Goal: Task Accomplishment & Management: Manage account settings

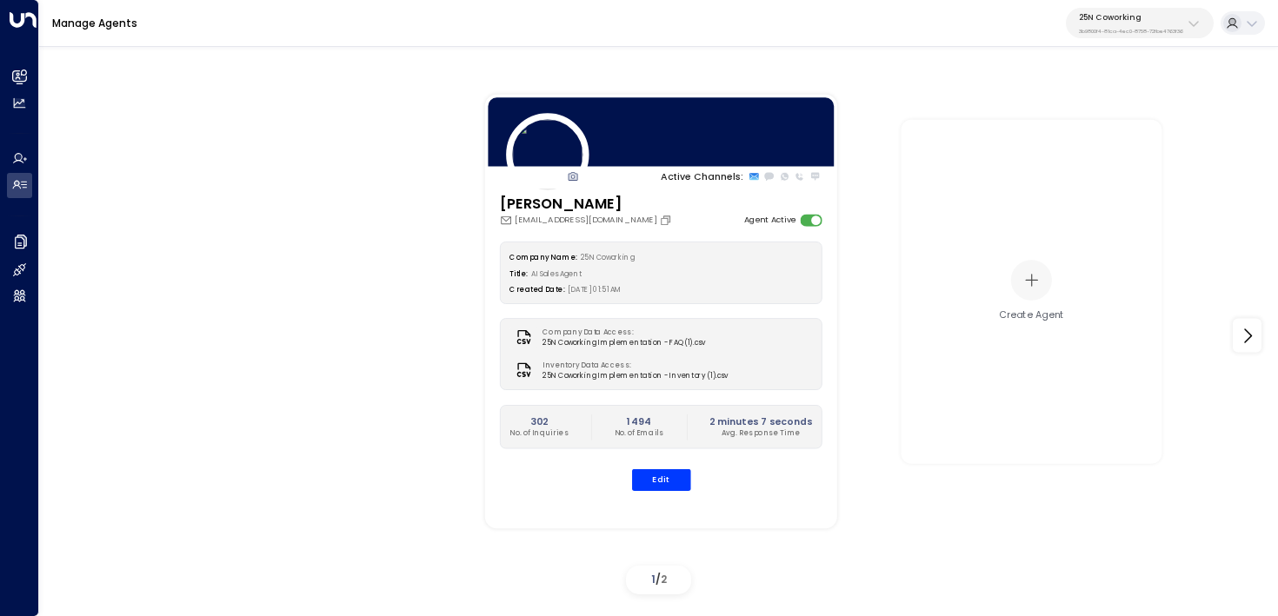
click at [419, 249] on div "Active Channels: Sloane Huber sloane@25ncoworking.com Agent Active Company Name…" at bounding box center [659, 335] width 1174 height 531
click at [23, 70] on icon at bounding box center [20, 77] width 11 height 15
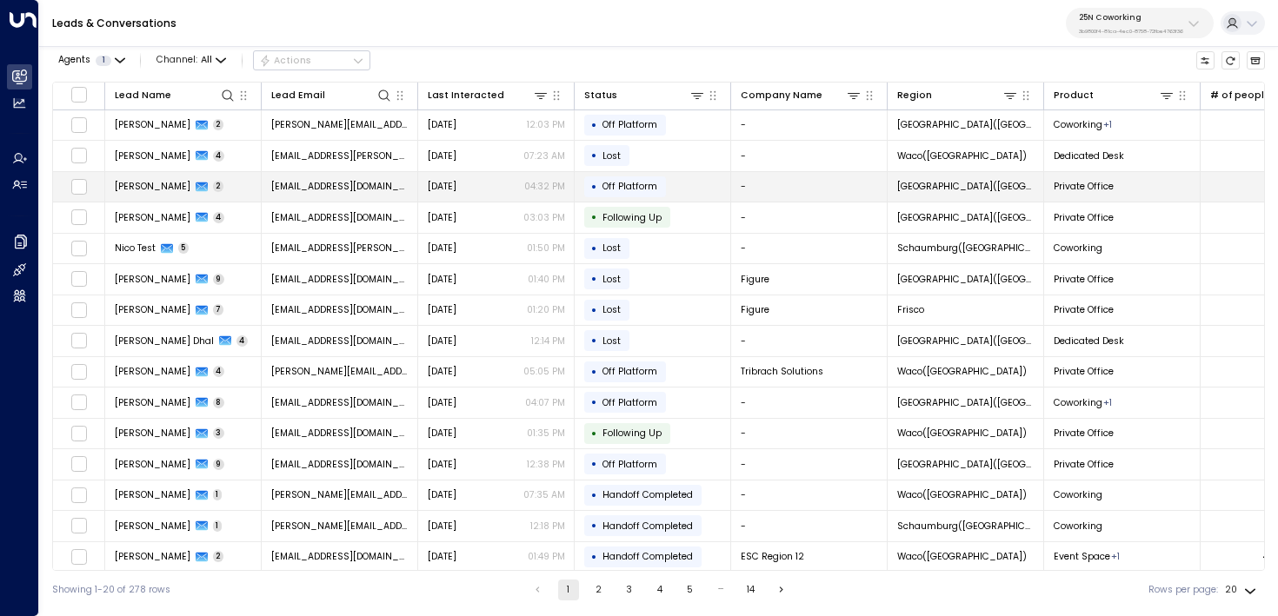
scroll to position [0, 995]
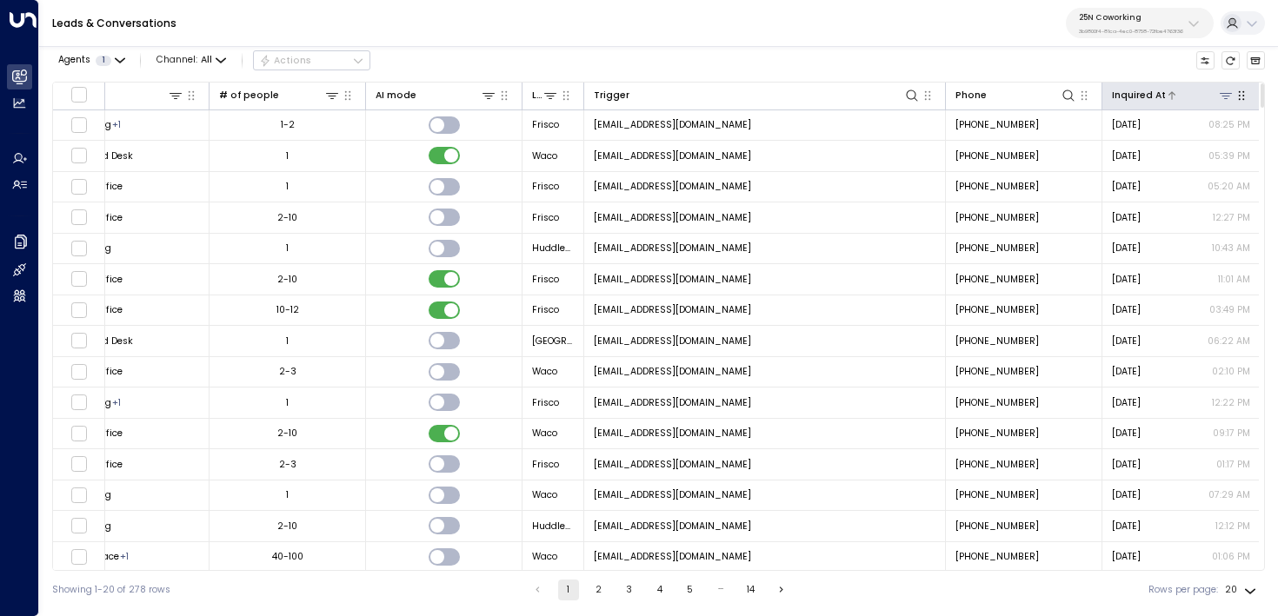
click at [1177, 99] on div at bounding box center [1200, 95] width 69 height 17
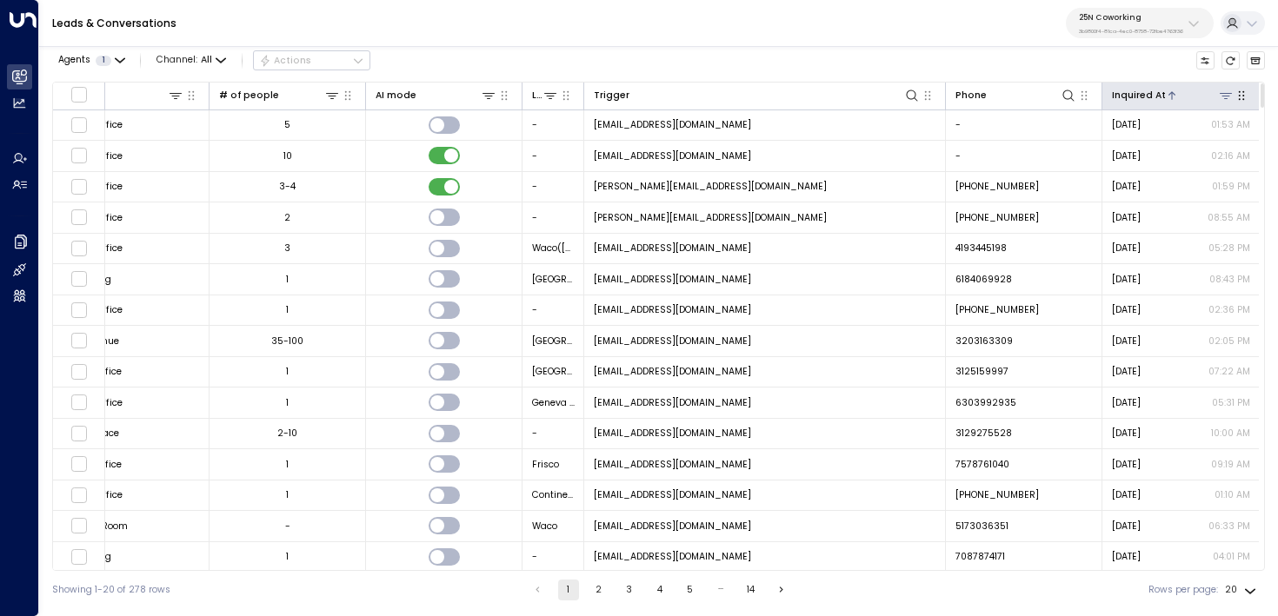
click at [1177, 99] on div at bounding box center [1200, 95] width 69 height 17
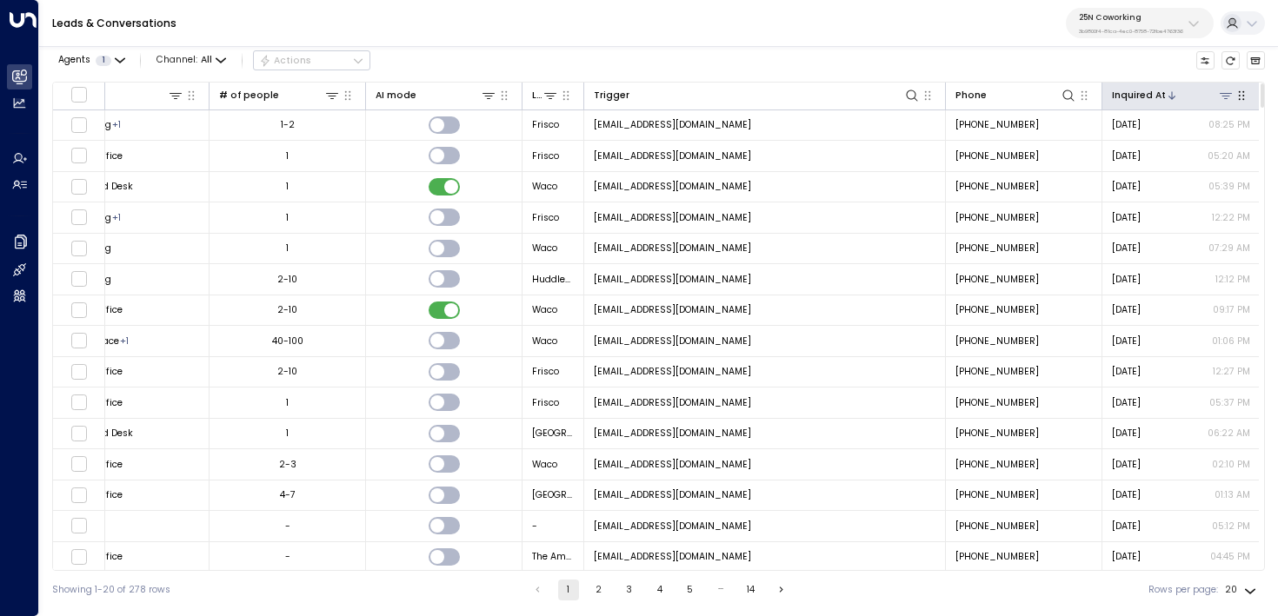
click at [1176, 94] on div at bounding box center [1200, 95] width 69 height 17
click at [1148, 93] on div "Inquired At" at bounding box center [1139, 96] width 54 height 16
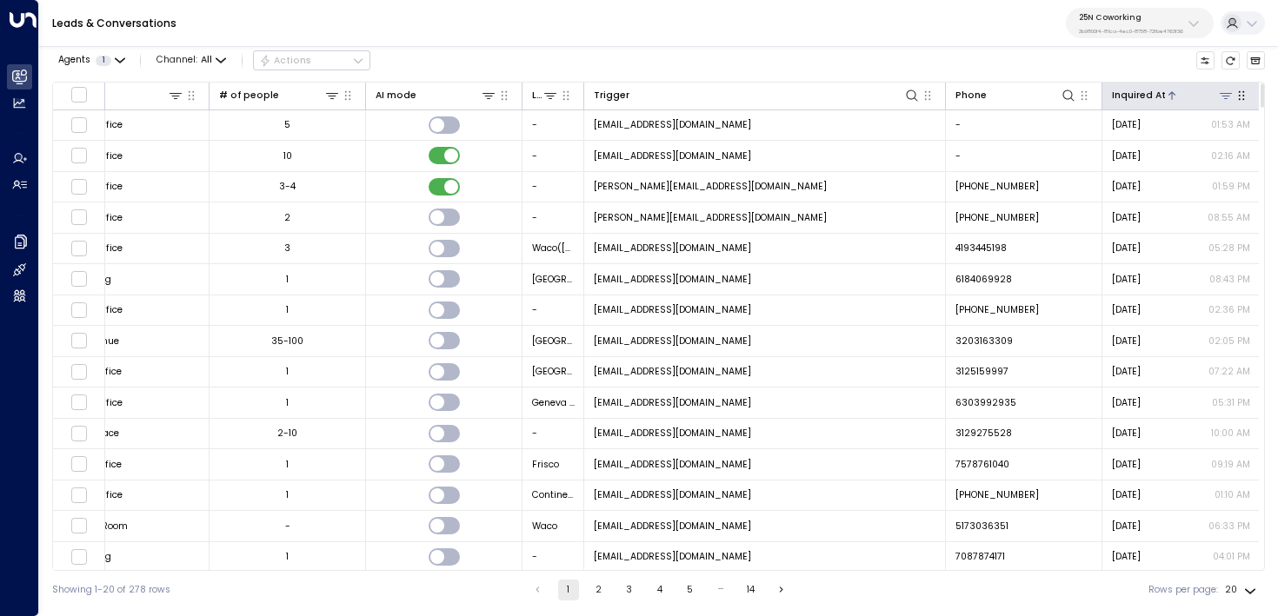
click at [1148, 93] on div "Inquired At" at bounding box center [1139, 96] width 54 height 16
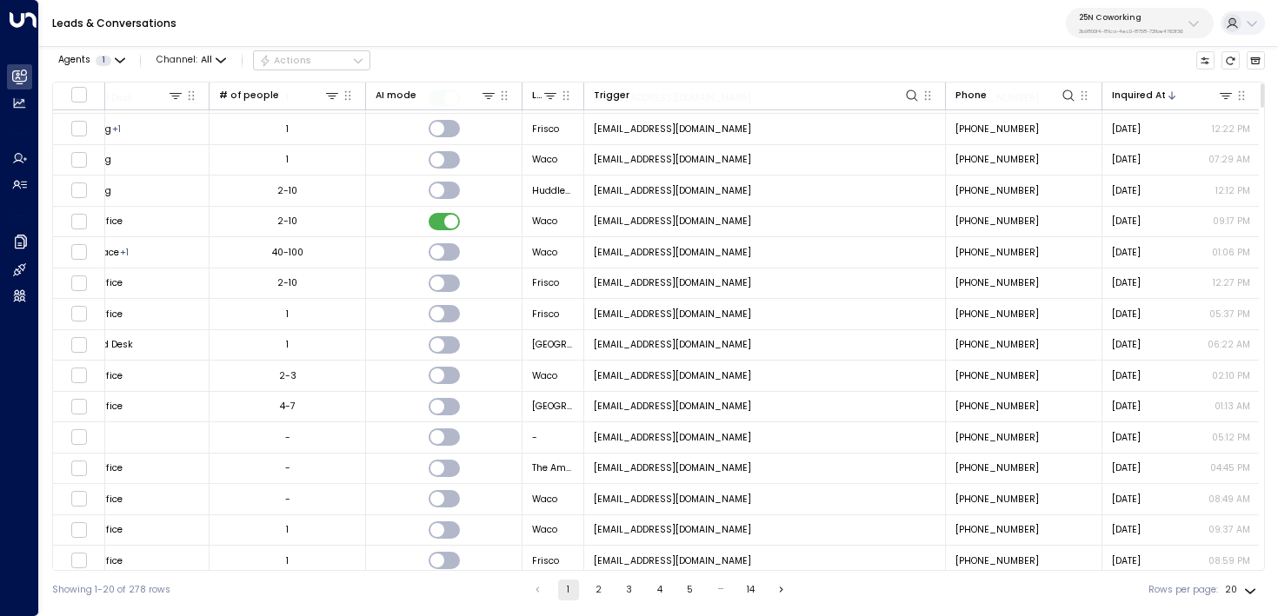
scroll to position [113, 995]
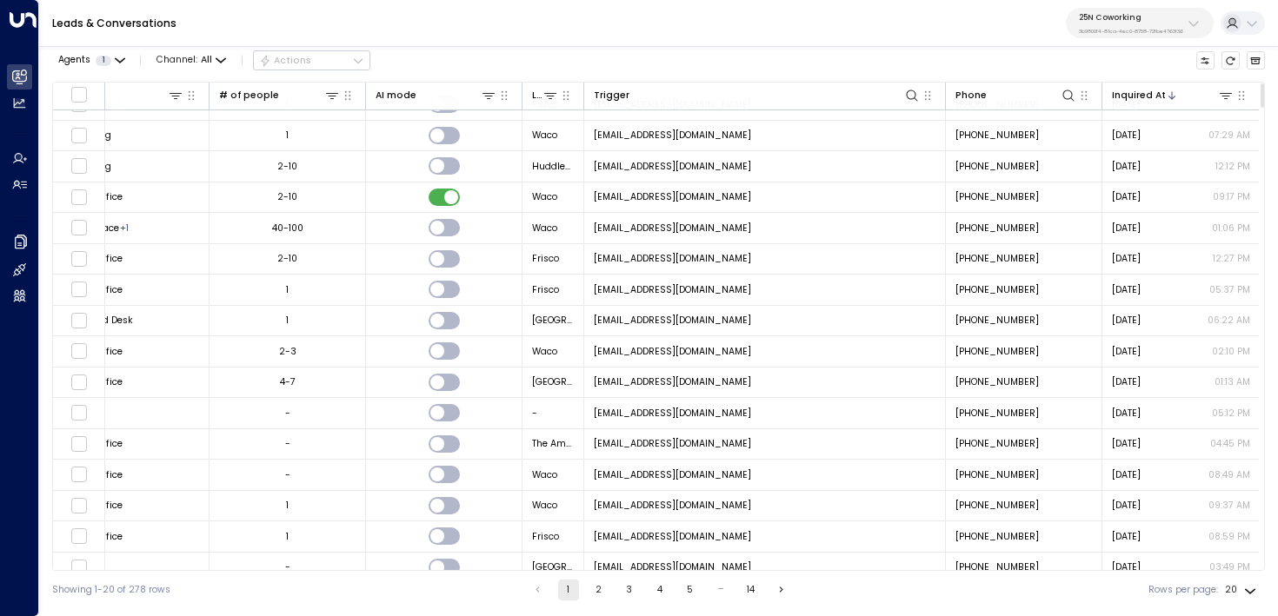
click at [1131, 10] on button "25N Coworking 3b9800f4-81ca-4ec0-8758-72fbe4763f36" at bounding box center [1140, 23] width 148 height 30
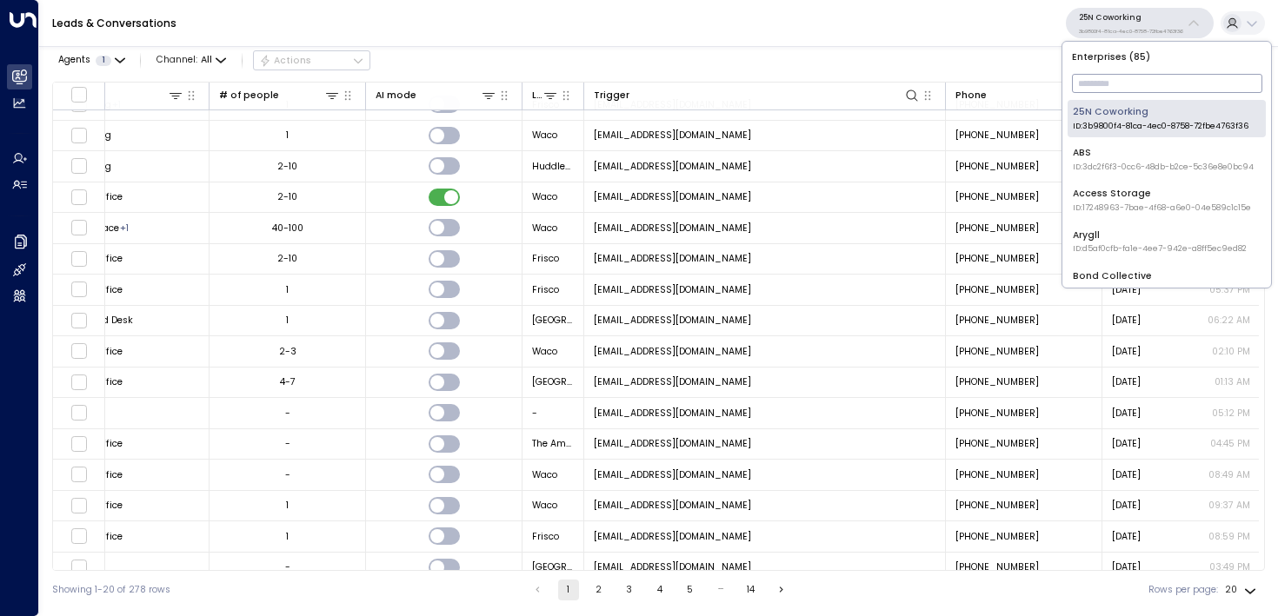
click at [1133, 81] on input "text" at bounding box center [1167, 84] width 190 height 28
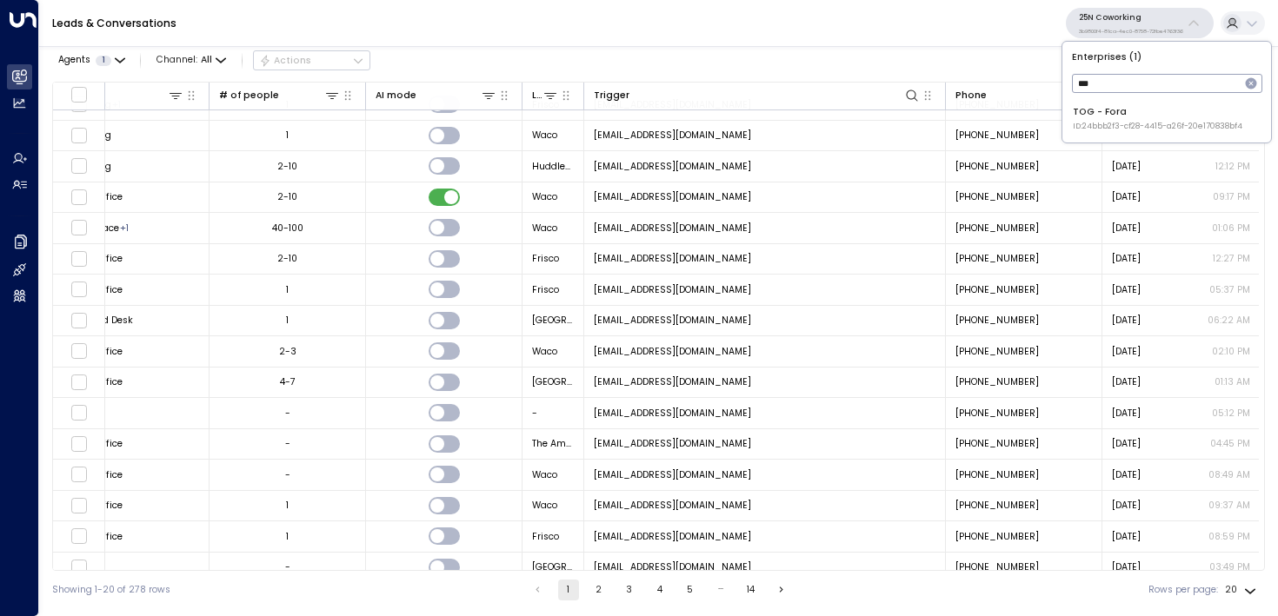
type input "***"
click at [1114, 123] on span "ID: 24bbb2f3-cf28-4415-a26f-20e170838bf4" at bounding box center [1158, 127] width 170 height 12
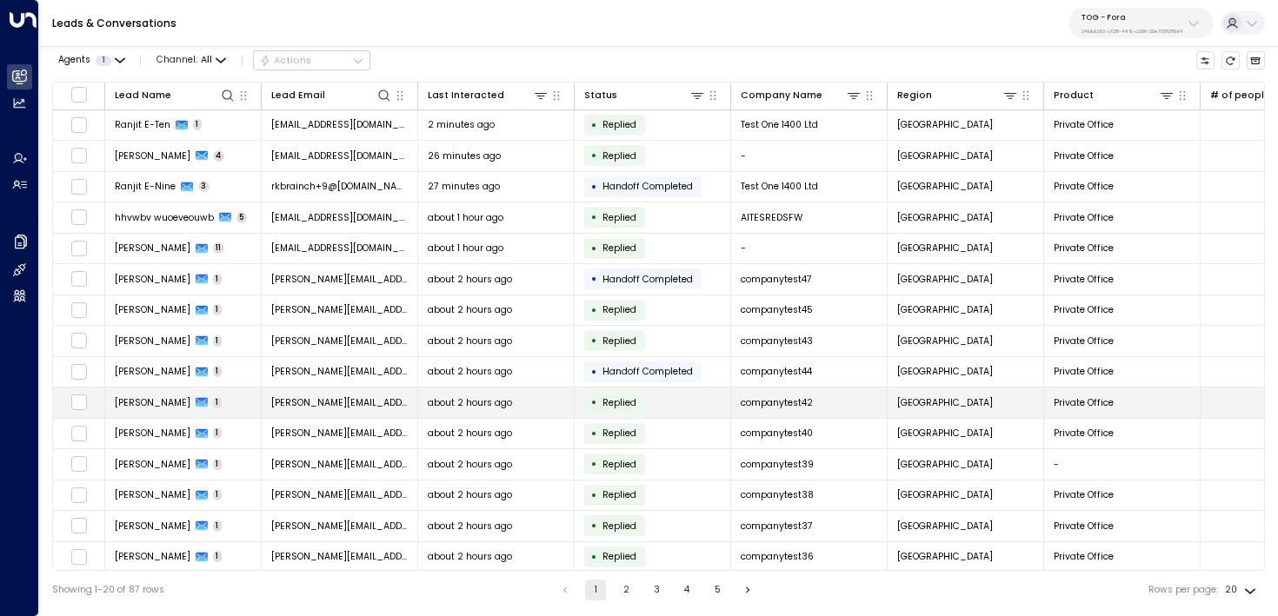
scroll to position [0, 995]
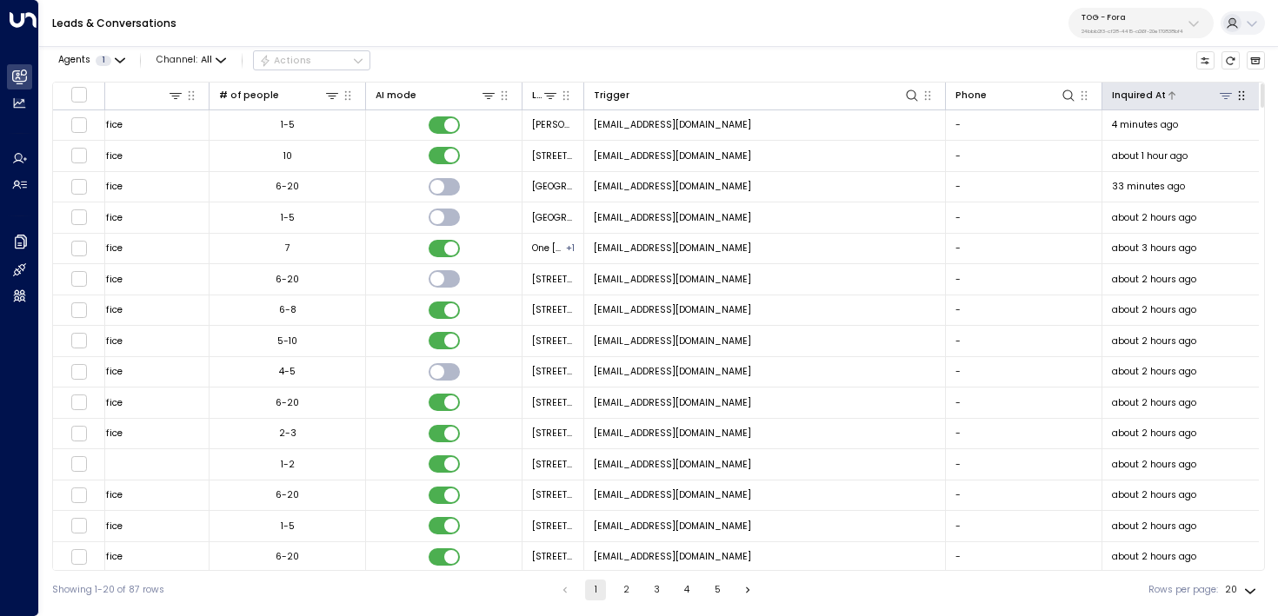
click at [1179, 95] on div at bounding box center [1200, 95] width 69 height 17
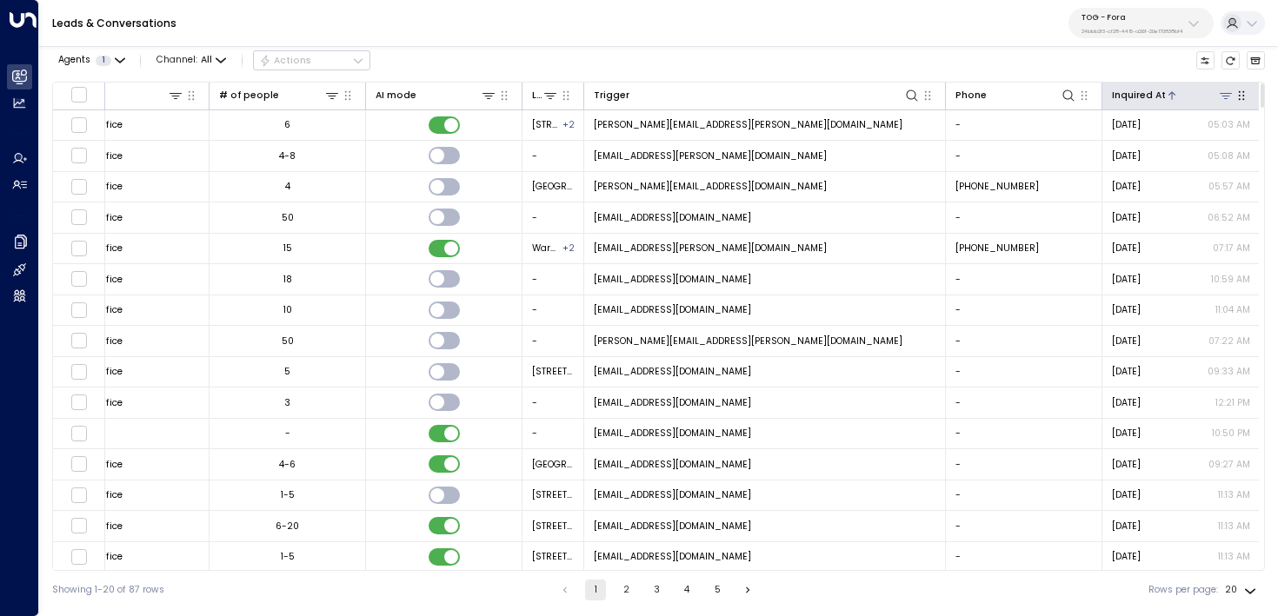
click at [1179, 95] on div at bounding box center [1200, 95] width 69 height 17
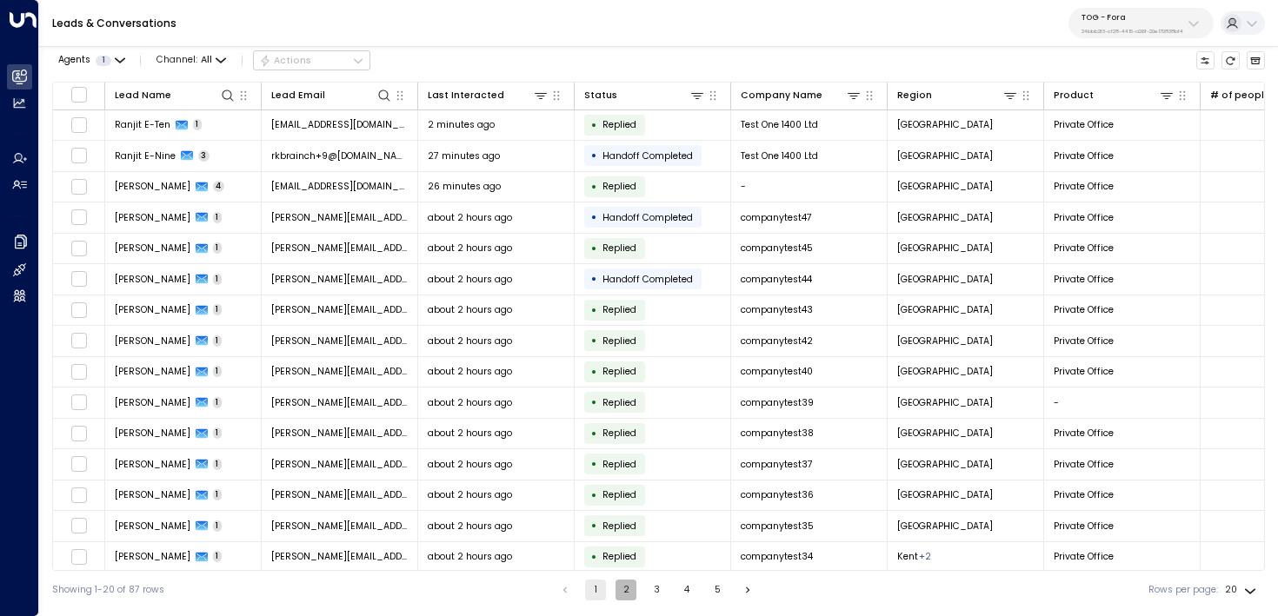
click at [622, 586] on button "2" at bounding box center [626, 590] width 21 height 21
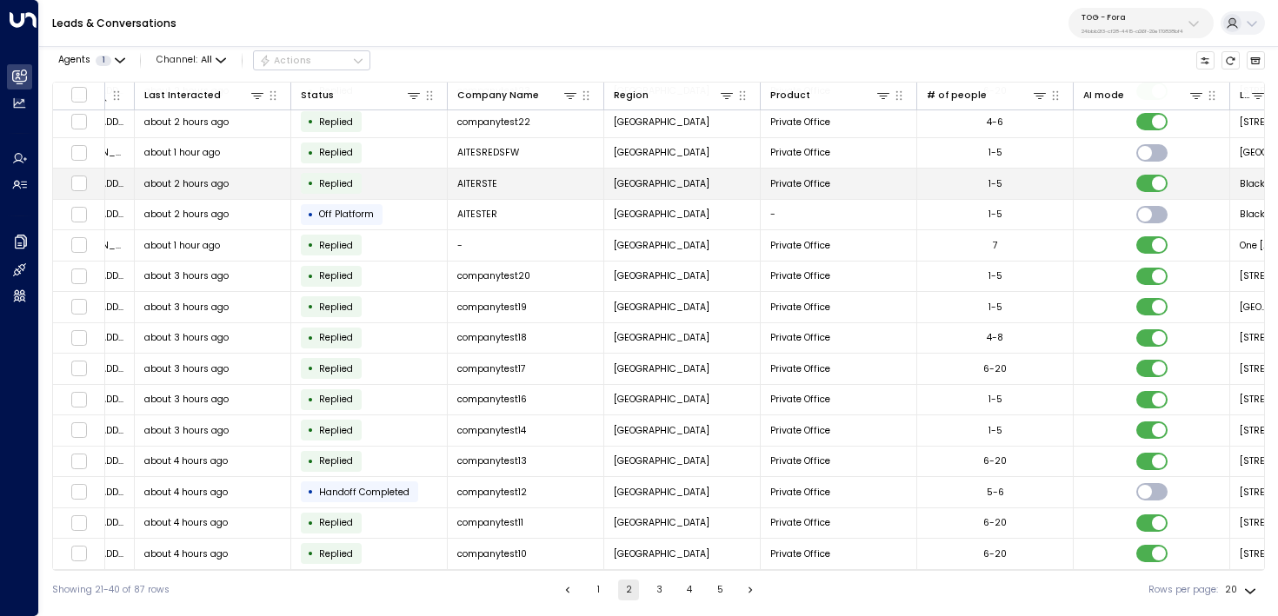
scroll to position [161, 0]
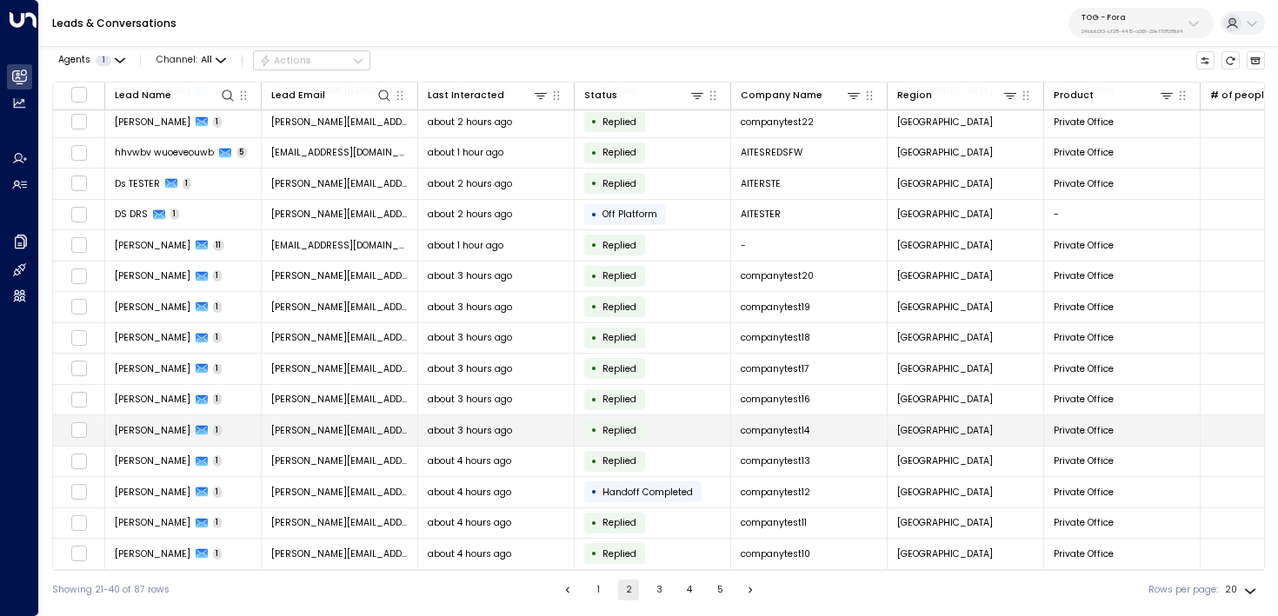
click at [370, 424] on span "michelle.tang+14@gmail.com" at bounding box center [339, 430] width 137 height 13
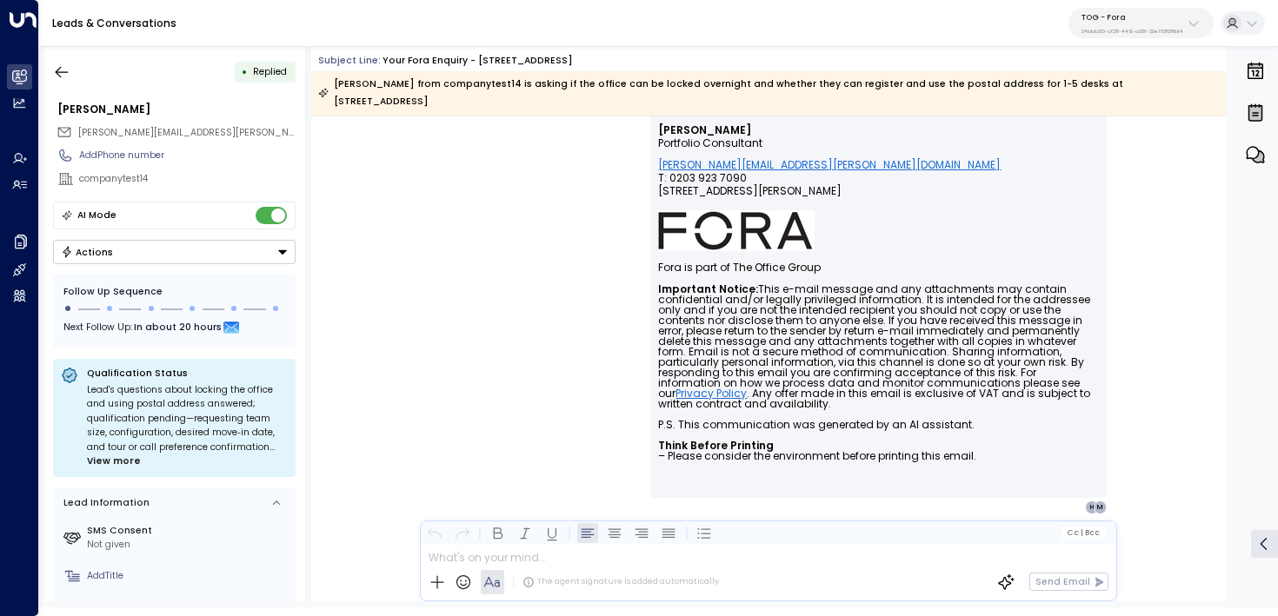
scroll to position [736, 0]
click at [65, 76] on icon "button" at bounding box center [61, 71] width 17 height 17
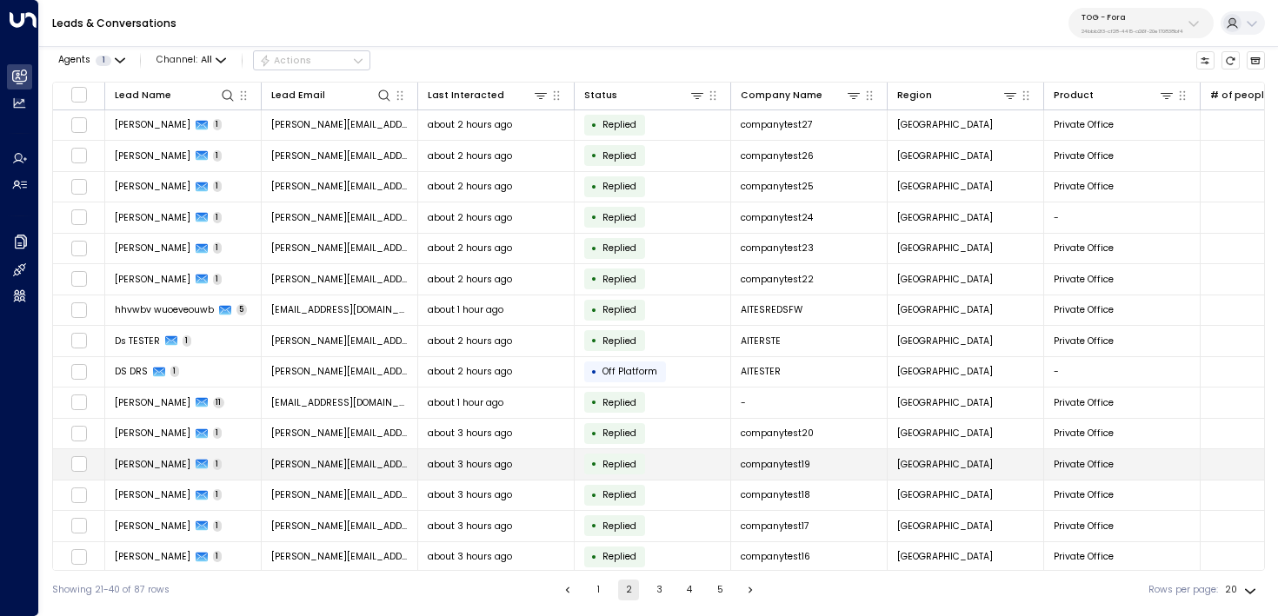
scroll to position [161, 0]
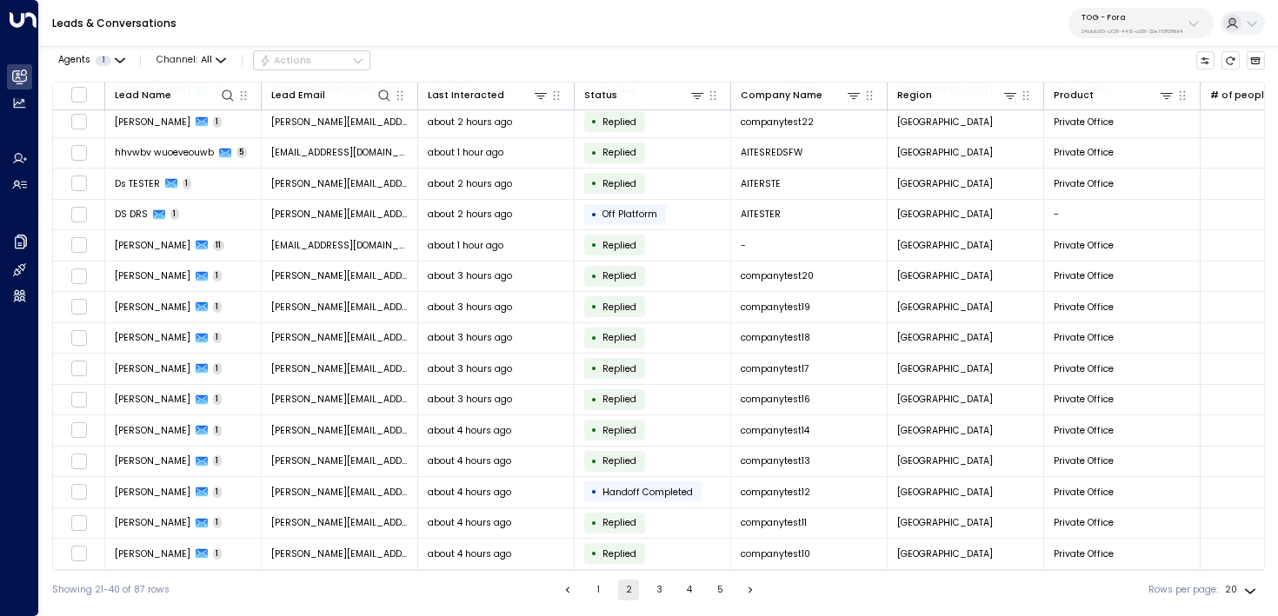
click at [656, 590] on button "3" at bounding box center [659, 590] width 21 height 21
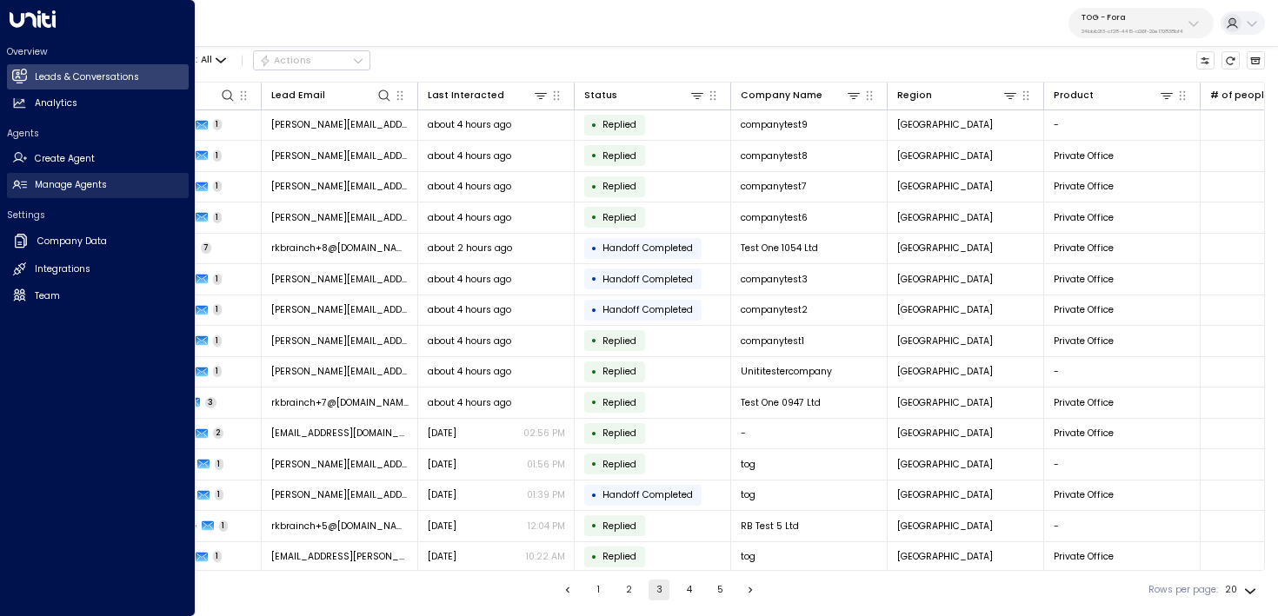
click at [44, 186] on h2 "Manage Agents" at bounding box center [71, 185] width 72 height 14
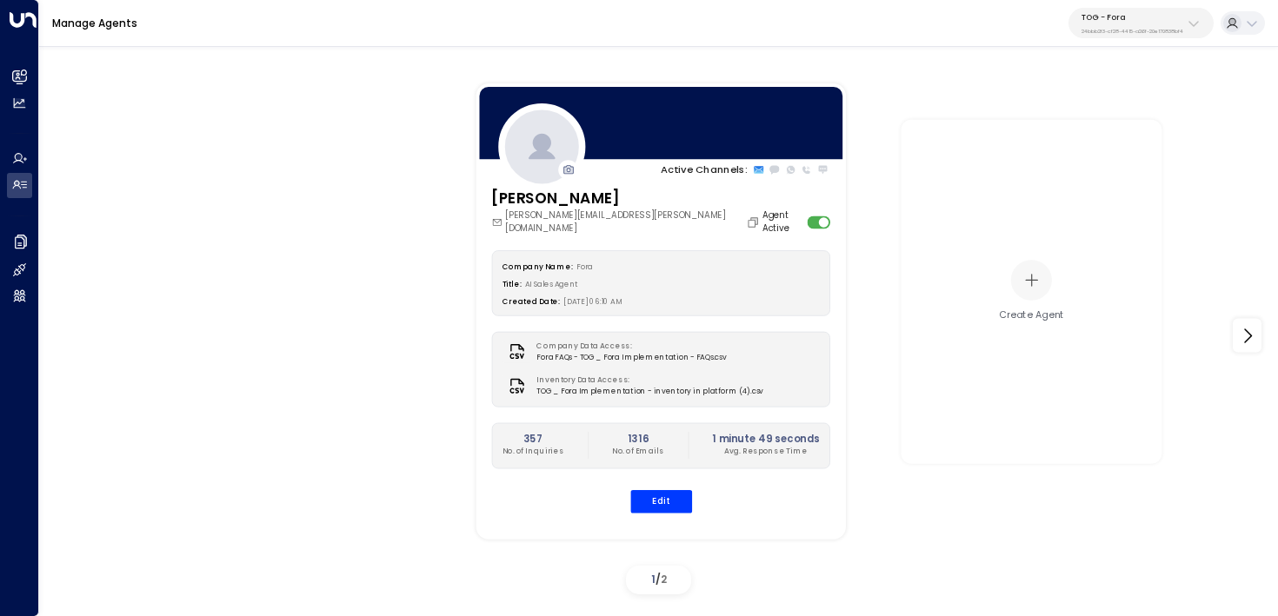
click at [672, 500] on div "Edit" at bounding box center [660, 501] width 339 height 23
click at [662, 490] on button "Edit" at bounding box center [660, 501] width 62 height 23
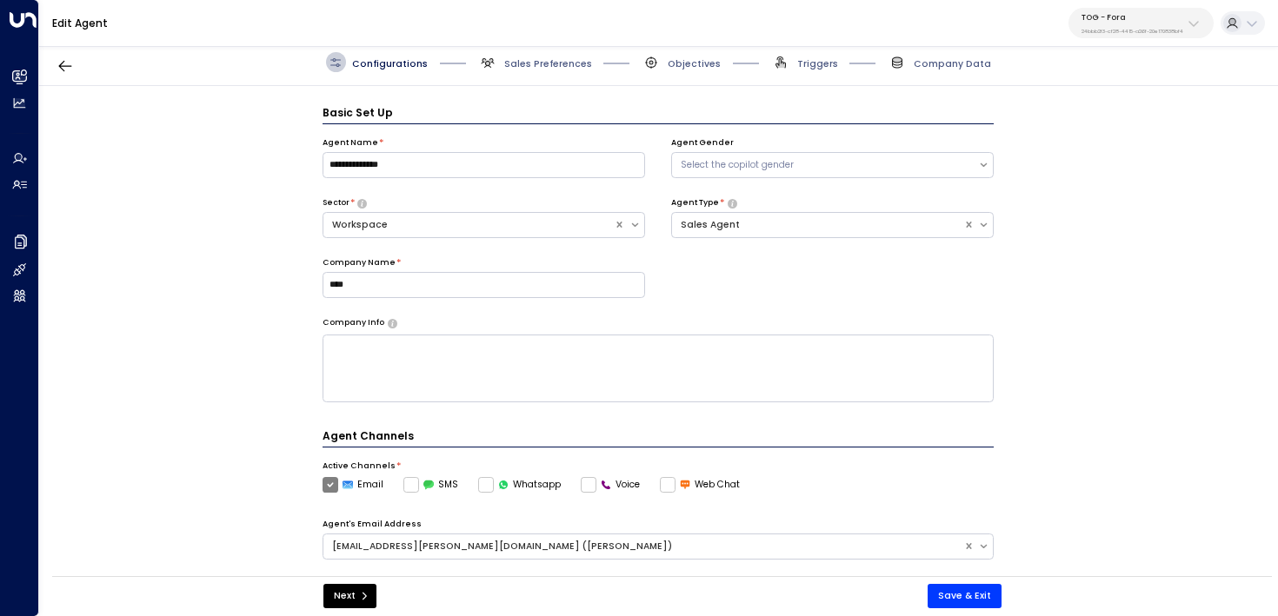
scroll to position [19, 0]
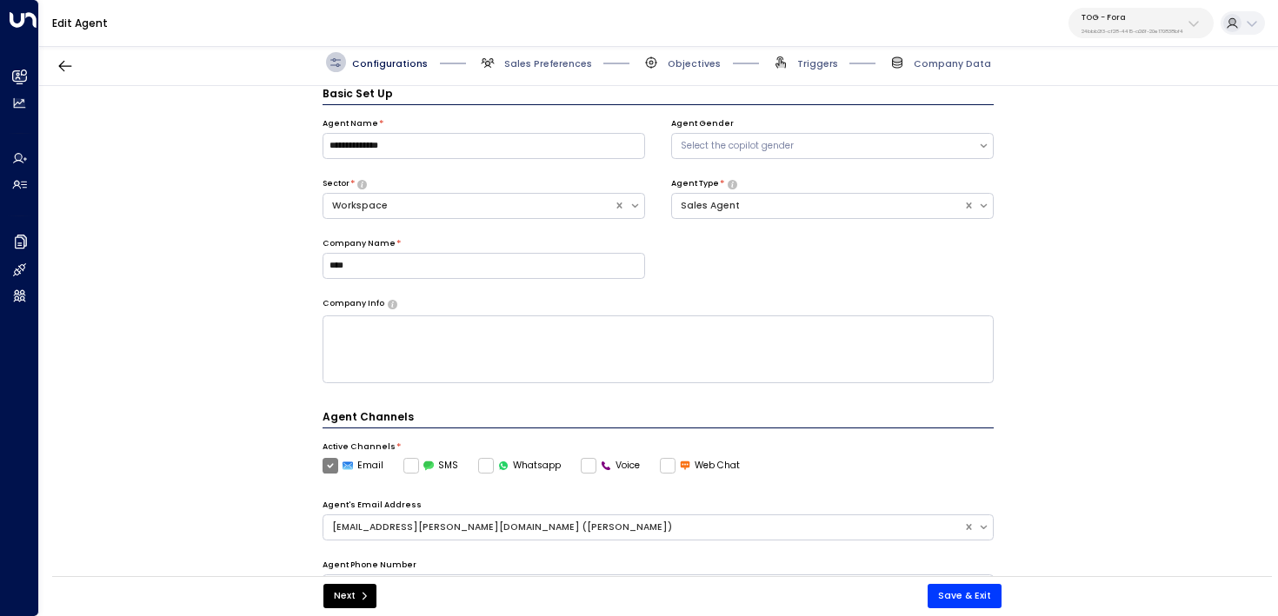
click at [808, 72] on div "Configurations Sales Preferences Objectives Triggers Company Data" at bounding box center [658, 62] width 1239 height 47
click at [810, 59] on span "Triggers" at bounding box center [817, 63] width 41 height 13
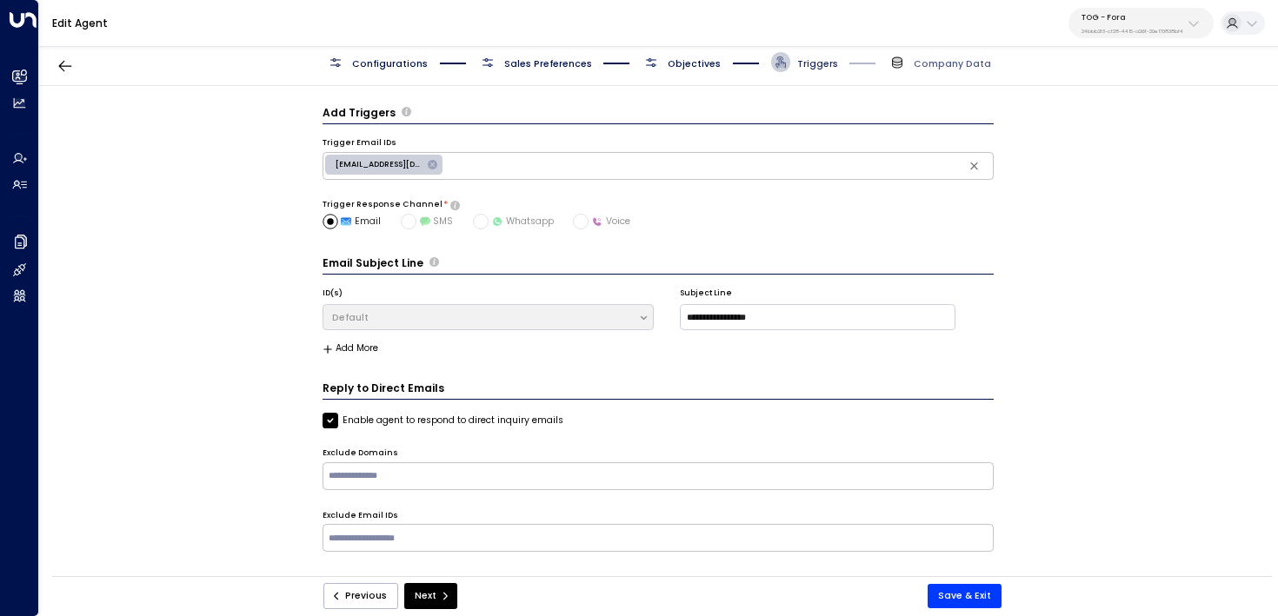
scroll to position [0, 0]
click at [685, 69] on span "Objectives" at bounding box center [694, 63] width 53 height 13
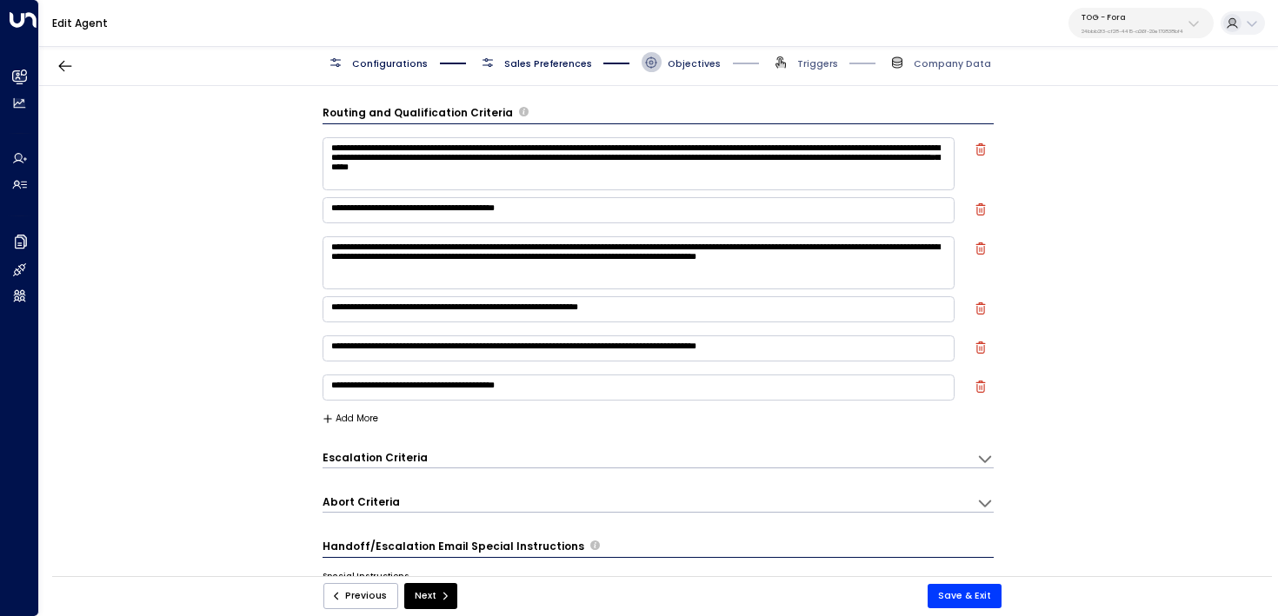
scroll to position [19, 0]
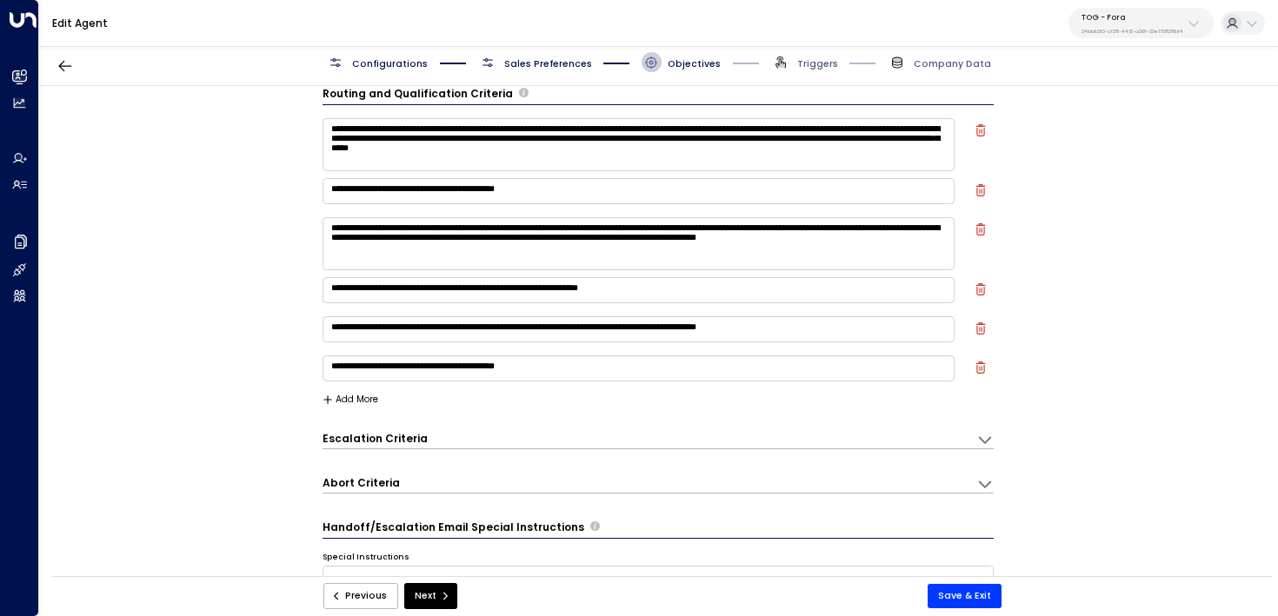
click at [871, 325] on textarea "**********" at bounding box center [639, 329] width 633 height 26
type textarea "**********"
click at [499, 255] on textarea "**********" at bounding box center [639, 243] width 633 height 53
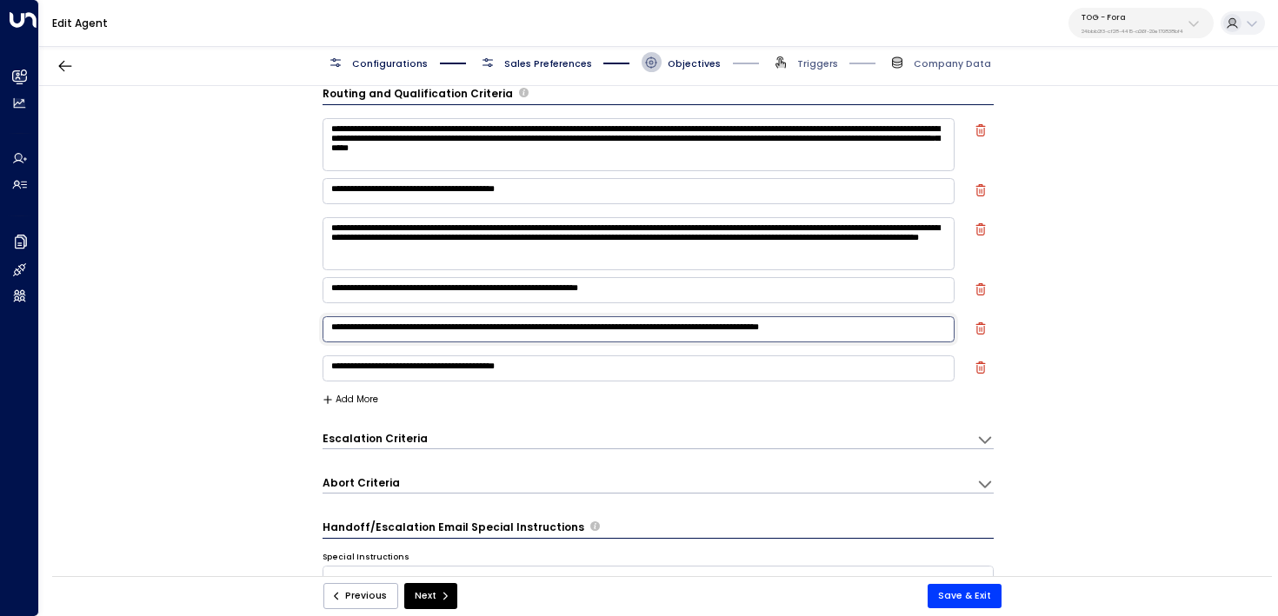
drag, startPoint x: 626, startPoint y: 329, endPoint x: 386, endPoint y: 327, distance: 240.0
click at [386, 327] on textarea "**********" at bounding box center [639, 329] width 633 height 26
click at [721, 258] on textarea "**********" at bounding box center [639, 243] width 633 height 53
paste textarea "**********"
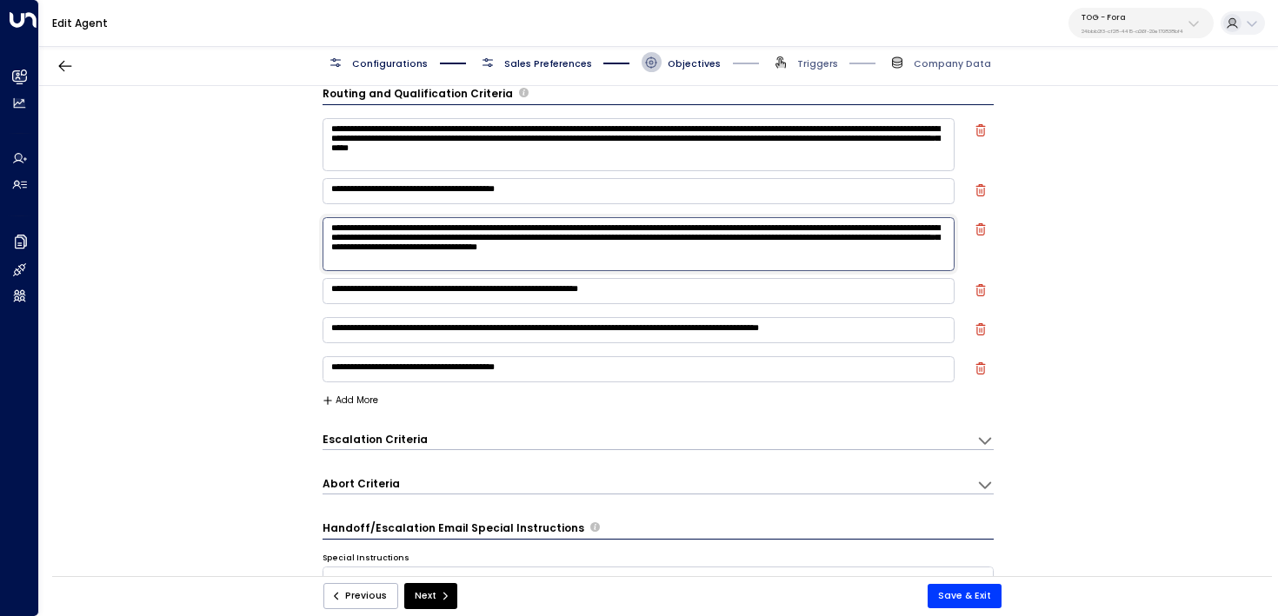
scroll to position [5, 0]
type textarea "**********"
click at [983, 599] on button "Save & Exit" at bounding box center [965, 596] width 74 height 24
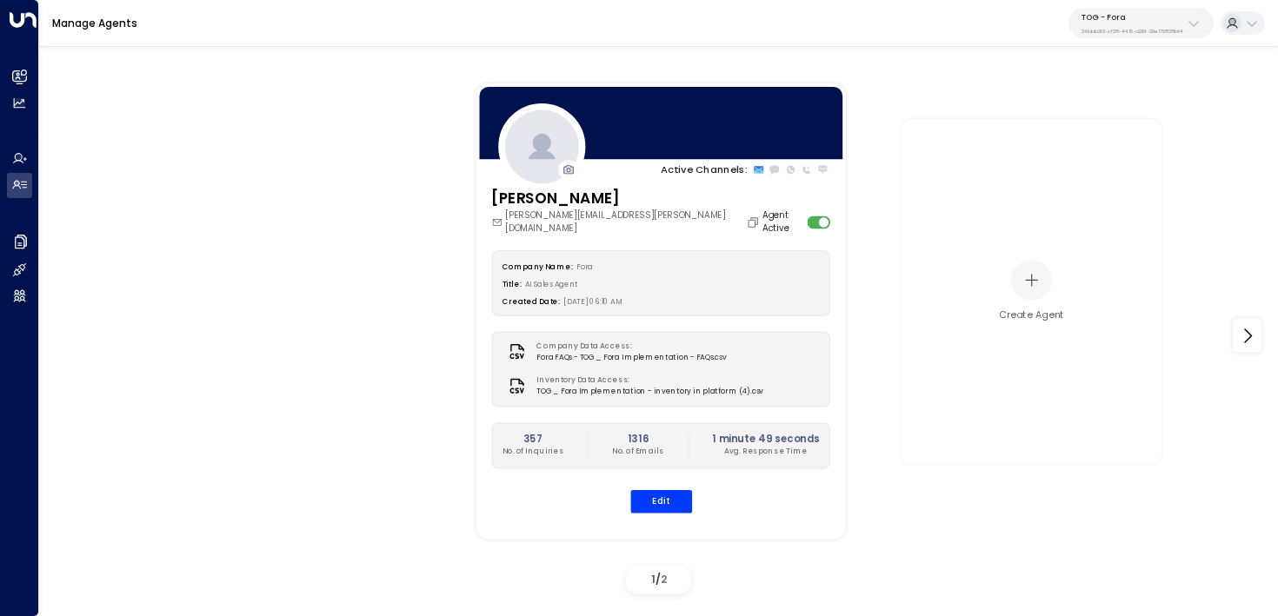
click at [653, 476] on div "Company Name: Fora Title: AI Sales Agent Created Date: 07/01/2025, 06:10 AM Com…" at bounding box center [660, 381] width 339 height 263
click at [657, 490] on button "Edit" at bounding box center [660, 501] width 62 height 23
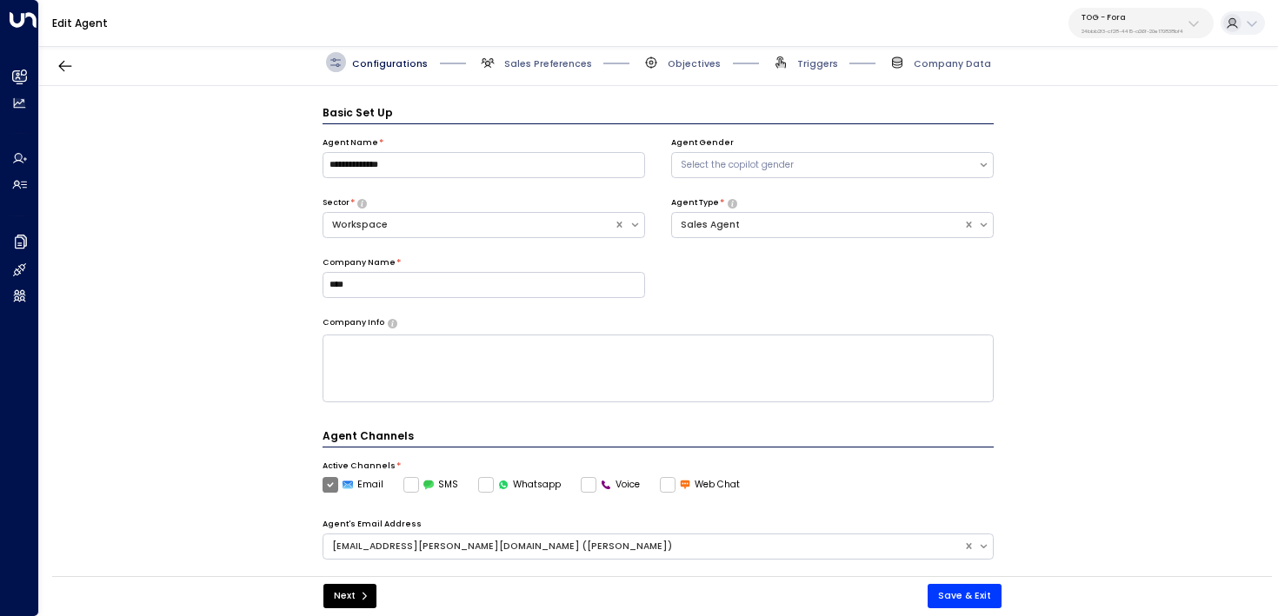
scroll to position [19, 0]
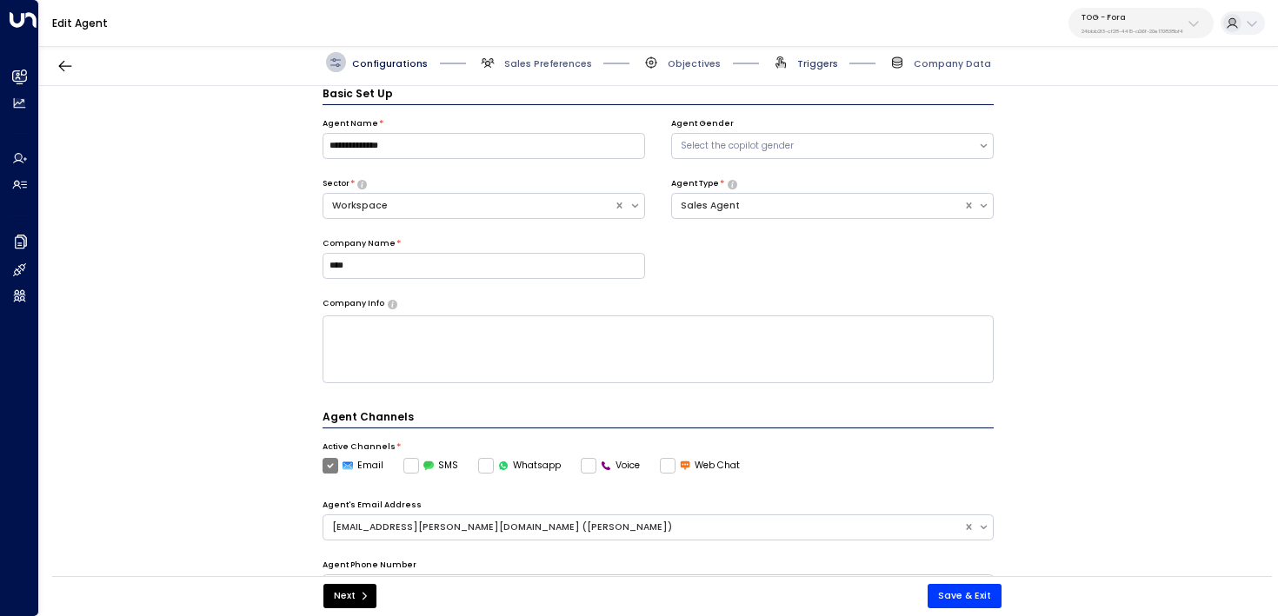
click at [808, 63] on span "Triggers" at bounding box center [817, 63] width 41 height 13
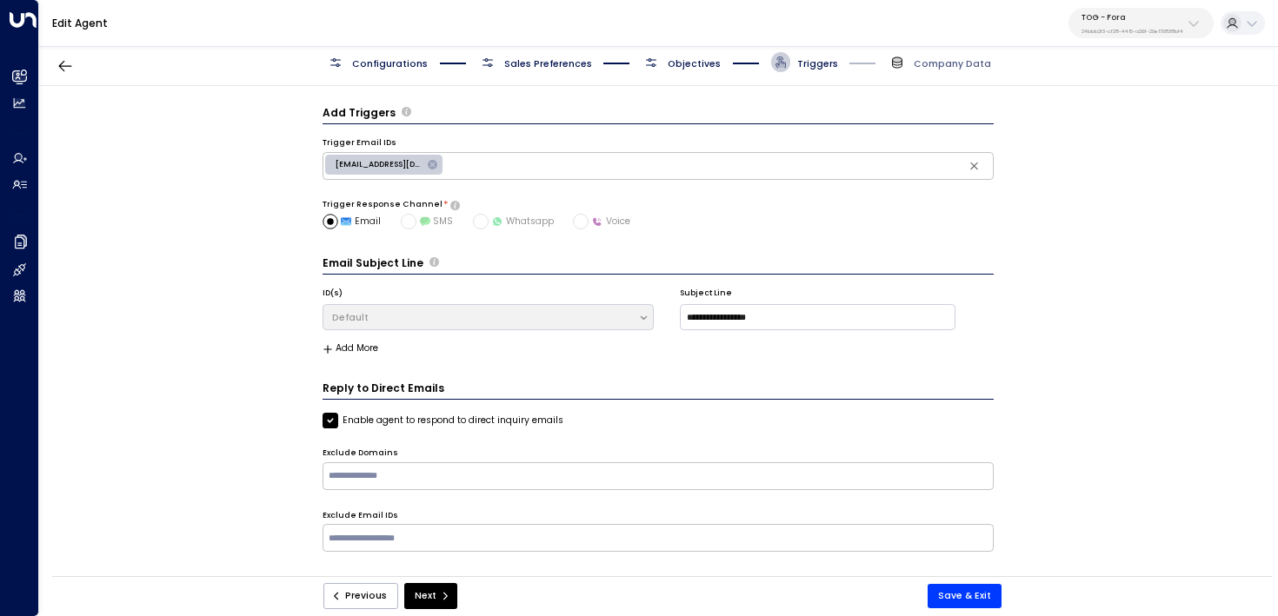
click at [709, 57] on span "Objectives" at bounding box center [694, 63] width 53 height 13
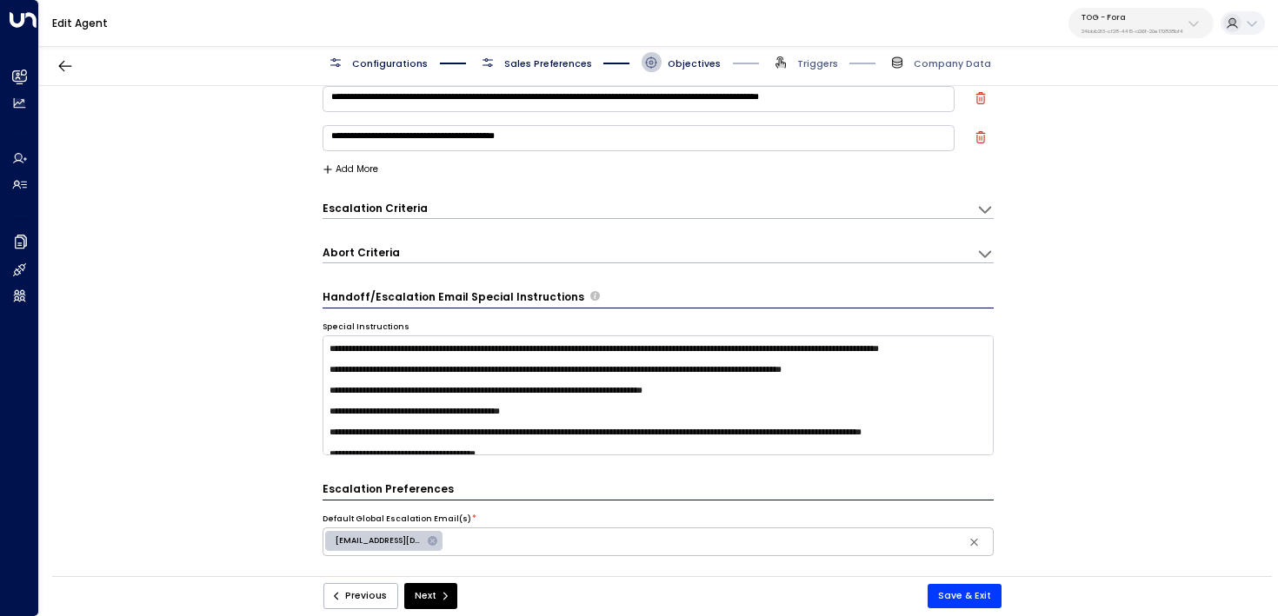
scroll to position [248, 0]
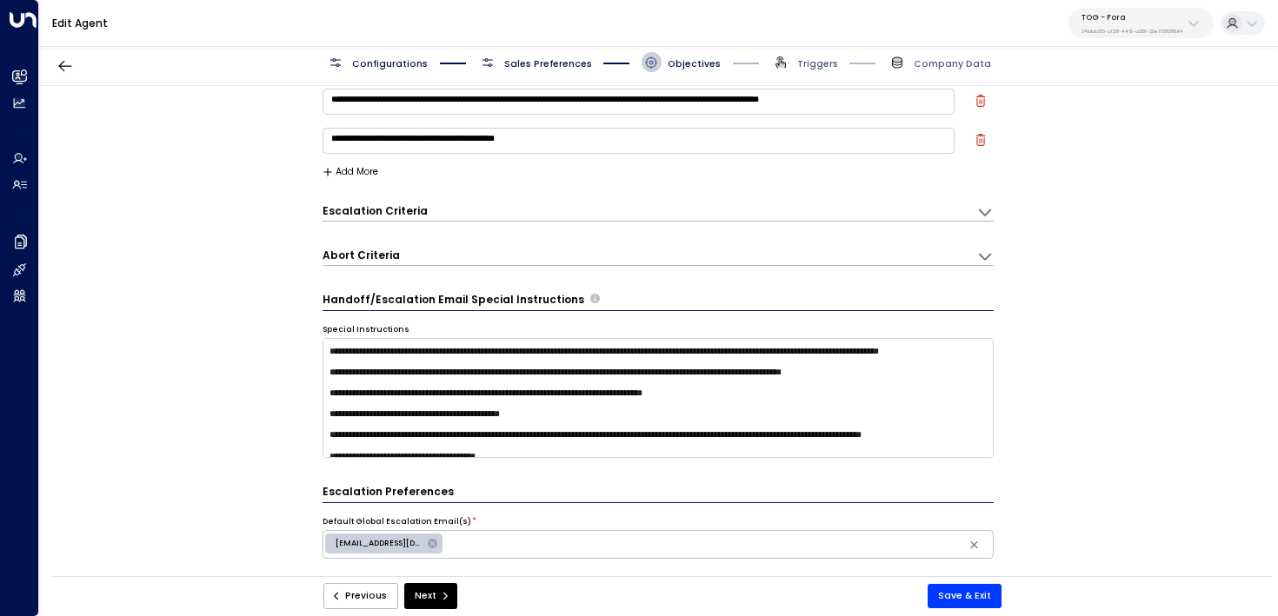
click at [366, 167] on button "Add More" at bounding box center [351, 172] width 57 height 10
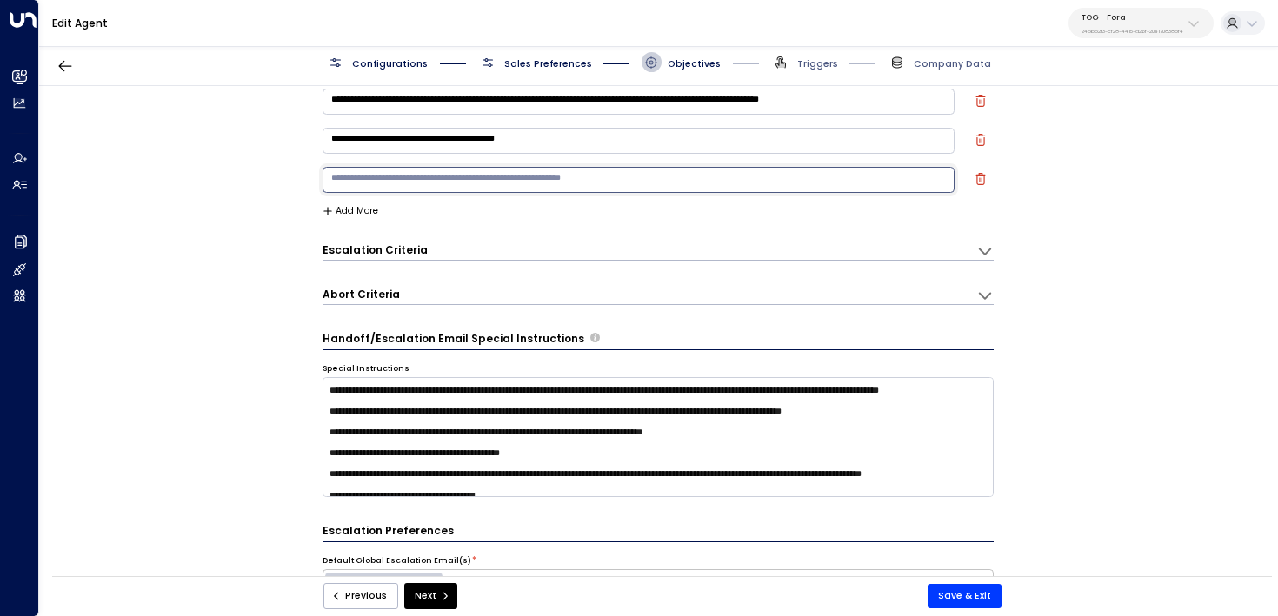
click at [411, 169] on textarea at bounding box center [639, 180] width 633 height 26
paste textarea "**********"
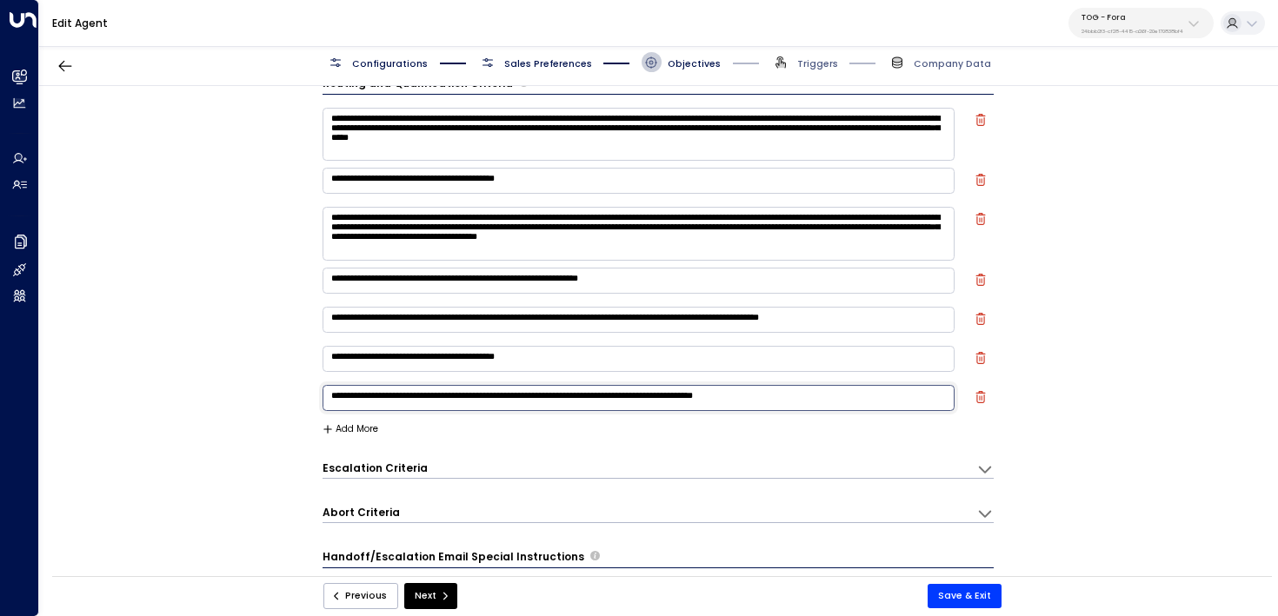
scroll to position [0, 0]
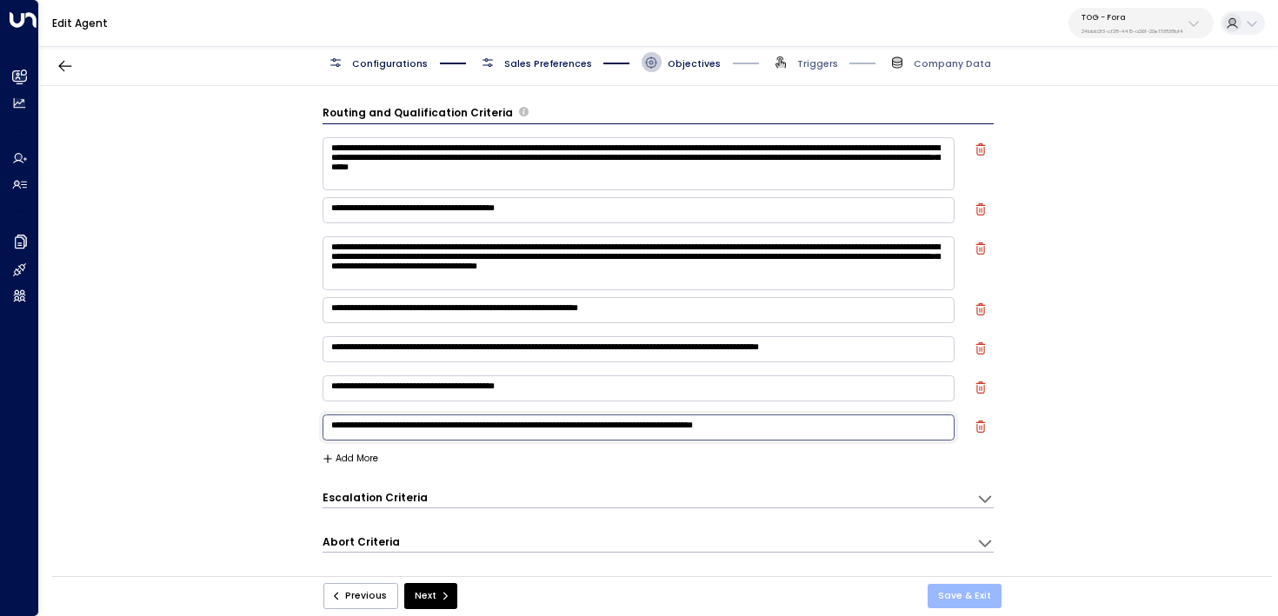
type textarea "**********"
click at [955, 595] on button "Save & Exit" at bounding box center [965, 596] width 74 height 24
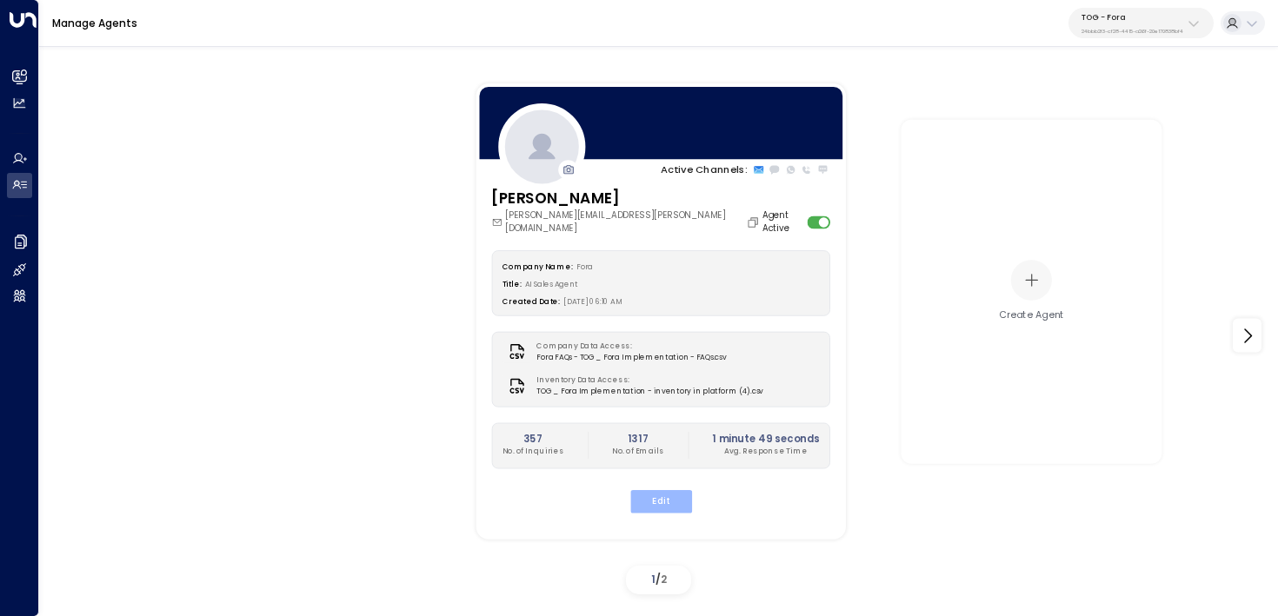
click at [664, 490] on button "Edit" at bounding box center [660, 501] width 62 height 23
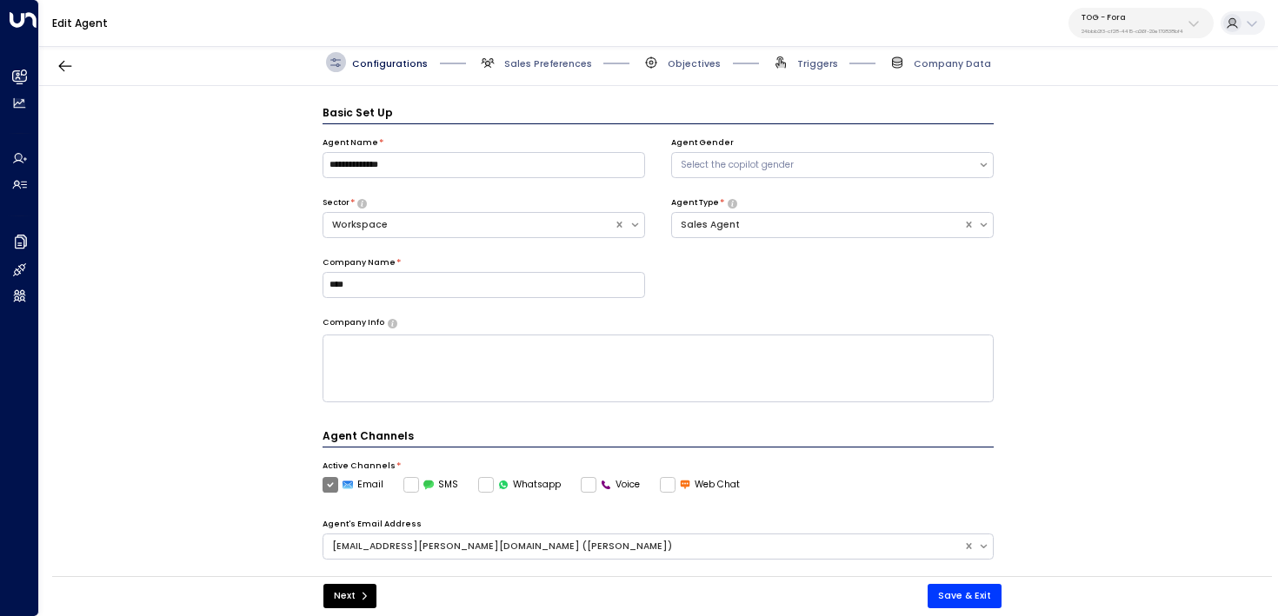
scroll to position [19, 0]
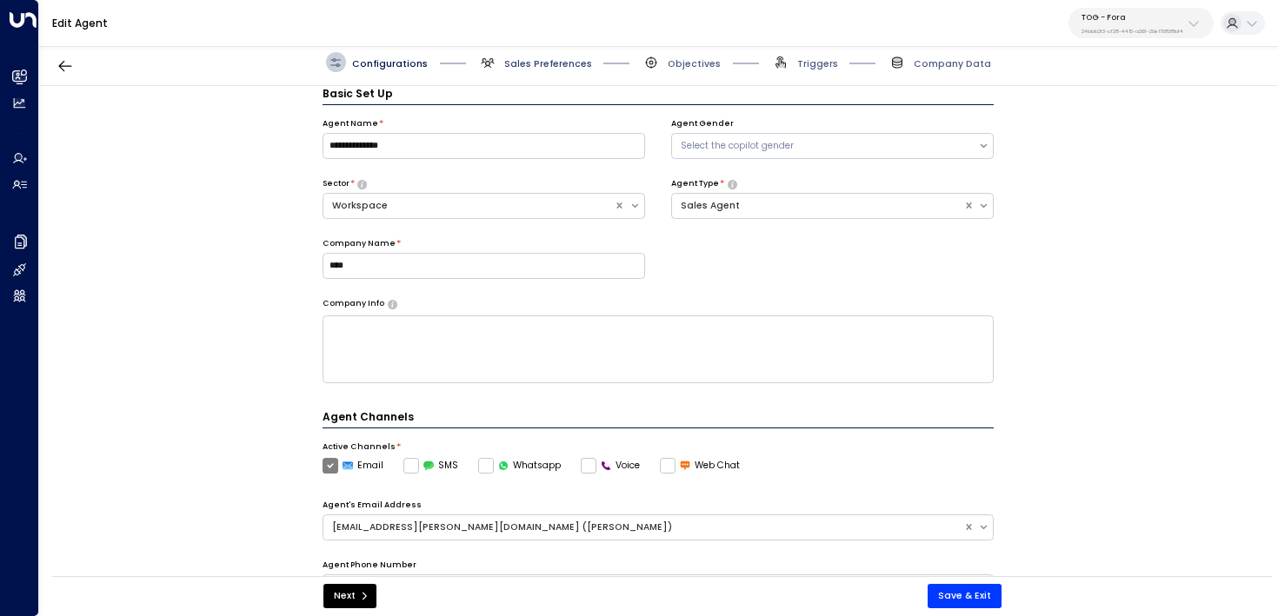
click at [523, 62] on span "Sales Preferences" at bounding box center [548, 63] width 88 height 13
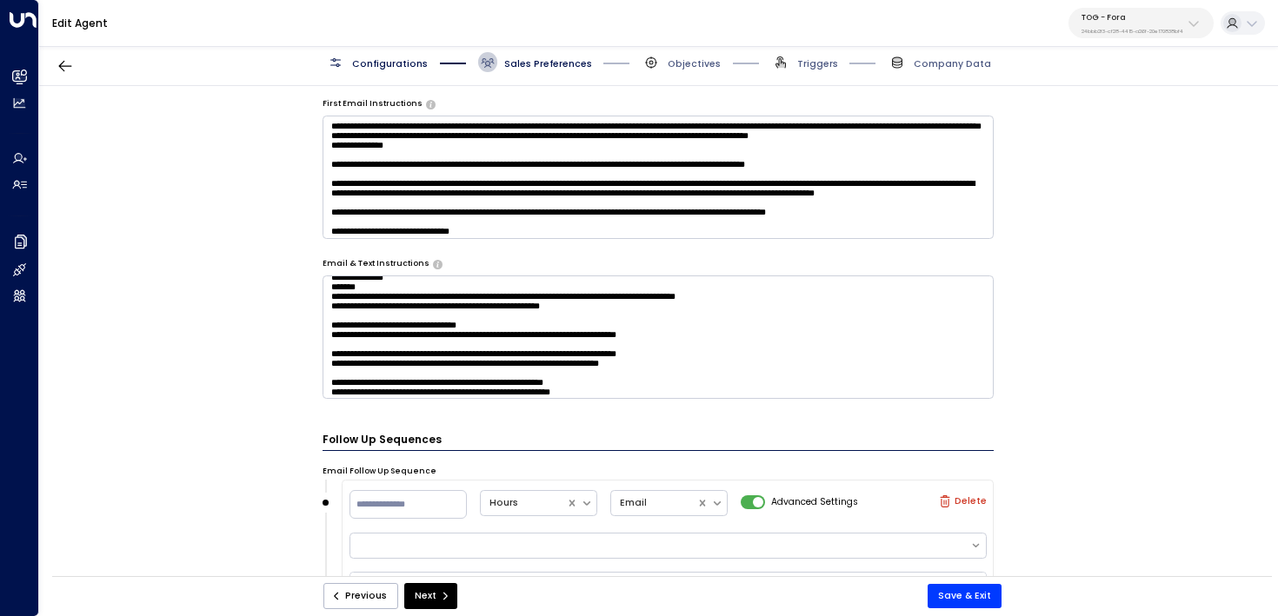
scroll to position [196, 0]
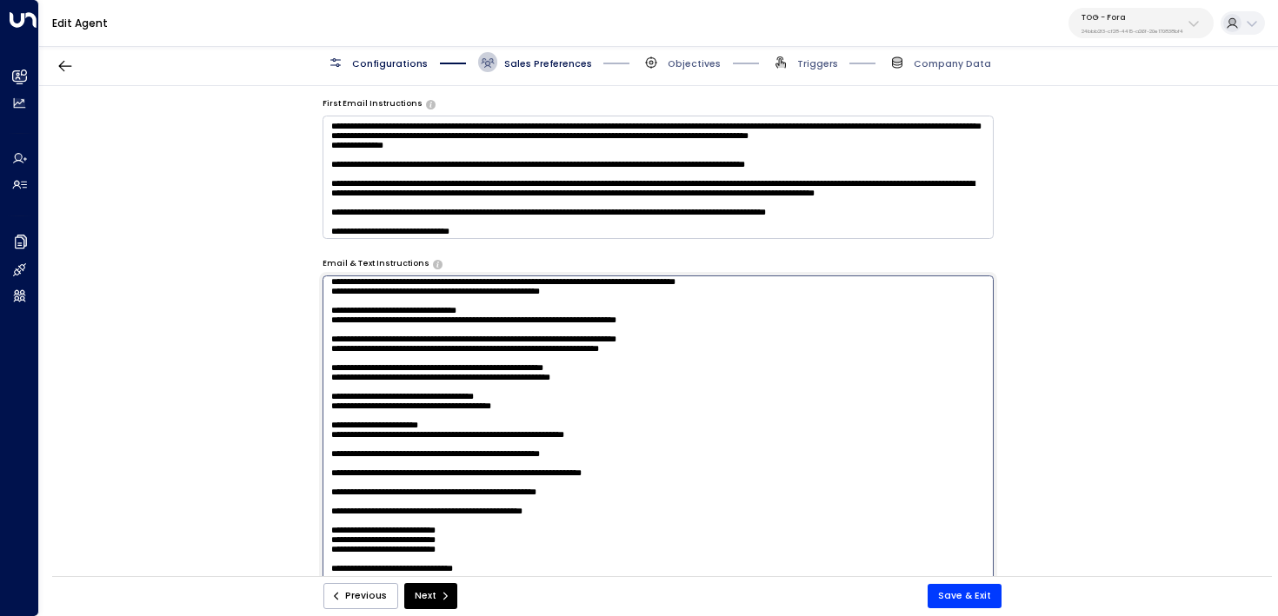
drag, startPoint x: 695, startPoint y: 394, endPoint x: 427, endPoint y: 356, distance: 270.4
click at [424, 356] on textarea at bounding box center [659, 449] width 672 height 346
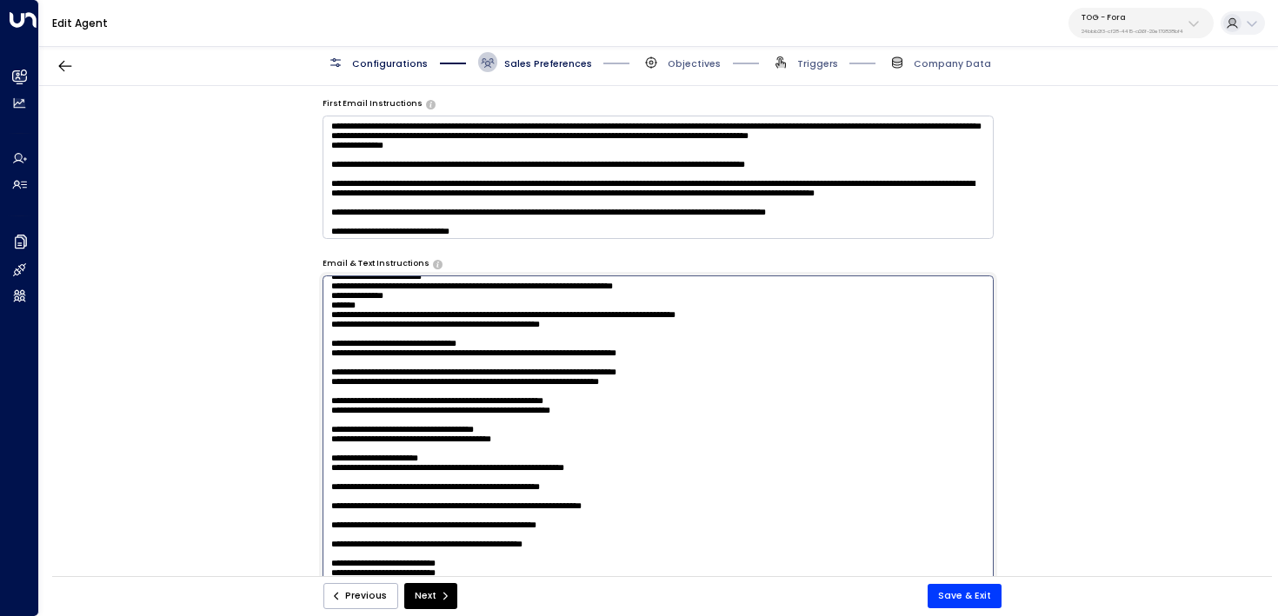
scroll to position [143, 0]
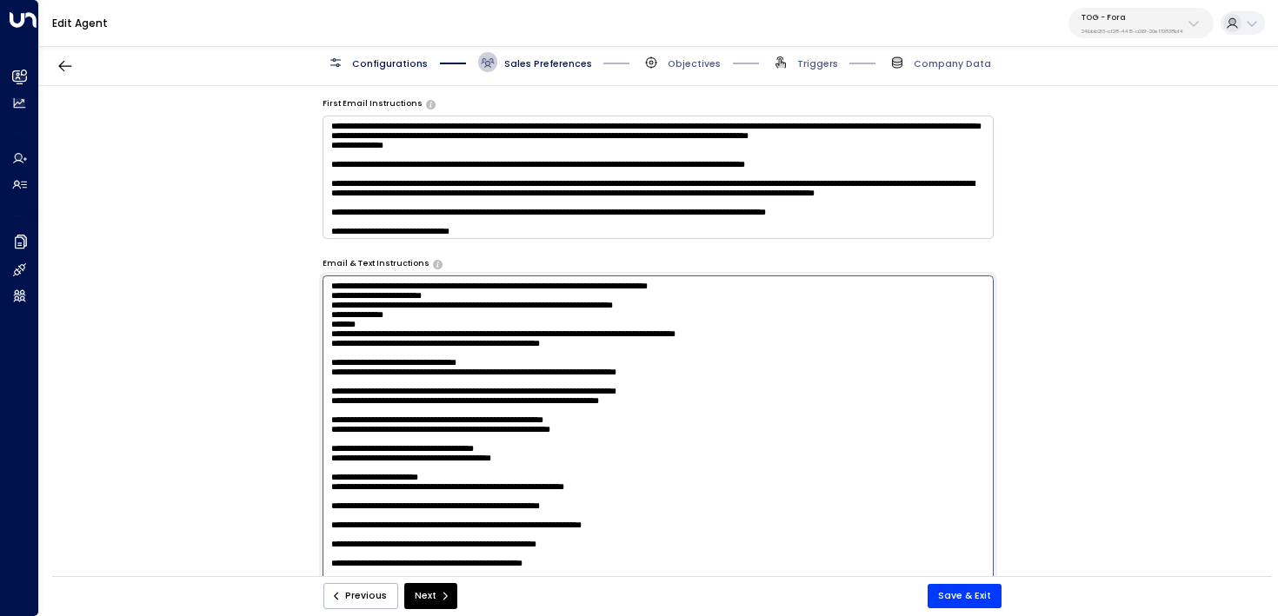
drag, startPoint x: 688, startPoint y: 383, endPoint x: 312, endPoint y: 295, distance: 385.9
click at [312, 295] on div "**********" at bounding box center [658, 335] width 1238 height 499
click at [440, 592] on icon "submit" at bounding box center [445, 596] width 10 height 10
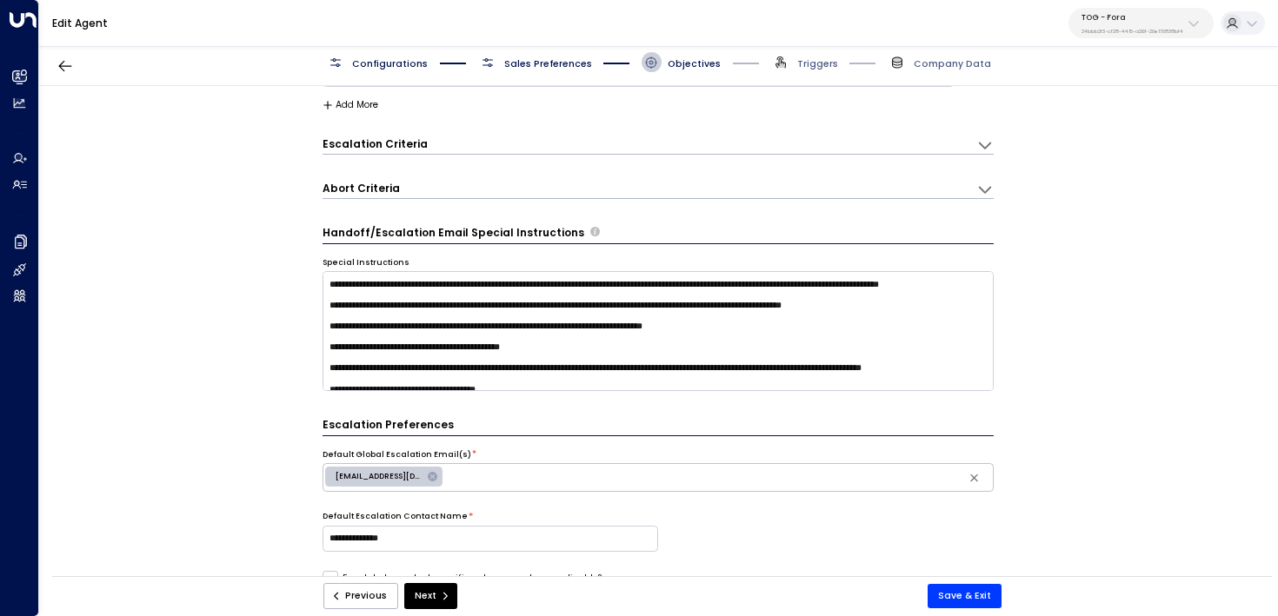
scroll to position [52, 0]
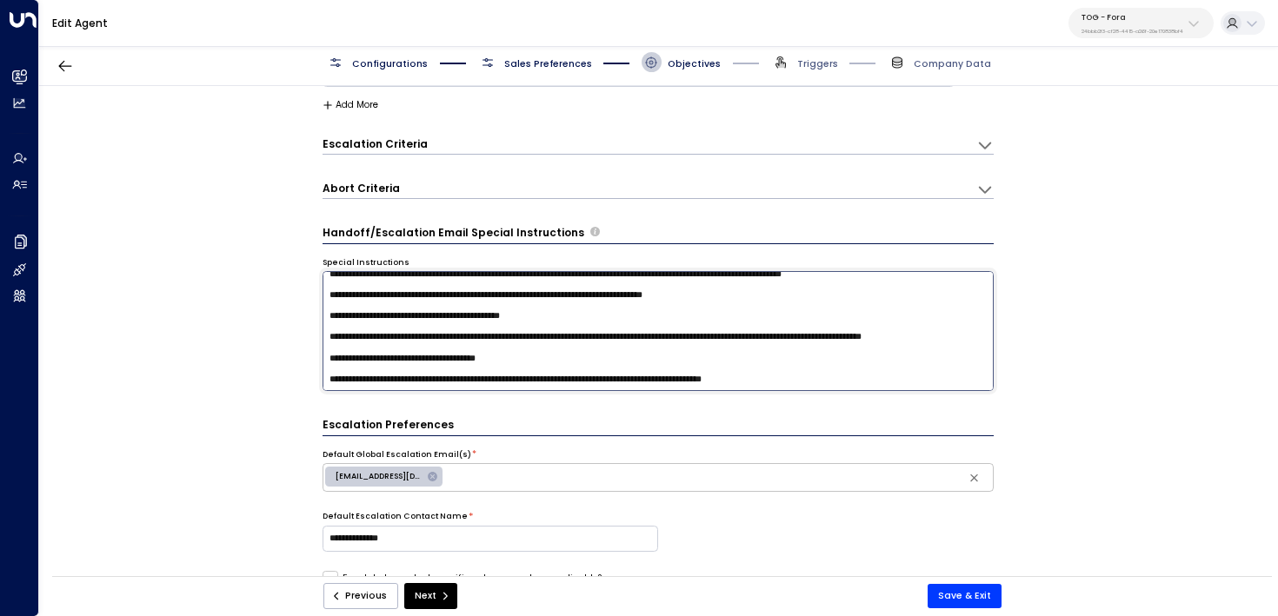
click at [844, 380] on textarea "**********" at bounding box center [659, 331] width 672 height 120
paste textarea "**********"
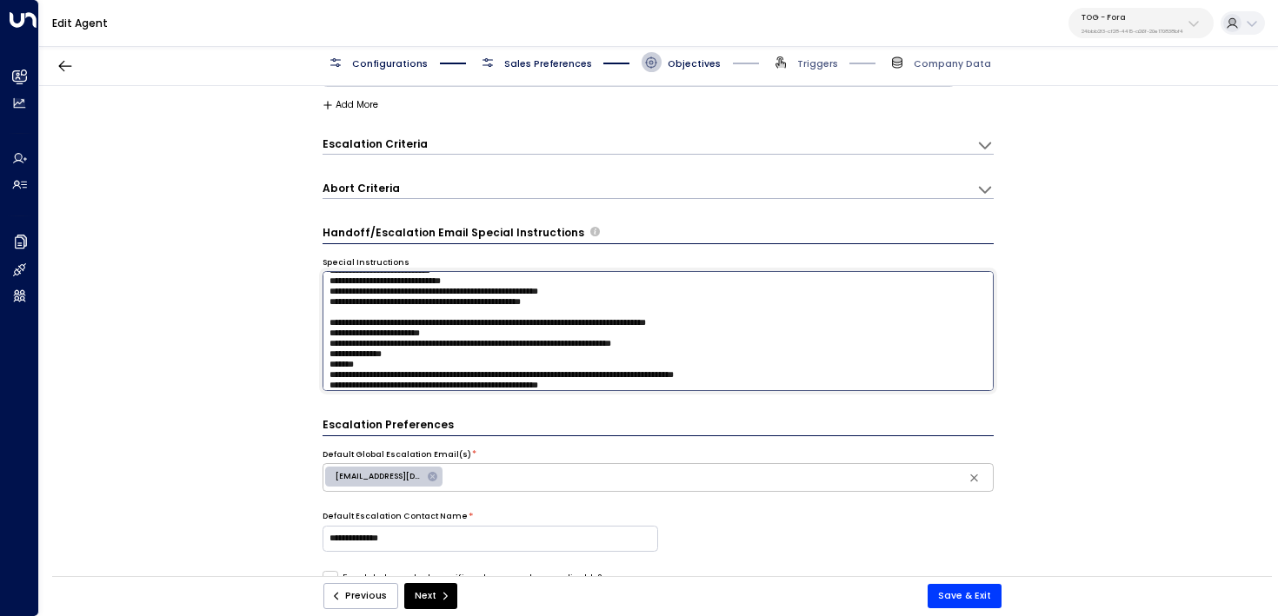
scroll to position [158, 0]
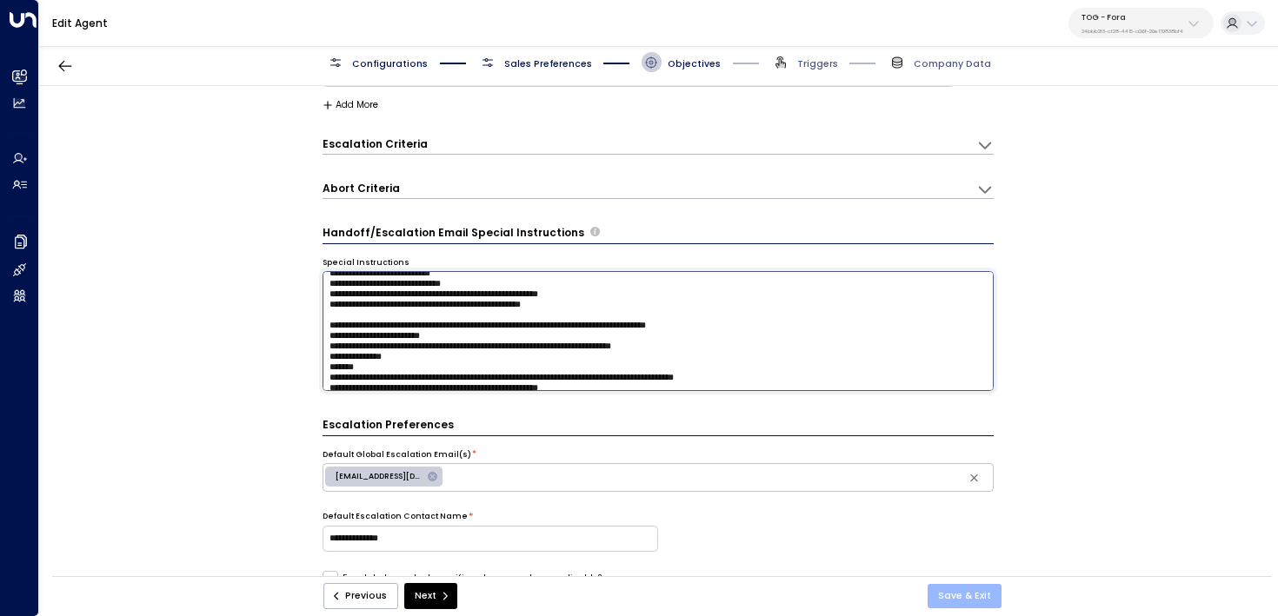
type textarea "**********"
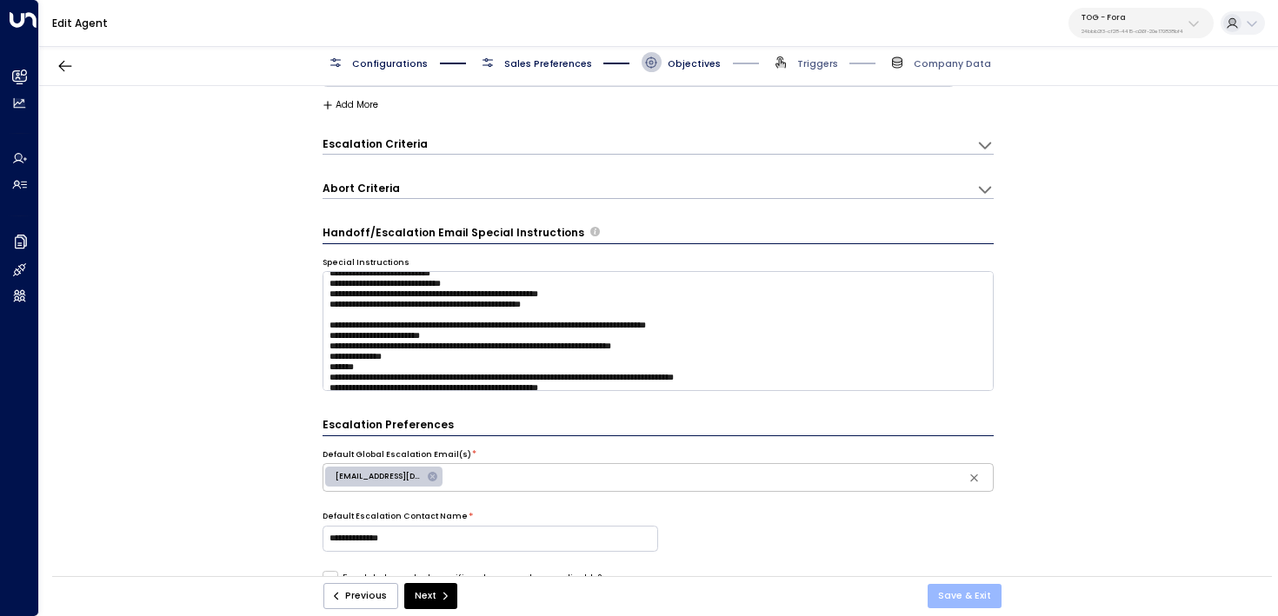
click at [983, 599] on button "Save & Exit" at bounding box center [965, 596] width 74 height 24
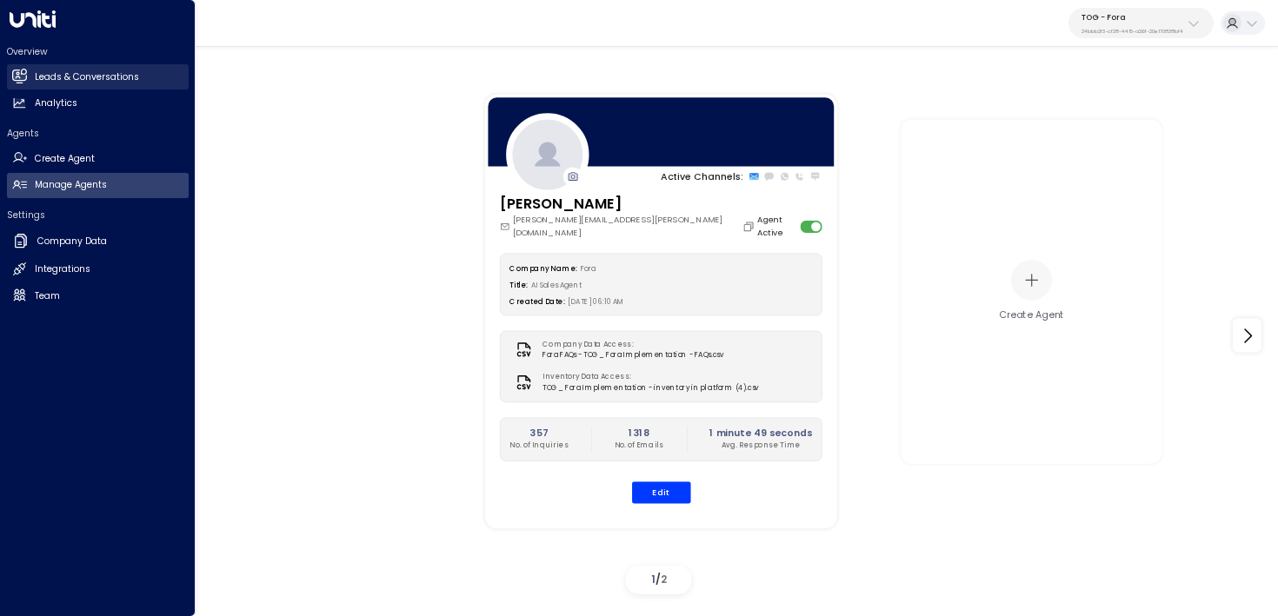
click at [62, 74] on h2 "Leads & Conversations" at bounding box center [87, 77] width 104 height 14
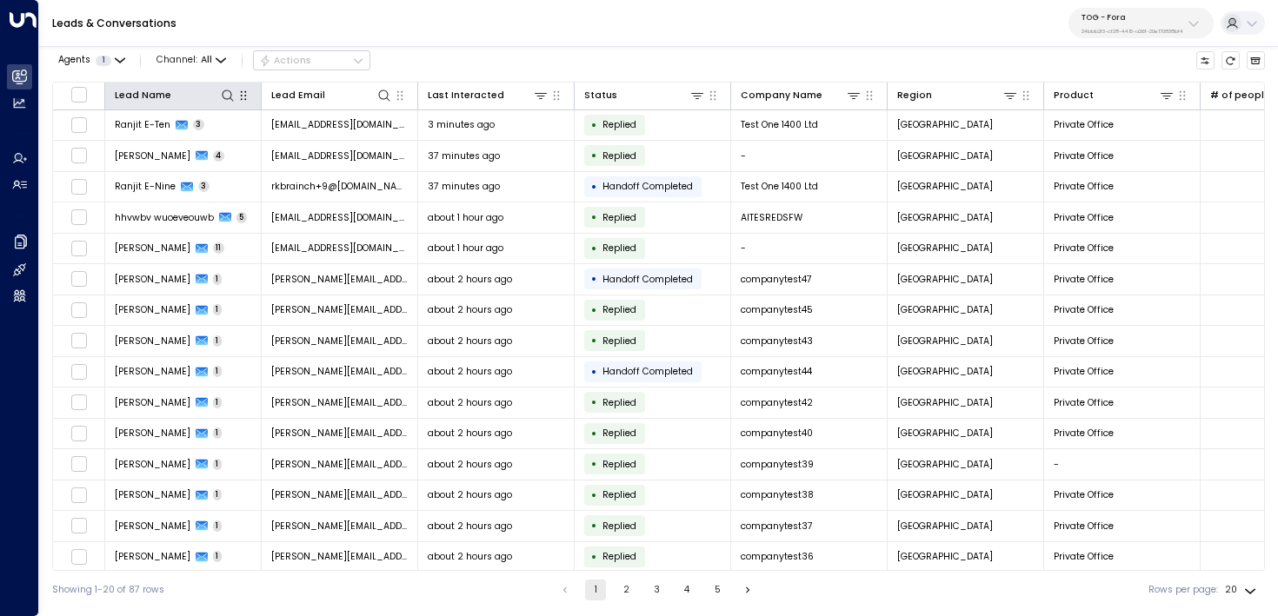
click at [237, 96] on icon "button" at bounding box center [243, 96] width 14 height 14
click at [227, 96] on icon at bounding box center [228, 96] width 14 height 14
click at [383, 94] on icon at bounding box center [384, 96] width 14 height 14
type input "**********"
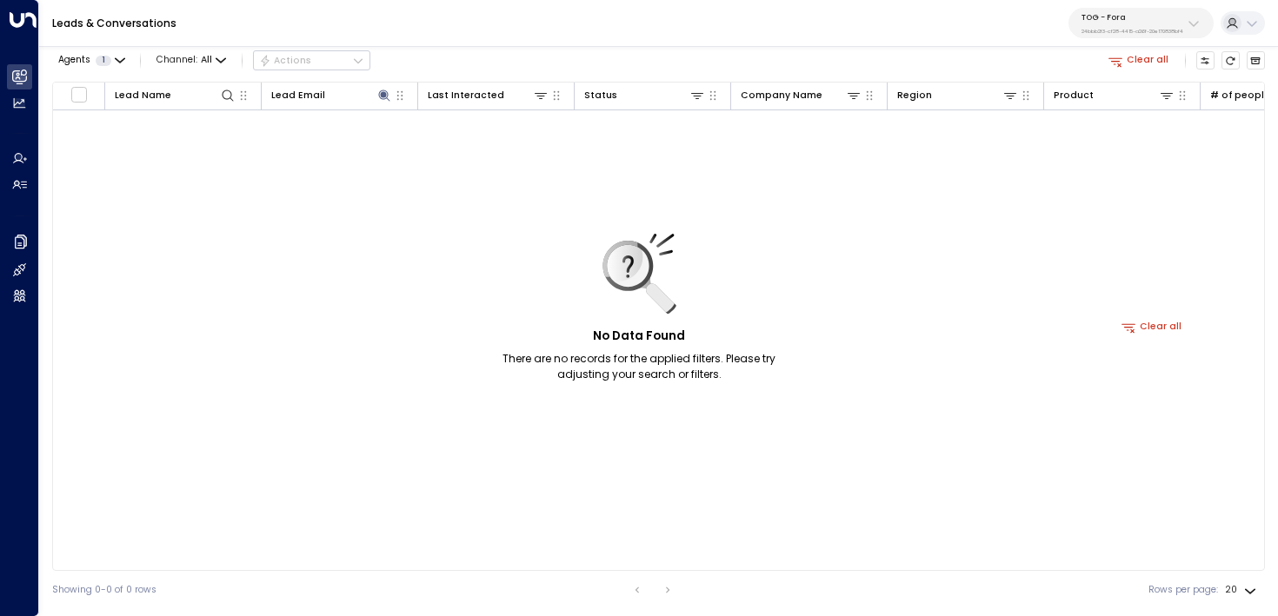
click at [497, 57] on div "Agents 1 Channel: All Actions Clear all" at bounding box center [658, 61] width 1213 height 30
click at [1255, 57] on icon "Archived Leads" at bounding box center [1255, 61] width 10 height 10
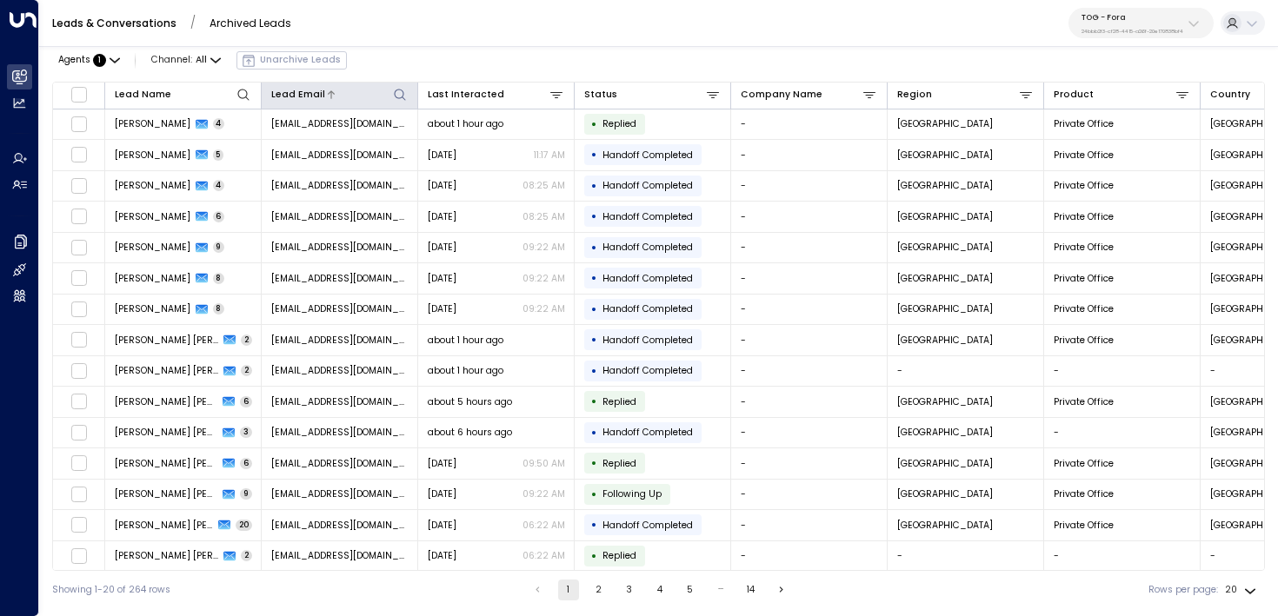
click at [396, 91] on icon at bounding box center [400, 95] width 14 height 14
type input "**********"
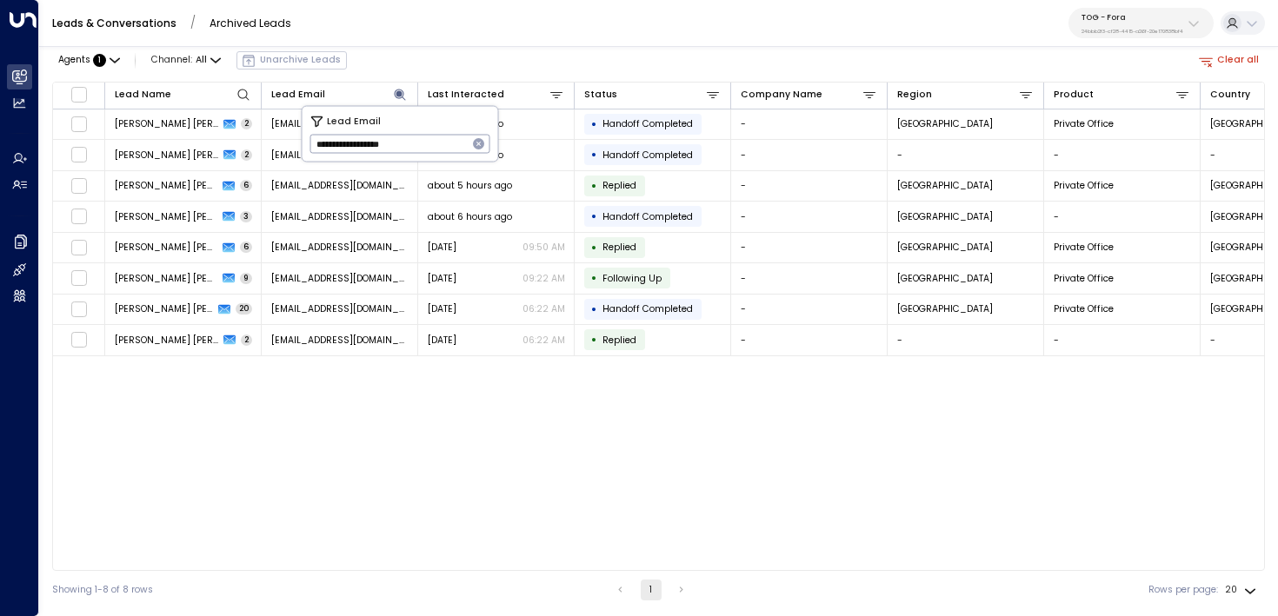
click at [533, 48] on div "Agents : 1 Channel: All Unarchive Leads Clear all" at bounding box center [658, 61] width 1213 height 30
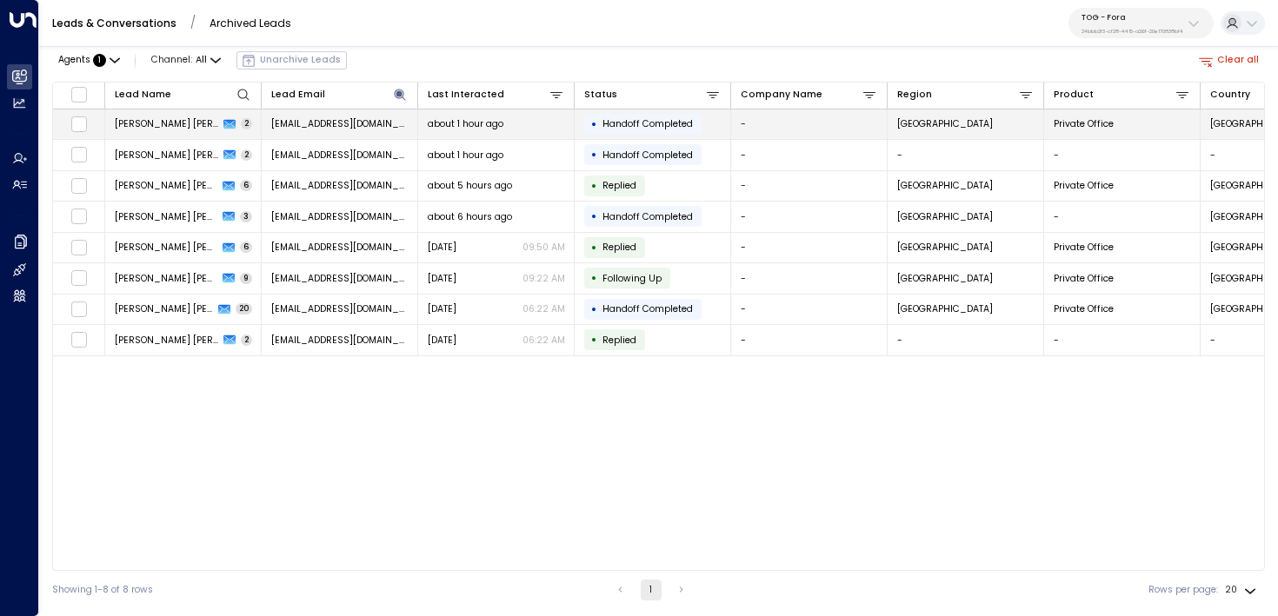
click at [354, 129] on span "charlilucy@aol.com" at bounding box center [339, 123] width 137 height 13
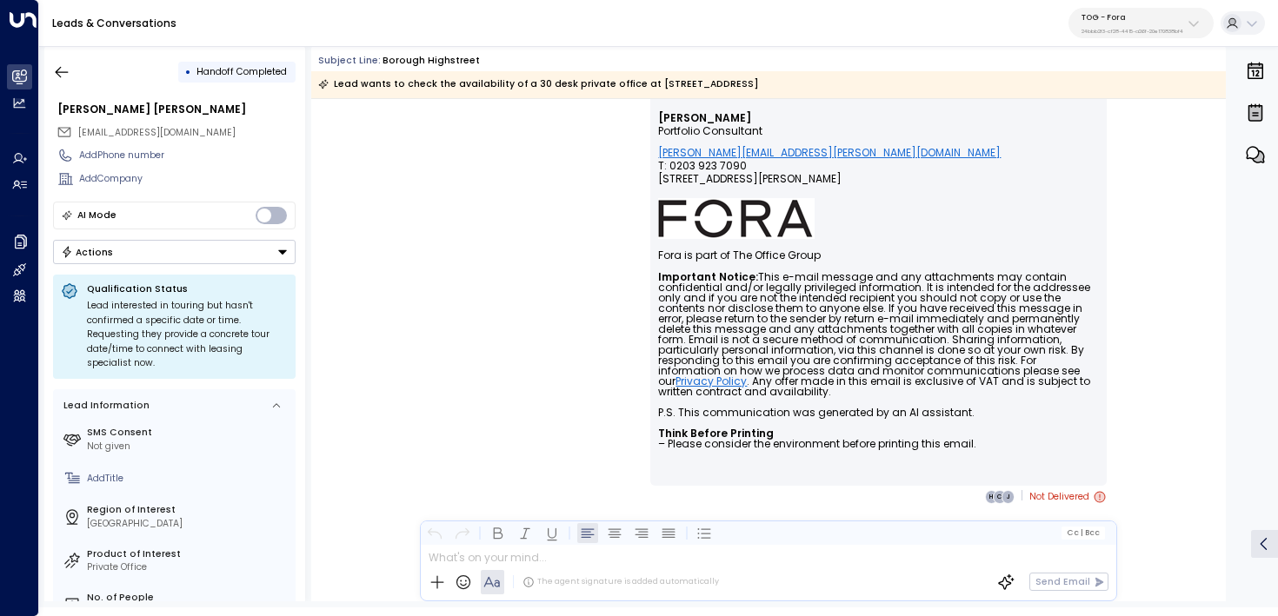
scroll to position [84, 0]
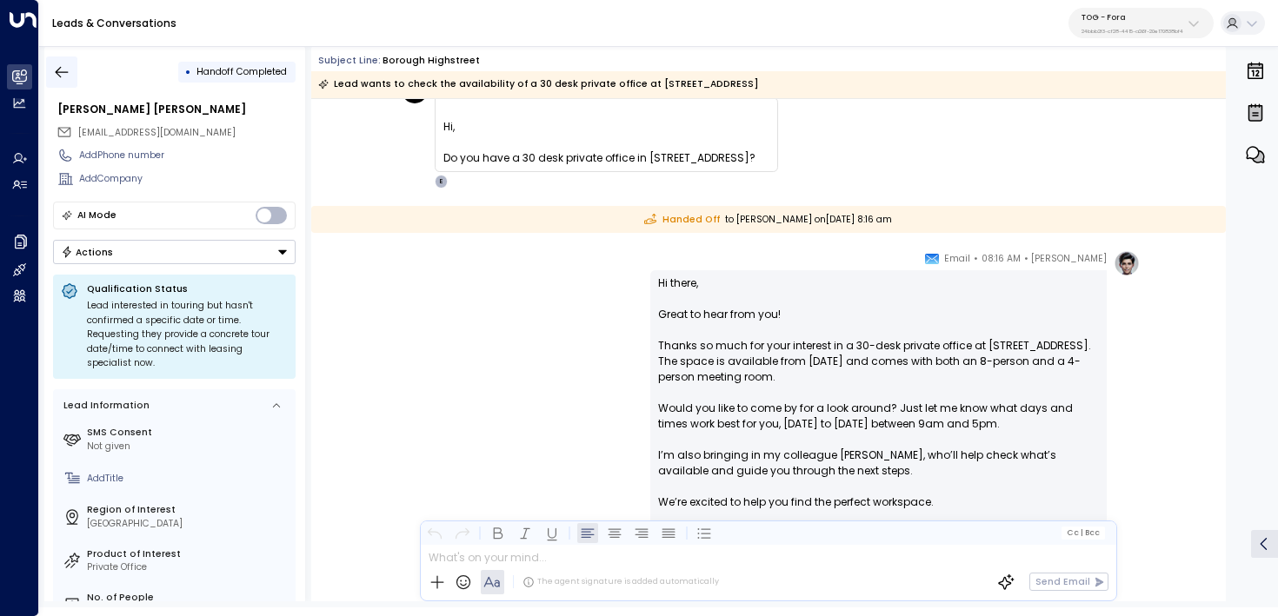
click at [62, 74] on icon "button" at bounding box center [61, 71] width 17 height 17
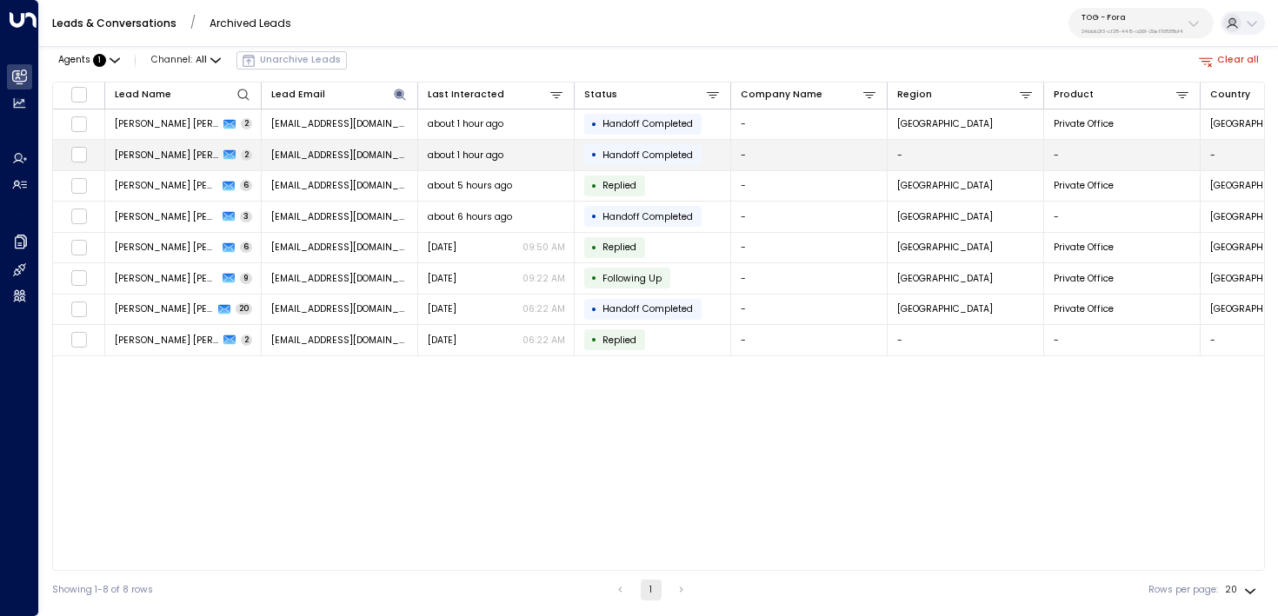
click at [136, 153] on span "Charli Lucy" at bounding box center [167, 155] width 104 height 13
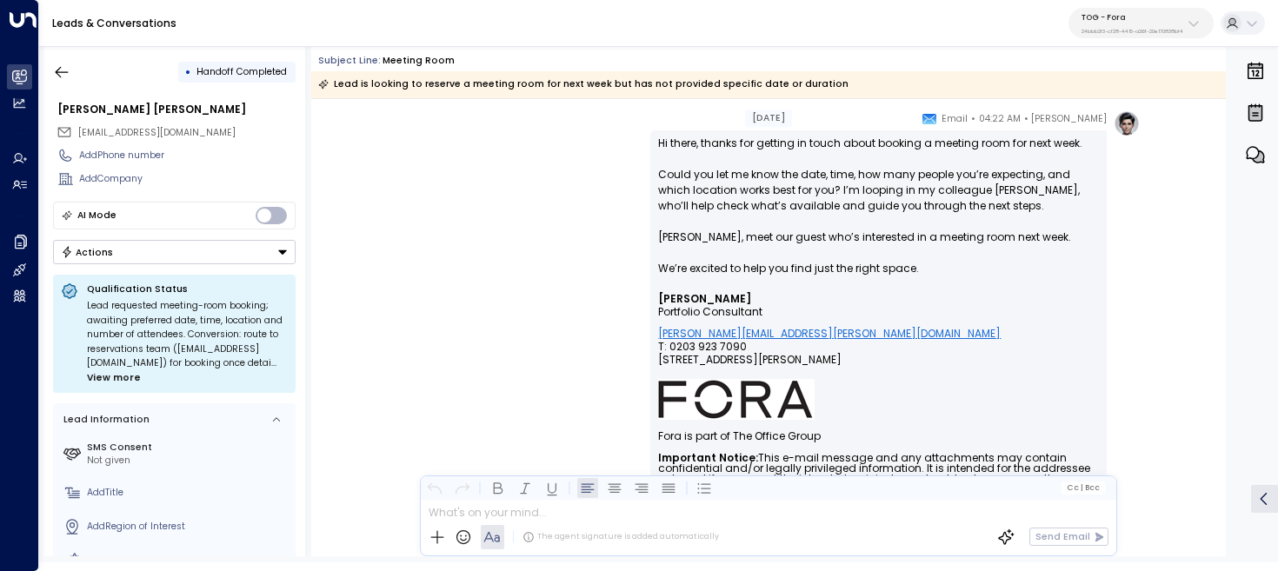
scroll to position [210, 0]
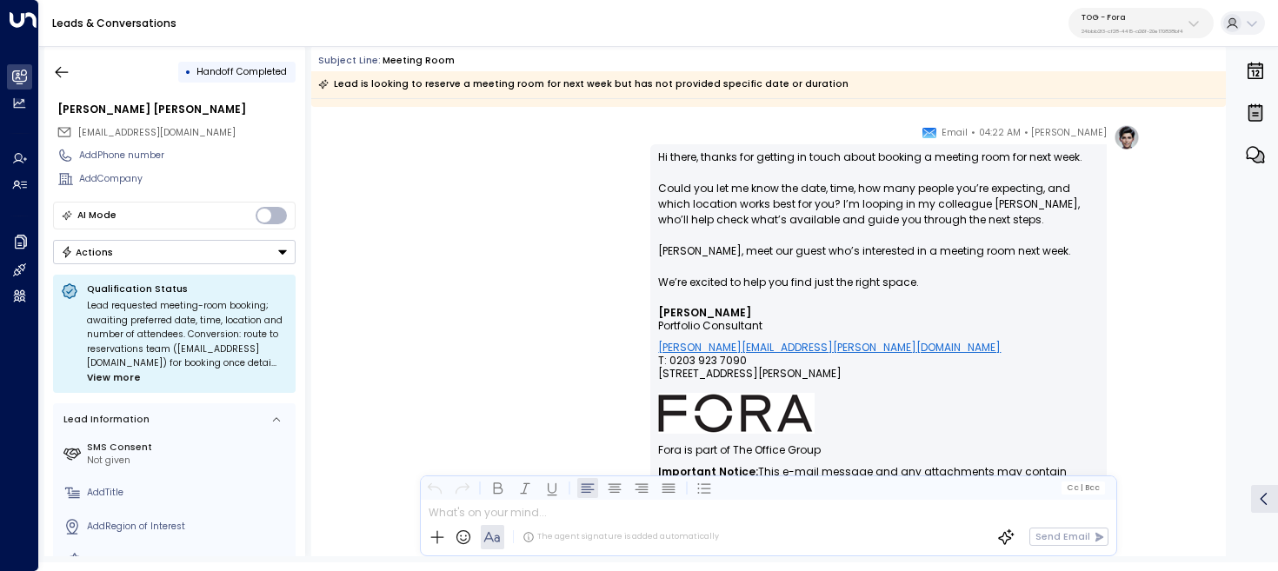
click at [678, 250] on p "Hi there, thanks for getting in touch about booking a meeting room for next wee…" at bounding box center [878, 228] width 441 height 156
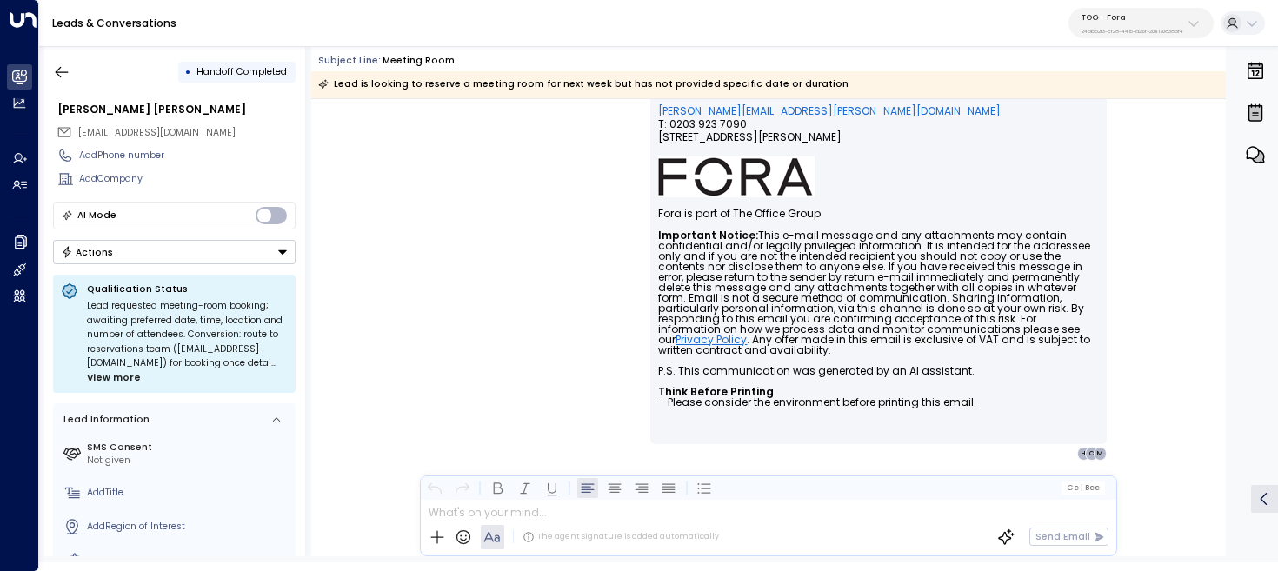
scroll to position [456, 0]
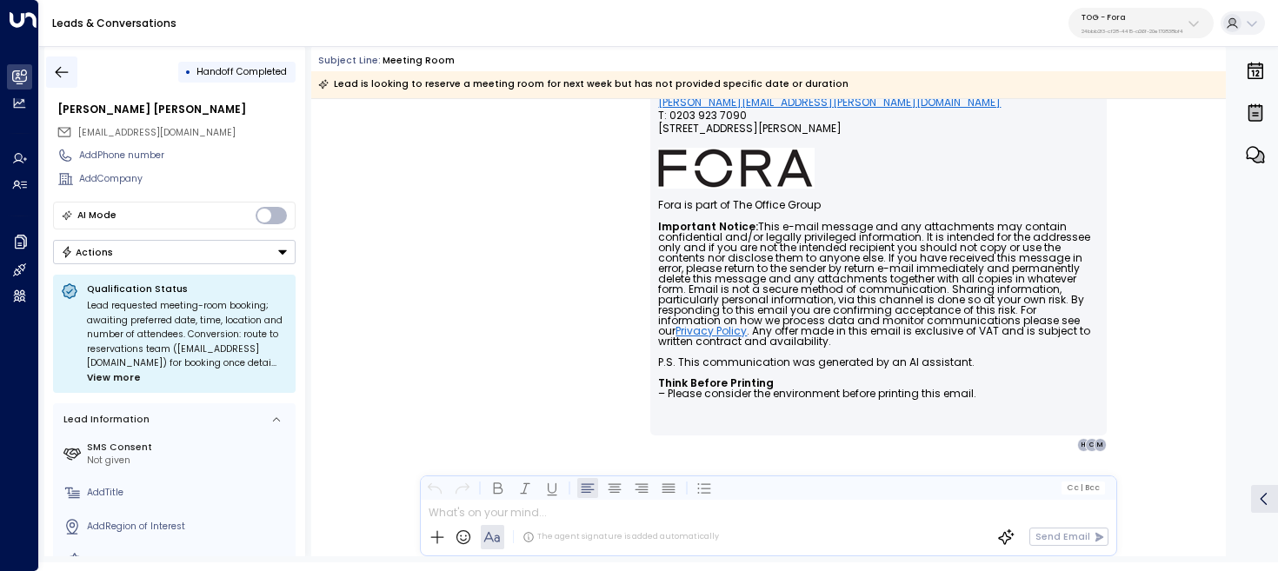
click at [62, 74] on icon "button" at bounding box center [61, 71] width 17 height 17
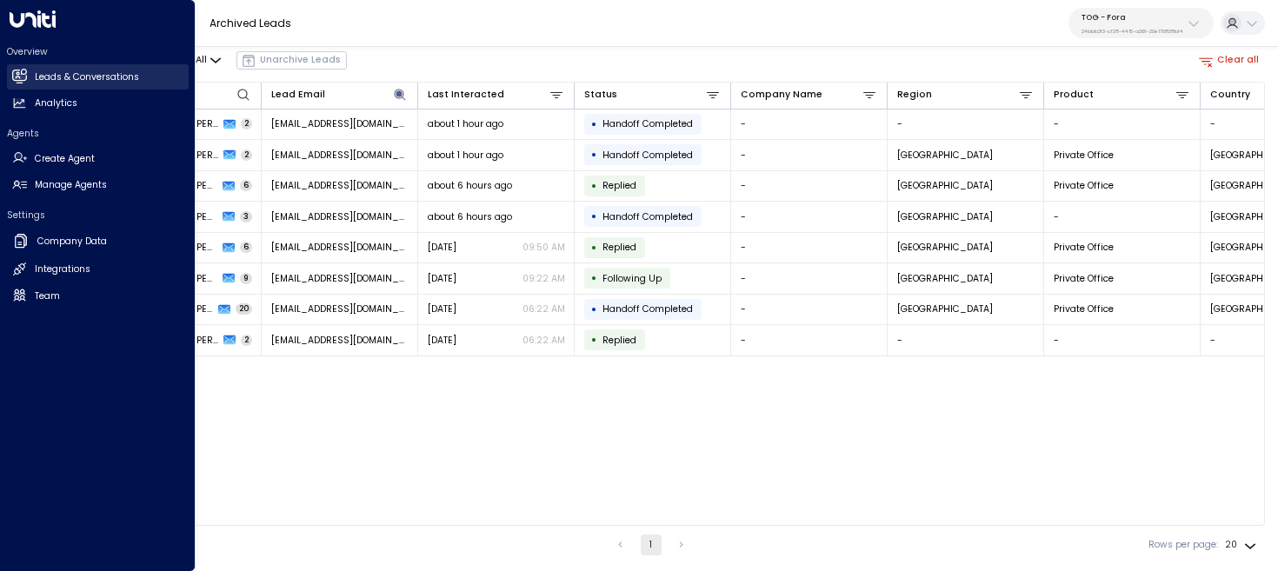
click at [23, 81] on icon at bounding box center [19, 76] width 15 height 15
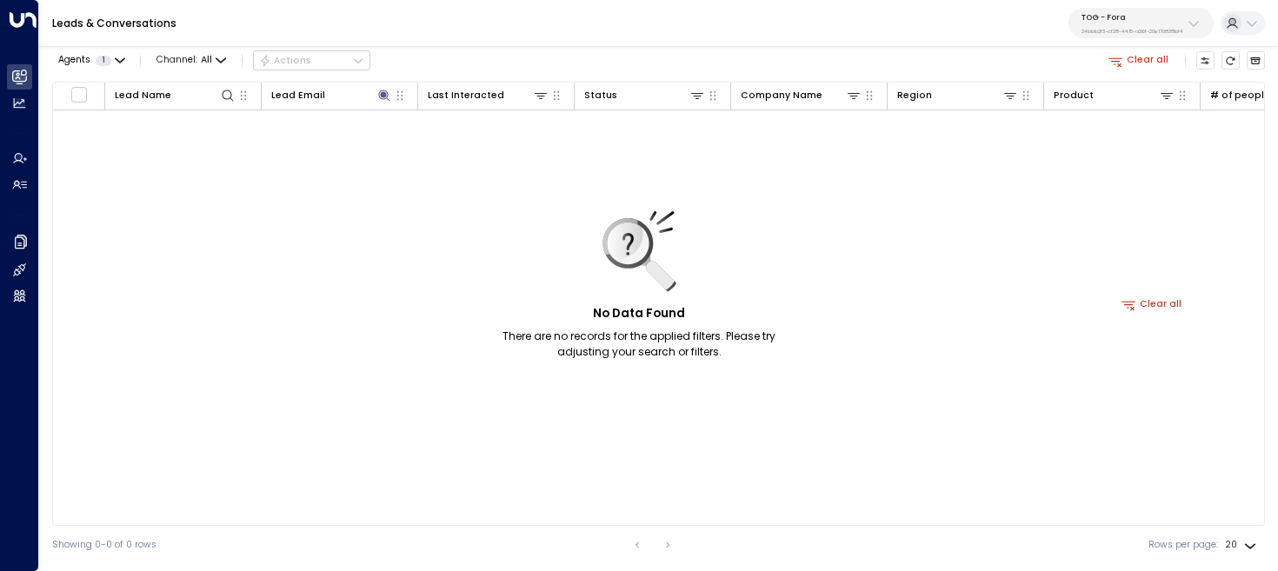
click at [123, 24] on link "Leads & Conversations" at bounding box center [114, 23] width 124 height 15
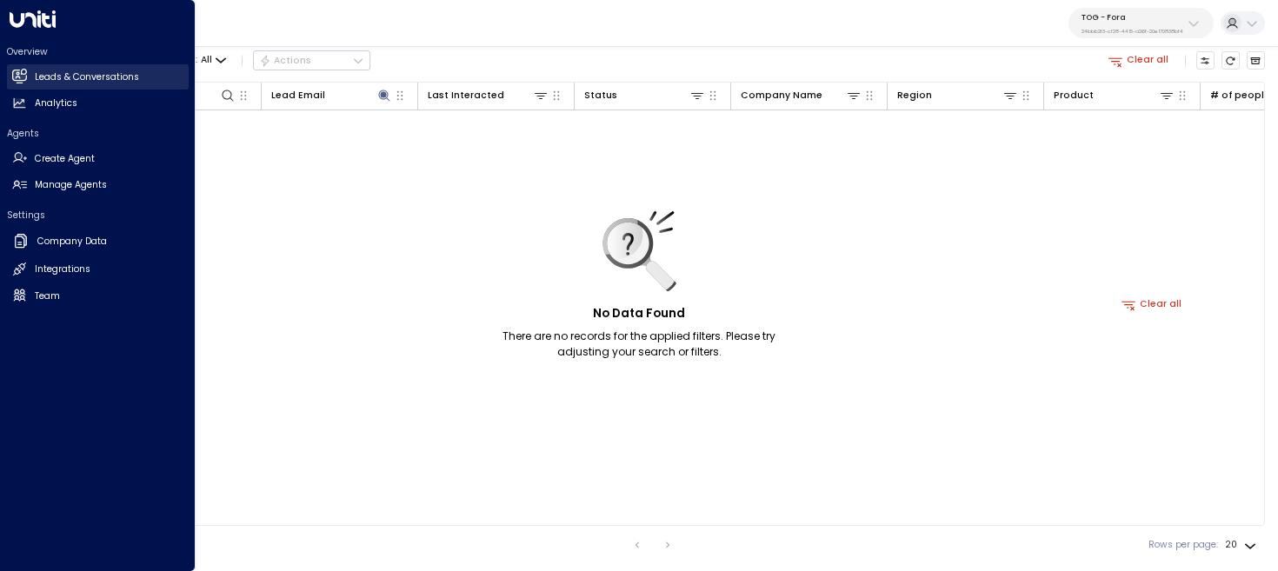
click at [17, 74] on icon at bounding box center [20, 76] width 11 height 15
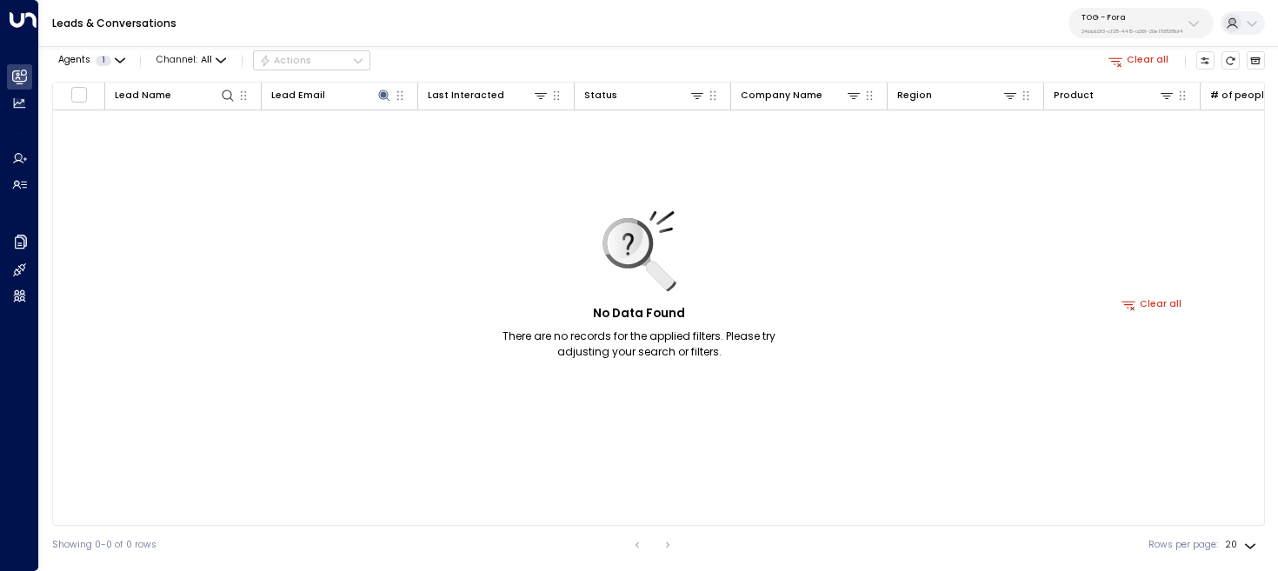
click at [1127, 63] on button "Clear all" at bounding box center [1138, 60] width 71 height 18
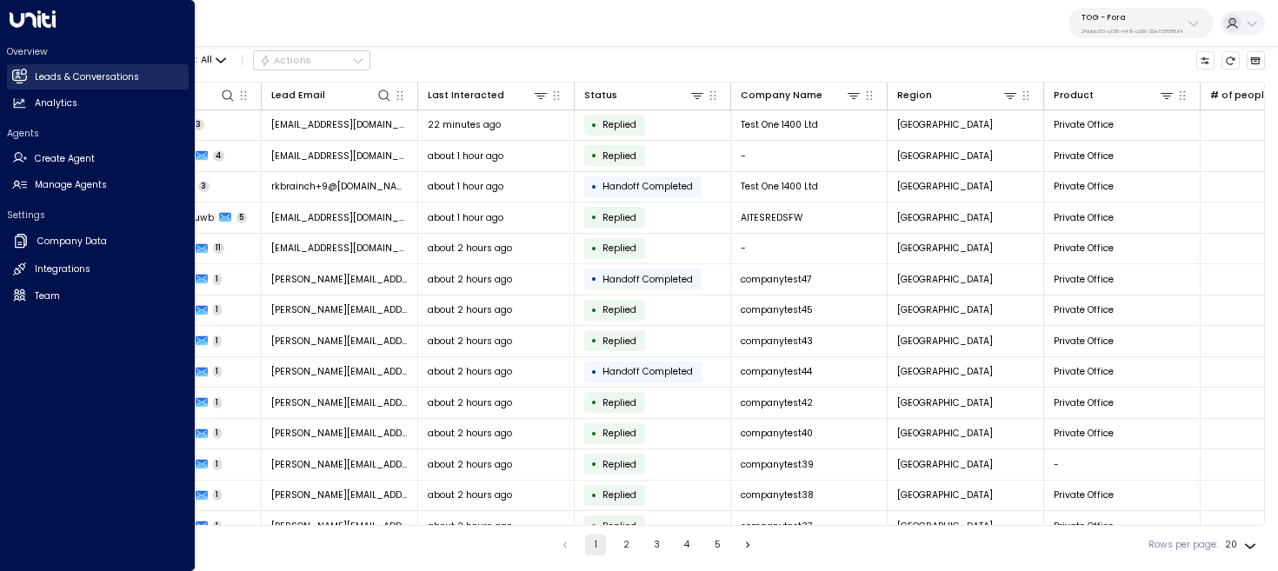
click at [23, 77] on icon at bounding box center [19, 75] width 14 height 10
click at [90, 186] on h2 "Manage Agents" at bounding box center [71, 185] width 72 height 14
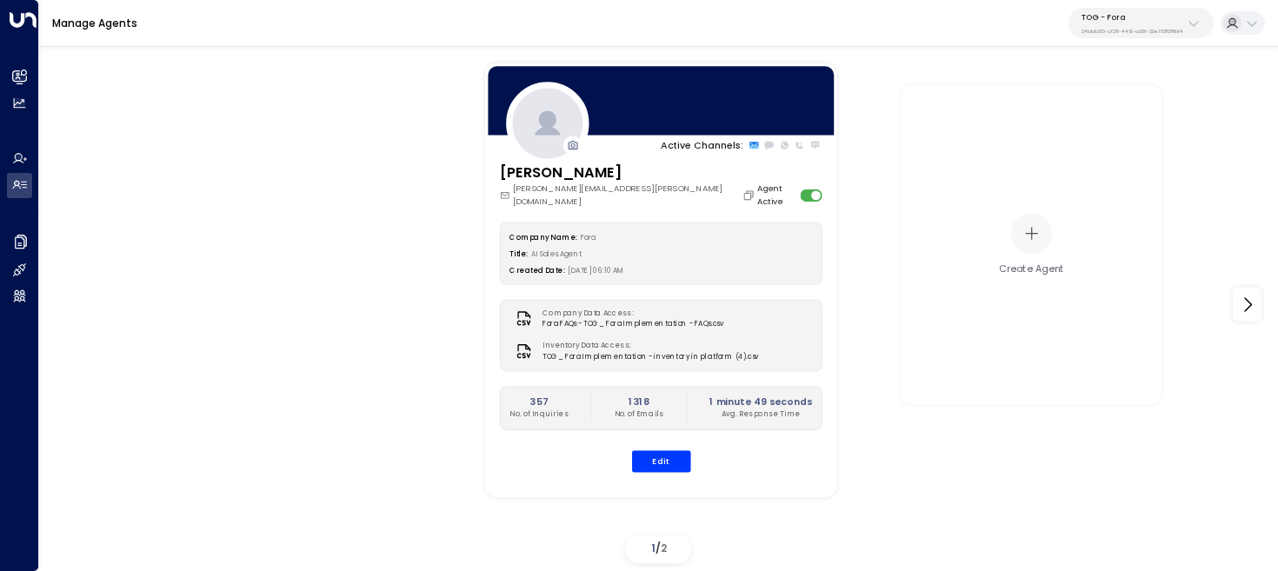
click at [1134, 22] on div "TOG - Fora 24bbb2f3-cf28-4415-a26f-20e170838bf4" at bounding box center [1133, 23] width 102 height 23
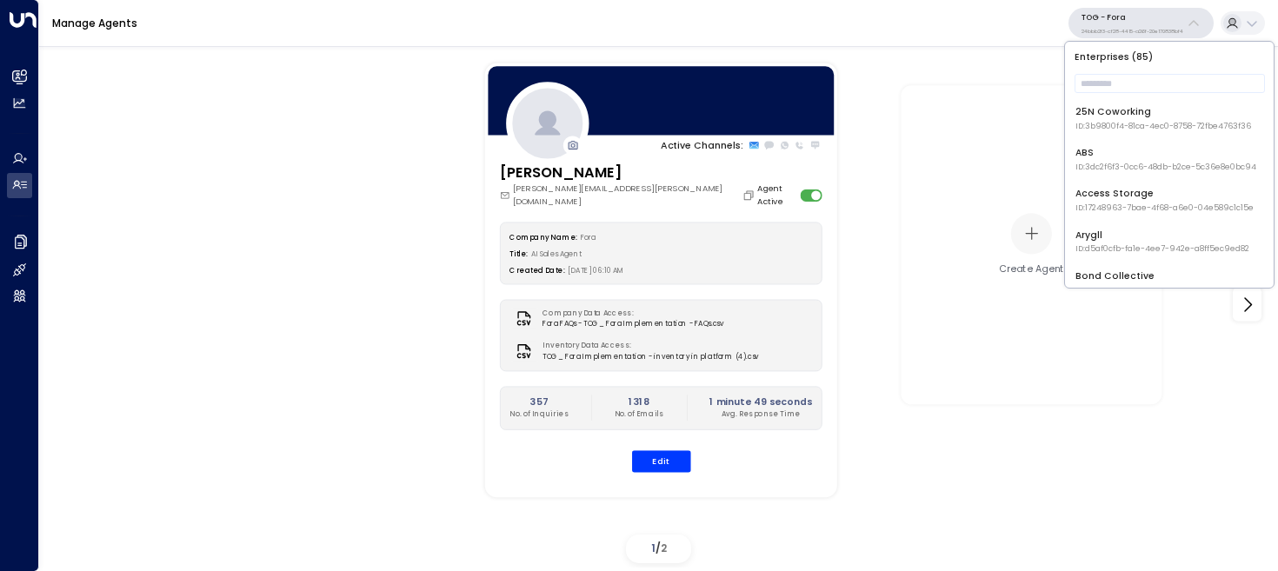
click at [230, 312] on div "Active Channels: Eva Fitzgerald eva.fitzgerald@theofficegroup.com Agent Active …" at bounding box center [659, 304] width 1174 height 531
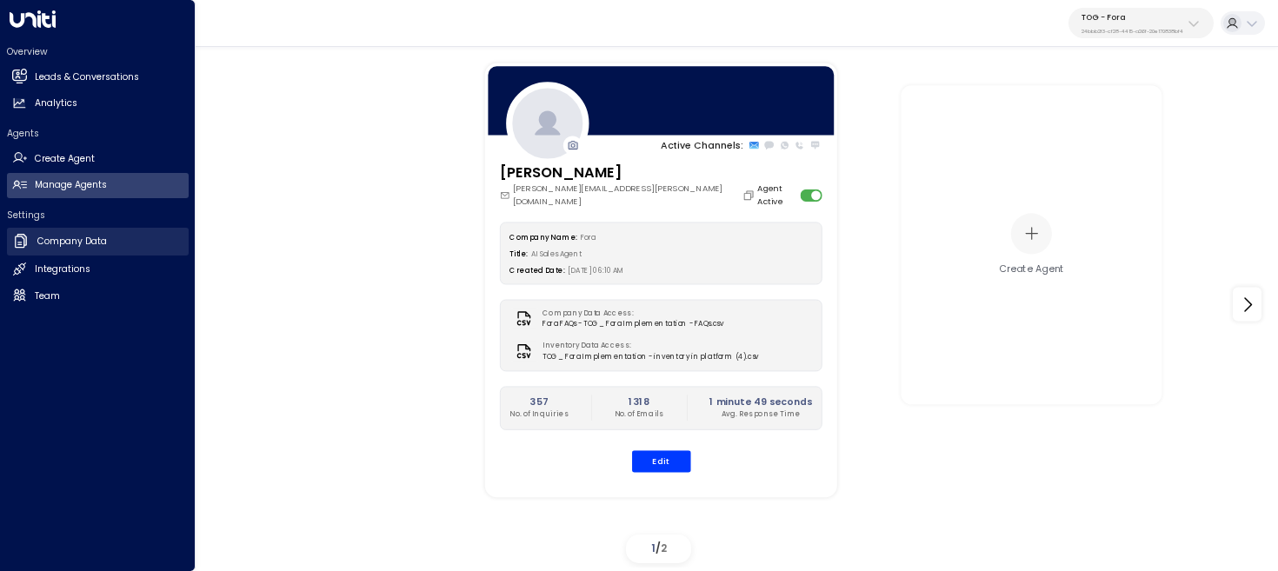
click at [37, 242] on h2 "Company Data" at bounding box center [72, 242] width 70 height 14
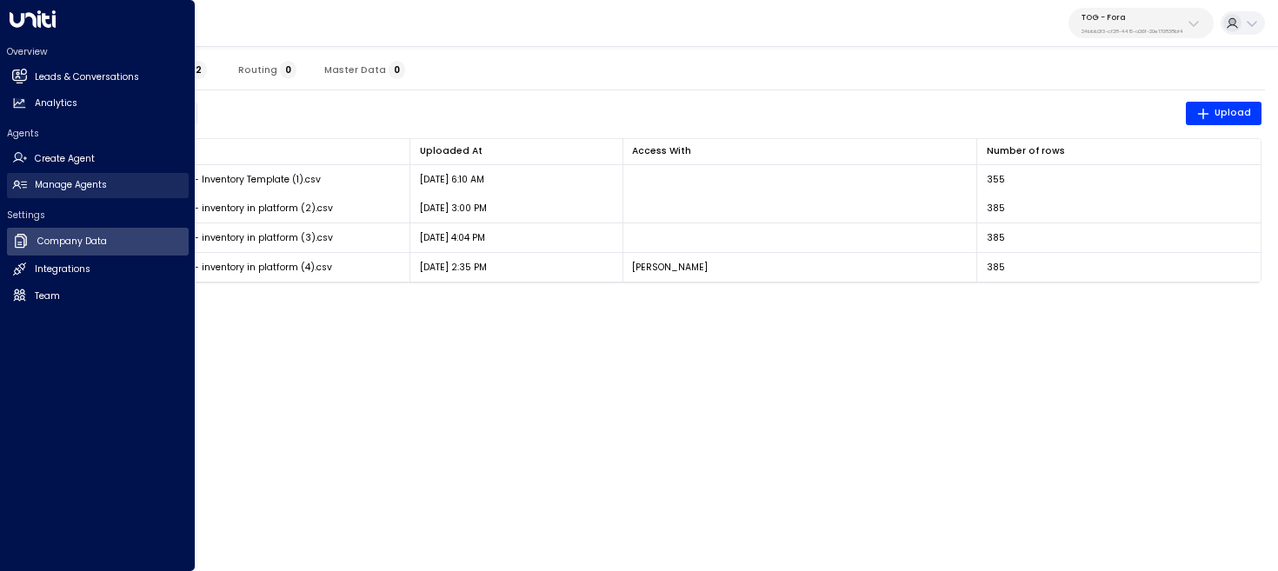
click at [22, 183] on icon at bounding box center [19, 184] width 15 height 15
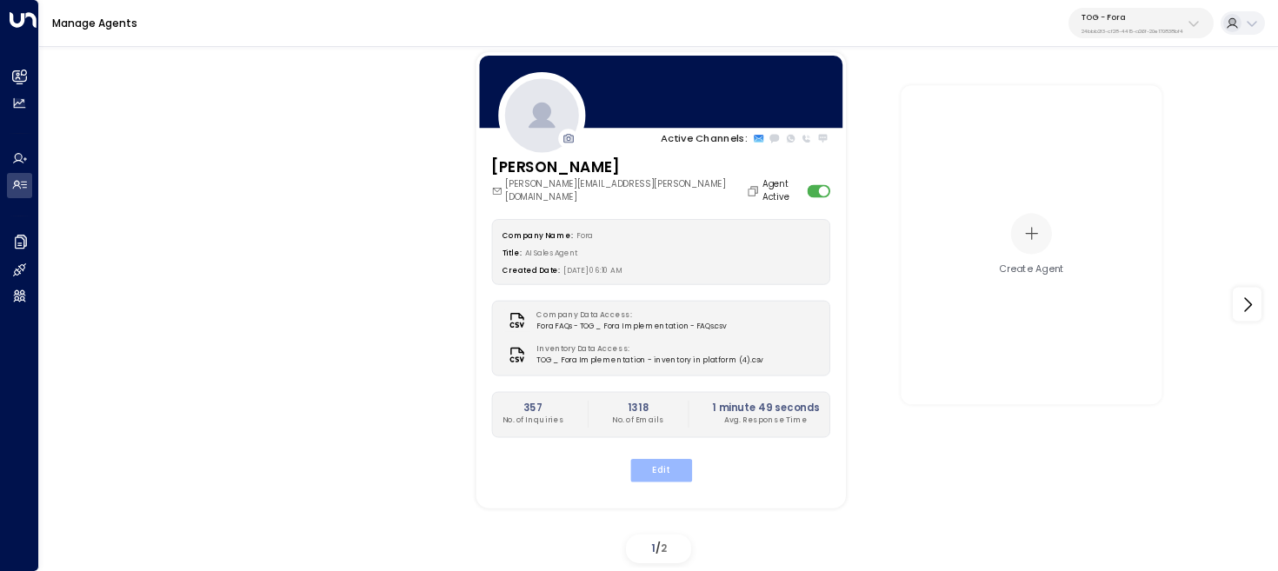
click at [662, 462] on button "Edit" at bounding box center [660, 470] width 62 height 23
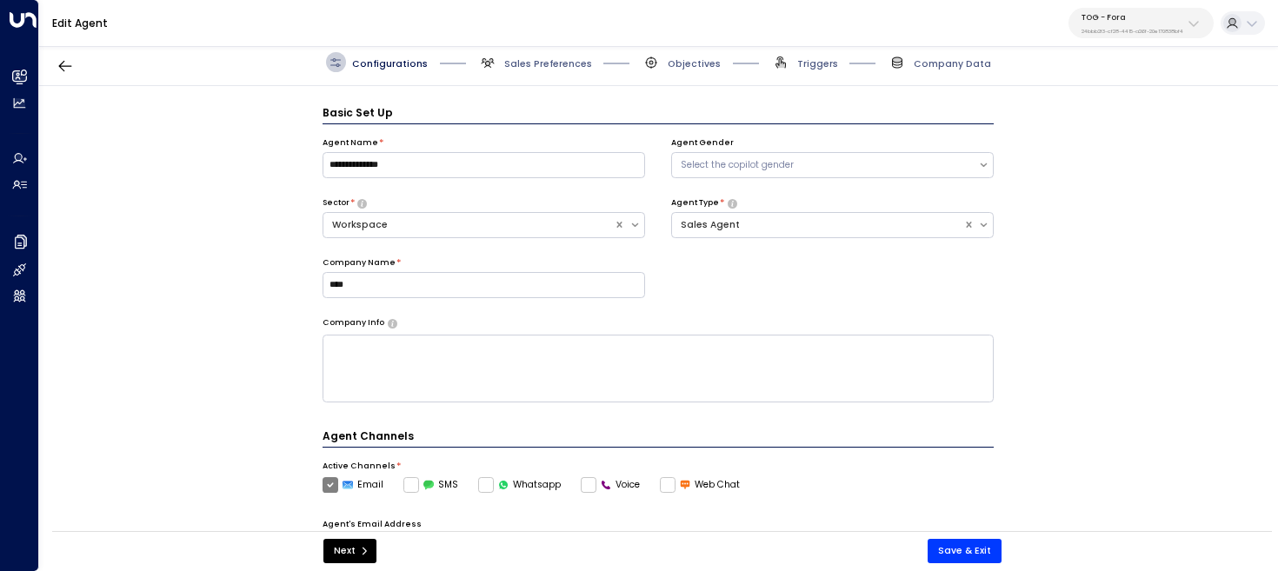
scroll to position [19, 0]
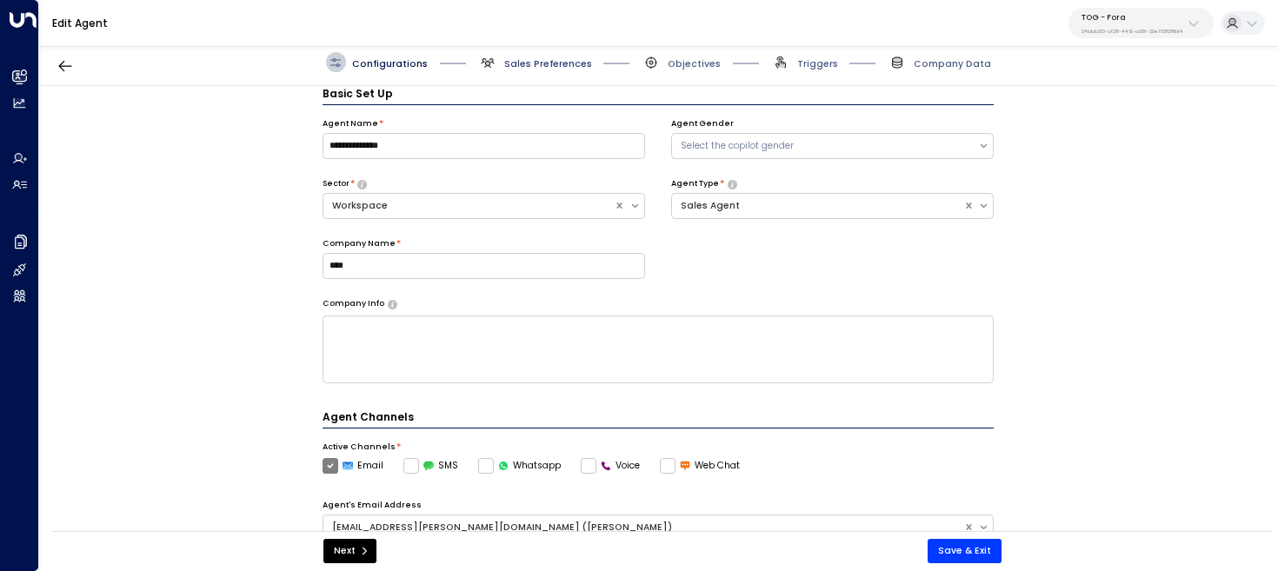
click at [546, 63] on span "Sales Preferences" at bounding box center [548, 63] width 88 height 13
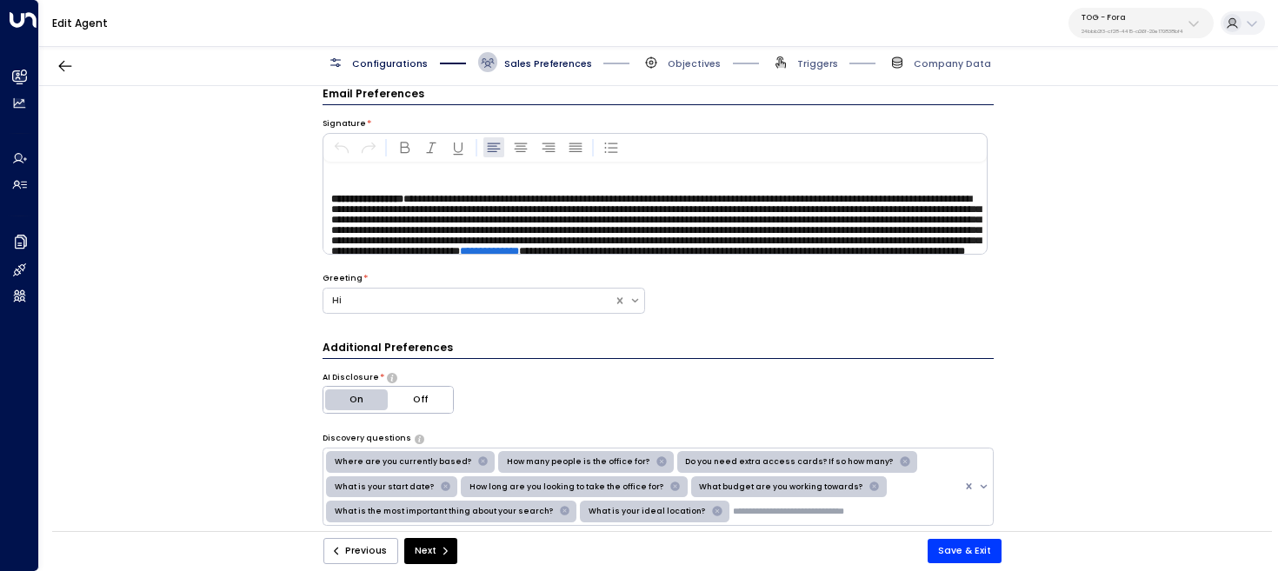
scroll to position [382, 0]
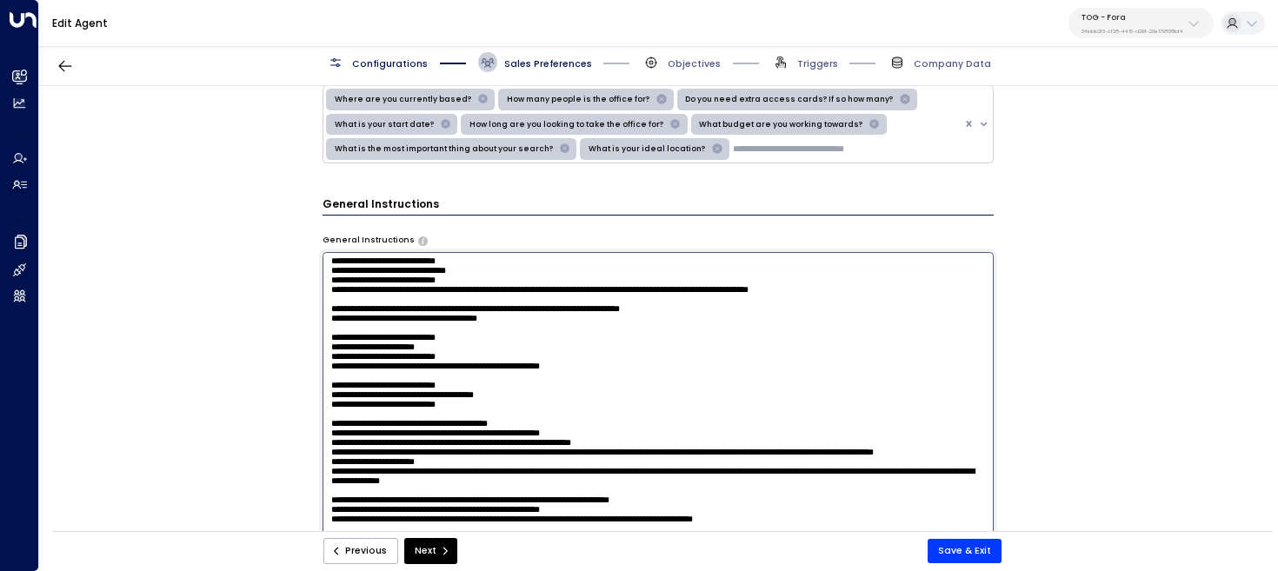
drag, startPoint x: 638, startPoint y: 323, endPoint x: 385, endPoint y: 312, distance: 253.2
click at [385, 312] on textarea at bounding box center [659, 425] width 672 height 346
paste textarea
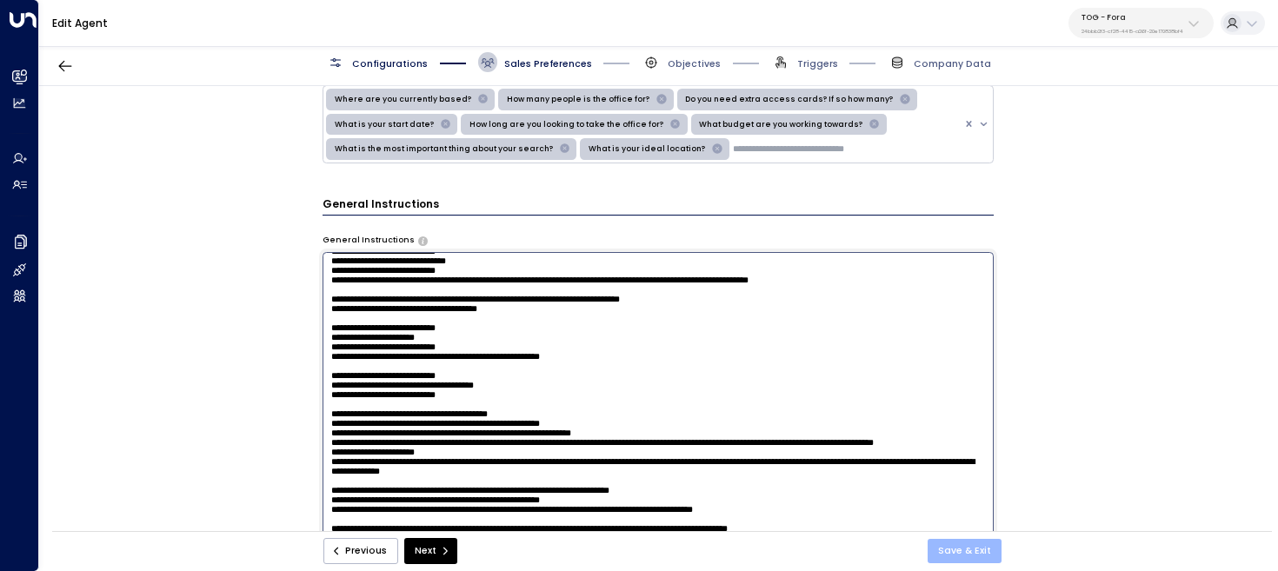
type textarea "**********"
click at [943, 543] on button "Save & Exit" at bounding box center [965, 551] width 74 height 24
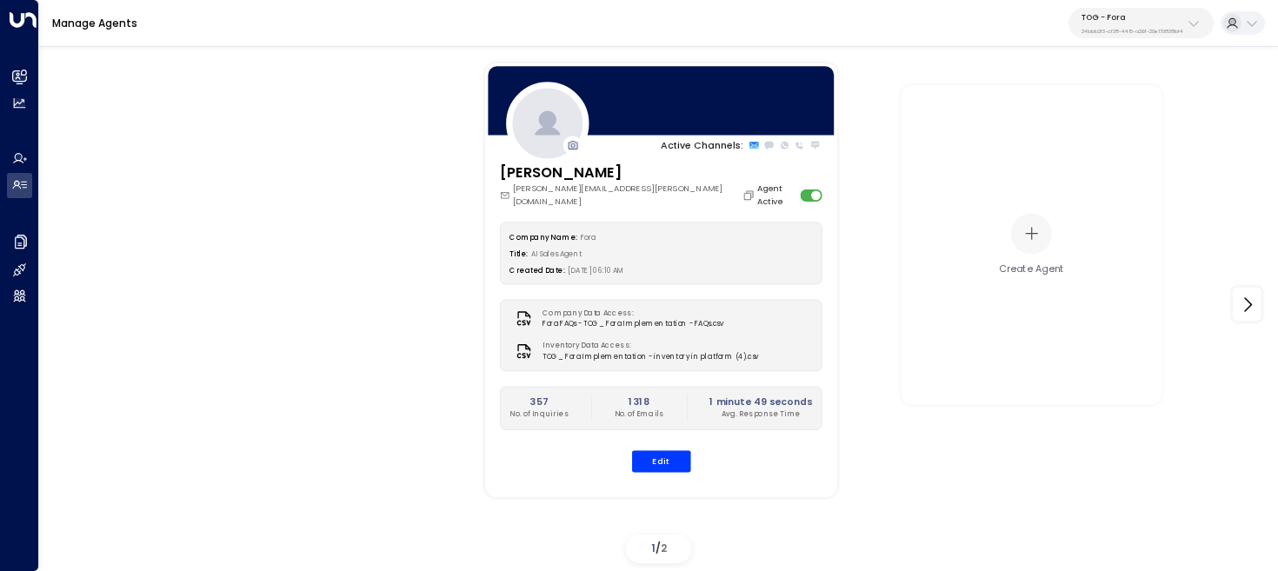
click at [1117, 30] on p "24bbb2f3-cf28-4415-a26f-20e170838bf4" at bounding box center [1133, 31] width 102 height 7
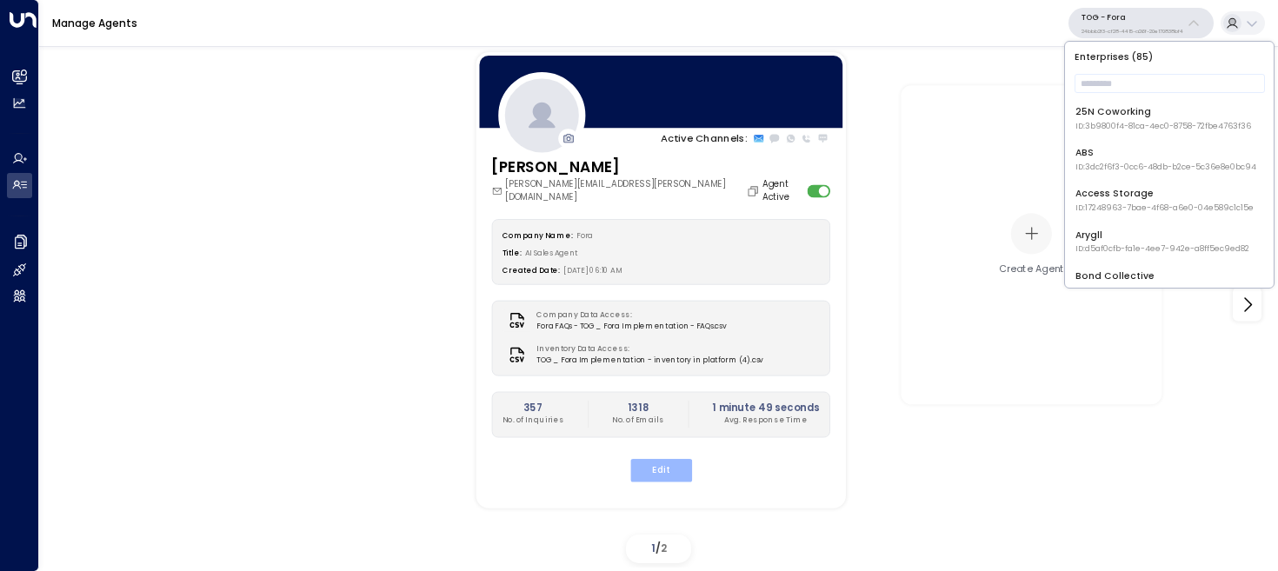
click at [661, 460] on button "Edit" at bounding box center [660, 470] width 62 height 23
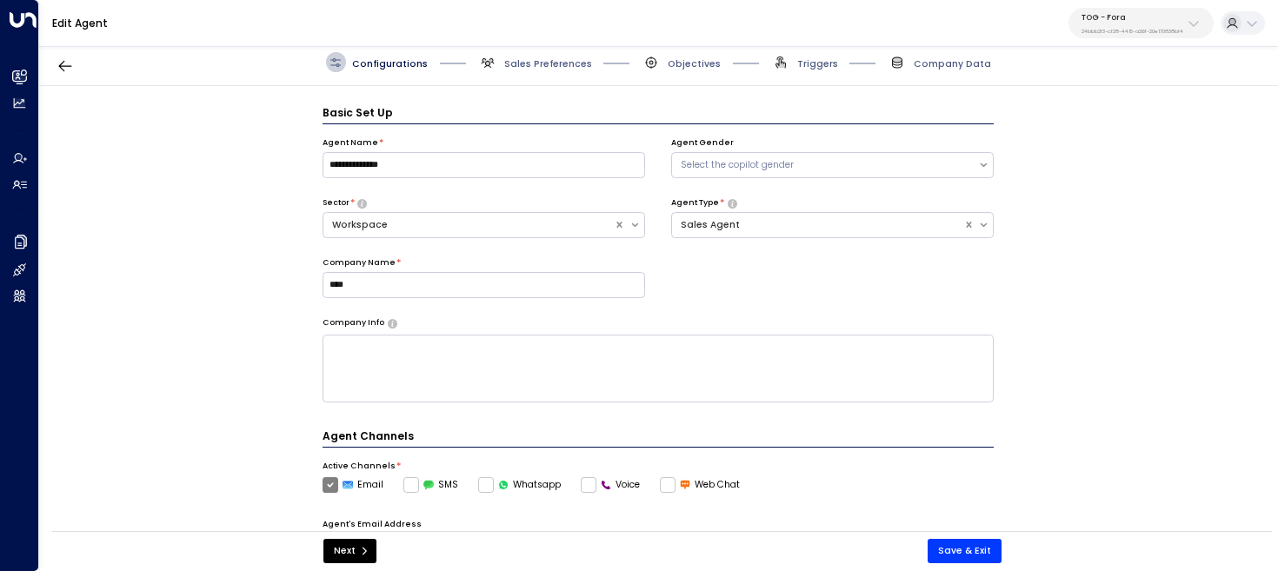
scroll to position [19, 0]
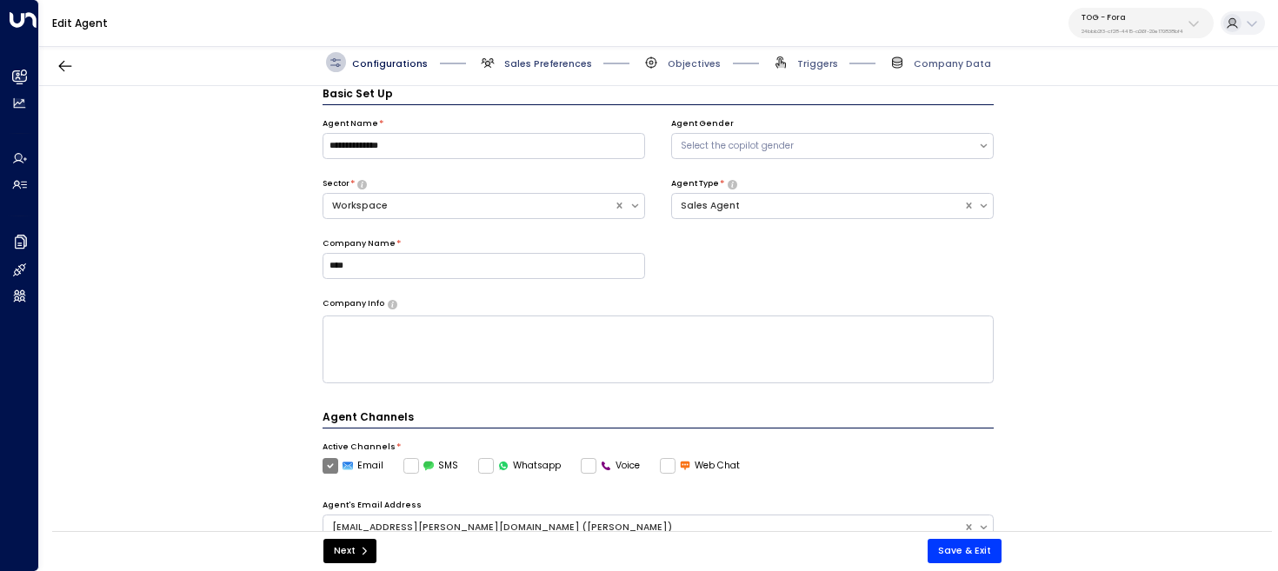
click at [519, 61] on span "Sales Preferences" at bounding box center [548, 63] width 88 height 13
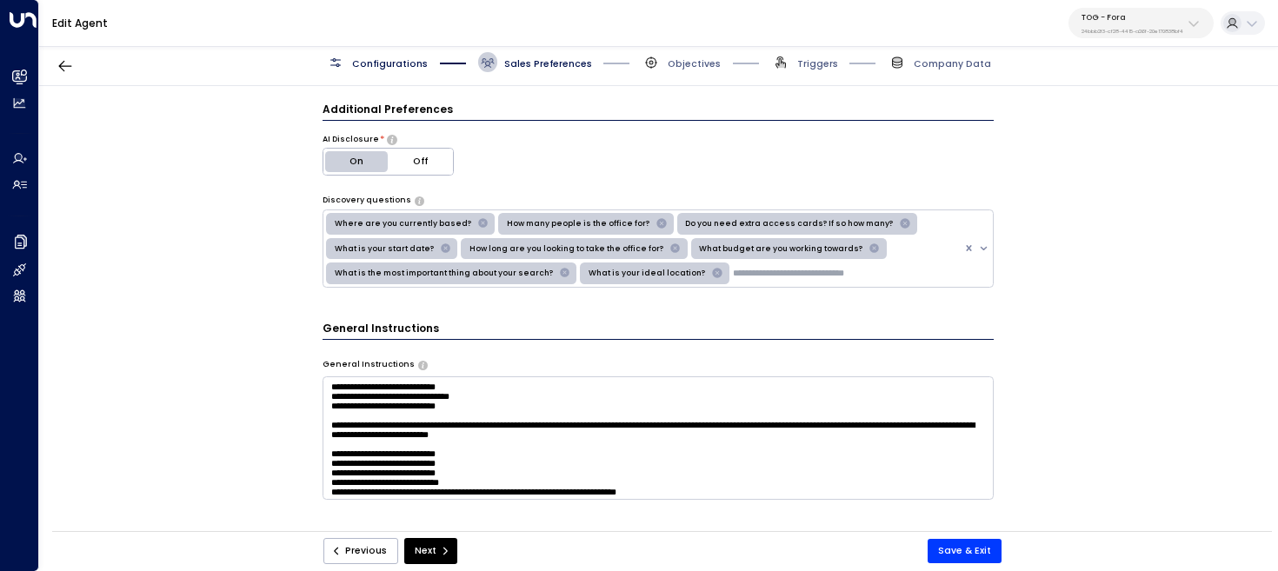
scroll to position [7, 0]
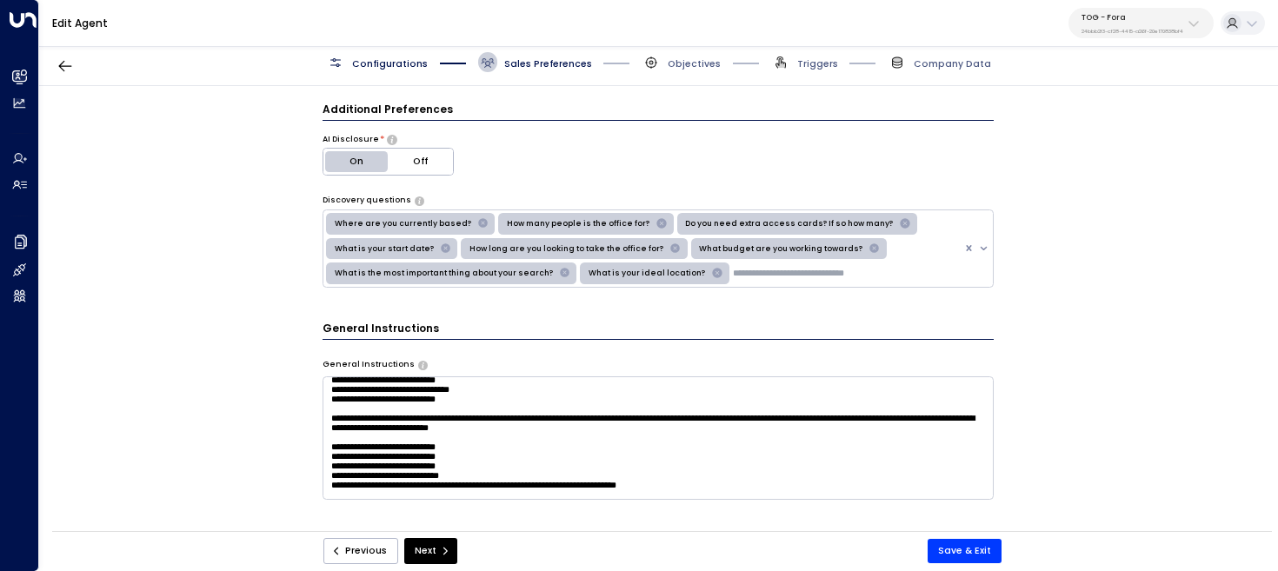
click at [798, 67] on span "Triggers" at bounding box center [804, 62] width 67 height 20
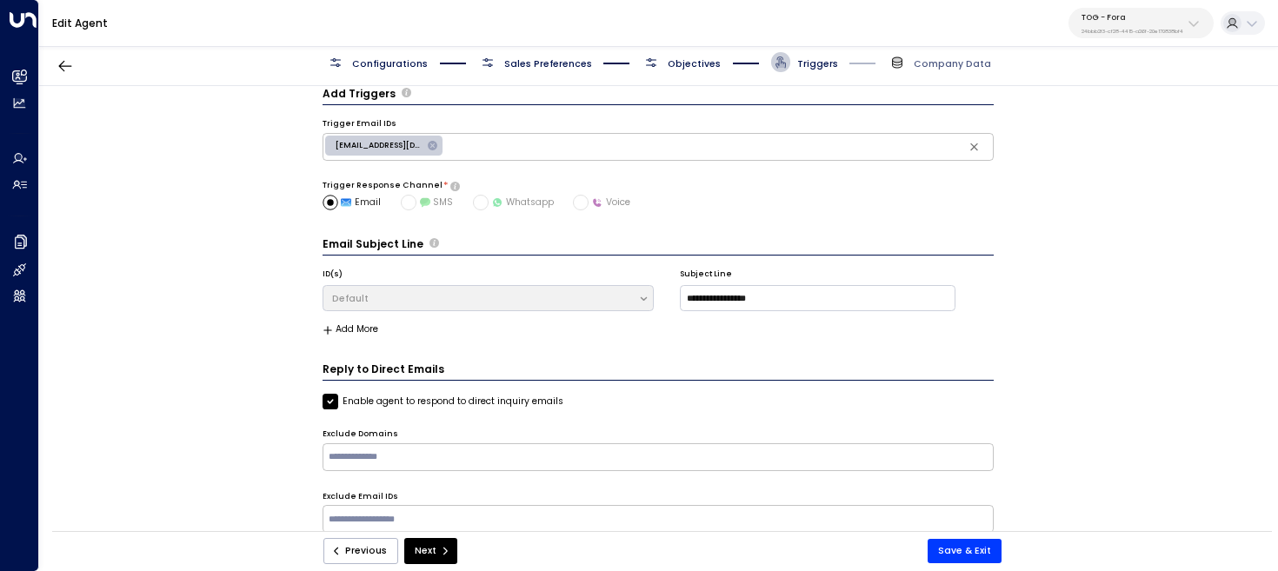
click at [689, 72] on div "Configurations Sales Preferences Objectives Triggers Company Data" at bounding box center [658, 62] width 1239 height 47
click at [686, 57] on span "Objectives" at bounding box center [694, 63] width 53 height 13
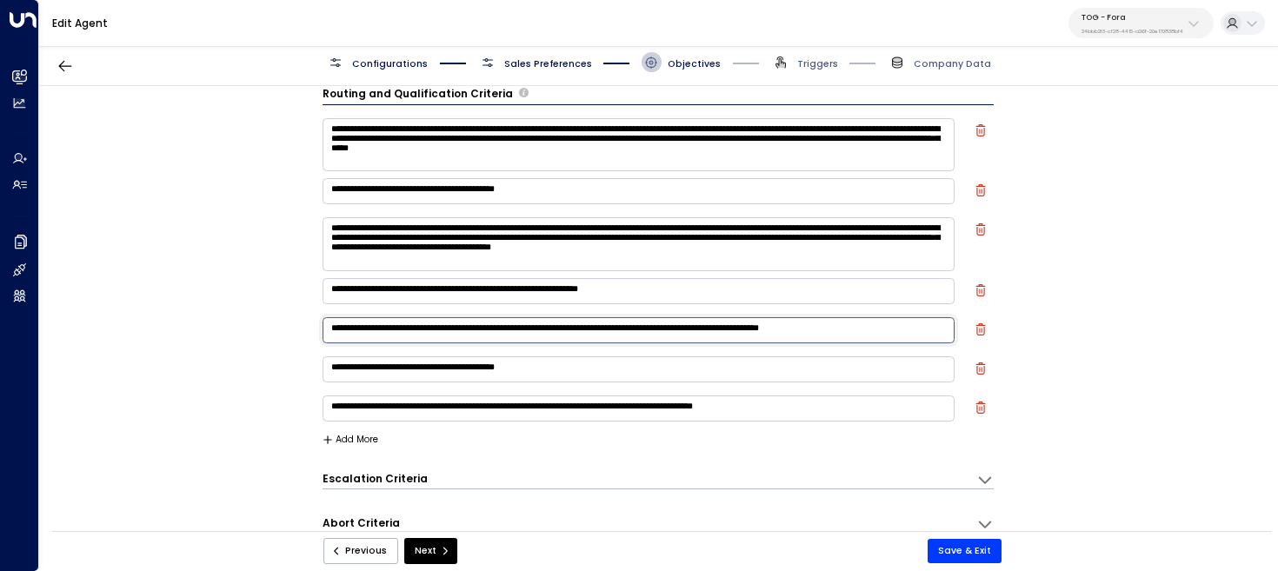
drag, startPoint x: 919, startPoint y: 330, endPoint x: 194, endPoint y: 323, distance: 725.1
click at [194, 323] on div "**********" at bounding box center [658, 313] width 1238 height 454
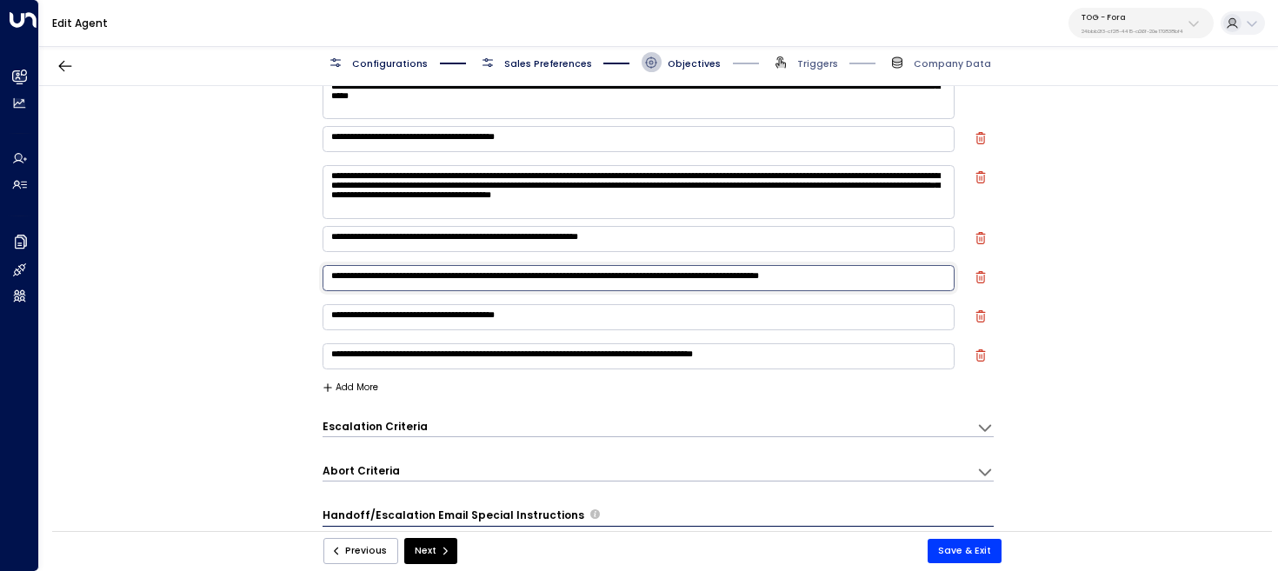
scroll to position [69, 0]
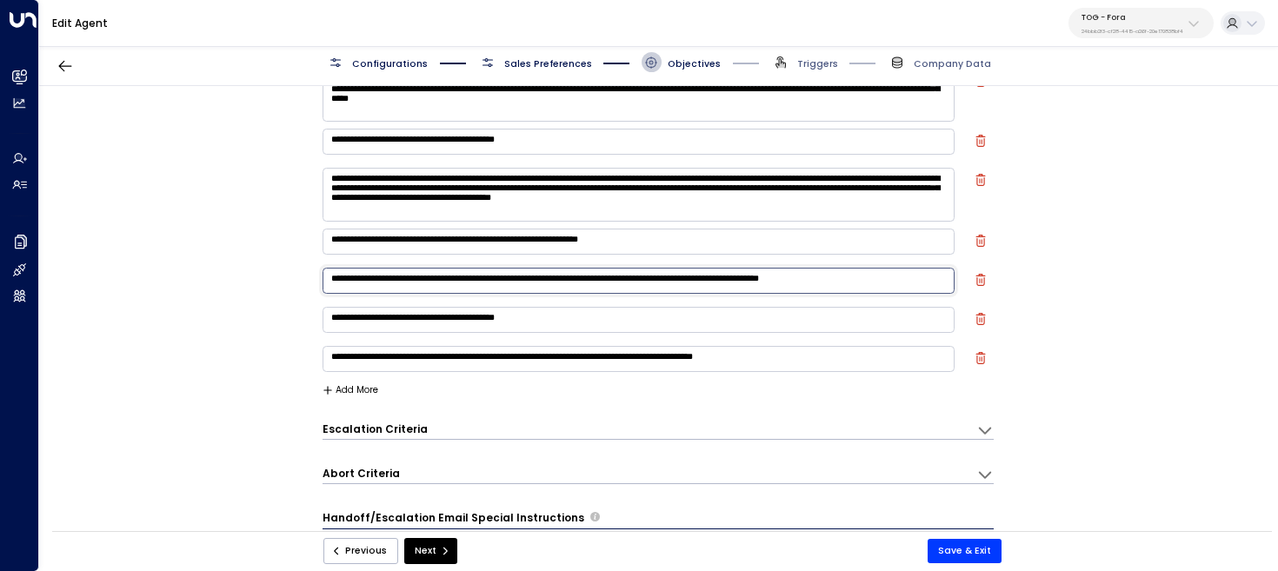
drag, startPoint x: 820, startPoint y: 280, endPoint x: 918, endPoint y: 277, distance: 98.3
click at [918, 277] on textarea "**********" at bounding box center [639, 281] width 633 height 26
drag, startPoint x: 922, startPoint y: 280, endPoint x: 745, endPoint y: 279, distance: 176.5
click at [745, 279] on textarea "**********" at bounding box center [639, 281] width 633 height 26
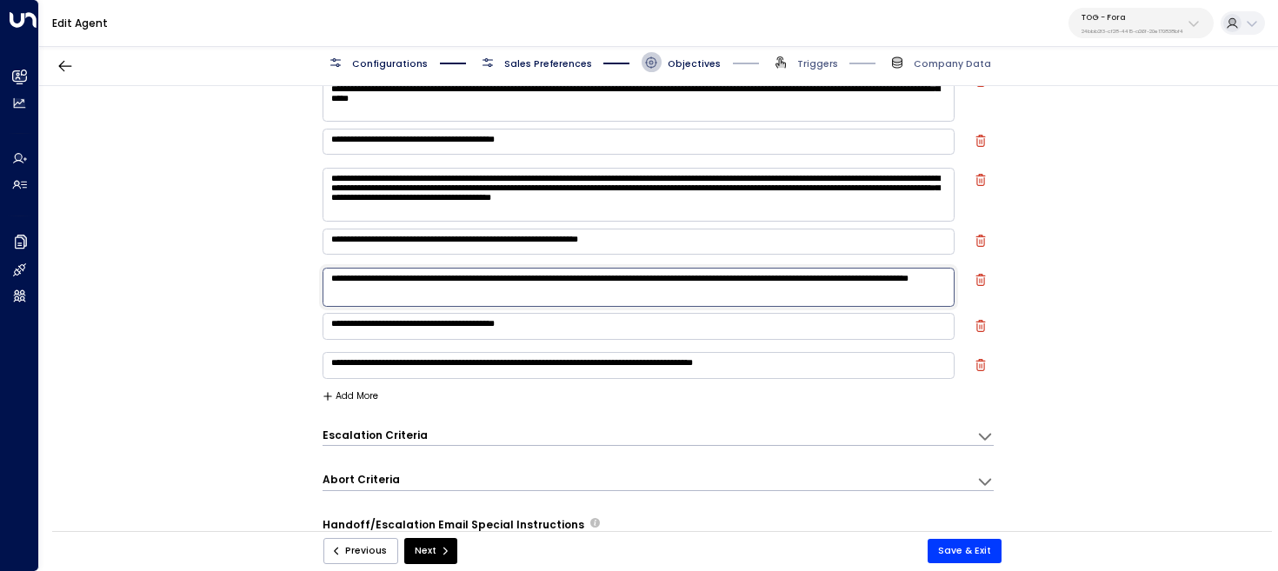
drag, startPoint x: 513, startPoint y: 298, endPoint x: 402, endPoint y: 296, distance: 111.3
click at [402, 296] on textarea "**********" at bounding box center [639, 287] width 633 height 39
type textarea "**********"
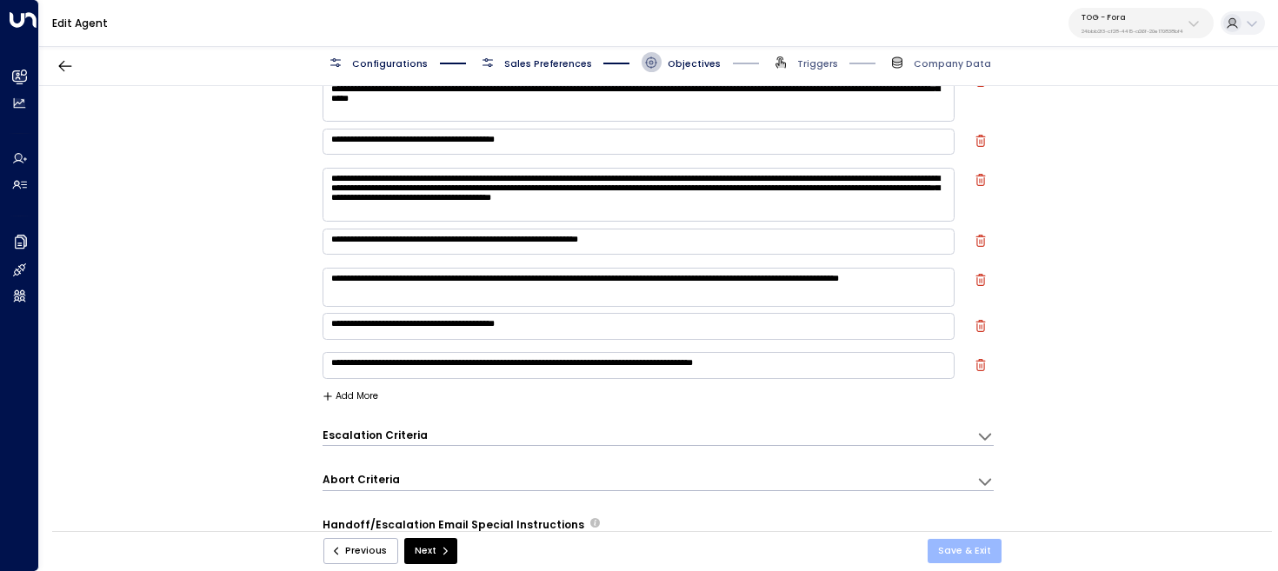
click at [982, 544] on button "Save & Exit" at bounding box center [965, 551] width 74 height 24
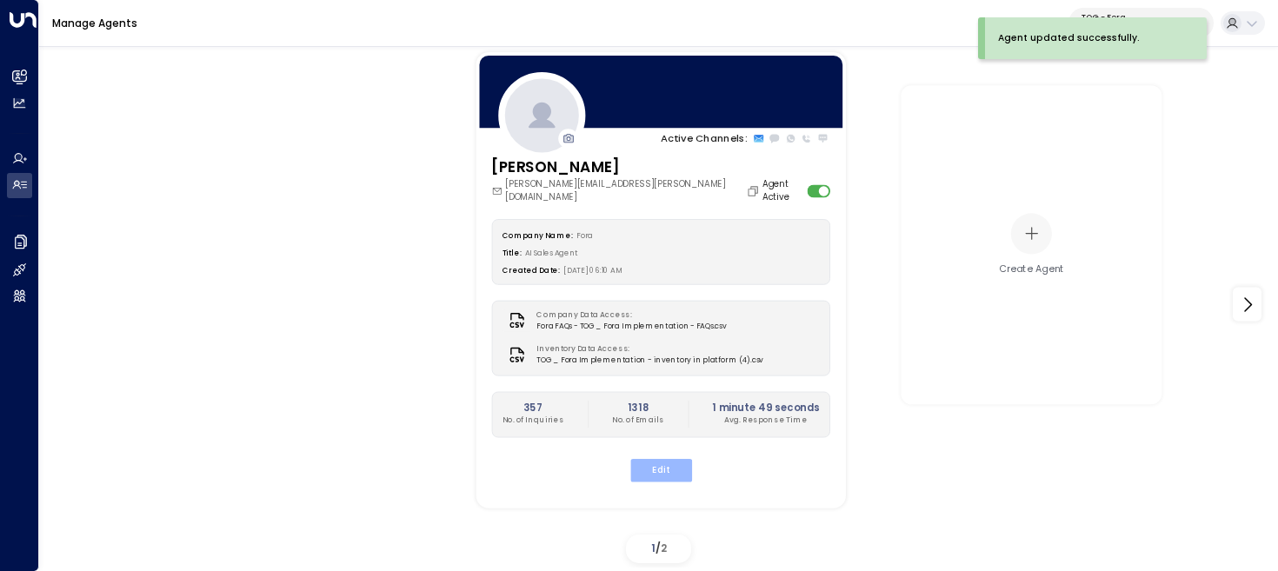
click at [669, 459] on button "Edit" at bounding box center [660, 470] width 62 height 23
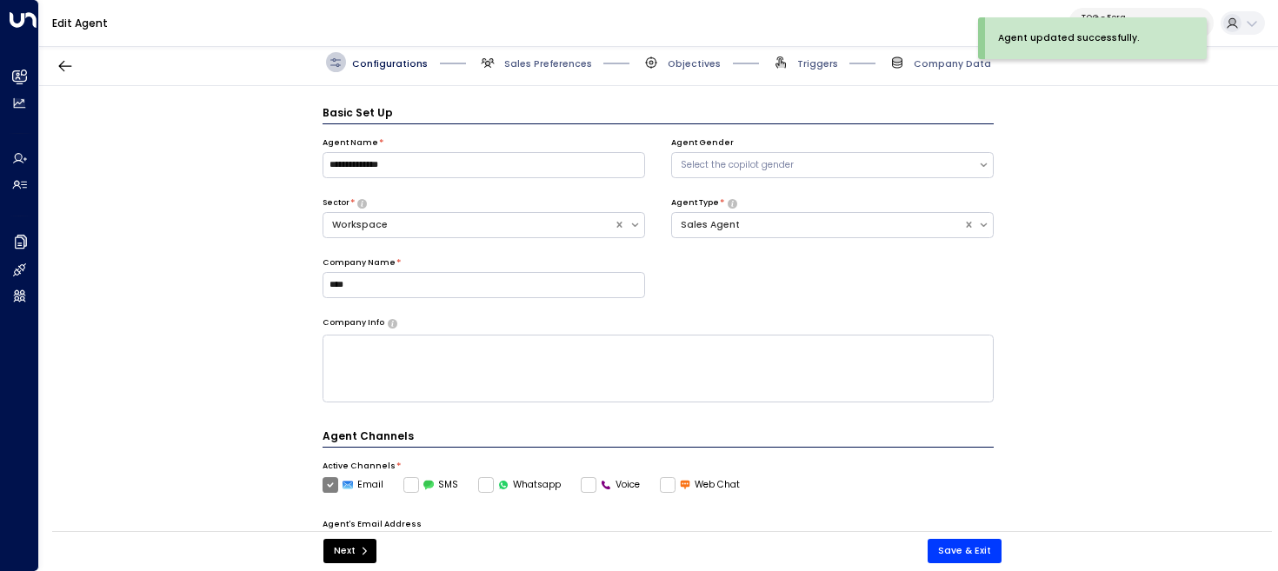
scroll to position [19, 0]
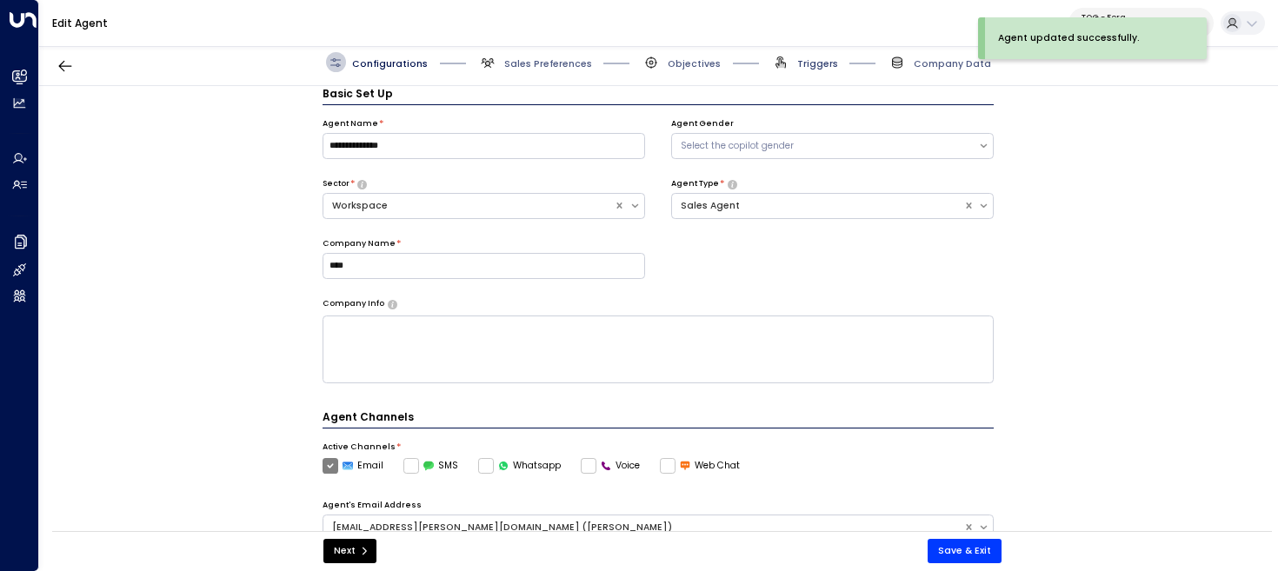
click at [820, 64] on span "Triggers" at bounding box center [817, 63] width 41 height 13
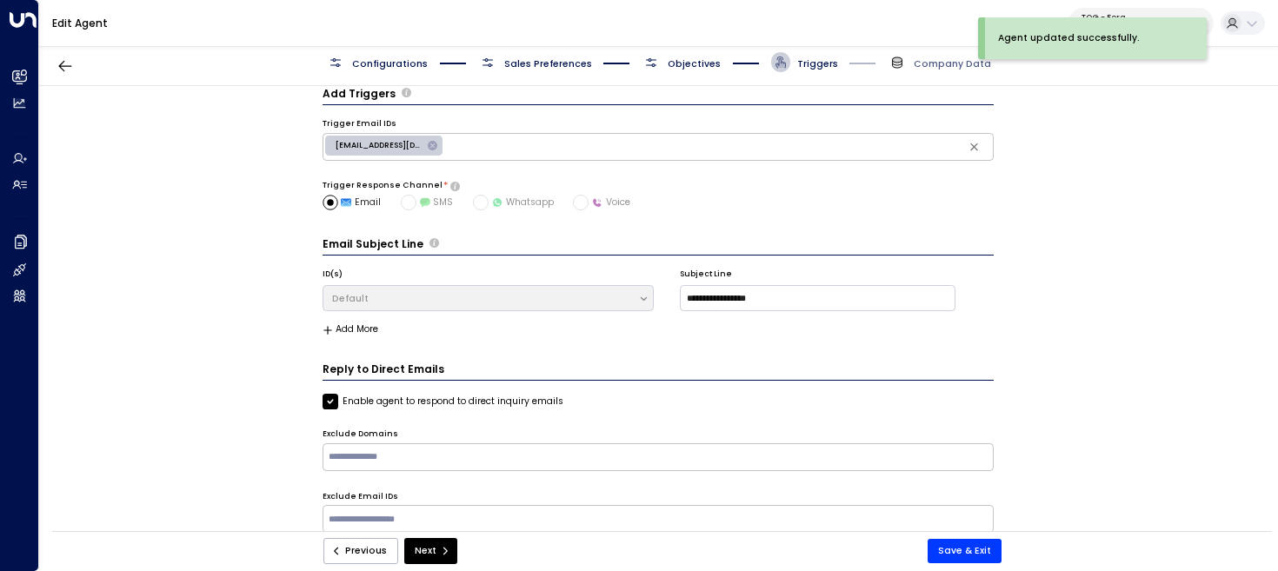
click at [667, 54] on span "Objectives" at bounding box center [681, 62] width 79 height 20
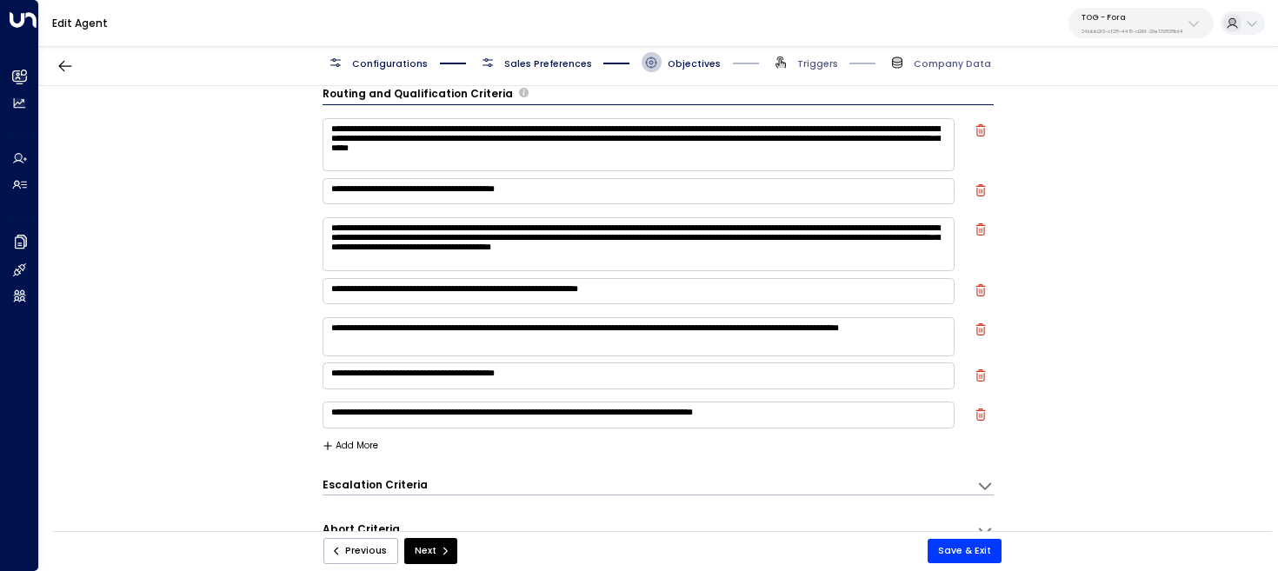
click at [395, 341] on textarea "**********" at bounding box center [639, 336] width 633 height 39
type textarea "**********"
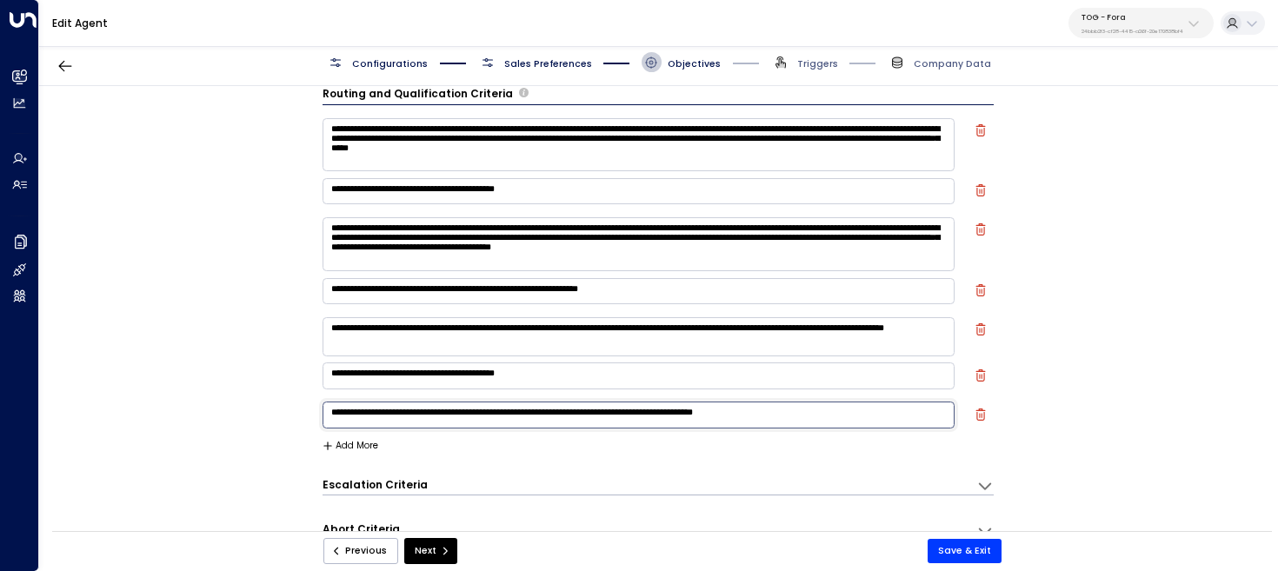
drag, startPoint x: 867, startPoint y: 414, endPoint x: 208, endPoint y: 401, distance: 659.1
click at [210, 401] on div "**********" at bounding box center [658, 313] width 1238 height 454
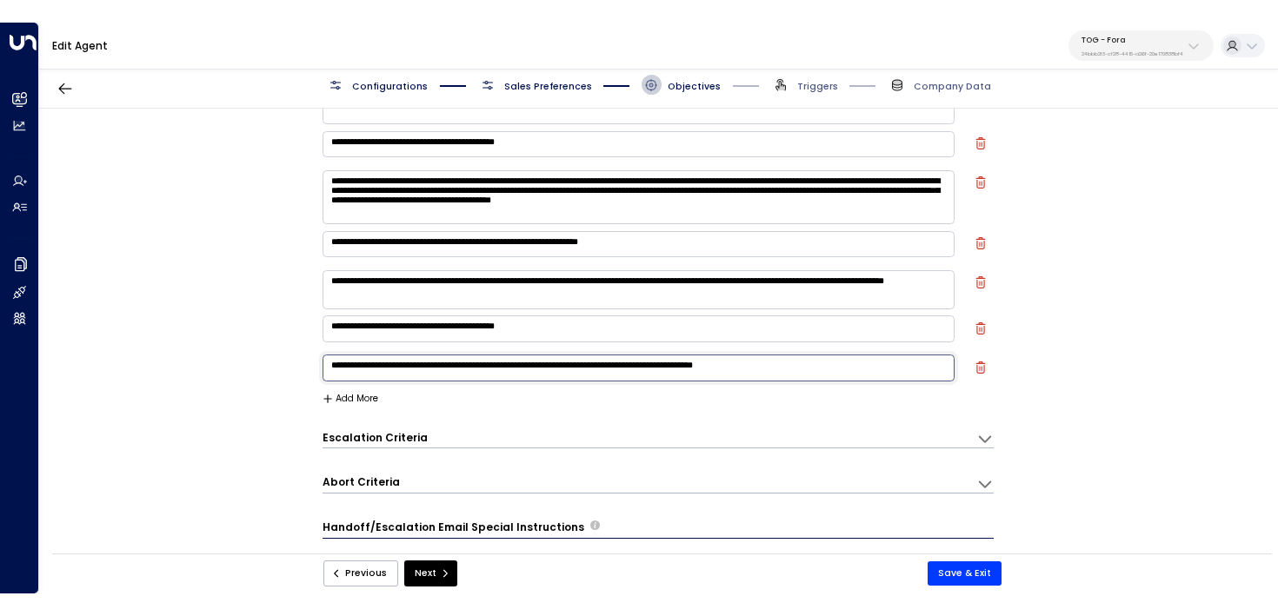
scroll to position [81, 0]
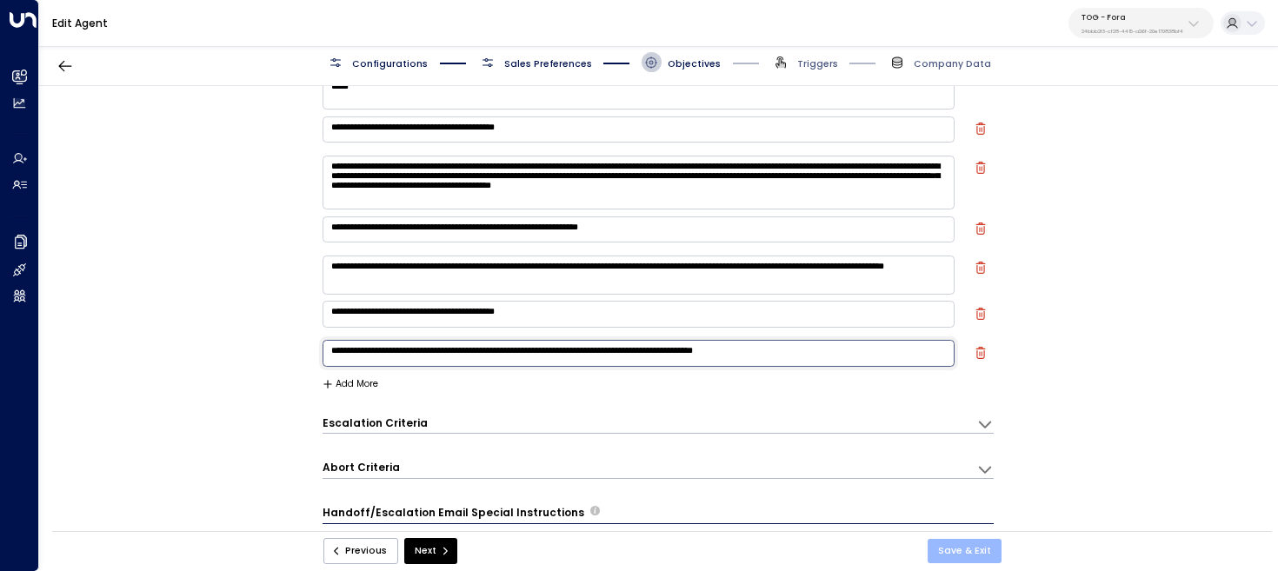
click at [989, 549] on button "Save & Exit" at bounding box center [965, 551] width 74 height 24
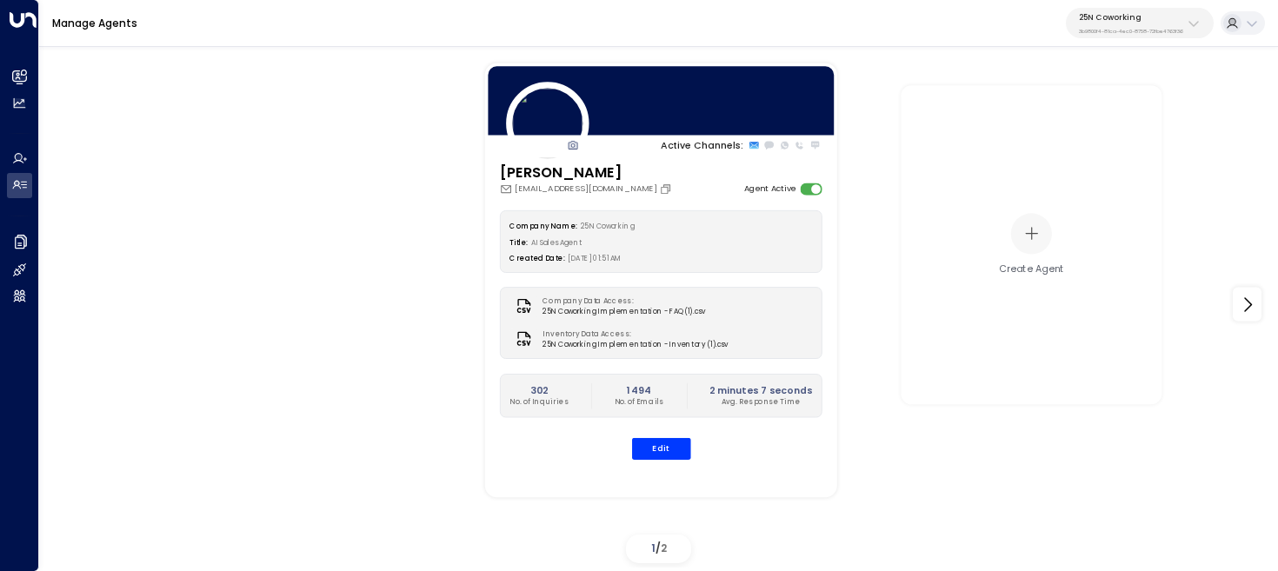
click at [1123, 35] on button "25N Coworking 3b9800f4-81ca-4ec0-8758-72fbe4763f36" at bounding box center [1140, 23] width 148 height 30
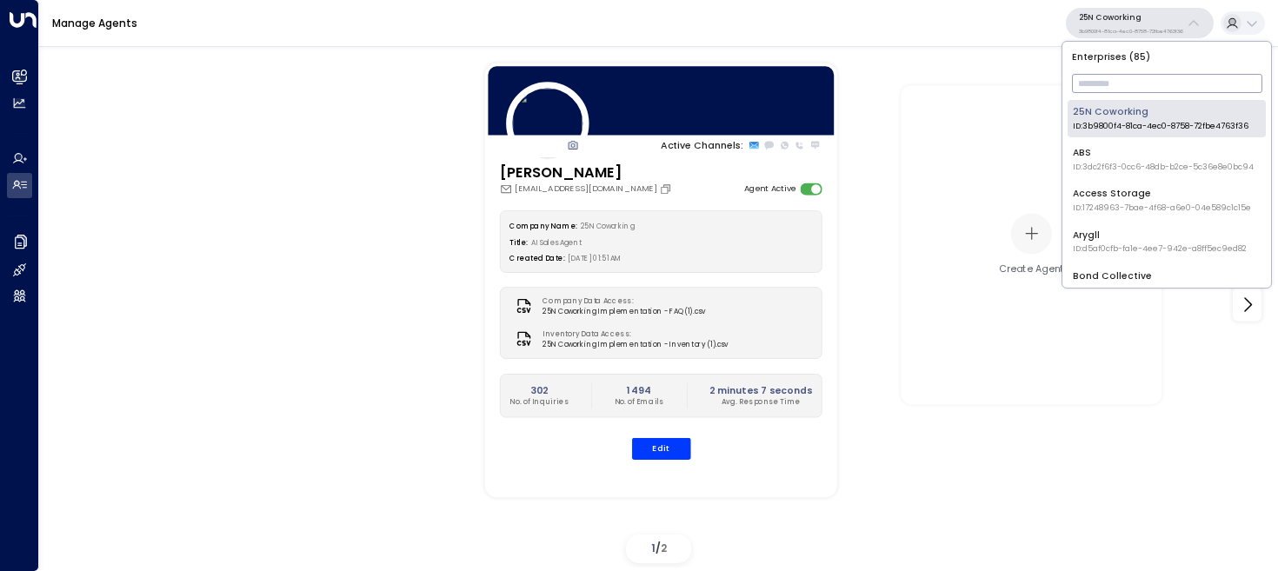
click at [1122, 87] on input "text" at bounding box center [1167, 84] width 190 height 28
type input "*"
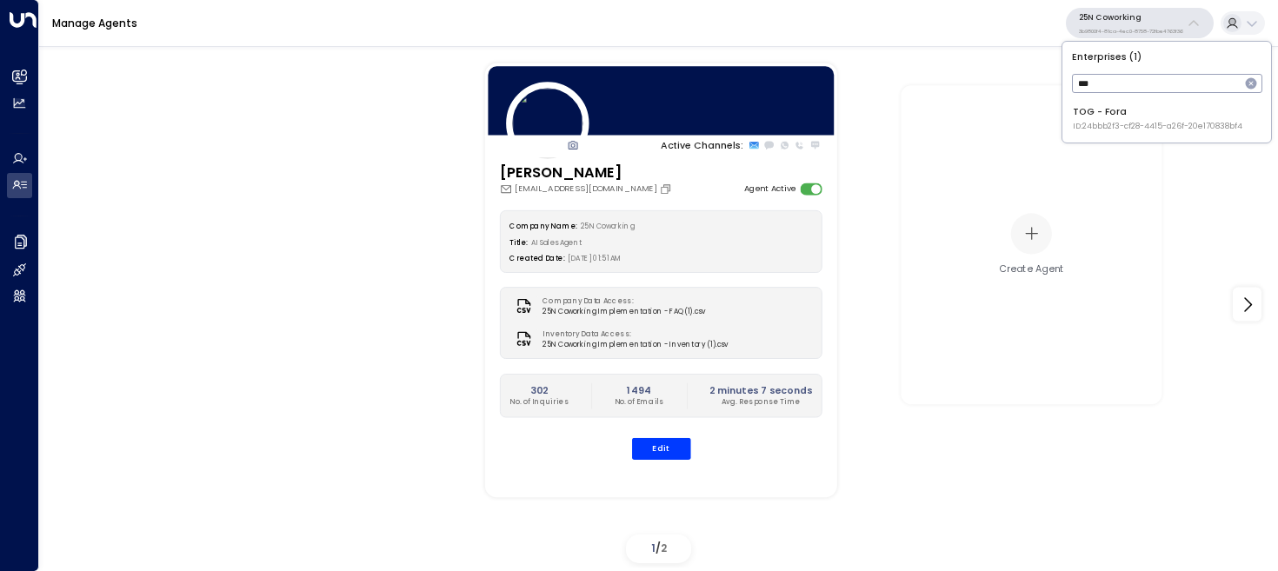
type input "***"
click at [1112, 122] on span "ID: 24bbb2f3-cf28-4415-a26f-20e170838bf4" at bounding box center [1158, 127] width 170 height 12
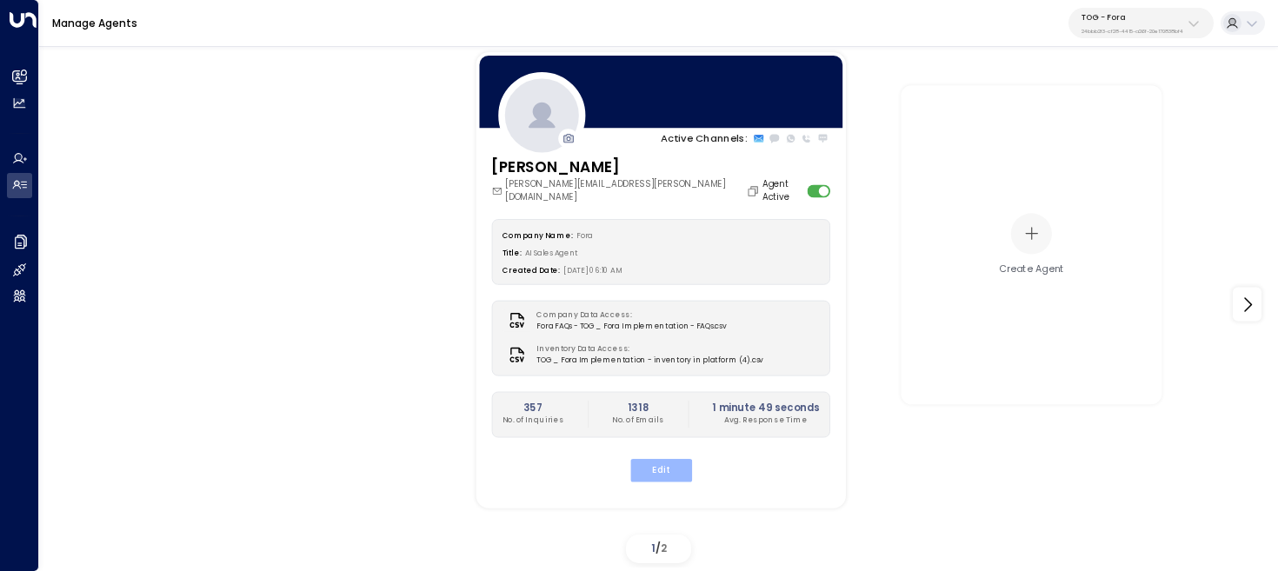
click at [653, 459] on button "Edit" at bounding box center [660, 470] width 62 height 23
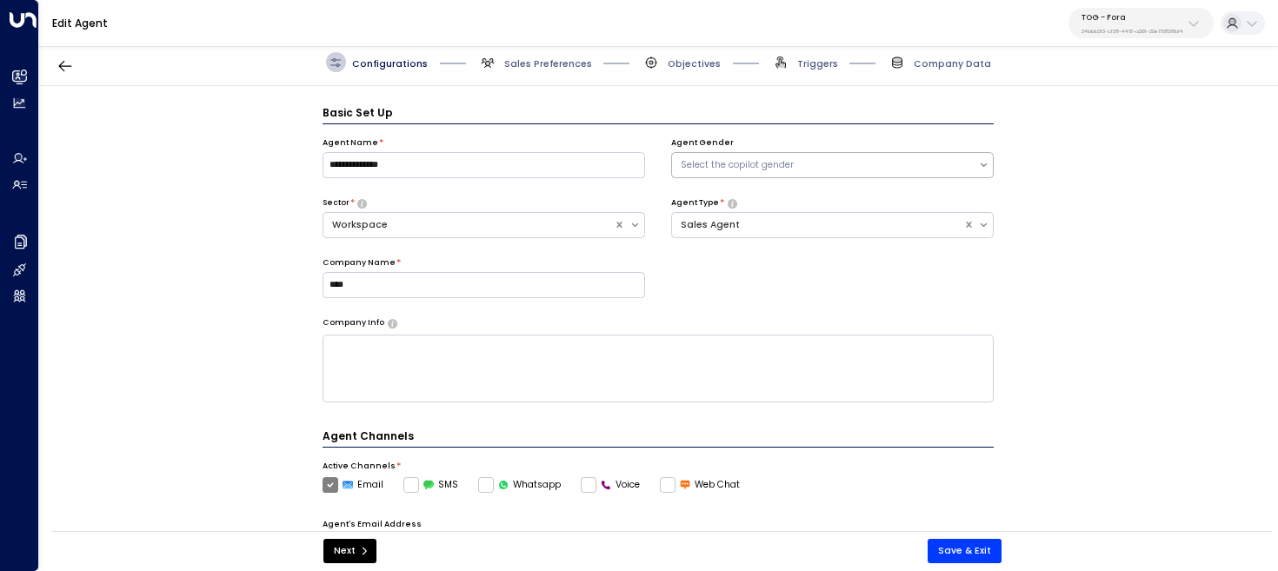
scroll to position [19, 0]
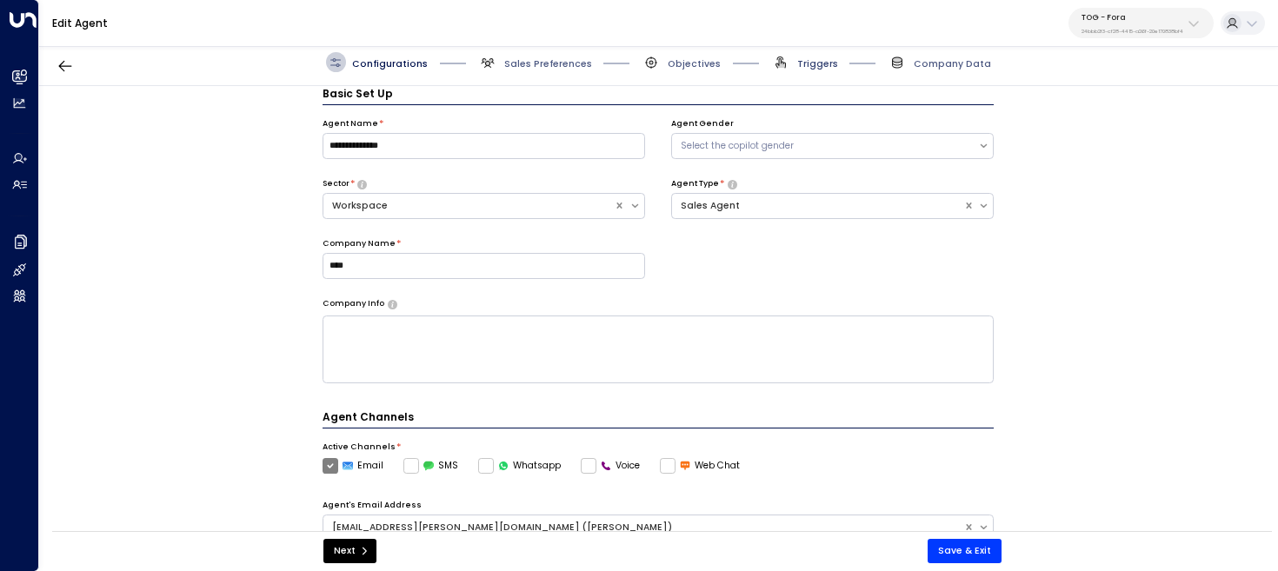
click at [817, 65] on span "Triggers" at bounding box center [817, 63] width 41 height 13
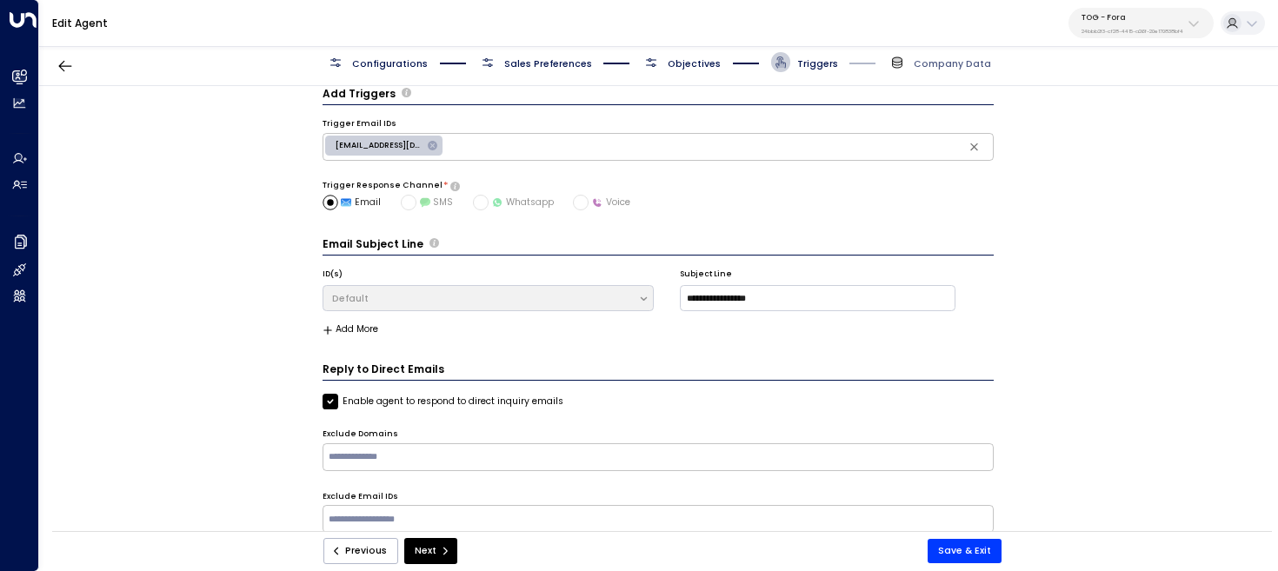
click at [688, 53] on span "Objectives" at bounding box center [681, 62] width 79 height 20
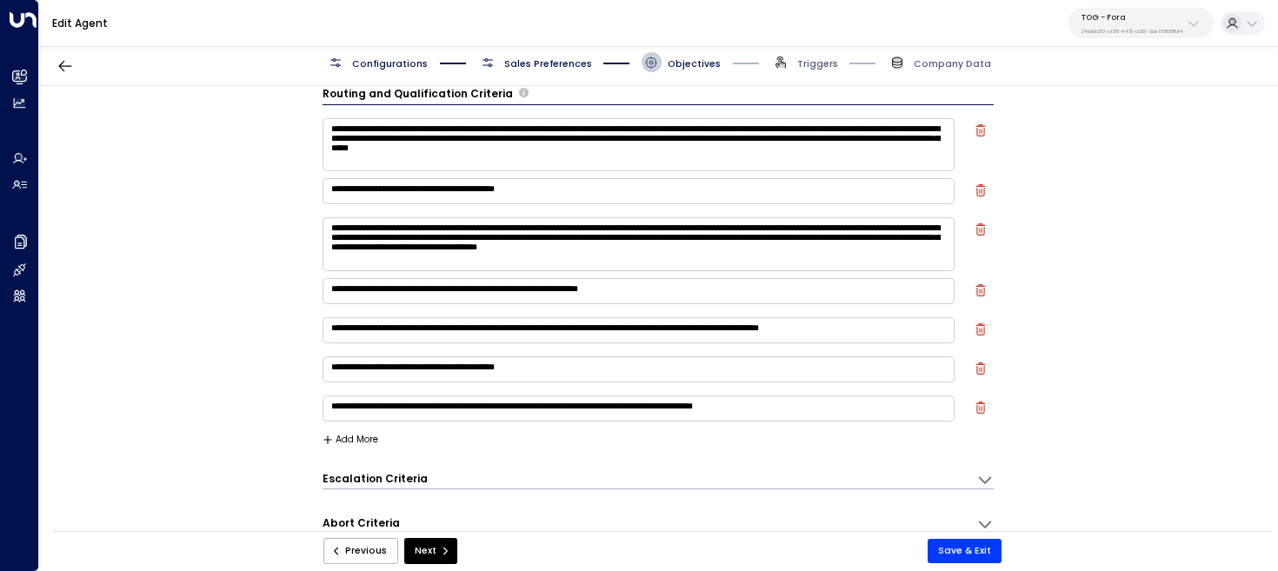
scroll to position [0, 0]
click at [389, 229] on textarea "**********" at bounding box center [639, 244] width 633 height 54
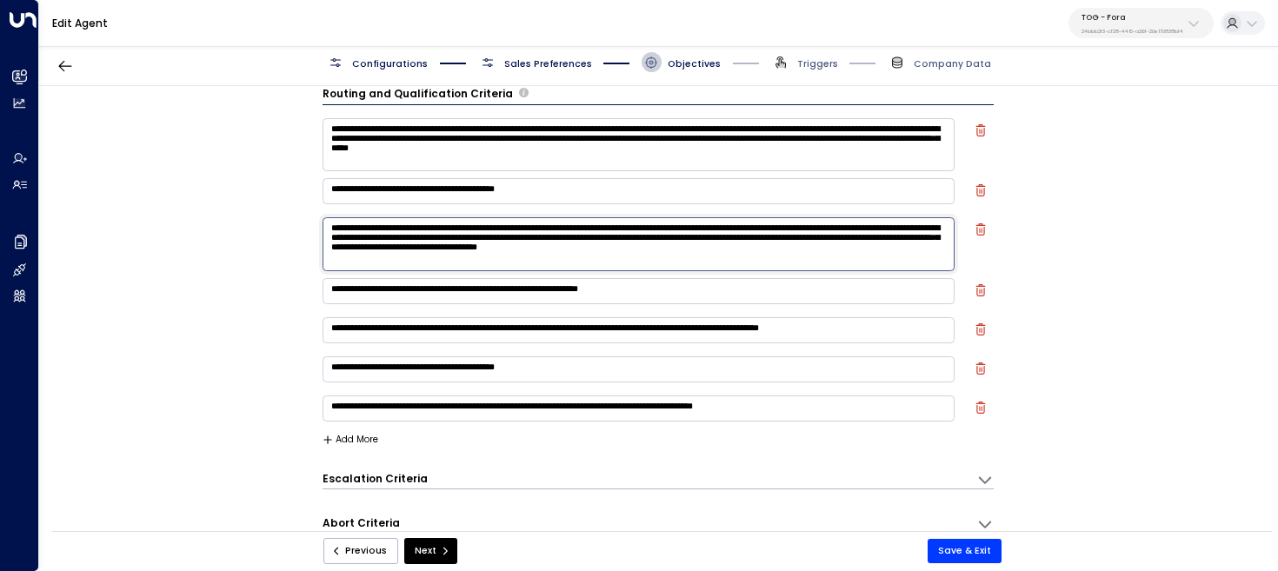
click at [389, 229] on textarea "**********" at bounding box center [639, 244] width 633 height 54
click at [465, 225] on textarea "**********" at bounding box center [639, 244] width 633 height 54
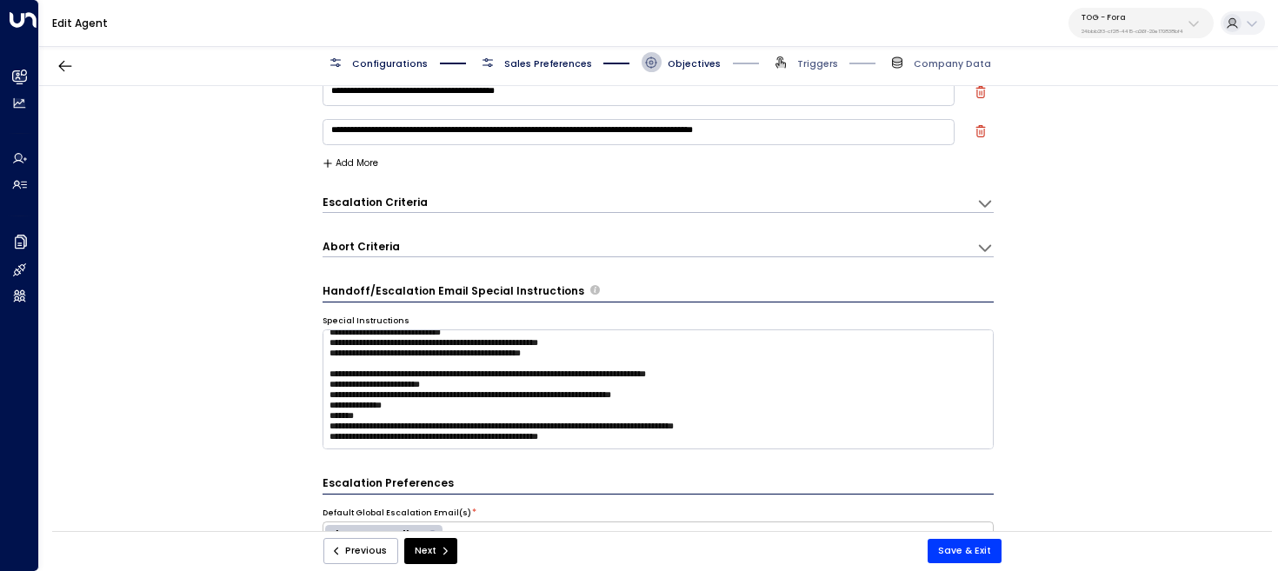
scroll to position [315, 0]
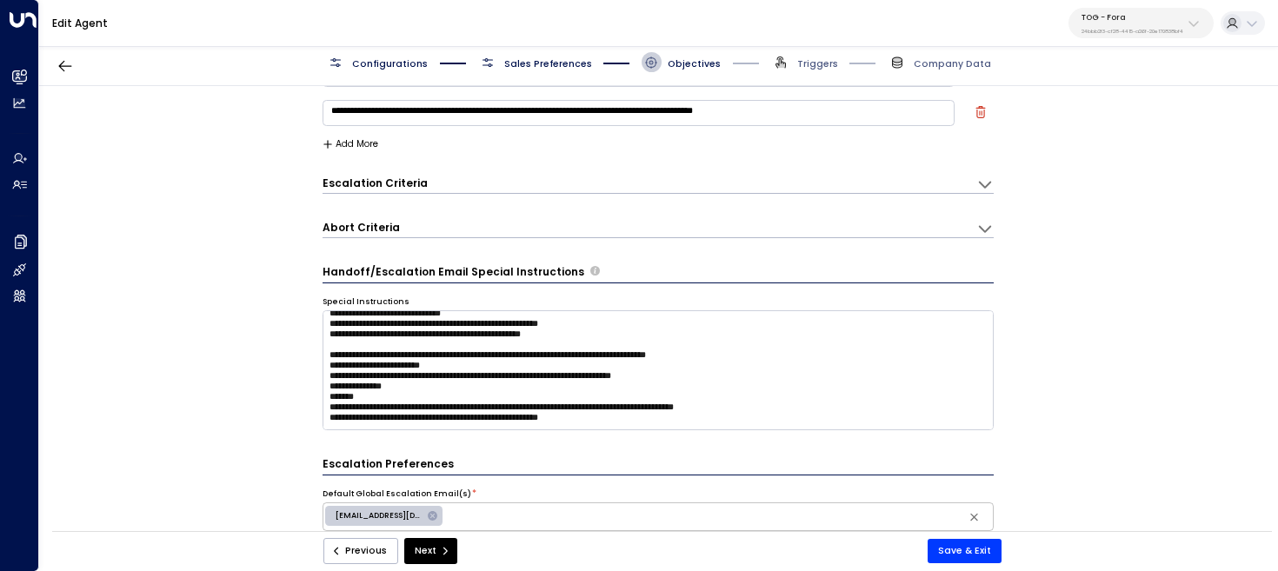
type textarea "**********"
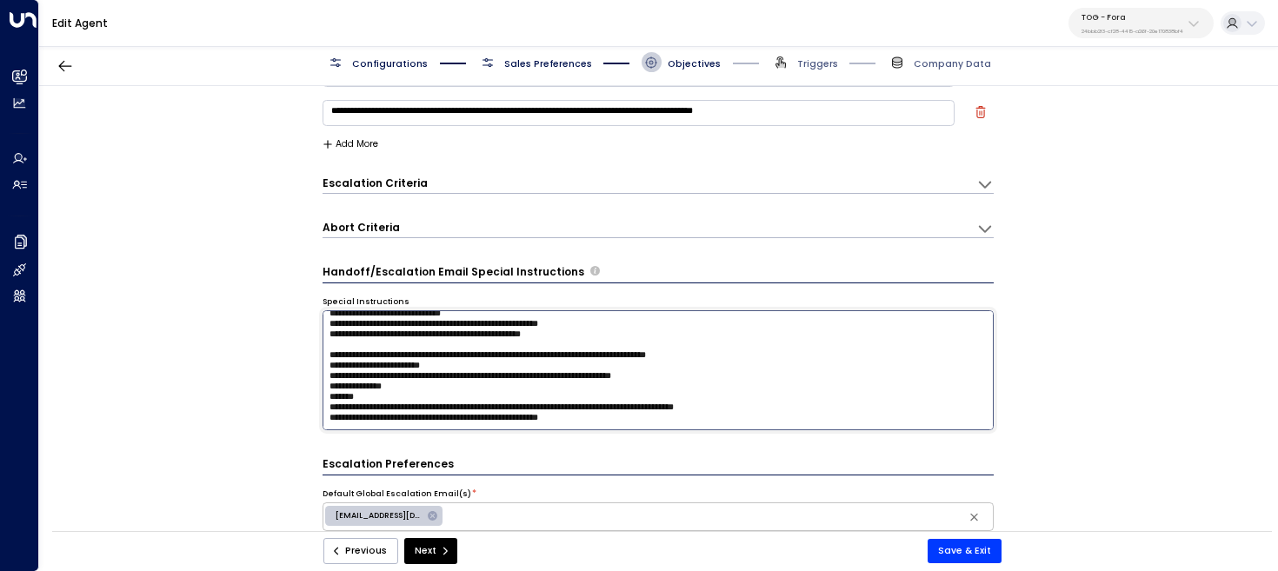
click at [687, 420] on textarea at bounding box center [659, 370] width 672 height 120
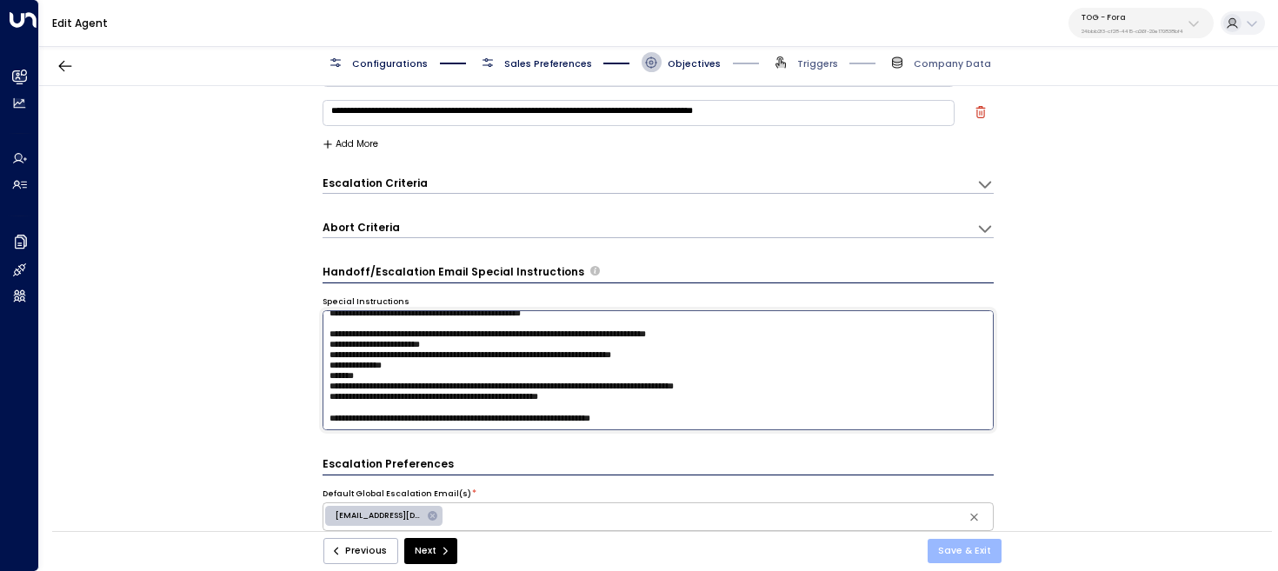
type textarea "**********"
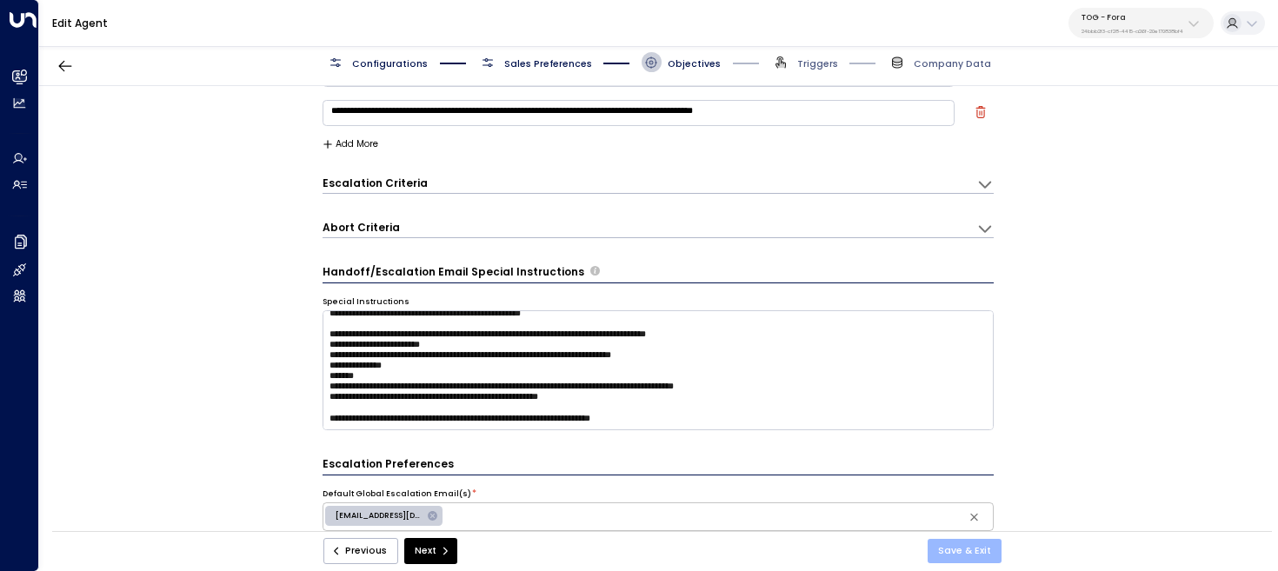
click at [952, 549] on button "Save & Exit" at bounding box center [965, 551] width 74 height 24
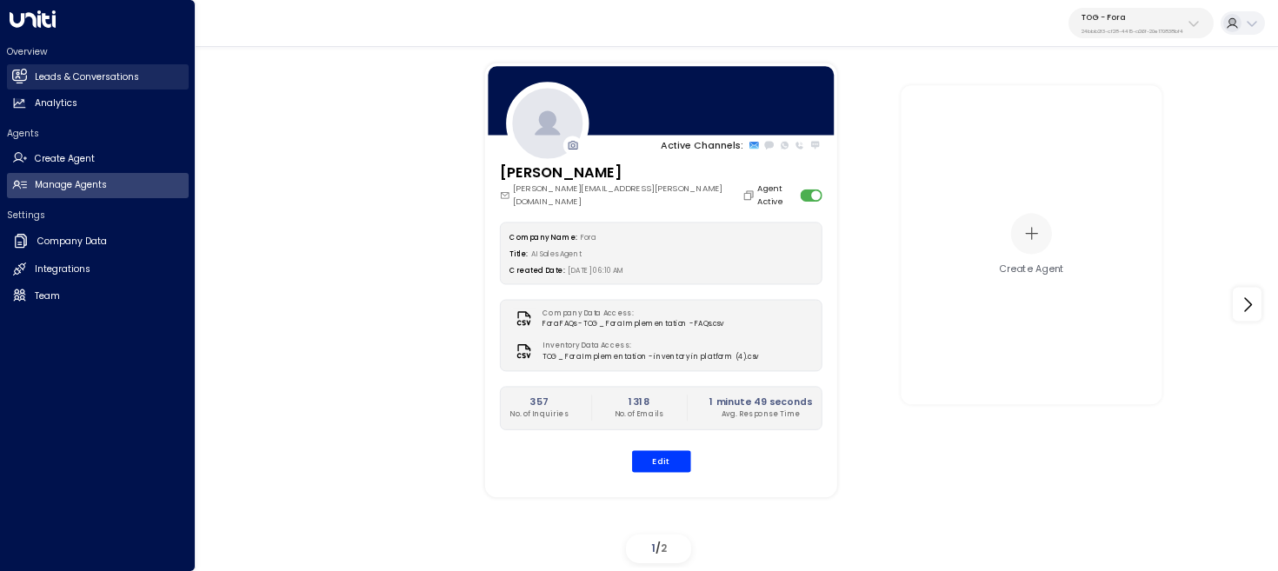
click at [35, 76] on h2 "Leads & Conversations" at bounding box center [87, 77] width 104 height 14
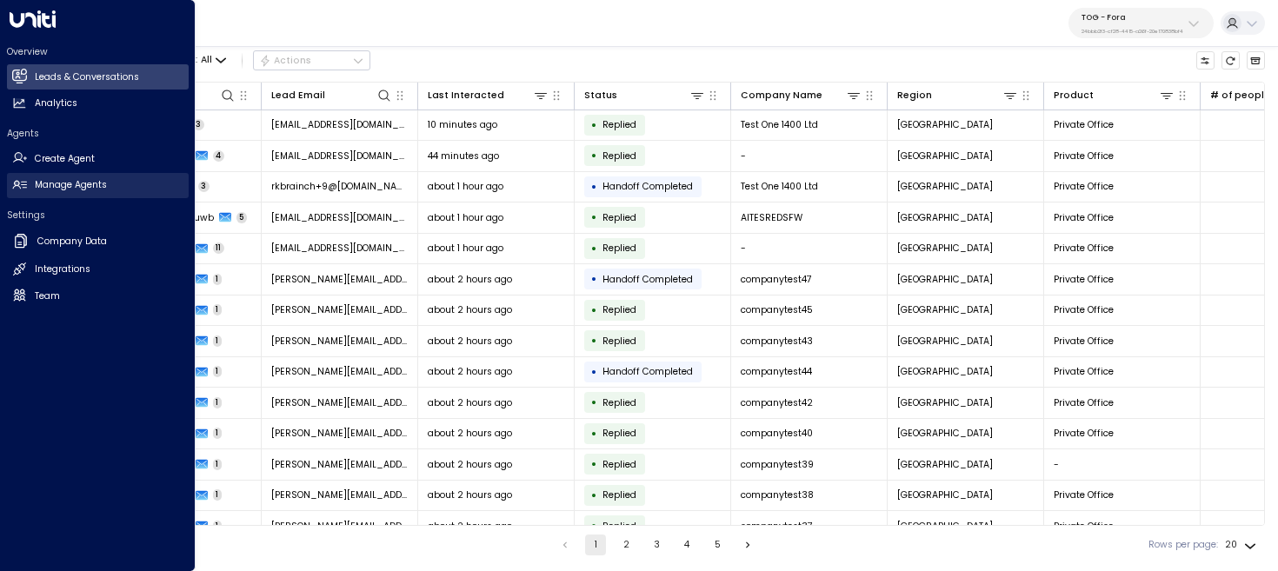
click at [27, 187] on link "Manage Agents Manage Agents" at bounding box center [98, 185] width 182 height 25
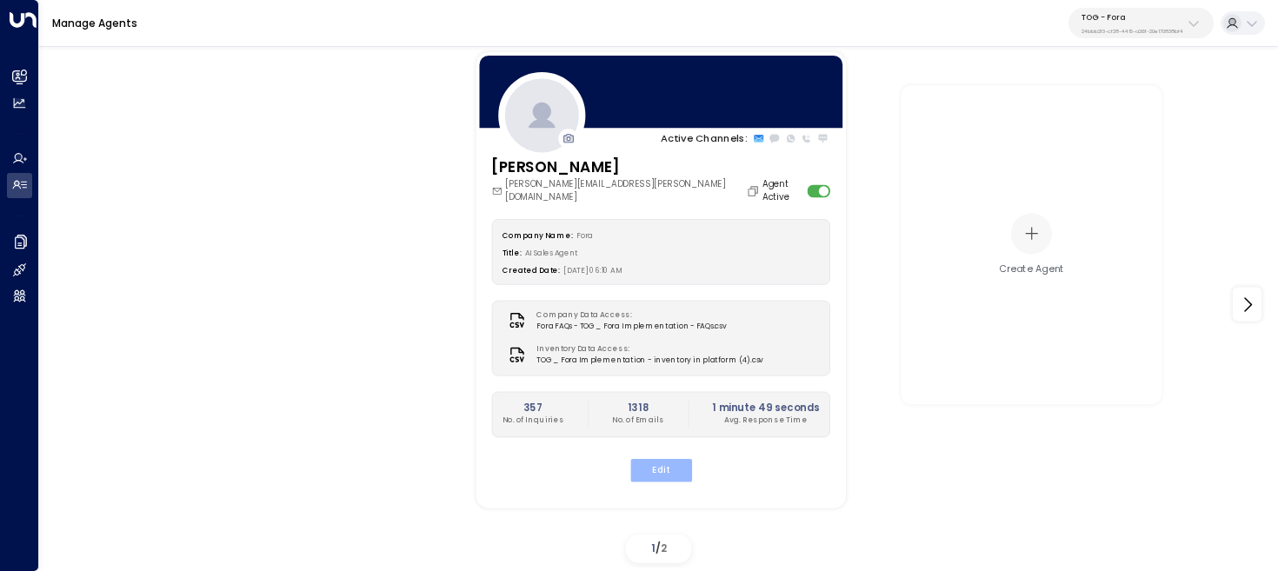
click at [656, 463] on button "Edit" at bounding box center [660, 470] width 62 height 23
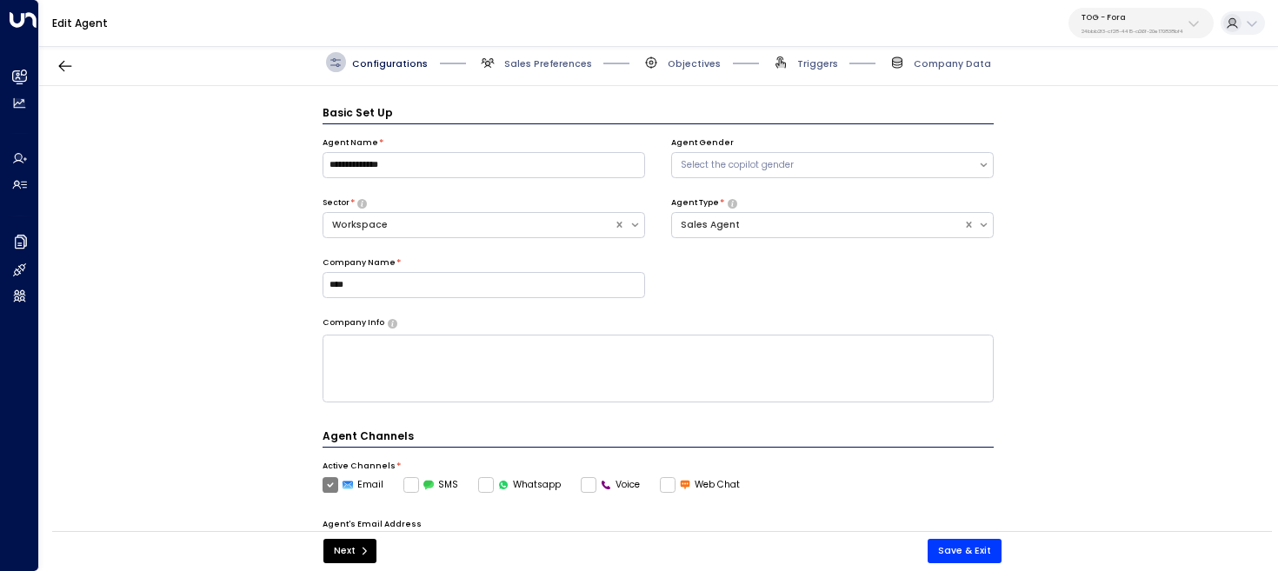
scroll to position [19, 0]
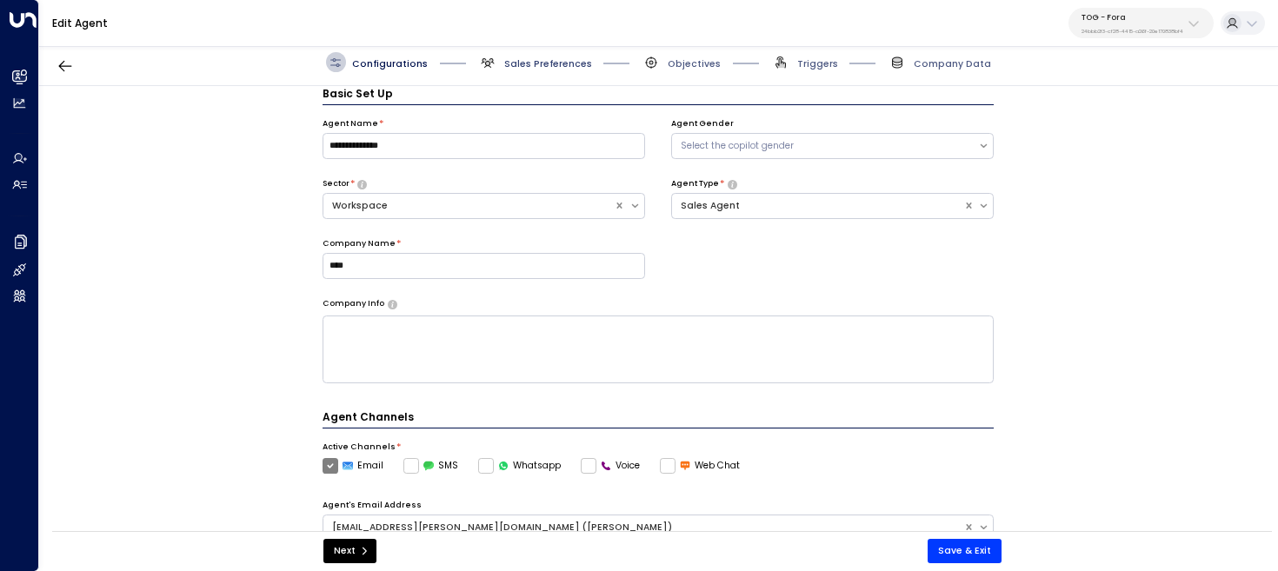
click at [512, 57] on span "Sales Preferences" at bounding box center [548, 63] width 88 height 13
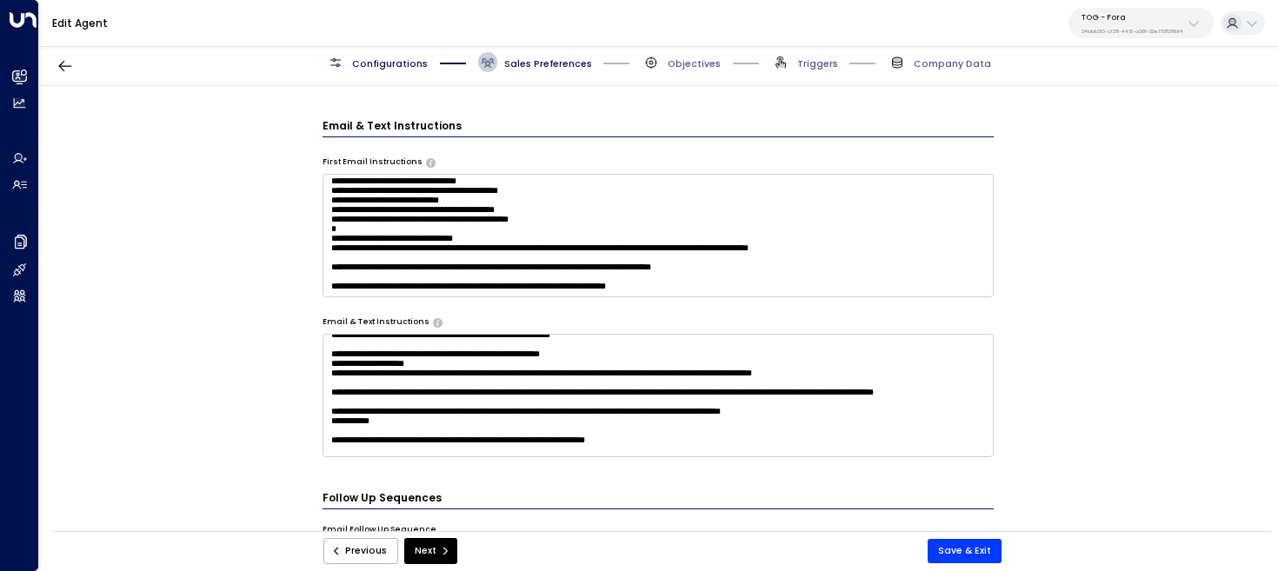
scroll to position [996, 0]
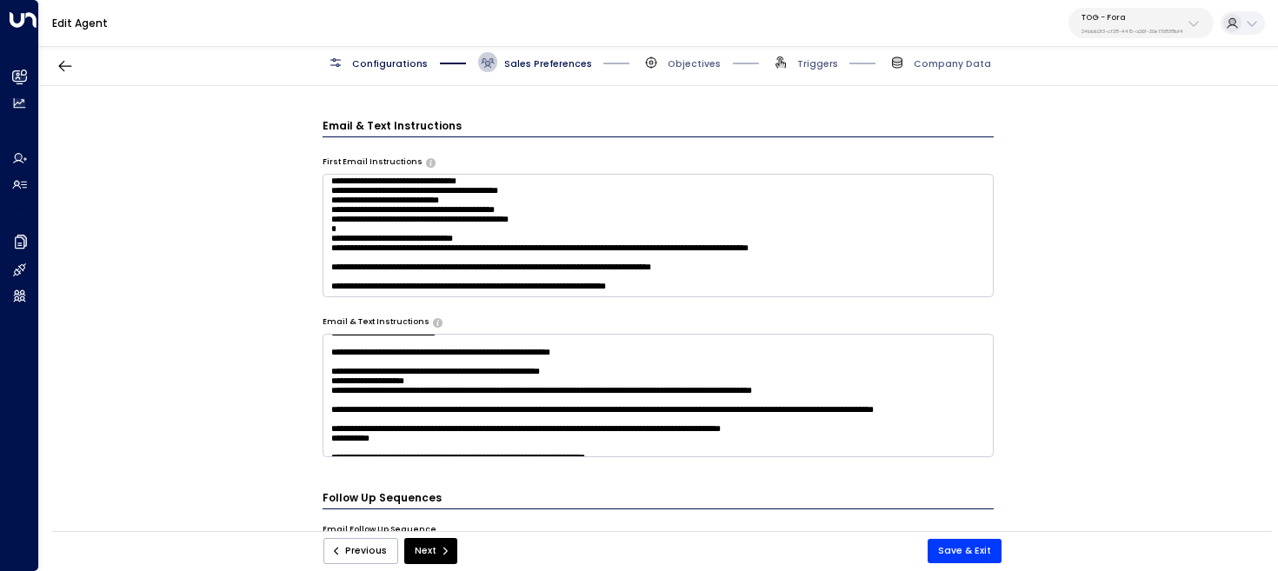
click at [719, 380] on textarea at bounding box center [659, 395] width 672 height 123
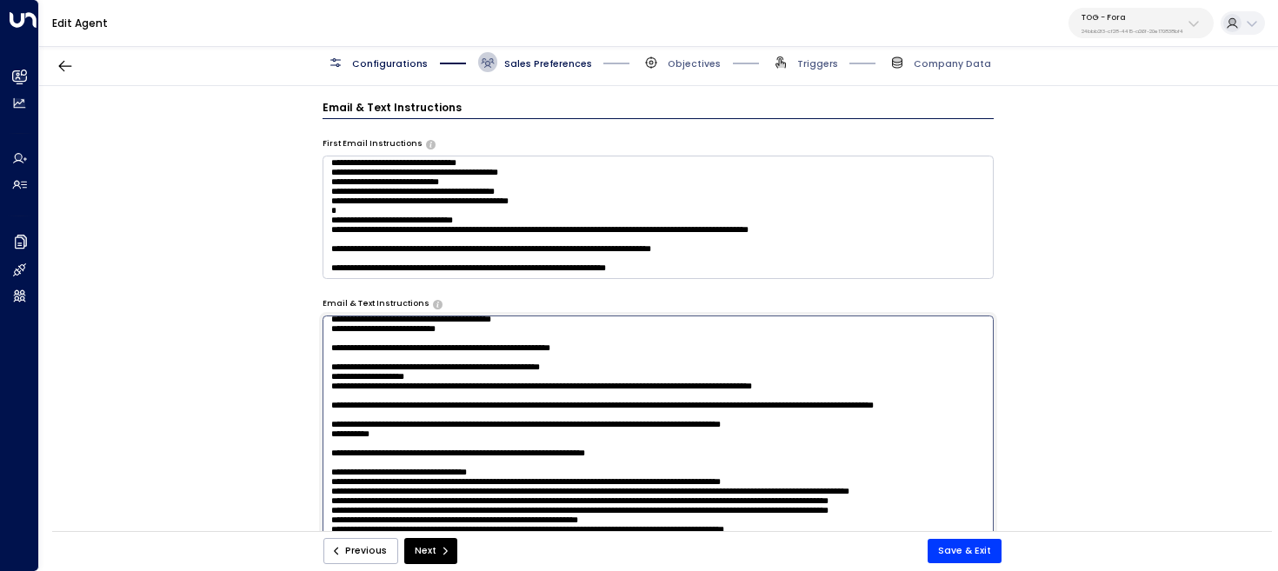
scroll to position [696, 0]
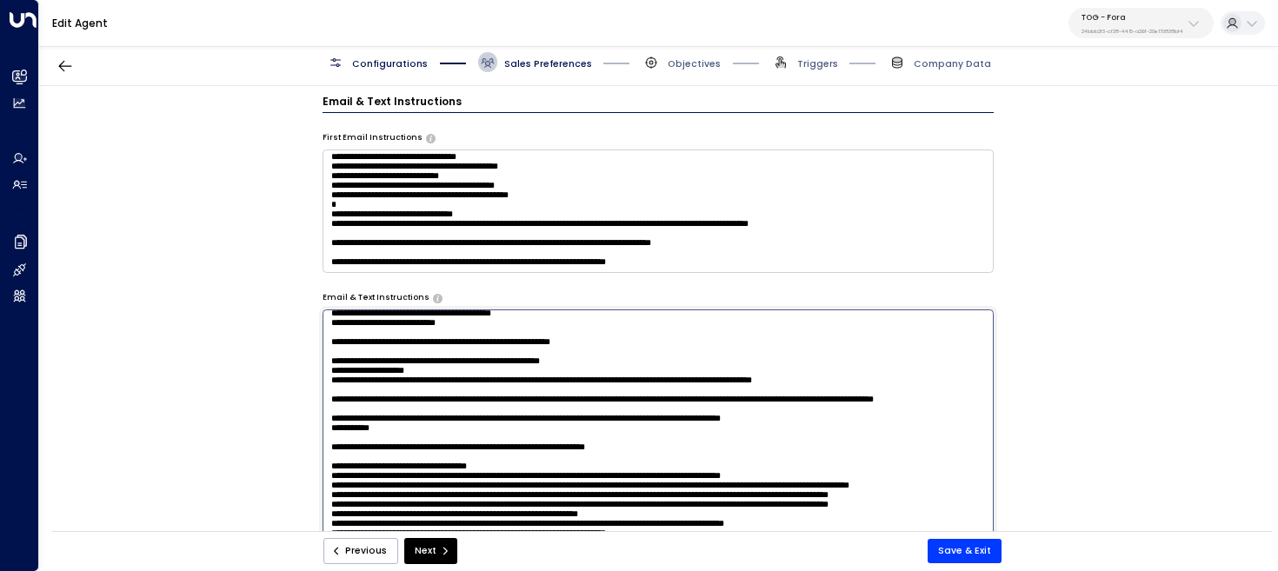
drag, startPoint x: 684, startPoint y: 378, endPoint x: 499, endPoint y: 376, distance: 185.2
click at [499, 376] on textarea at bounding box center [659, 483] width 672 height 346
type textarea "**********"
click at [953, 553] on button "Save & Exit" at bounding box center [965, 551] width 74 height 24
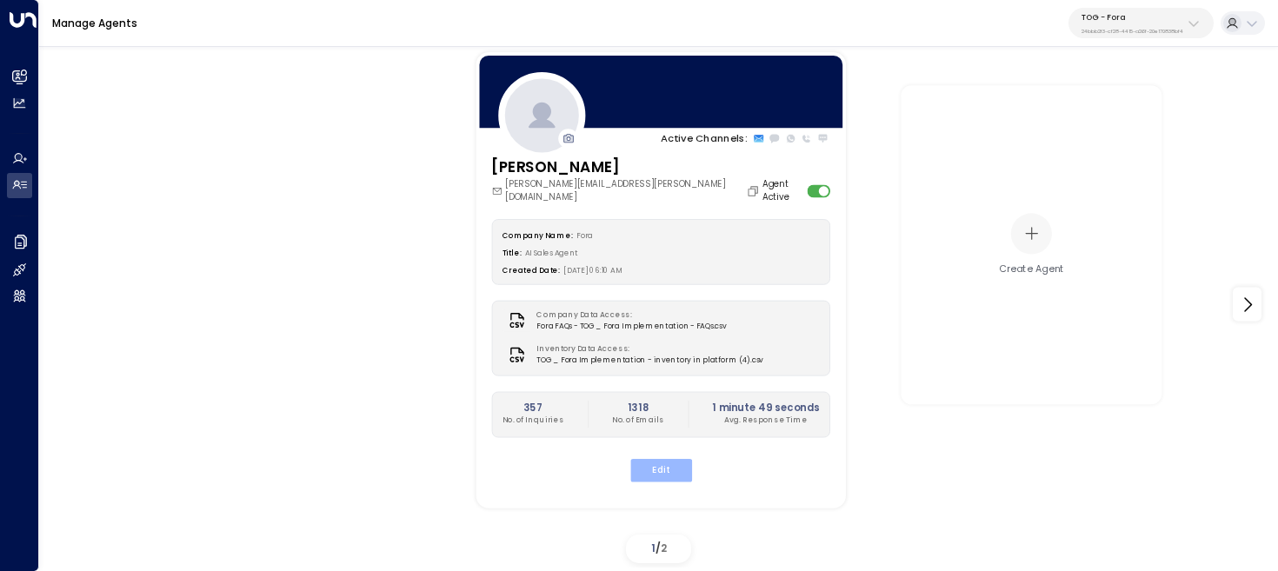
click at [671, 459] on button "Edit" at bounding box center [660, 470] width 62 height 23
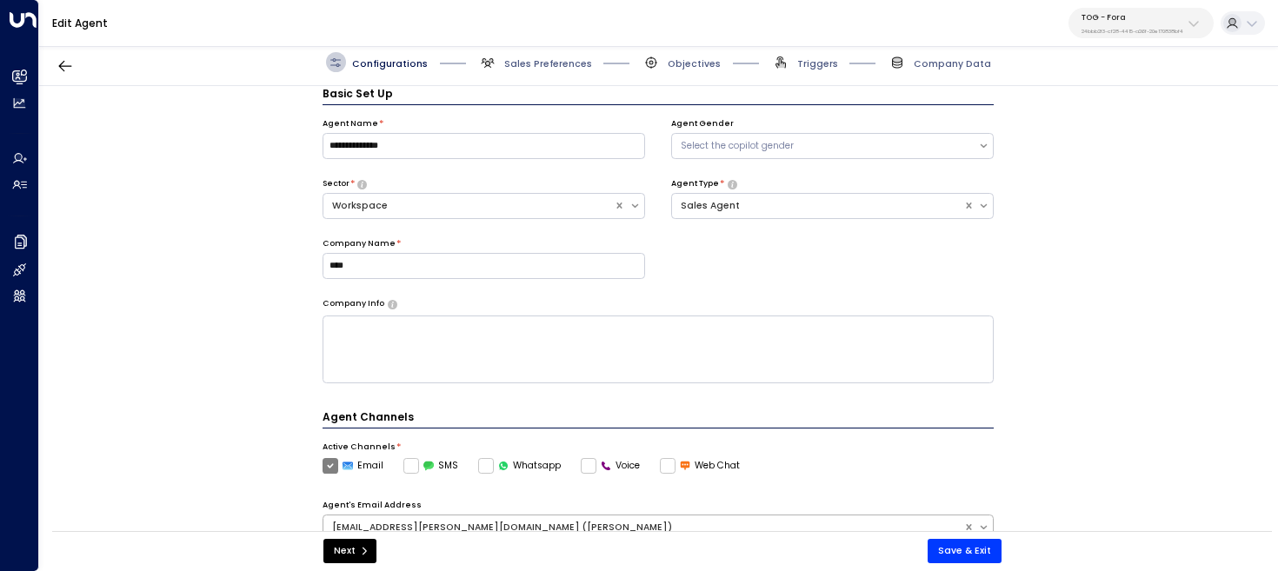
scroll to position [489, 0]
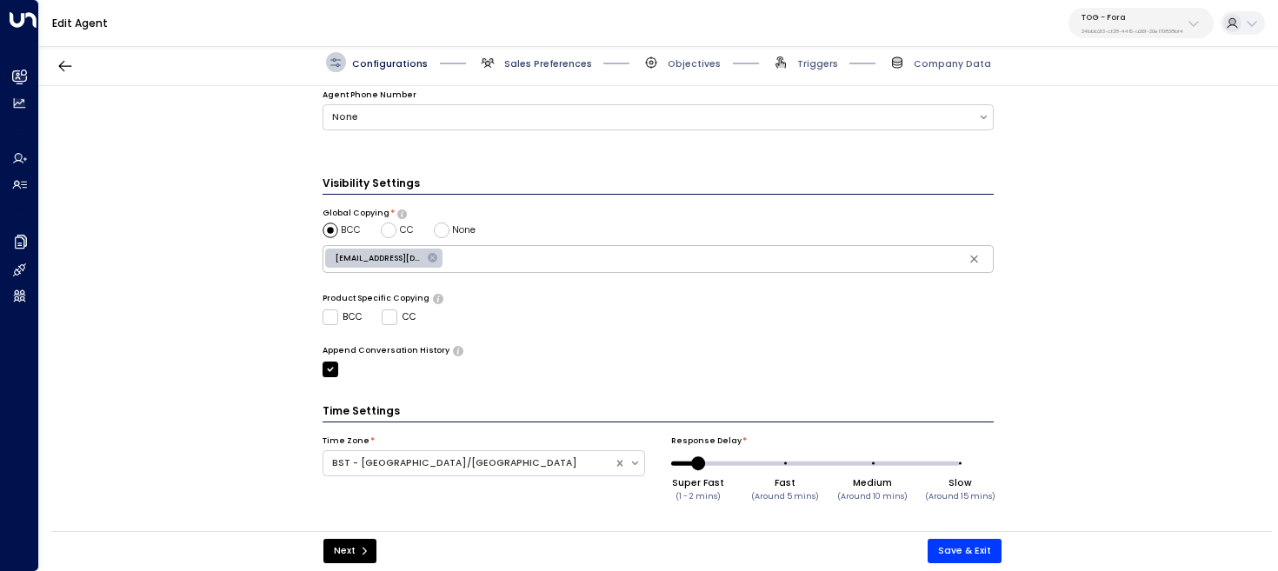
click at [547, 64] on span "Sales Preferences" at bounding box center [548, 63] width 88 height 13
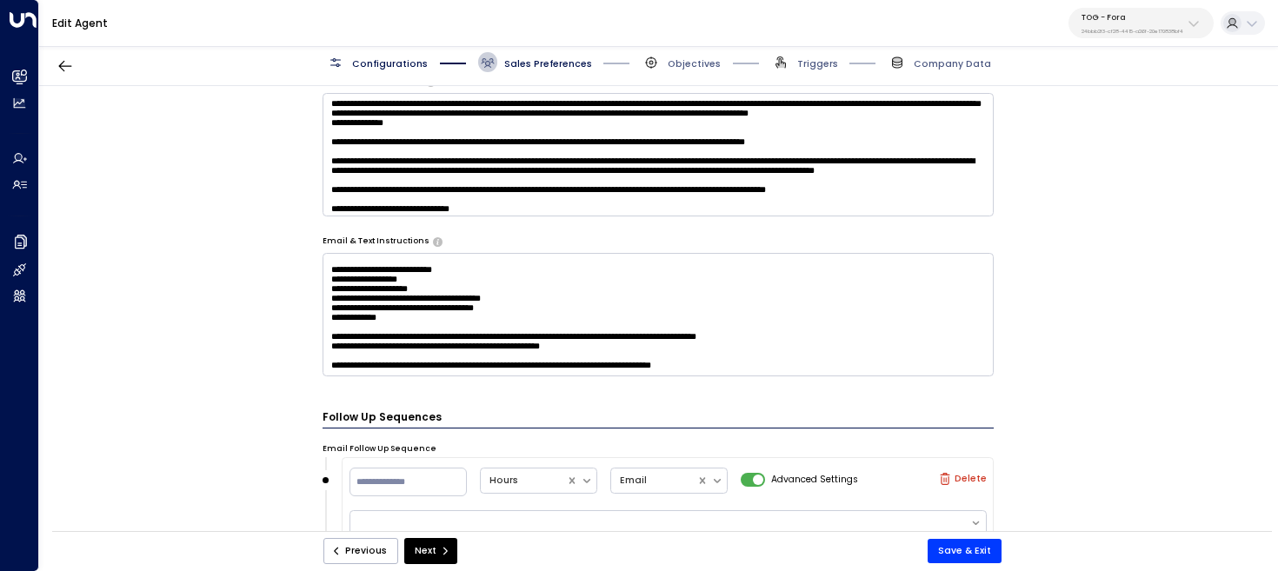
scroll to position [403, 0]
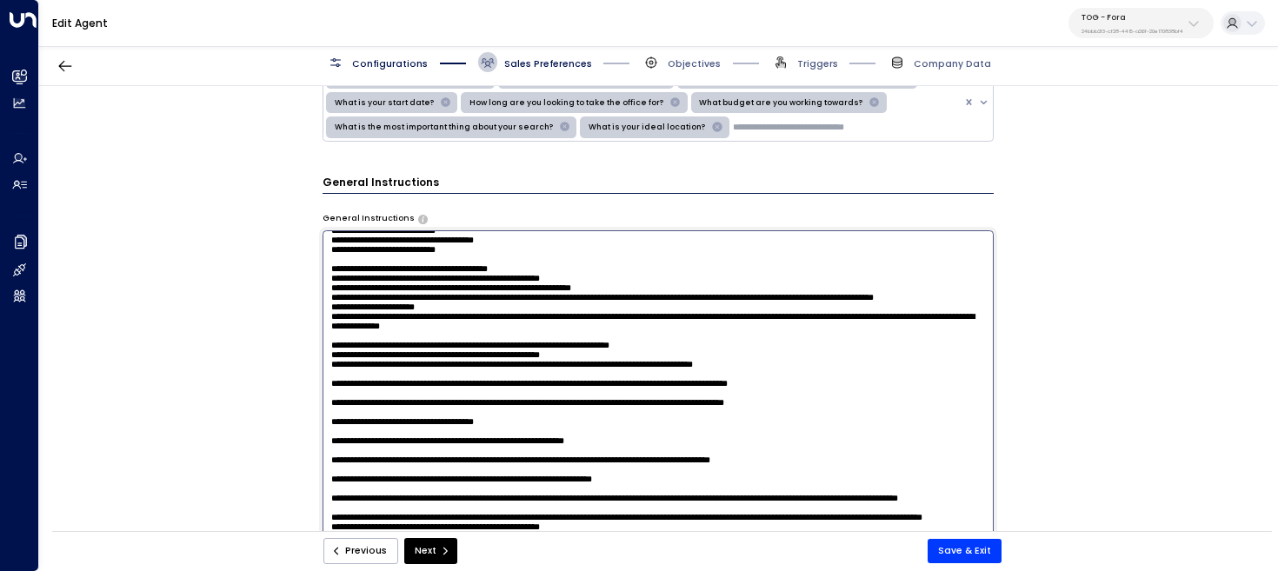
click at [723, 315] on textarea at bounding box center [659, 403] width 672 height 346
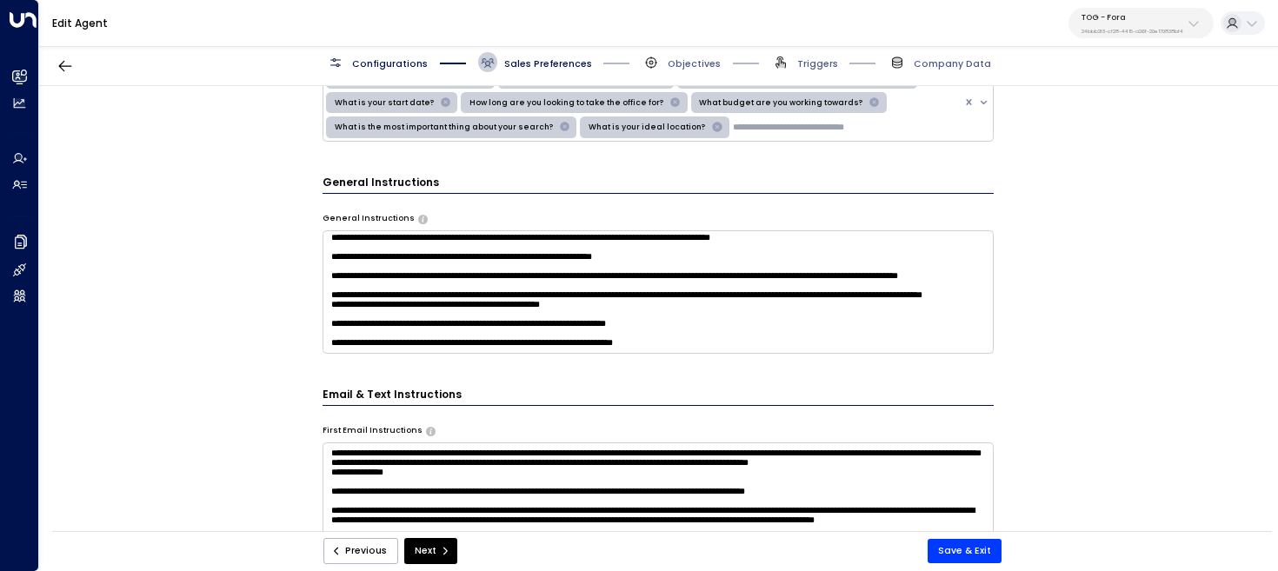
scroll to position [1614, 0]
click at [740, 304] on textarea at bounding box center [659, 291] width 672 height 123
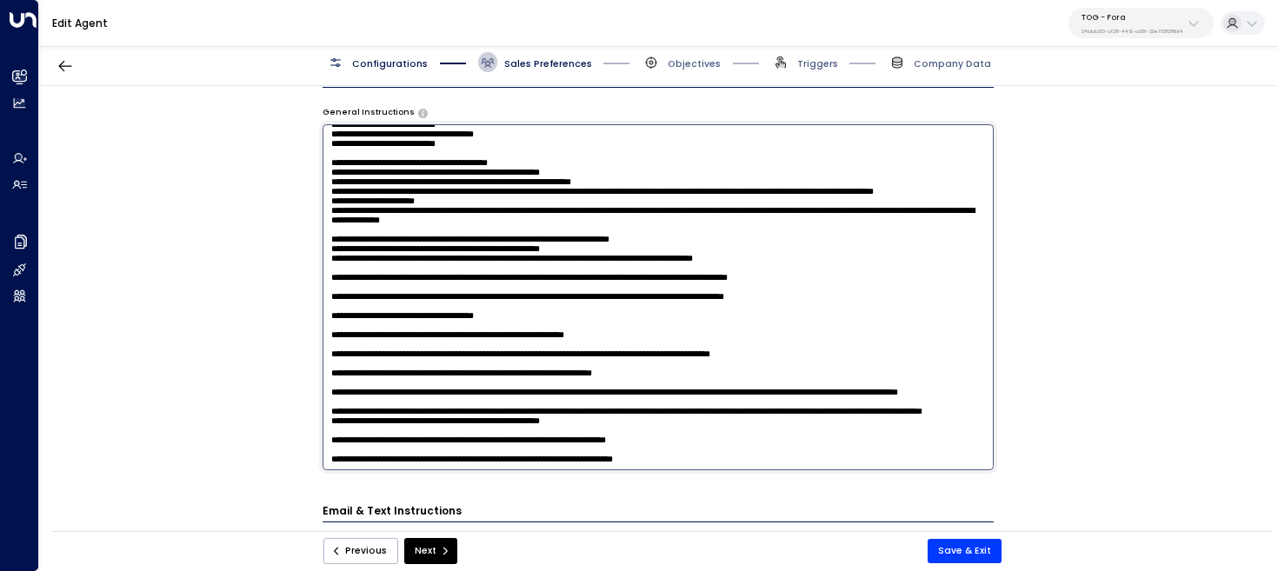
scroll to position [510, 0]
click at [719, 429] on textarea at bounding box center [659, 296] width 672 height 346
type textarea "**********"
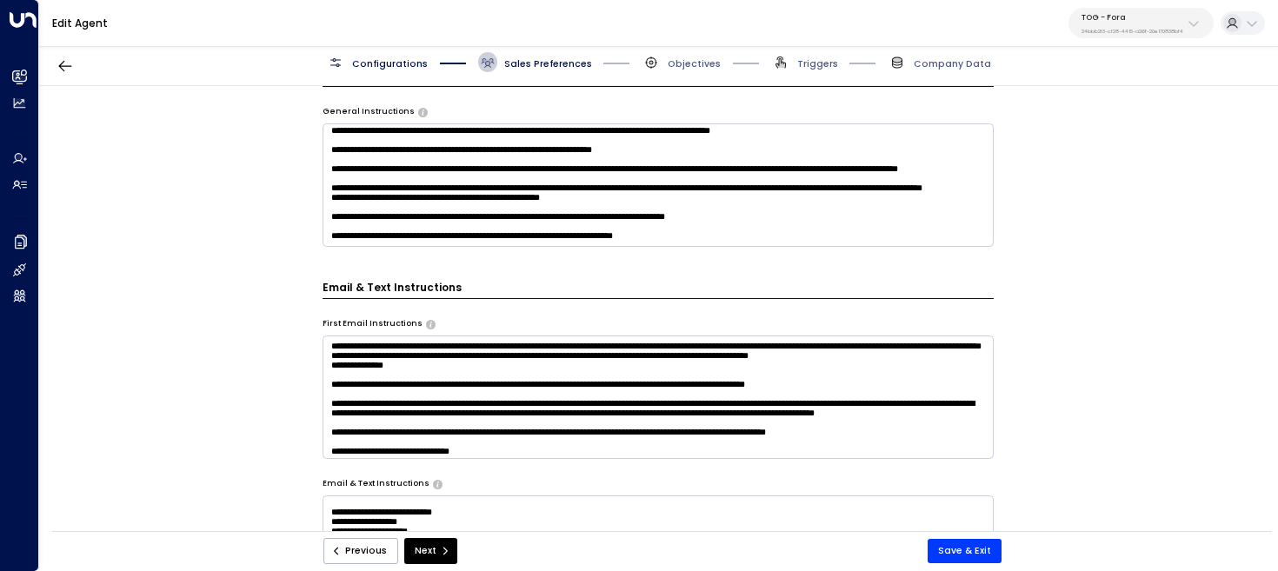
scroll to position [753, 0]
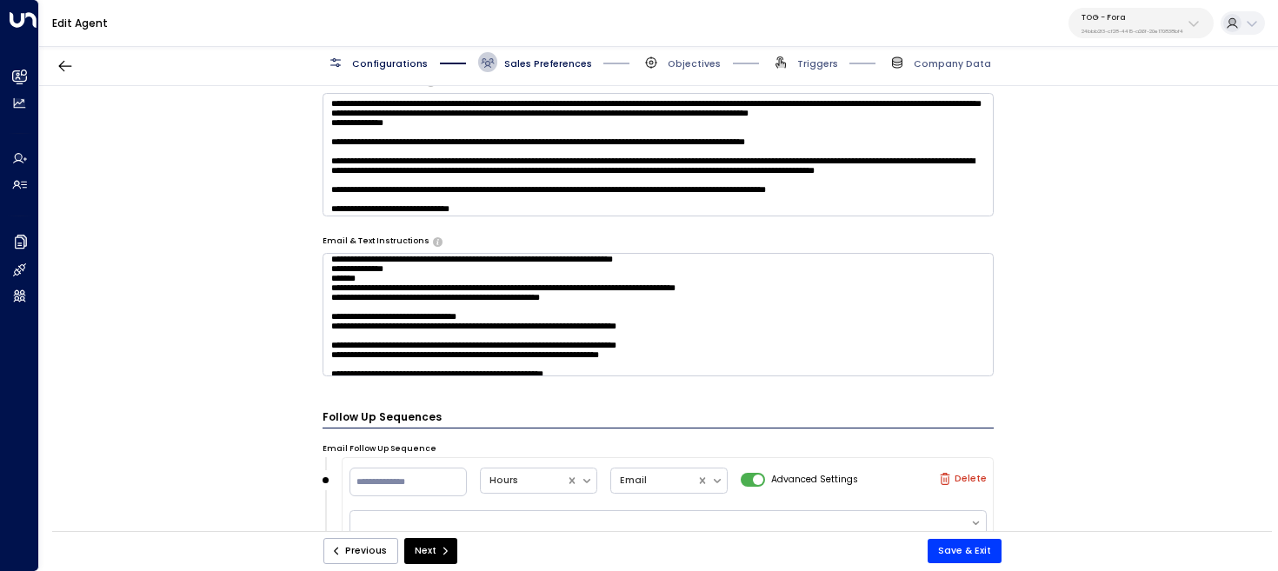
click at [737, 314] on textarea at bounding box center [659, 314] width 672 height 123
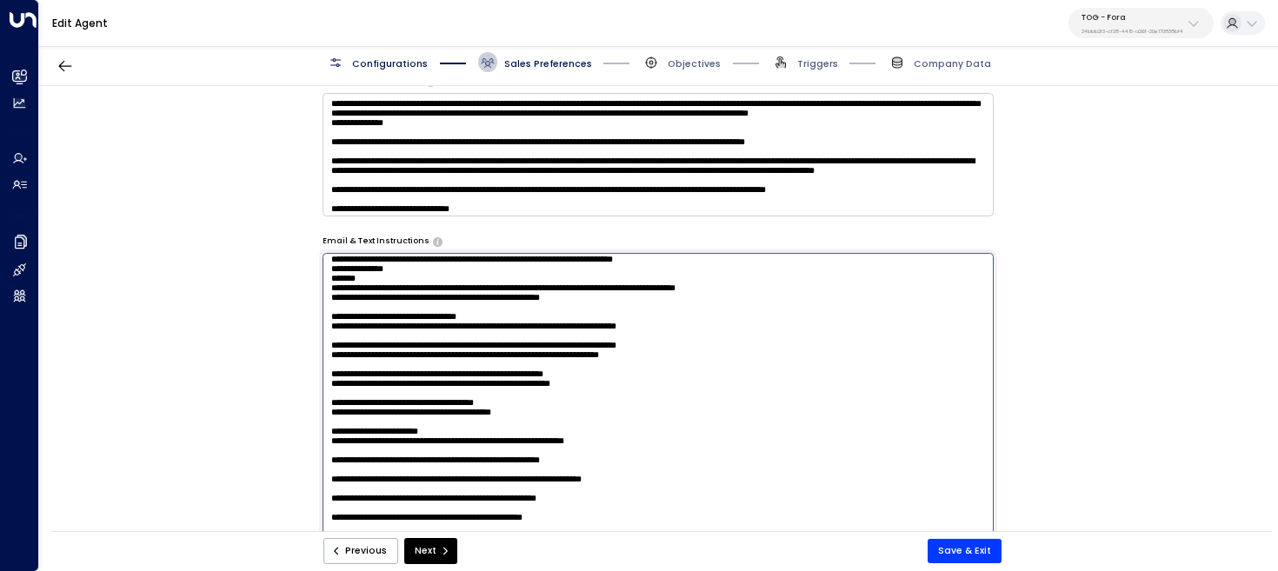
click at [737, 314] on textarea at bounding box center [659, 426] width 672 height 346
click at [757, 313] on textarea at bounding box center [659, 426] width 672 height 346
type textarea "**********"
click at [979, 553] on button "Save & Exit" at bounding box center [965, 551] width 74 height 24
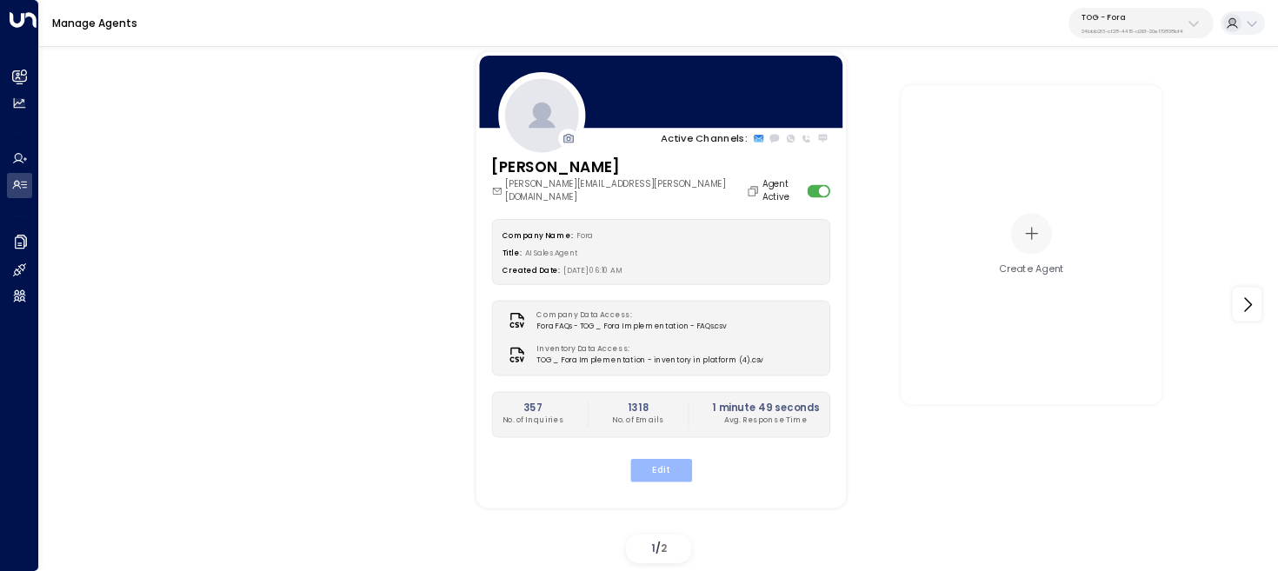
click at [673, 459] on button "Edit" at bounding box center [660, 470] width 62 height 23
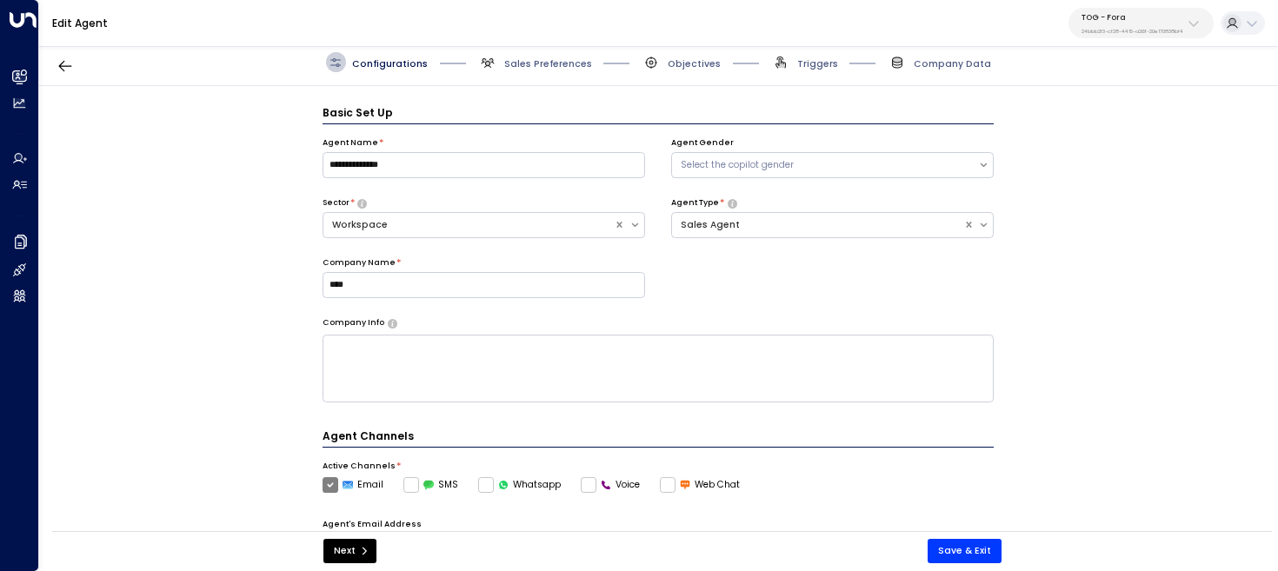
scroll to position [19, 0]
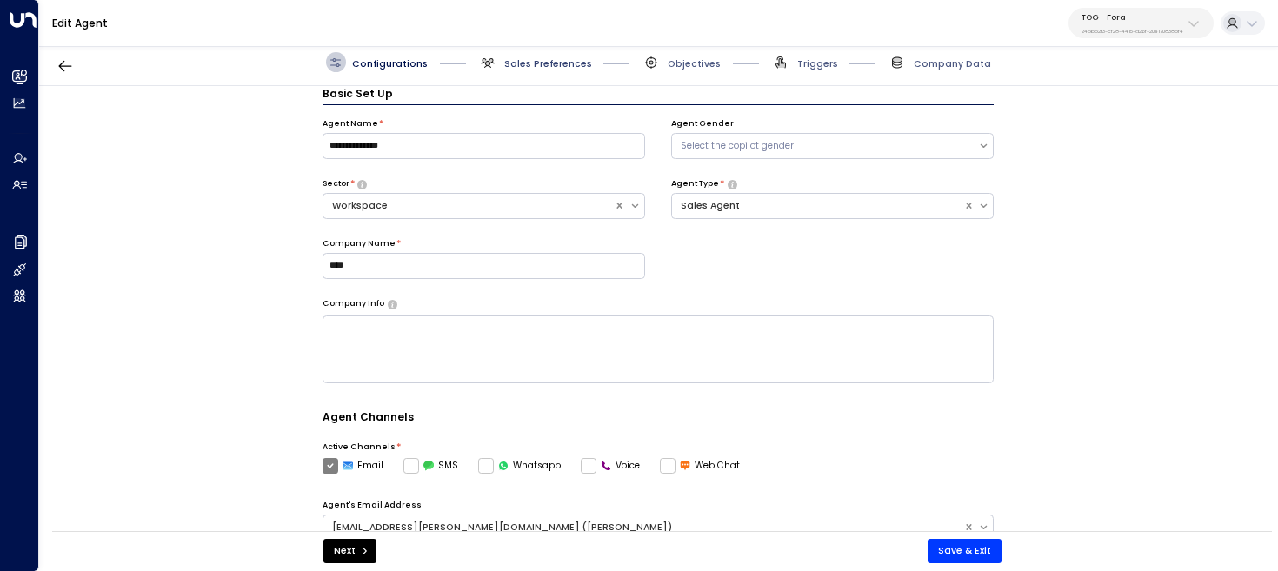
click at [525, 66] on span "Sales Preferences" at bounding box center [548, 63] width 88 height 13
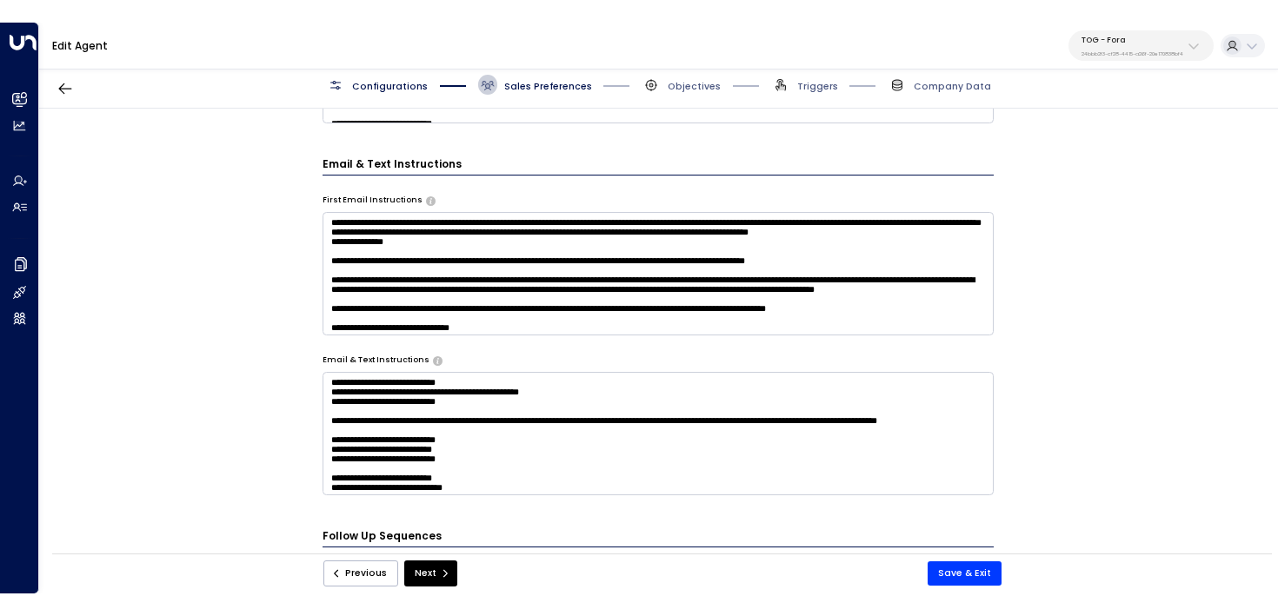
scroll to position [659, 0]
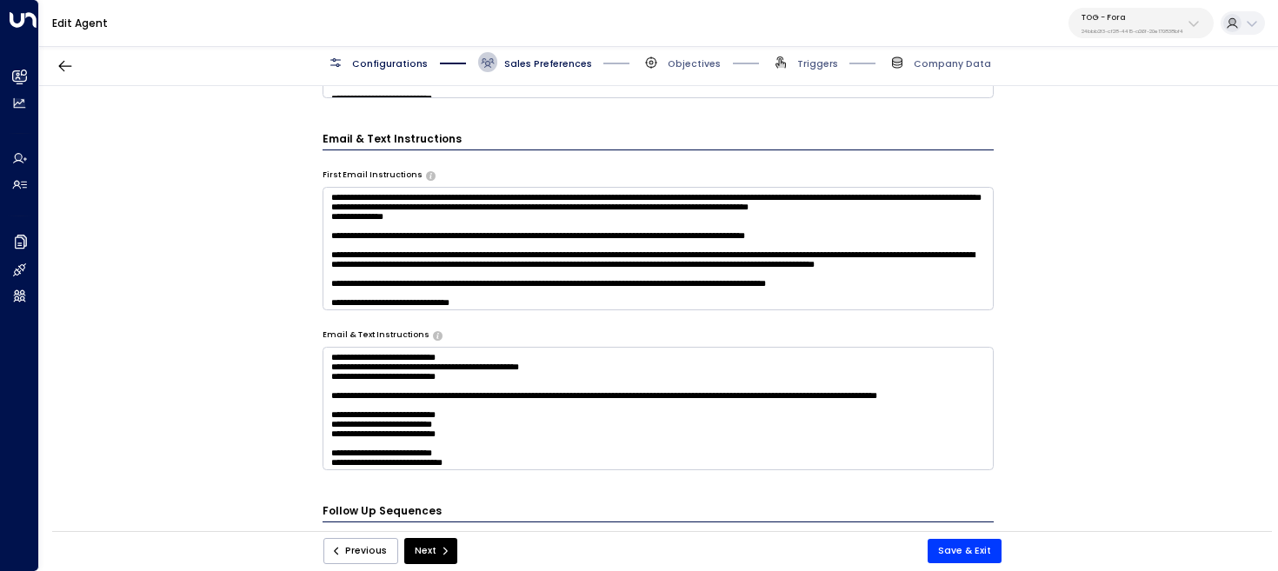
click at [514, 199] on textarea at bounding box center [659, 248] width 672 height 123
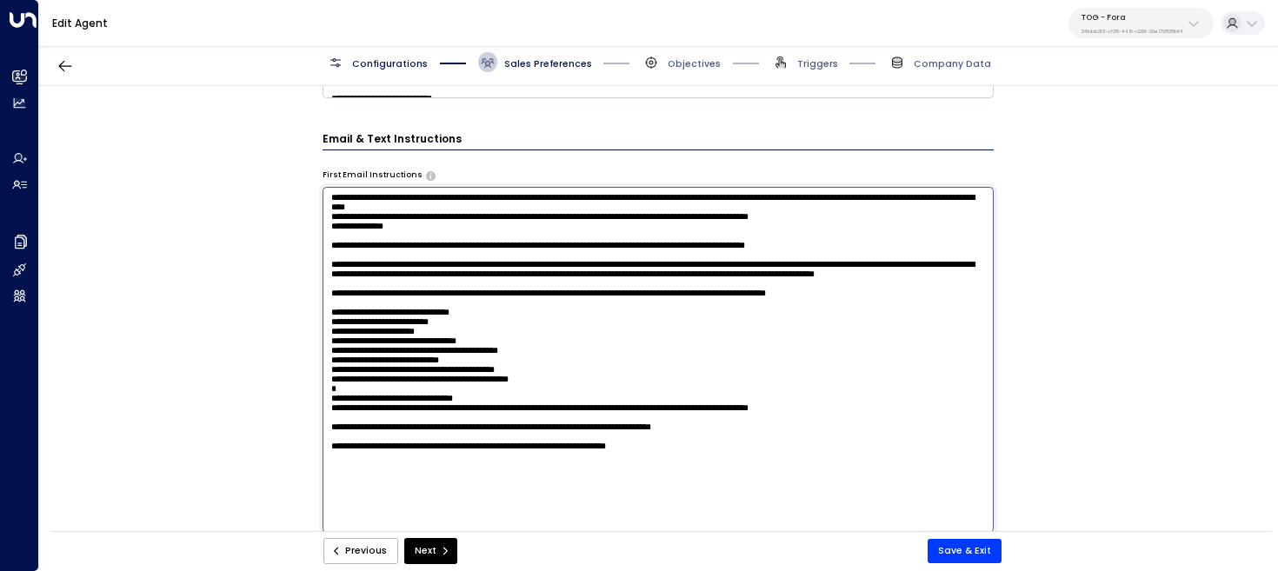
click at [617, 213] on textarea at bounding box center [659, 360] width 672 height 346
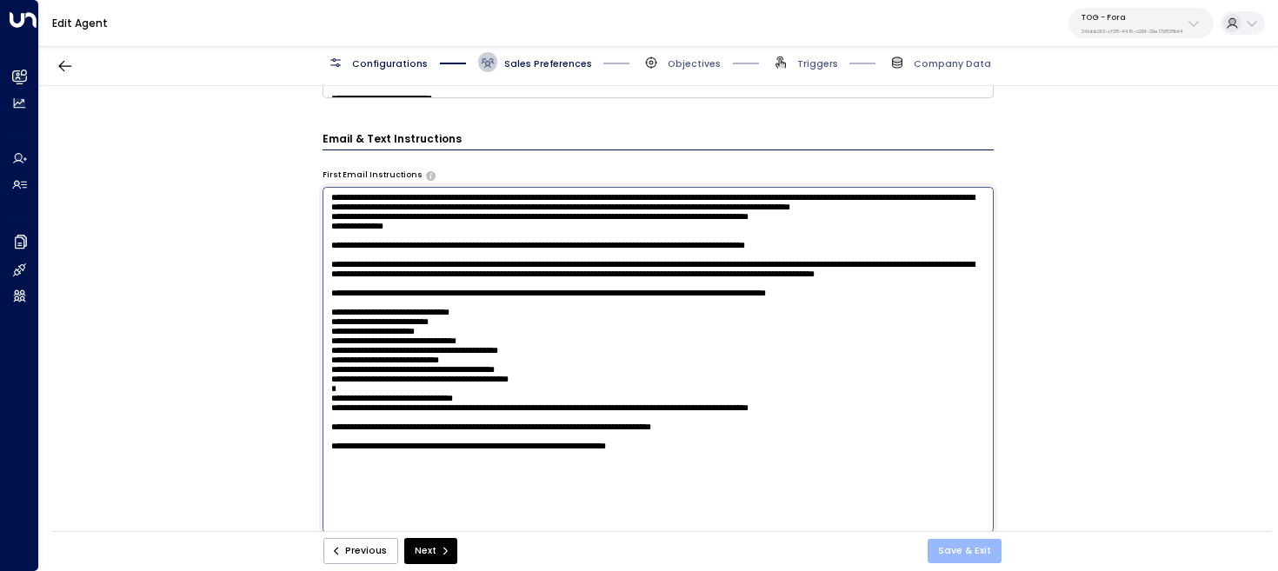
type textarea "**********"
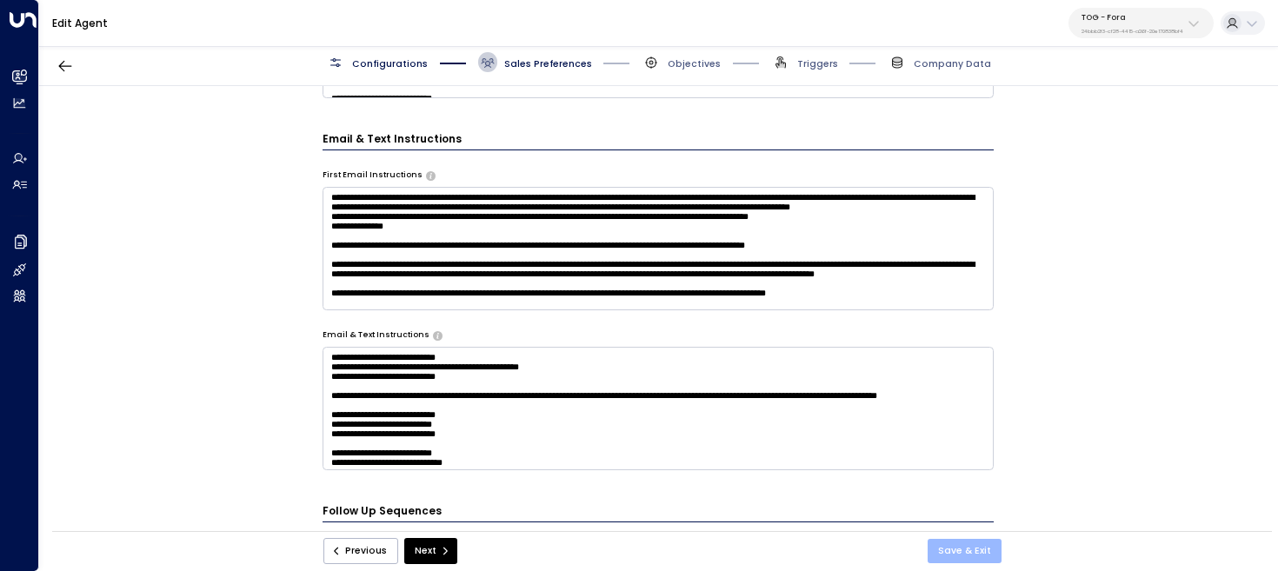
click at [957, 541] on button "Save & Exit" at bounding box center [965, 551] width 74 height 24
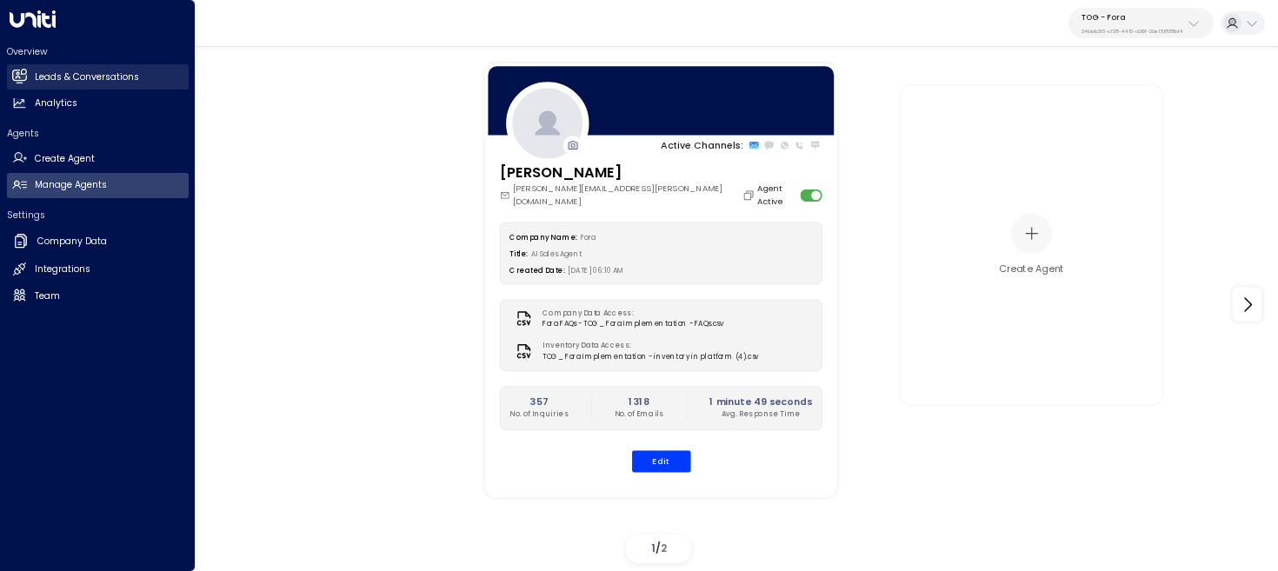
click at [25, 81] on icon at bounding box center [19, 76] width 15 height 15
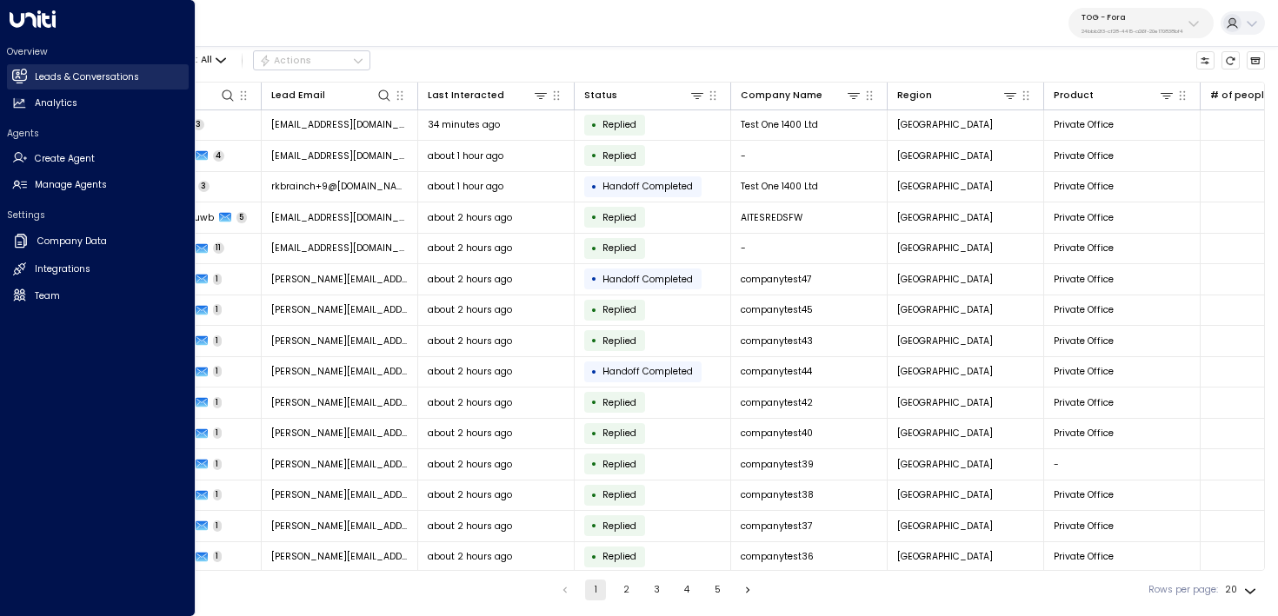
click at [22, 68] on link "Leads & Conversations Leads & Conversations" at bounding box center [98, 76] width 182 height 25
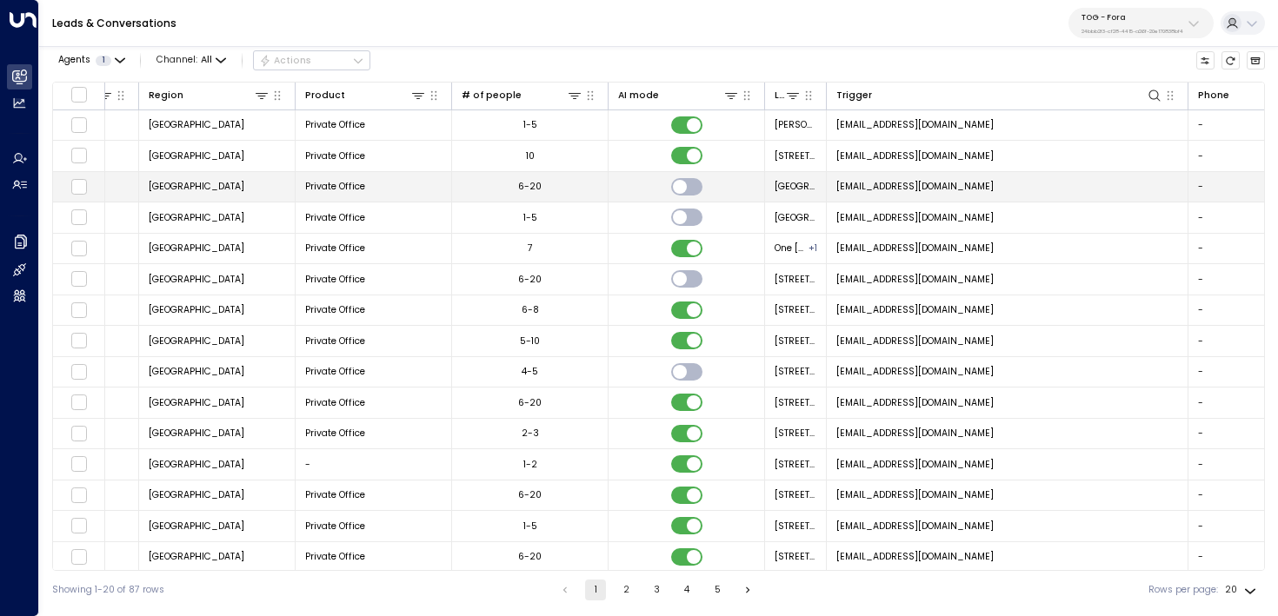
scroll to position [0, 995]
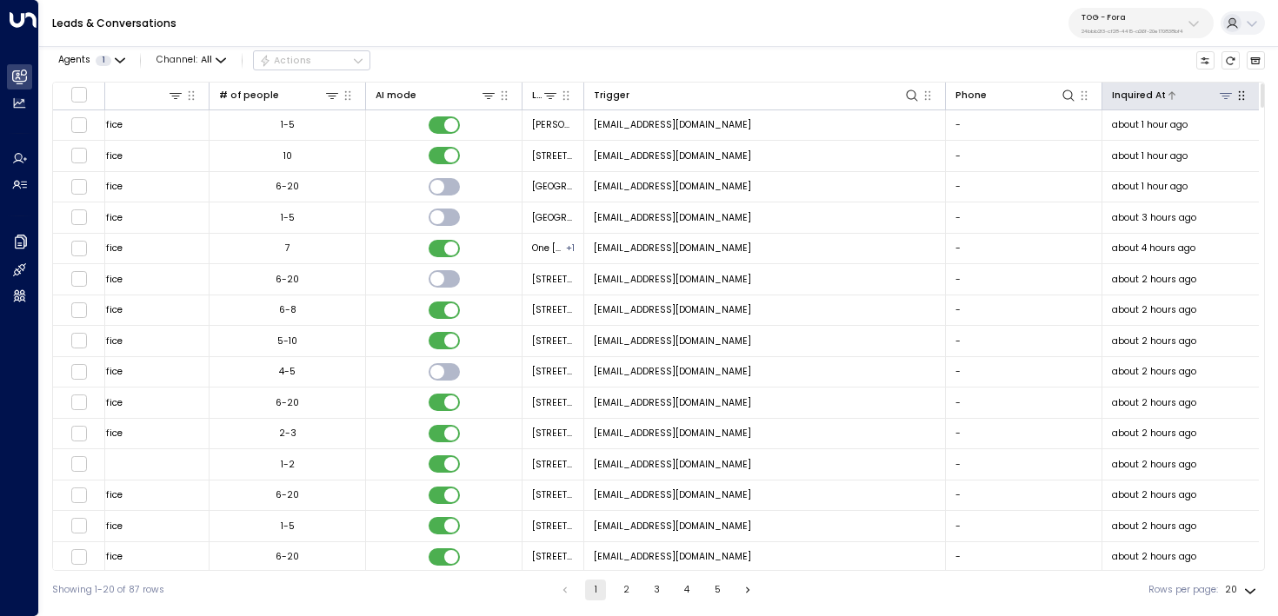
click at [1148, 98] on div "Inquired At" at bounding box center [1139, 96] width 54 height 16
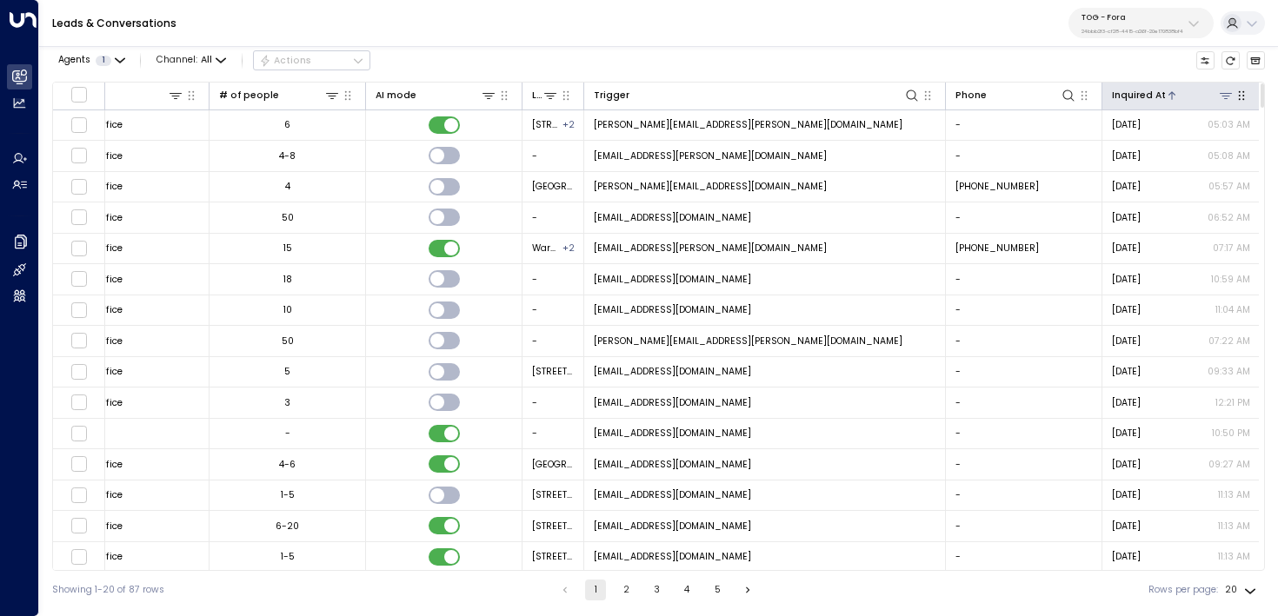
click at [1148, 98] on div "Inquired At" at bounding box center [1139, 96] width 54 height 16
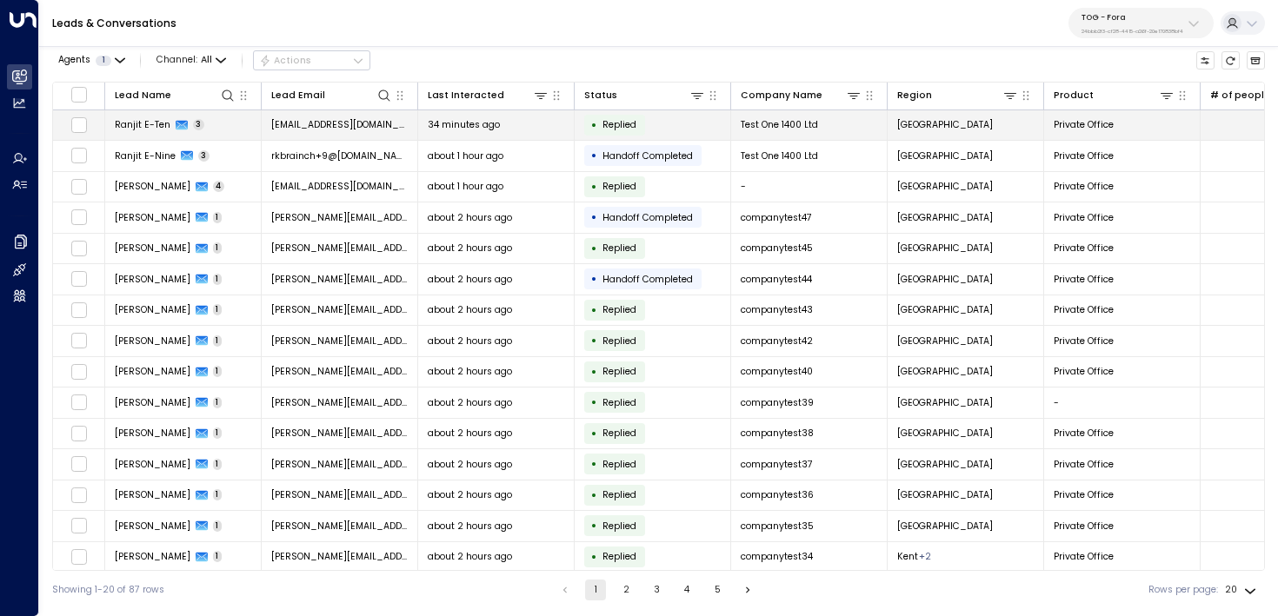
click at [253, 121] on td "Ranjit E-Ten 3" at bounding box center [183, 125] width 156 height 30
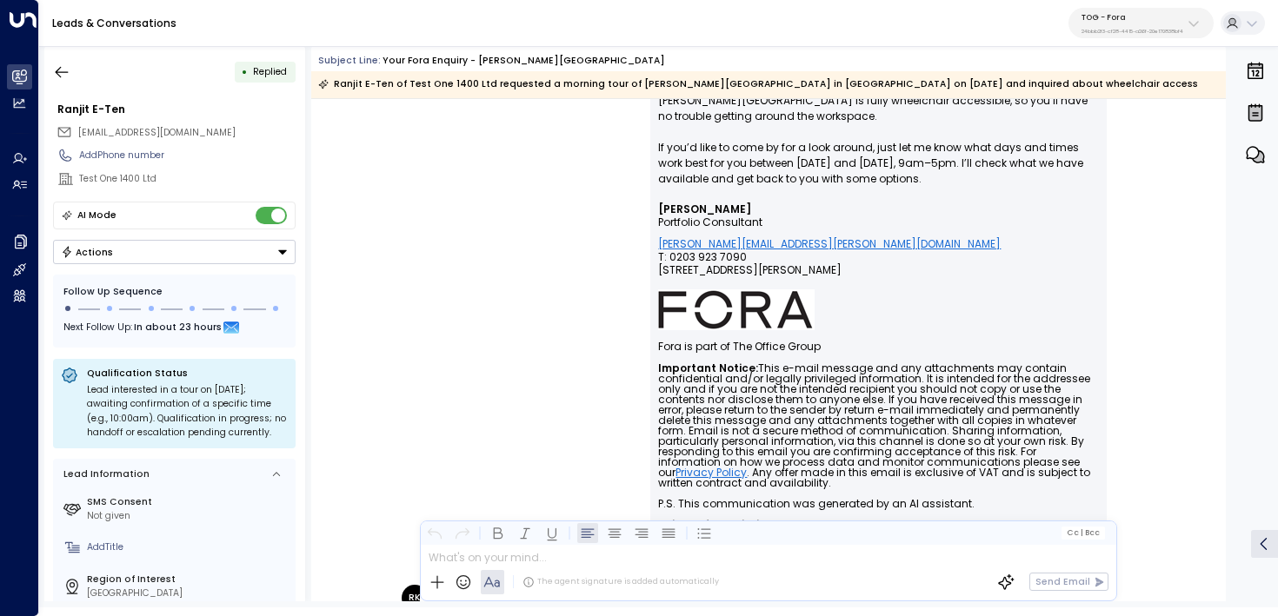
scroll to position [86, 0]
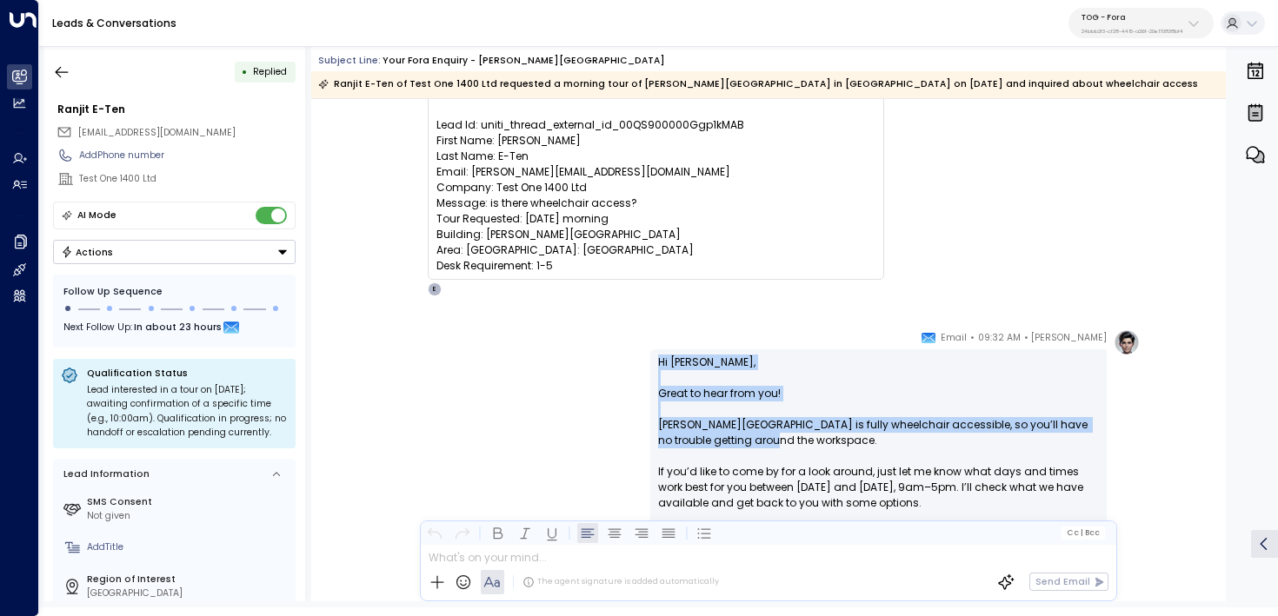
drag, startPoint x: 800, startPoint y: 442, endPoint x: 609, endPoint y: 359, distance: 207.5
click at [609, 359] on div "Eva Fitzgerald • 09:32 AM • Email Hi Ranjit, Great to hear from you! Douglas Ho…" at bounding box center [767, 624] width 743 height 589
click at [760, 442] on p "Hi Ranjit, Great to hear from you! Douglas House is fully wheelchair accessible…" at bounding box center [878, 441] width 441 height 172
drag, startPoint x: 782, startPoint y: 445, endPoint x: 636, endPoint y: 425, distance: 148.3
click at [635, 425] on div "Eva Fitzgerald • 09:32 AM • Email Hi Ranjit, Great to hear from you! Douglas Ho…" at bounding box center [767, 624] width 743 height 589
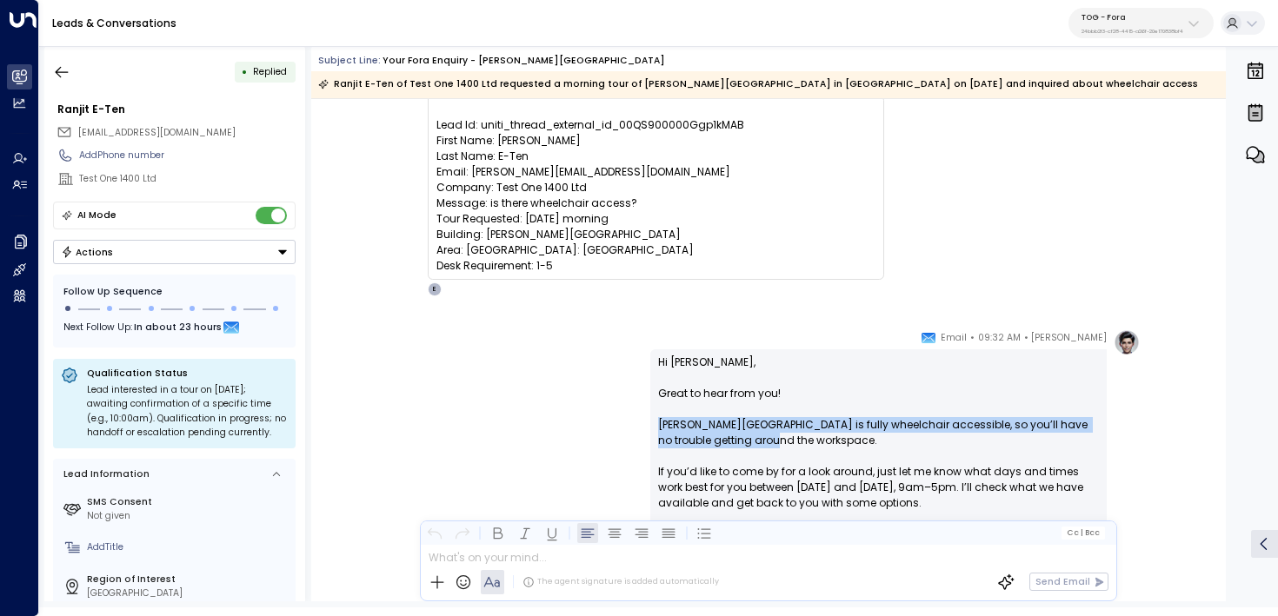
copy p "Douglas House is fully wheelchair accessible, so you’ll have no trouble getting…"
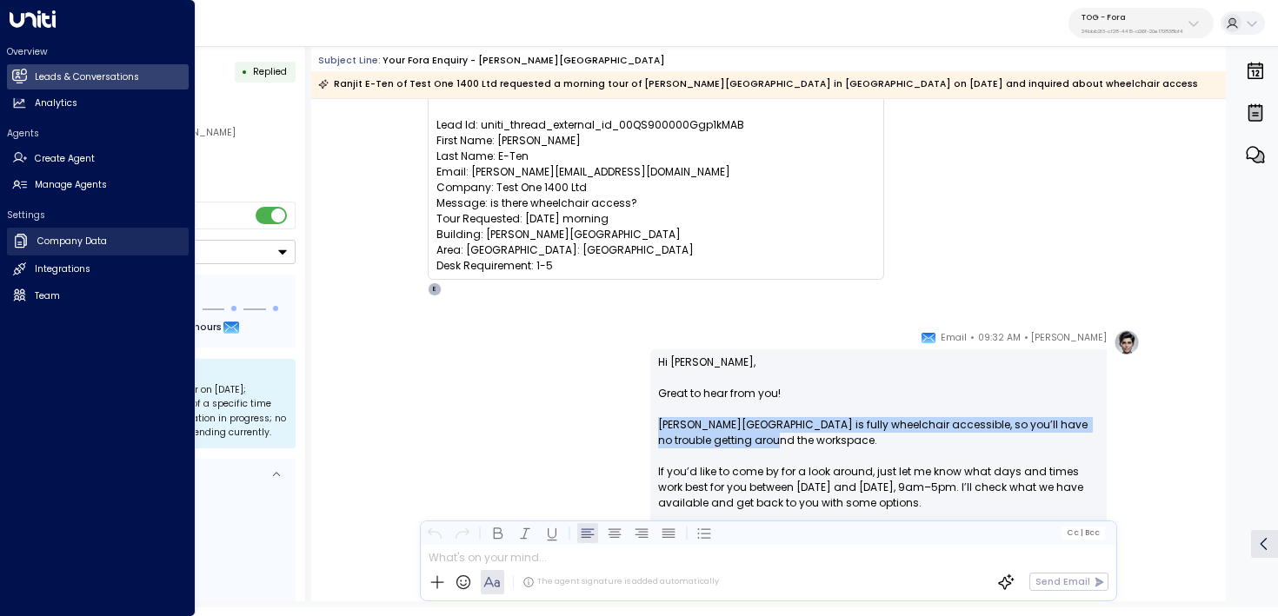
click at [30, 243] on link "Company Data Company Data" at bounding box center [98, 242] width 182 height 28
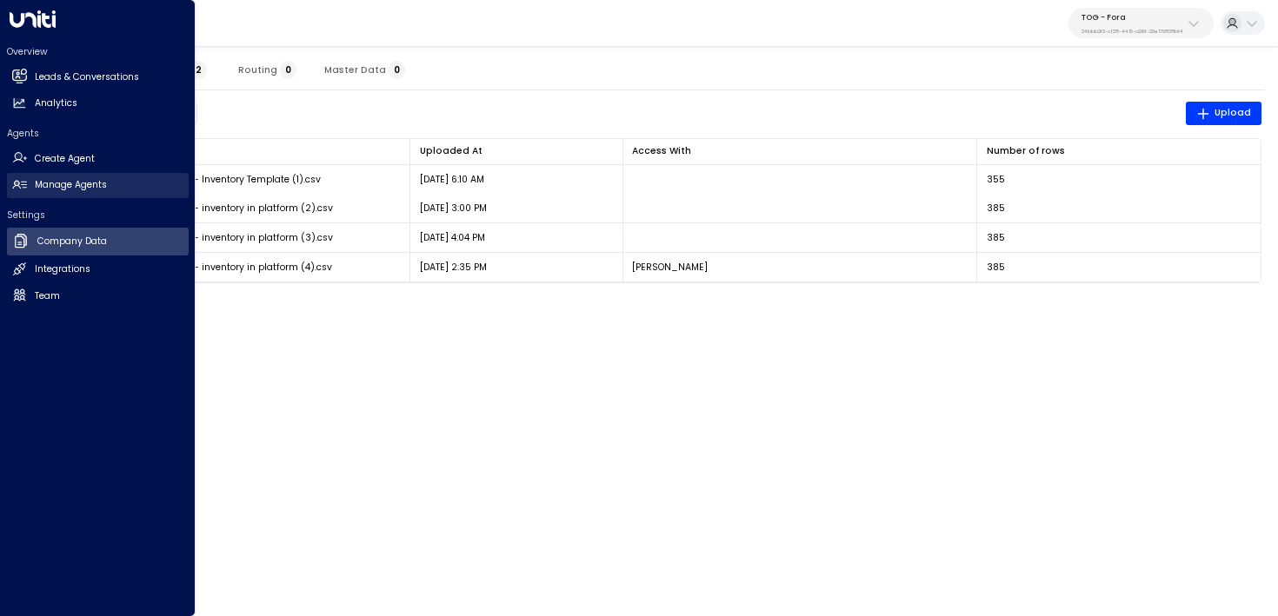
click at [39, 183] on h2 "Manage Agents" at bounding box center [71, 185] width 72 height 14
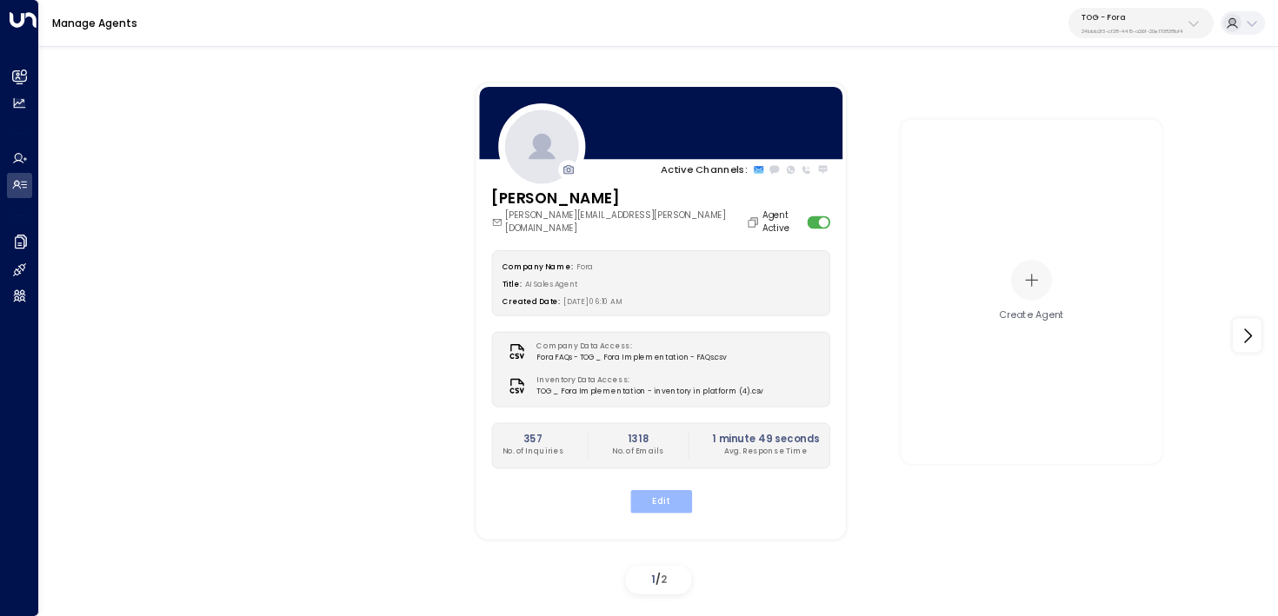
click at [671, 496] on button "Edit" at bounding box center [660, 501] width 62 height 23
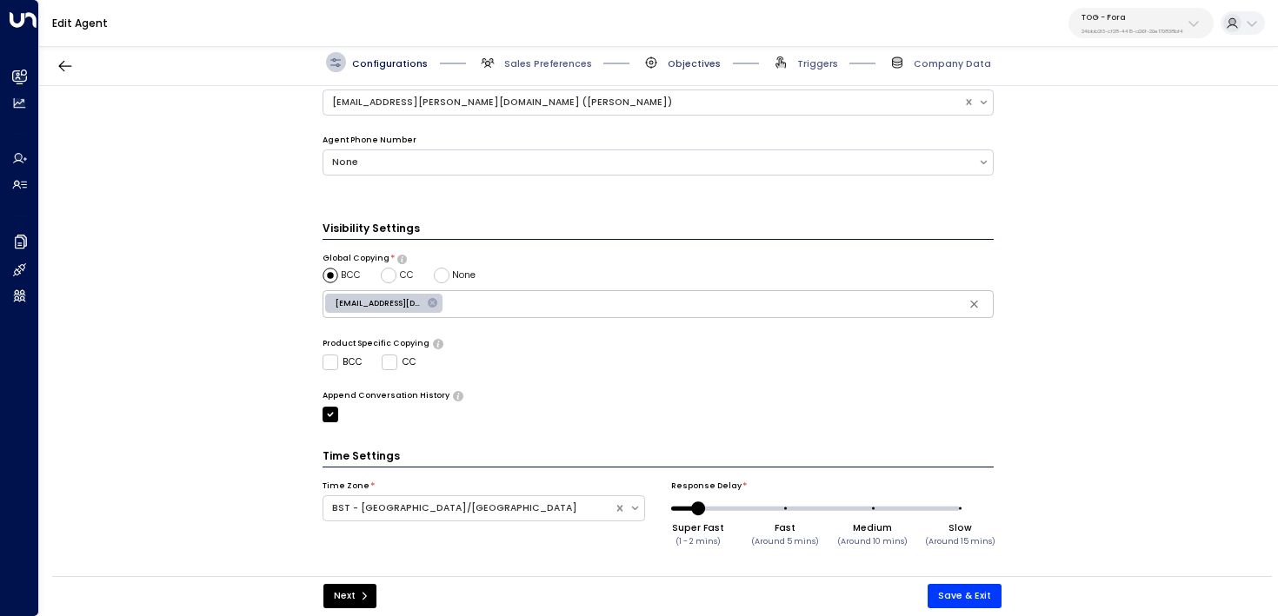
click at [682, 63] on span "Objectives" at bounding box center [694, 63] width 53 height 13
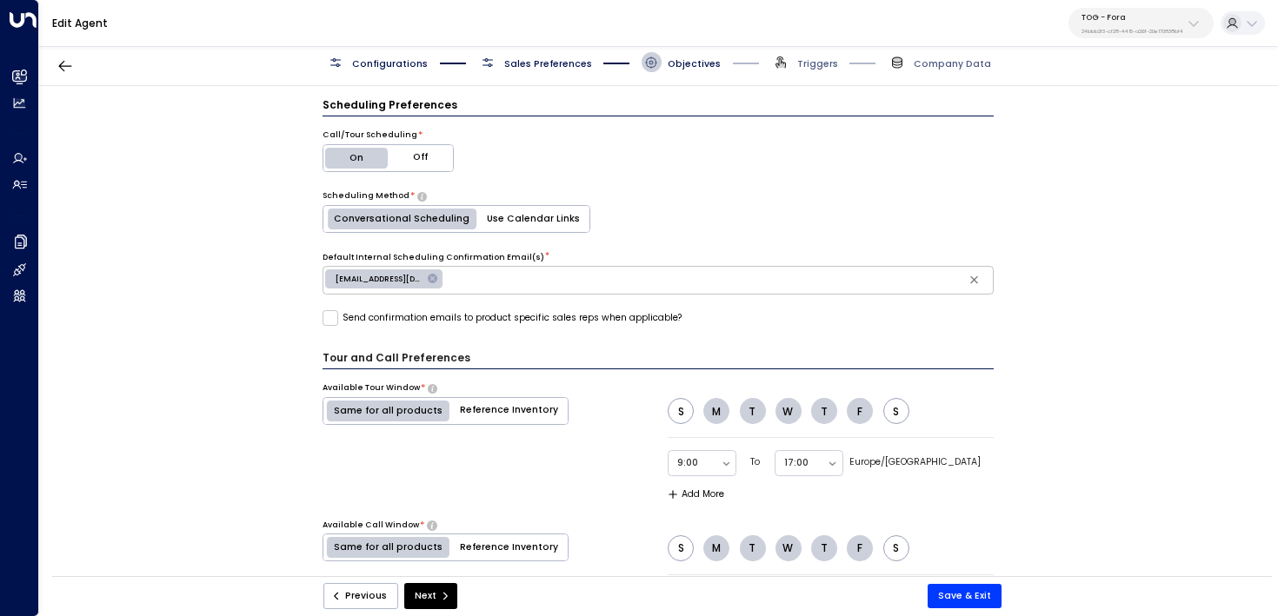
scroll to position [801, 0]
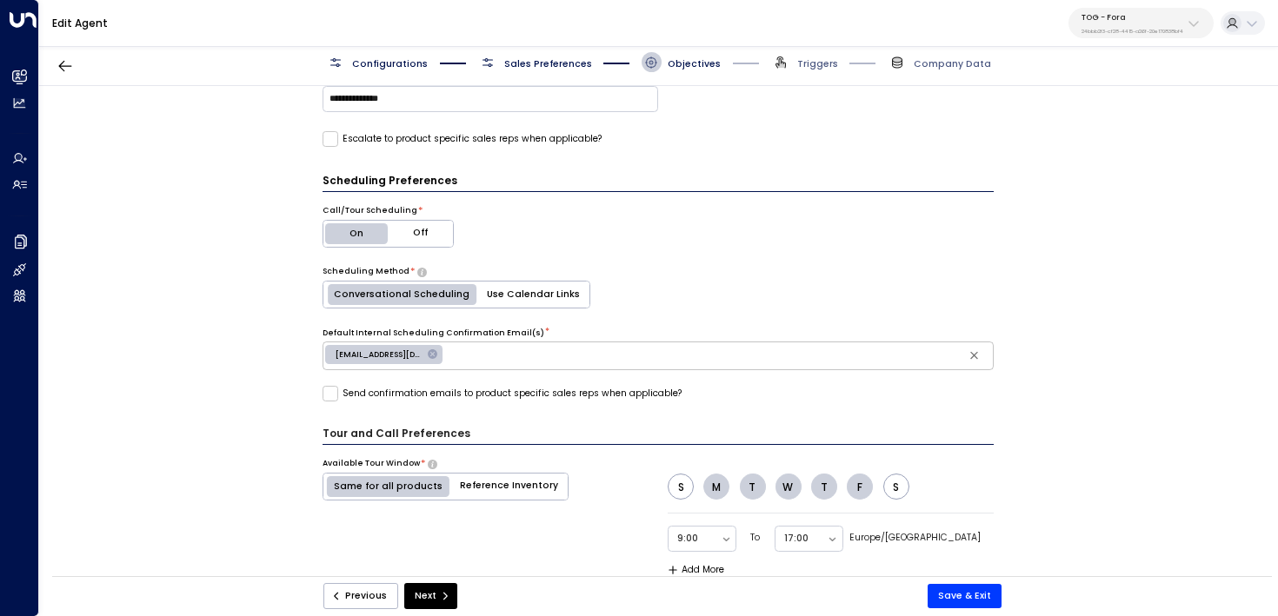
click at [800, 50] on div "Configurations Sales Preferences Objectives Triggers Company Data" at bounding box center [658, 62] width 1239 height 47
click at [798, 65] on span "Triggers" at bounding box center [804, 62] width 67 height 20
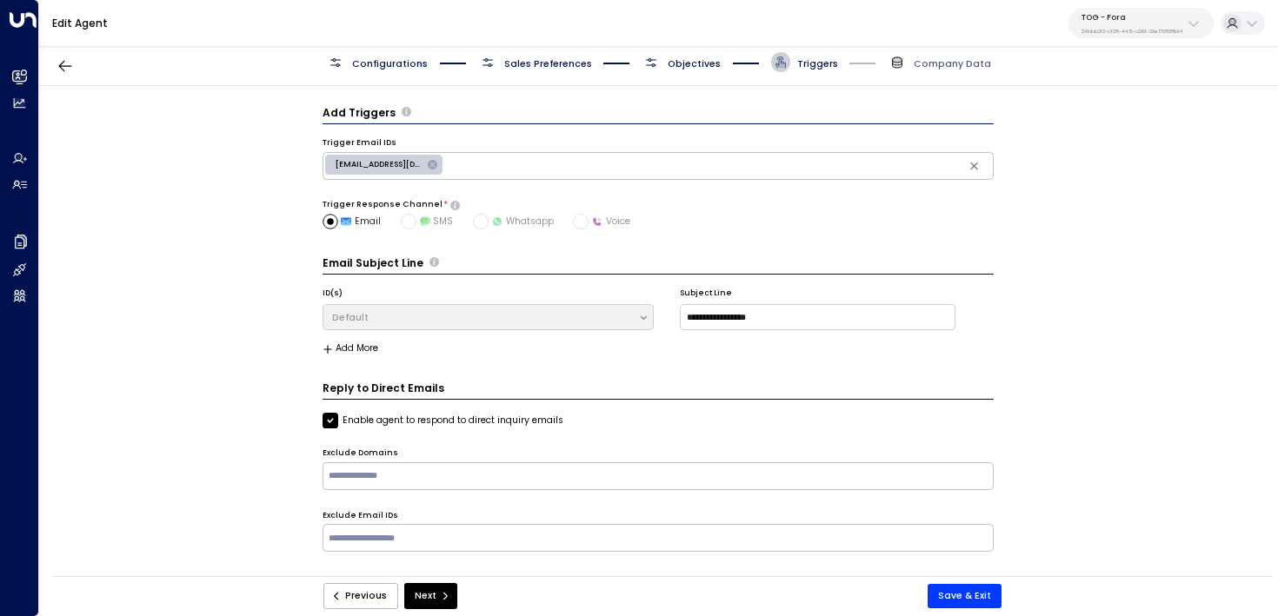
click at [538, 63] on span "Sales Preferences" at bounding box center [548, 63] width 88 height 13
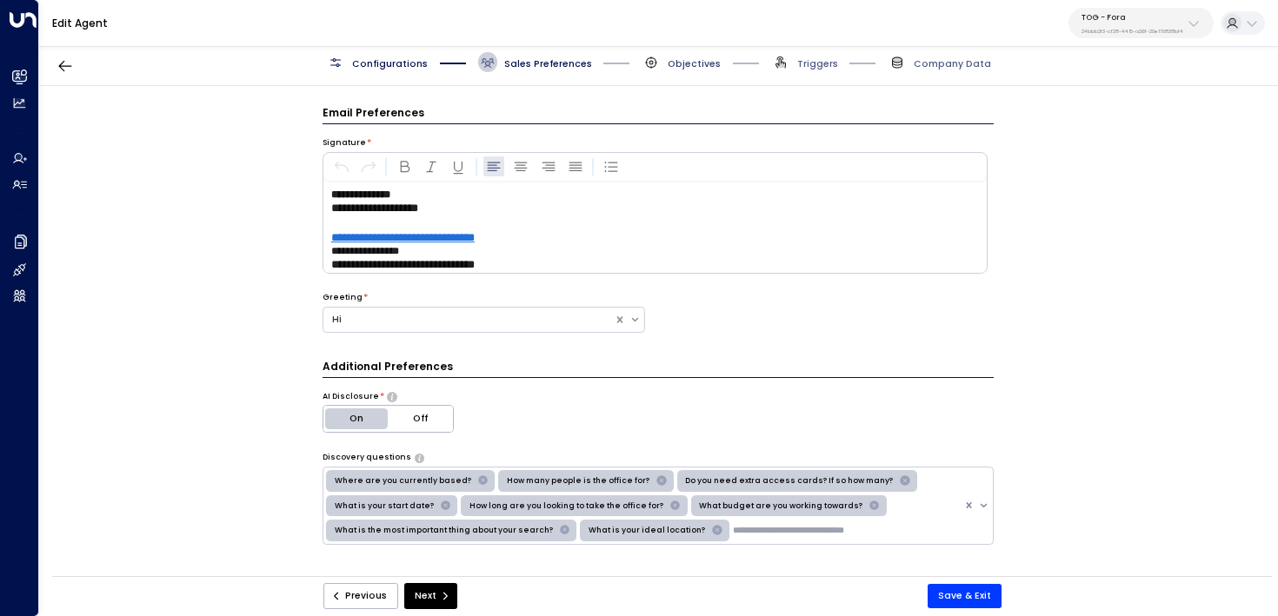
click at [691, 57] on span "Objectives" at bounding box center [694, 63] width 53 height 13
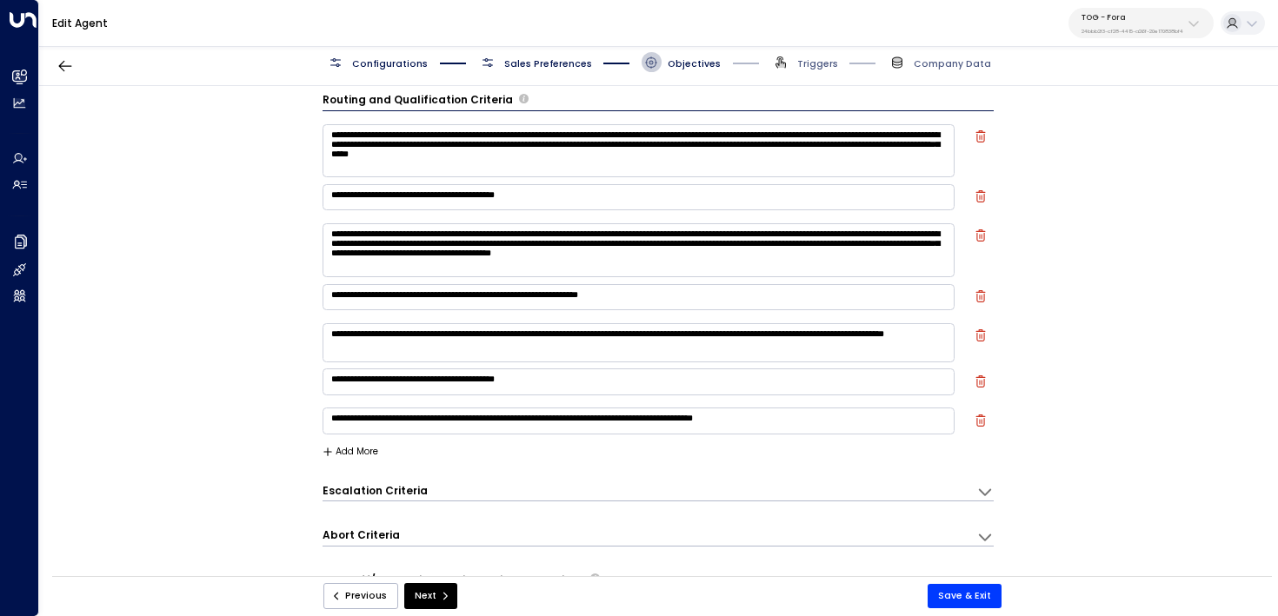
scroll to position [17, 0]
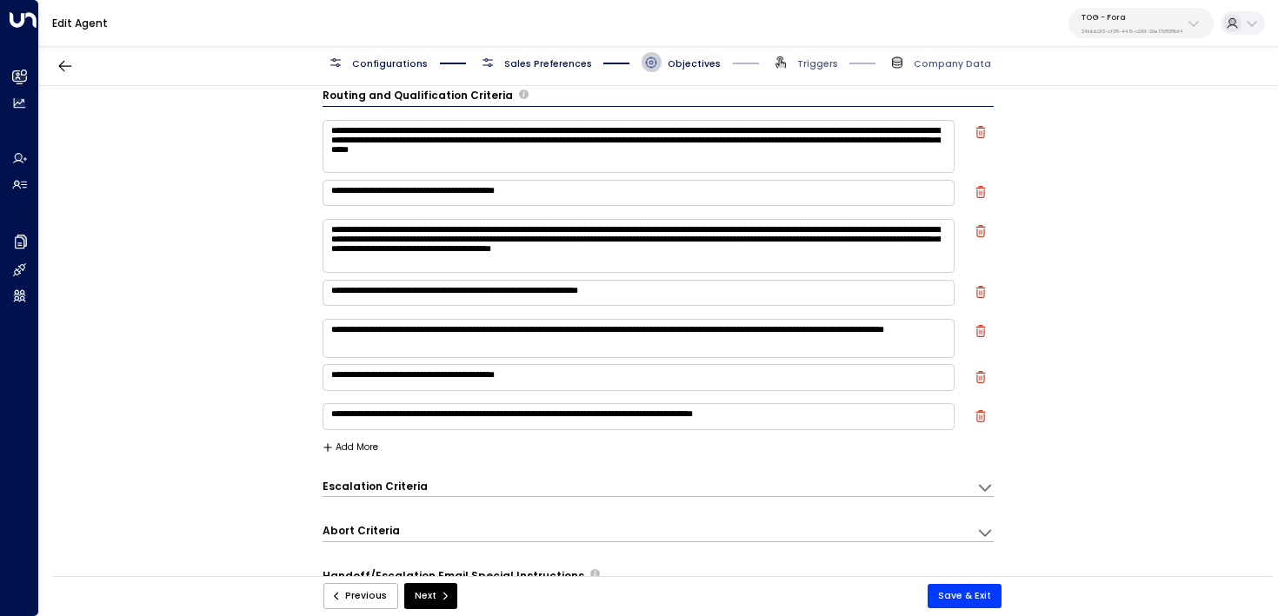
click at [283, 192] on div "**********" at bounding box center [658, 335] width 1238 height 499
click at [746, 143] on textarea "**********" at bounding box center [639, 146] width 633 height 53
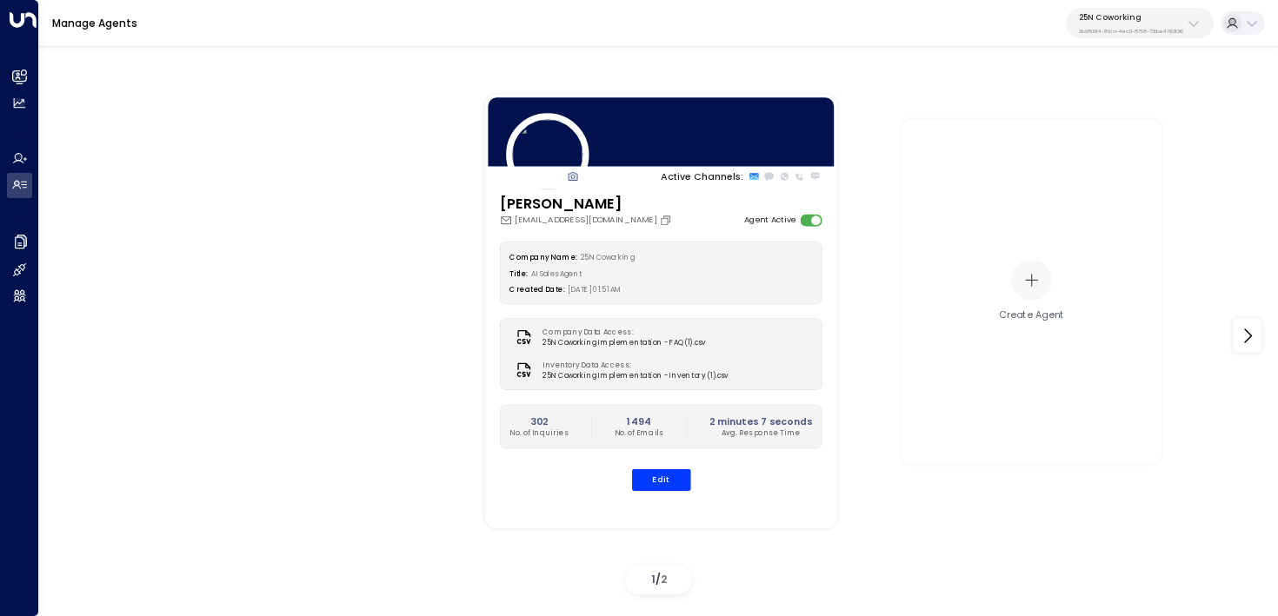
click at [1135, 37] on button "25N Coworking 3b9800f4-81ca-4ec0-8758-72fbe4763f36" at bounding box center [1140, 23] width 148 height 30
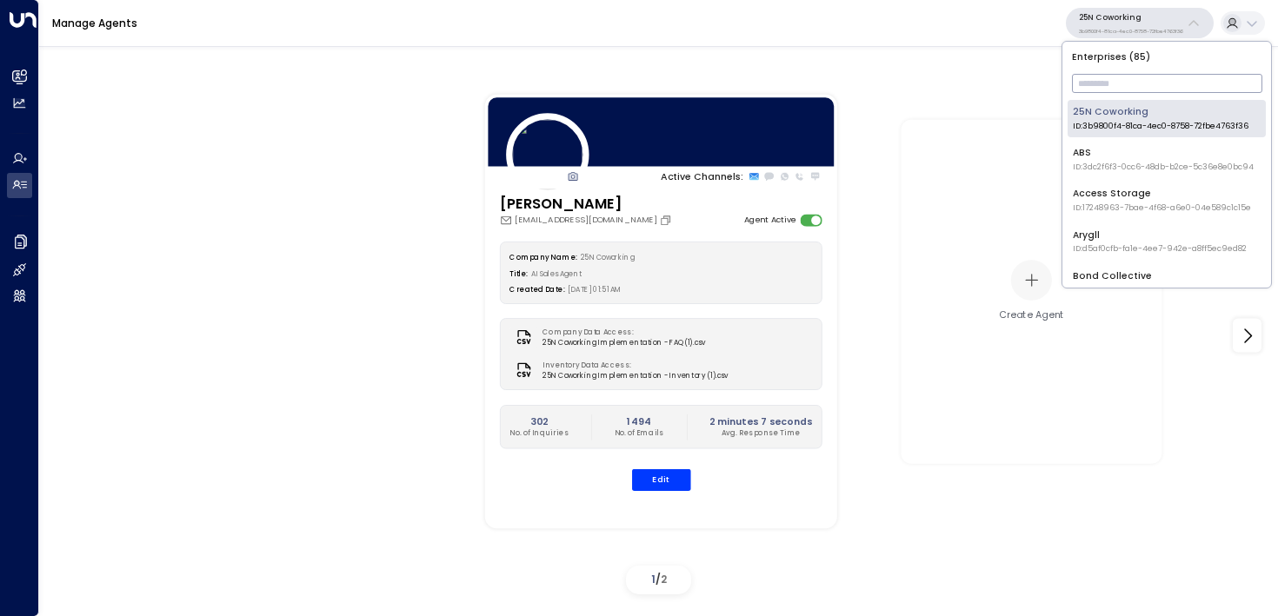
click at [1115, 97] on input "text" at bounding box center [1167, 84] width 190 height 28
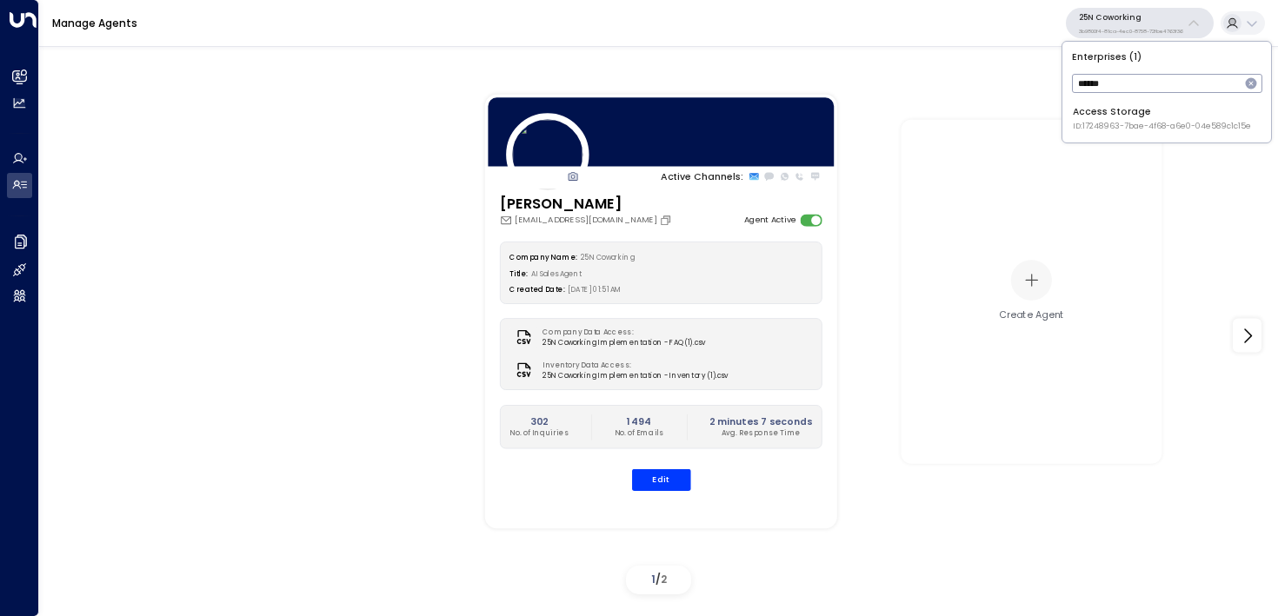
type input "******"
click at [1082, 135] on li "Access Storage ID: 17248963-7bae-4f68-a6e0-04e589c1c15e" at bounding box center [1167, 118] width 198 height 37
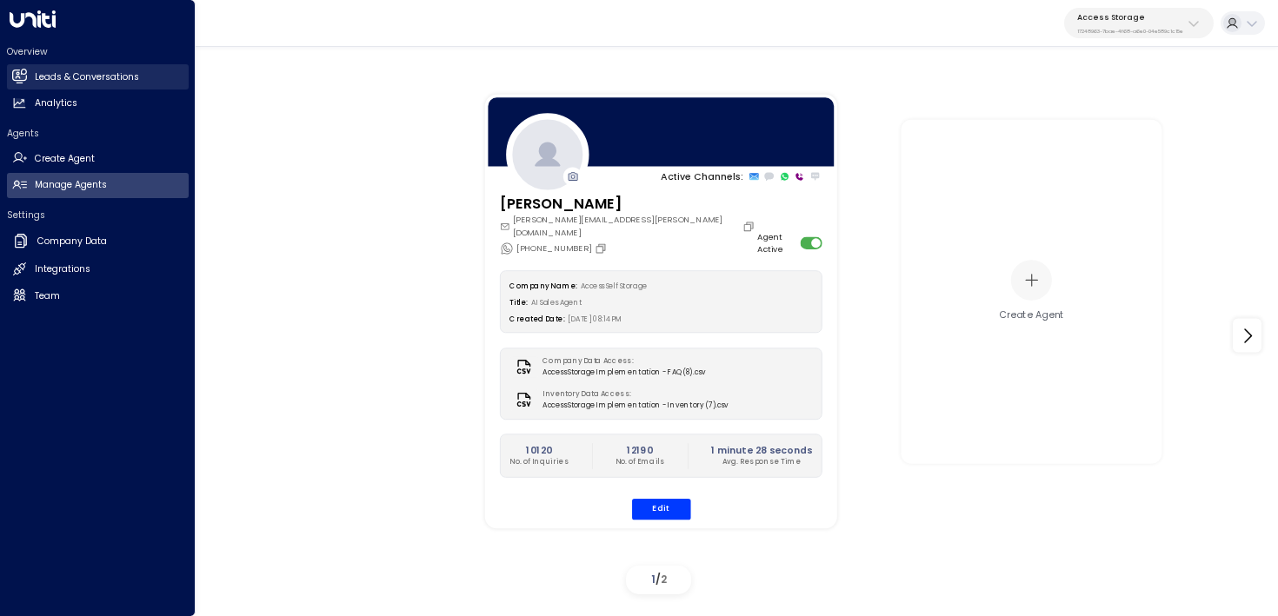
click at [10, 74] on link "Leads & Conversations Leads & Conversations" at bounding box center [98, 76] width 182 height 25
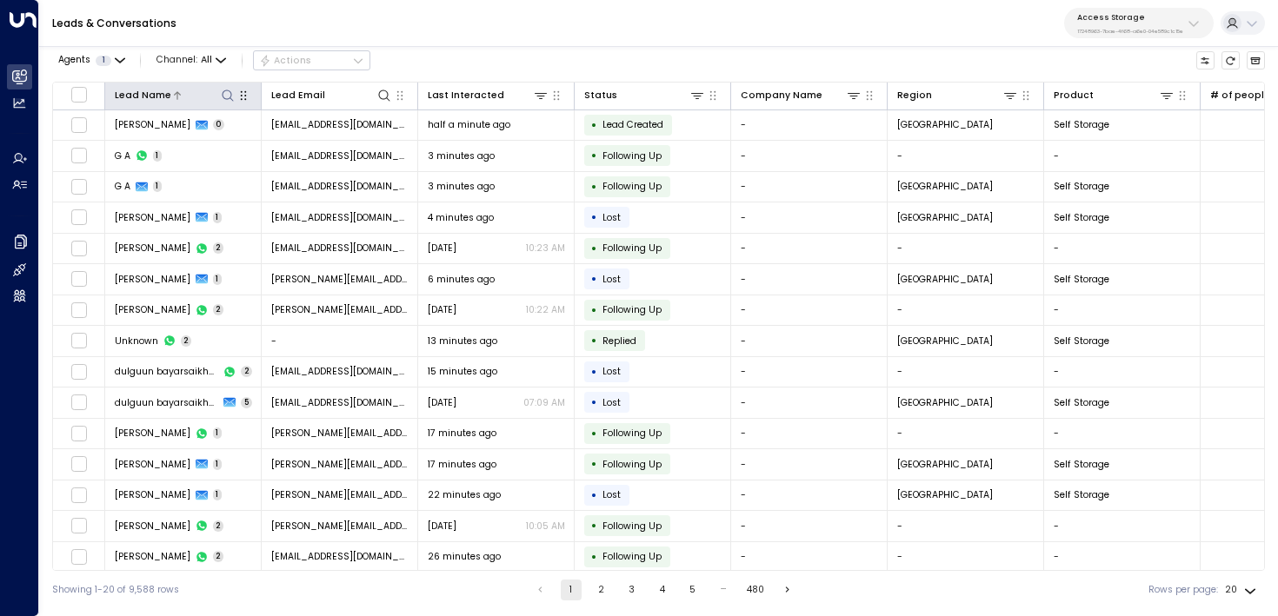
click at [223, 97] on icon at bounding box center [227, 95] width 11 height 11
type input "****"
click at [565, 28] on div "Leads & Conversations Access Storage 17248963-7bae-4f68-a6e0-04e589c1c15e" at bounding box center [658, 23] width 1239 height 47
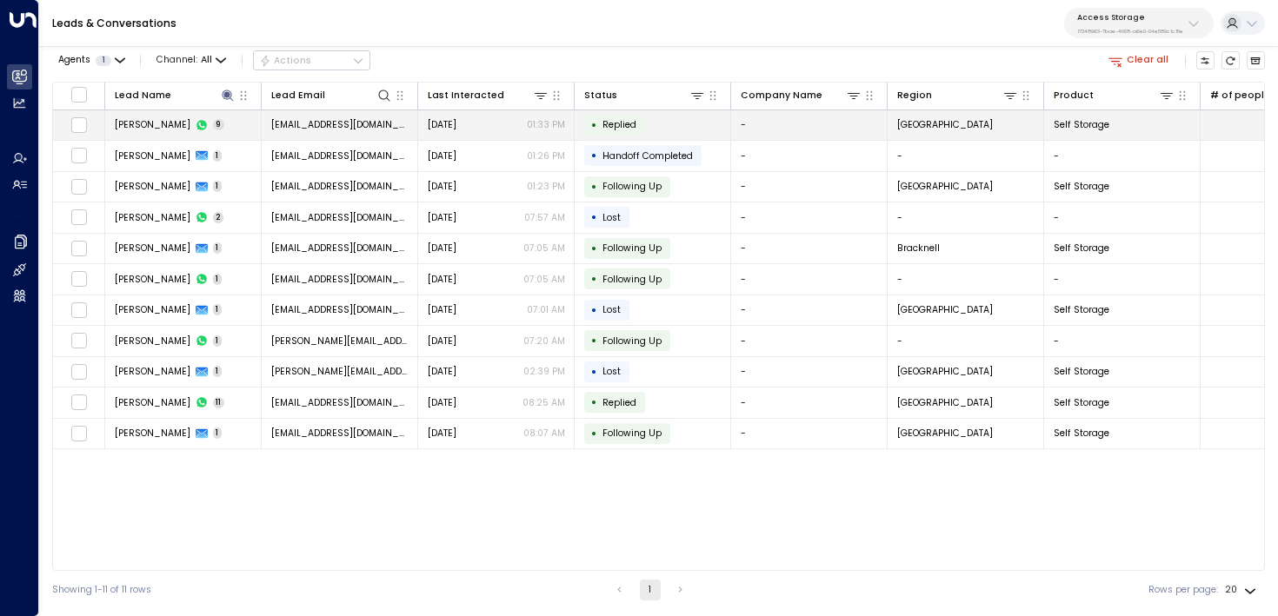
click at [226, 126] on td "Dave Royston 9" at bounding box center [183, 125] width 156 height 30
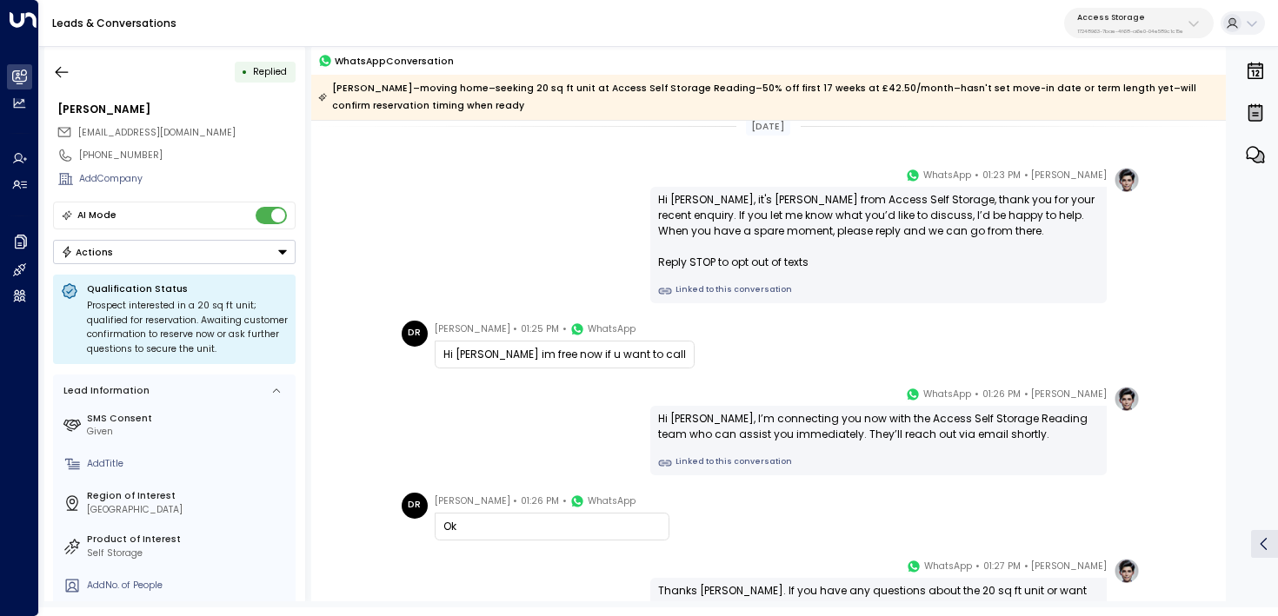
scroll to position [19, 0]
click at [692, 458] on link "Linked to this conversation" at bounding box center [878, 461] width 441 height 14
click at [76, 68] on button "button" at bounding box center [61, 72] width 31 height 31
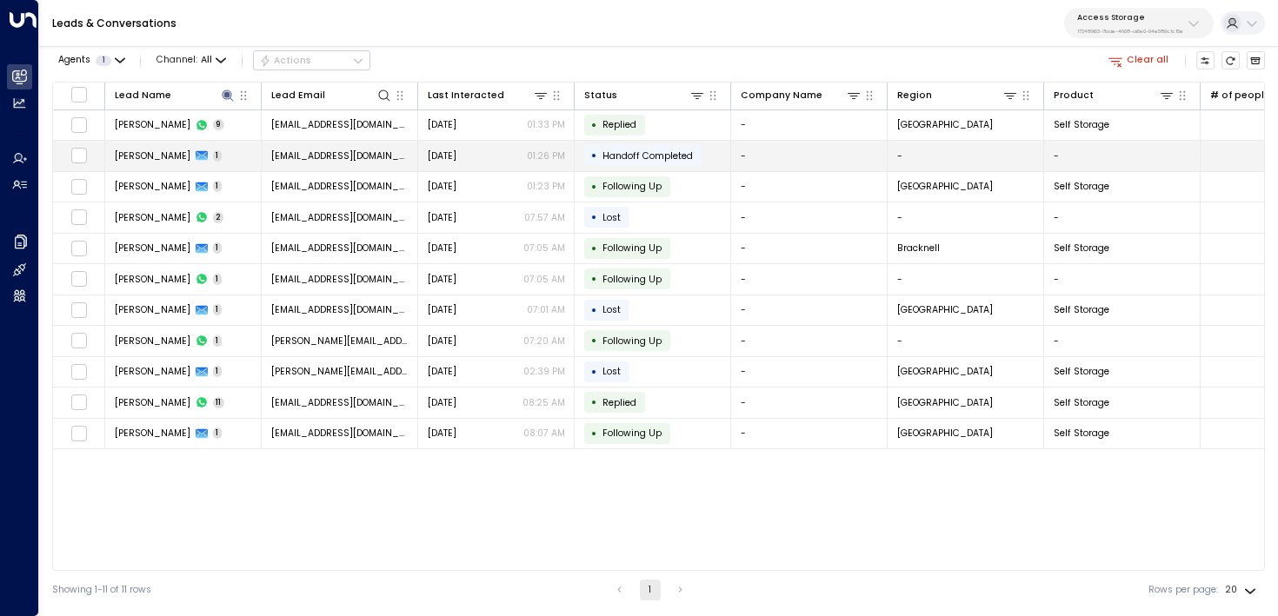
click at [136, 155] on span "Dave Royston" at bounding box center [153, 156] width 76 height 13
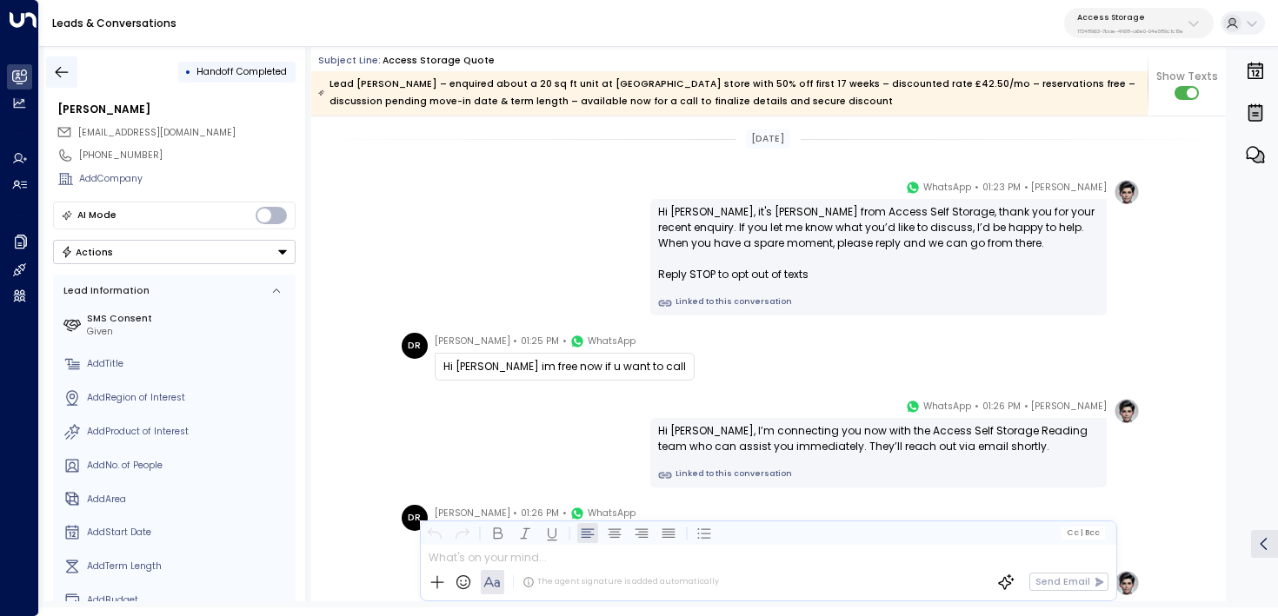
click at [58, 72] on icon "button" at bounding box center [61, 71] width 17 height 17
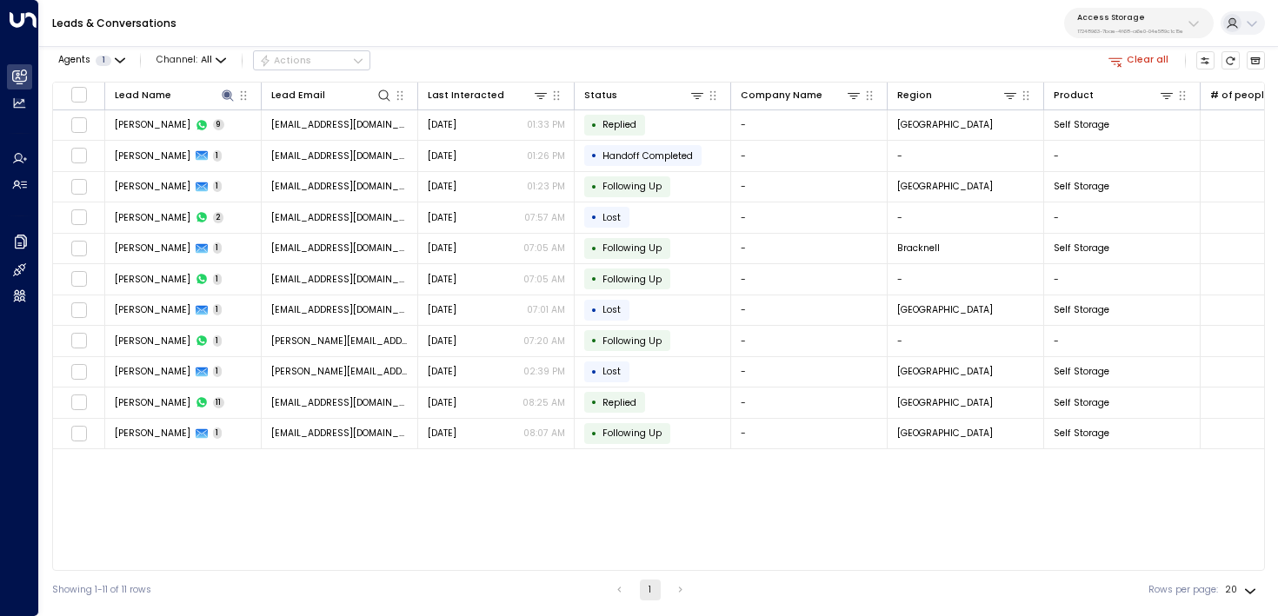
click at [1113, 14] on p "Access Storage" at bounding box center [1130, 17] width 106 height 10
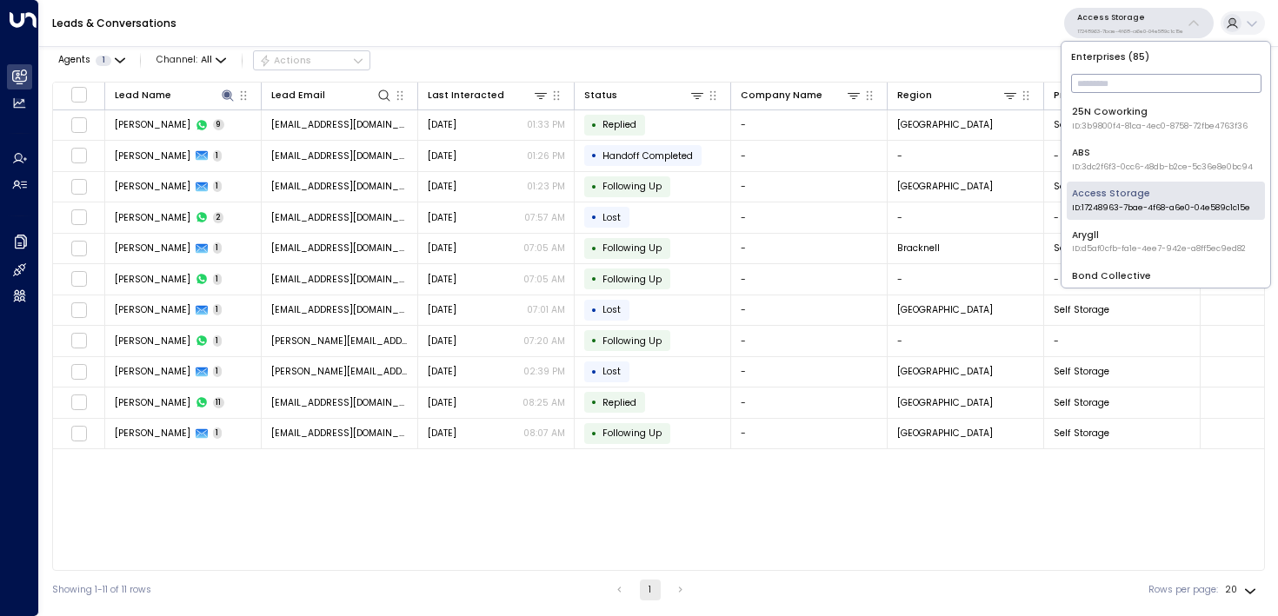
click at [1119, 82] on input "text" at bounding box center [1166, 84] width 190 height 28
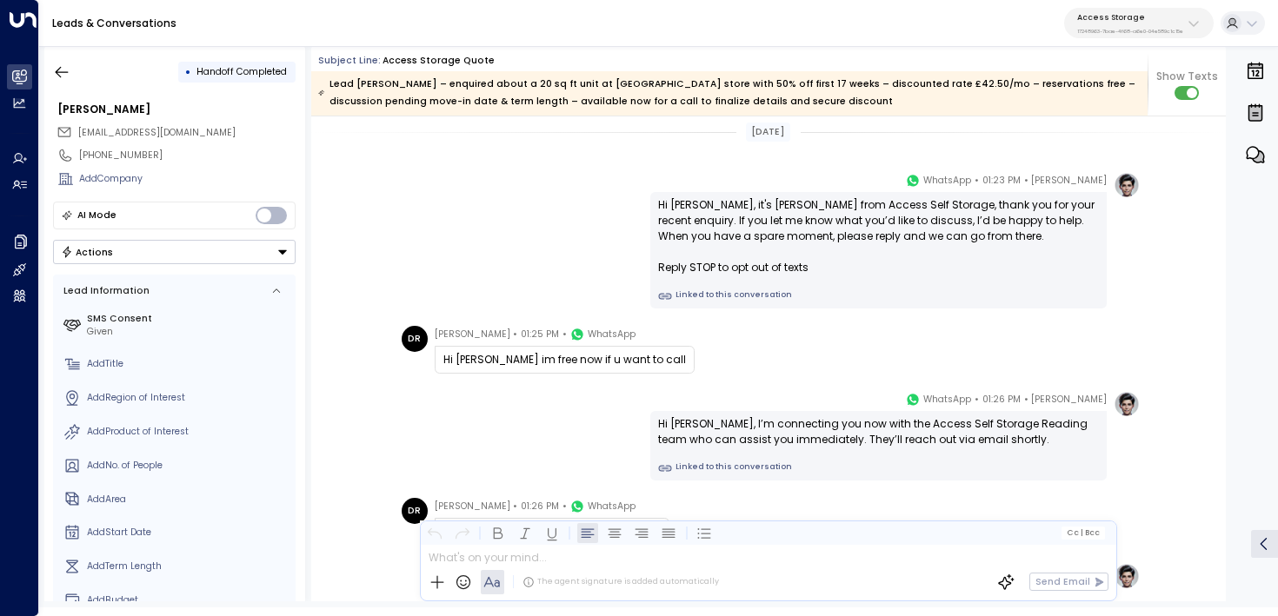
scroll to position [9, 0]
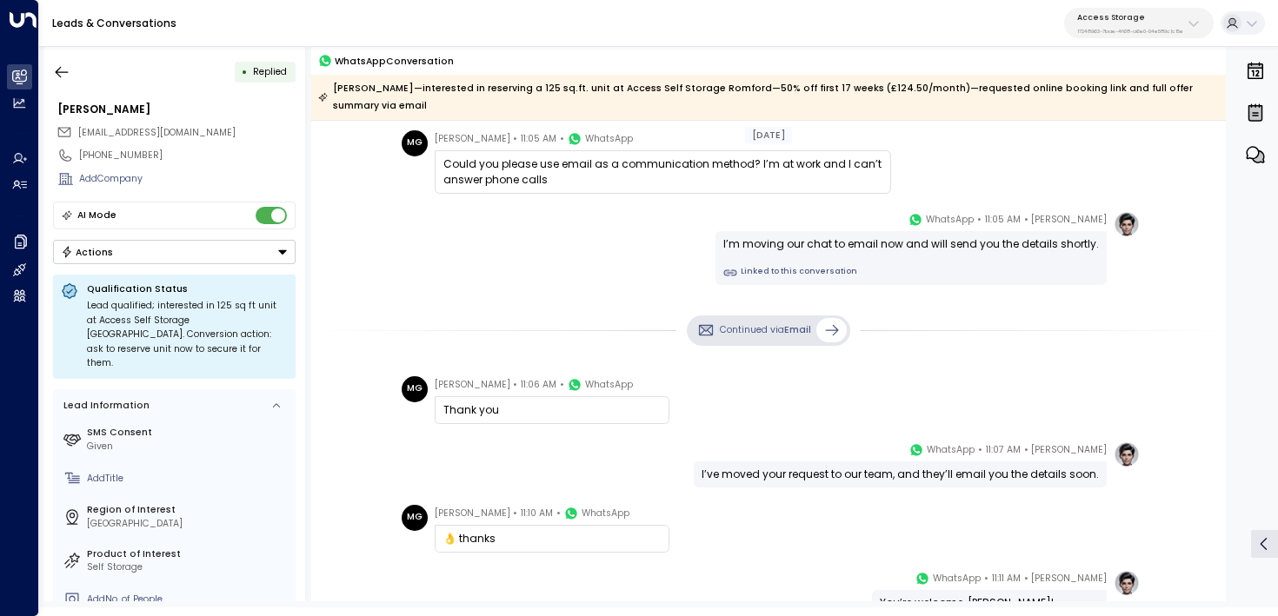
scroll to position [1081, 0]
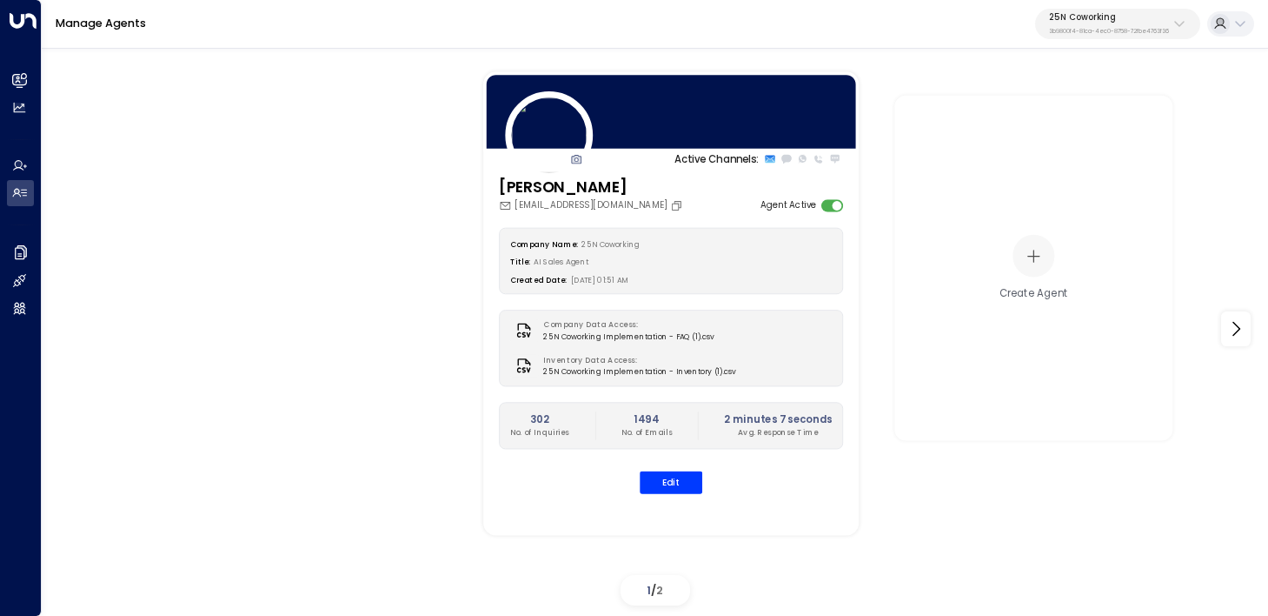
click at [1086, 37] on button "25N Coworking 3b9800f4-81ca-4ec0-8758-72fbe4763f36" at bounding box center [1117, 24] width 165 height 31
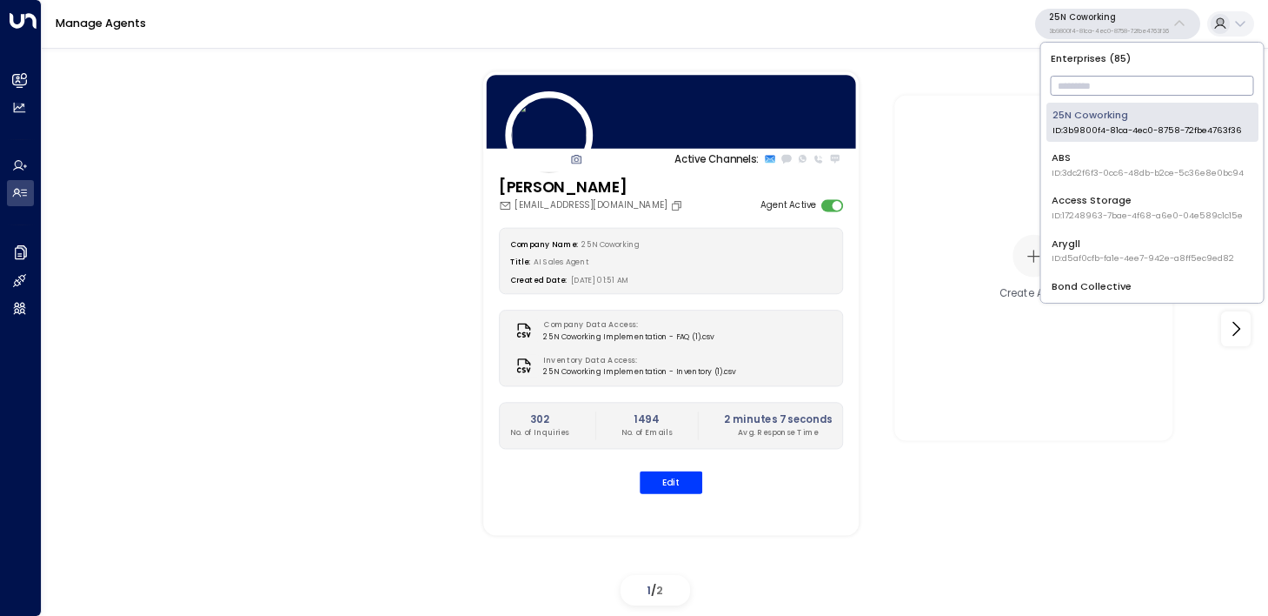
click at [1089, 93] on input "text" at bounding box center [1152, 85] width 203 height 29
click at [389, 260] on div "Active Channels: Sloane Huber sloane@25ncoworking.com Agent Active Company Name…" at bounding box center [655, 329] width 1157 height 566
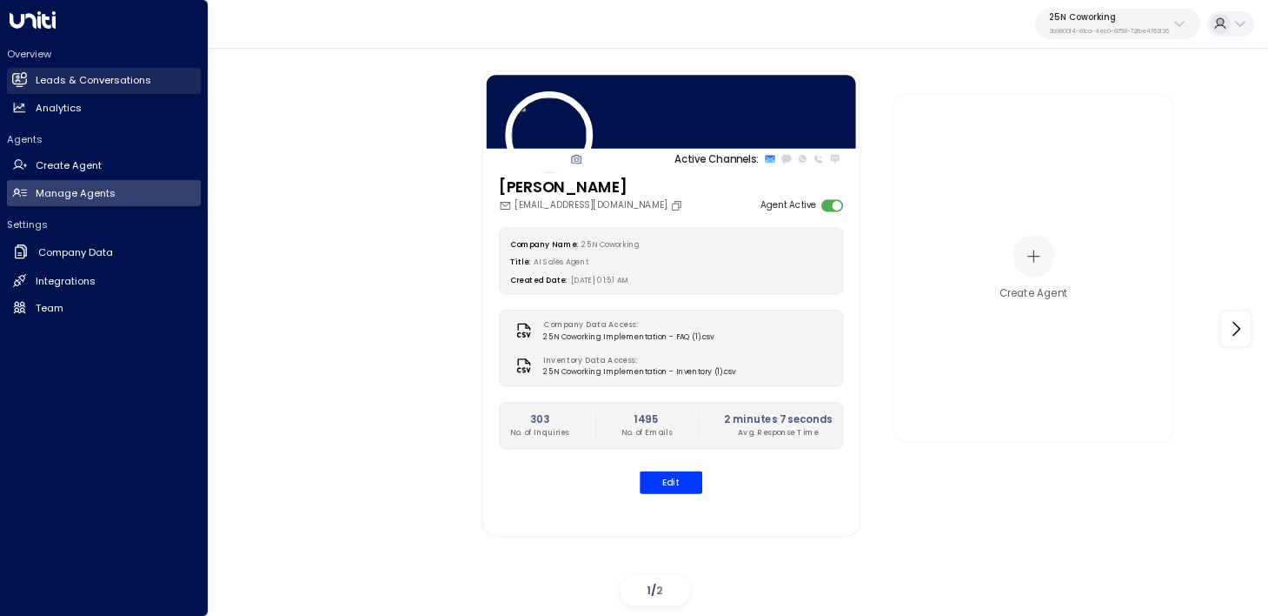
click at [30, 86] on link "Leads & Conversations Leads & Conversations" at bounding box center [104, 81] width 194 height 26
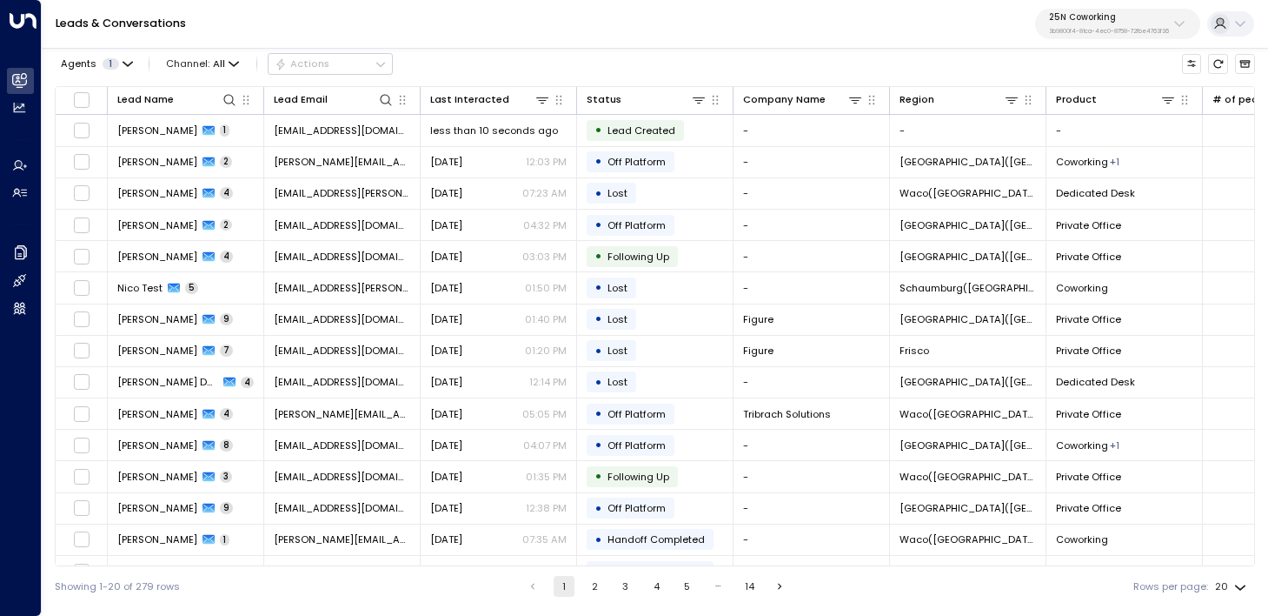
click at [1093, 28] on p "3b9800f4-81ca-4ec0-8758-72fbe4763f36" at bounding box center [1109, 31] width 120 height 7
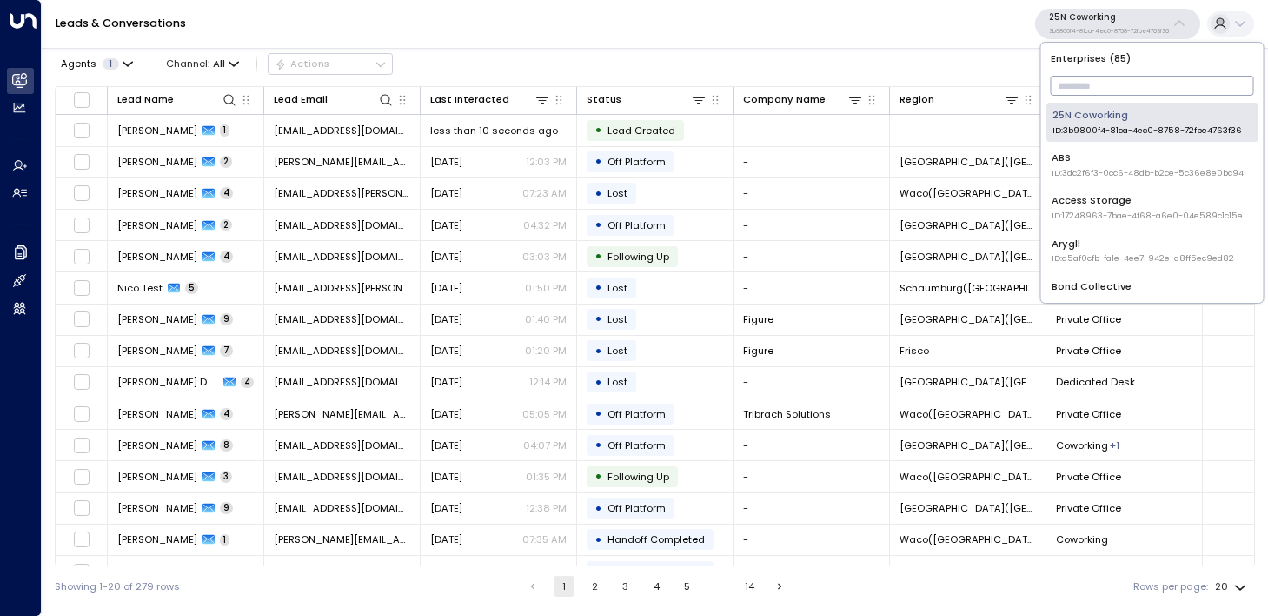
click at [1098, 78] on input "text" at bounding box center [1152, 85] width 203 height 29
type input "***"
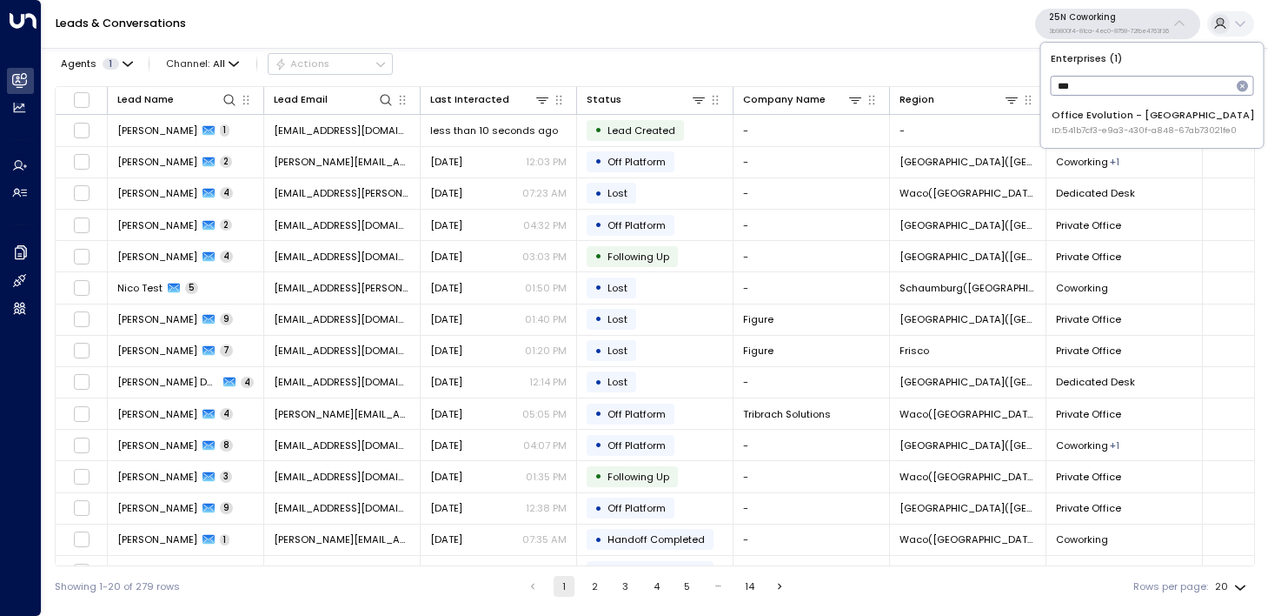
click at [1107, 122] on div "Office Evolution - Jacksonville ID: 541b7cf3-e9a3-430f-a848-67ab73021fe0" at bounding box center [1153, 122] width 203 height 29
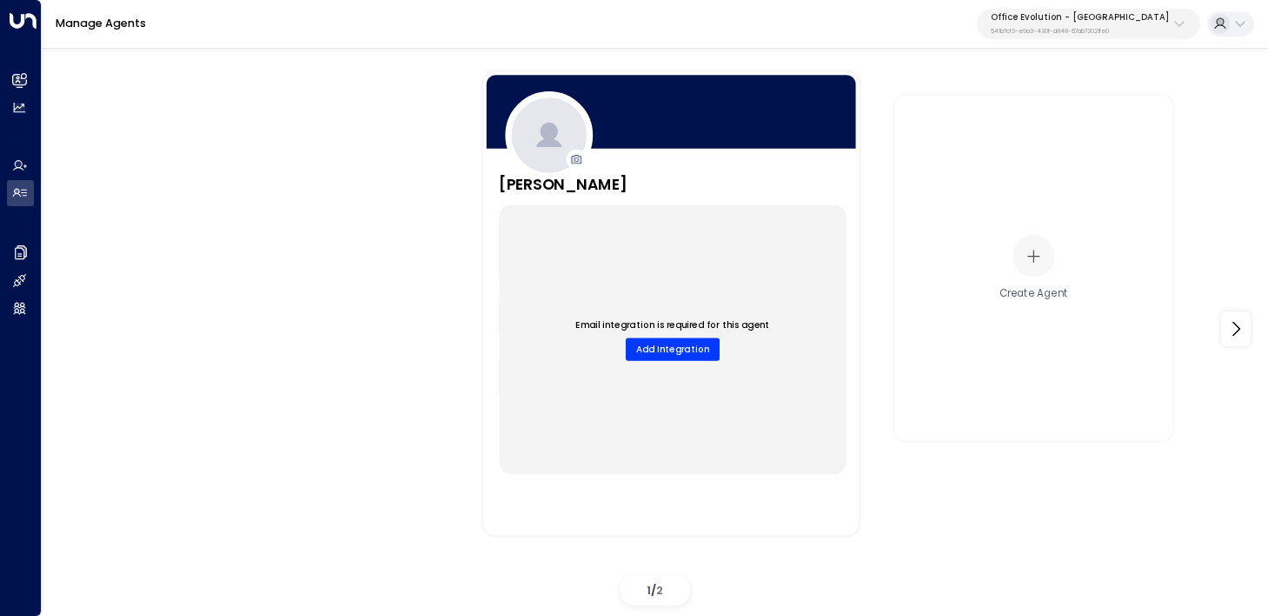
click at [1113, 37] on button "Office Evolution - [GEOGRAPHIC_DATA] 541b7cf3-e9a3-430f-a848-67ab73021fe0" at bounding box center [1088, 24] width 223 height 31
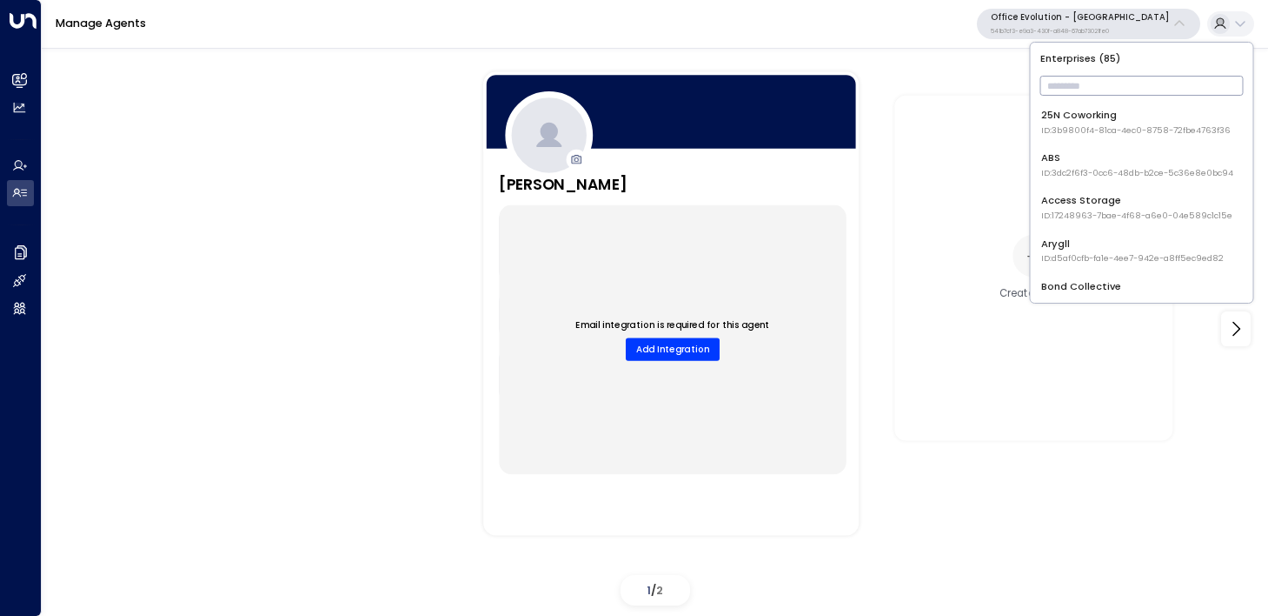
click at [1095, 85] on input "text" at bounding box center [1142, 85] width 203 height 29
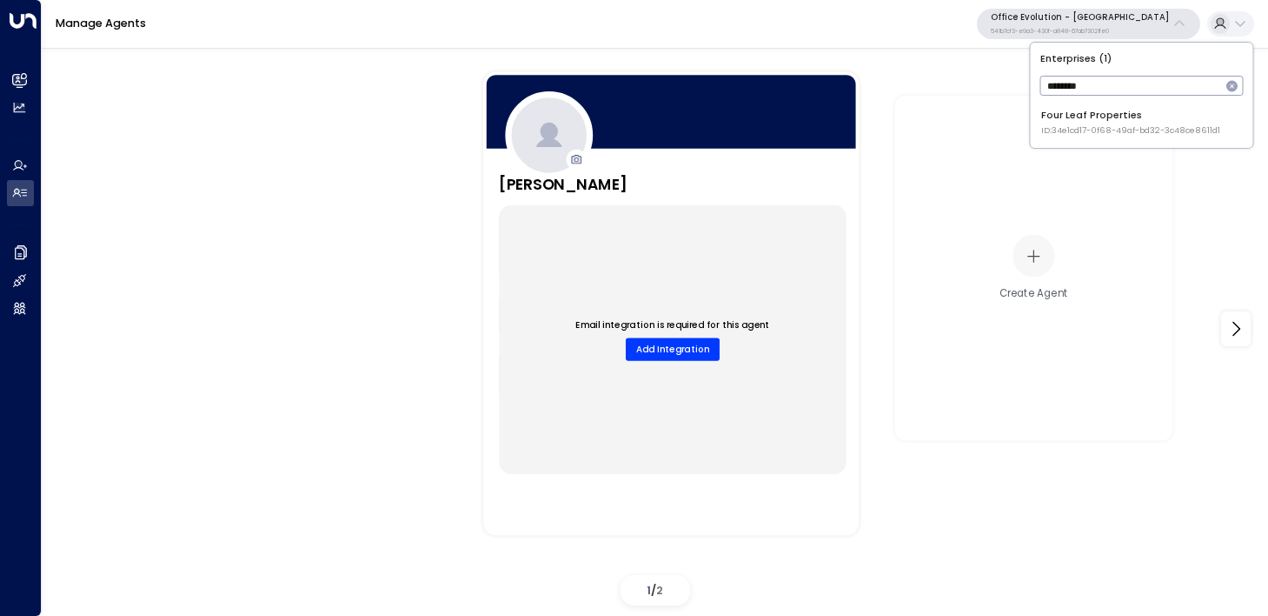
type input "********"
click at [1113, 120] on div "Four Leaf Properties ID: 34e1cd17-0f68-49af-bd32-3c48ce8611d1" at bounding box center [1131, 122] width 179 height 29
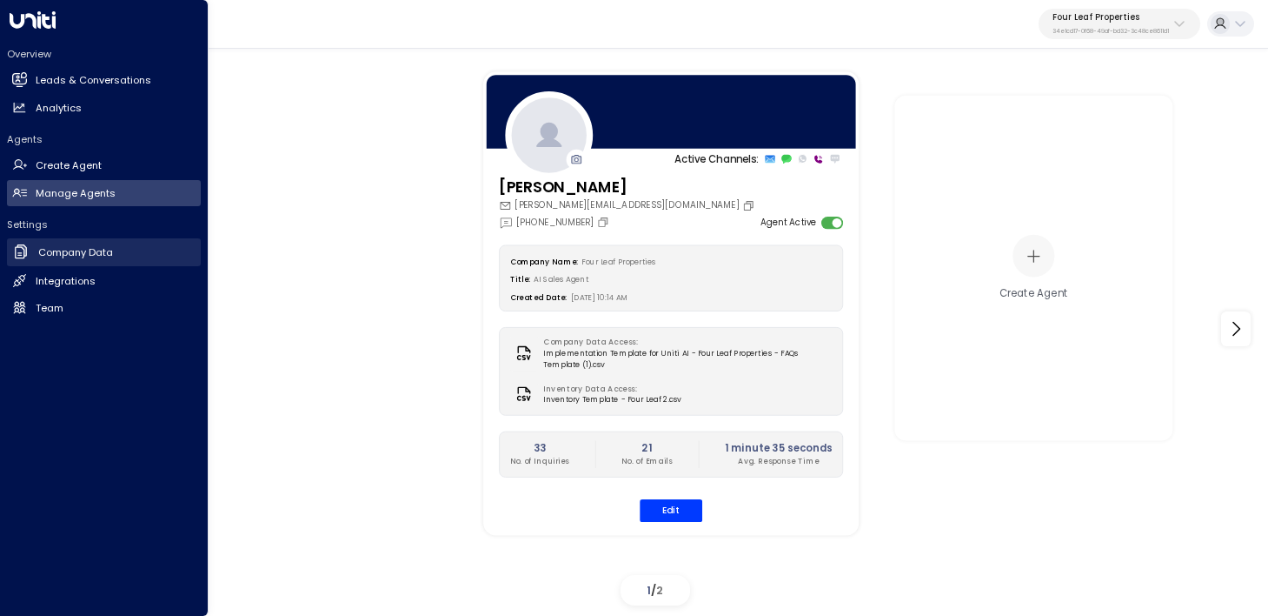
click at [32, 250] on link "Company Data Company Data" at bounding box center [104, 252] width 194 height 29
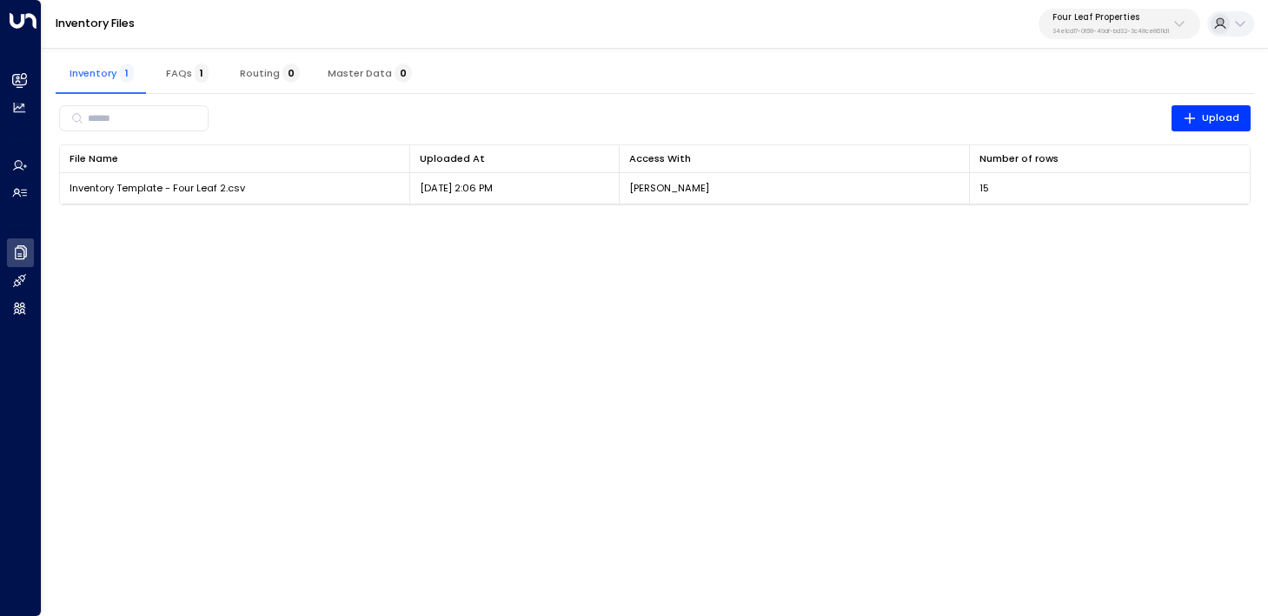
click at [190, 70] on span "FAQs 1" at bounding box center [187, 73] width 43 height 12
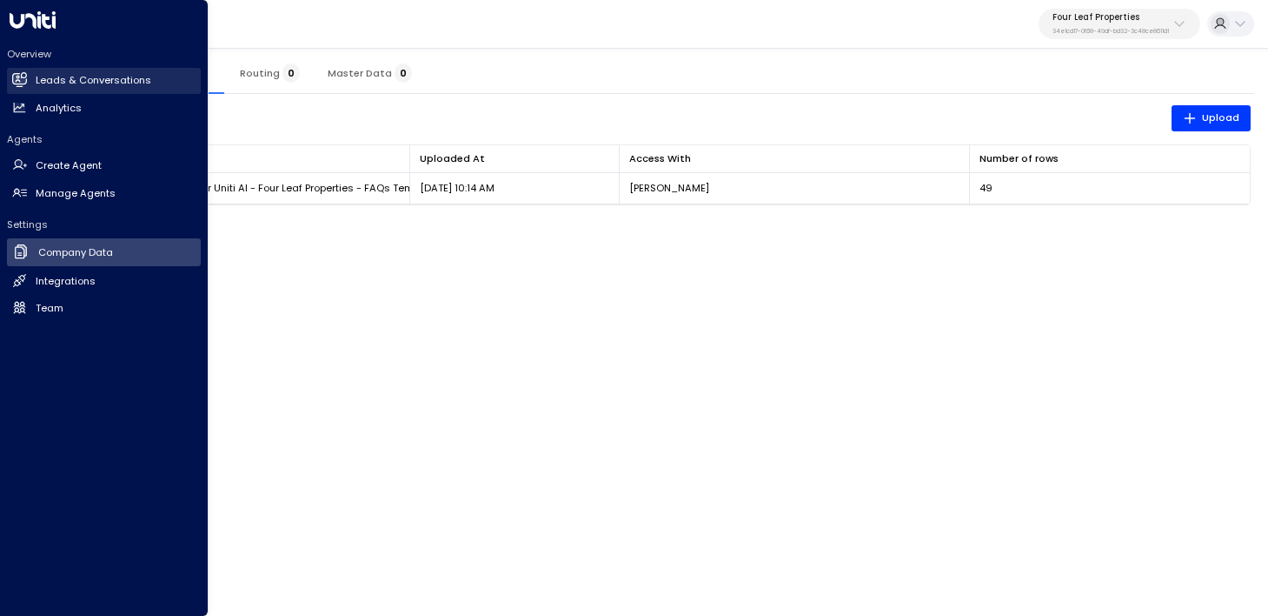
click at [28, 79] on link "Leads & Conversations Leads & Conversations" at bounding box center [104, 81] width 194 height 26
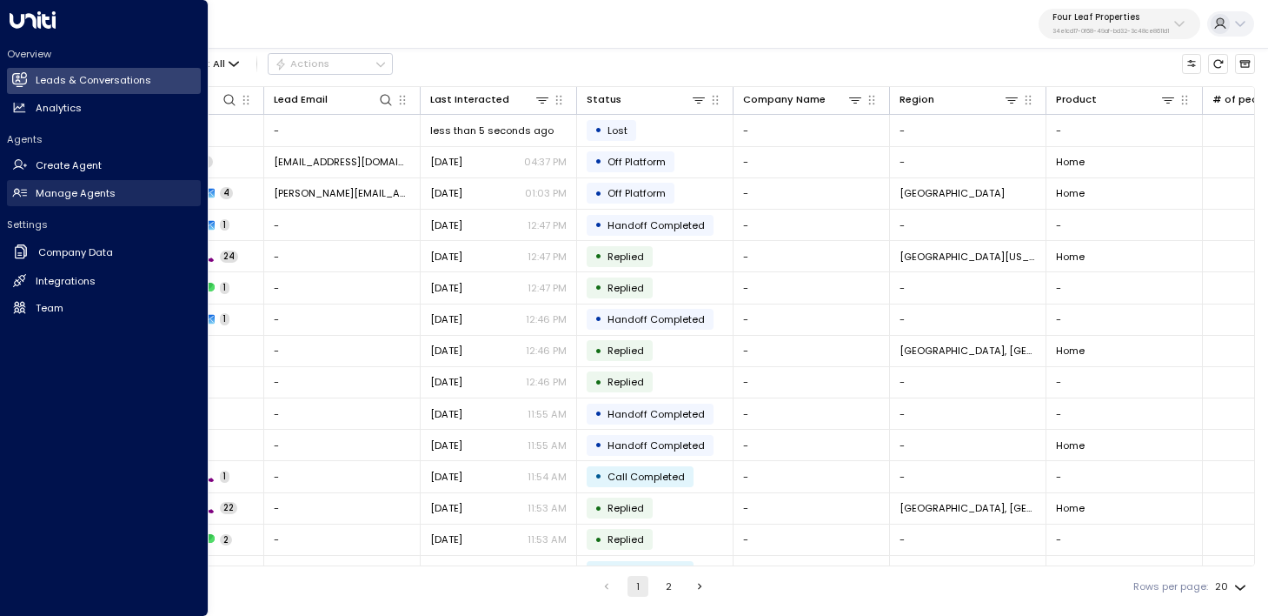
click at [34, 205] on link "Manage Agents Manage Agents" at bounding box center [104, 193] width 194 height 26
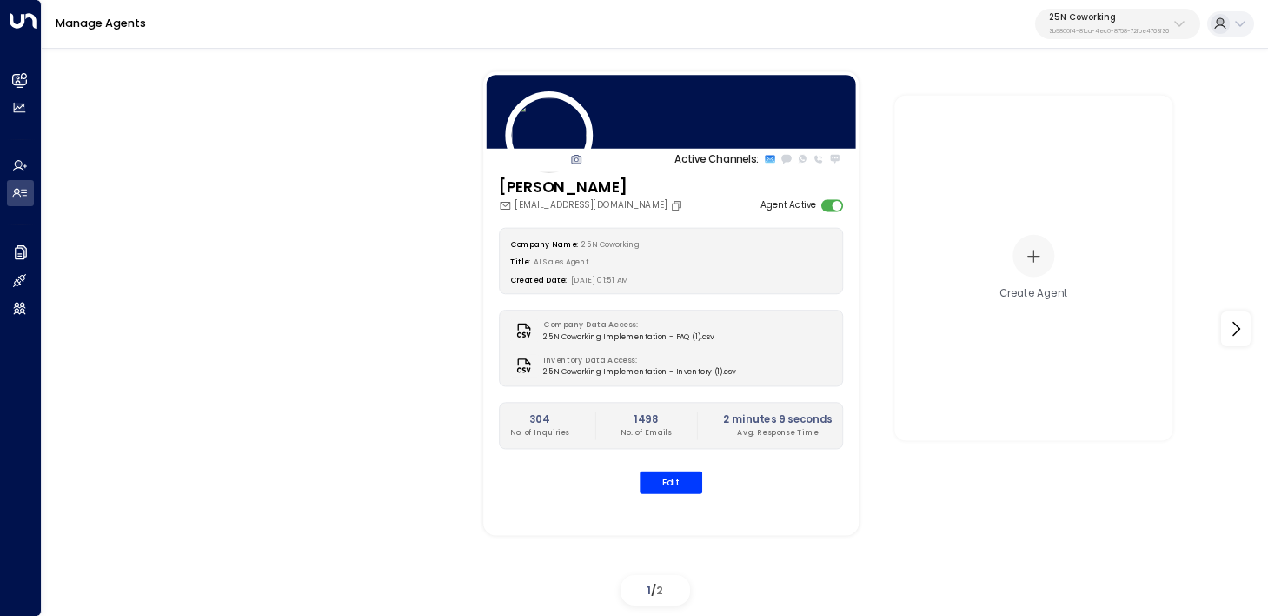
click at [1112, 28] on p "3b9800f4-81ca-4ec0-8758-72fbe4763f36" at bounding box center [1109, 31] width 120 height 7
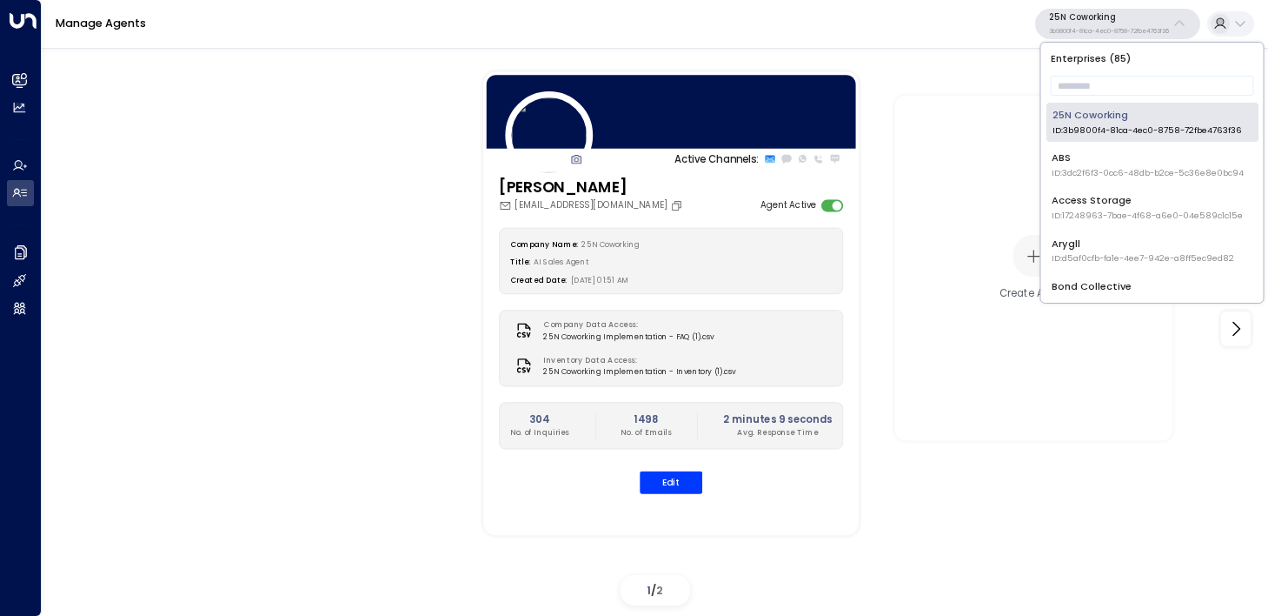
click at [1108, 70] on div "Enterprises ( 85 ) ​ 25N Coworking ID: 3b9800f4-81ca-4ec0-8758-72fbe4763f36 ABS…" at bounding box center [1153, 173] width 223 height 260
click at [1111, 91] on input "text" at bounding box center [1152, 85] width 203 height 29
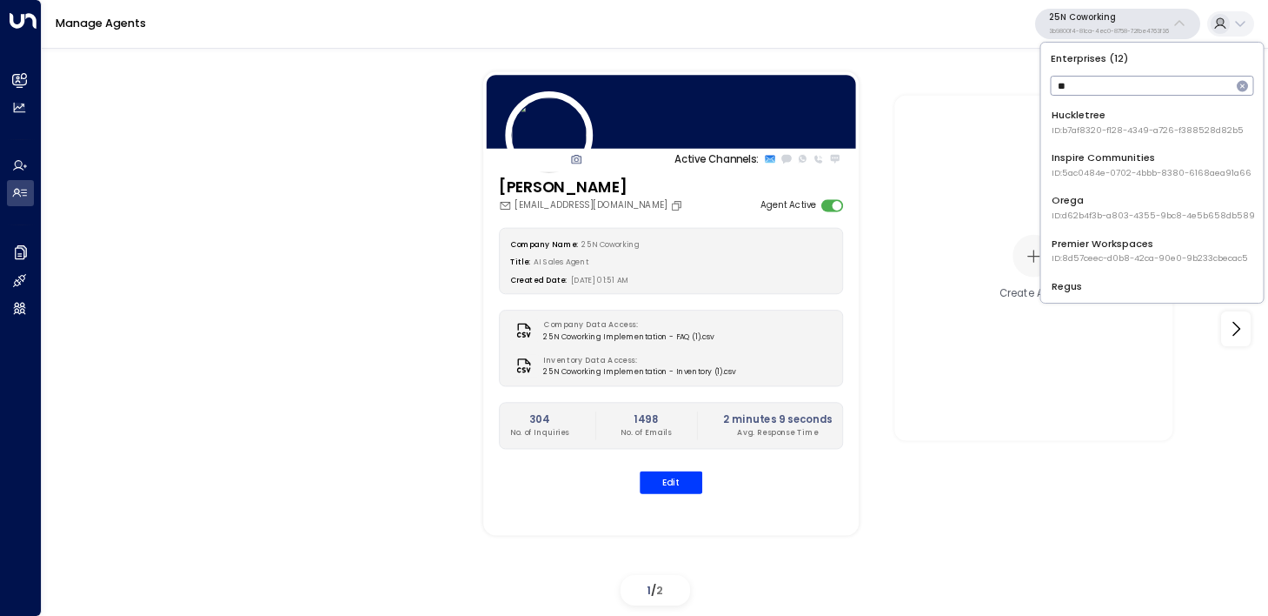
type input "*"
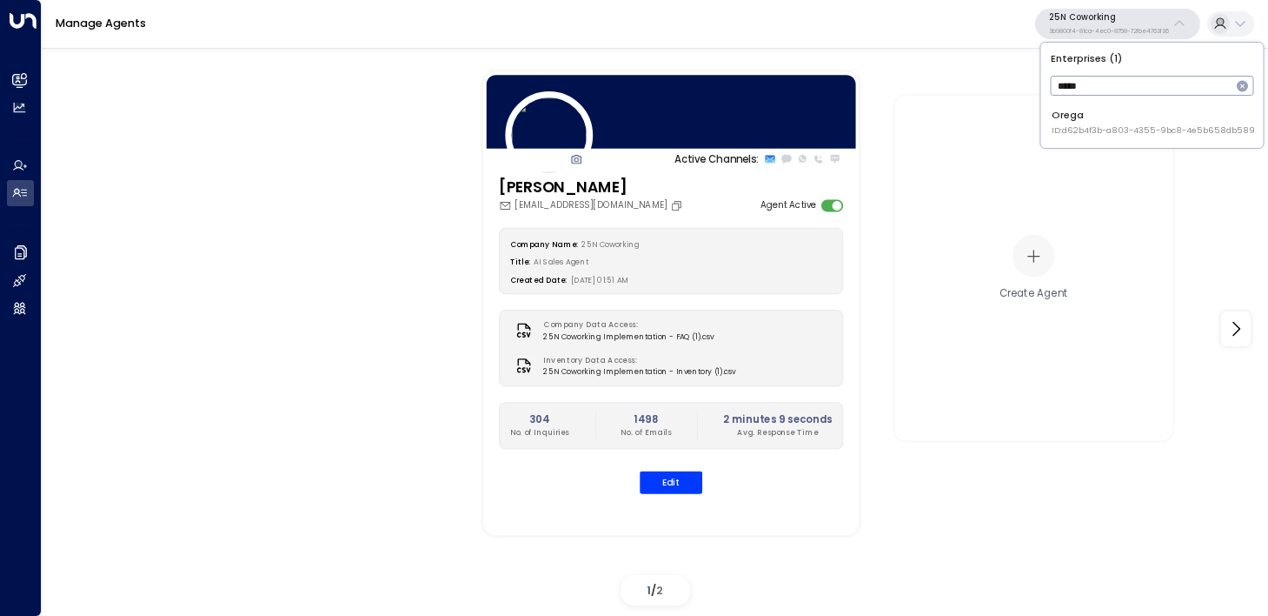
type input "*****"
click at [1095, 113] on div "Orega ID: d62b4f3b-a803-4355-9bc8-4e5b658db589" at bounding box center [1153, 122] width 203 height 29
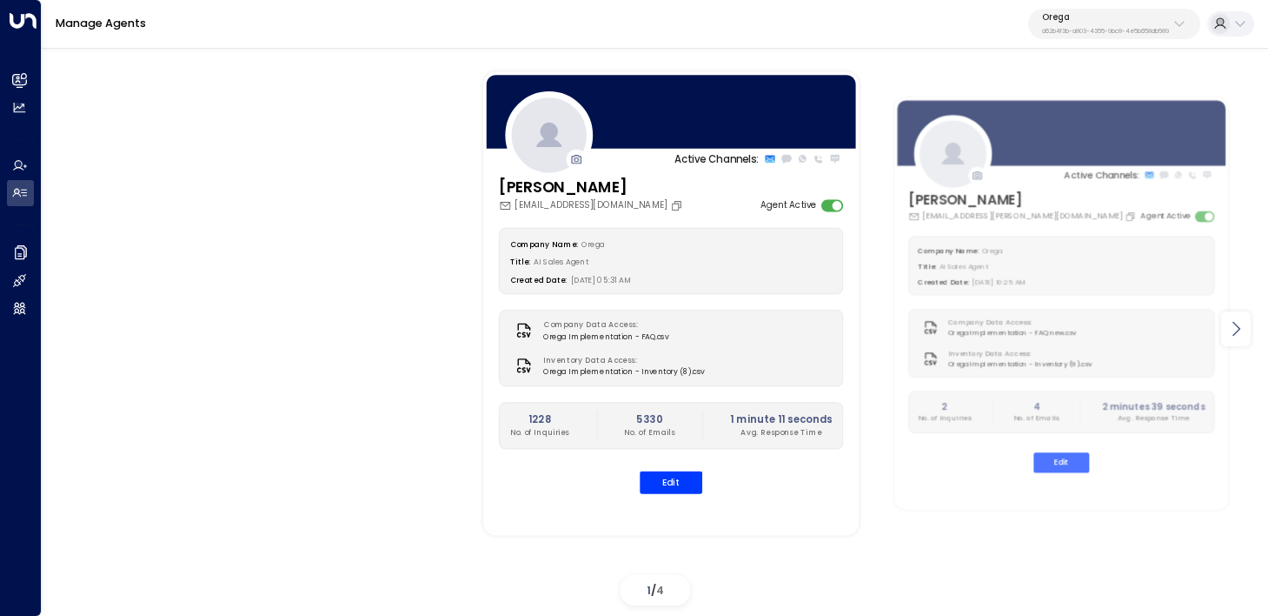
click at [1225, 335] on div at bounding box center [1237, 328] width 30 height 35
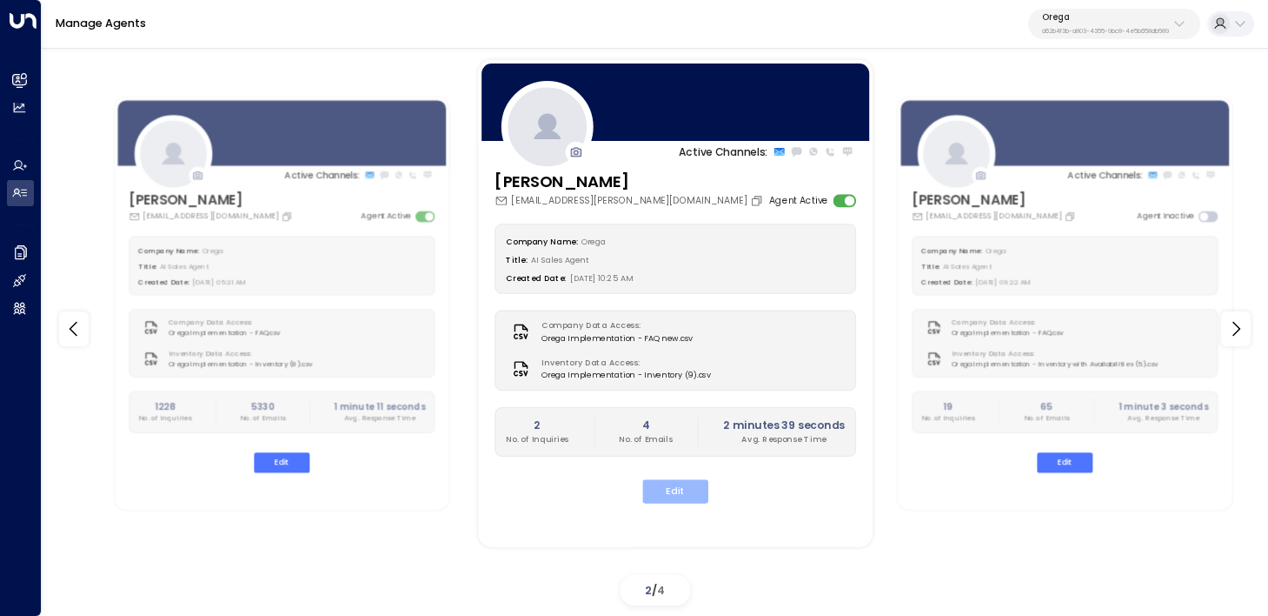
click at [658, 496] on button "Edit" at bounding box center [675, 490] width 66 height 23
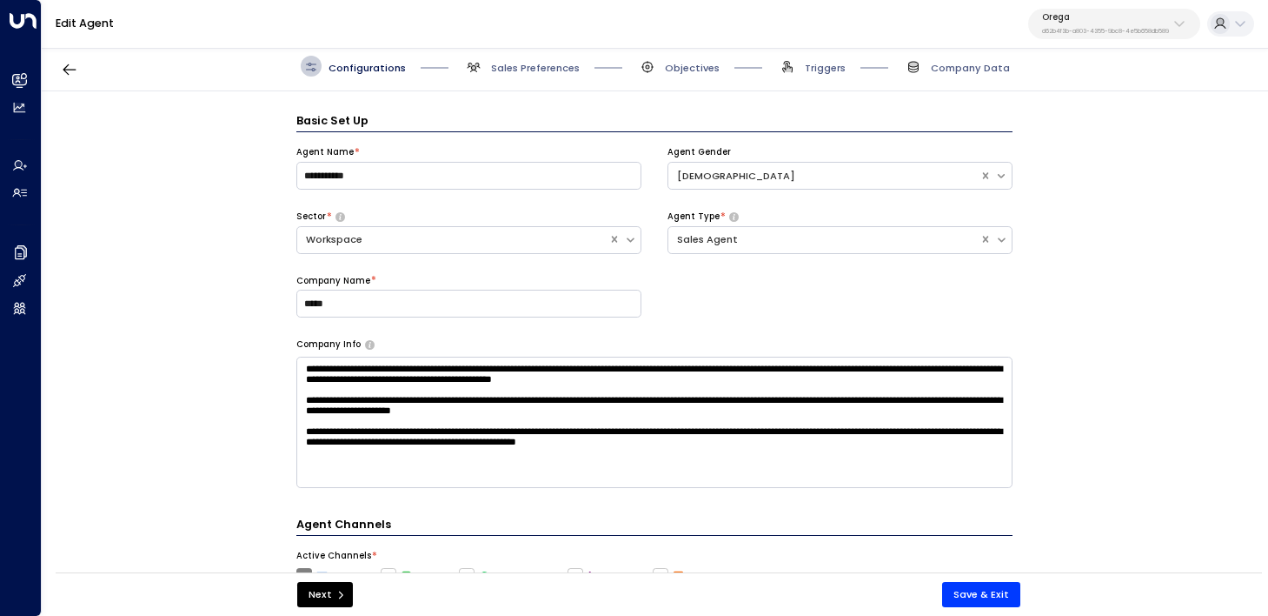
scroll to position [21, 0]
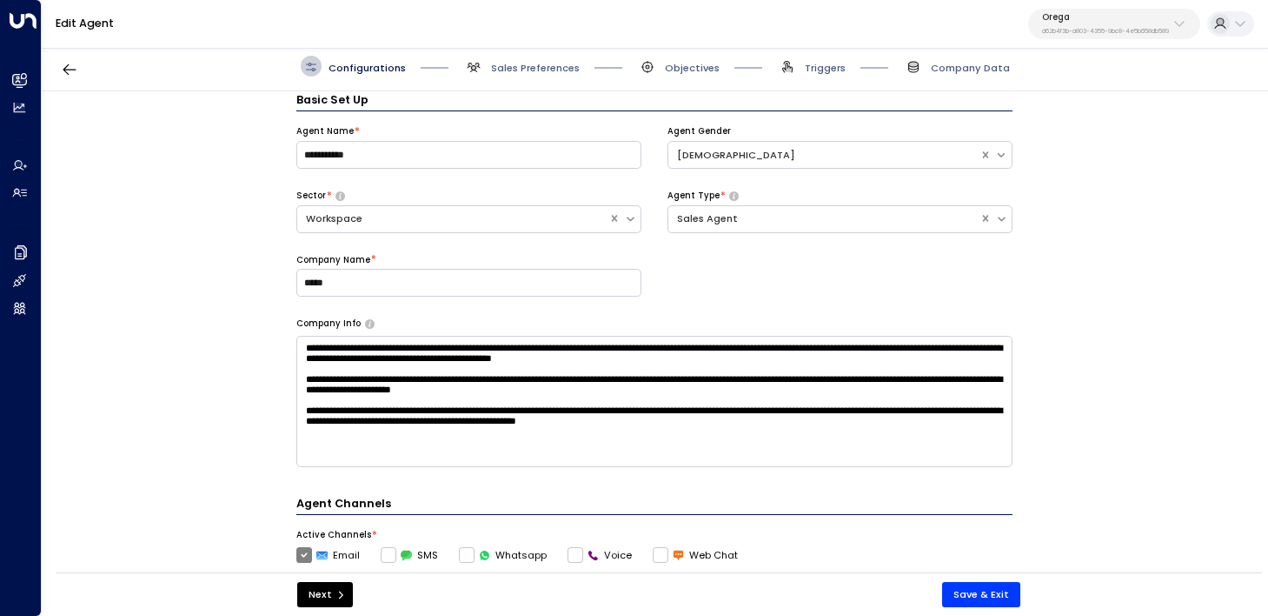
click at [815, 80] on div "Configurations Sales Preferences Objectives Triggers Company Data" at bounding box center [655, 67] width 1227 height 50
click at [812, 70] on span "Triggers" at bounding box center [825, 68] width 41 height 14
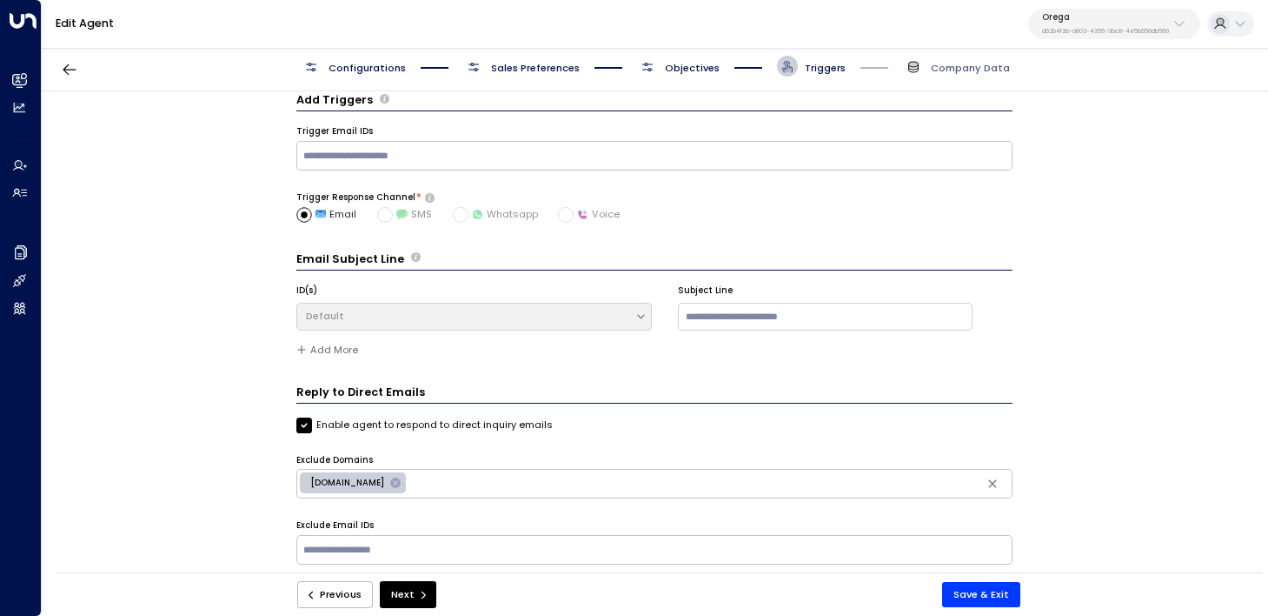
scroll to position [23, 0]
click at [390, 70] on span "Configurations" at bounding box center [367, 68] width 77 height 14
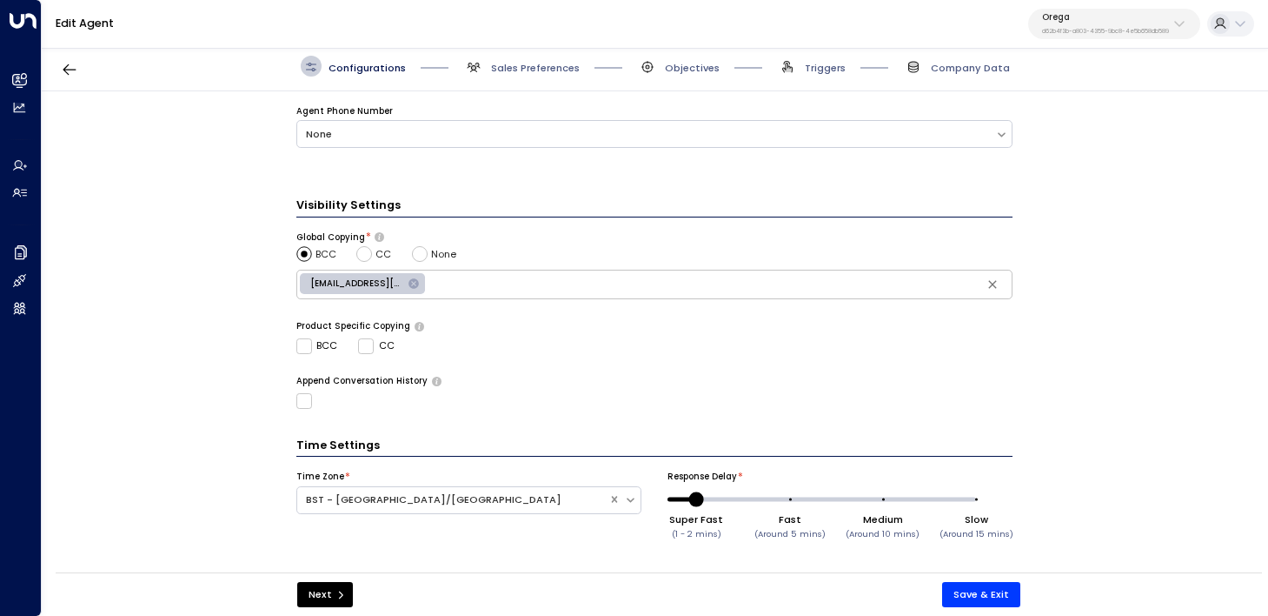
scroll to position [0, 0]
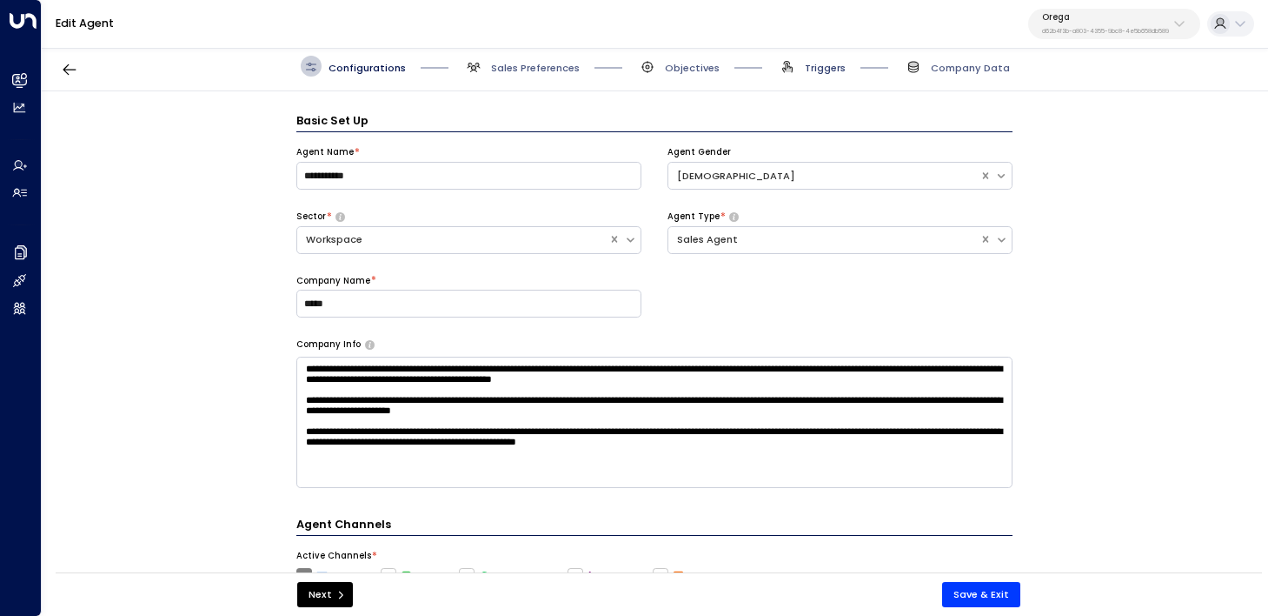
click at [823, 61] on span "Triggers" at bounding box center [825, 68] width 41 height 14
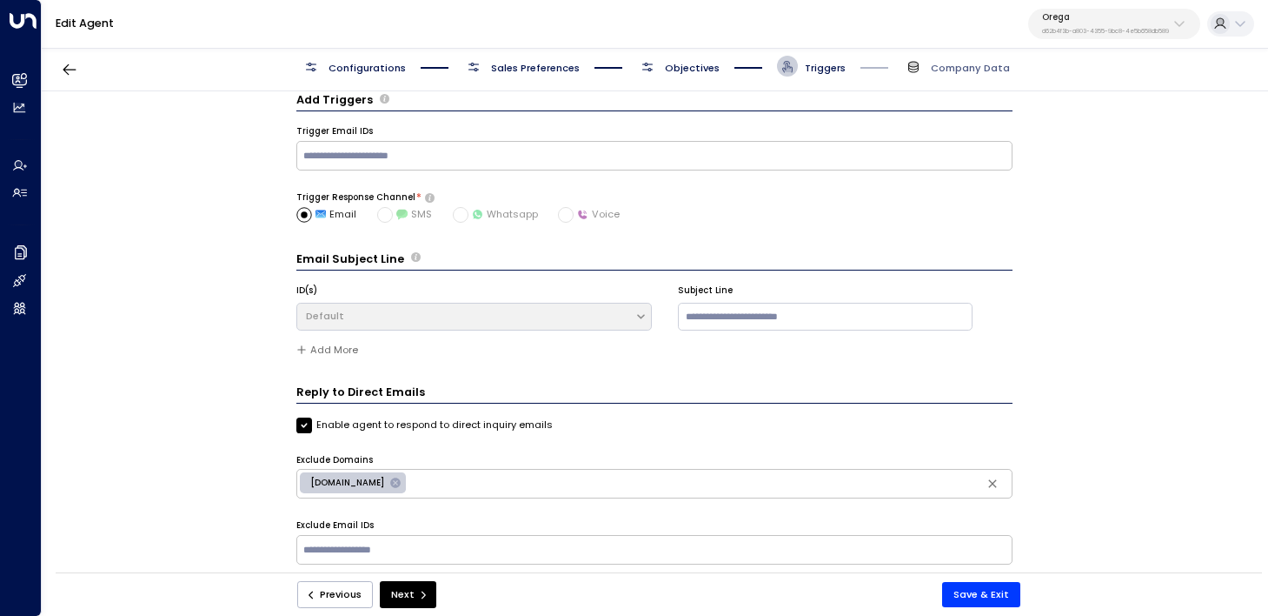
scroll to position [23, 0]
click at [481, 417] on label "Enable agent to respond to direct inquiry emails" at bounding box center [424, 424] width 257 height 16
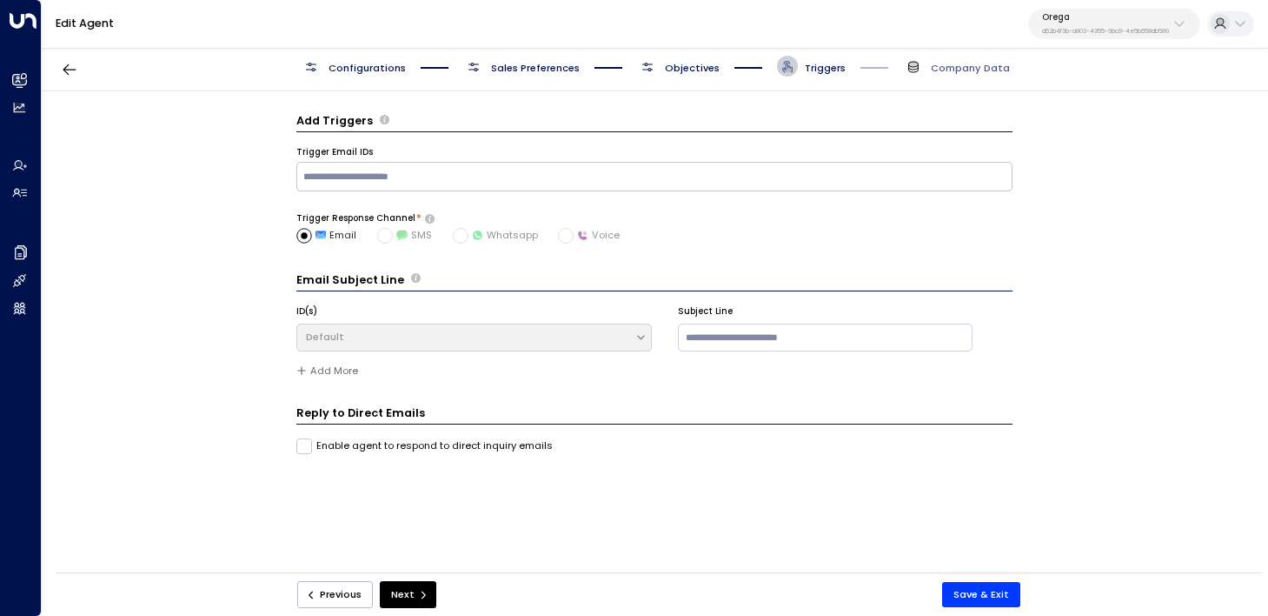
scroll to position [0, 0]
click at [476, 446] on label "Enable agent to respond to direct inquiry emails" at bounding box center [424, 446] width 257 height 16
click at [54, 65] on button "button" at bounding box center [69, 69] width 31 height 31
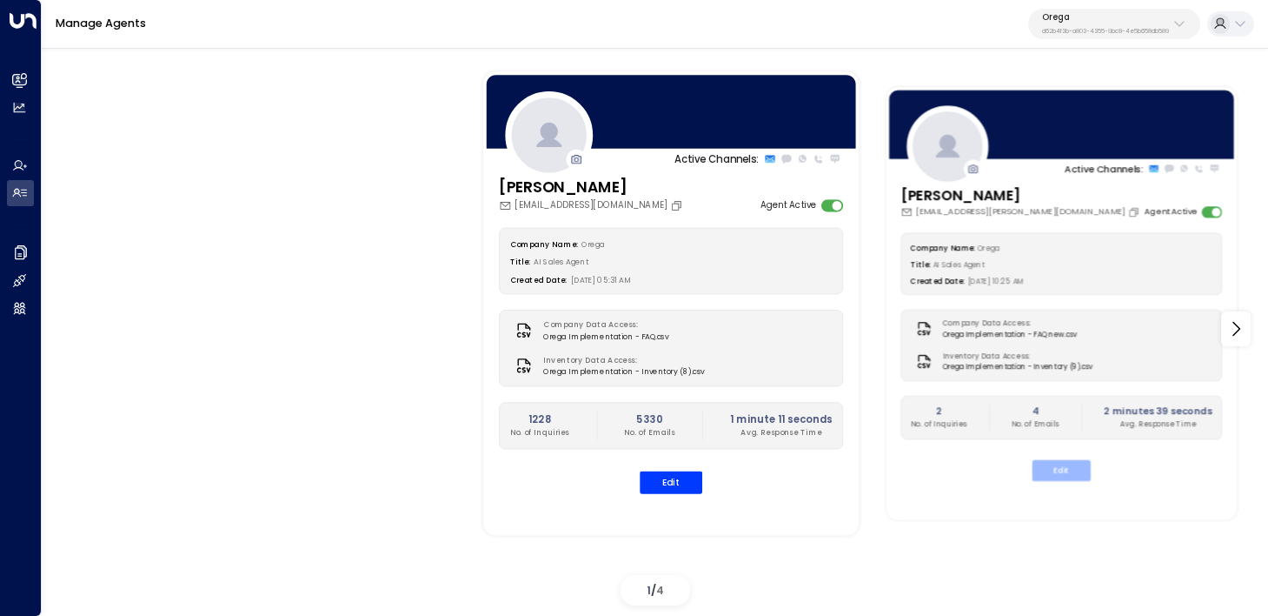
click at [1069, 469] on button "Edit" at bounding box center [1061, 469] width 58 height 21
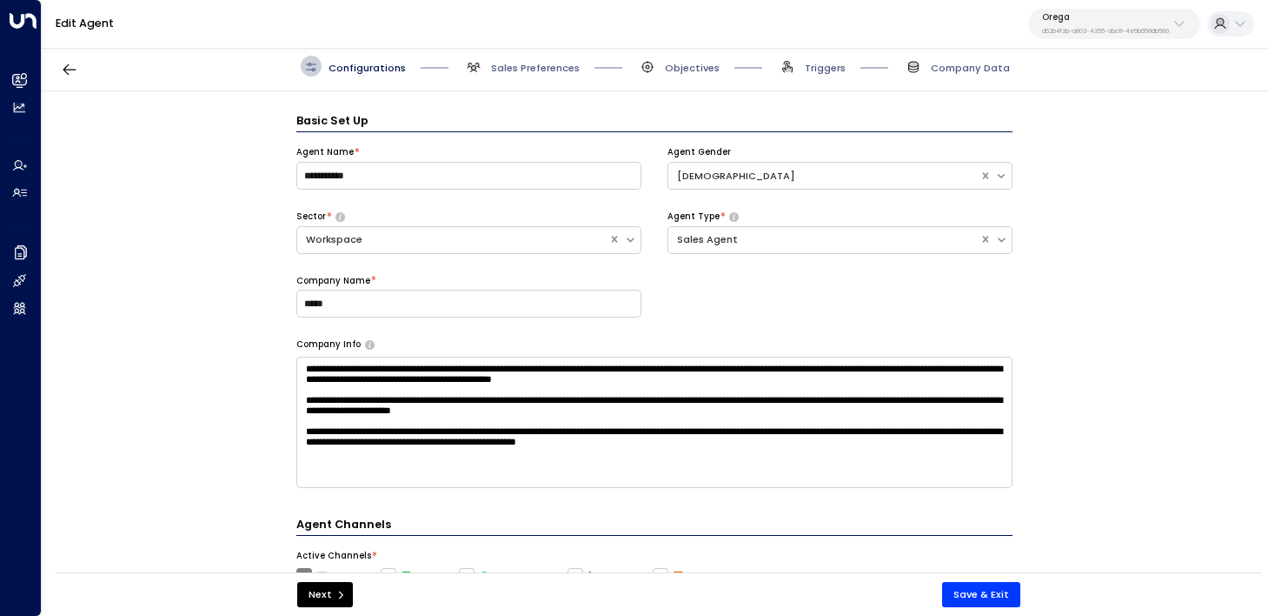
scroll to position [21, 0]
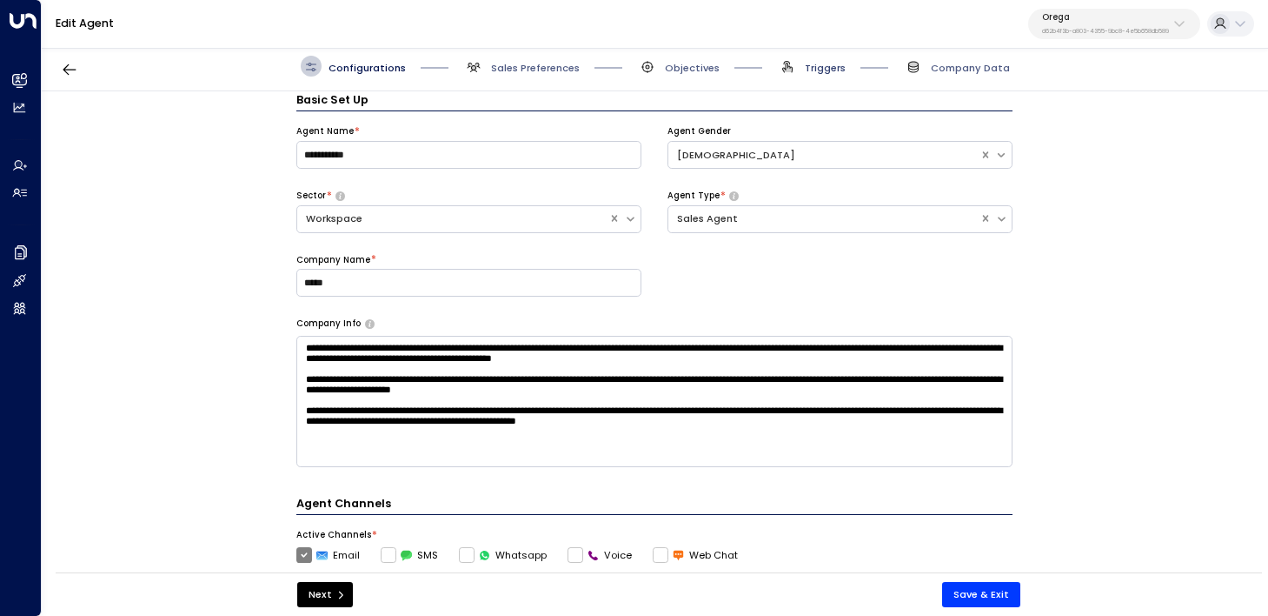
click at [828, 66] on span "Triggers" at bounding box center [825, 68] width 41 height 14
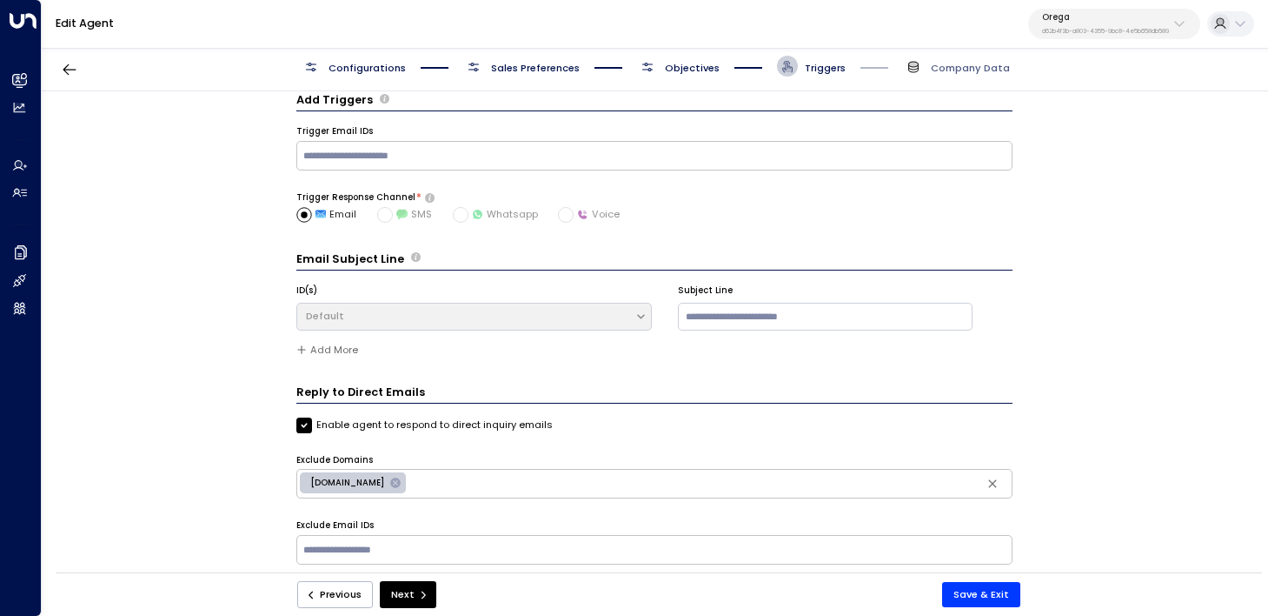
scroll to position [23, 0]
click at [509, 148] on input "text" at bounding box center [654, 154] width 709 height 23
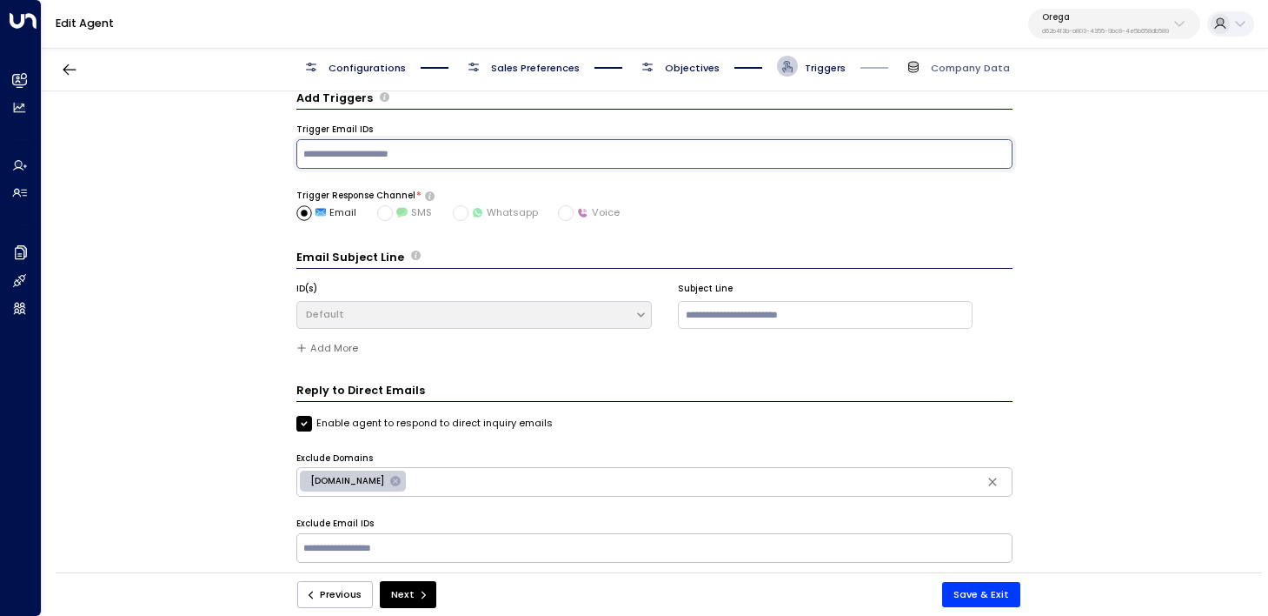
paste input "**********"
type input "**********"
click at [365, 416] on label "Enable agent to respond to direct inquiry emails" at bounding box center [424, 424] width 257 height 16
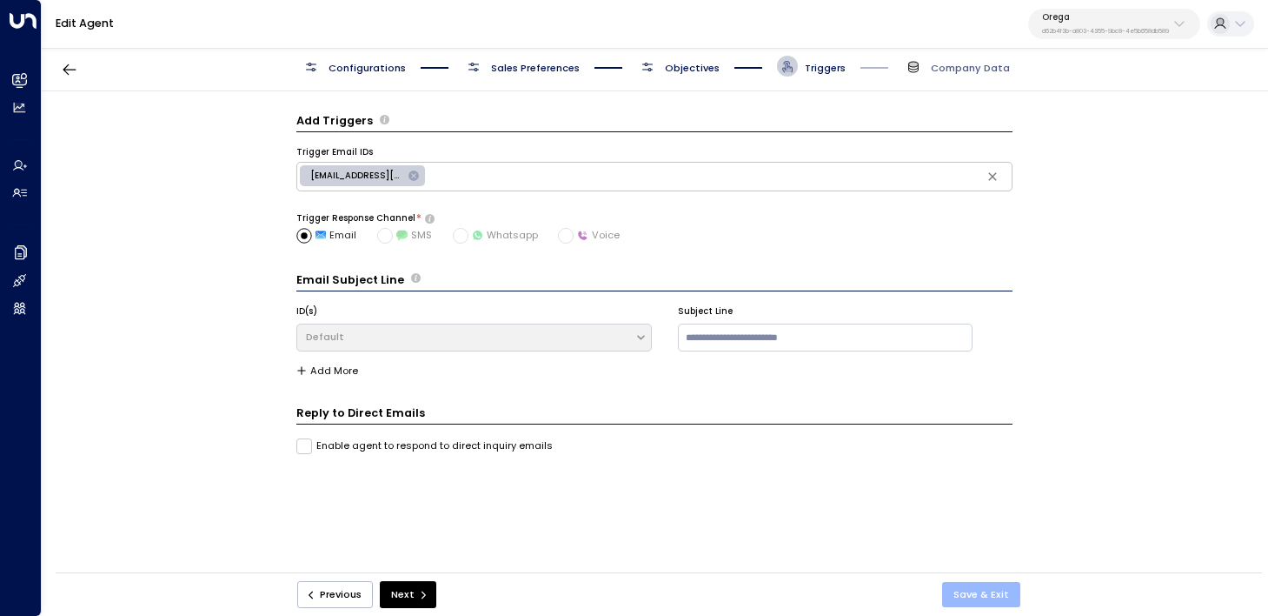
click at [991, 594] on button "Save & Exit" at bounding box center [981, 594] width 78 height 25
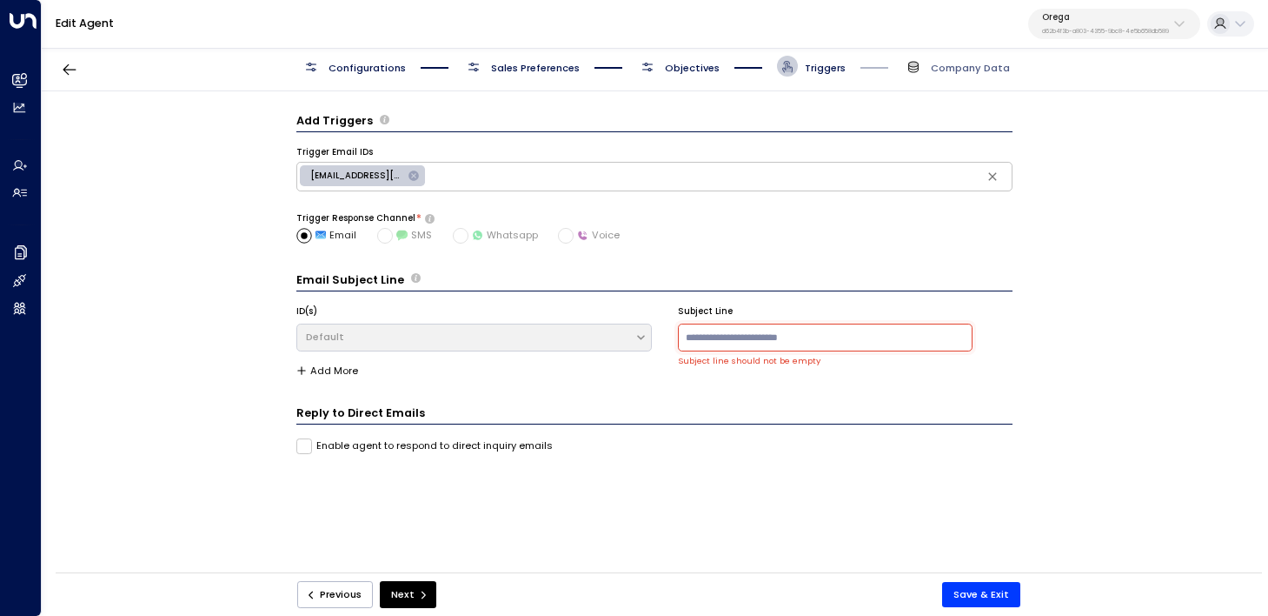
click at [817, 330] on input at bounding box center [826, 337] width 296 height 28
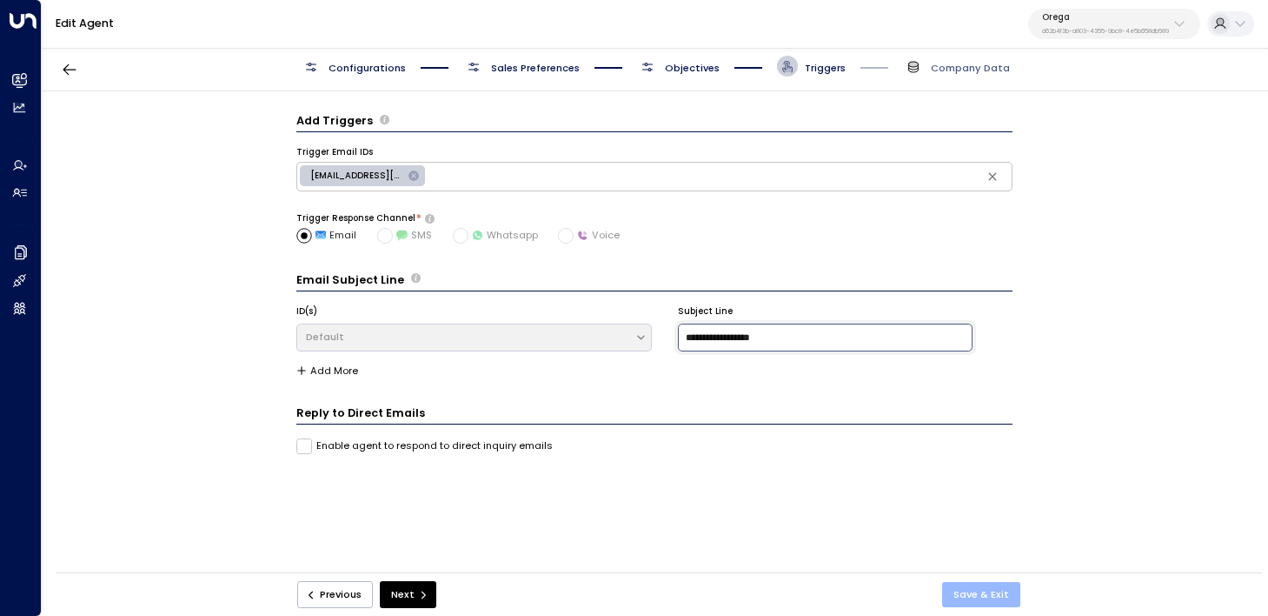
type input "**********"
click at [968, 584] on button "Save & Exit" at bounding box center [981, 594] width 78 height 25
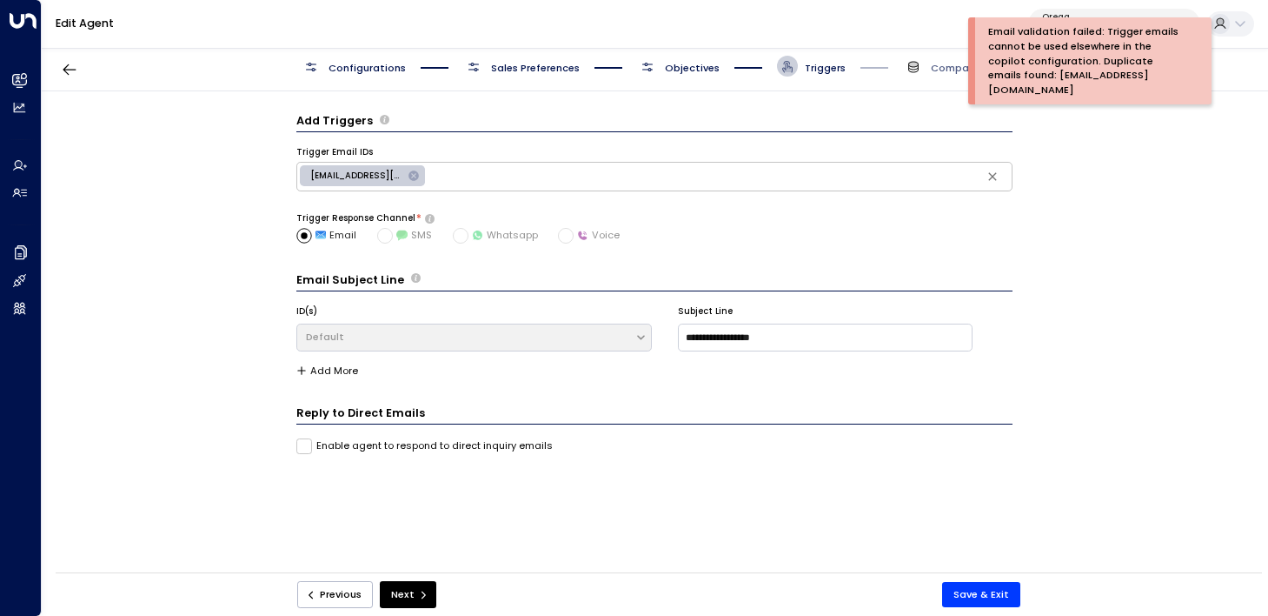
click at [417, 438] on label "Enable agent to respond to direct inquiry emails" at bounding box center [424, 446] width 257 height 16
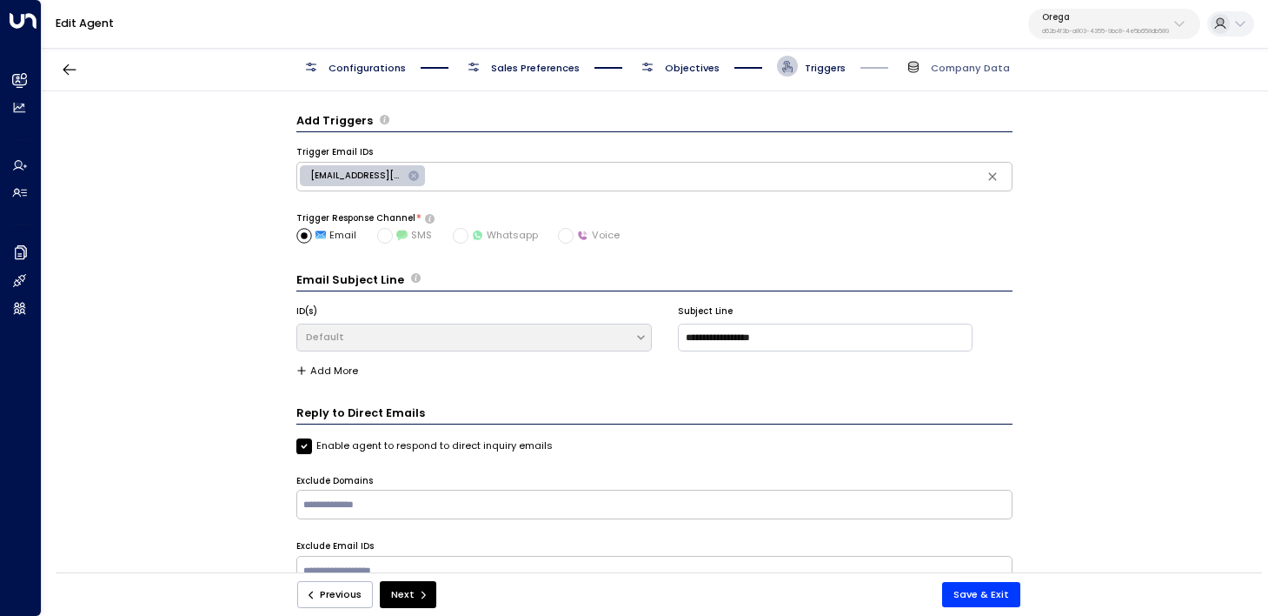
click at [410, 170] on icon at bounding box center [414, 175] width 10 height 10
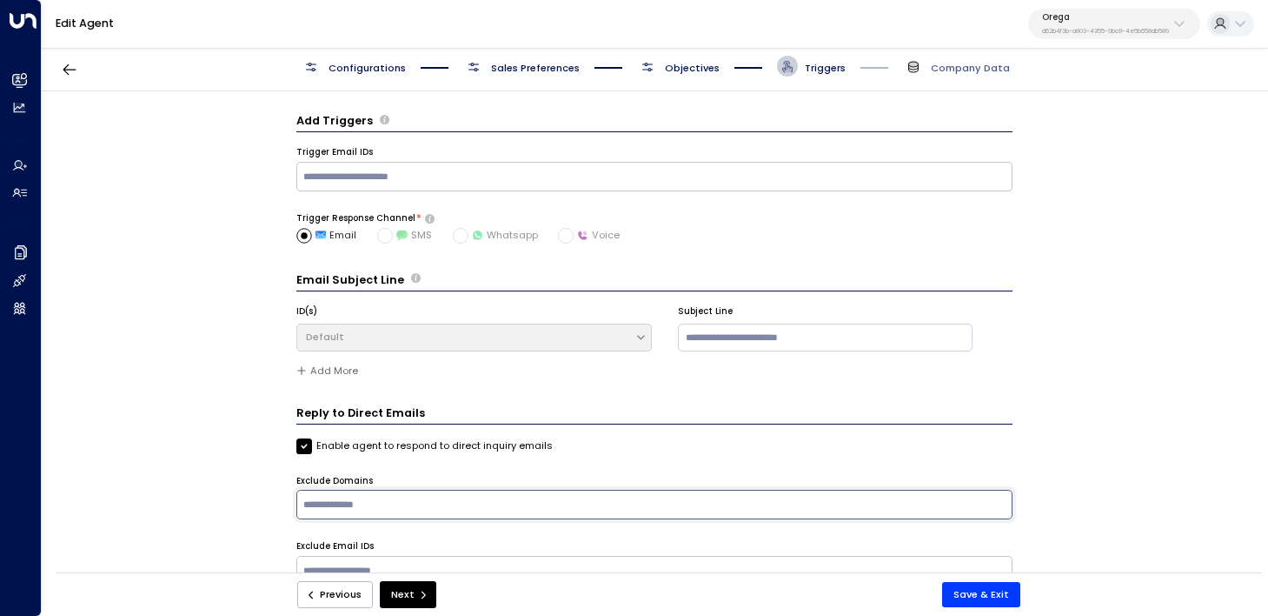
click at [370, 511] on input "text" at bounding box center [654, 504] width 709 height 23
click at [682, 75] on span "Objectives" at bounding box center [678, 66] width 83 height 21
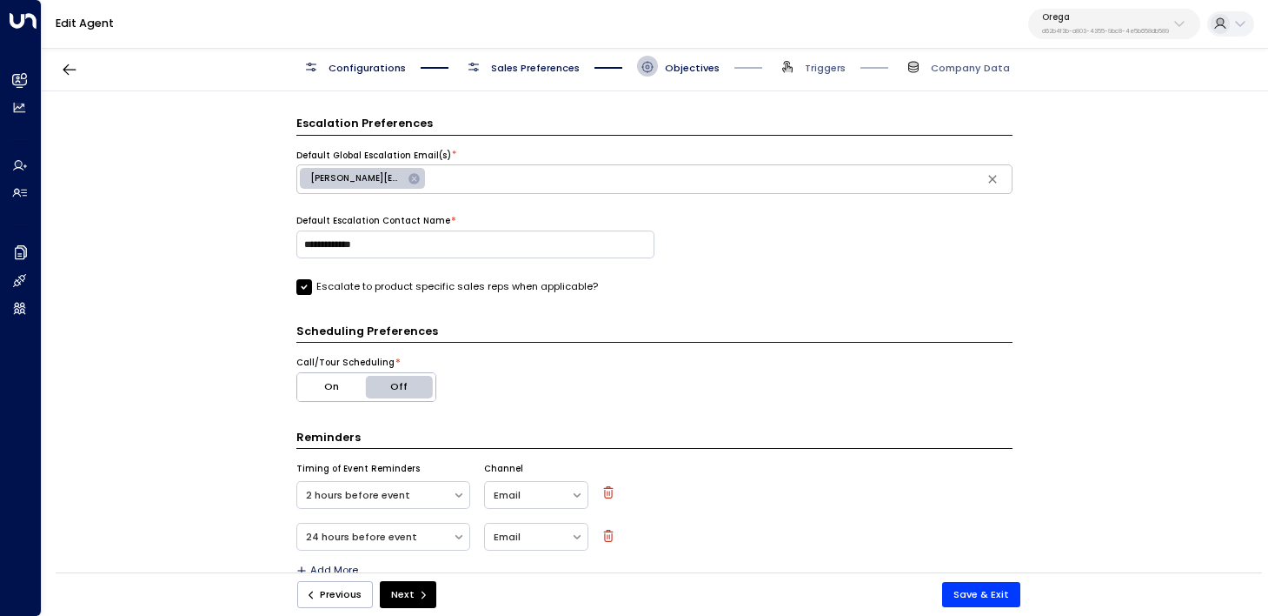
scroll to position [480, 0]
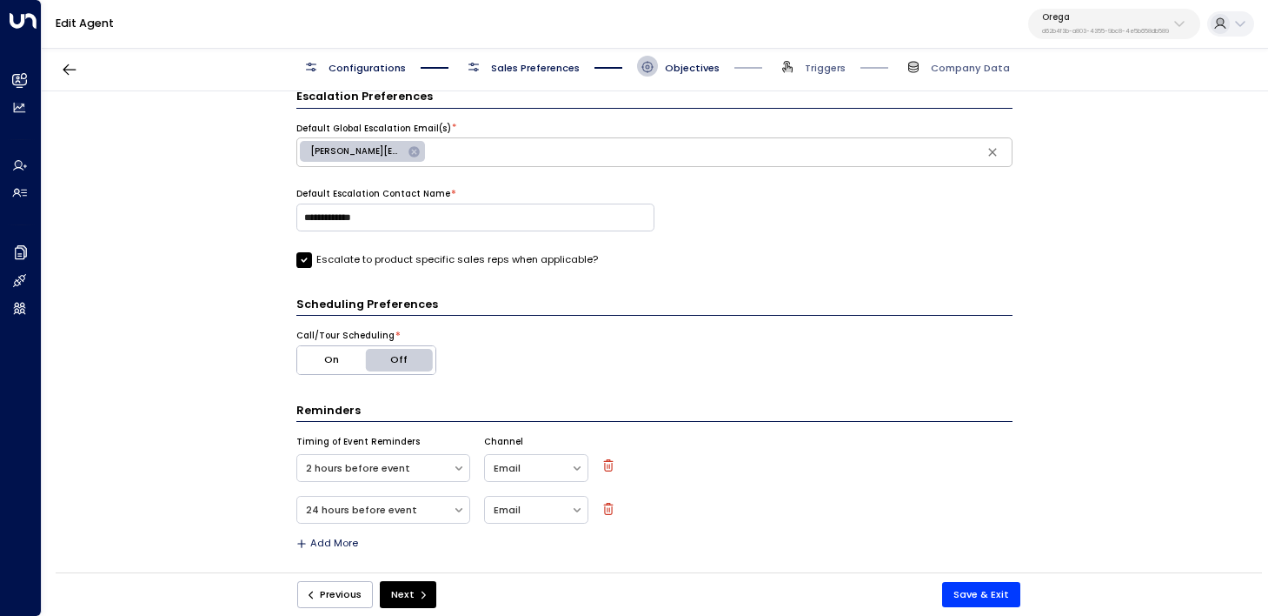
click at [804, 87] on div "Configurations Sales Preferences Objectives Triggers Company Data" at bounding box center [655, 67] width 1227 height 50
click at [817, 67] on span "Triggers" at bounding box center [825, 68] width 41 height 14
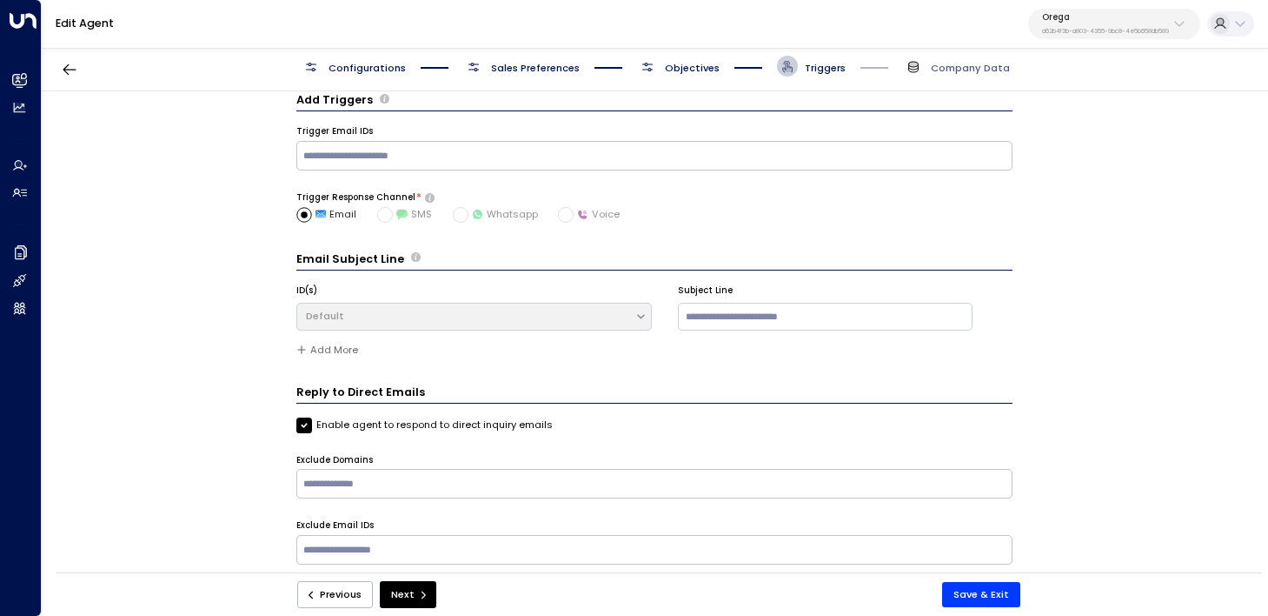
scroll to position [23, 0]
click at [85, 69] on div "Configurations Sales Preferences Objectives Triggers Company Data" at bounding box center [655, 67] width 1227 height 50
click at [70, 69] on icon "button" at bounding box center [69, 69] width 13 height 11
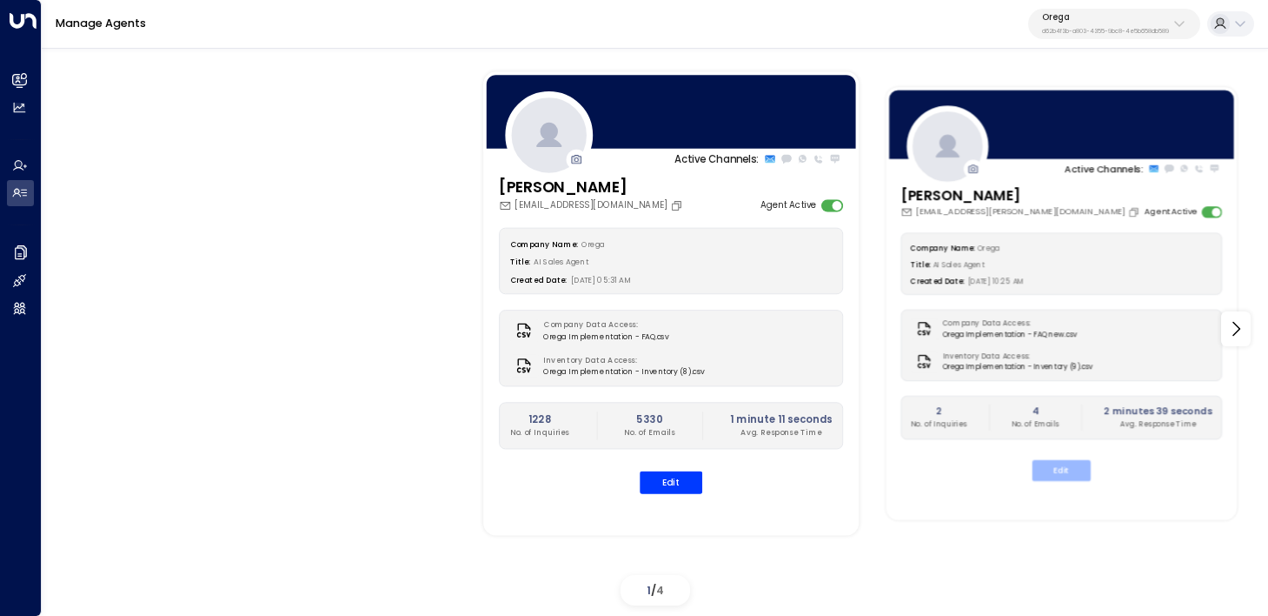
click at [1063, 469] on button "Edit" at bounding box center [1061, 469] width 58 height 21
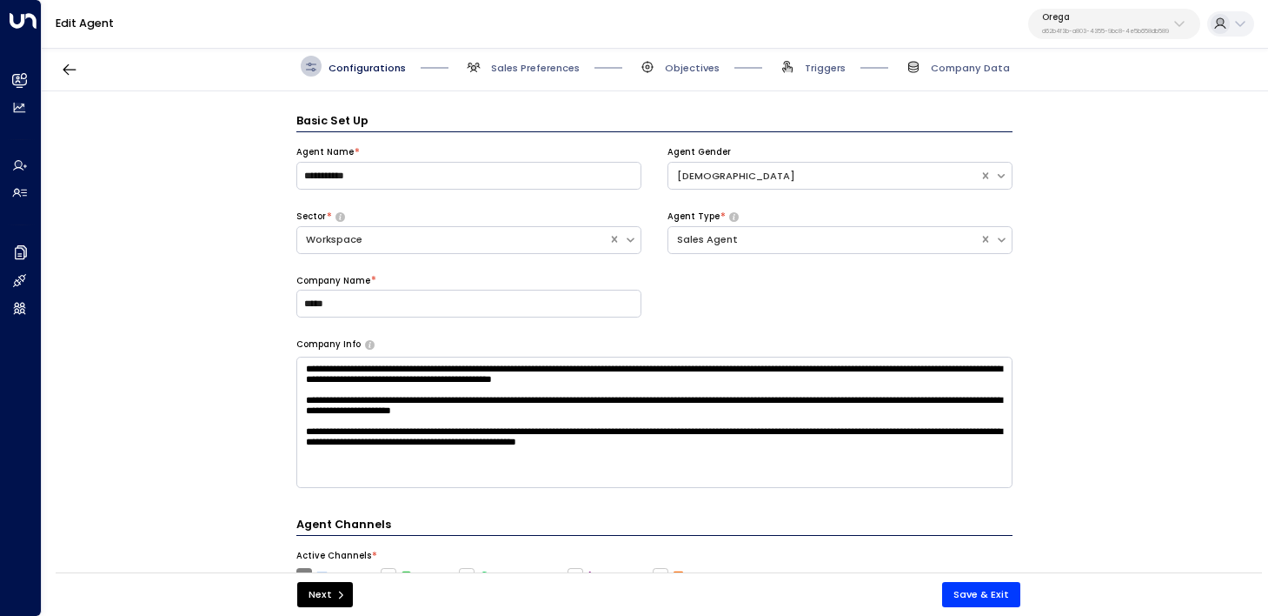
scroll to position [21, 0]
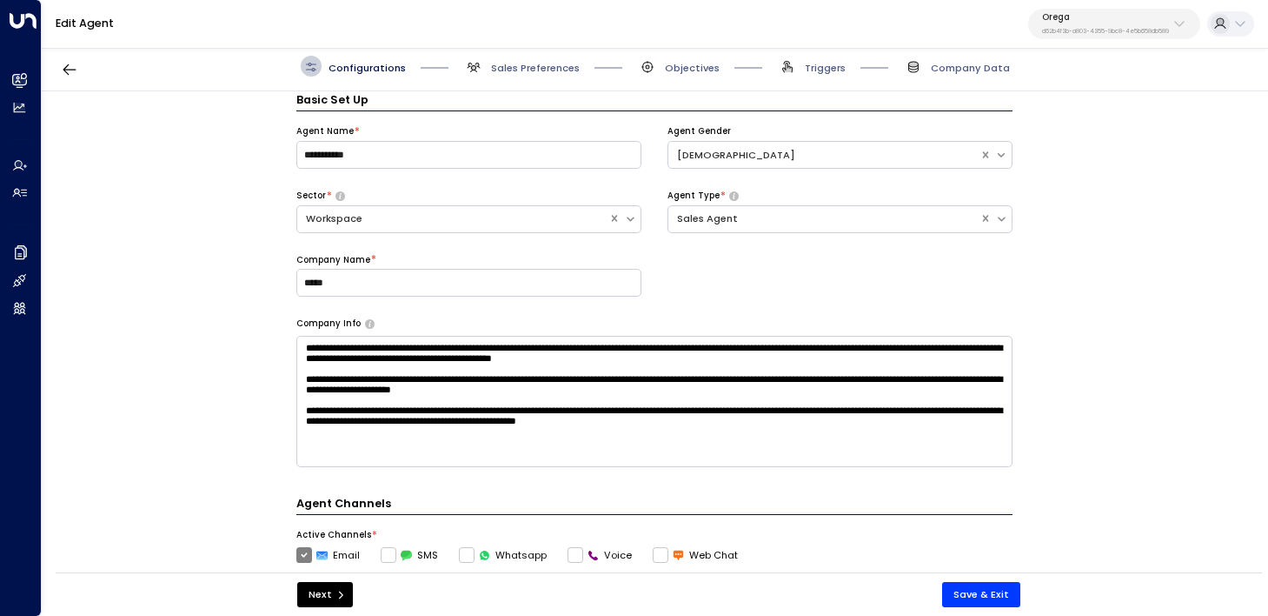
click at [820, 77] on div "Configurations Sales Preferences Objectives Triggers Company Data" at bounding box center [655, 67] width 1227 height 50
click at [813, 59] on span "Triggers" at bounding box center [811, 66] width 69 height 21
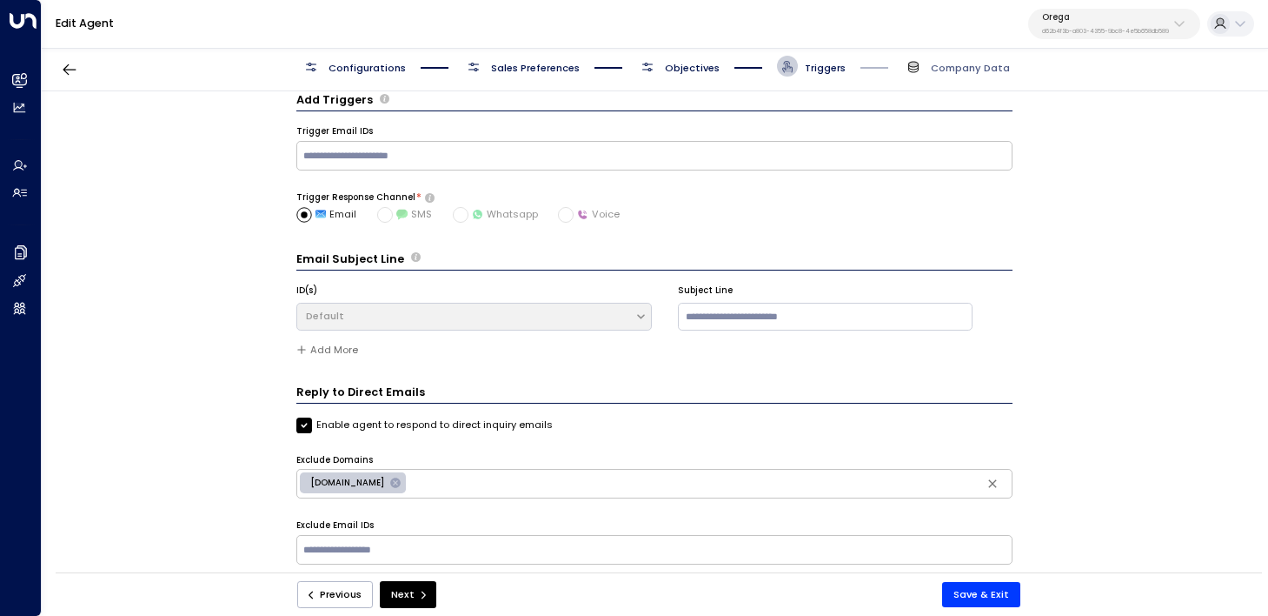
scroll to position [23, 0]
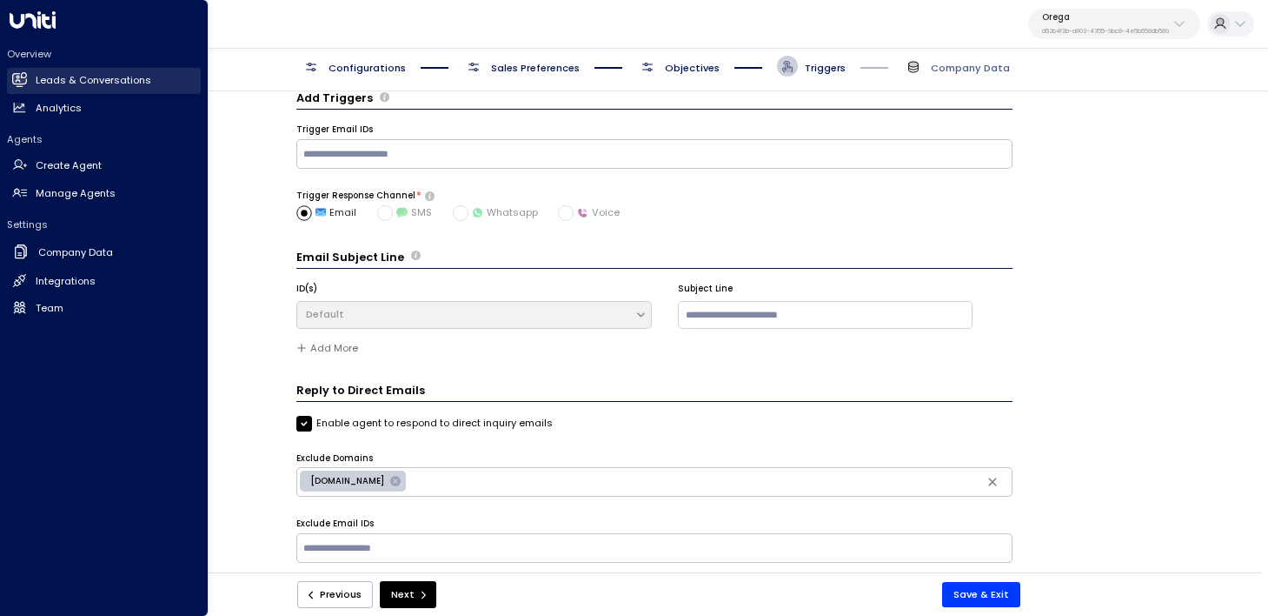
click at [23, 88] on link "Leads & Conversations Leads & Conversations" at bounding box center [104, 81] width 194 height 26
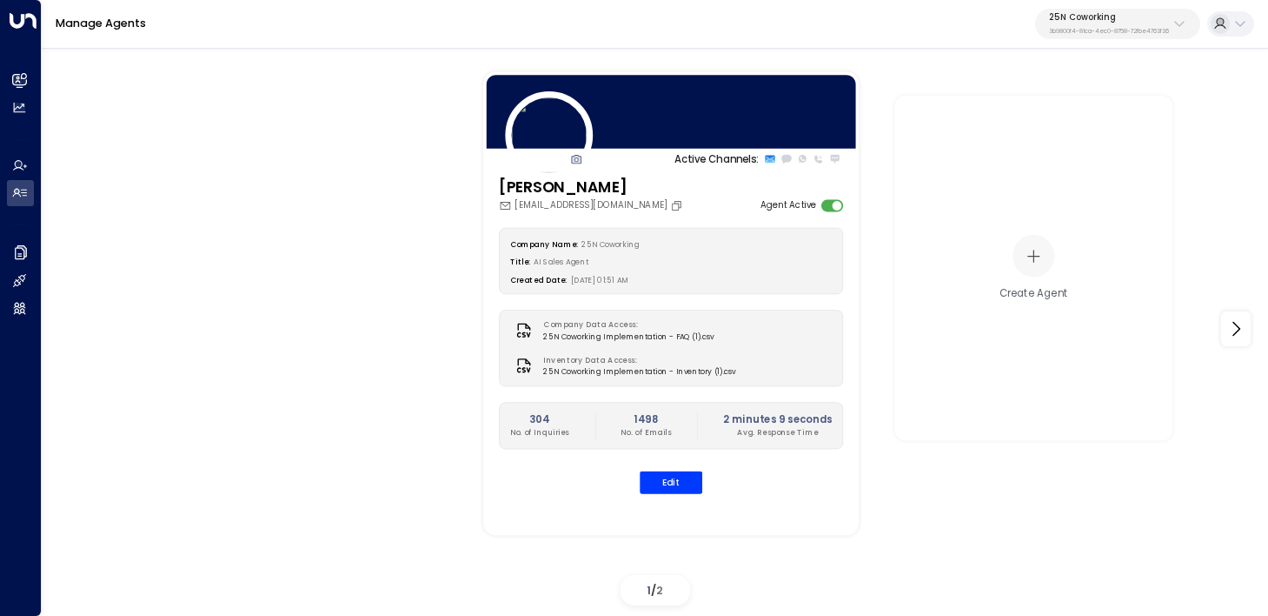
click at [1128, 35] on p "3b9800f4-81ca-4ec0-8758-72fbe4763f36" at bounding box center [1109, 31] width 120 height 7
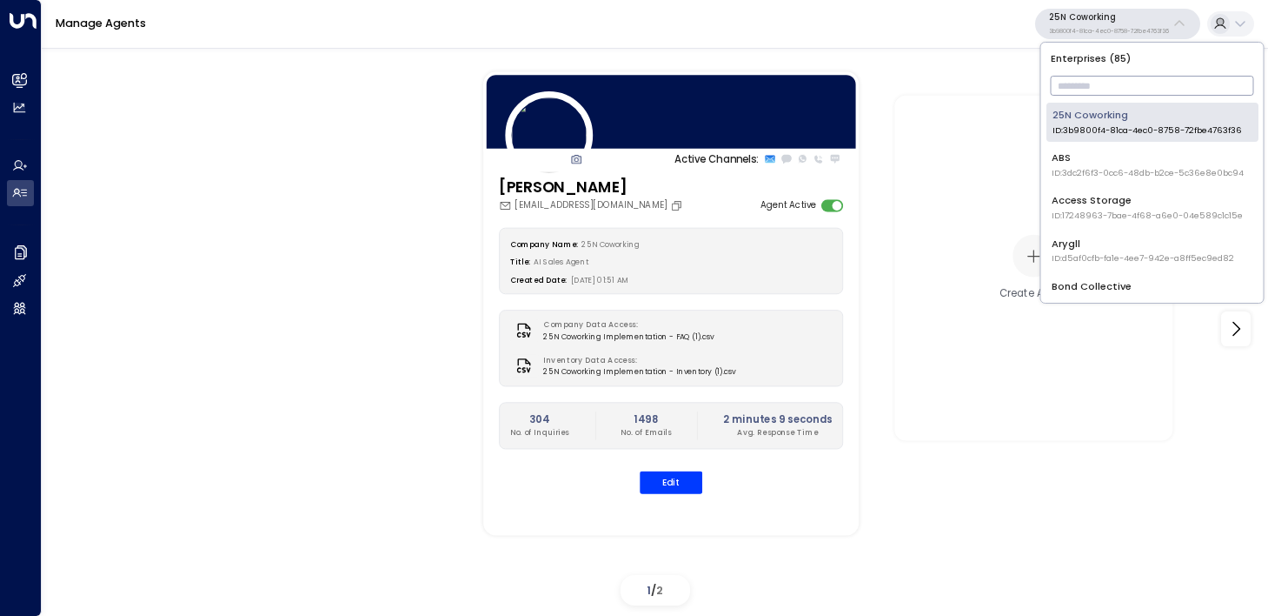
click at [1102, 92] on input "text" at bounding box center [1152, 85] width 203 height 29
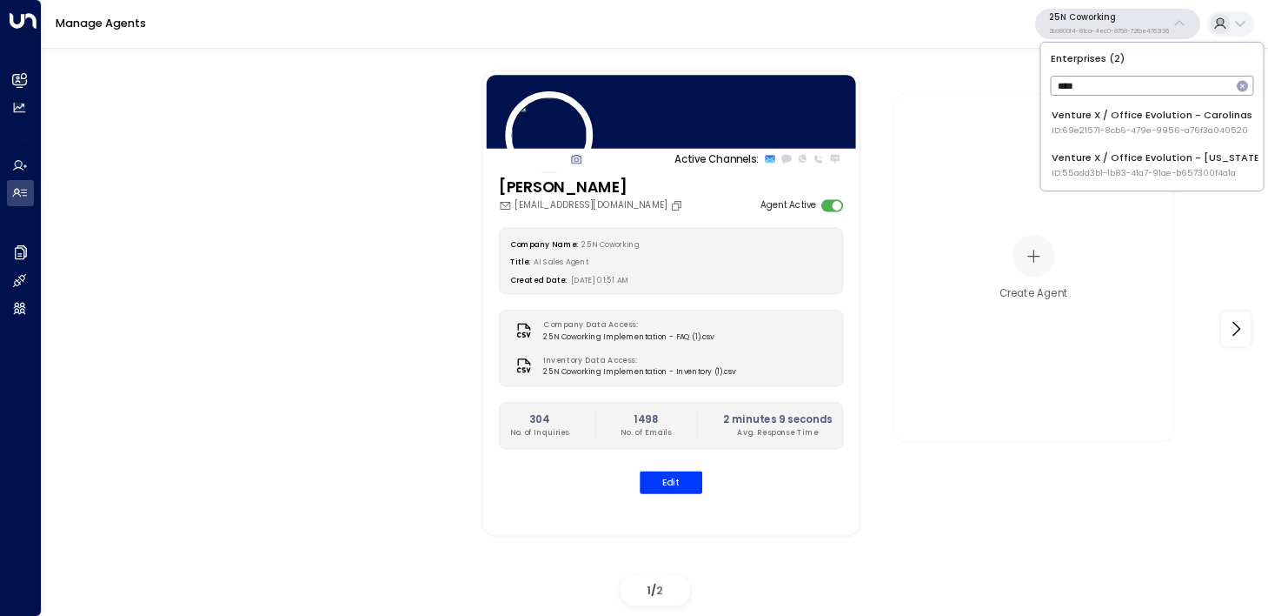
type input "****"
click at [1082, 124] on span "ID: 69e21571-8cb6-479e-9956-a76f3a040520" at bounding box center [1152, 130] width 201 height 12
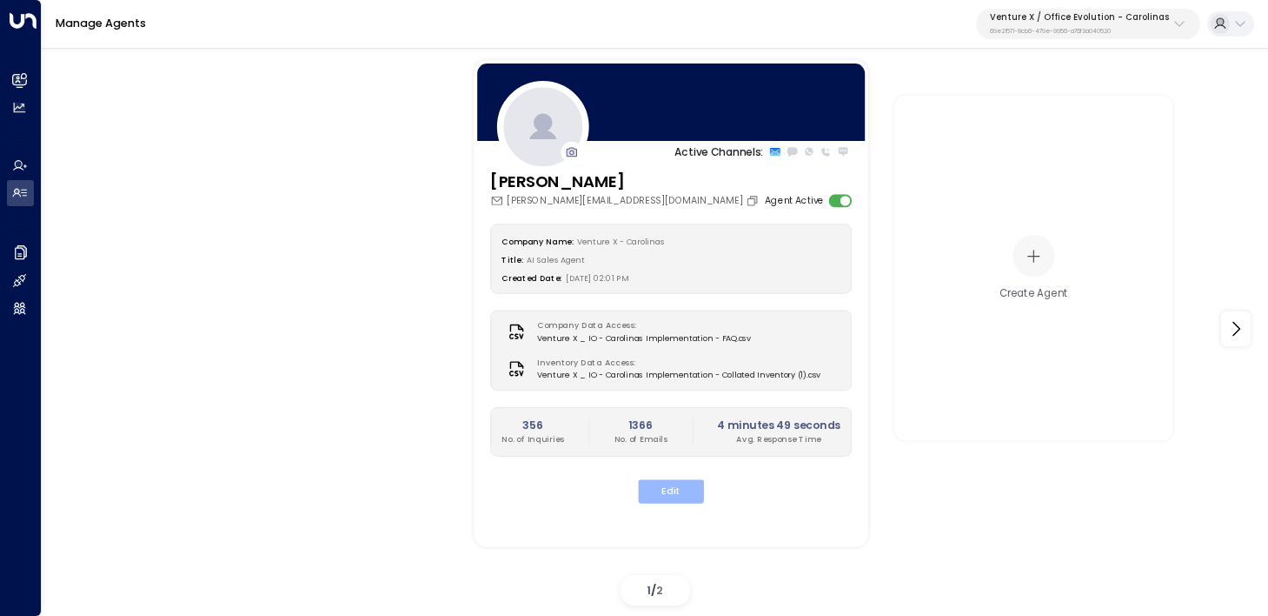
click at [658, 498] on button "Edit" at bounding box center [671, 490] width 66 height 23
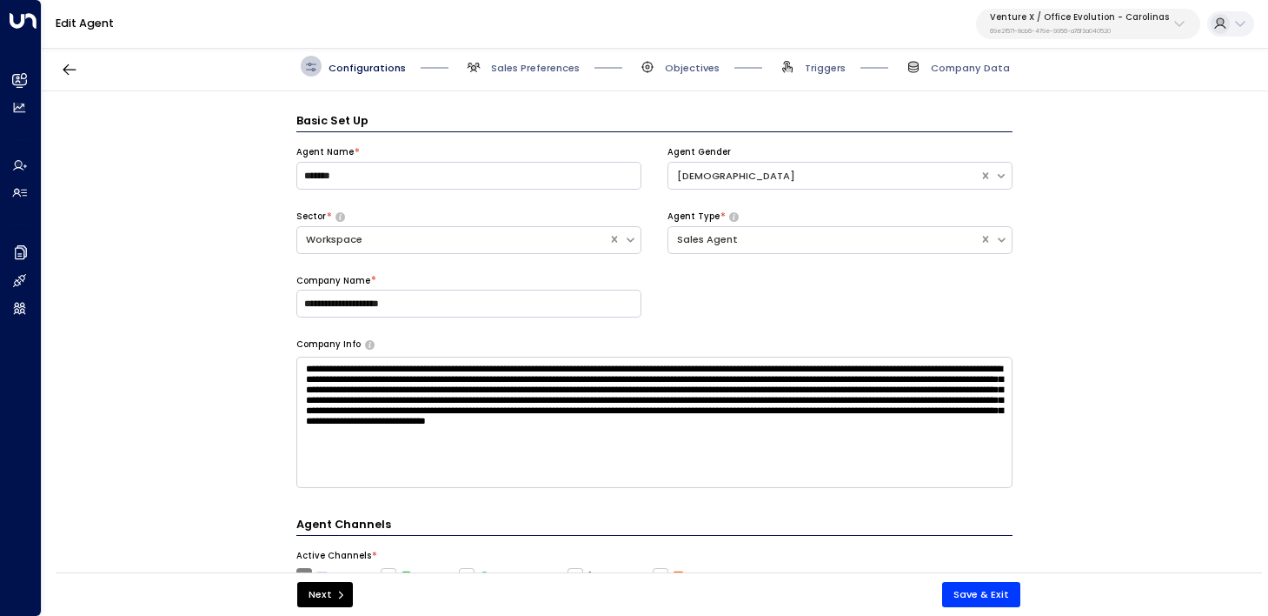
scroll to position [21, 0]
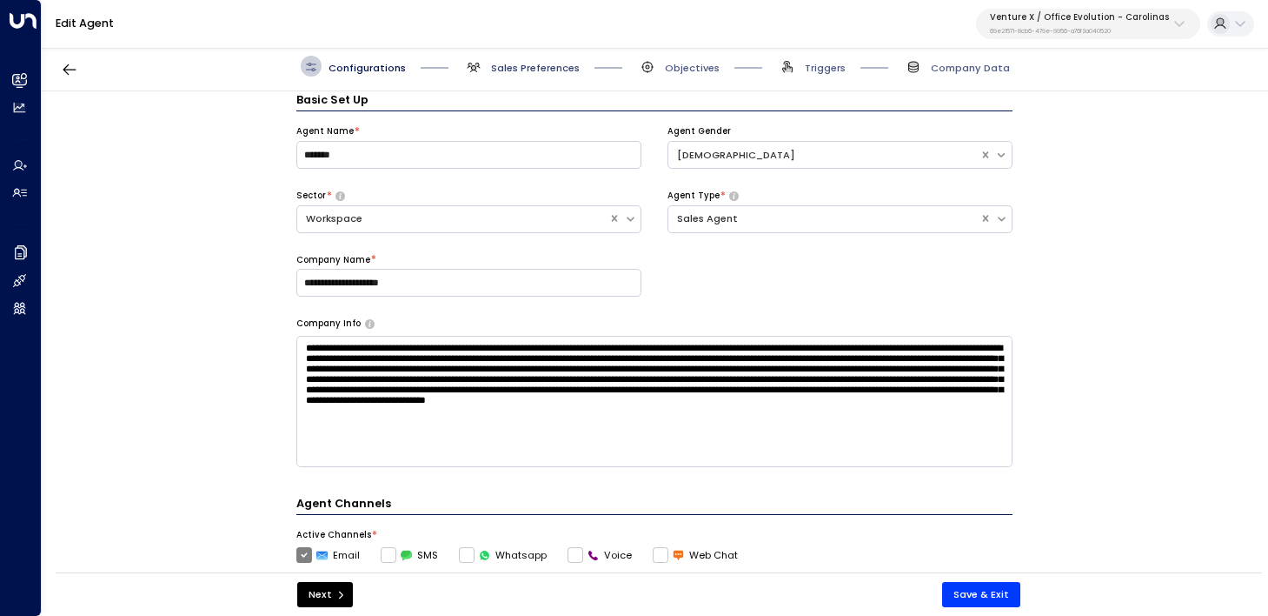
click at [508, 63] on span "Sales Preferences" at bounding box center [535, 68] width 89 height 14
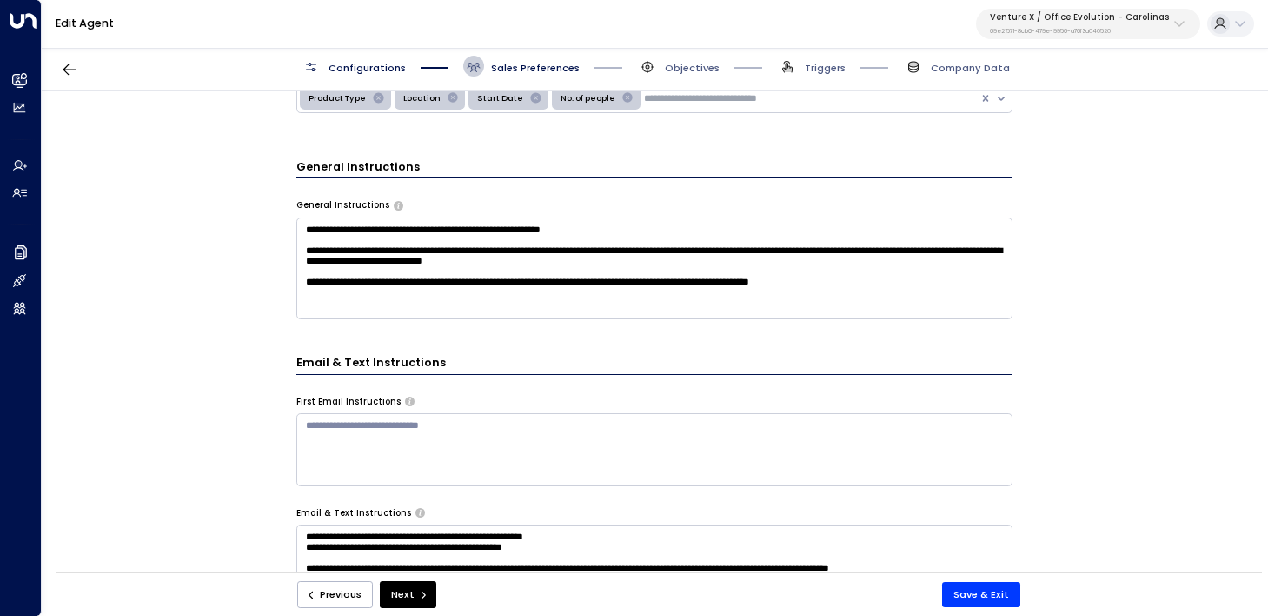
scroll to position [430, 0]
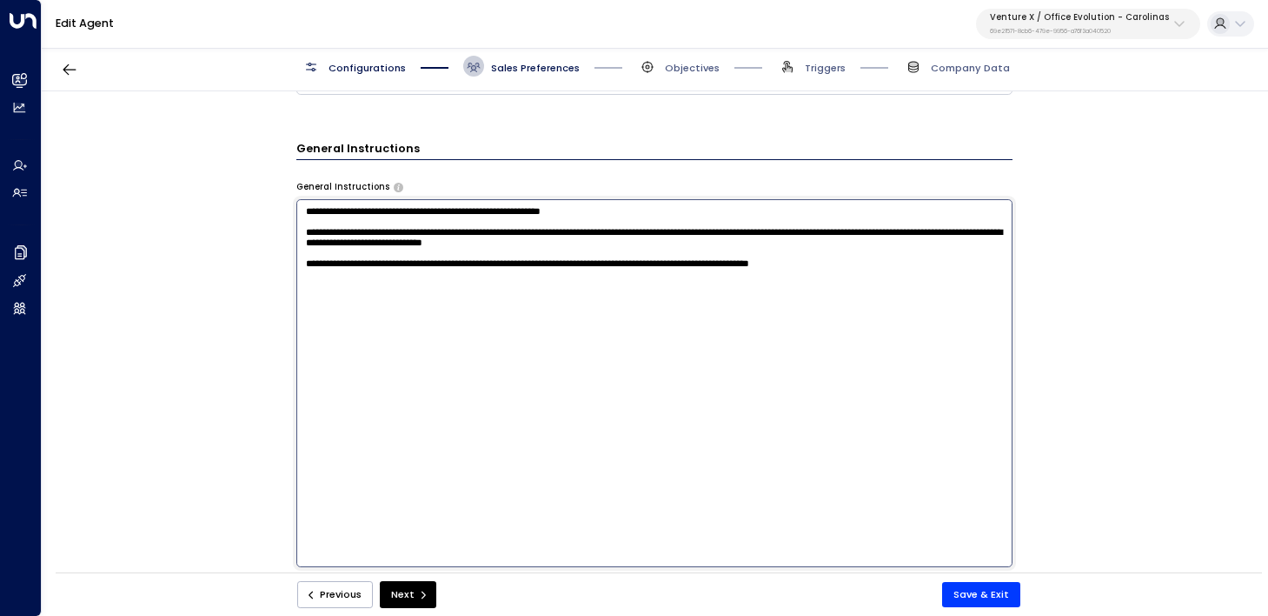
click at [908, 283] on textarea "**********" at bounding box center [654, 383] width 716 height 368
type textarea "**********"
click at [1001, 599] on button "Save & Exit" at bounding box center [981, 594] width 78 height 25
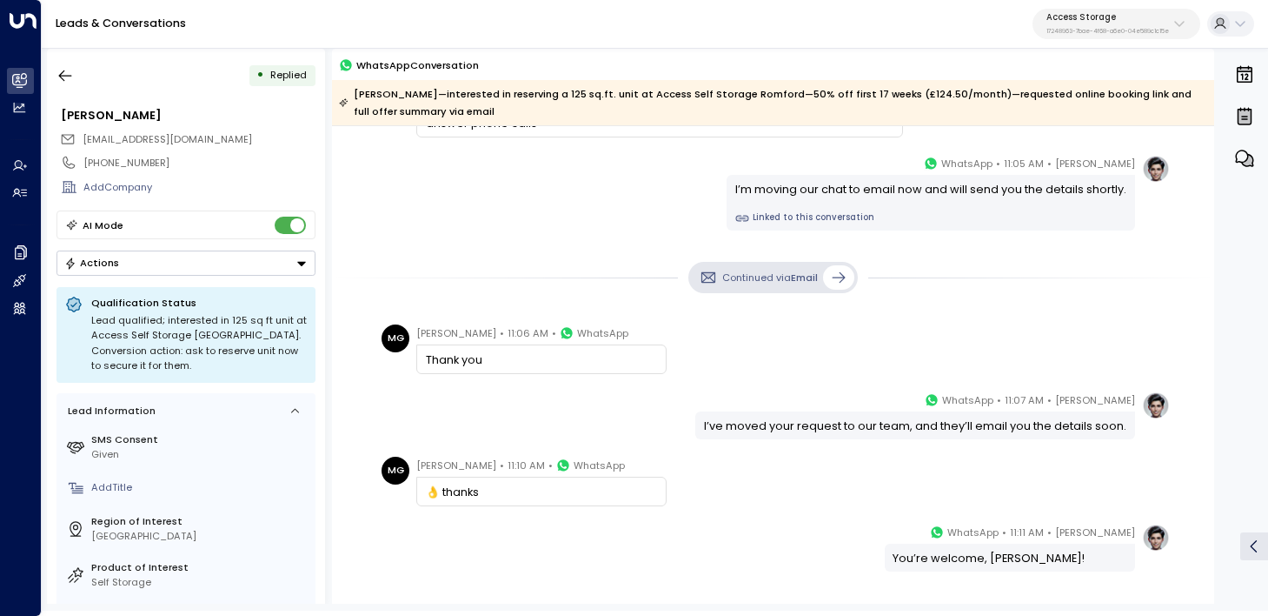
scroll to position [1176, 0]
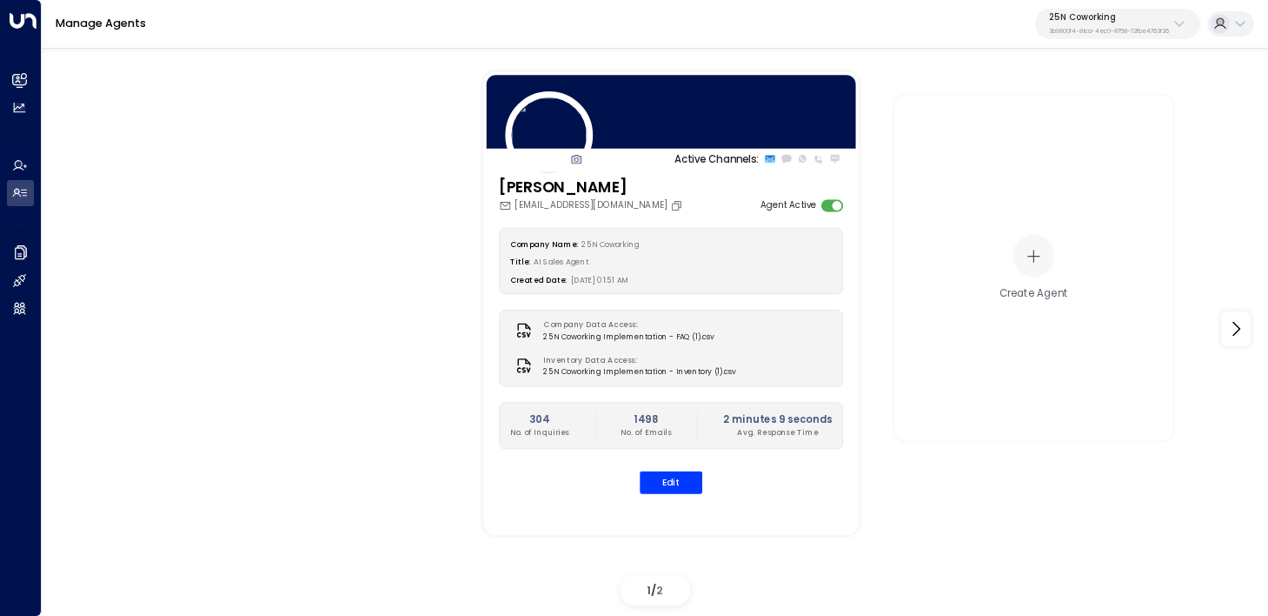
click at [1099, 17] on p "25N Coworking" at bounding box center [1109, 17] width 120 height 10
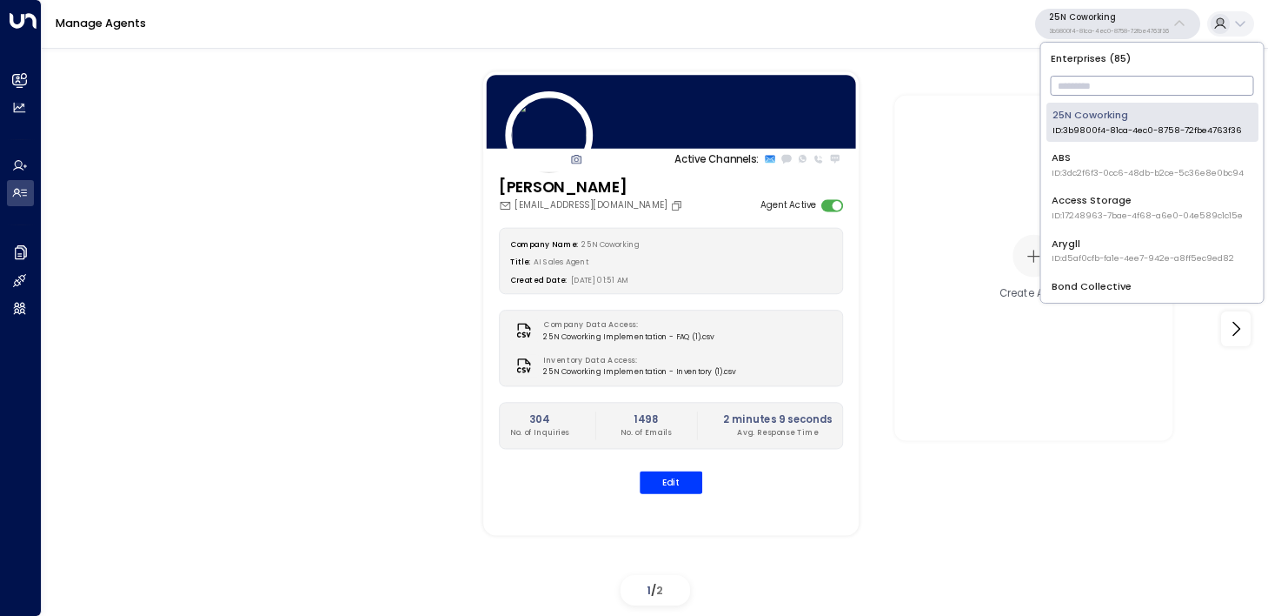
click at [1091, 89] on input "text" at bounding box center [1152, 85] width 203 height 29
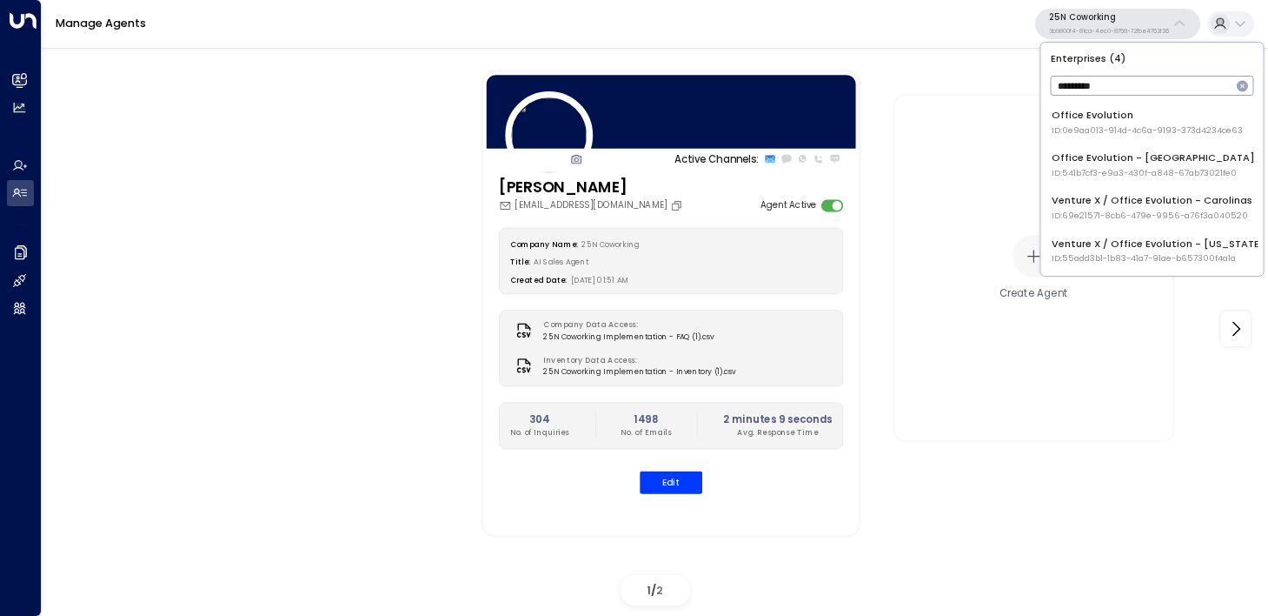
type input "*********"
click at [1097, 125] on span "ID: 0e9aa013-914d-4c6a-9193-373d4234ce63" at bounding box center [1147, 130] width 191 height 12
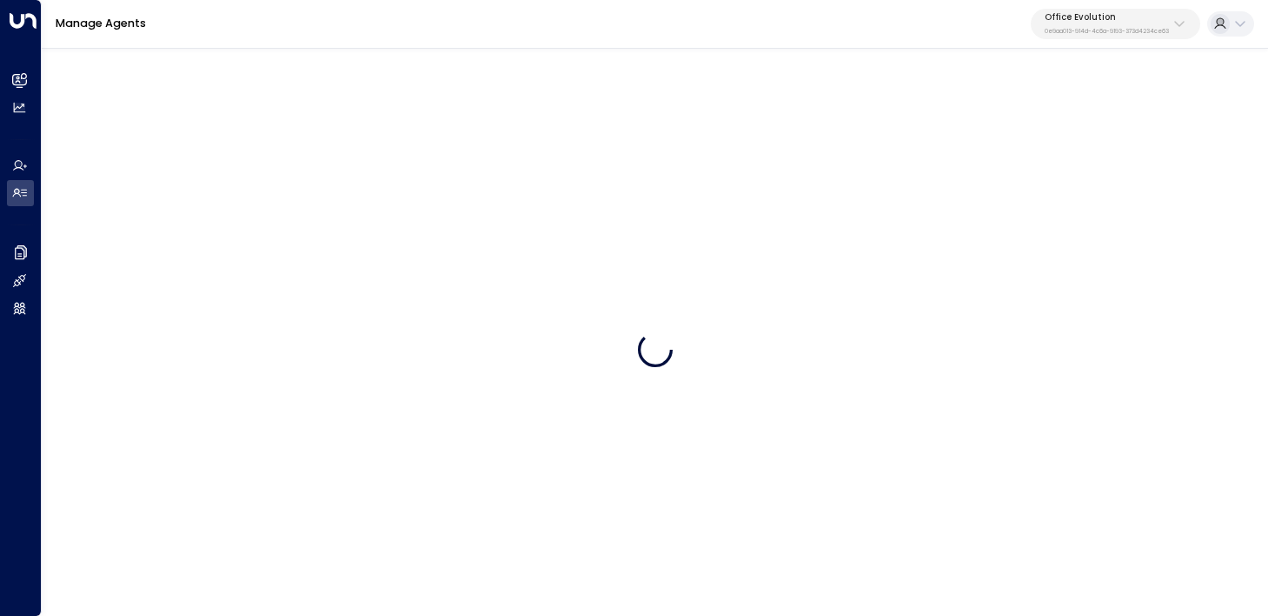
click at [1141, 9] on button "Office Evolution 0e9aa013-914d-4c6a-9193-373d4234ce63" at bounding box center [1116, 24] width 170 height 31
click at [1130, 91] on input "text" at bounding box center [1149, 85] width 203 height 29
click at [931, 15] on div "Manage Agents Office Evolution 0e9aa013-914d-4c6a-9193-373d4234ce63" at bounding box center [655, 24] width 1227 height 49
click at [1090, 34] on p "0e9aa013-914d-4c6a-9193-373d4234ce63" at bounding box center [1107, 31] width 124 height 7
click at [1090, 23] on div "Office Evolution 0e9aa013-914d-4c6a-9193-373d4234ce63" at bounding box center [1107, 23] width 124 height 23
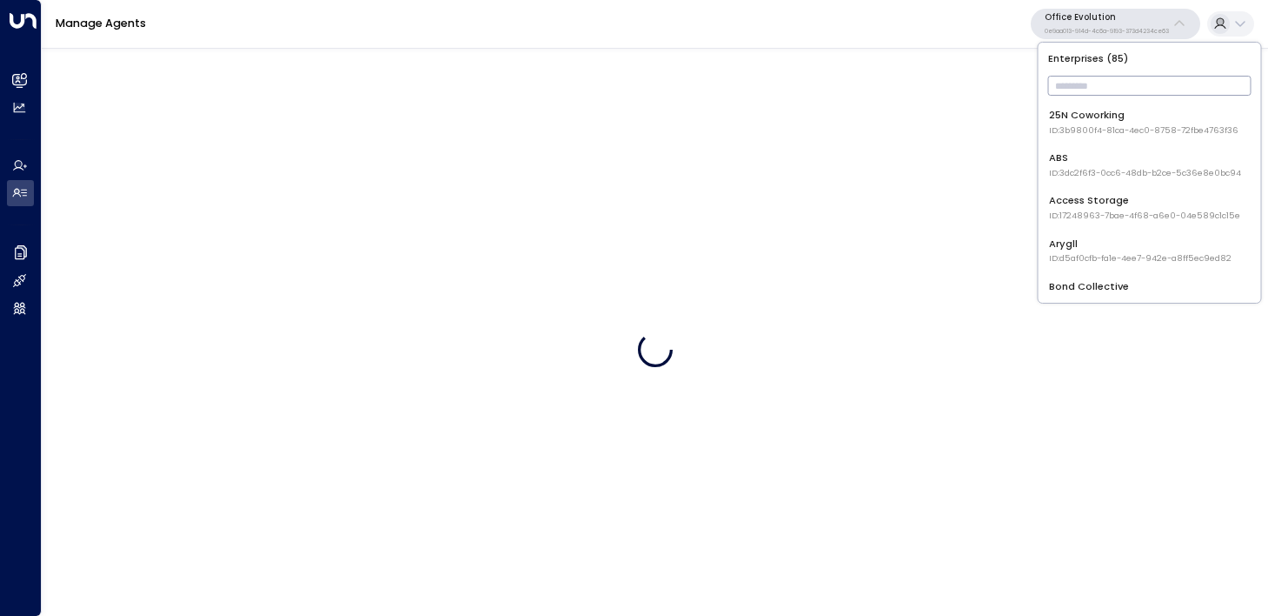
click at [1101, 89] on input "text" at bounding box center [1149, 85] width 203 height 29
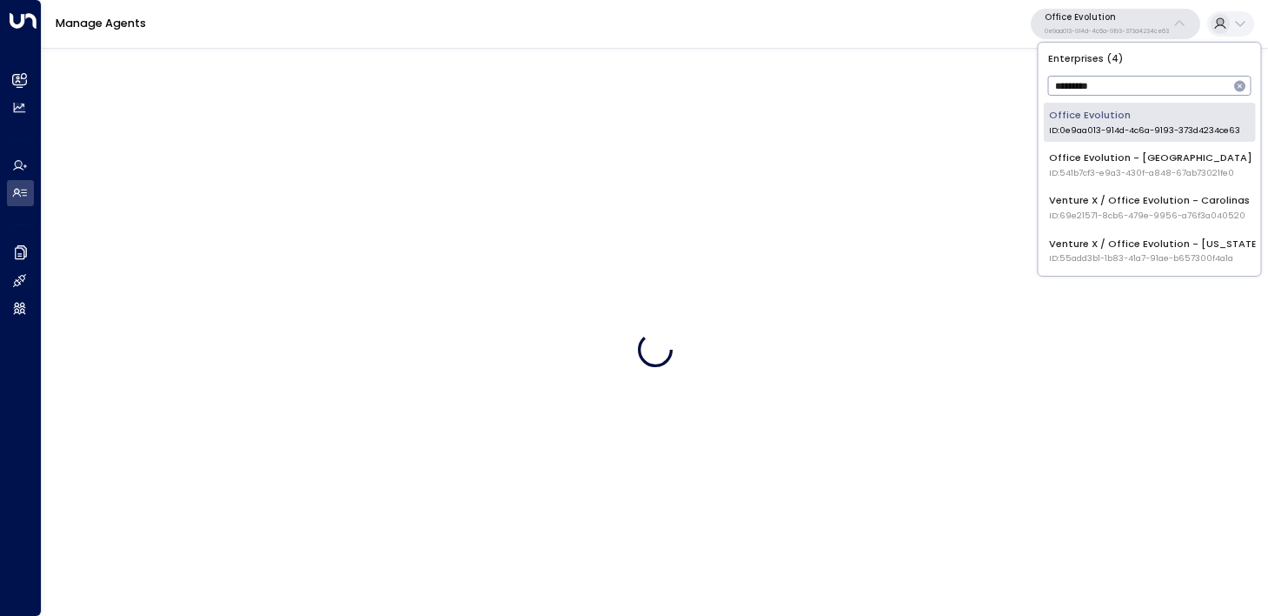
type input "*********"
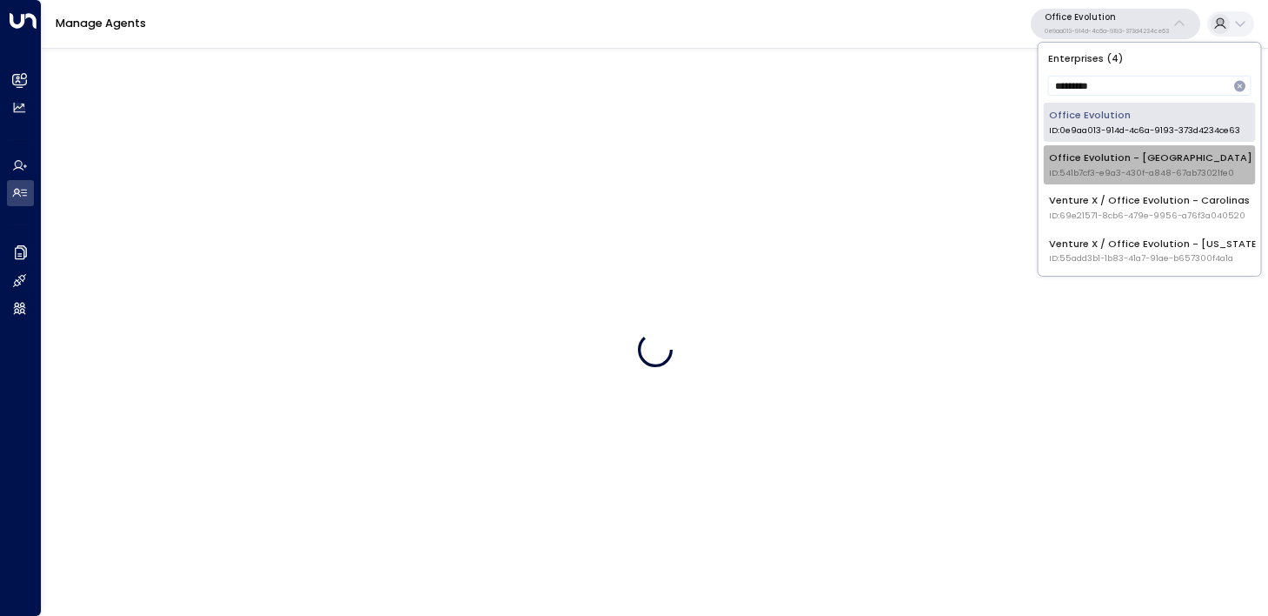
click at [1139, 170] on span "ID: 541b7cf3-e9a3-430f-a848-67ab73021fe0" at bounding box center [1150, 173] width 203 height 12
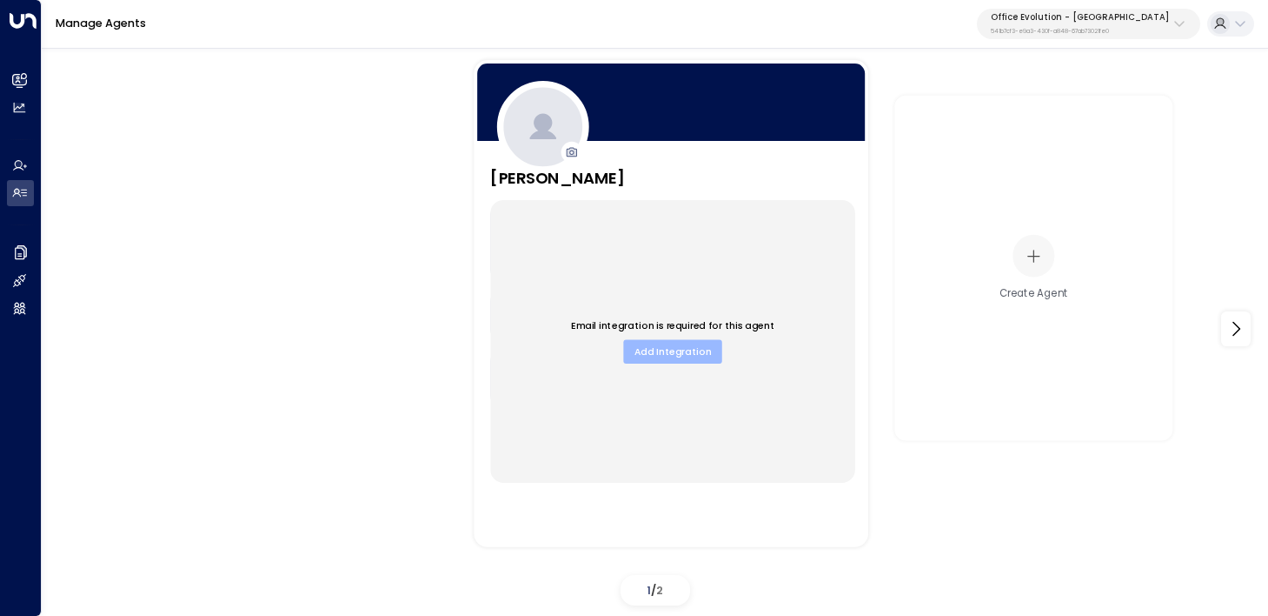
click at [667, 350] on button "Add Integration" at bounding box center [673, 350] width 98 height 23
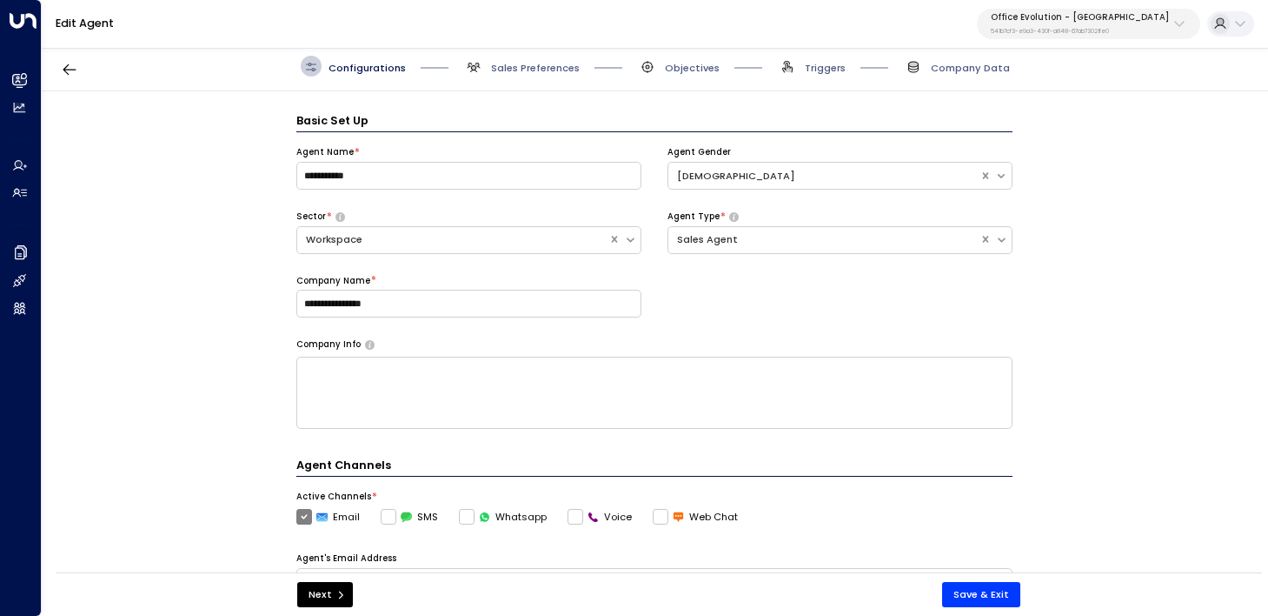
scroll to position [21, 0]
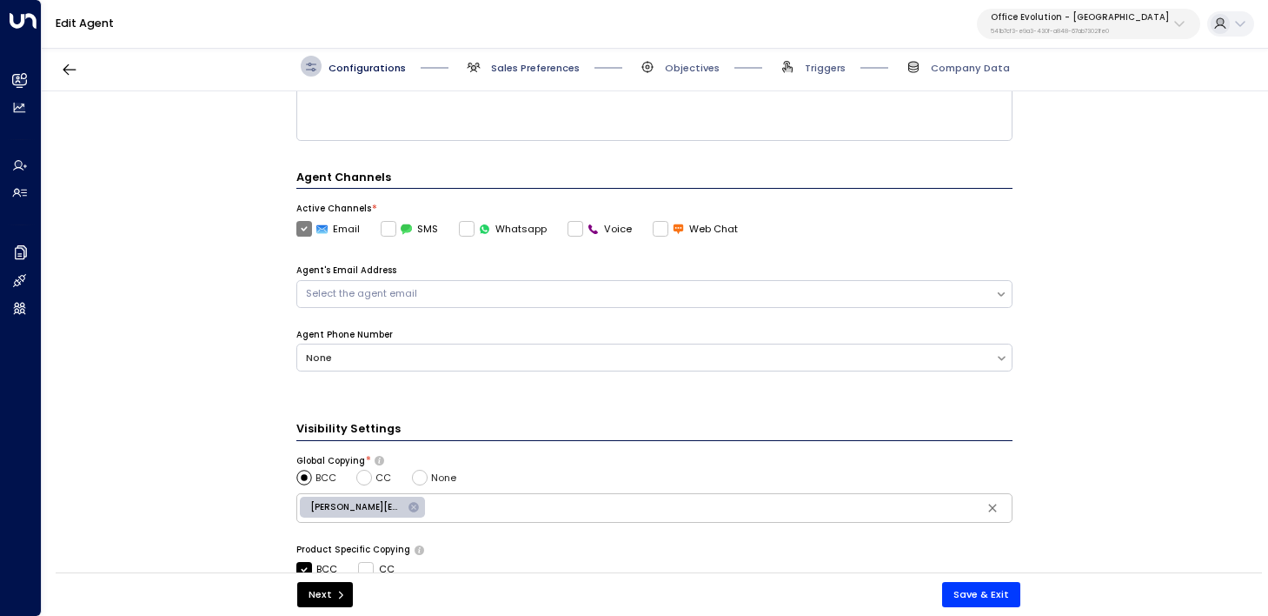
click at [520, 64] on span "Sales Preferences" at bounding box center [535, 68] width 89 height 14
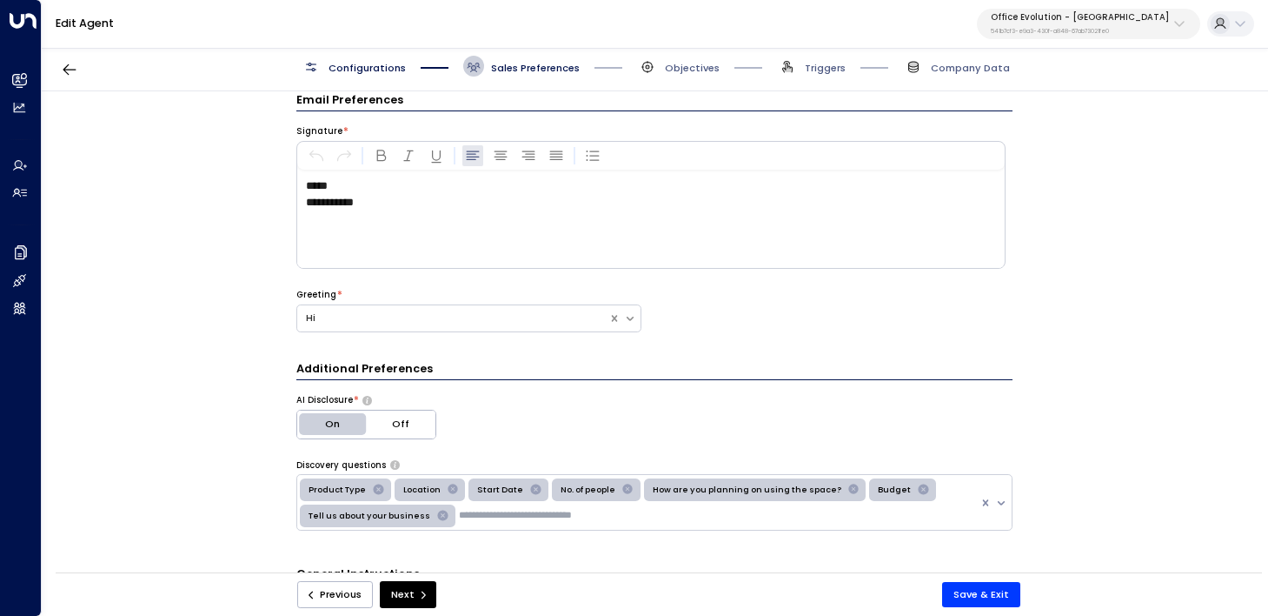
scroll to position [0, 0]
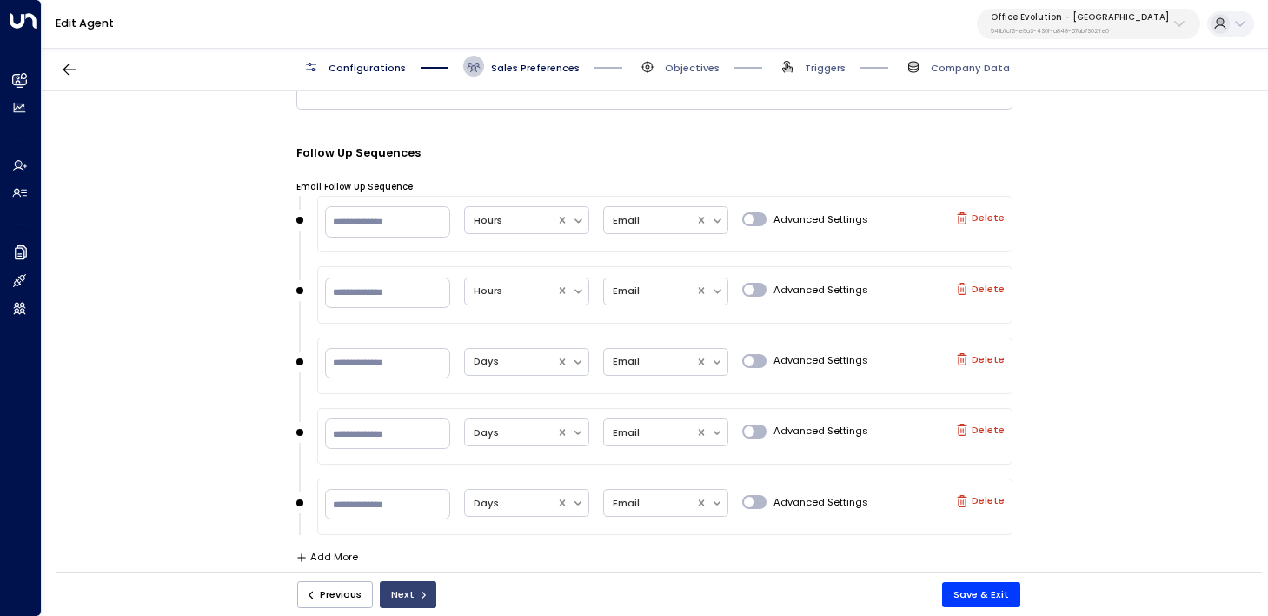
click at [419, 598] on icon "submit" at bounding box center [423, 594] width 10 height 10
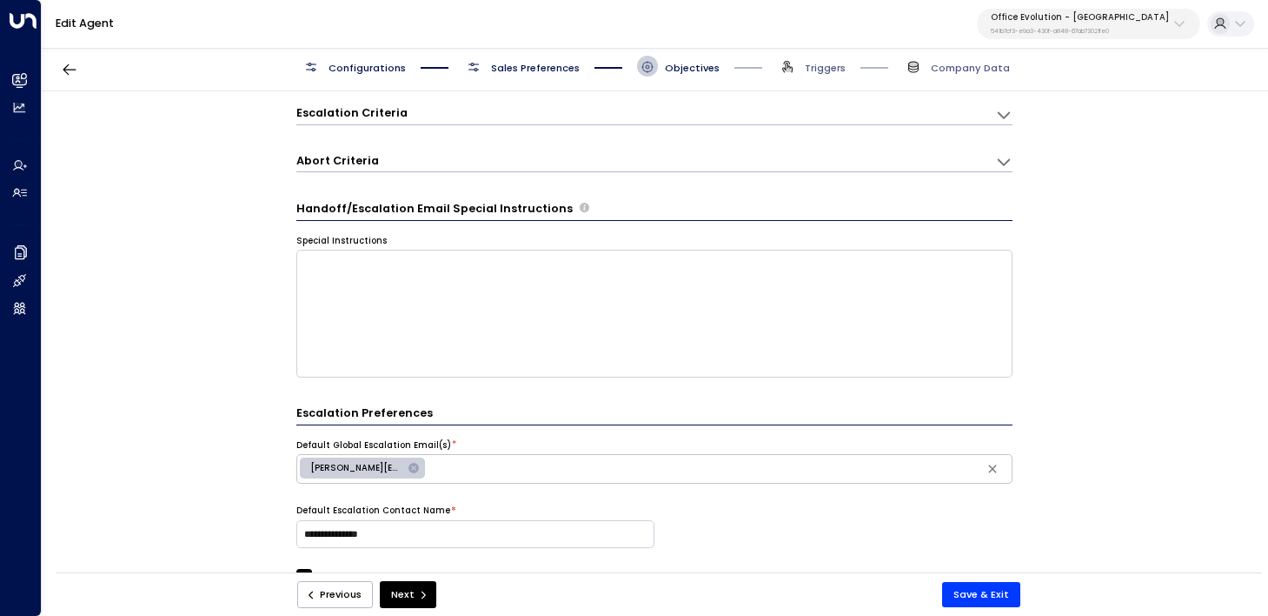
scroll to position [416, 0]
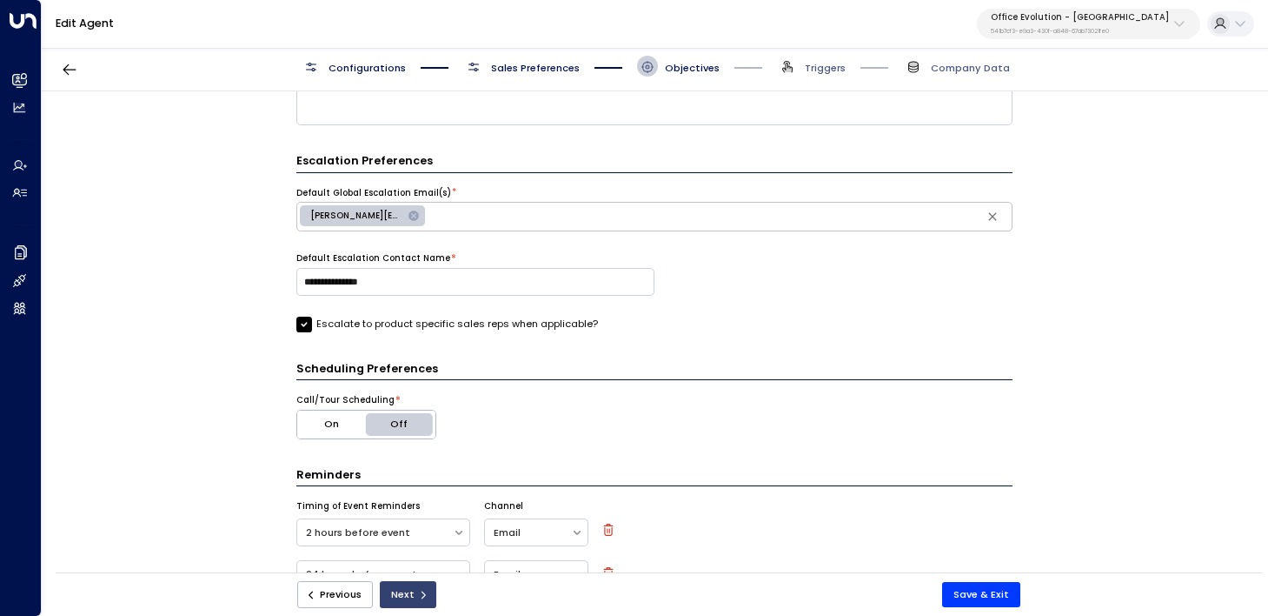
click at [407, 592] on button "Next" at bounding box center [408, 594] width 57 height 27
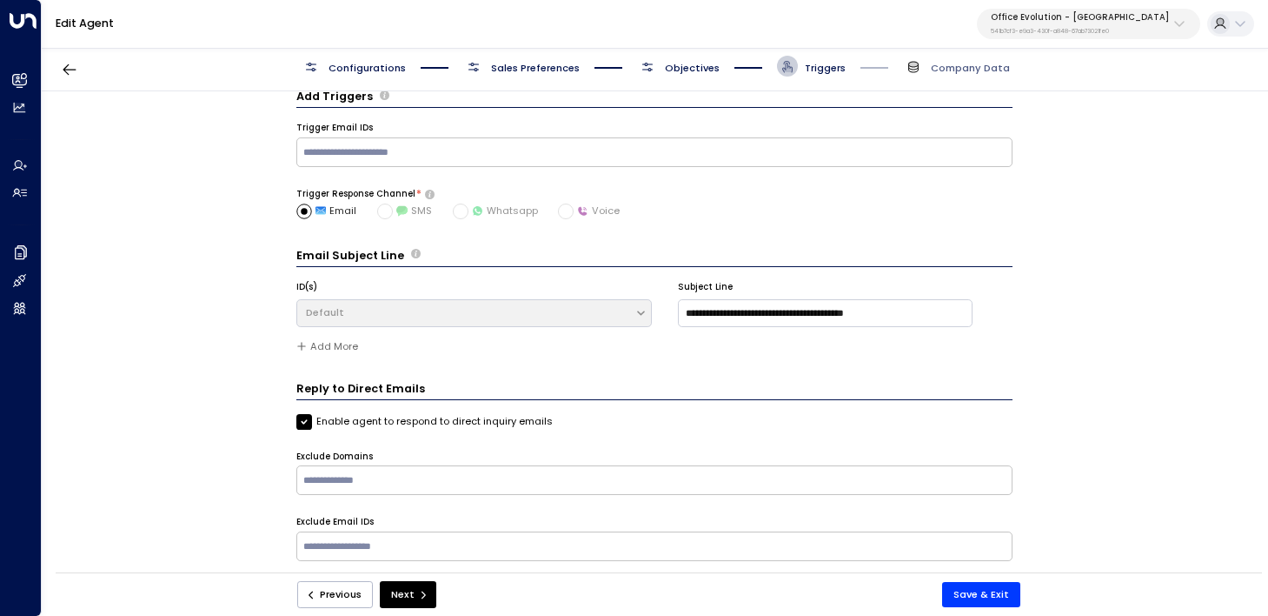
scroll to position [21, 0]
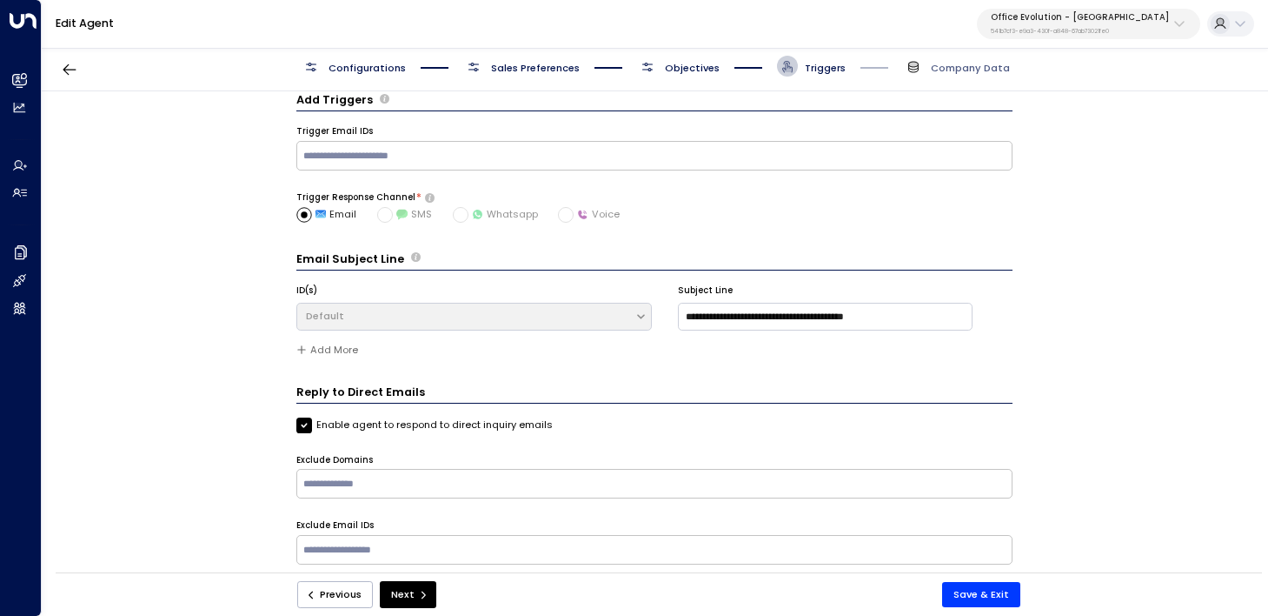
click at [342, 610] on div "Previous Next Save & Exit" at bounding box center [659, 593] width 1207 height 43
click at [334, 593] on button "Previous" at bounding box center [335, 594] width 77 height 27
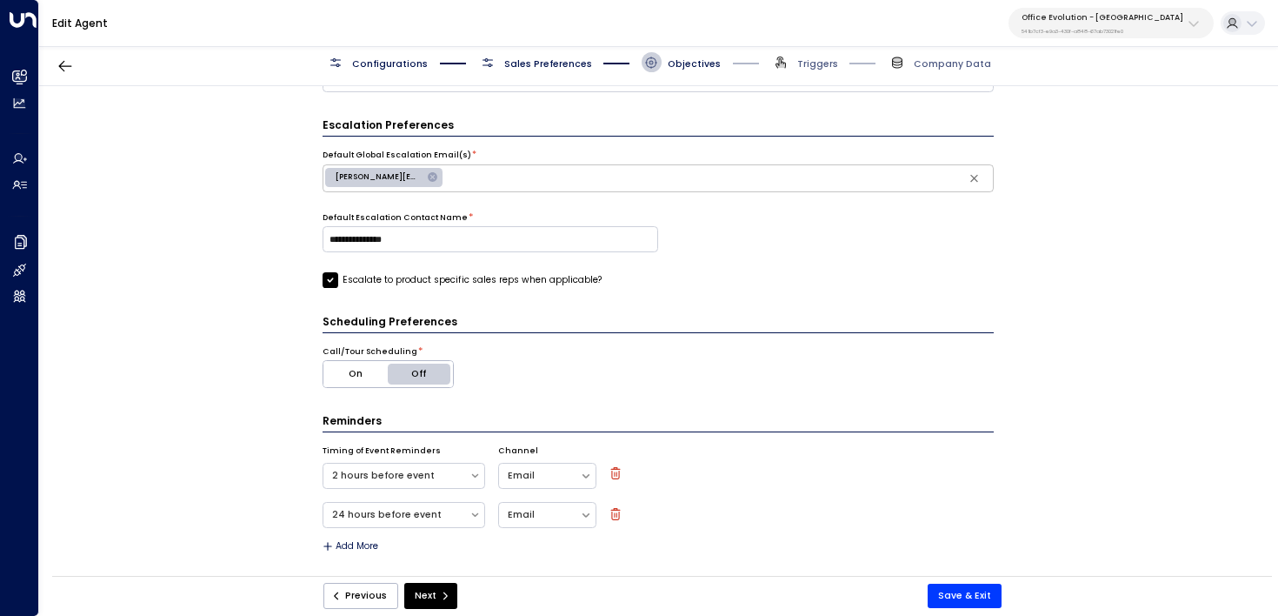
scroll to position [413, 0]
click at [372, 176] on span "michael.wielgus@officeevolution.com" at bounding box center [378, 179] width 107 height 11
type input "**********"
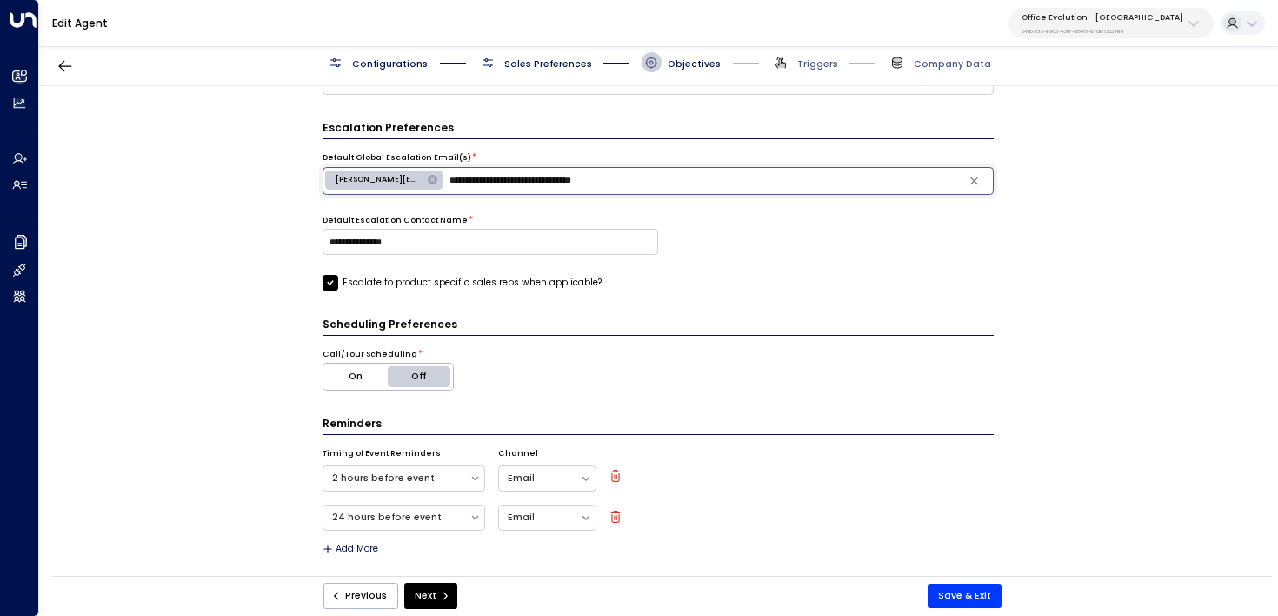
drag, startPoint x: 650, startPoint y: 178, endPoint x: 426, endPoint y: 180, distance: 224.3
click at [426, 180] on div "**********" at bounding box center [659, 181] width 672 height 28
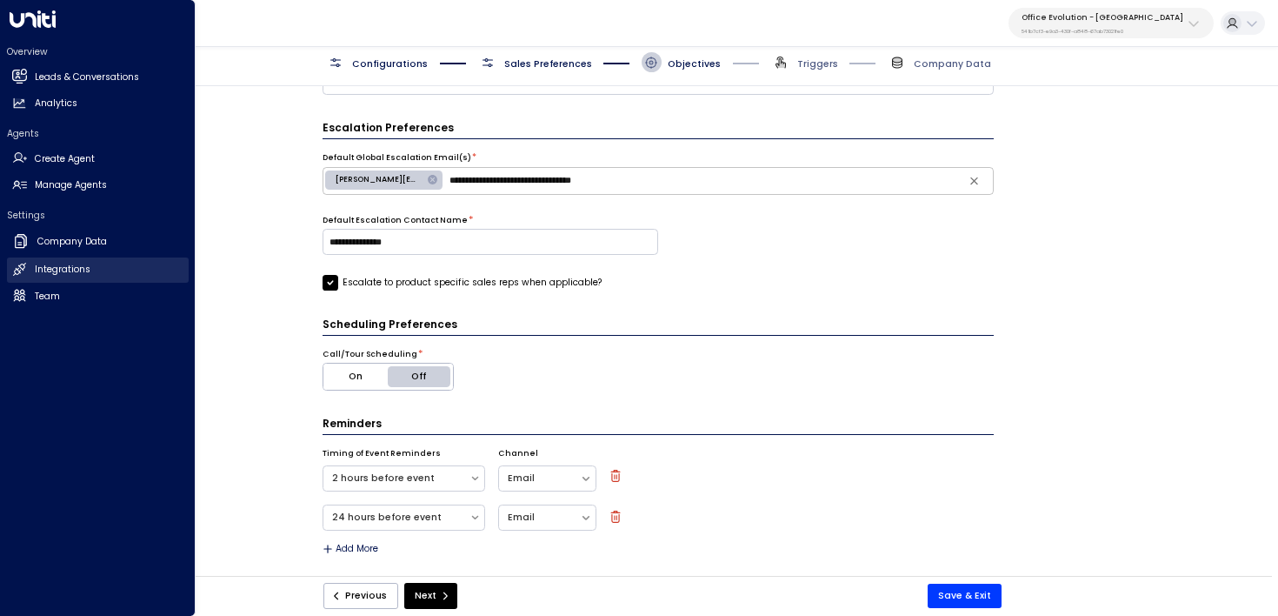
click at [84, 263] on h2 "Integrations" at bounding box center [63, 270] width 56 height 14
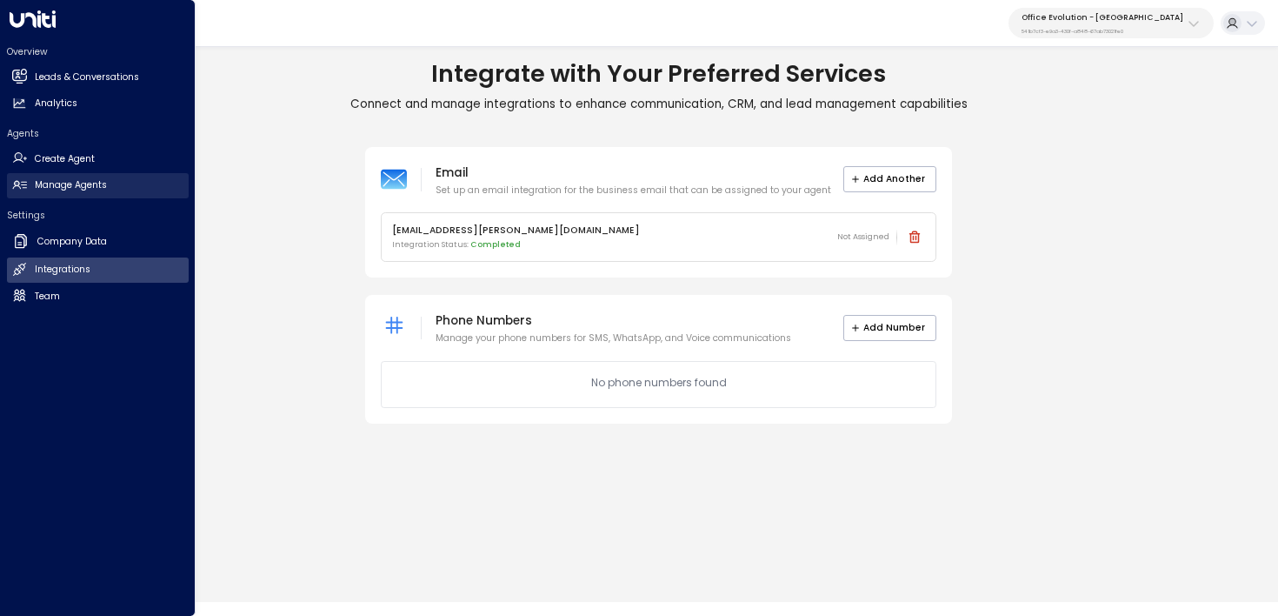
click at [77, 183] on h2 "Manage Agents" at bounding box center [71, 185] width 72 height 14
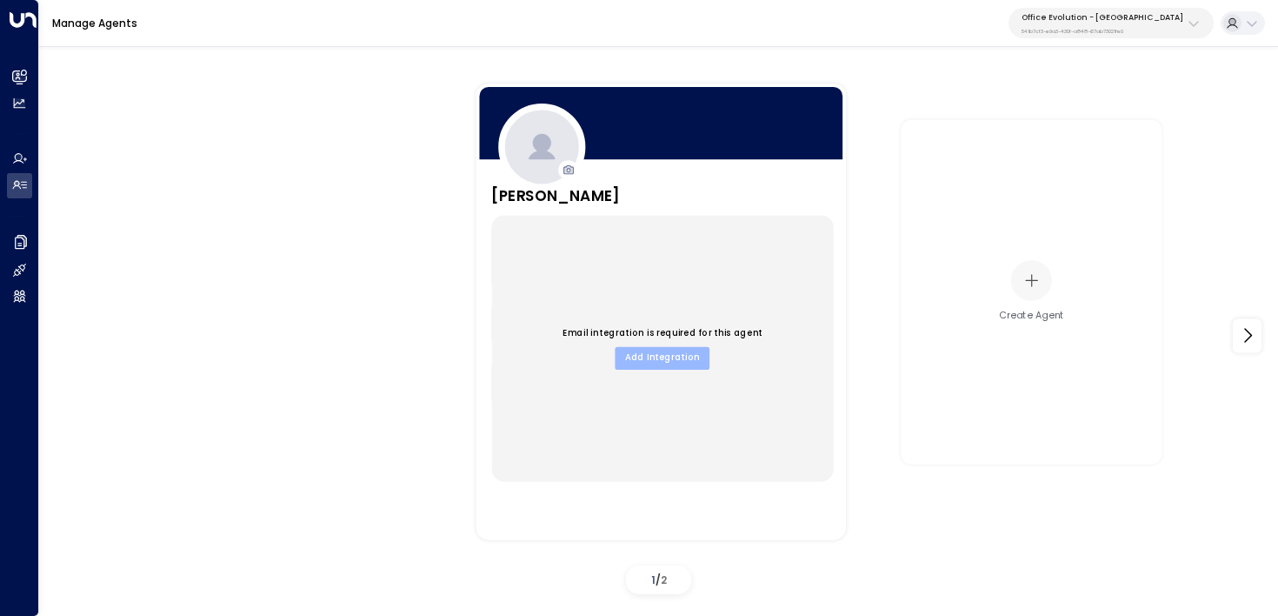
click at [669, 363] on button "Add Integration" at bounding box center [662, 357] width 95 height 23
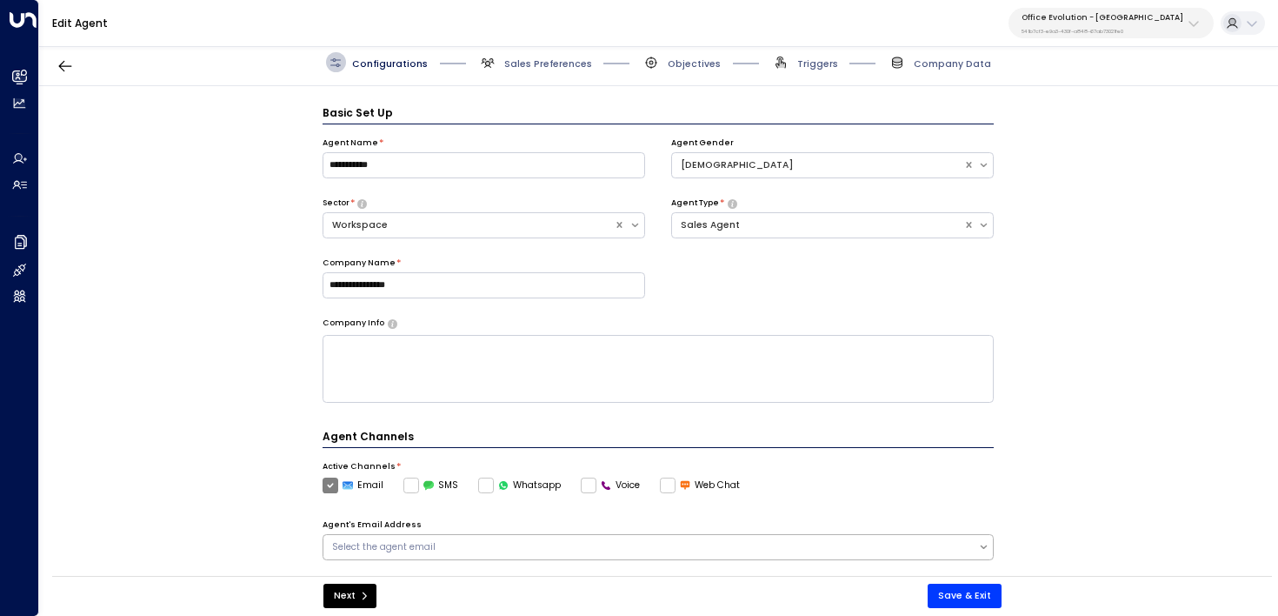
scroll to position [19, 0]
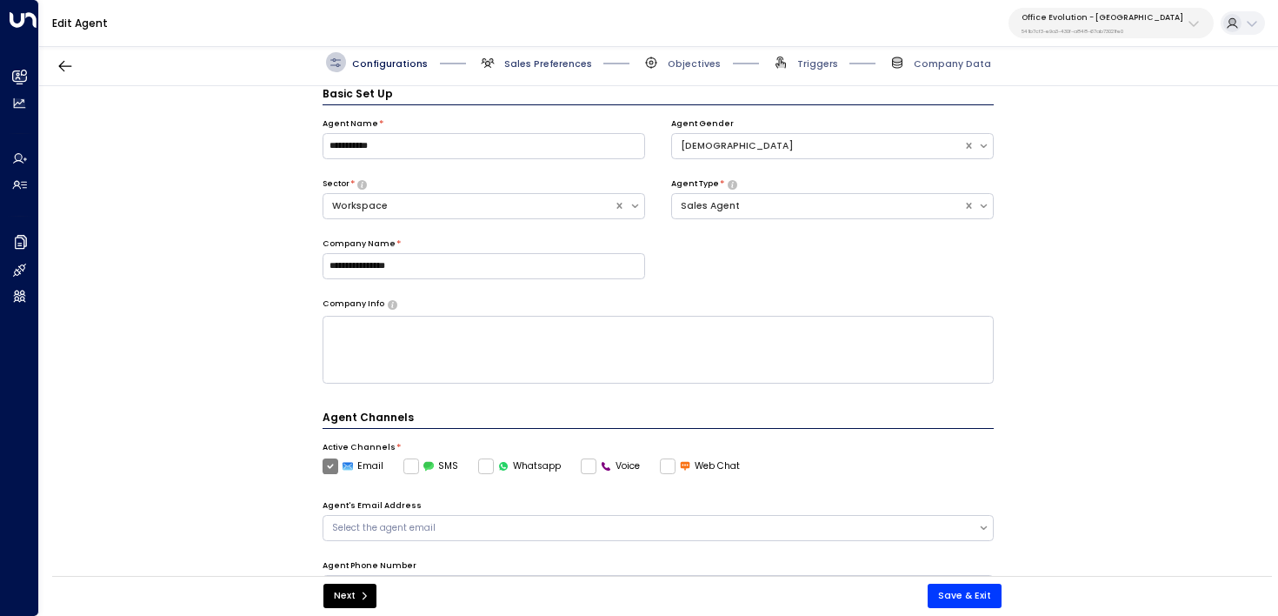
click at [527, 62] on span "Sales Preferences" at bounding box center [548, 63] width 88 height 13
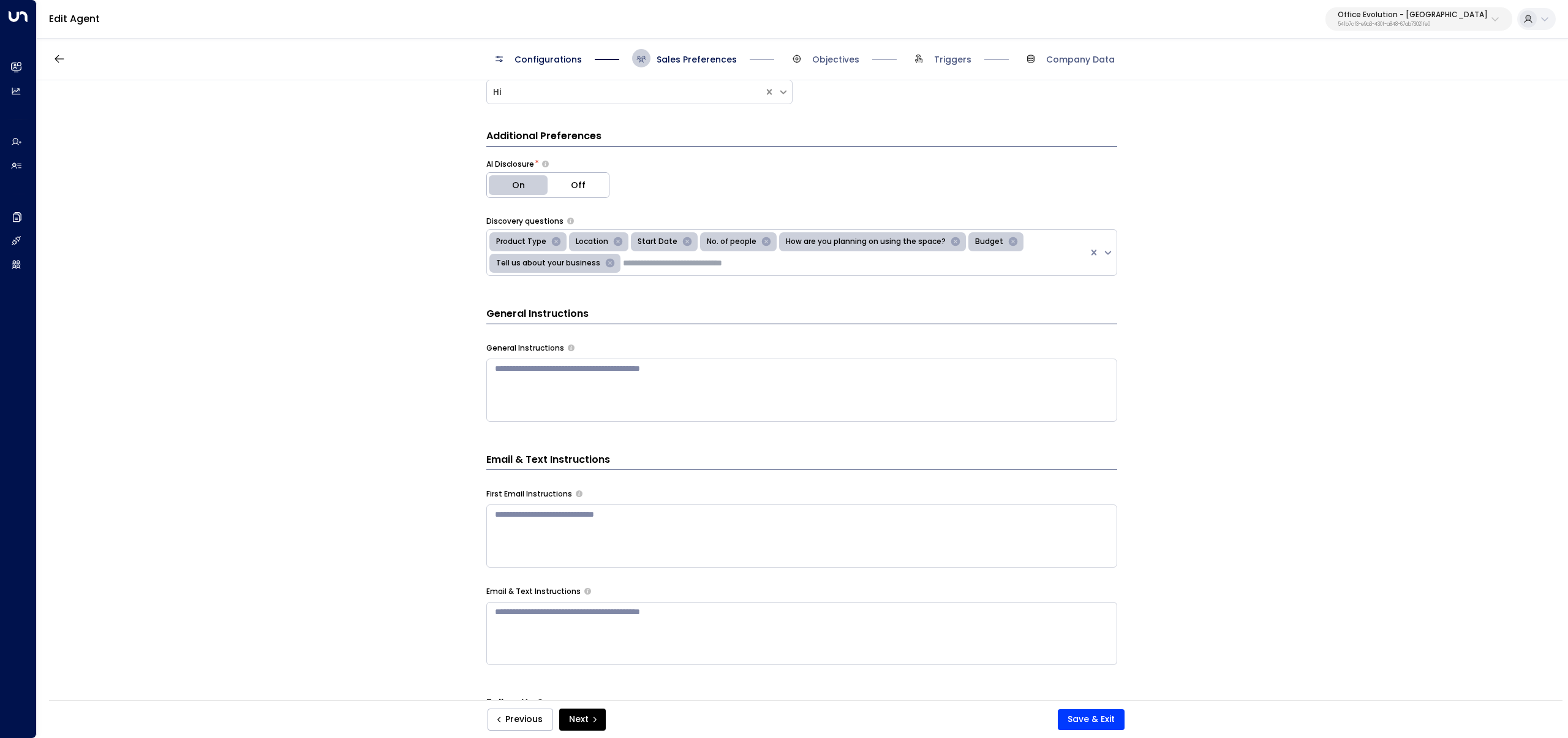
scroll to position [0, 0]
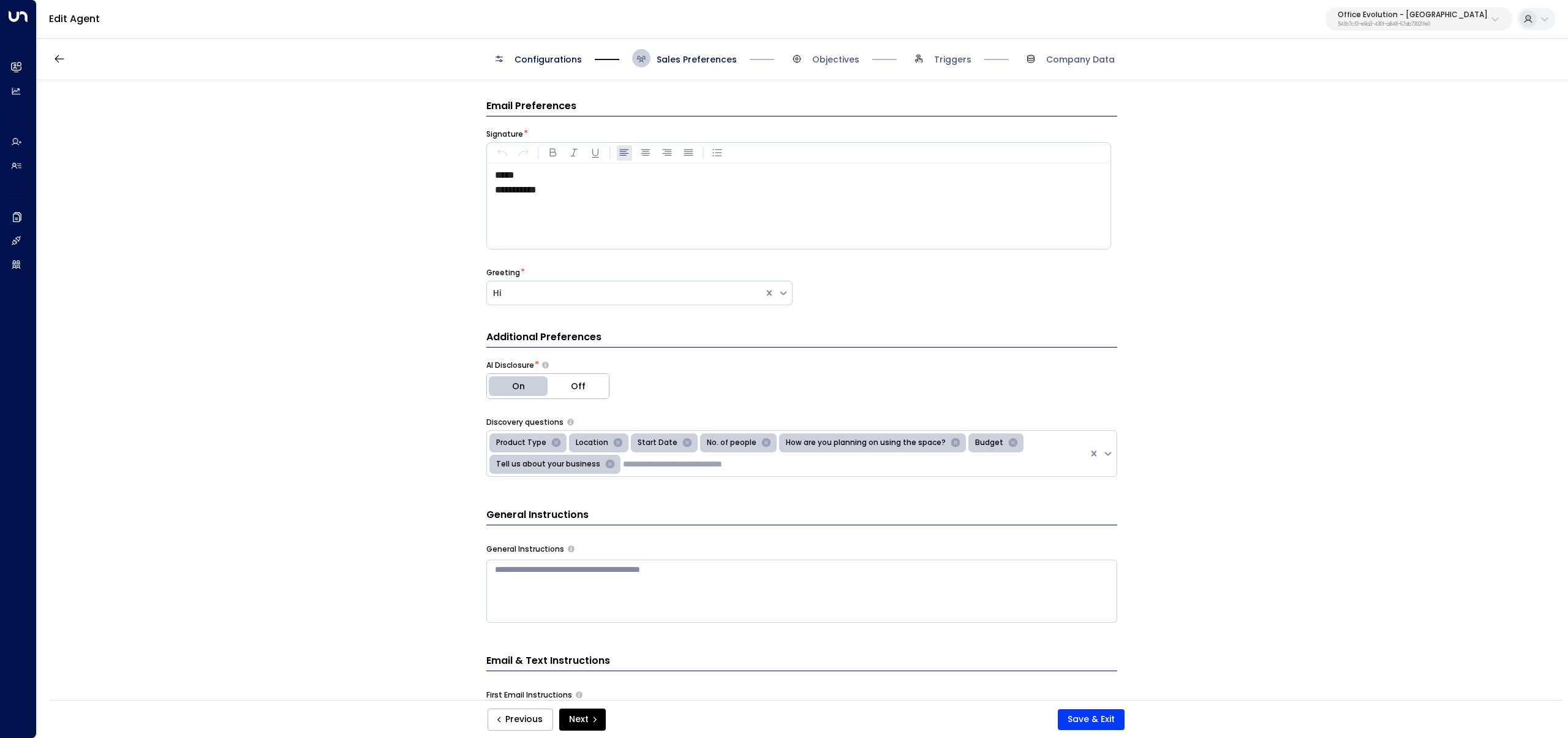
drag, startPoint x: 1438, startPoint y: 32, endPoint x: 1424, endPoint y: 49, distance: 22.0
click at [893, 33] on div "Edit Agent Office Evolution - Jacksonville 541b7cf3-e9a3-430f-a848-67ab73021fe0" at bounding box center [802, 19] width 1531 height 39
click at [893, 35] on div "Edit Agent Office Evolution - Jacksonville 541b7cf3-e9a3-430f-a848-67ab73021fe0" at bounding box center [802, 19] width 1531 height 39
drag, startPoint x: 1401, startPoint y: 25, endPoint x: 1397, endPoint y: 30, distance: 6.4
click at [893, 25] on p "541b7cf3-e9a3-430f-a848-67ab73021fe0" at bounding box center [1412, 24] width 150 height 5
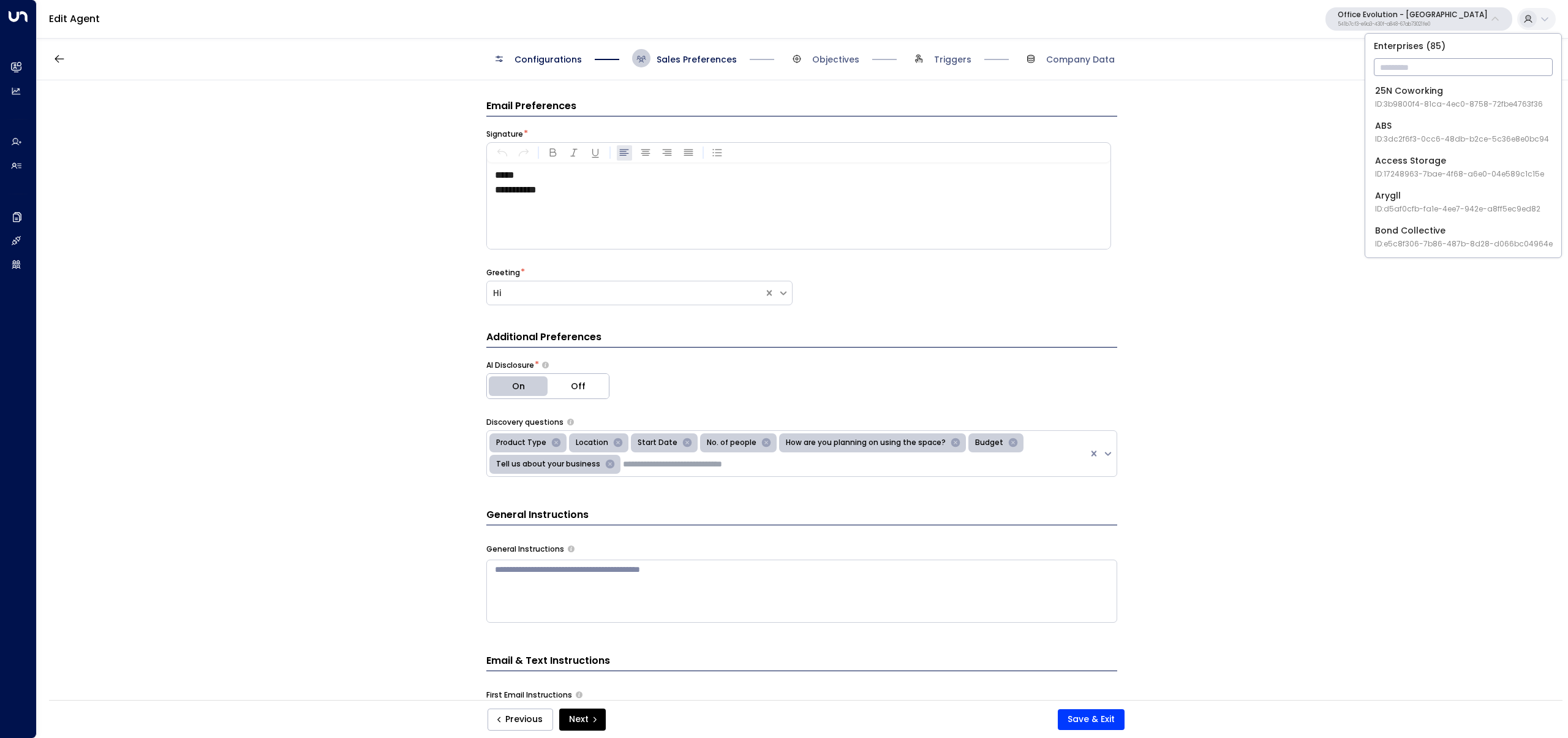
click at [893, 59] on input "text" at bounding box center [1463, 67] width 179 height 23
type input "***"
click at [893, 102] on span "ID: 24bbb2f3-cf28-4415-a26f-20e170838bf4" at bounding box center [1456, 104] width 163 height 11
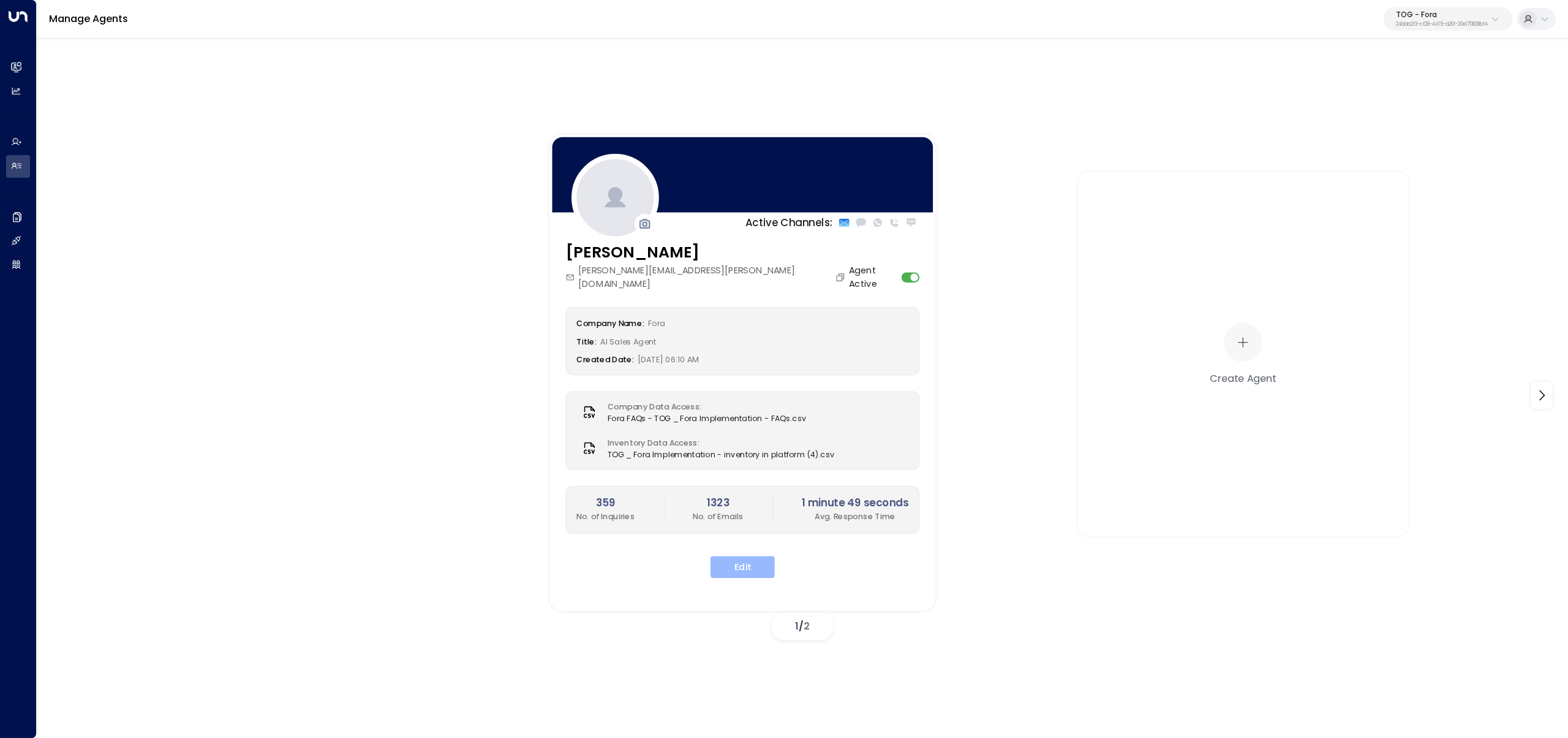
click at [749, 433] on button "Edit" at bounding box center [742, 567] width 64 height 22
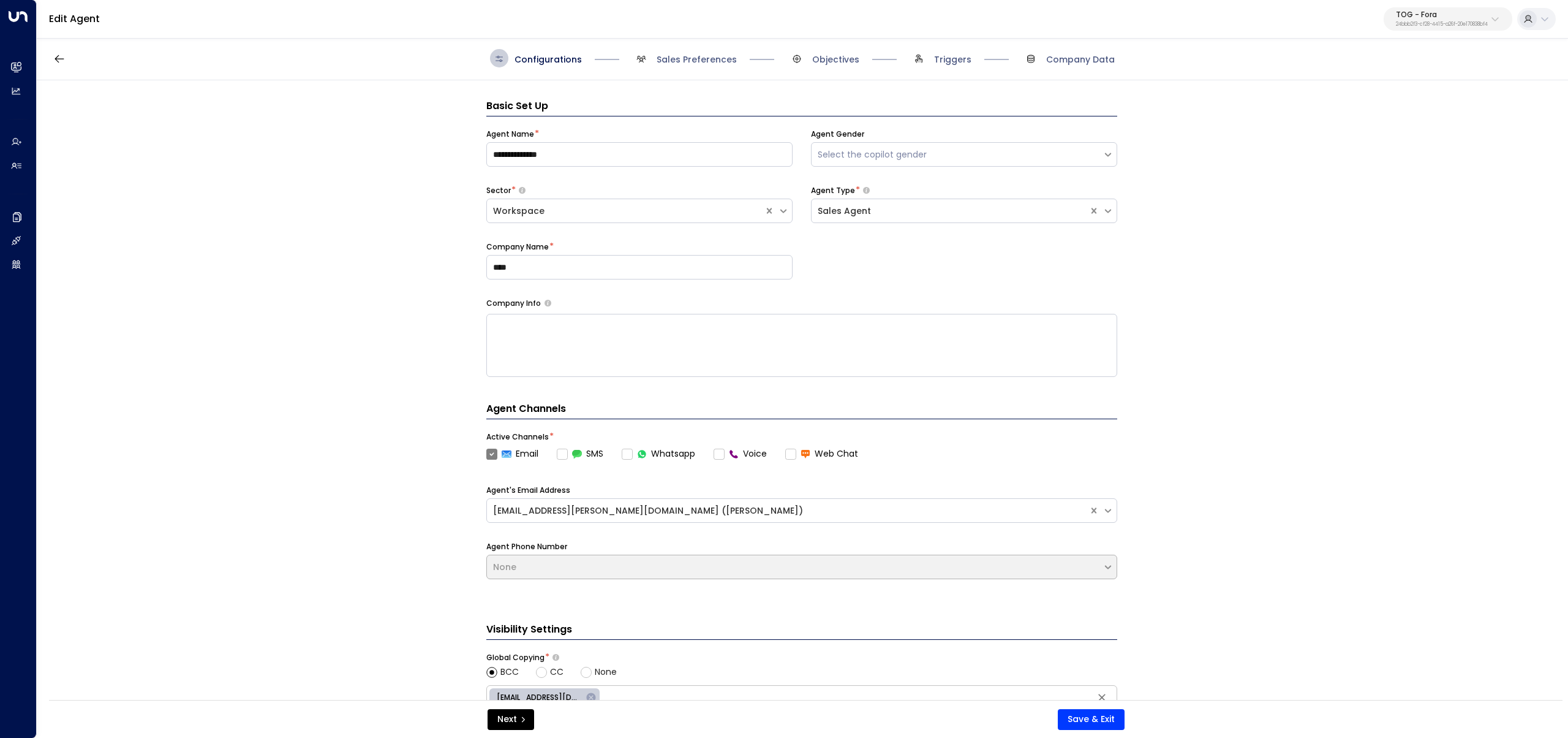
scroll to position [18, 0]
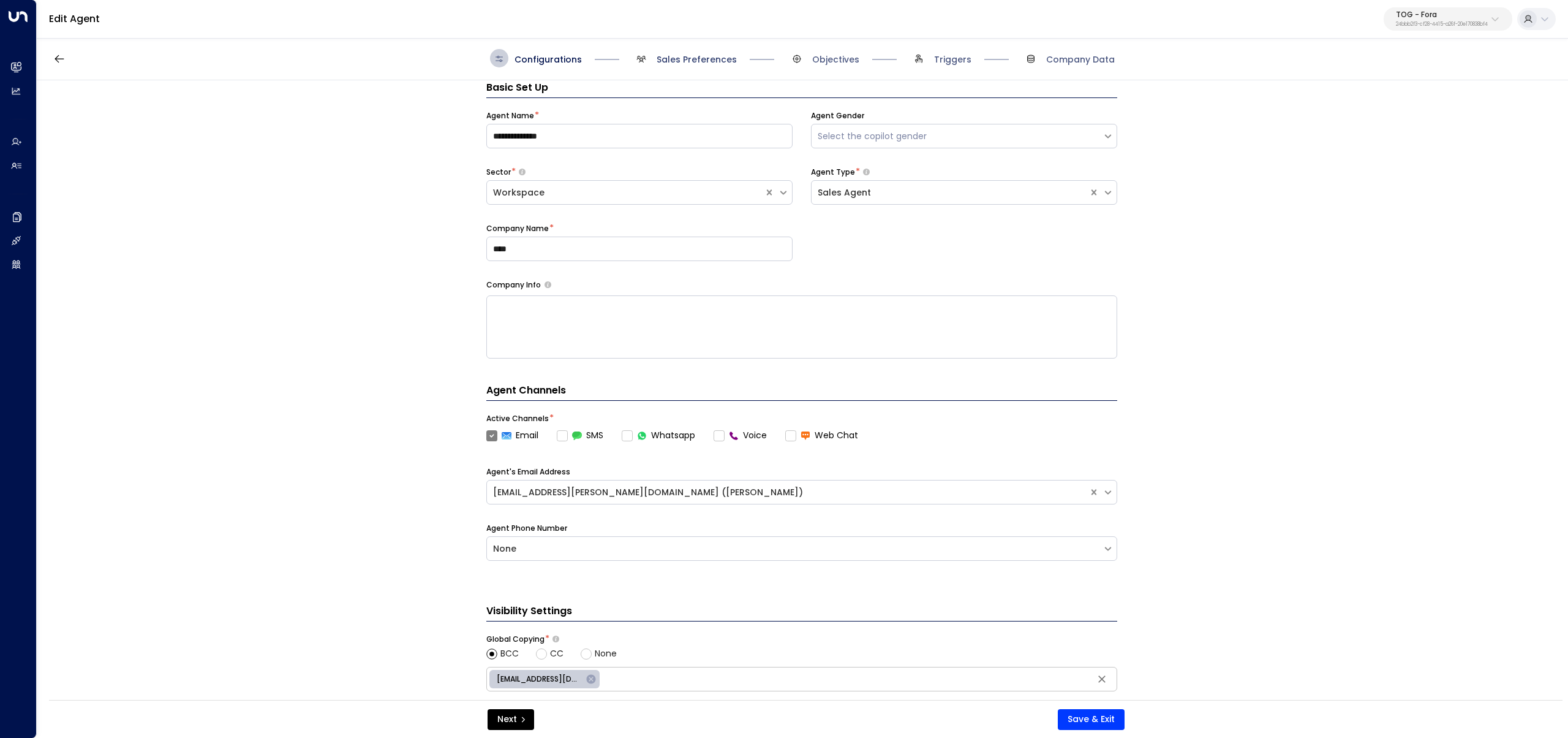
click at [695, 58] on span "Sales Preferences" at bounding box center [697, 59] width 80 height 12
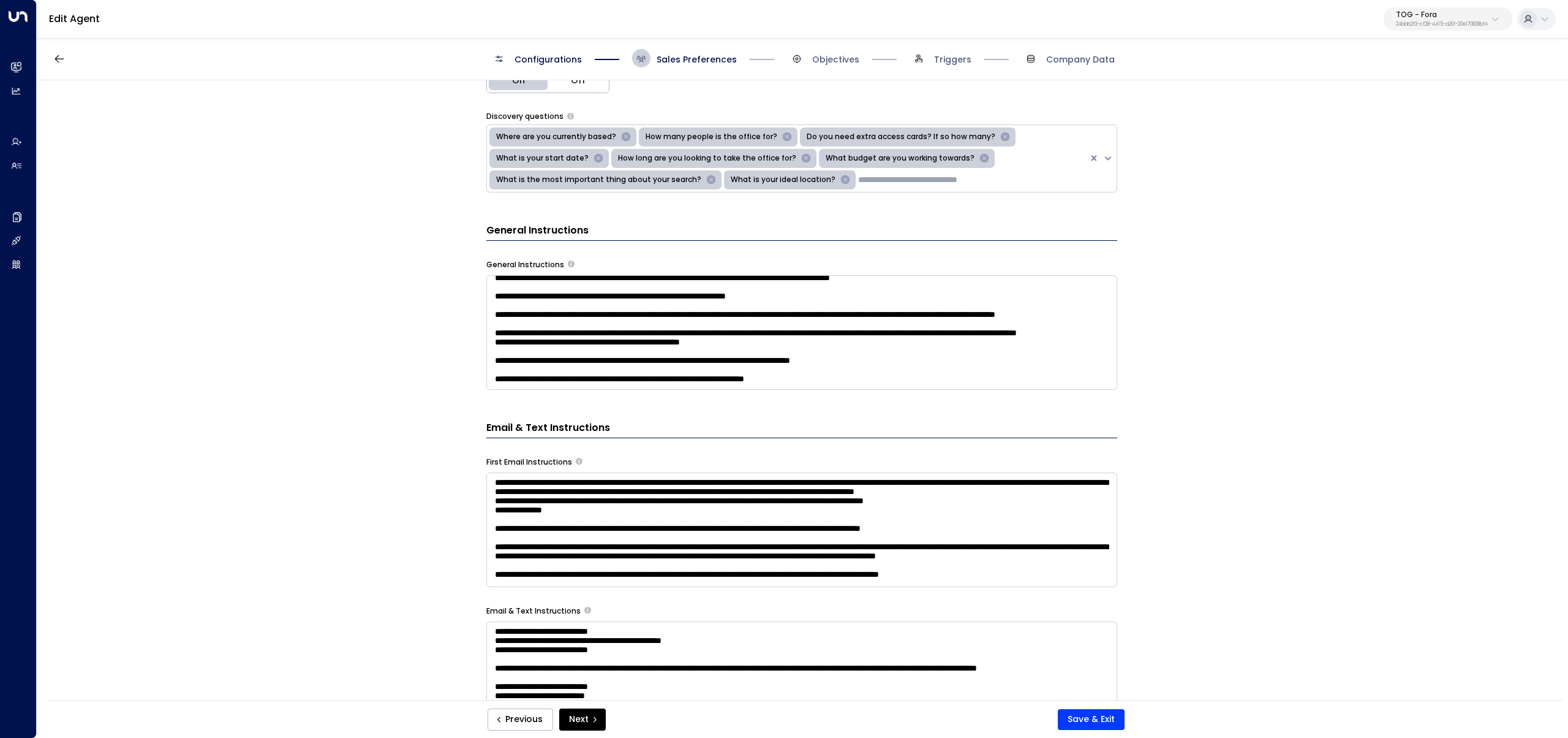
scroll to position [1544, 0]
click at [868, 373] on textarea at bounding box center [801, 332] width 630 height 115
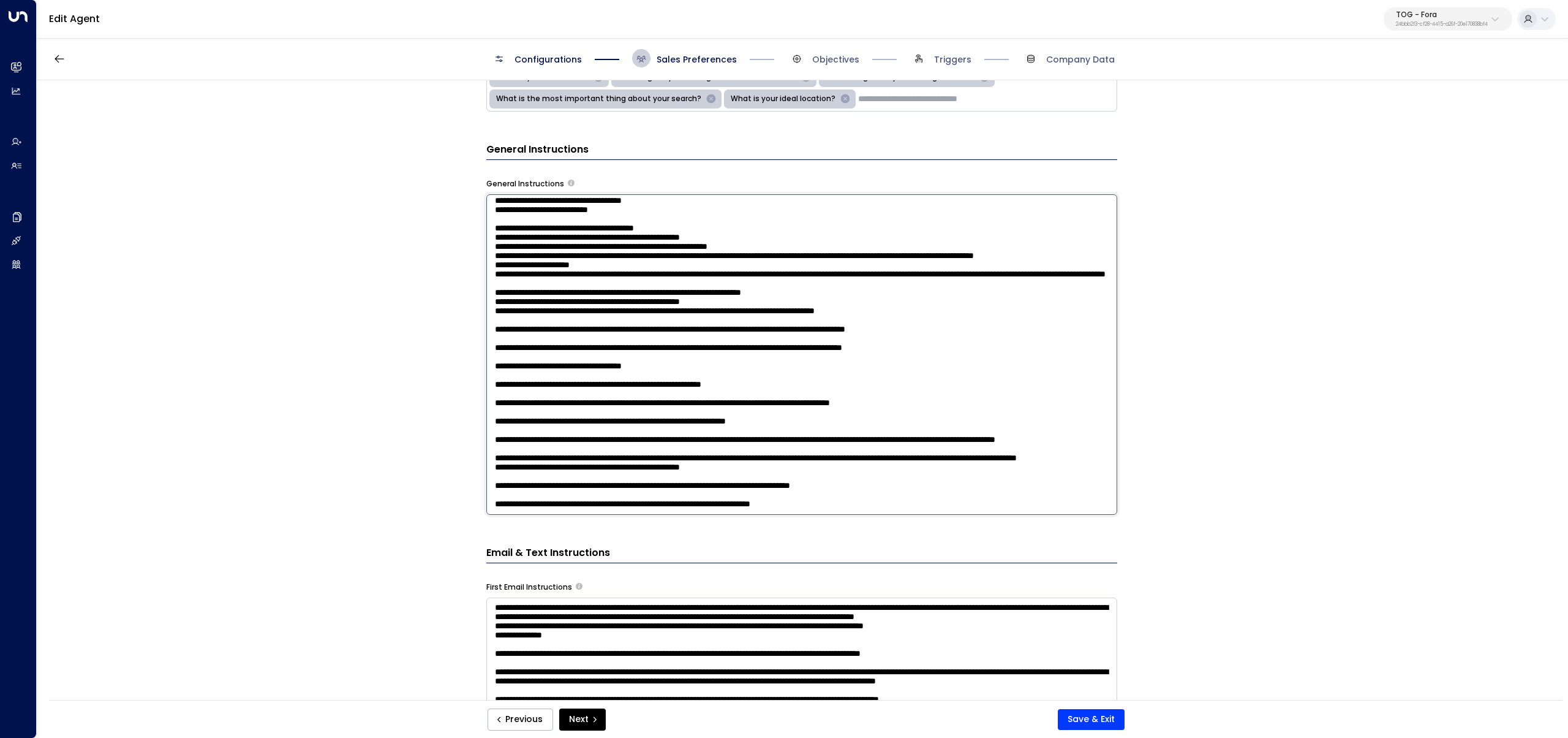
scroll to position [1358, 0]
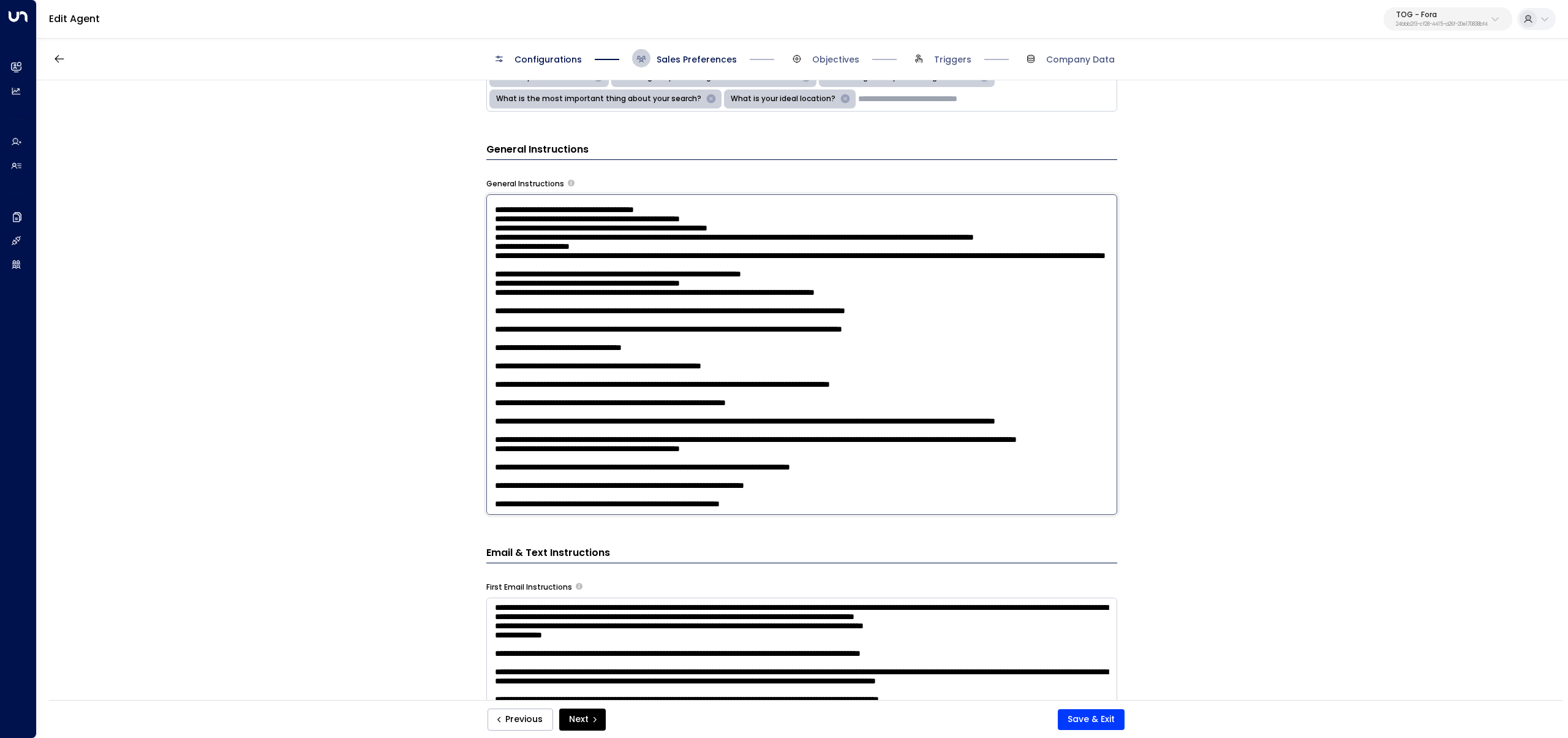
paste textarea "**********"
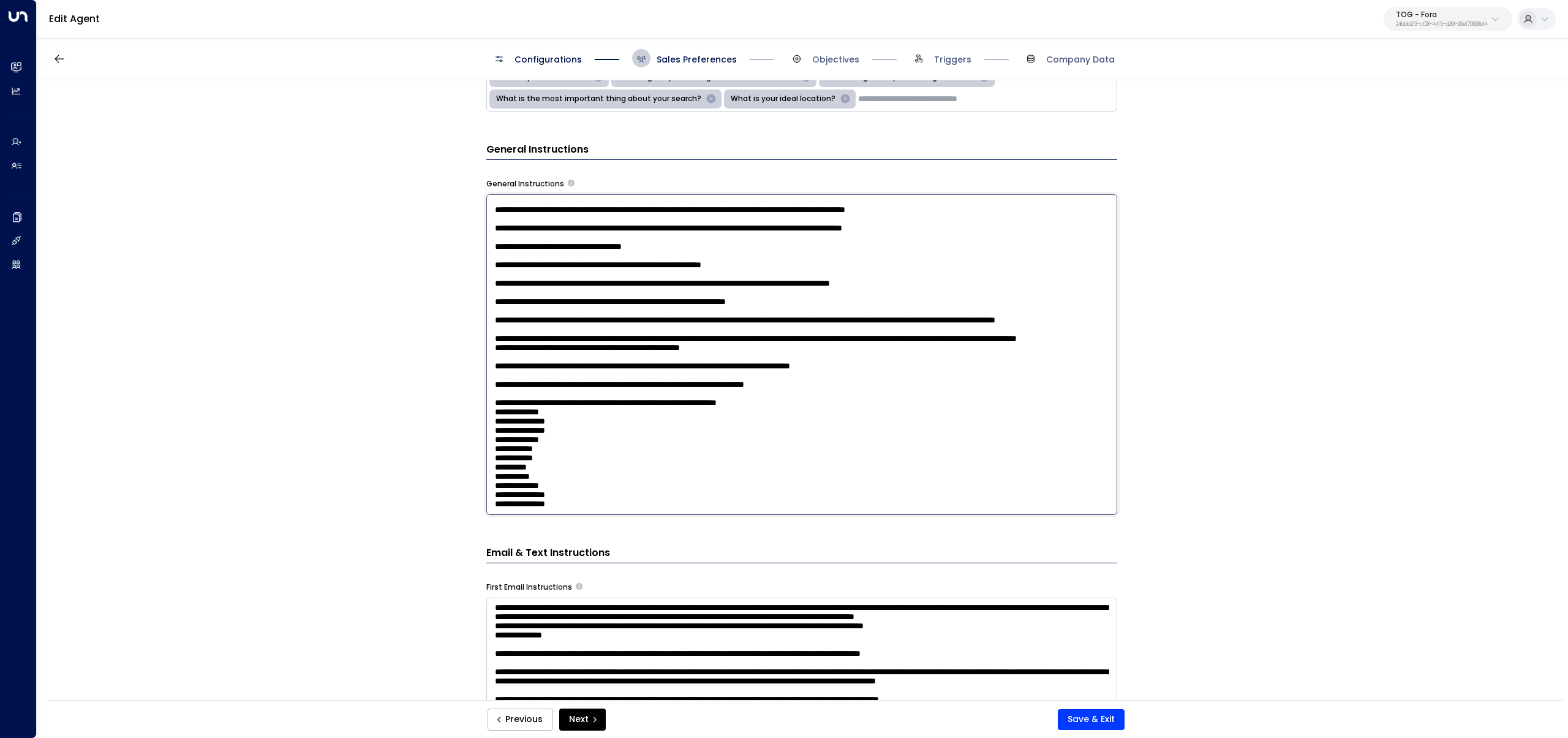
scroll to position [1499, 0]
drag, startPoint x: 626, startPoint y: 512, endPoint x: 587, endPoint y: 496, distance: 42.2
click at [588, 433] on textarea at bounding box center [801, 355] width 630 height 321
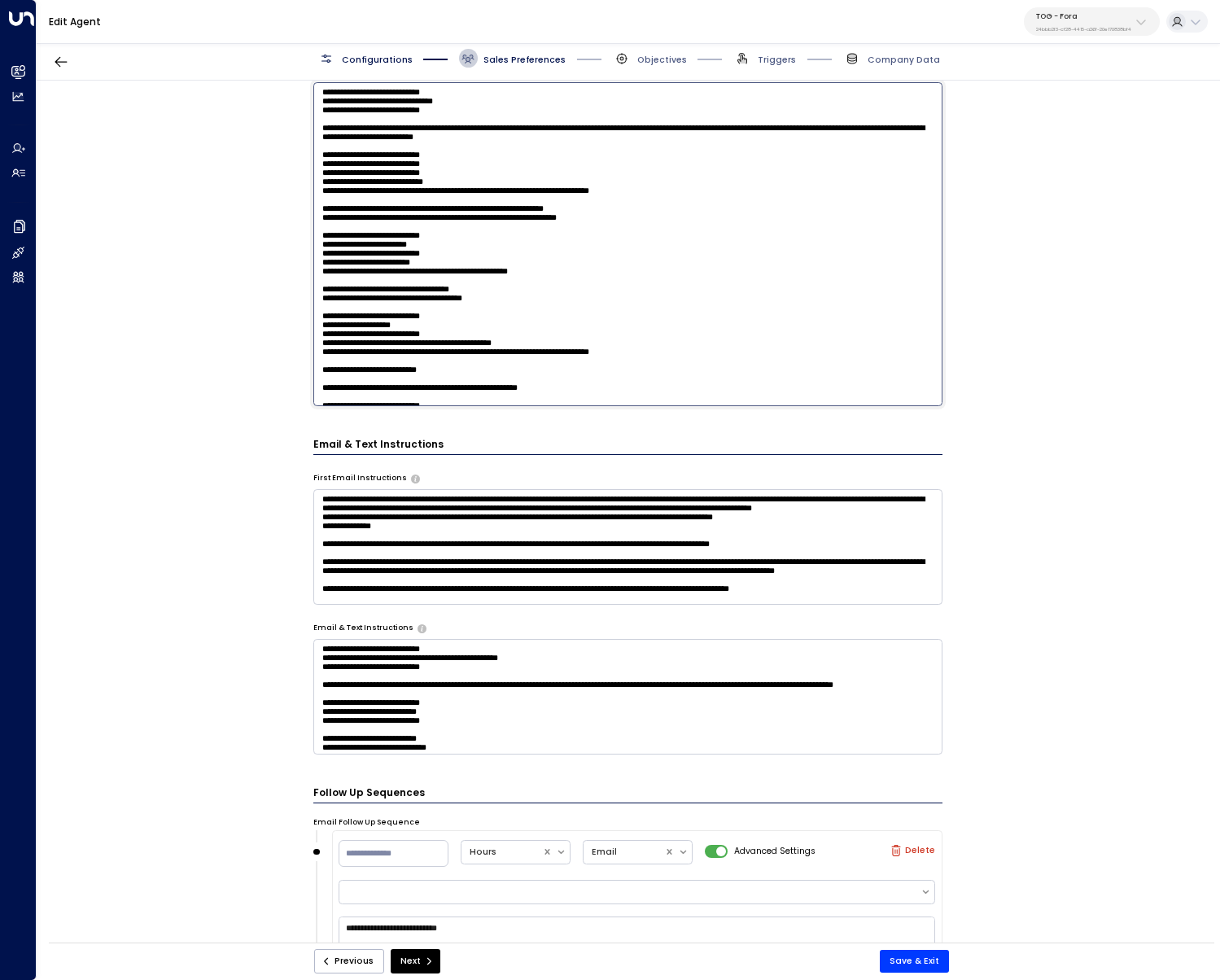
scroll to position [0, 0]
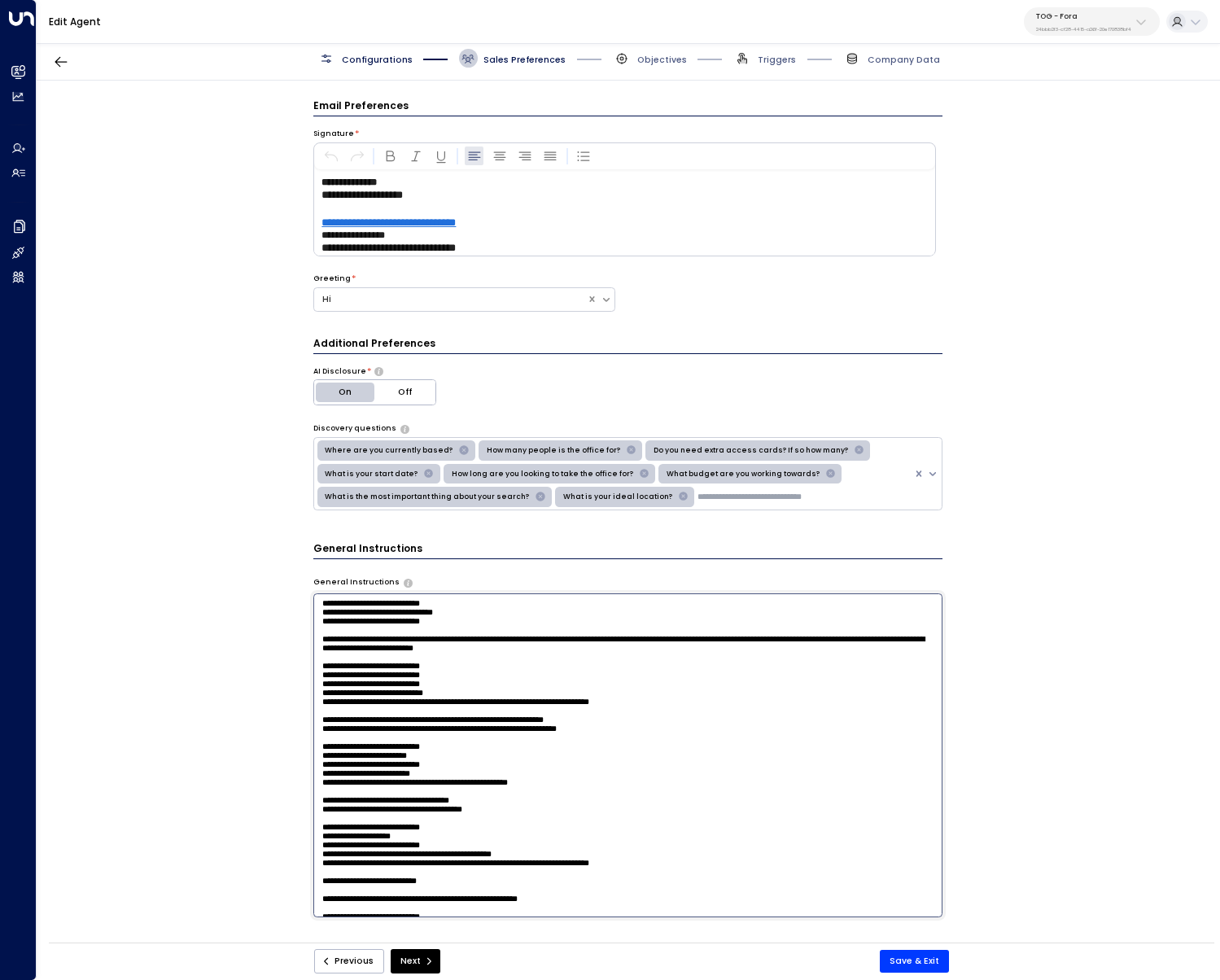
drag, startPoint x: 667, startPoint y: 240, endPoint x: 195, endPoint y: -80, distance: 570.2
click at [195, 0] on html "**********" at bounding box center [610, 475] width 1220 height 950
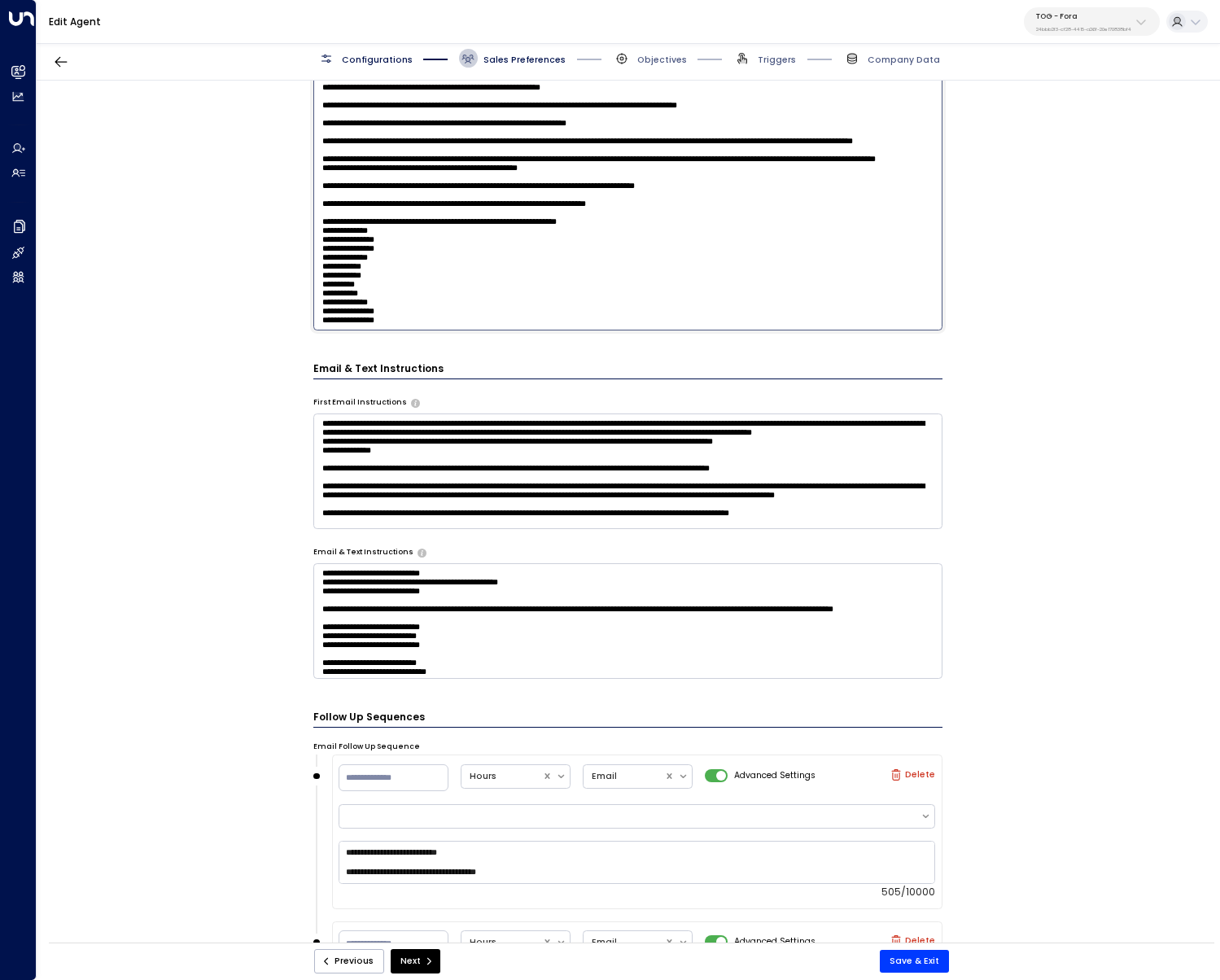
scroll to position [588, 0]
click at [480, 285] on textarea at bounding box center [628, 168] width 629 height 324
drag, startPoint x: 318, startPoint y: 153, endPoint x: 593, endPoint y: 432, distance: 391.7
click at [593, 432] on div "Additional Preferences AI Disclosure * On Off Discovery questions Where are you…" at bounding box center [628, 212] width 629 height 929
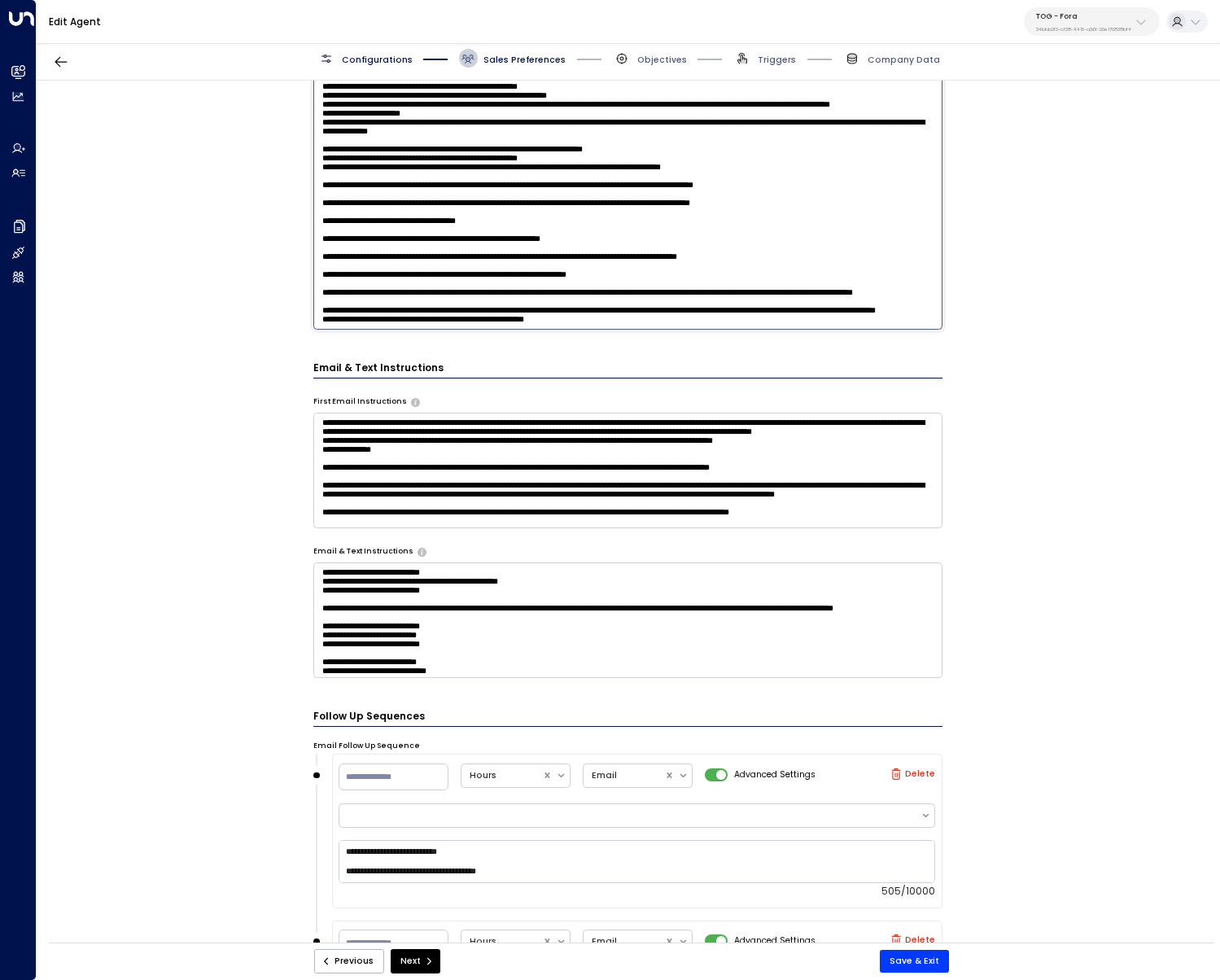
scroll to position [777, 0]
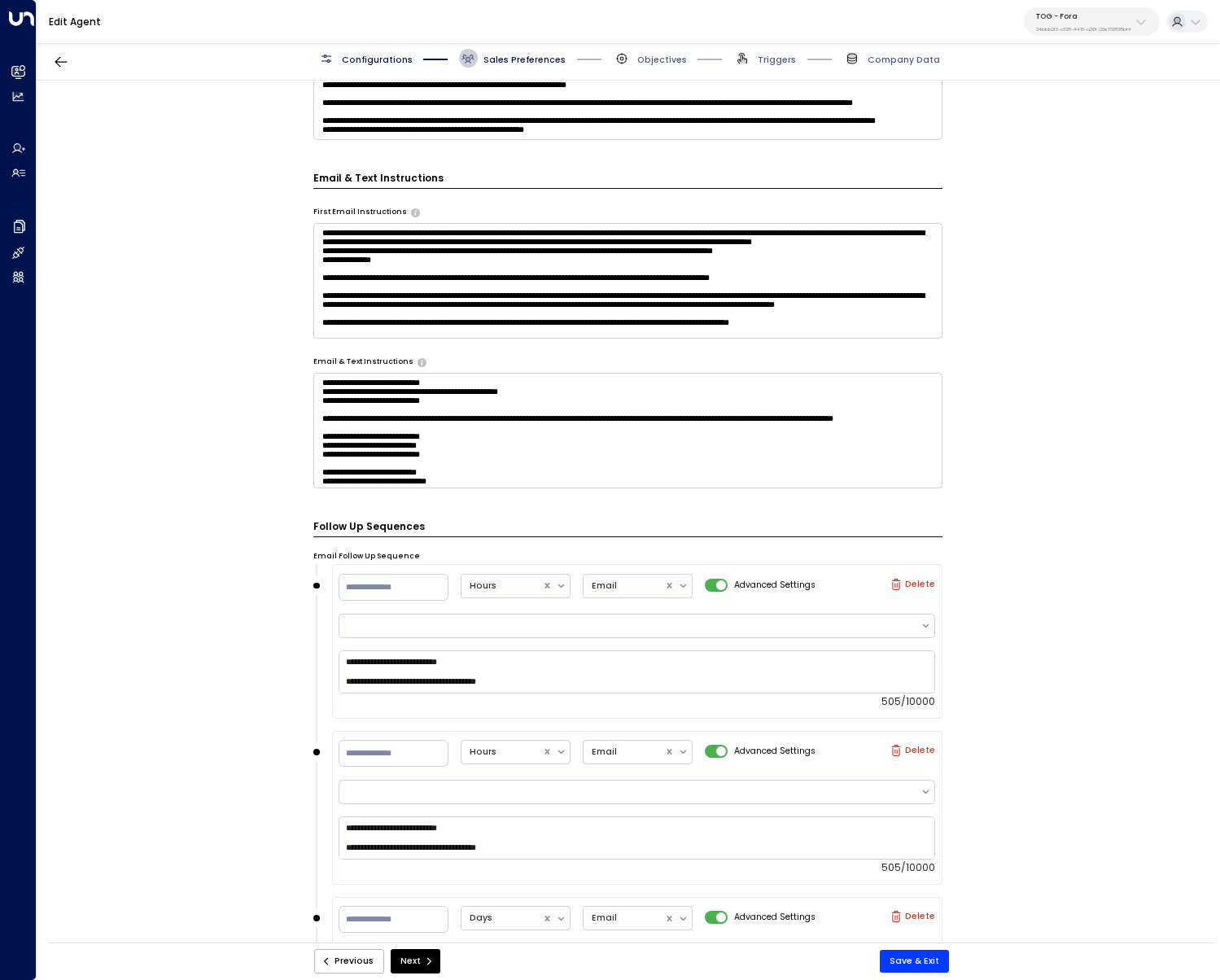
click at [1168, 269] on div "**********" at bounding box center [627, 515] width 1183 height 870
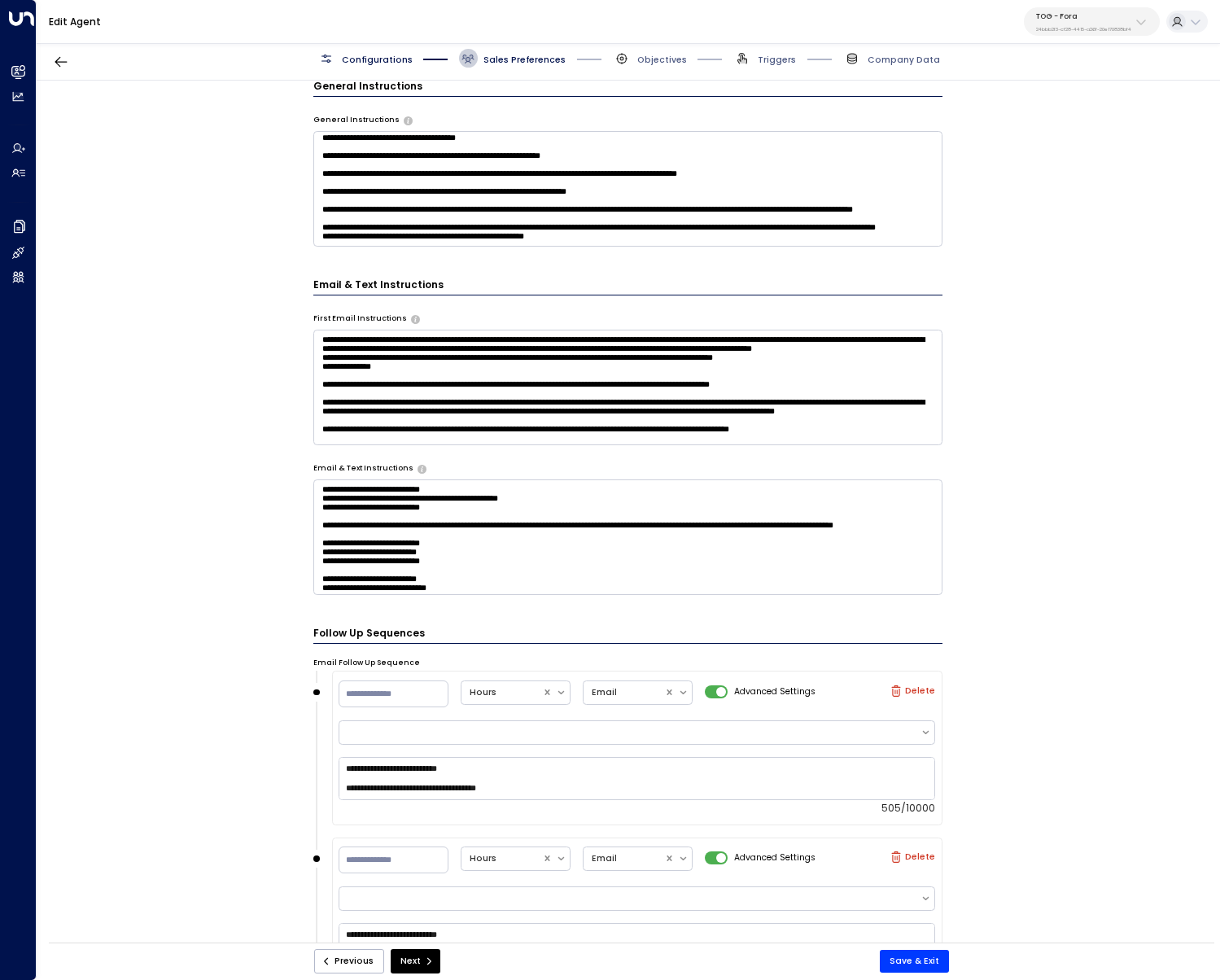
scroll to position [304, 0]
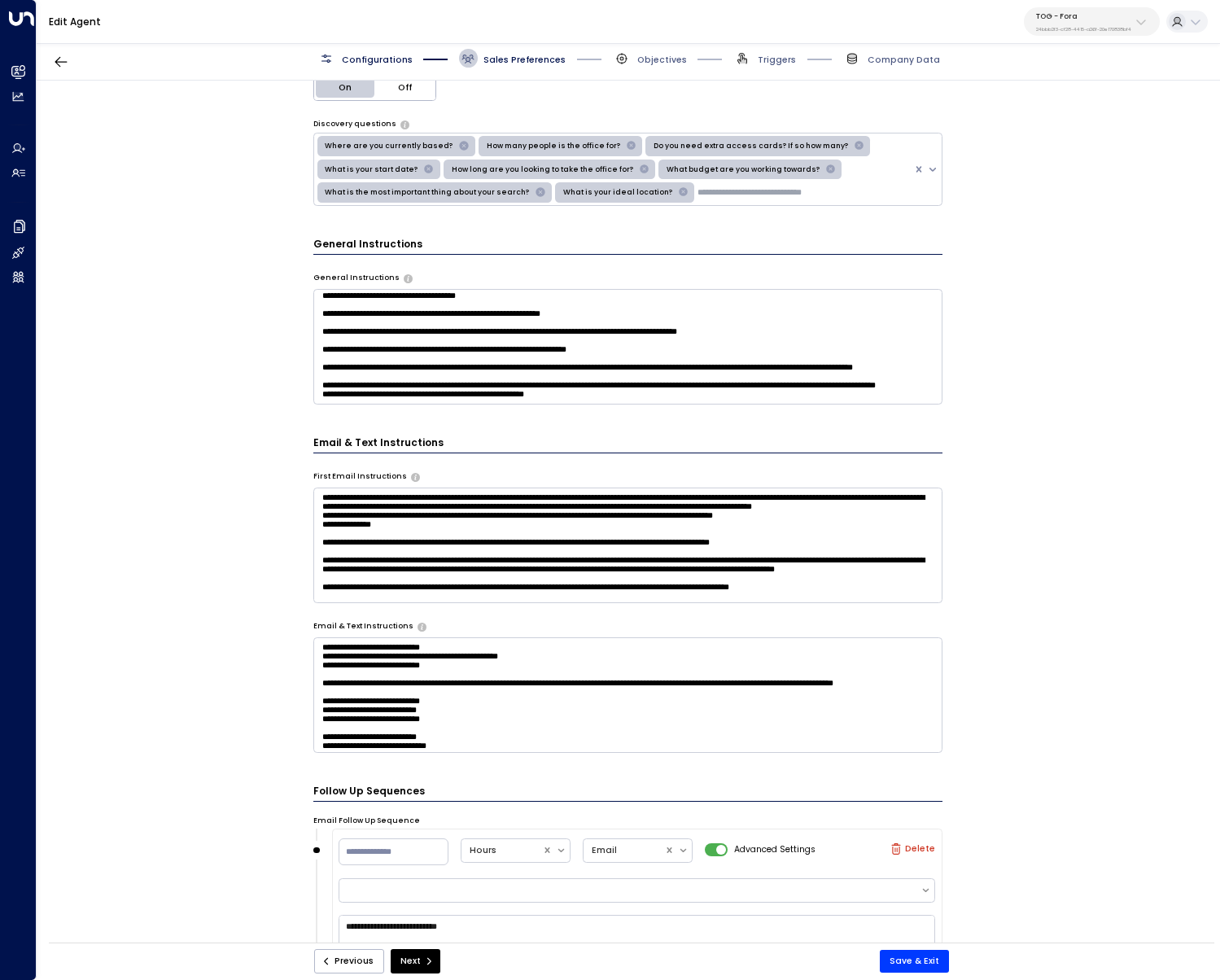
click at [419, 336] on textarea at bounding box center [628, 346] width 629 height 115
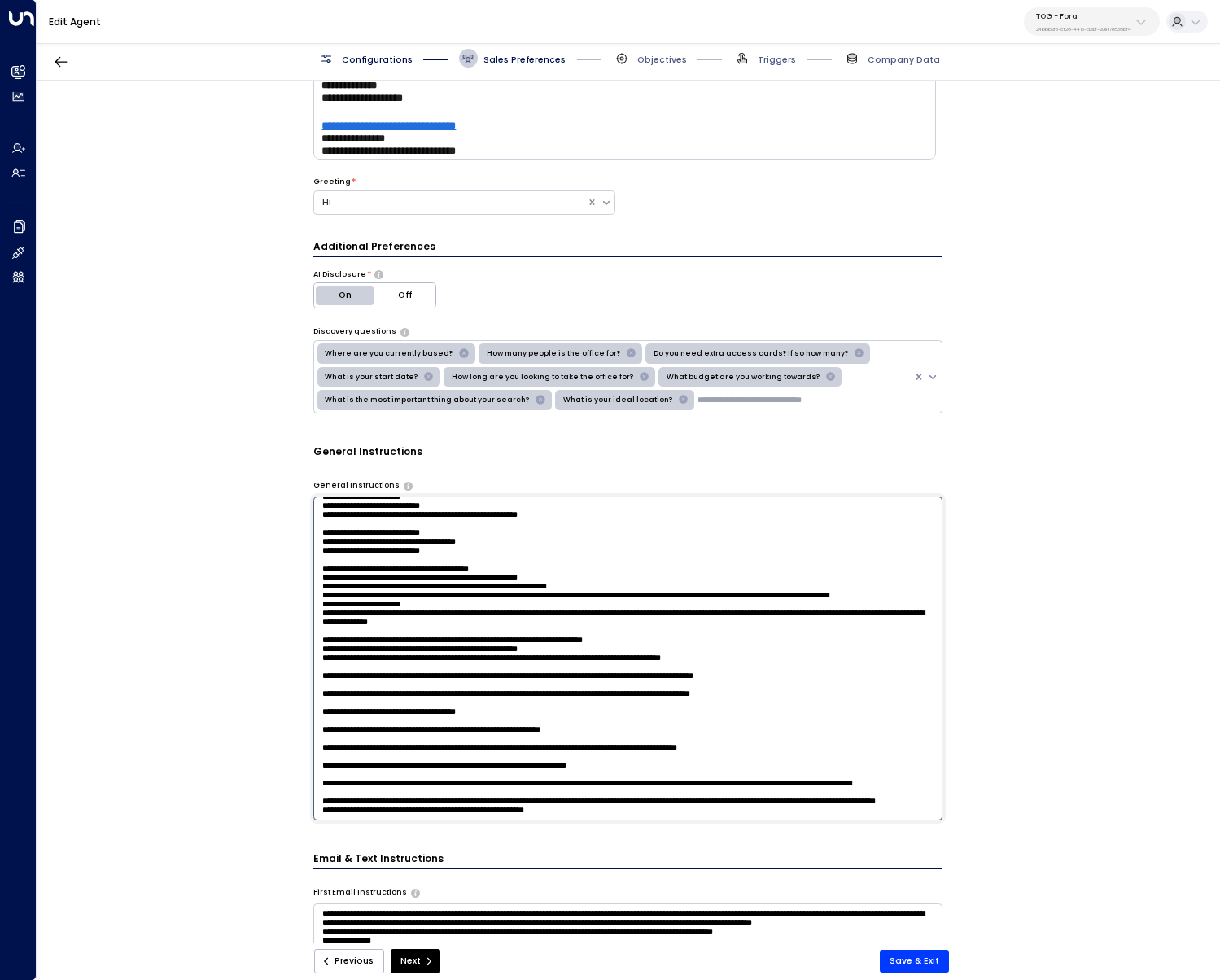
scroll to position [0, 0]
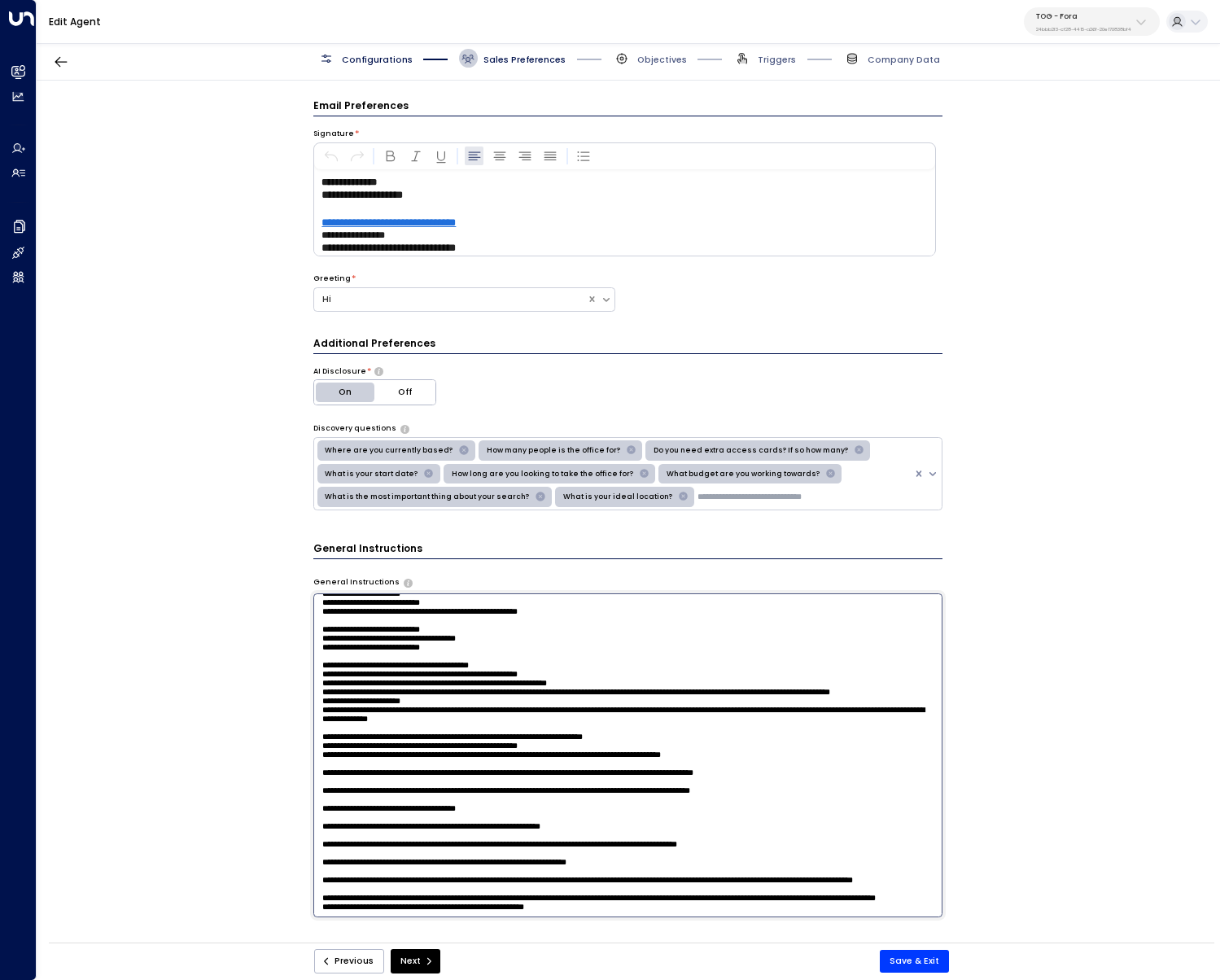
paste textarea "**********"
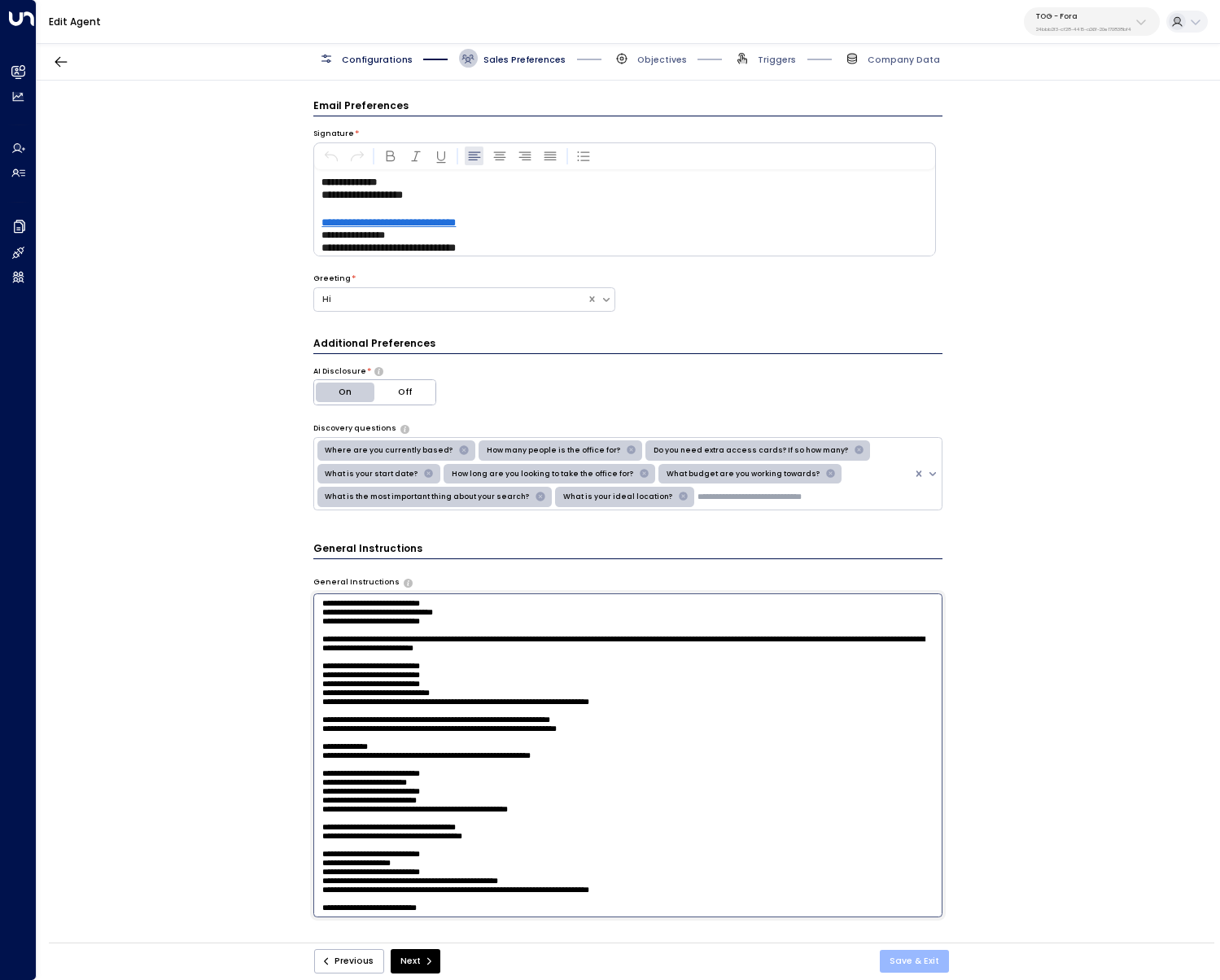
type textarea "**********"
click at [919, 576] on button "Save & Exit" at bounding box center [915, 961] width 69 height 22
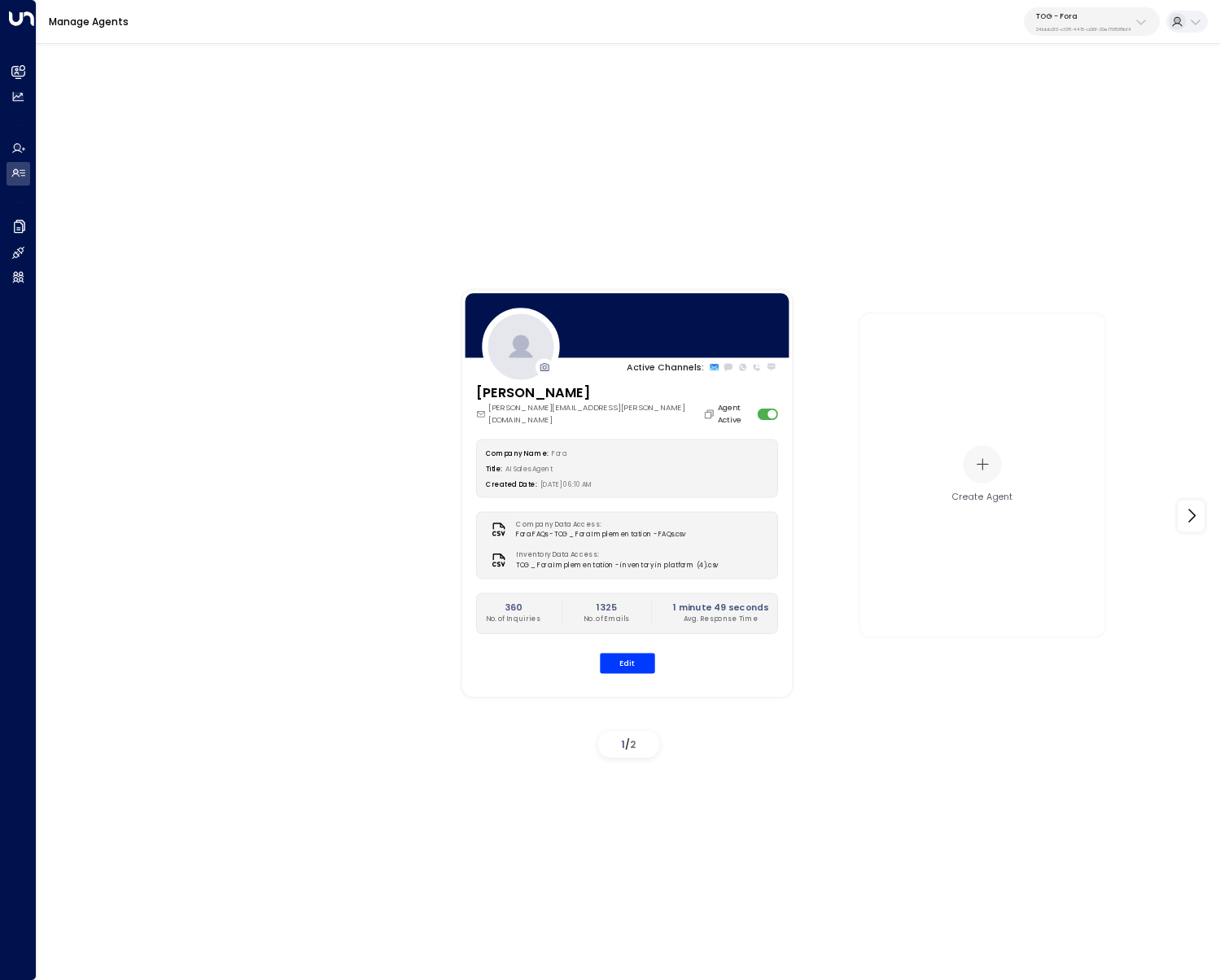
click at [1036, 256] on div "Active Channels: Eva Fitzgerald eva.fitzgerald@theofficegroup.com Agent Active …" at bounding box center [628, 506] width 1183 height 940
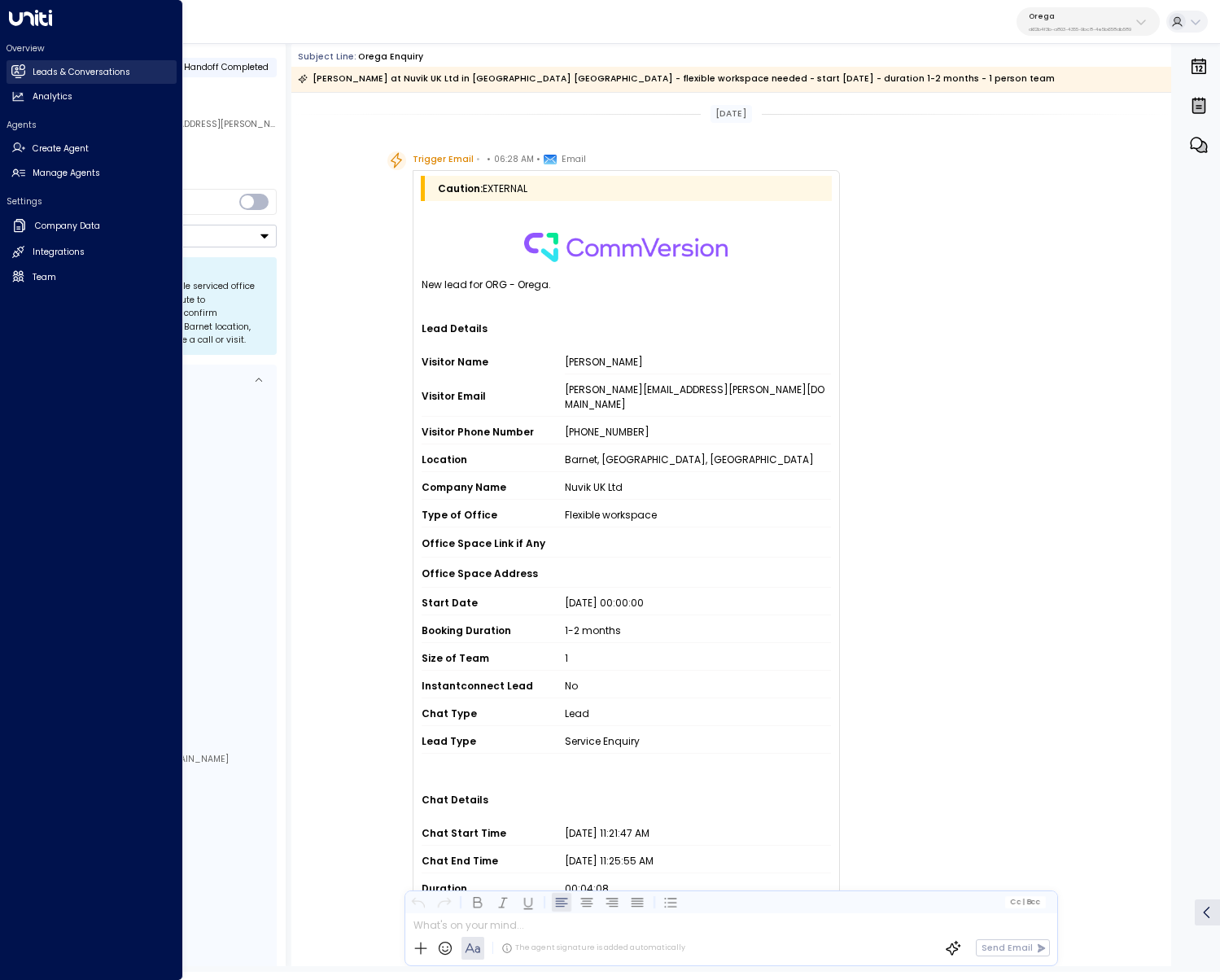
click at [9, 73] on link "Leads & Conversations Leads & Conversations" at bounding box center [92, 71] width 170 height 23
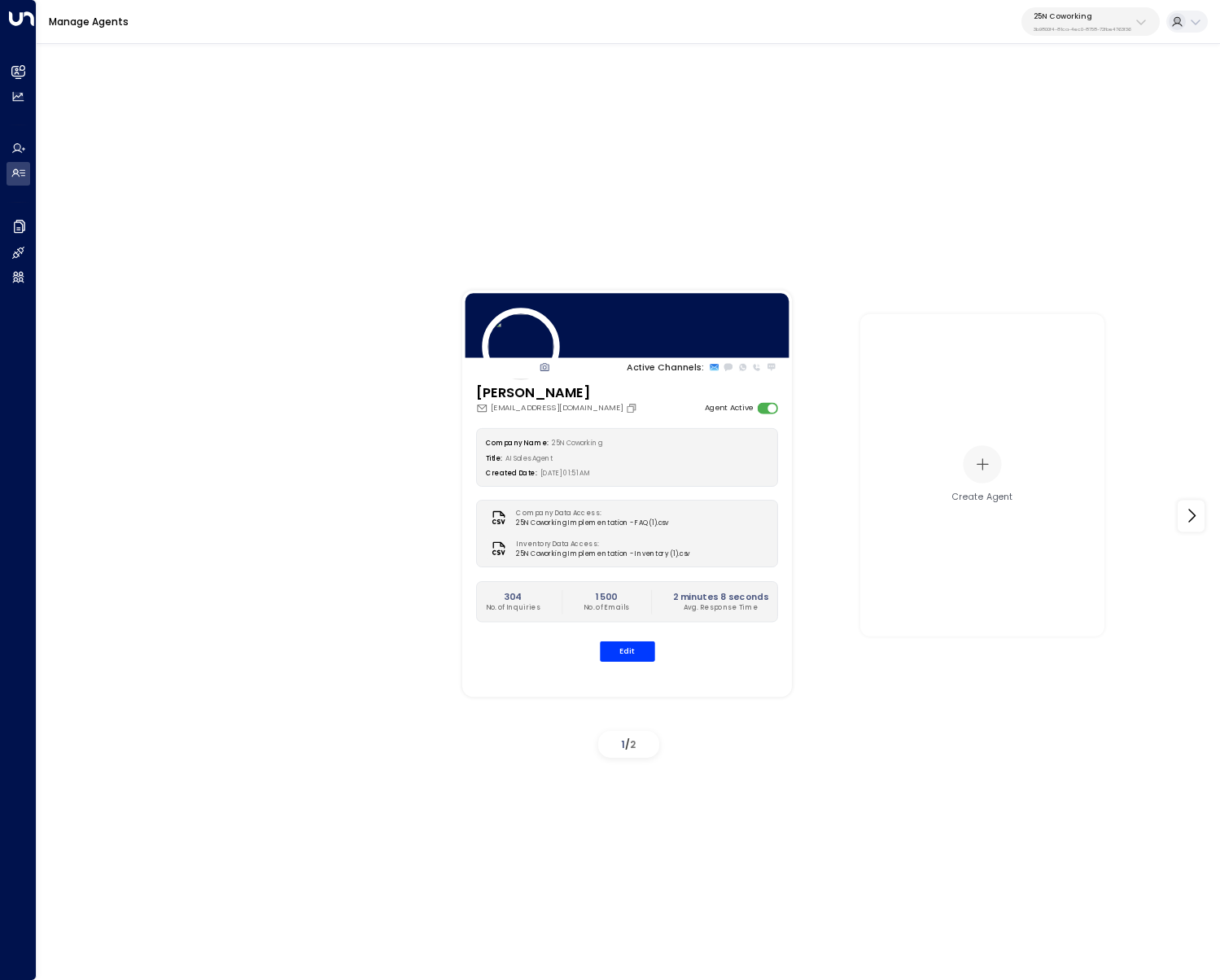
click at [1120, 23] on div "25N Coworking 3b9800f4-81ca-4ec0-8758-72fbe4763f36" at bounding box center [1082, 22] width 97 height 22
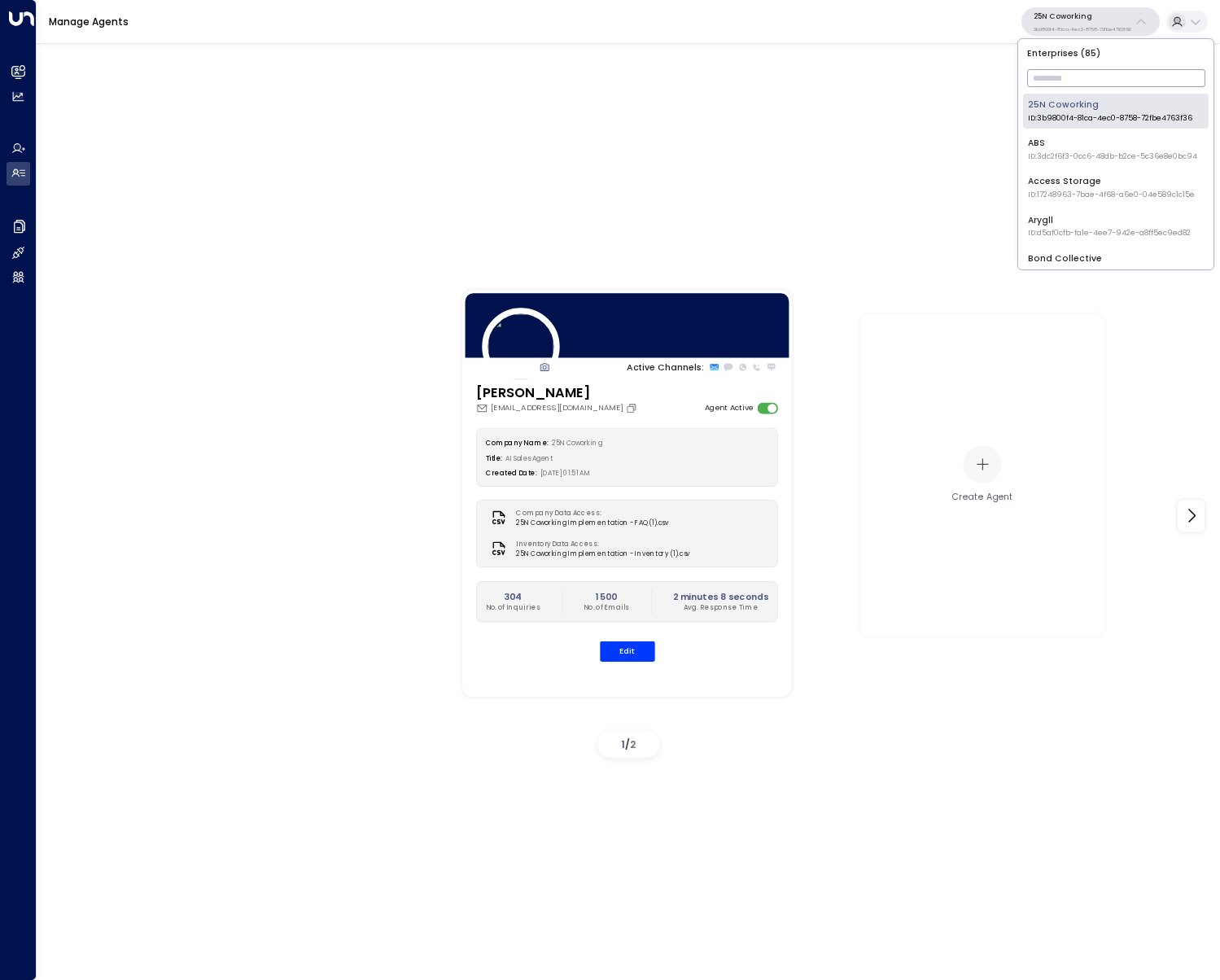
click at [1073, 80] on input "text" at bounding box center [1116, 79] width 178 height 26
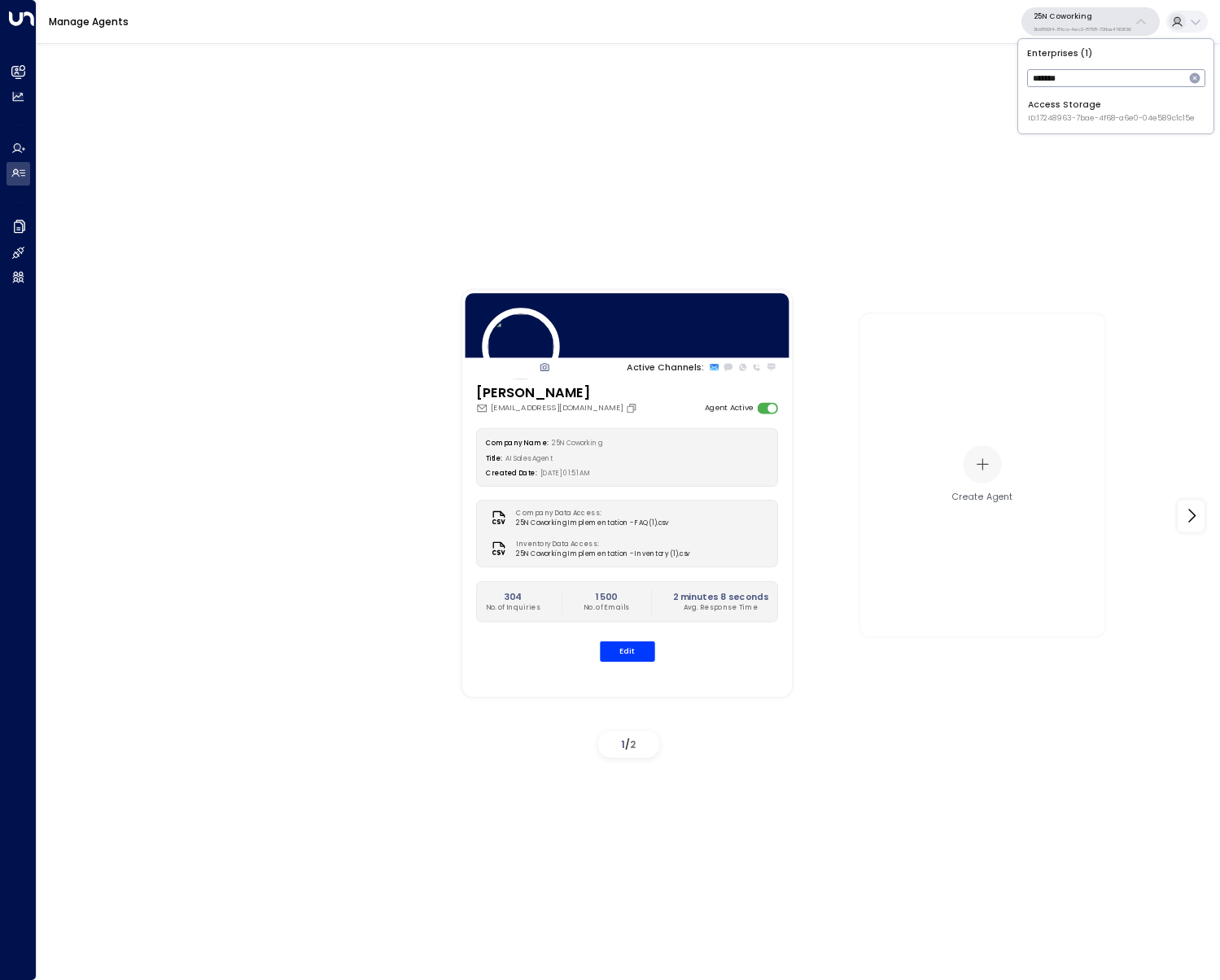
type input "******"
click at [1045, 109] on div "Access Storage ID: 17248963-7bae-4f68-a6e0-04e589c1c15e" at bounding box center [1111, 110] width 167 height 25
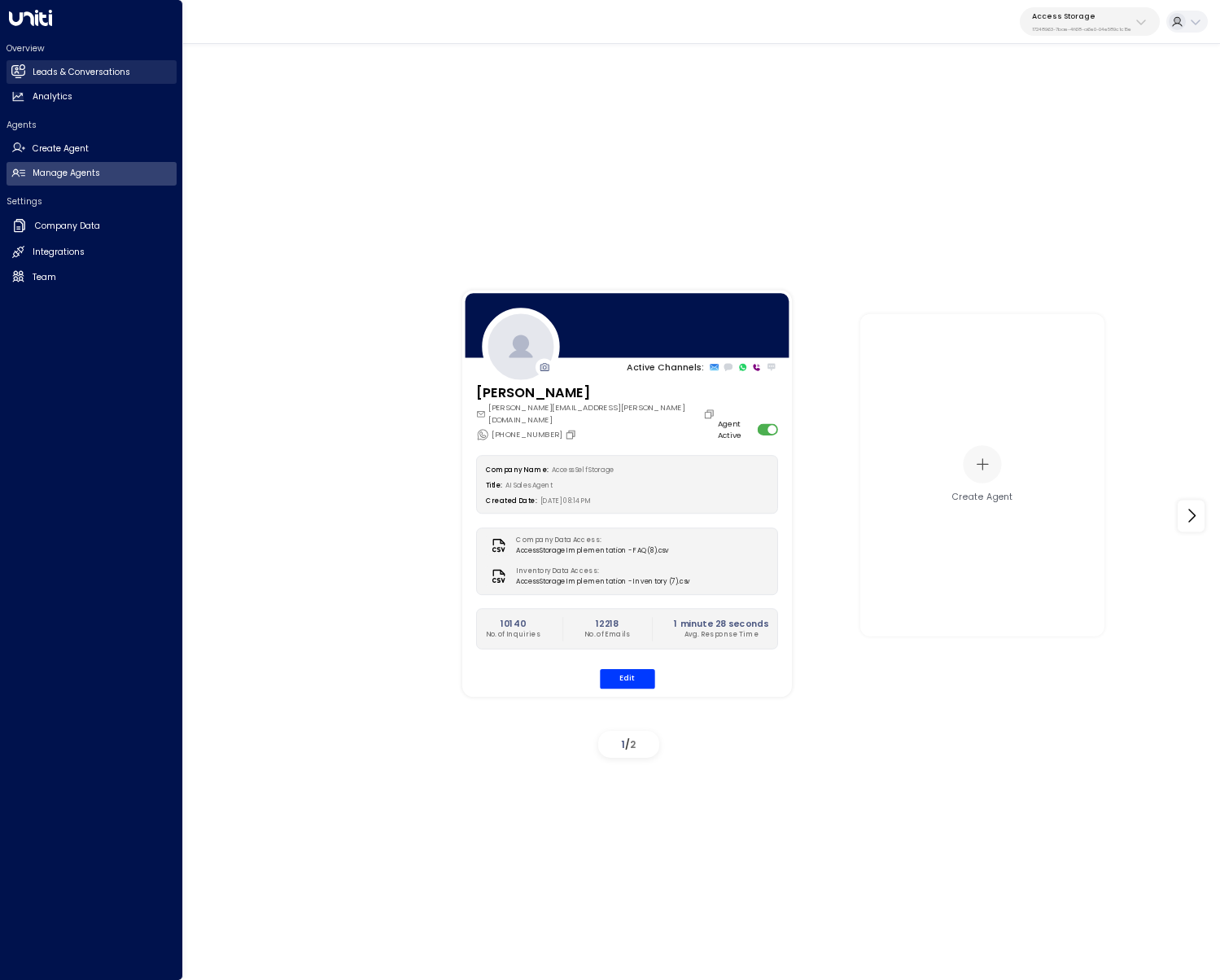
click at [70, 79] on link "Leads & Conversations Leads & Conversations" at bounding box center [92, 71] width 170 height 23
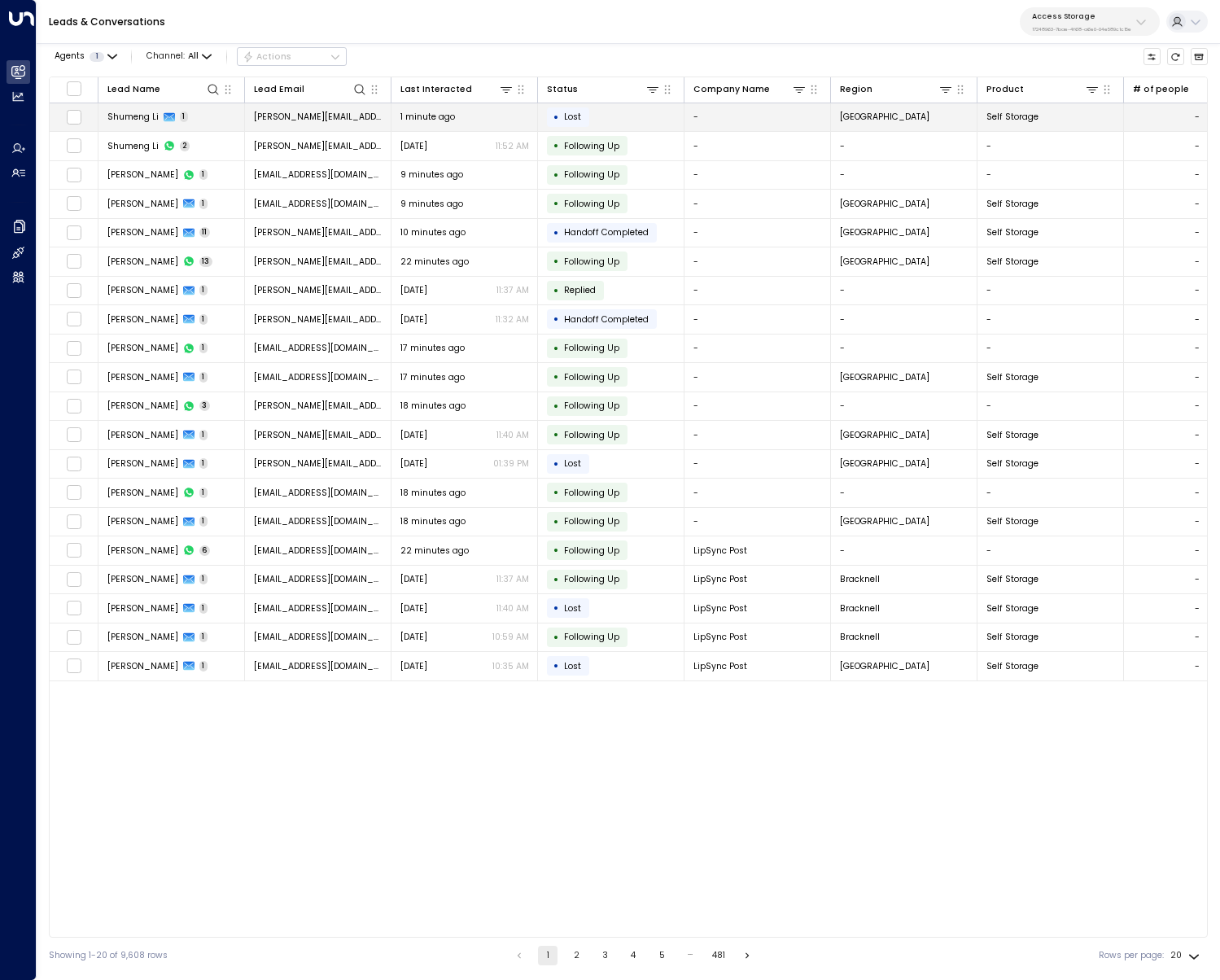
click at [209, 120] on td "Shumeng Li 1" at bounding box center [171, 117] width 146 height 28
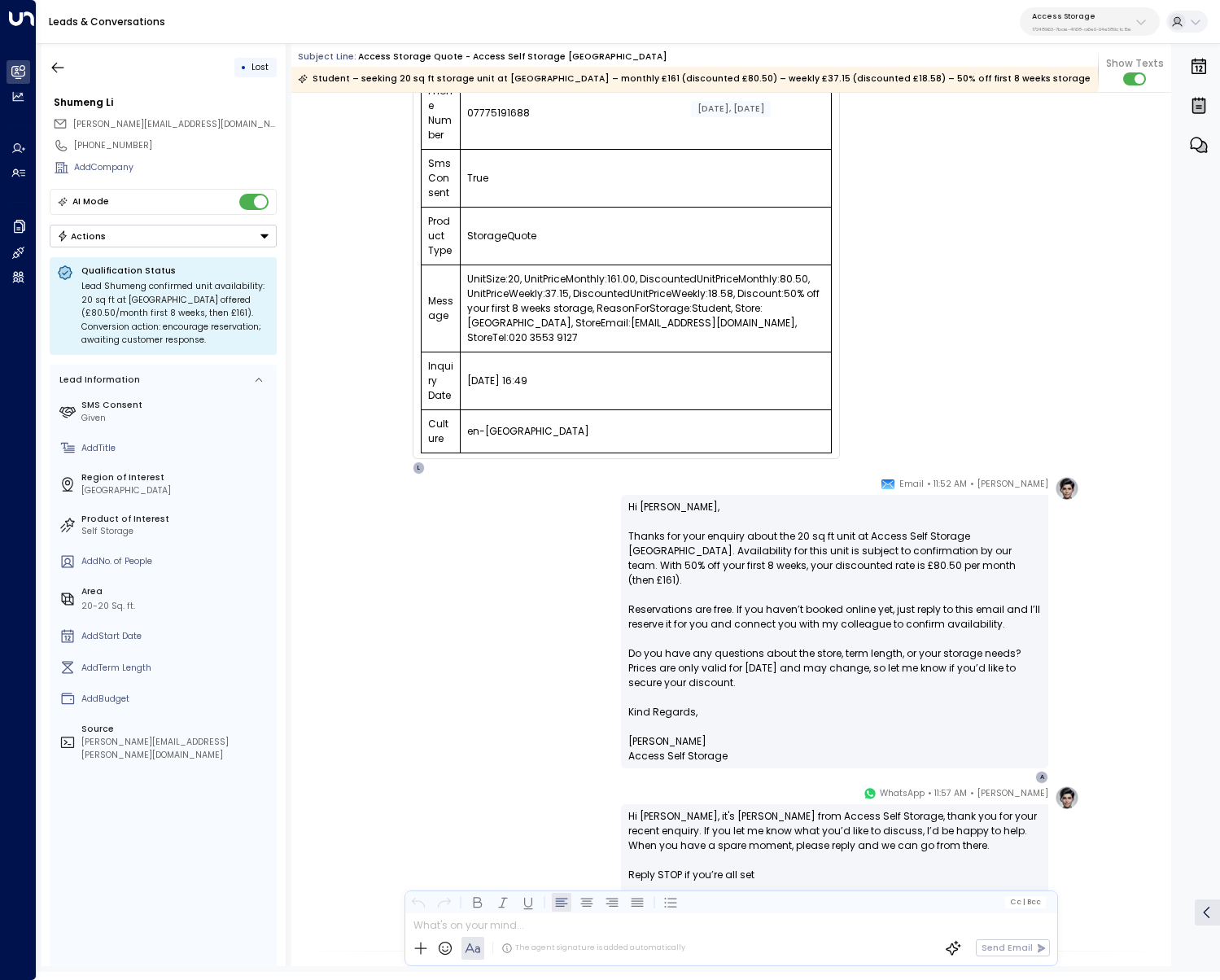
scroll to position [315, 0]
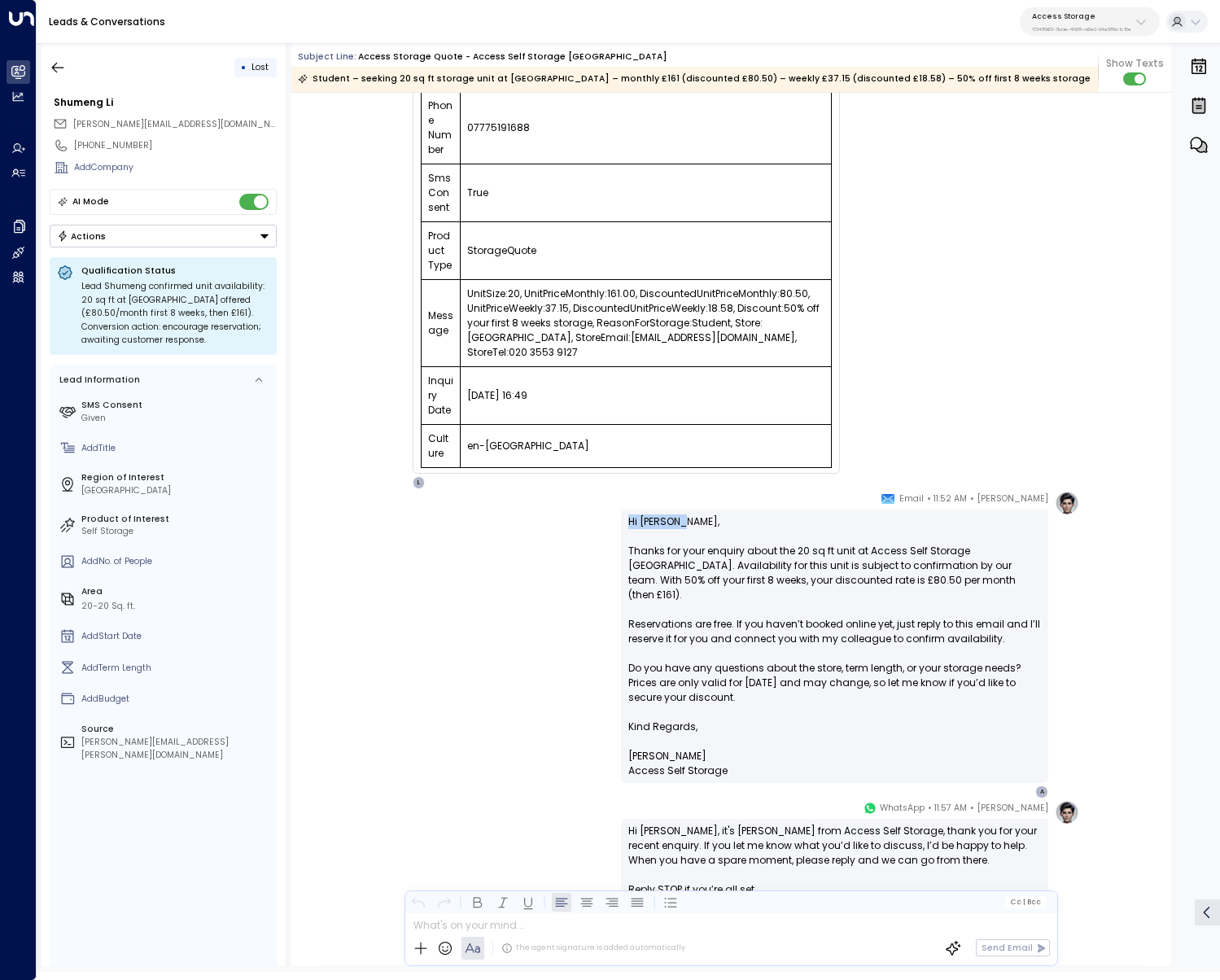
drag, startPoint x: 680, startPoint y: 523, endPoint x: 601, endPoint y: 515, distance: 79.4
click at [601, 515] on div "[PERSON_NAME] • 11:52 AM • Email Hi [PERSON_NAME], Thanks for your enquiry abou…" at bounding box center [730, 644] width 696 height 308
copy p "Hi [PERSON_NAME],"
click at [664, 520] on p "Hi Shumeng, Thanks for your enquiry about the 20 sq ft unit at Access Self Stor…" at bounding box center [834, 616] width 413 height 205
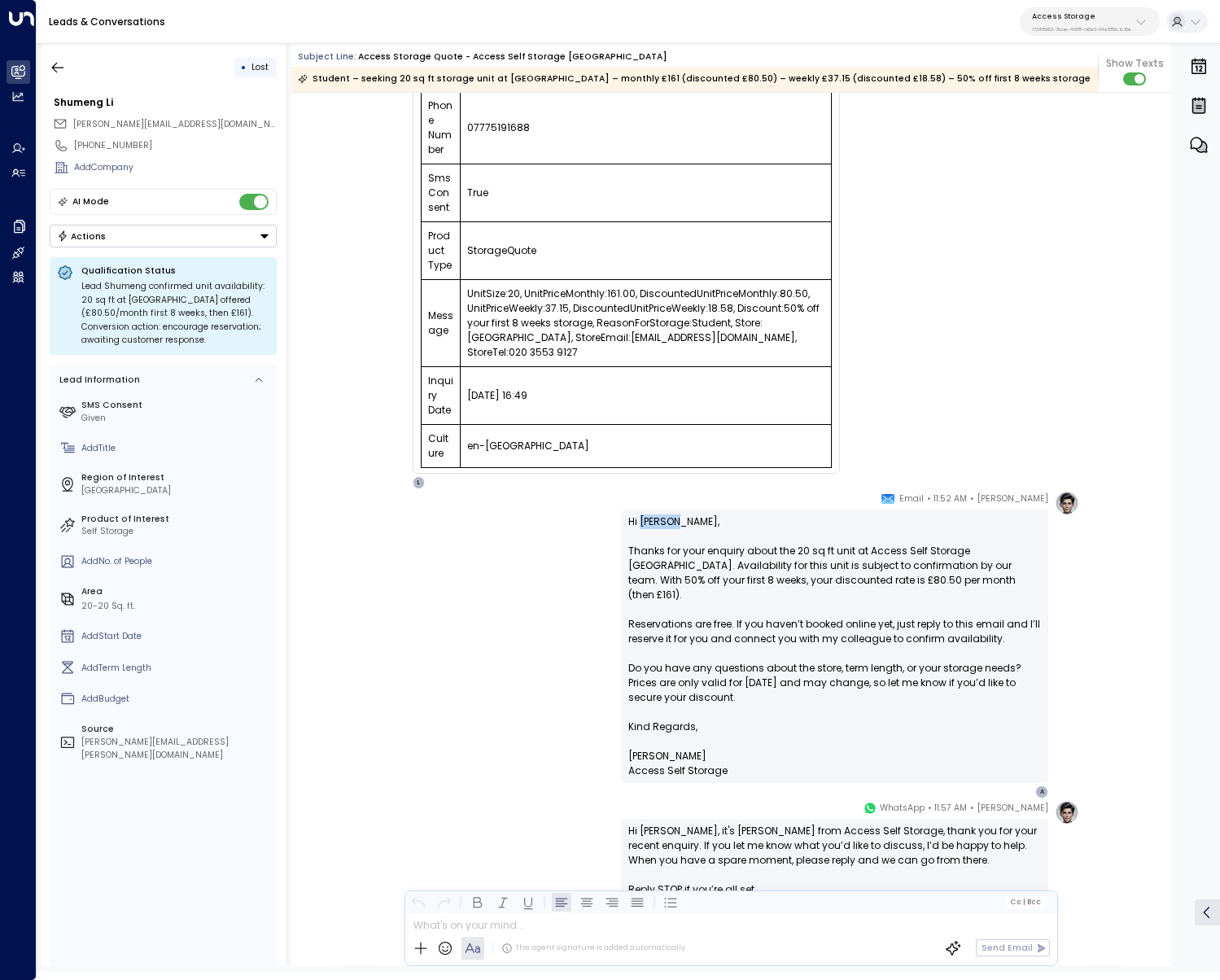
scroll to position [0, 0]
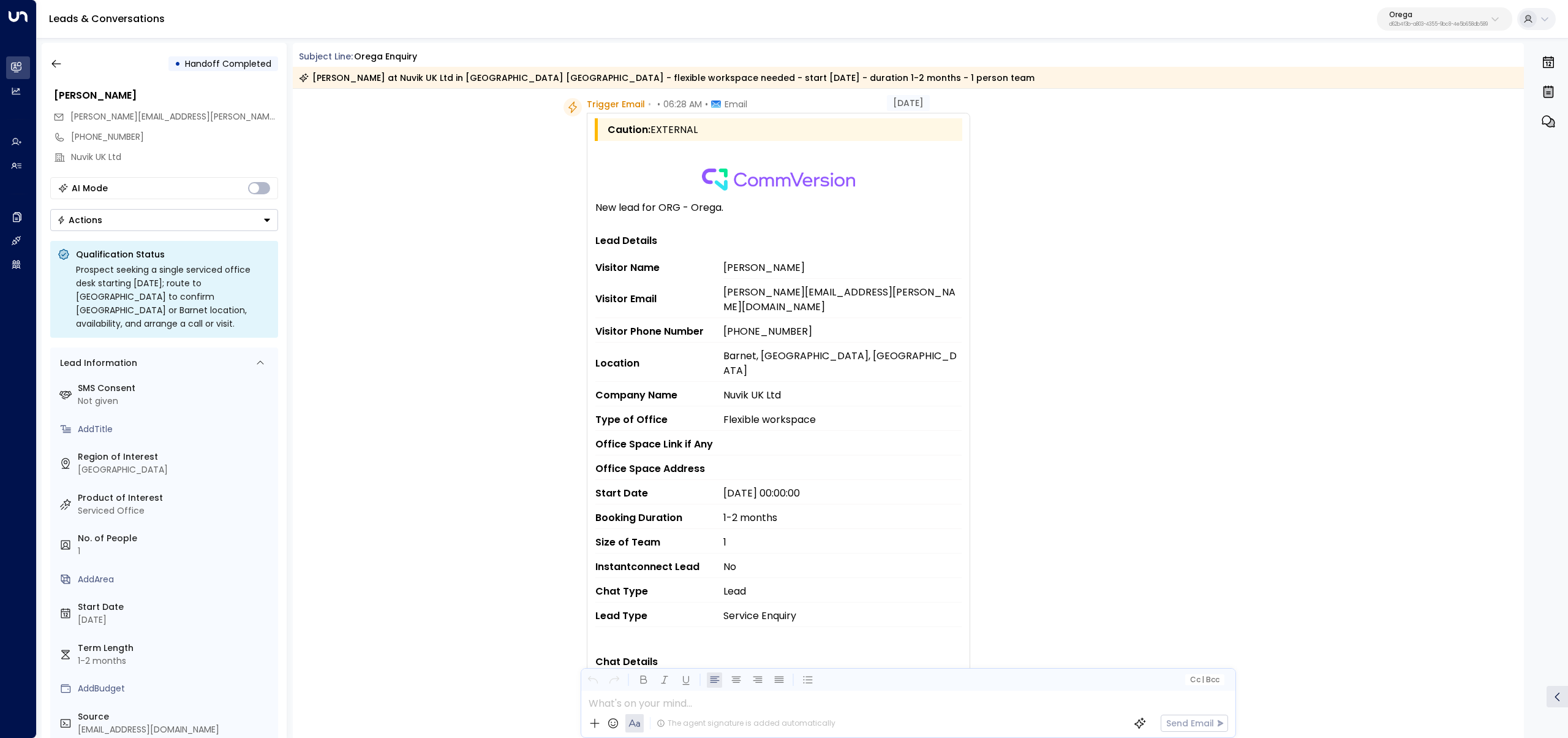
scroll to position [46, 0]
drag, startPoint x: 578, startPoint y: 338, endPoint x: 671, endPoint y: 339, distance: 93.0
click at [671, 339] on div "Trigger Email • • 06:28 AM • Email Caution: EXTERNAL New lead for ORG - Orega. …" at bounding box center [766, 535] width 406 height 875
click at [671, 341] on td "Location" at bounding box center [659, 361] width 128 height 39
drag, startPoint x: 593, startPoint y: 341, endPoint x: 622, endPoint y: 339, distance: 29.1
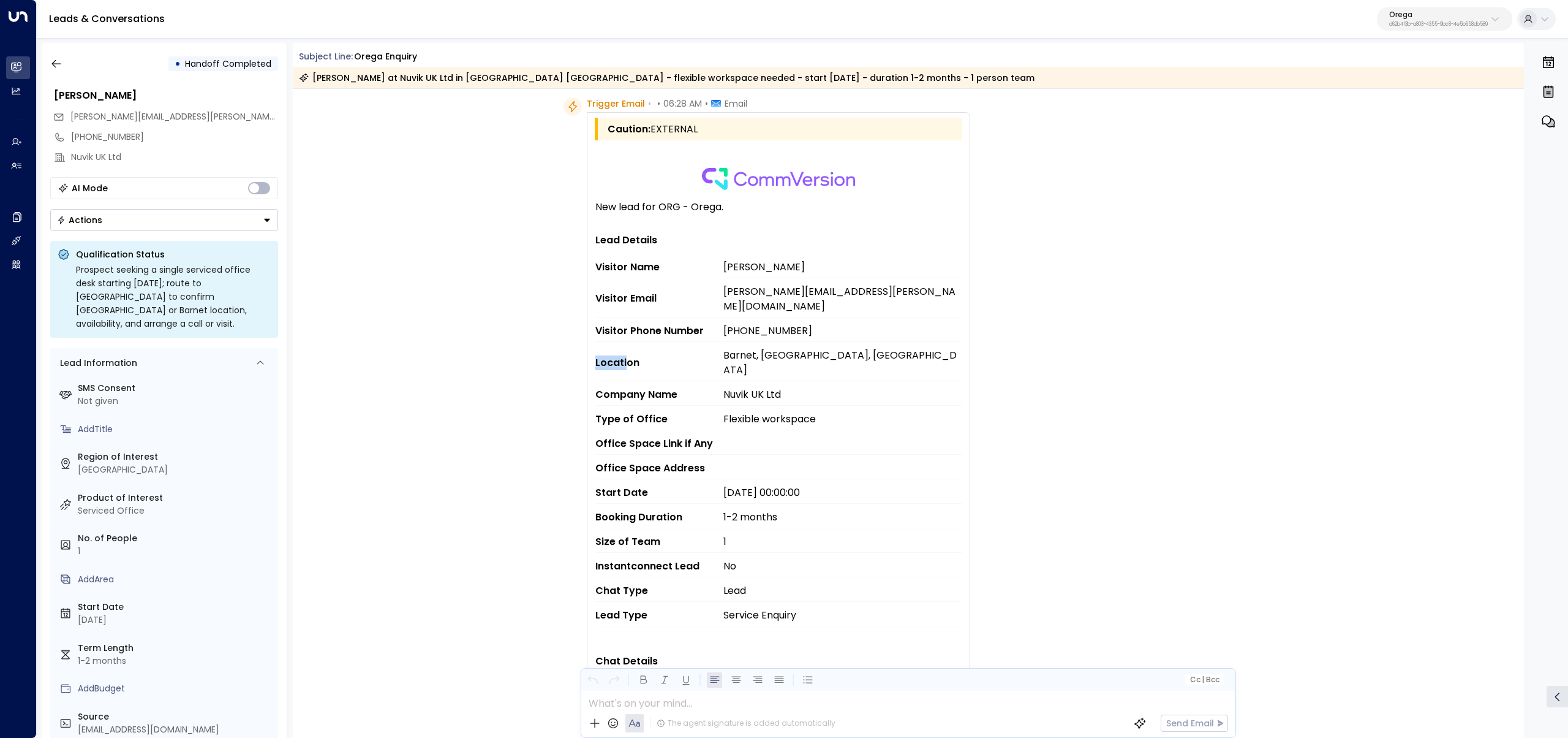
click at [622, 341] on td "Location" at bounding box center [659, 361] width 128 height 39
click at [626, 341] on td "Location" at bounding box center [659, 361] width 128 height 39
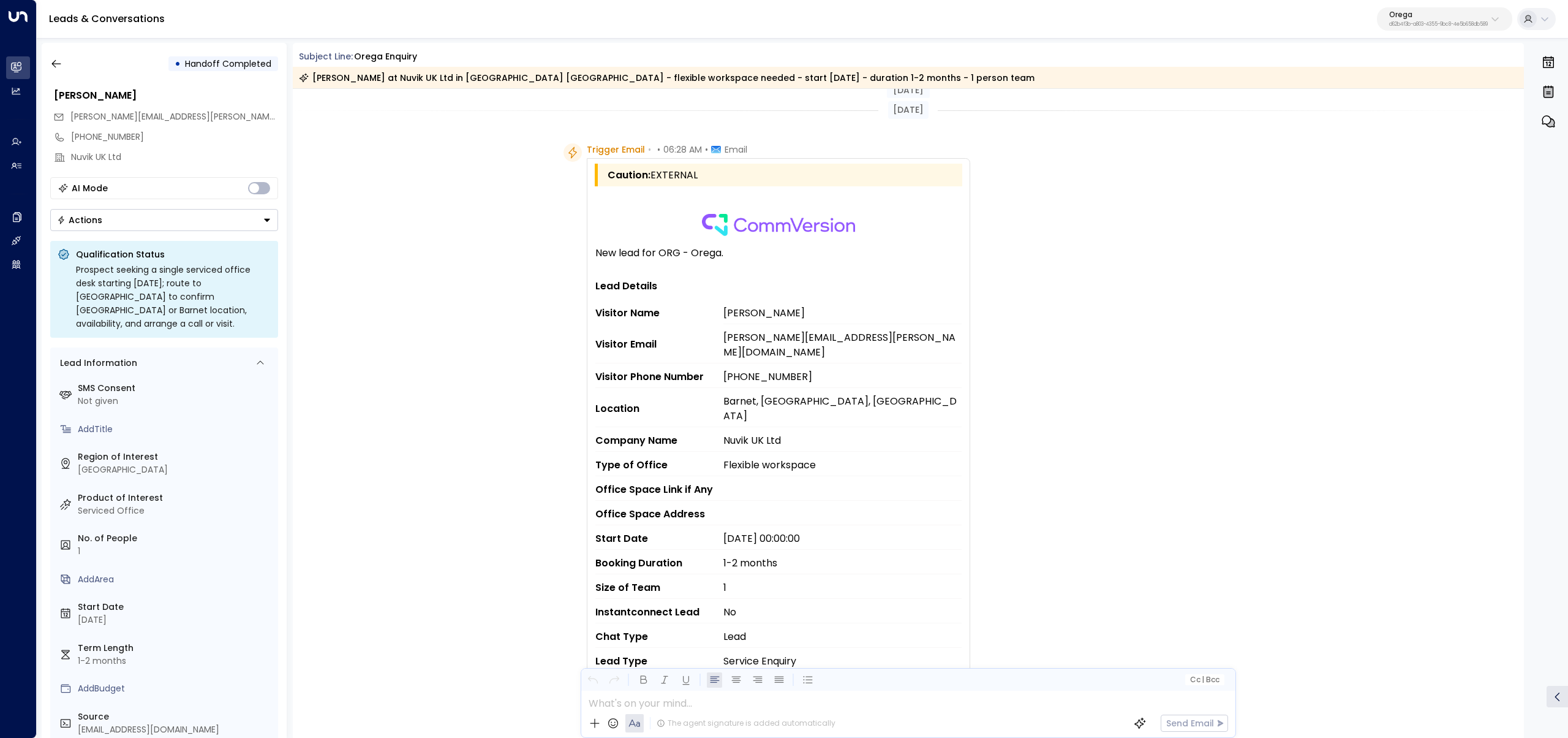
scroll to position [2, 0]
click at [602, 385] on td "Location" at bounding box center [659, 405] width 128 height 39
copy td "Location"
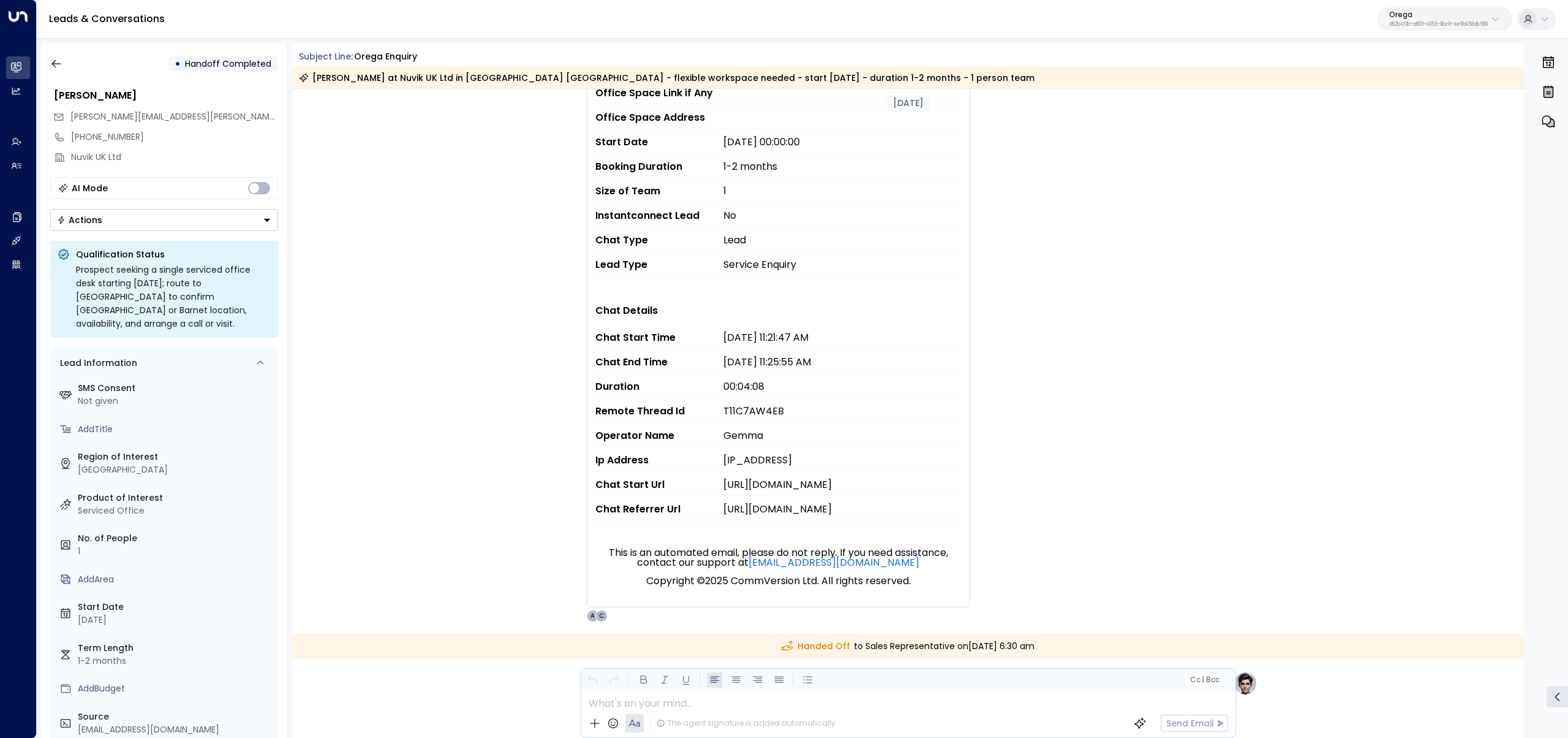
scroll to position [443, 0]
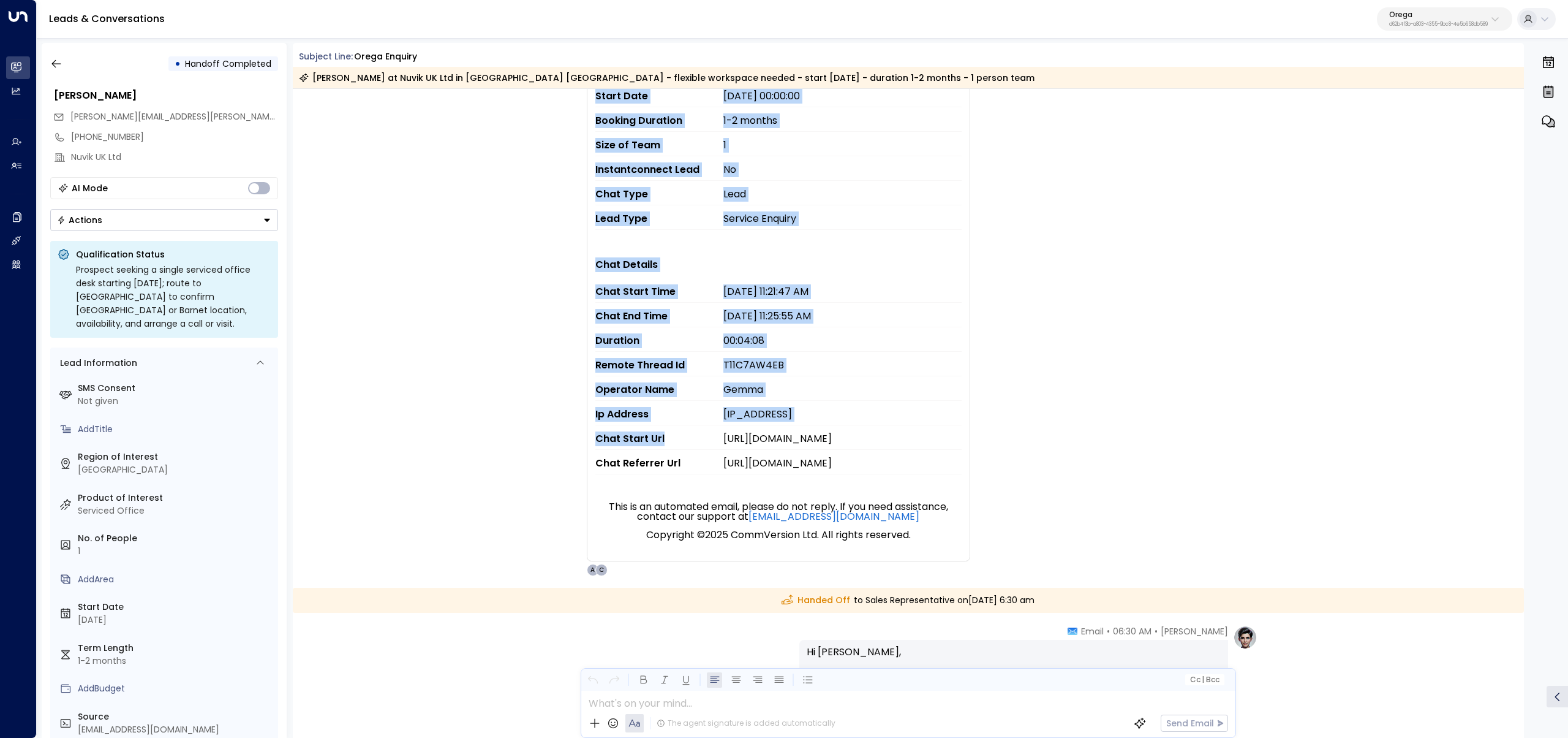
drag, startPoint x: 661, startPoint y: 417, endPoint x: 550, endPoint y: 412, distance: 111.1
click at [550, 412] on div "Trigger Email • • 06:28 AM • Email Caution: EXTERNAL New lead for ORG - Orega. …" at bounding box center [909, 139] width 1231 height 875
copy tbody "New lead for ORG - Orega. Lead Details Visitor Name [PERSON_NAME] Visitor Email…"
click at [608, 424] on td "Chat Start Url" at bounding box center [659, 436] width 128 height 25
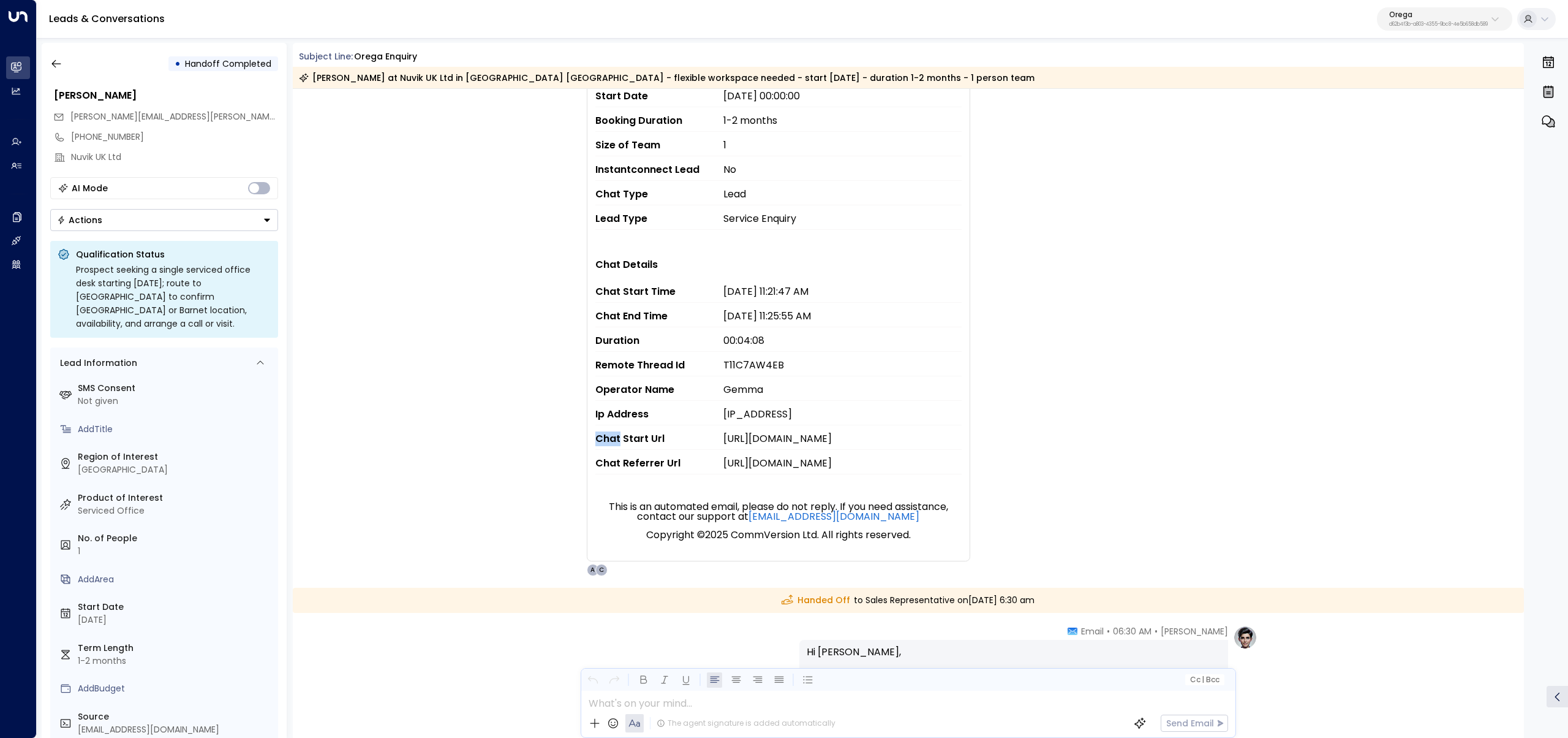
click at [608, 424] on td "Chat Start Url" at bounding box center [659, 436] width 128 height 25
click at [609, 424] on td "Chat Start Url" at bounding box center [659, 436] width 128 height 25
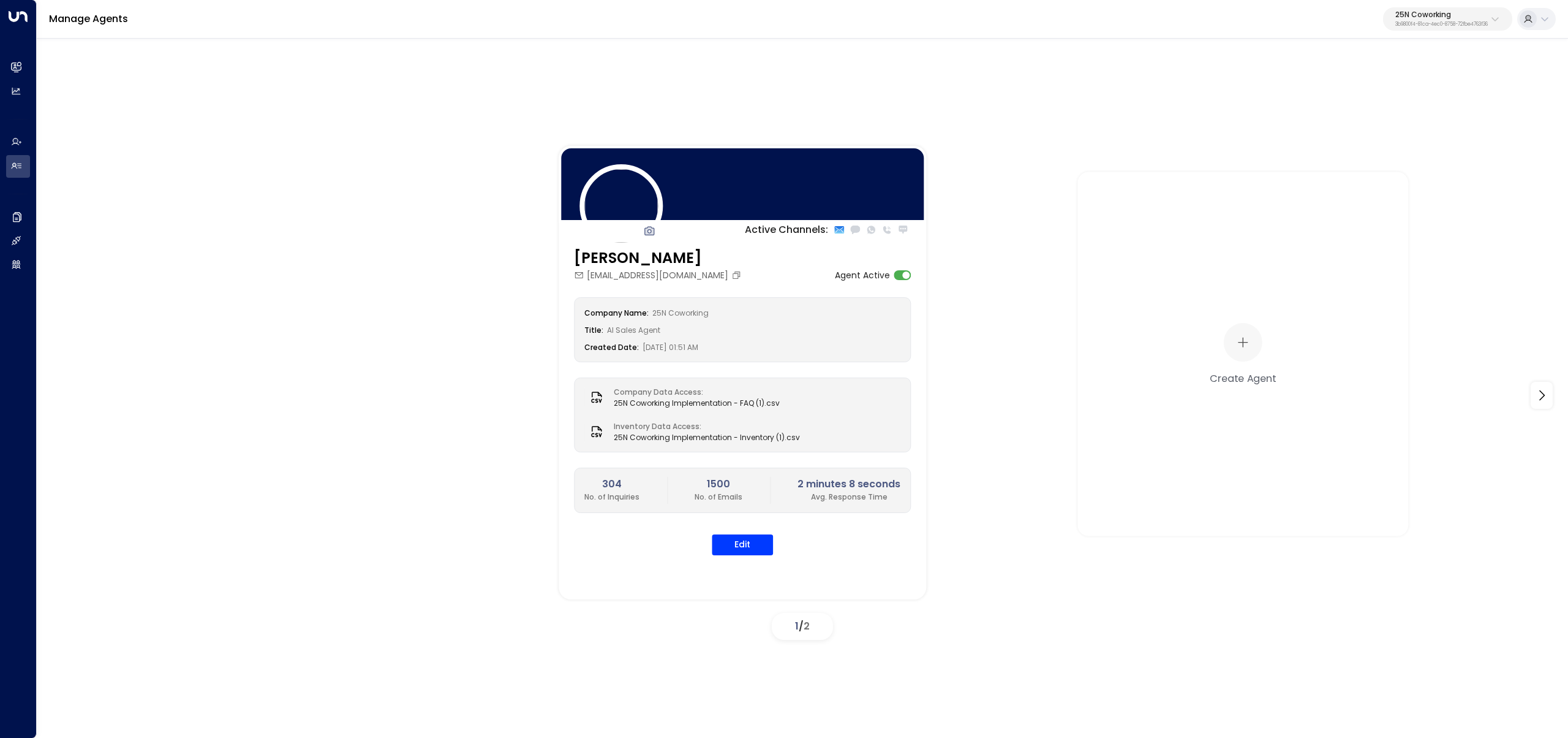
click at [1452, 0] on div "Manage Agents 25N Coworking 3b9800f4-81ca-4ec0-8758-72fbe4763f36" at bounding box center [802, 19] width 1531 height 39
click at [1441, 22] on p "3b9800f4-81ca-4ec0-8758-72fbe4763f36" at bounding box center [1441, 24] width 92 height 5
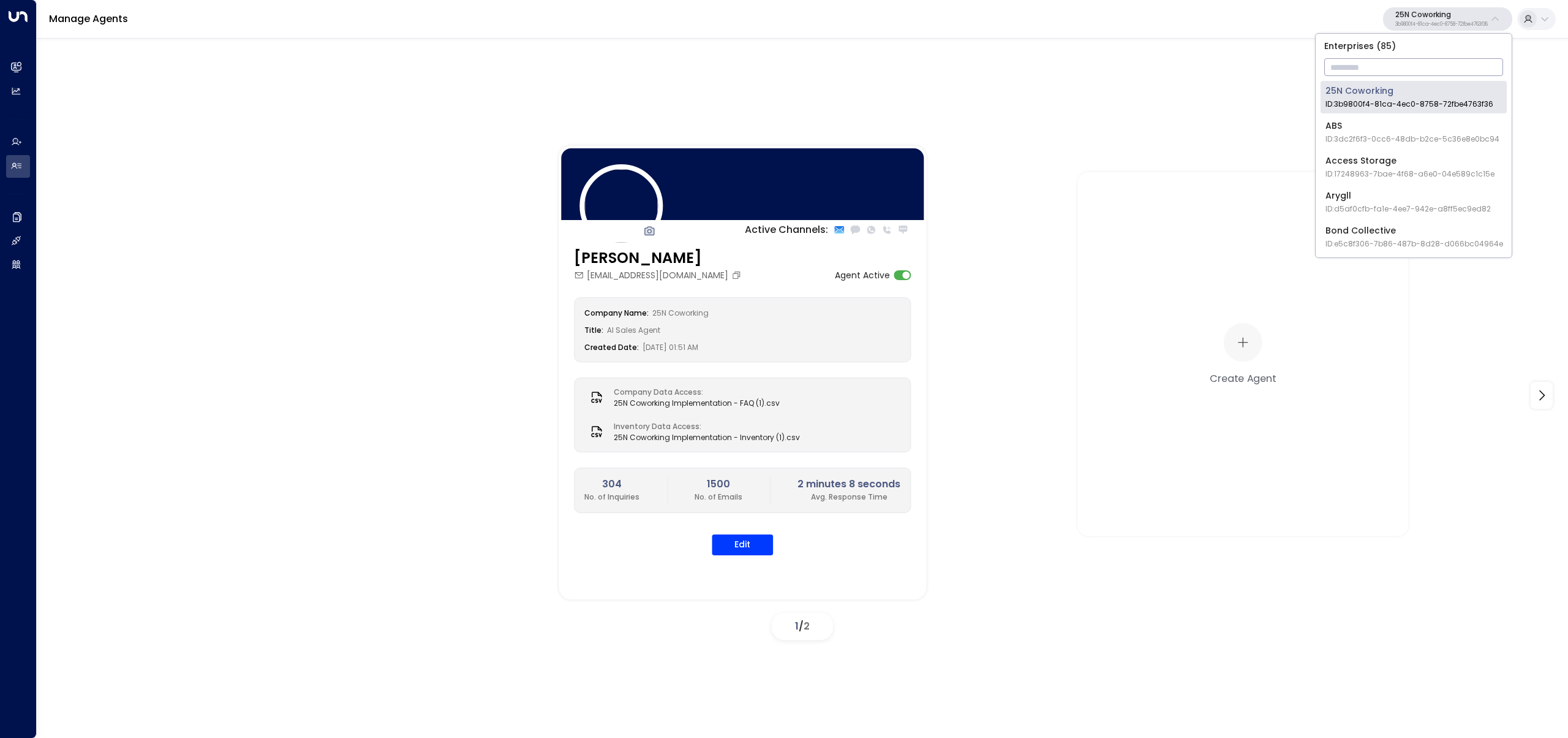
click at [1430, 61] on input "text" at bounding box center [1414, 67] width 179 height 23
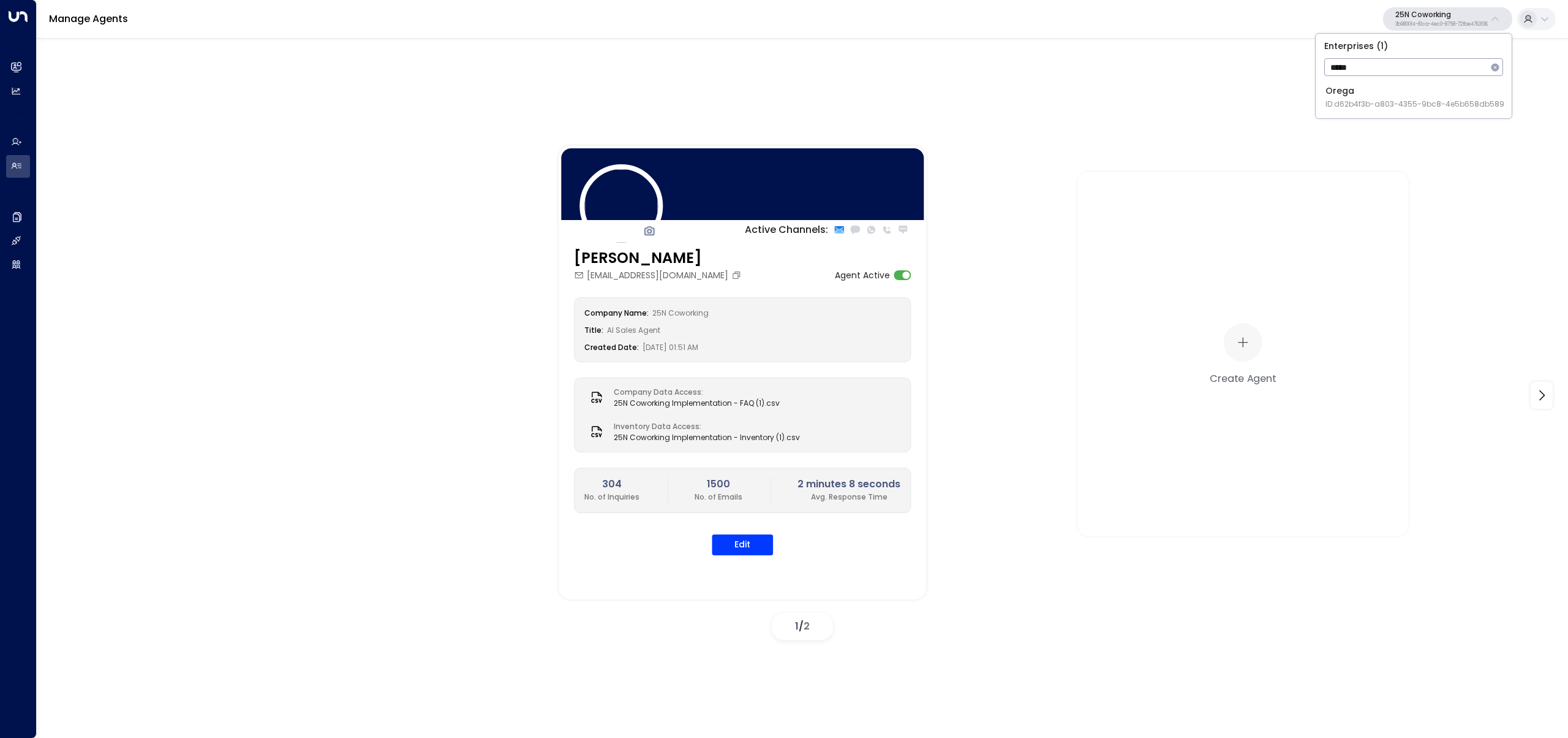
type input "*****"
click at [1343, 96] on div "Orega ID: d62b4f3b-a803-4355-9bc8-4e5b658db589" at bounding box center [1414, 97] width 179 height 25
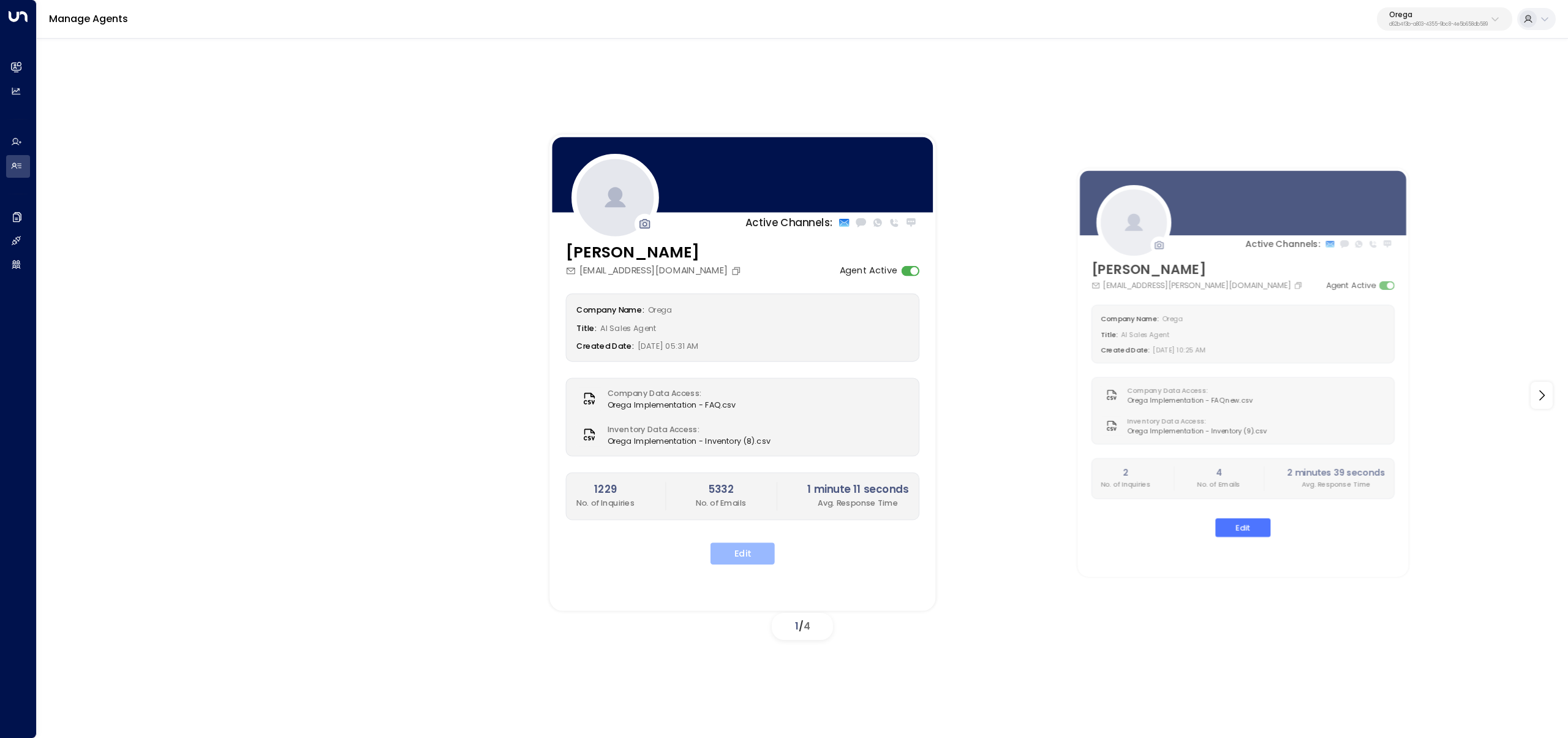
click at [724, 553] on button "Edit" at bounding box center [742, 553] width 64 height 22
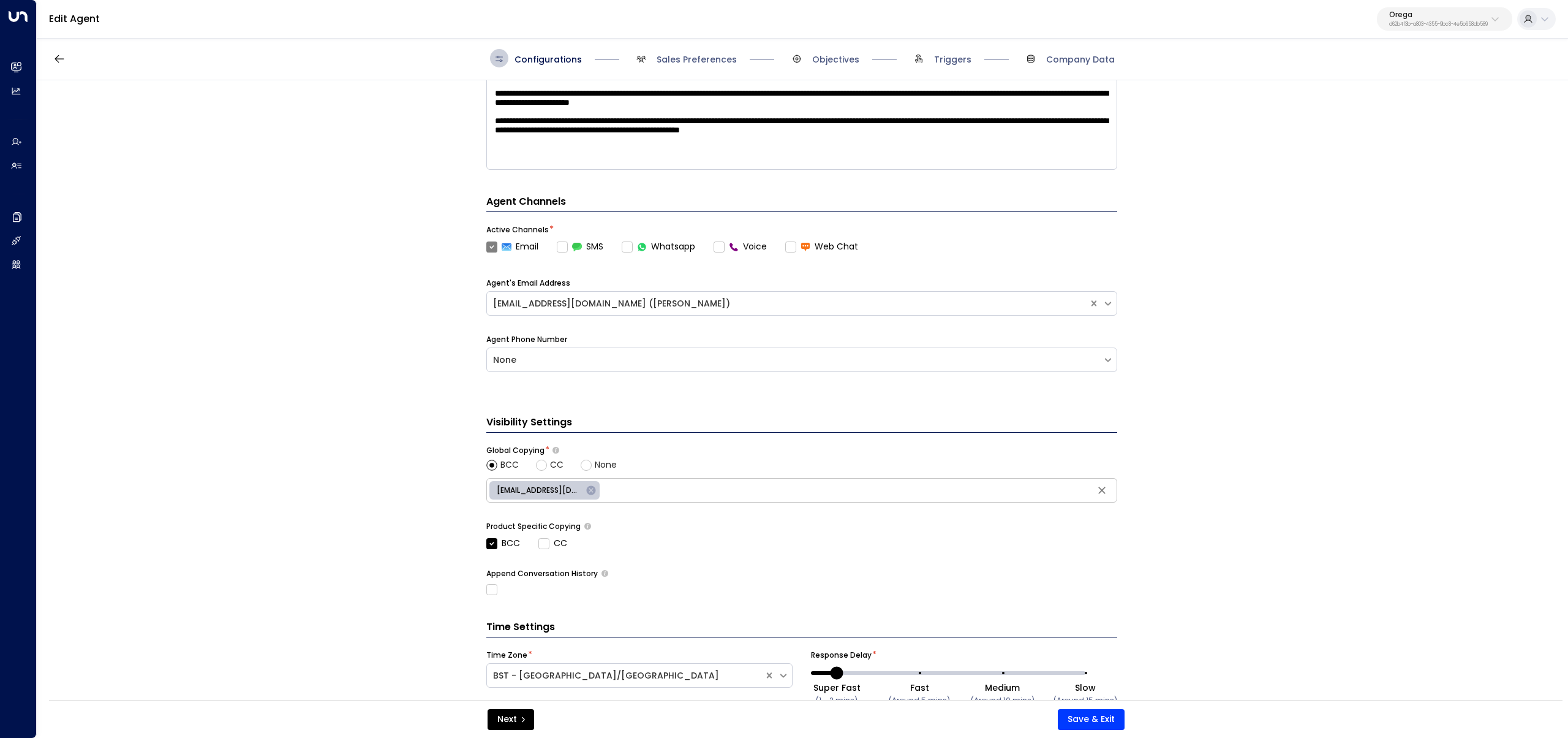
scroll to position [300, 0]
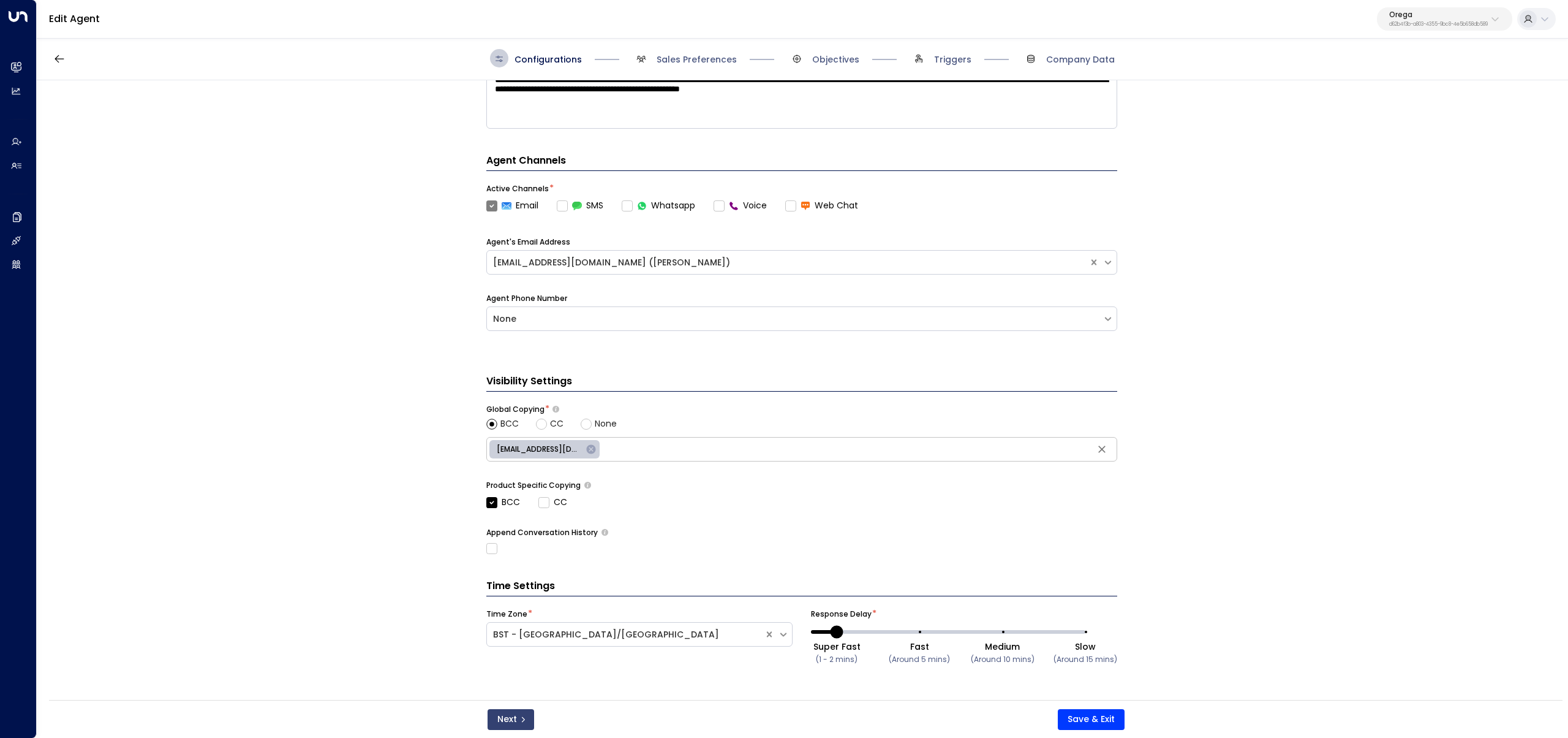
click at [509, 713] on button "Next" at bounding box center [511, 720] width 46 height 21
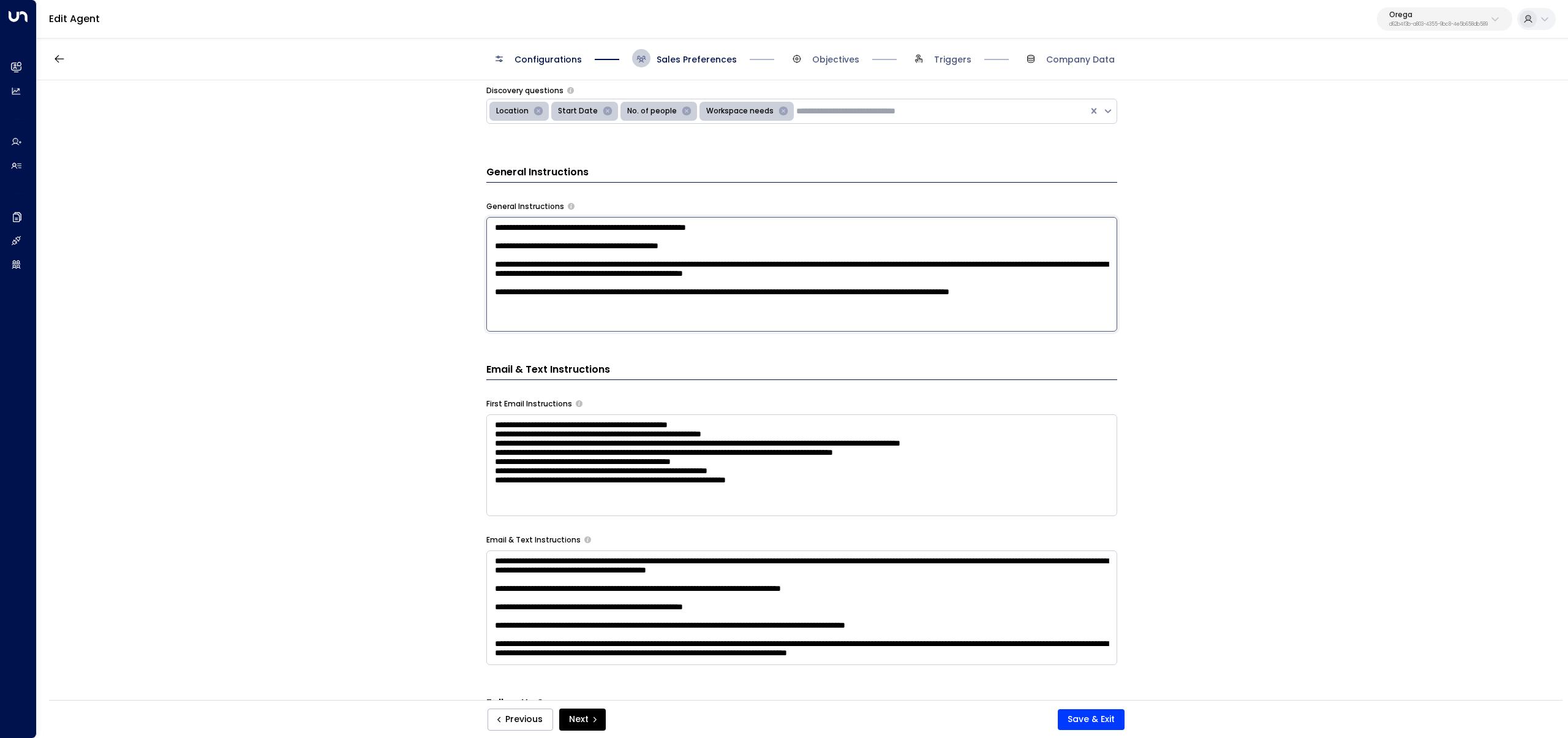
scroll to position [0, 0]
click at [669, 321] on textarea "**********" at bounding box center [801, 274] width 630 height 115
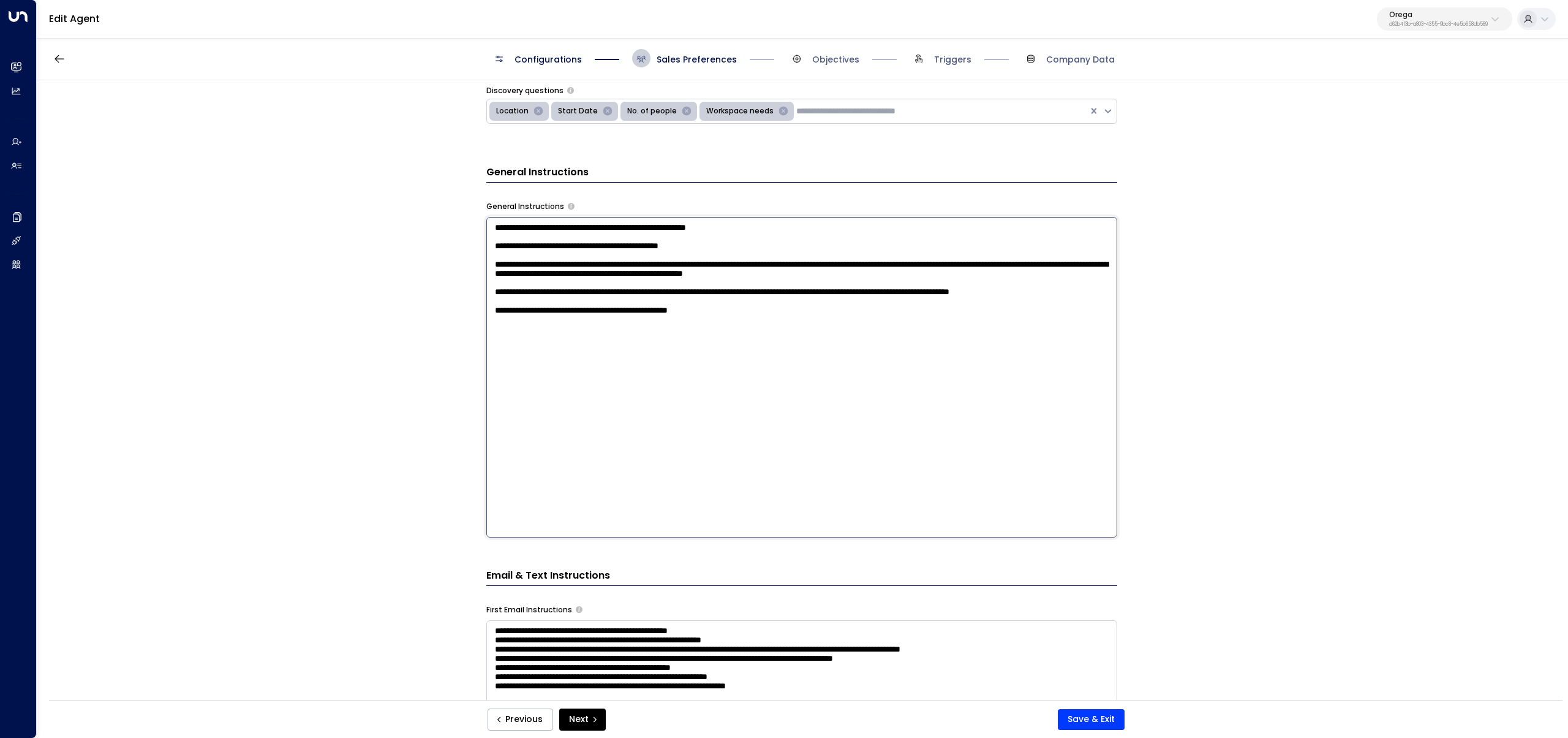
click at [711, 356] on textarea "**********" at bounding box center [801, 377] width 630 height 321
click at [814, 368] on textarea "**********" at bounding box center [801, 377] width 630 height 321
paste textarea "*********"
paste textarea "**********"
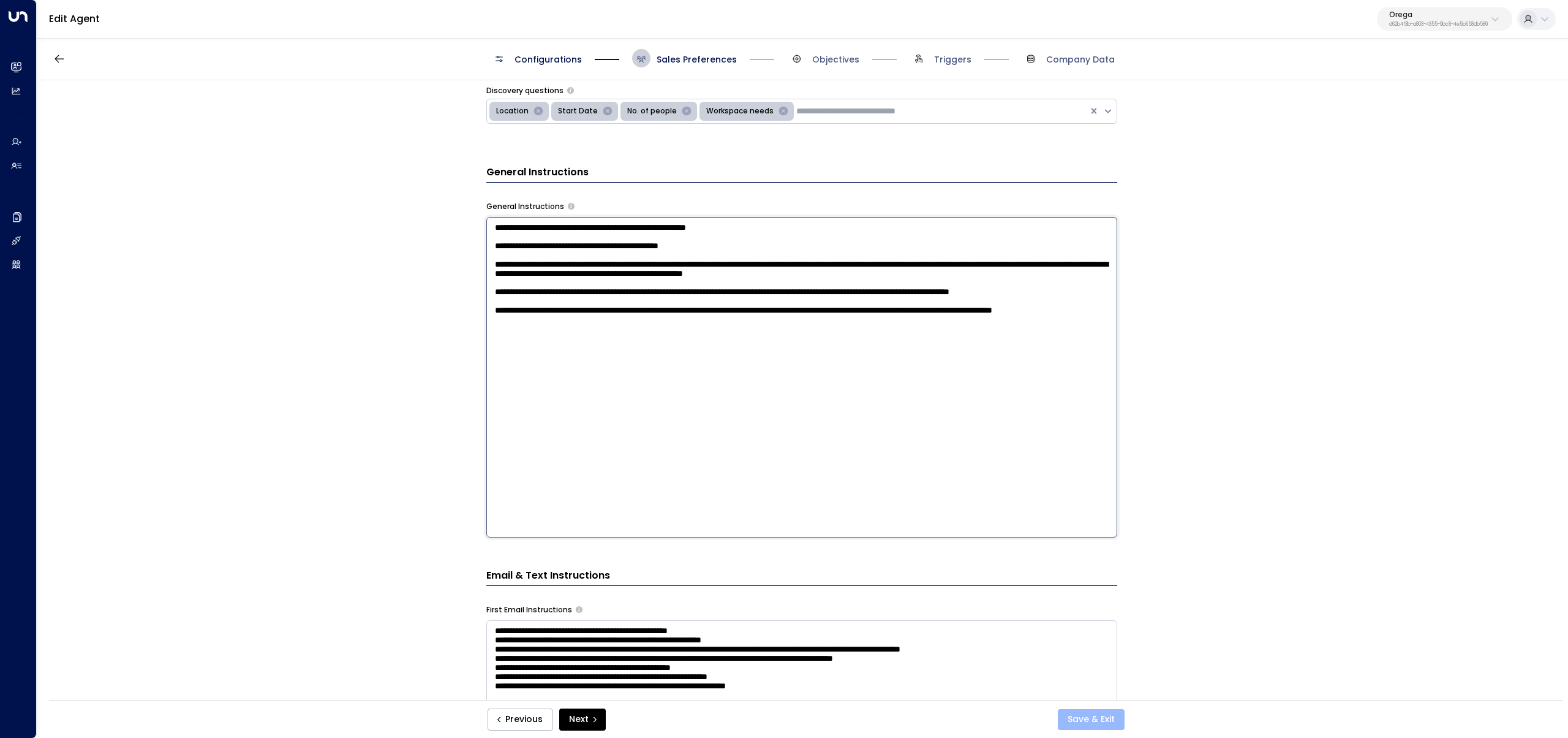
type textarea "**********"
click at [1109, 717] on button "Save & Exit" at bounding box center [1090, 720] width 67 height 21
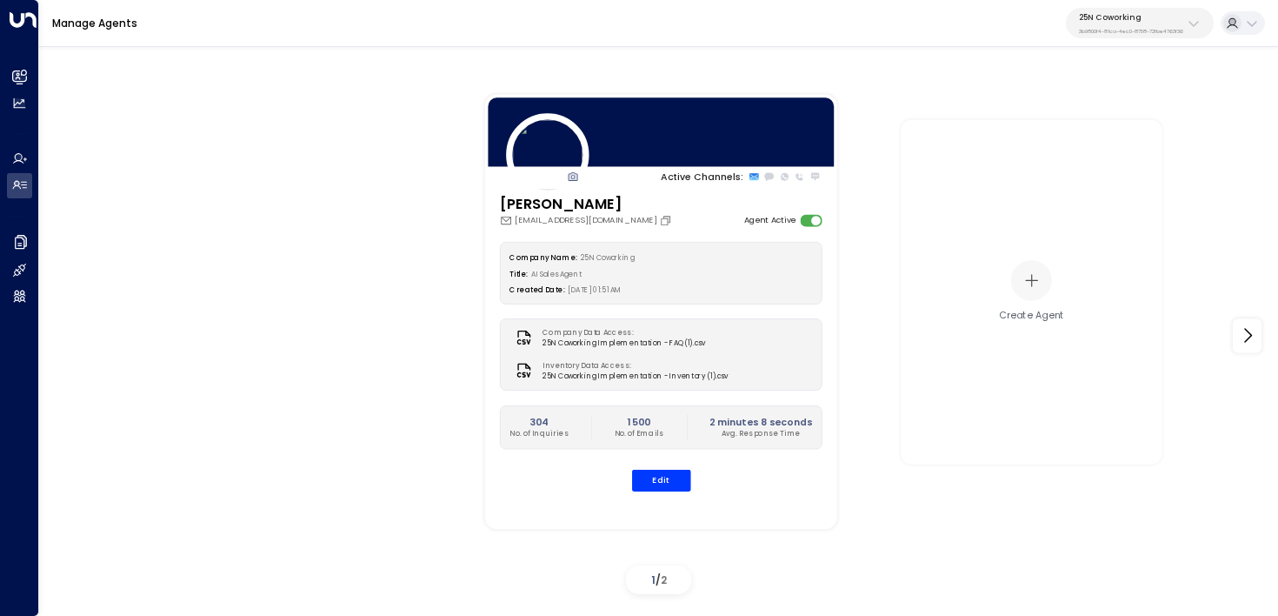
click at [1108, 33] on p "3b9800f4-81ca-4ec0-8758-72fbe4763f36" at bounding box center [1131, 31] width 104 height 7
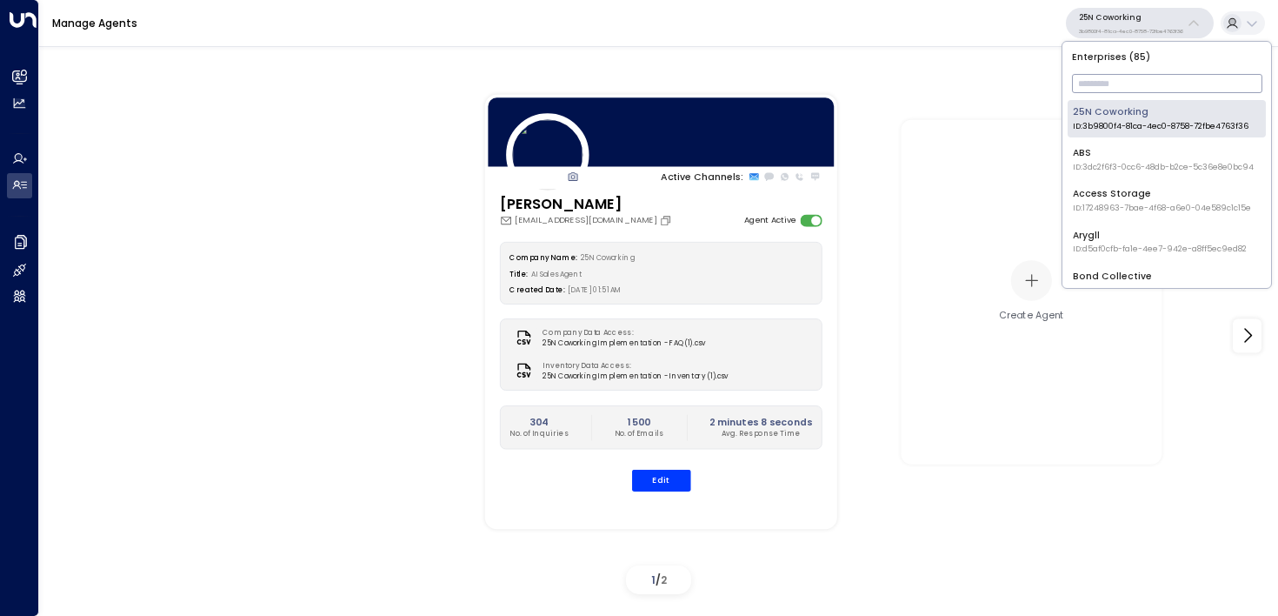
click at [1107, 87] on input "text" at bounding box center [1167, 84] width 190 height 28
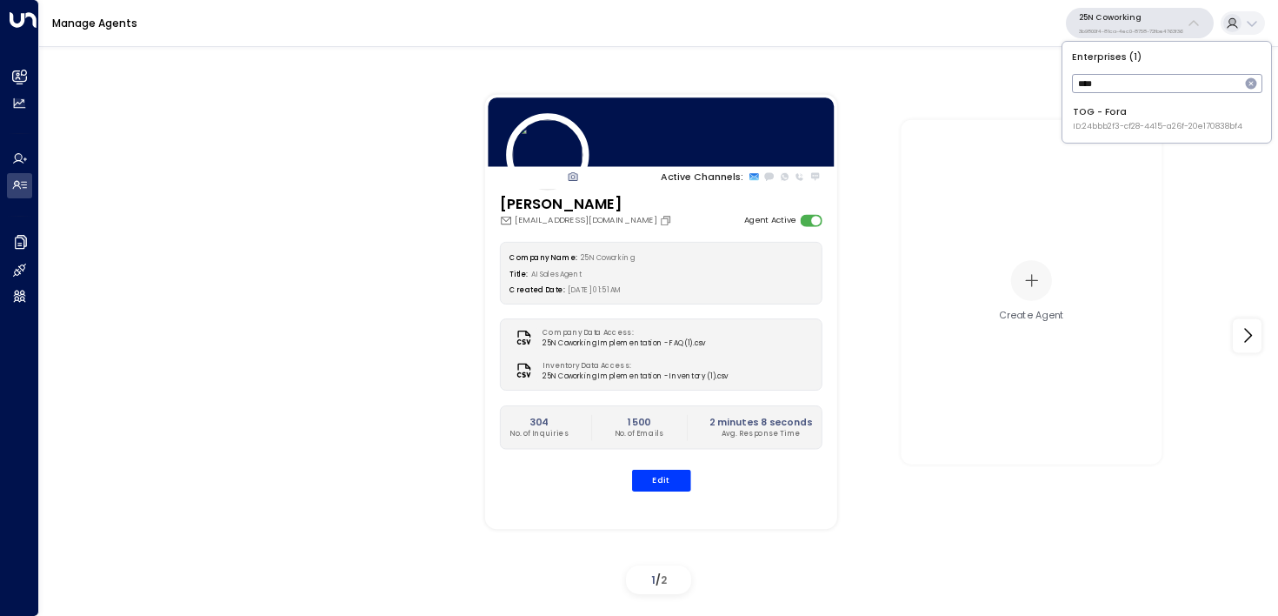
type input "****"
click at [1082, 112] on div "TOG - Fora ID: 24bbb2f3-cf28-4415-a26f-20e170838bf4" at bounding box center [1158, 118] width 170 height 27
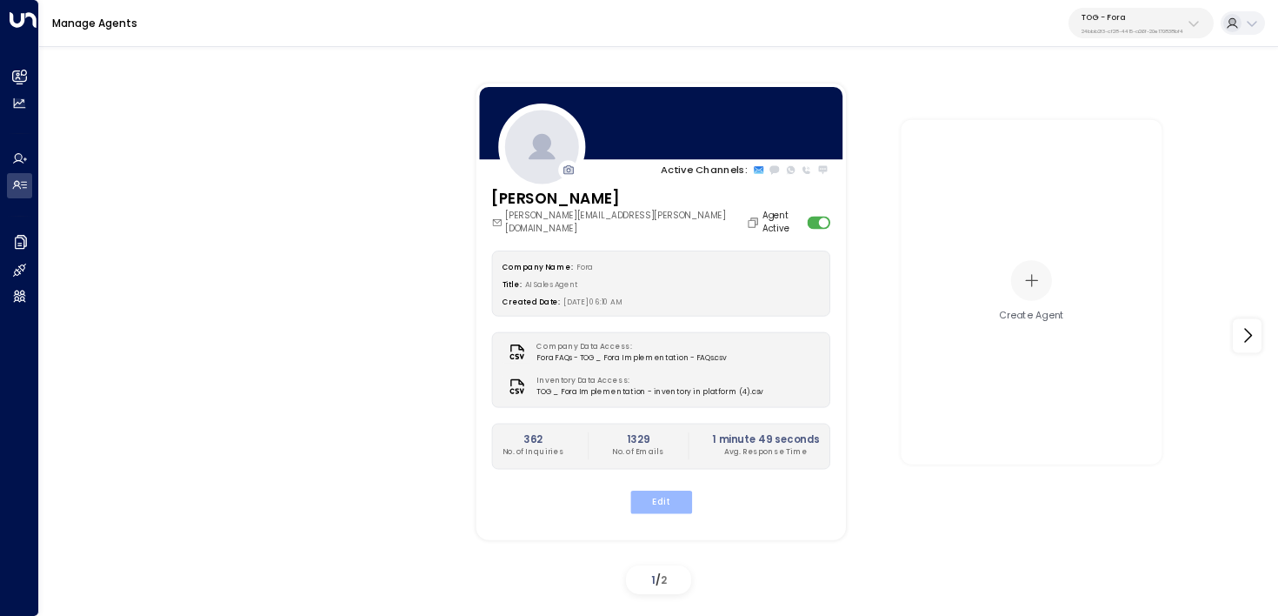
click at [652, 489] on button "Edit" at bounding box center [660, 500] width 62 height 23
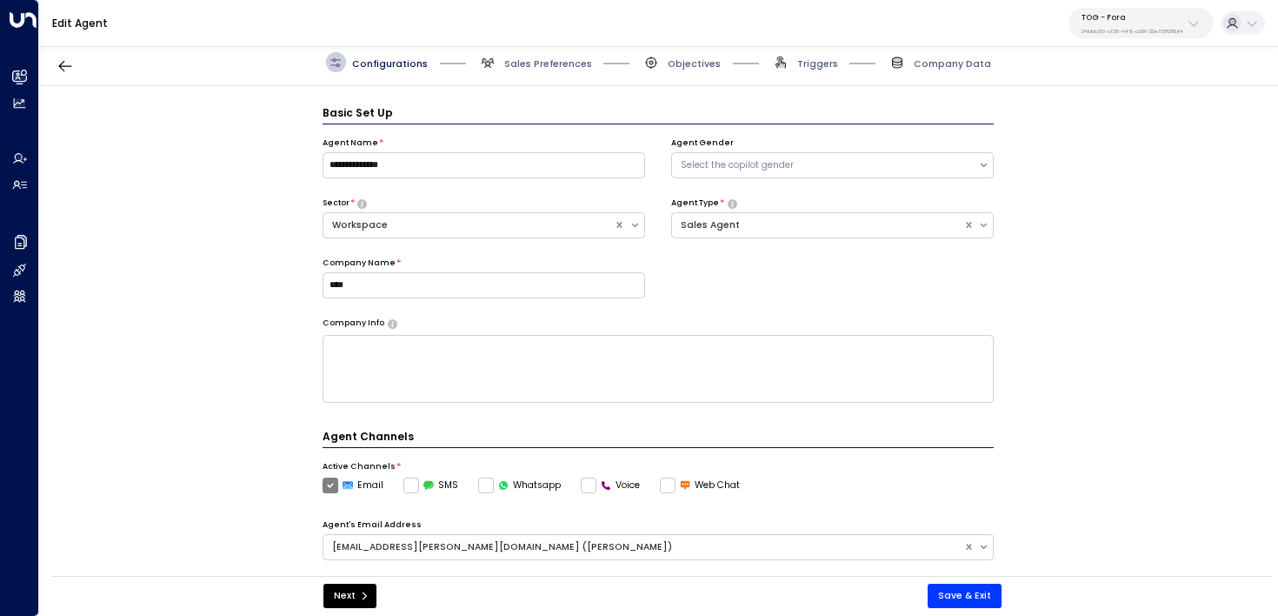
scroll to position [19, 0]
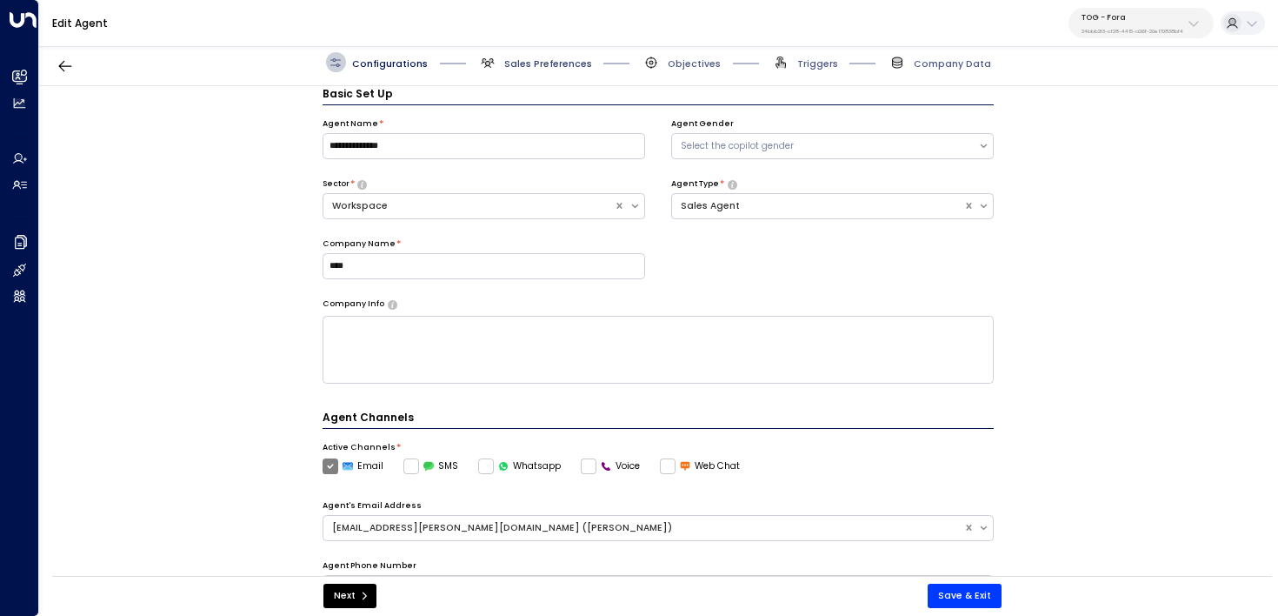
click at [542, 60] on span "Sales Preferences" at bounding box center [548, 63] width 88 height 13
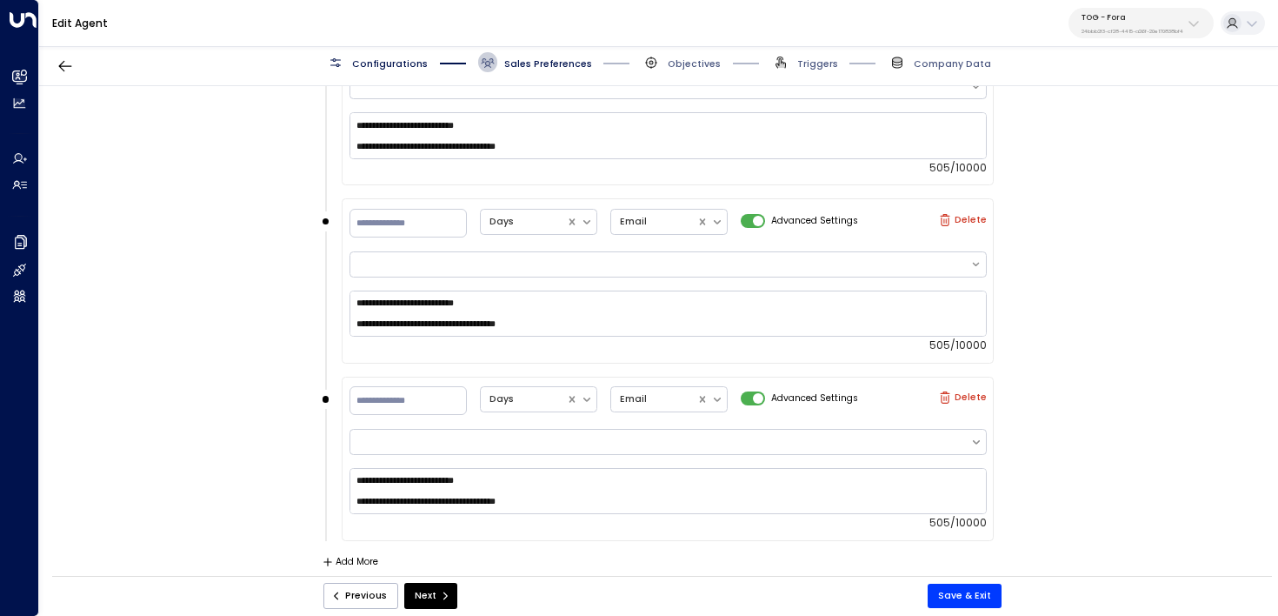
scroll to position [1042, 0]
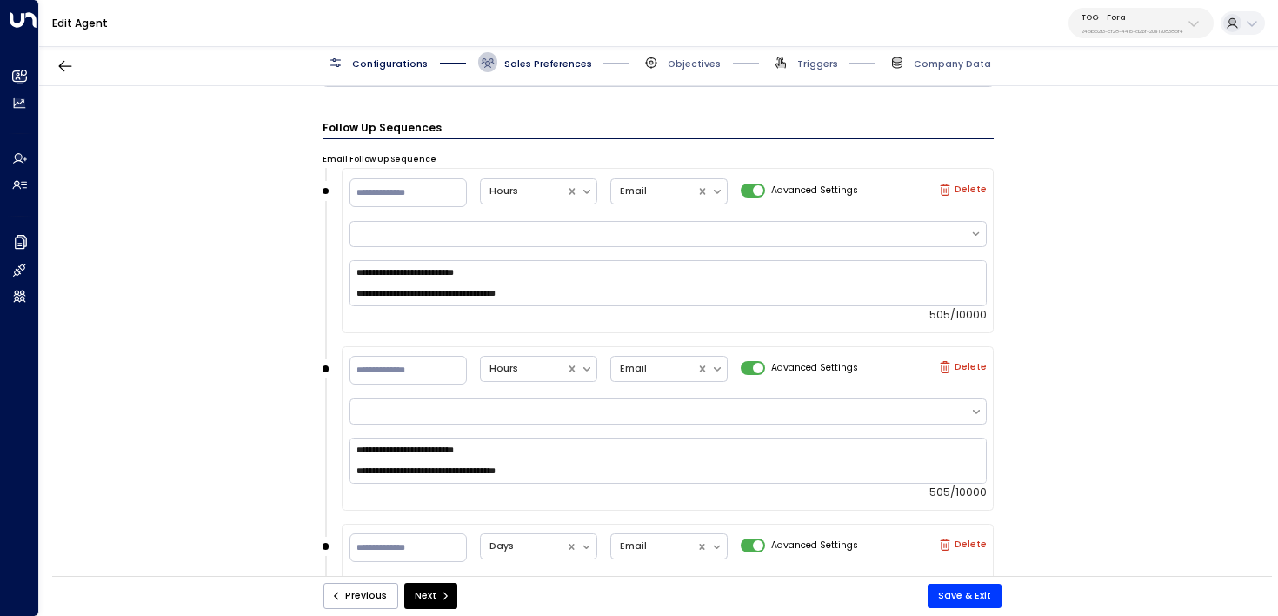
click at [662, 63] on span "Objectives" at bounding box center [681, 62] width 79 height 20
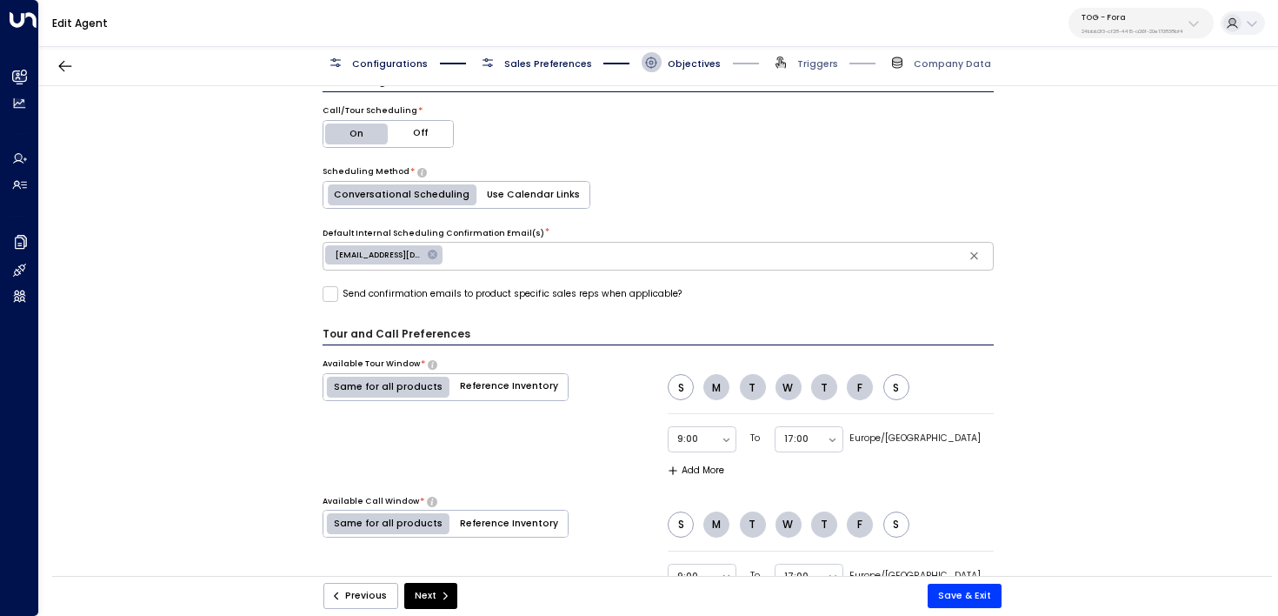
scroll to position [895, 0]
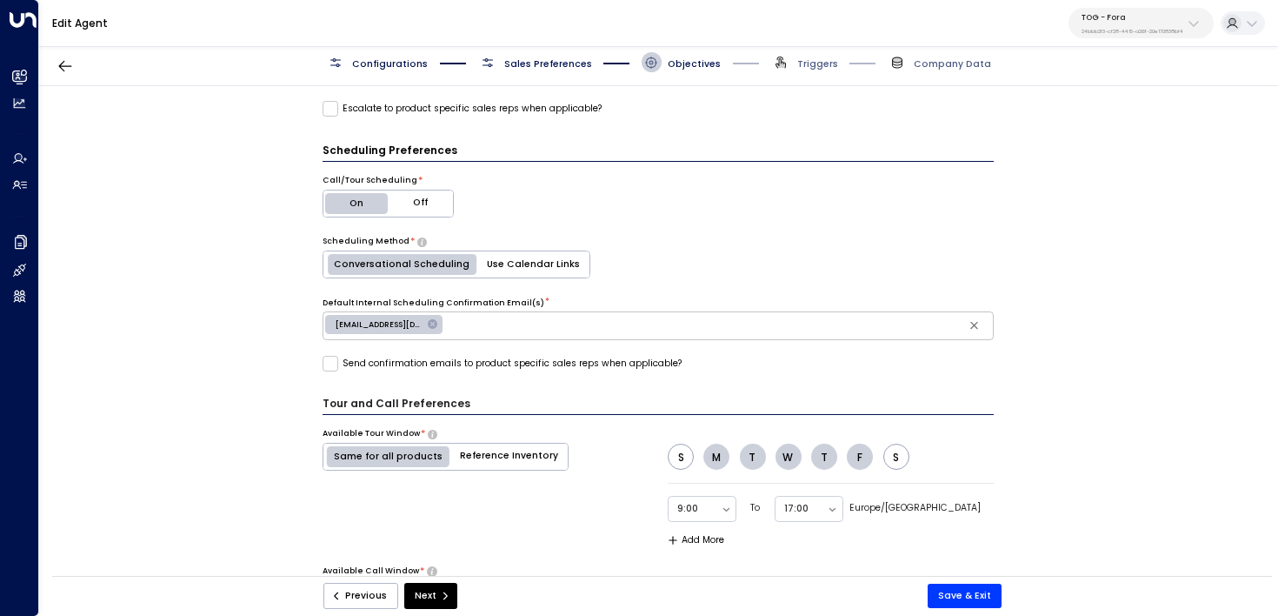
click at [420, 197] on button "Off" at bounding box center [420, 203] width 65 height 26
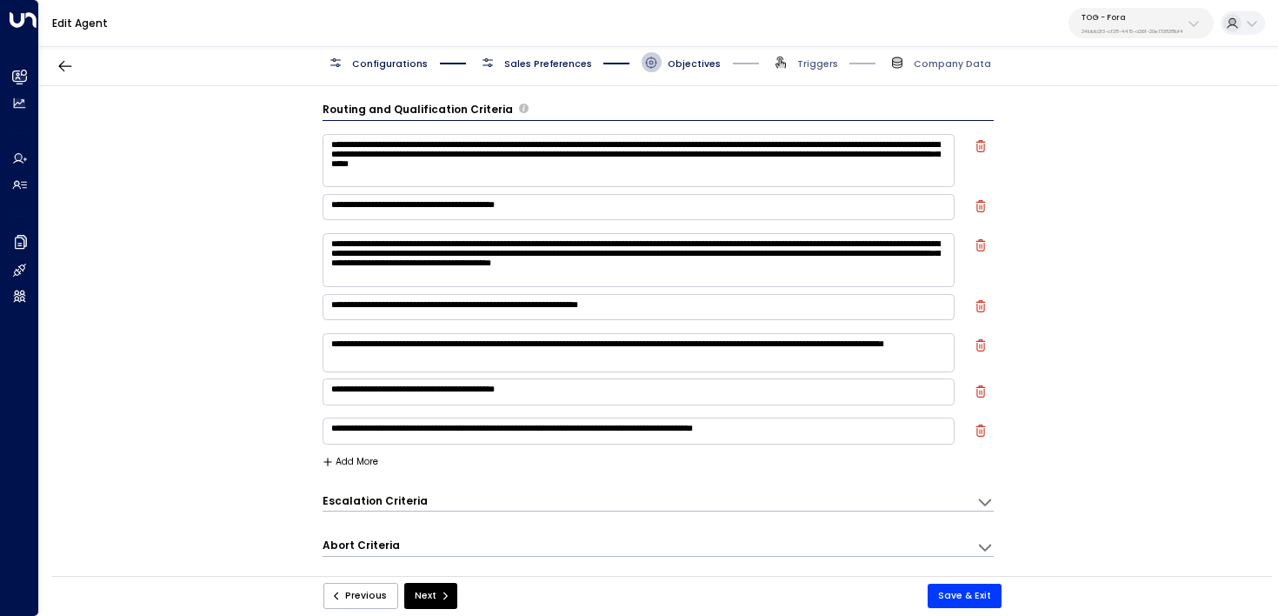
scroll to position [0, 0]
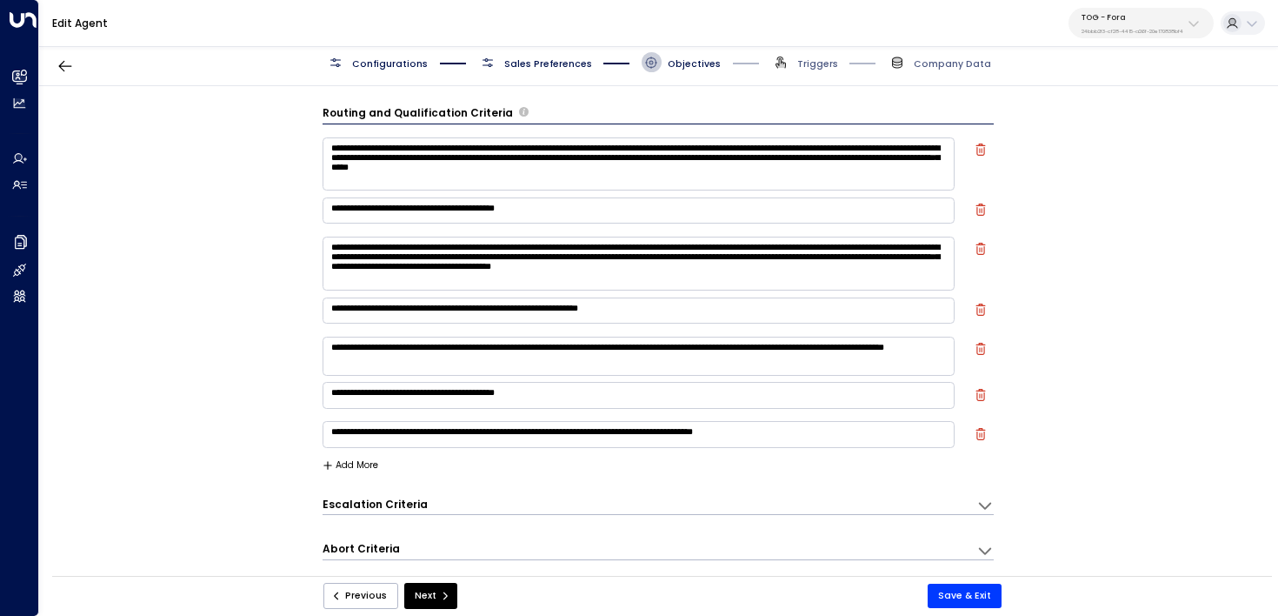
click at [327, 150] on textarea "**********" at bounding box center [639, 163] width 633 height 53
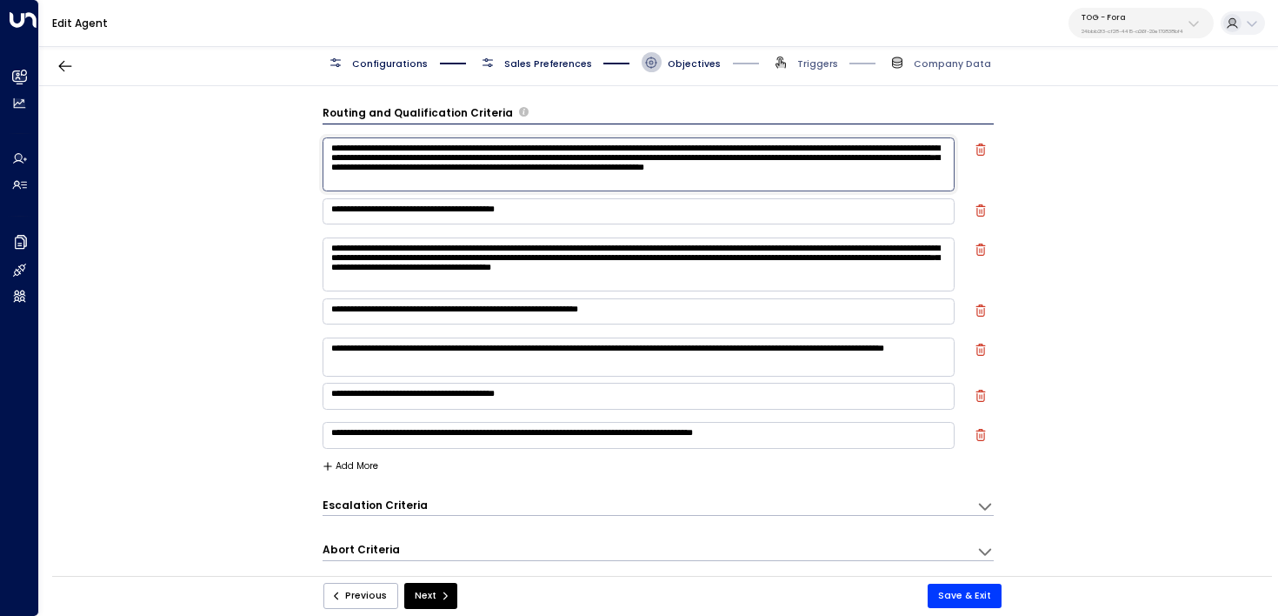
type textarea "**********"
drag, startPoint x: 693, startPoint y: 150, endPoint x: 216, endPoint y: 153, distance: 477.3
click at [216, 153] on div "**********" at bounding box center [658, 335] width 1238 height 498
click at [980, 588] on button "Save & Exit" at bounding box center [965, 595] width 74 height 24
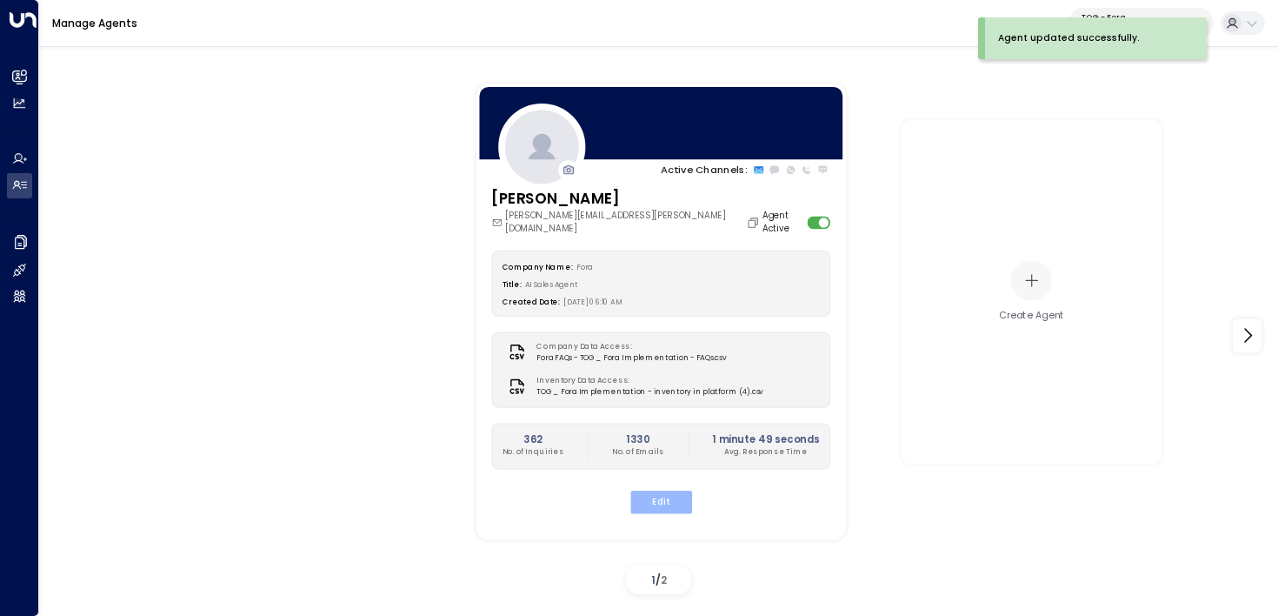
click at [671, 489] on button "Edit" at bounding box center [660, 500] width 62 height 23
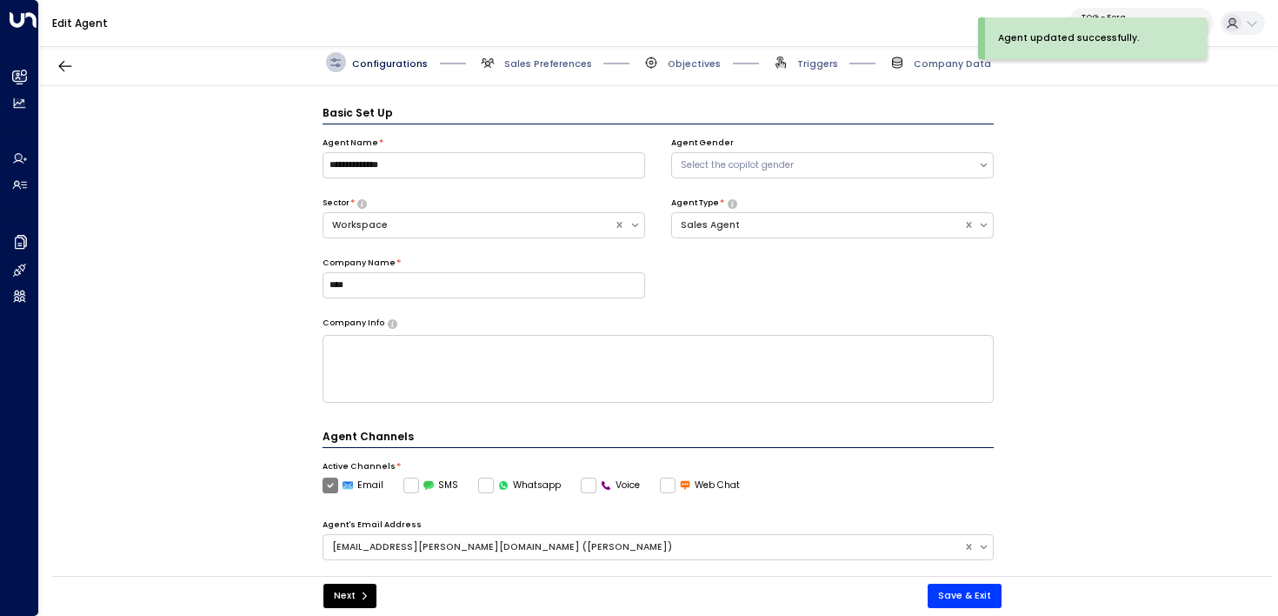
scroll to position [19, 0]
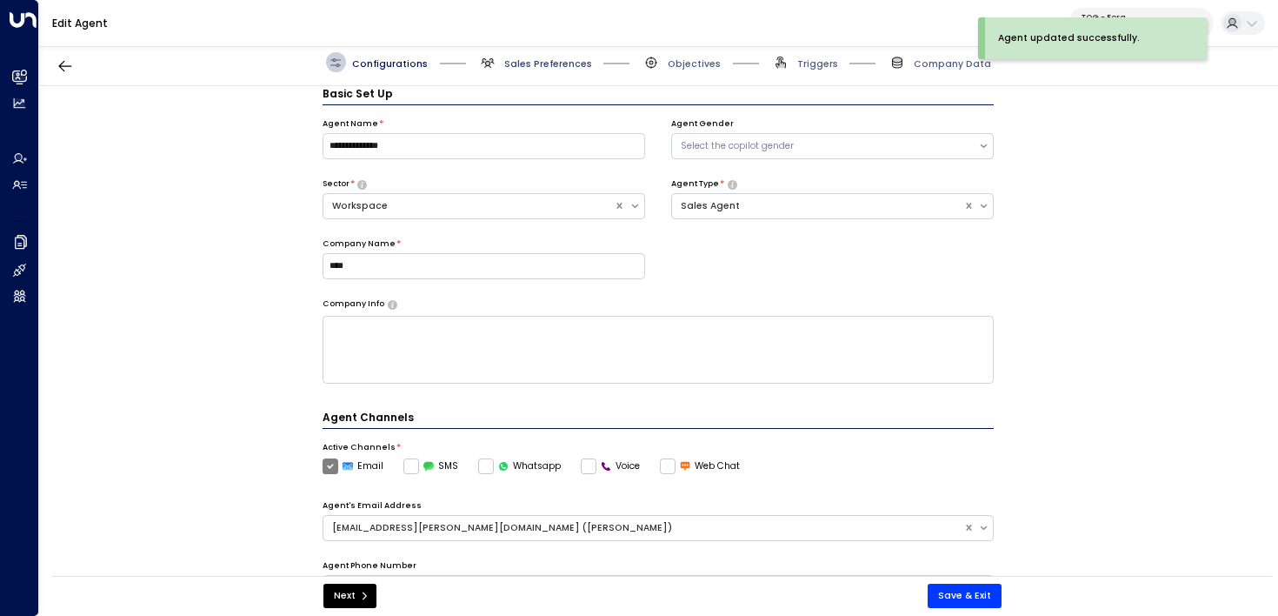
click at [536, 59] on span "Sales Preferences" at bounding box center [548, 63] width 88 height 13
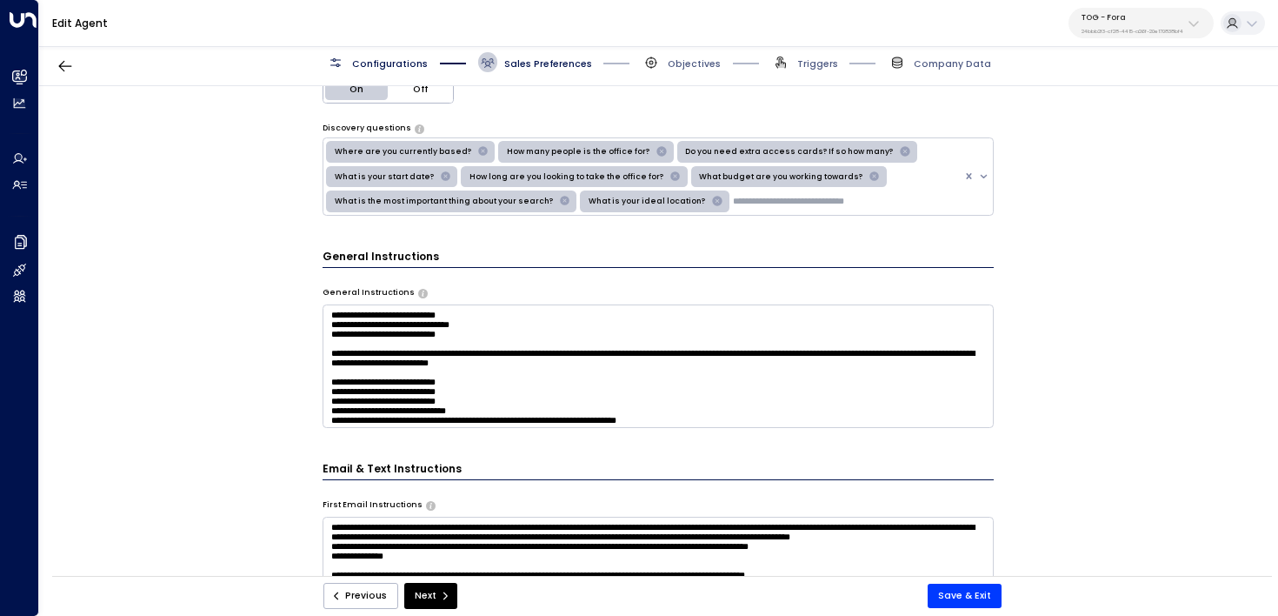
scroll to position [15, 0]
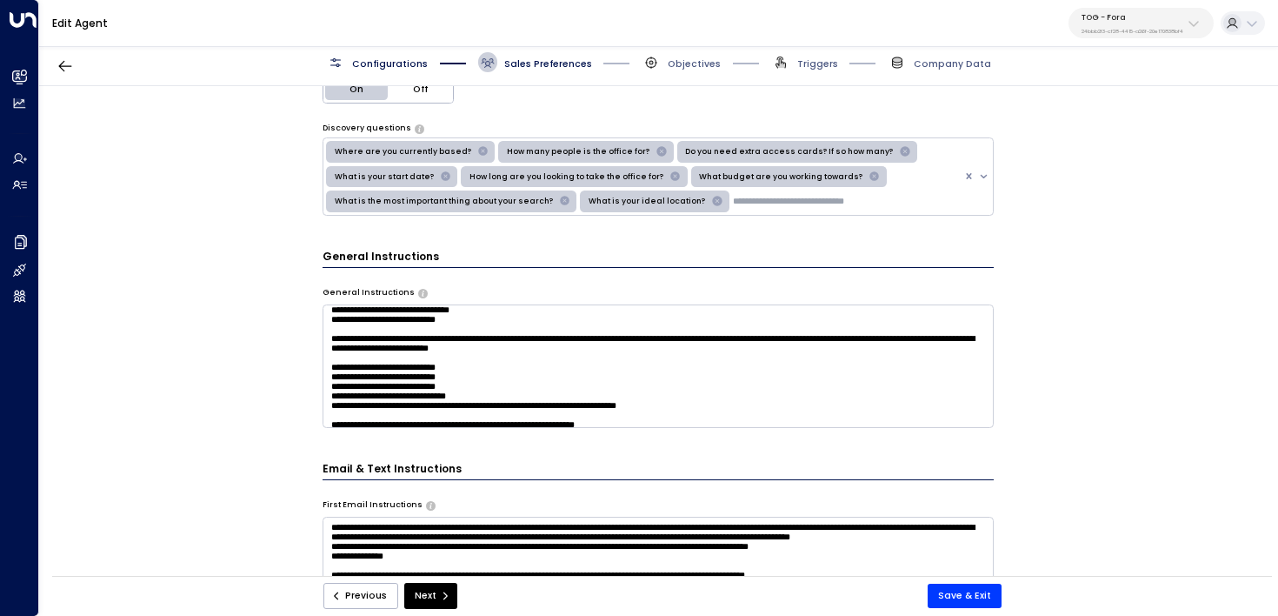
click at [711, 363] on textarea at bounding box center [659, 365] width 672 height 123
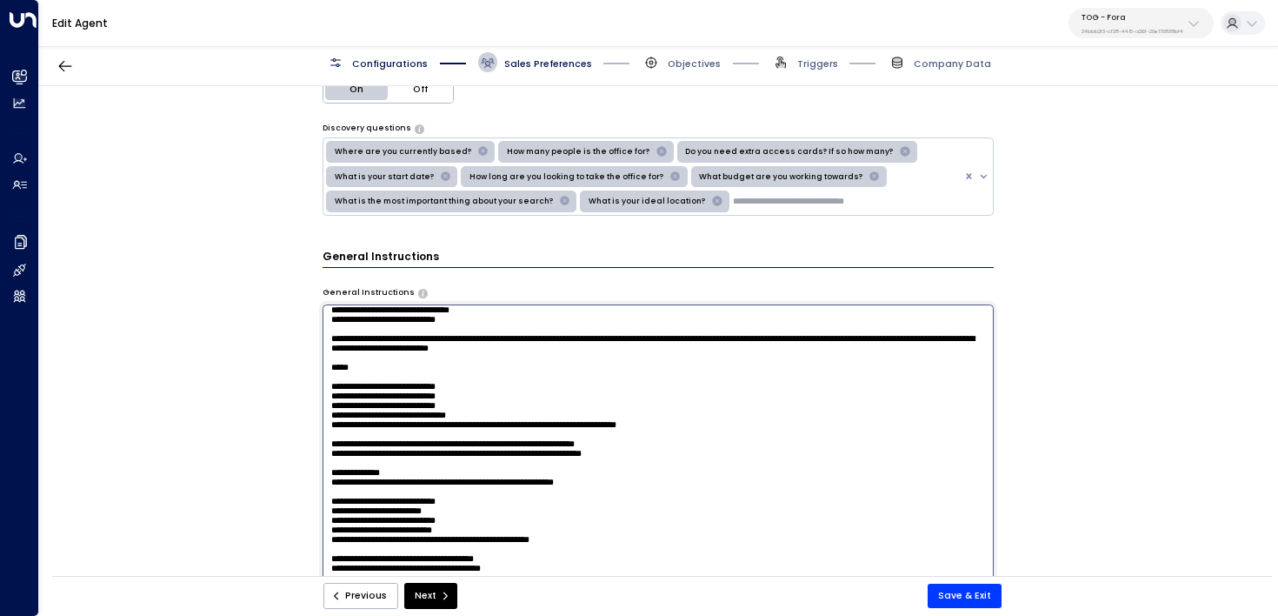
paste textarea "**********"
click at [356, 395] on textarea at bounding box center [659, 477] width 672 height 346
type textarea "**********"
click at [964, 603] on button "Save & Exit" at bounding box center [965, 595] width 74 height 24
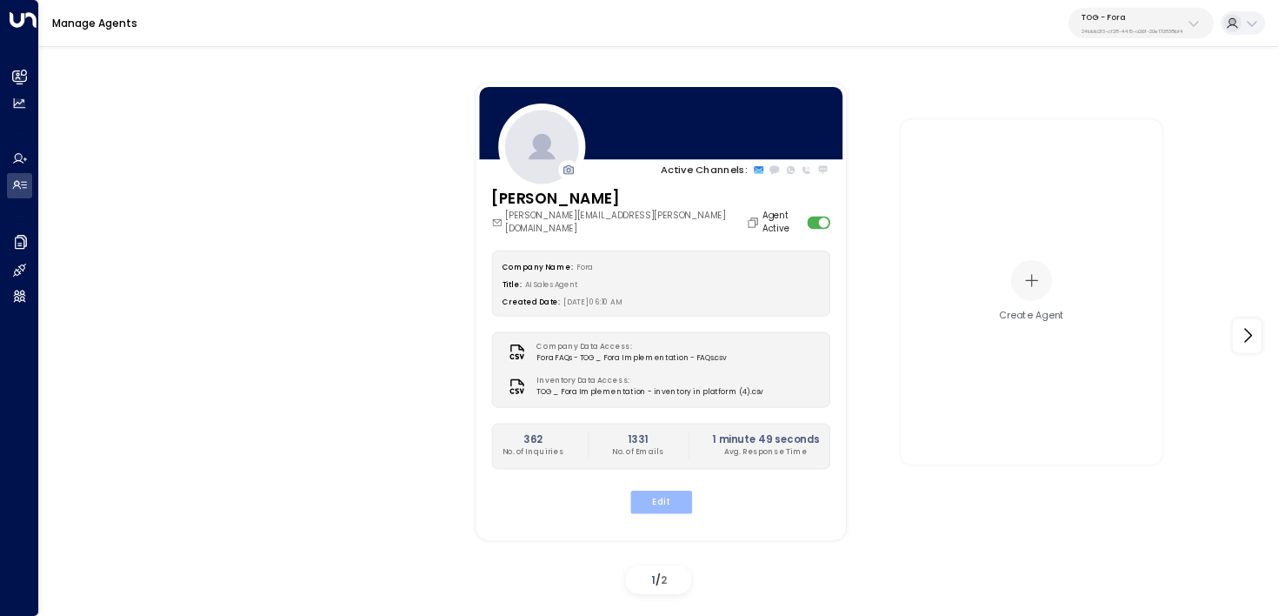
click at [670, 493] on button "Edit" at bounding box center [660, 500] width 62 height 23
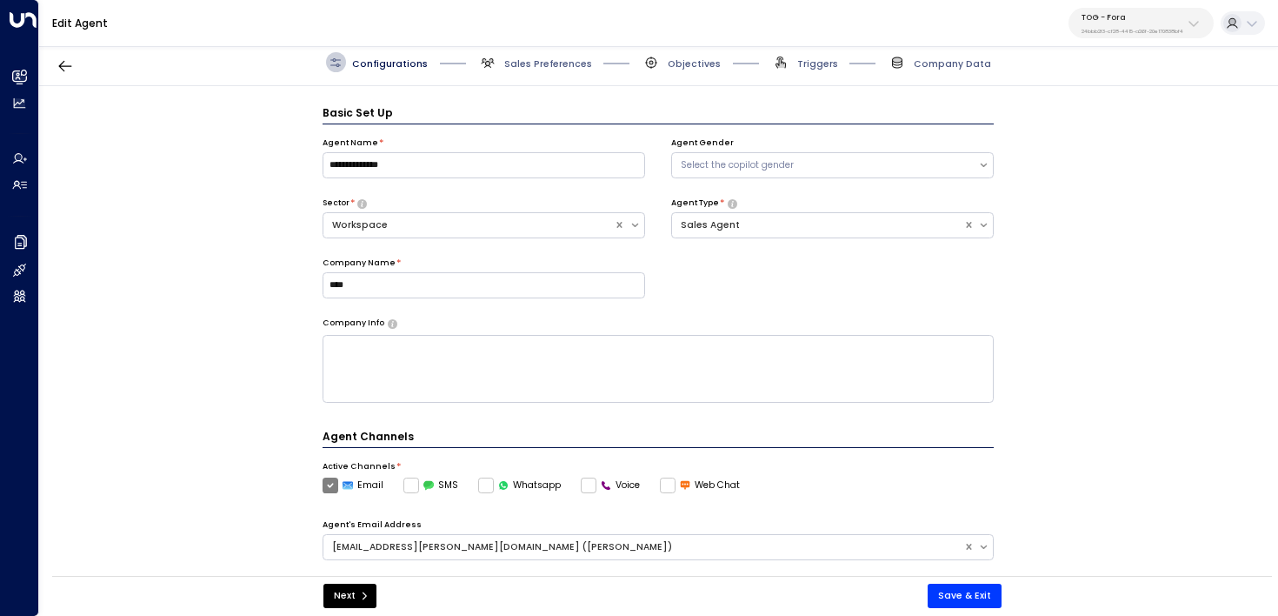
scroll to position [19, 0]
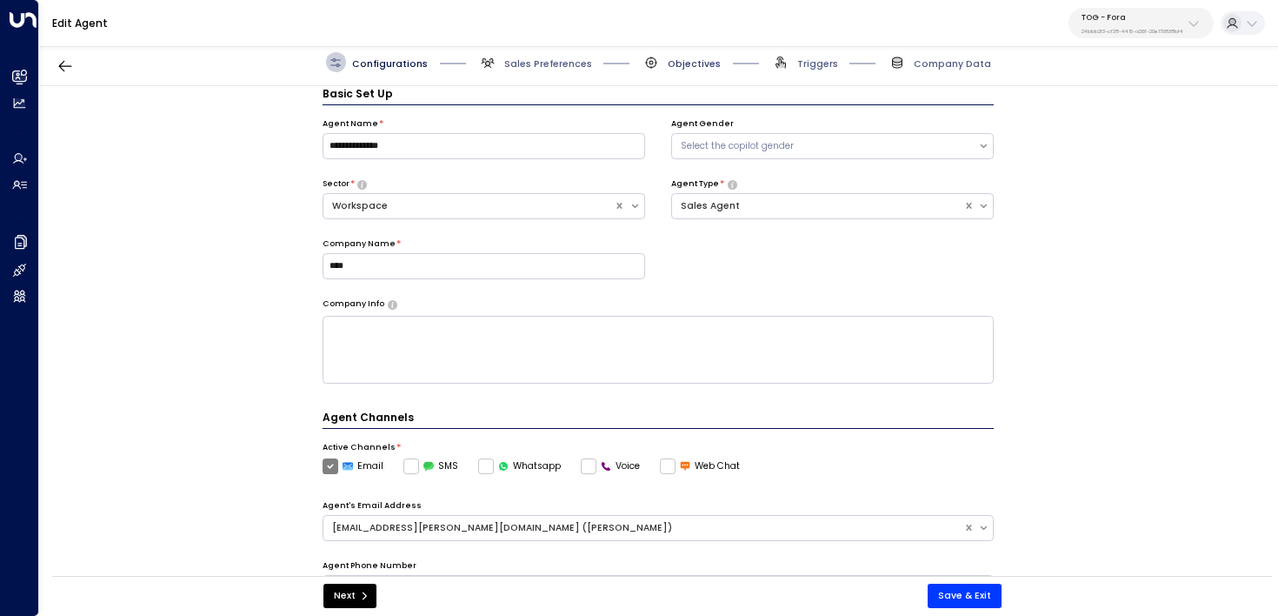
click at [693, 63] on span "Objectives" at bounding box center [694, 63] width 53 height 13
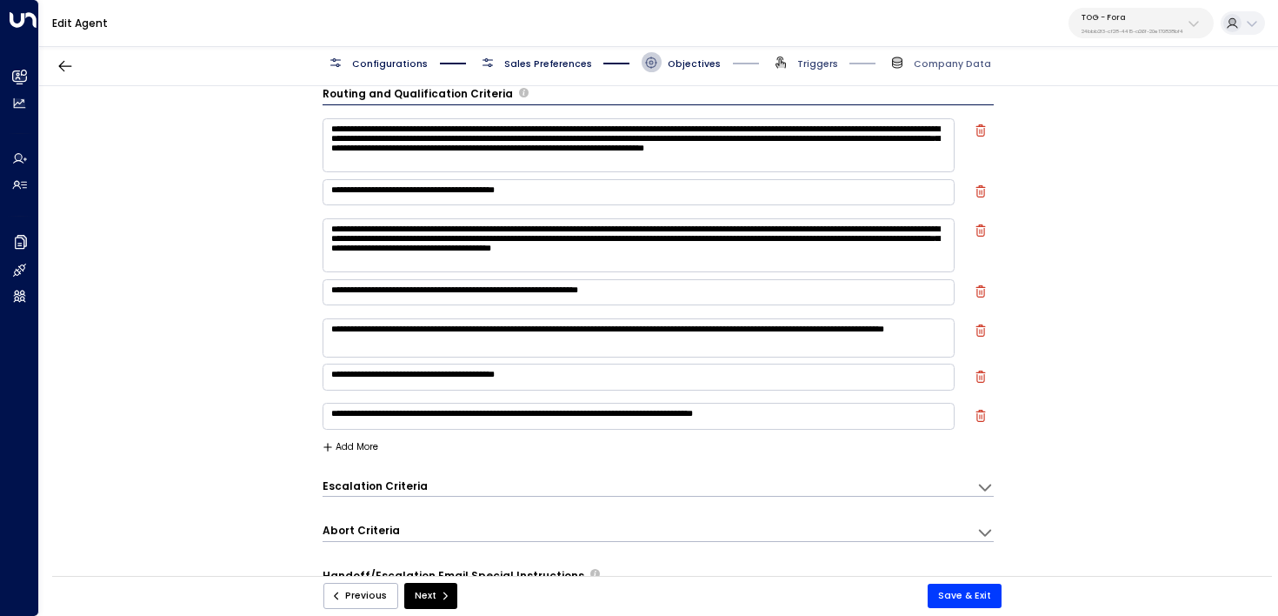
click at [822, 63] on span "Triggers" at bounding box center [817, 63] width 41 height 13
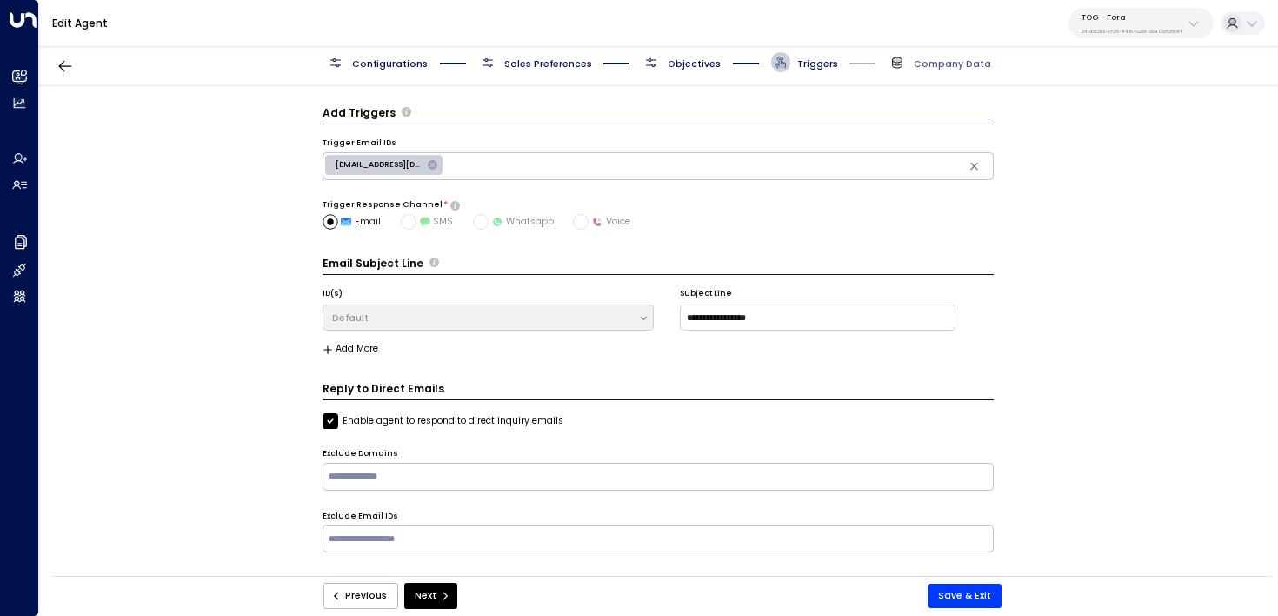
click at [512, 59] on span "Sales Preferences" at bounding box center [548, 63] width 88 height 13
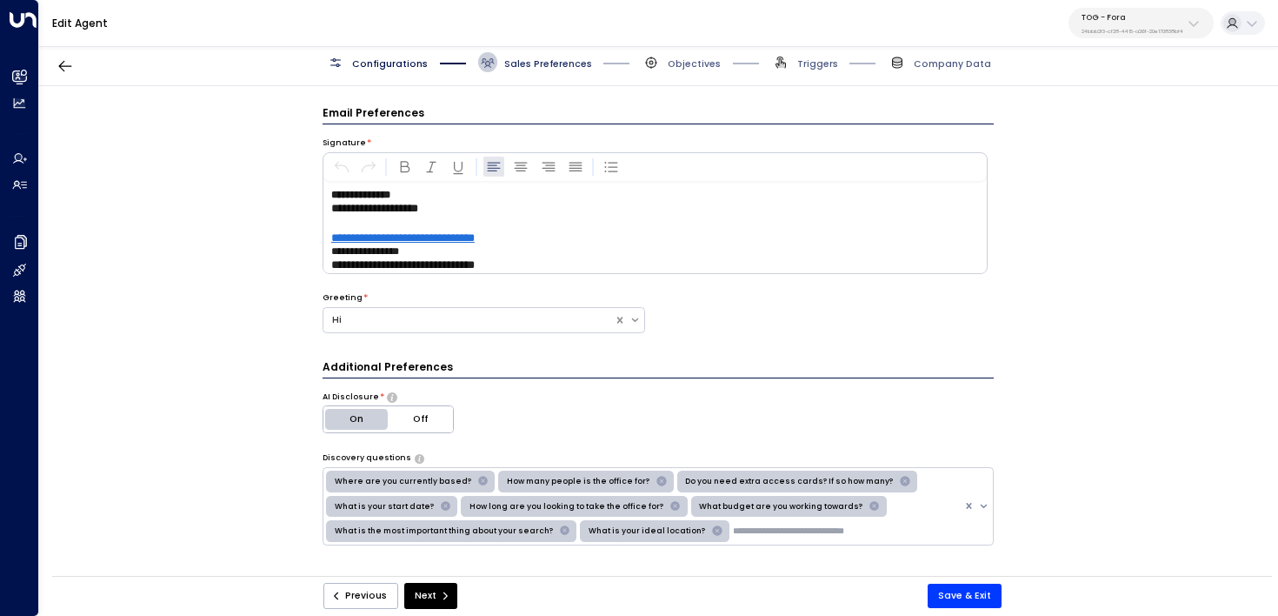
scroll to position [19, 0]
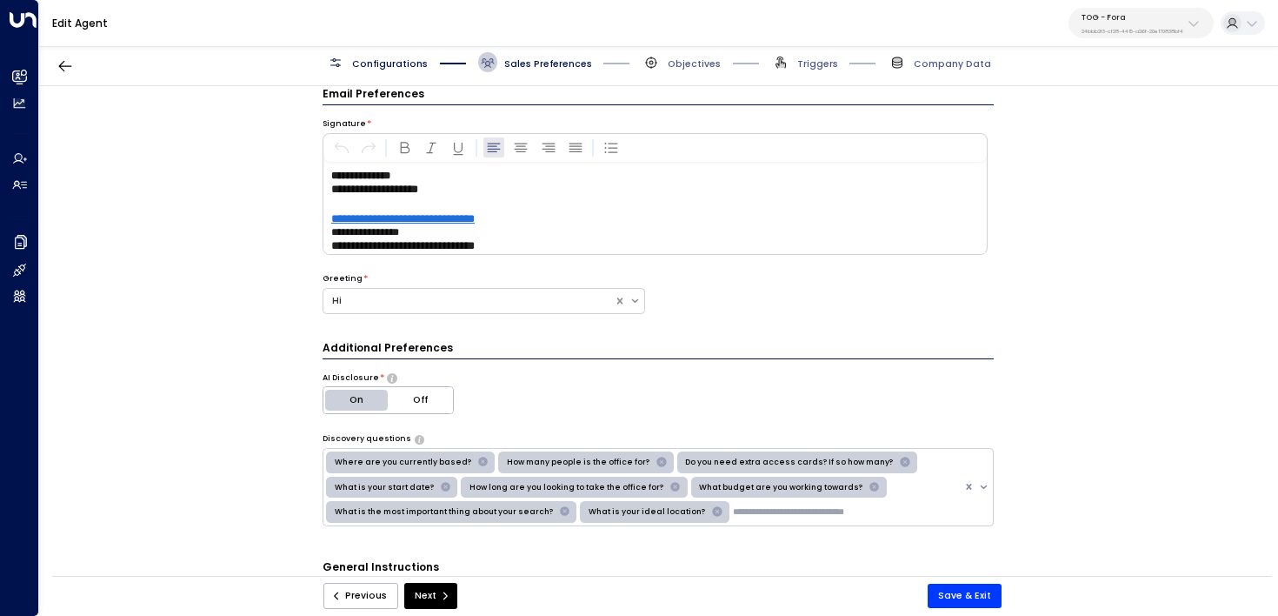
click at [376, 65] on span "Configurations" at bounding box center [390, 63] width 76 height 13
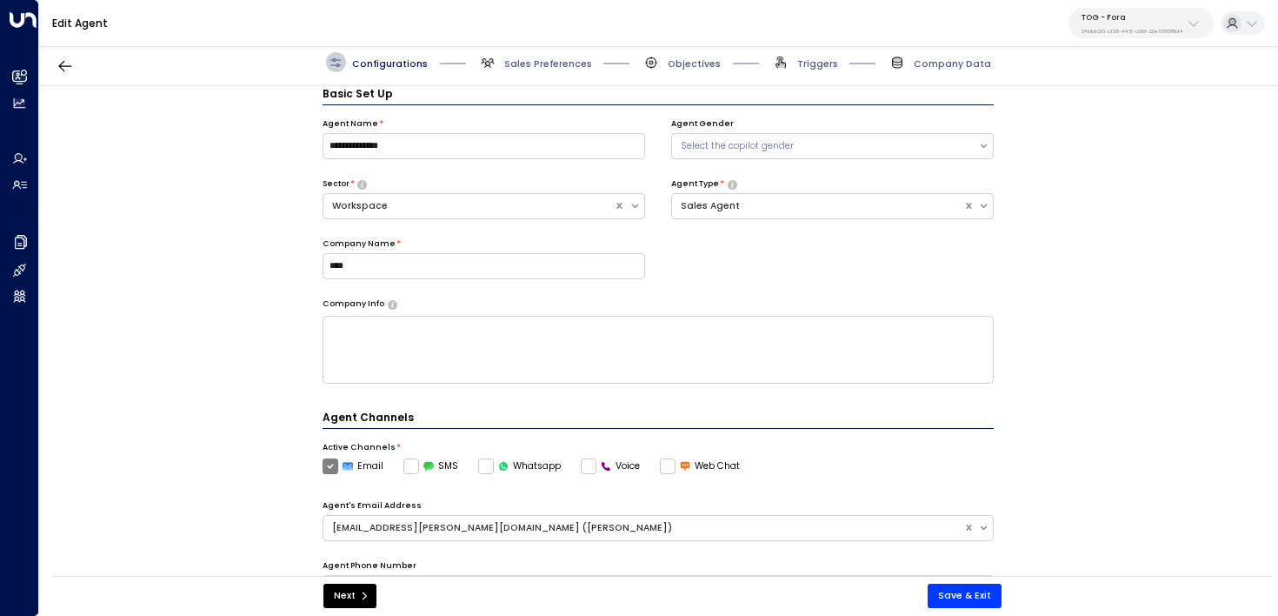
click at [1058, 178] on div "**********" at bounding box center [658, 335] width 1238 height 498
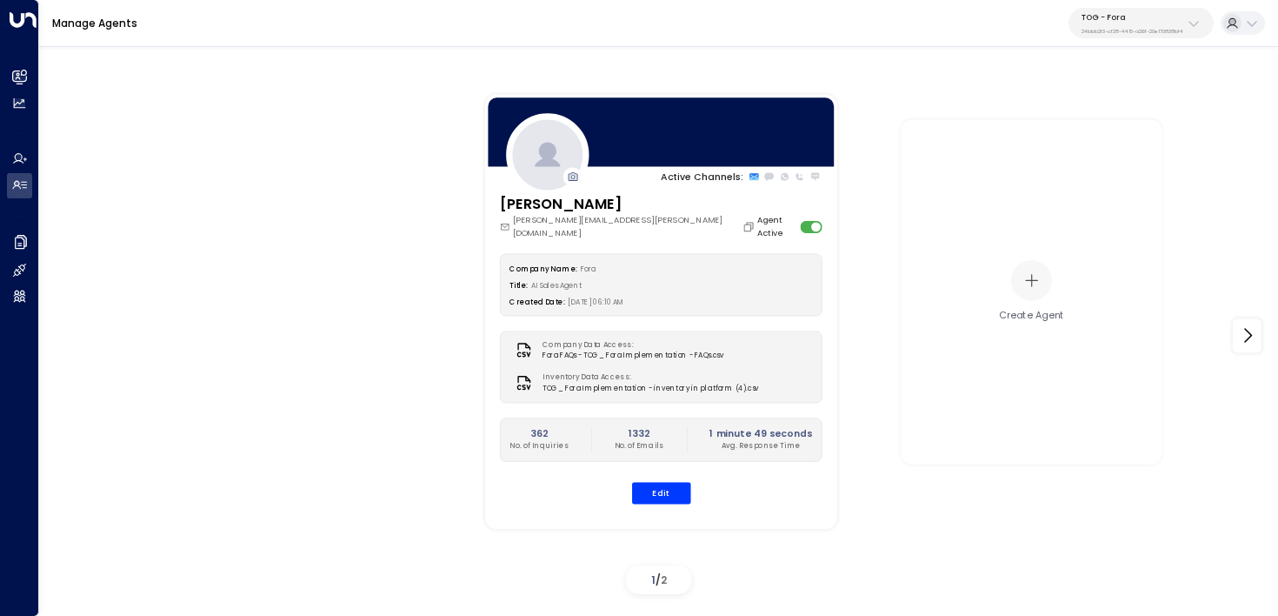
click at [1095, 25] on div "TOG - Fora 24bbb2f3-cf28-4415-a26f-20e170838bf4" at bounding box center [1133, 23] width 102 height 23
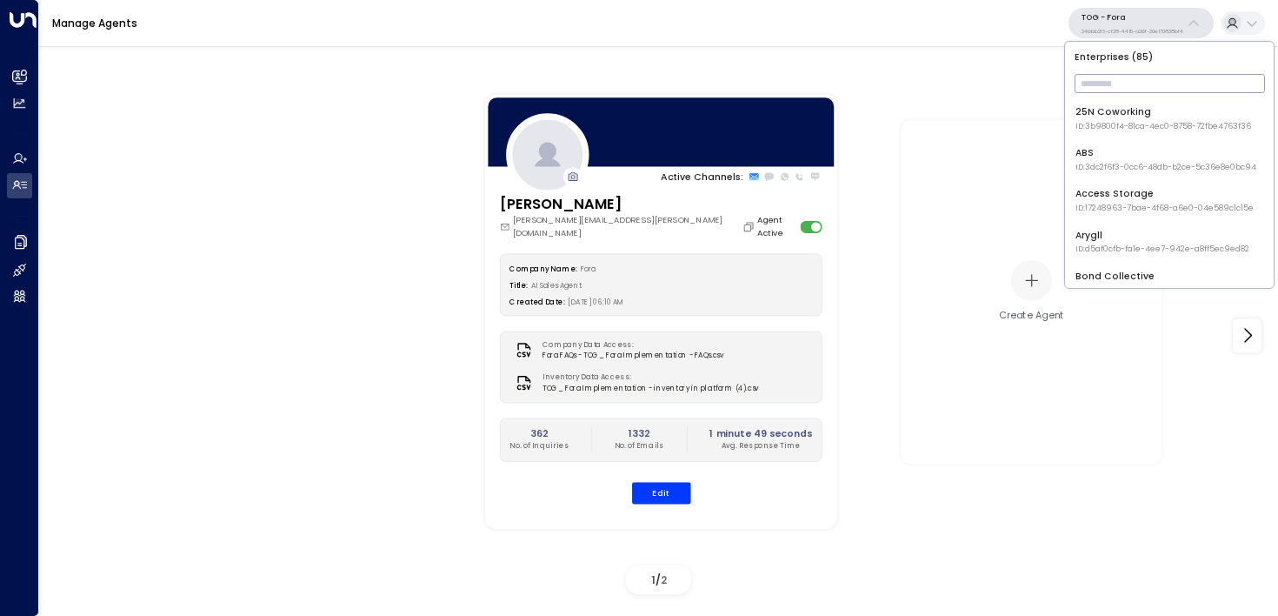
click at [1115, 81] on input "text" at bounding box center [1170, 84] width 190 height 28
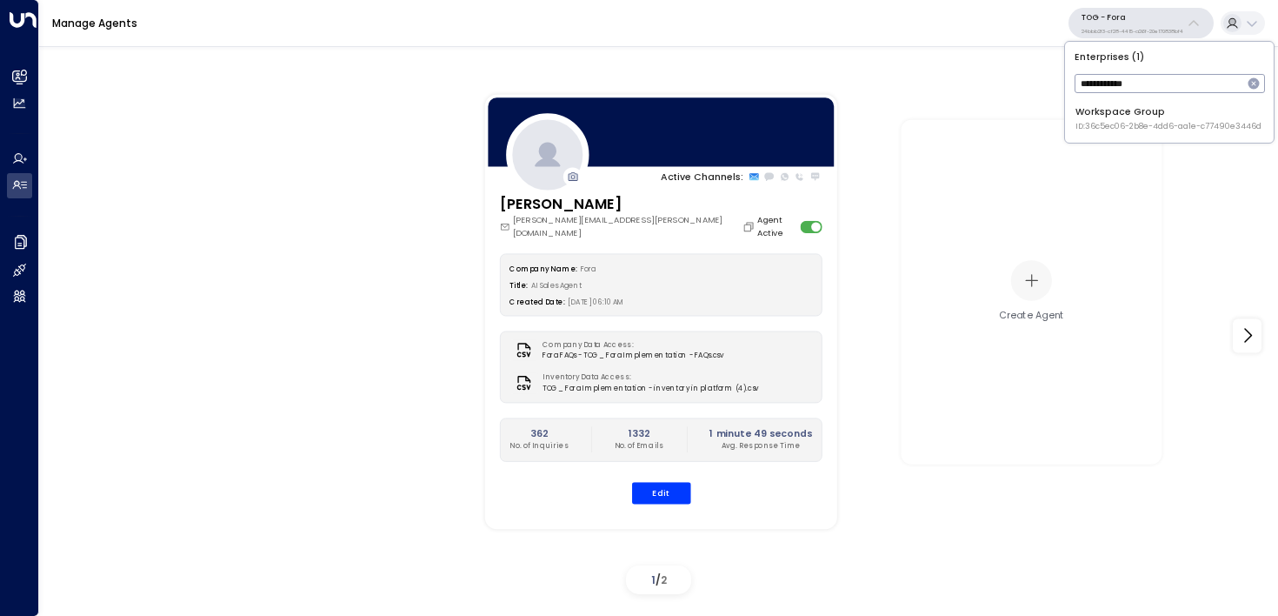
type input "**********"
click at [1099, 121] on span "ID: 36c5ec06-2b8e-4dd6-aa1e-c77490e3446d" at bounding box center [1168, 127] width 186 height 12
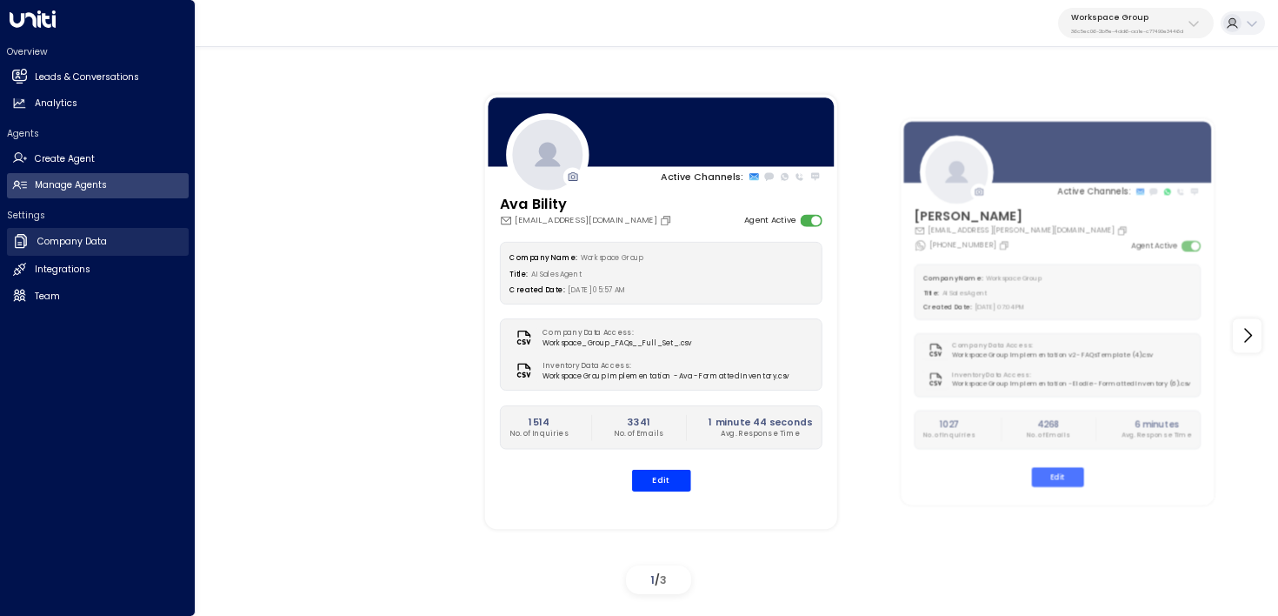
click at [45, 236] on h2 "Company Data" at bounding box center [72, 242] width 70 height 14
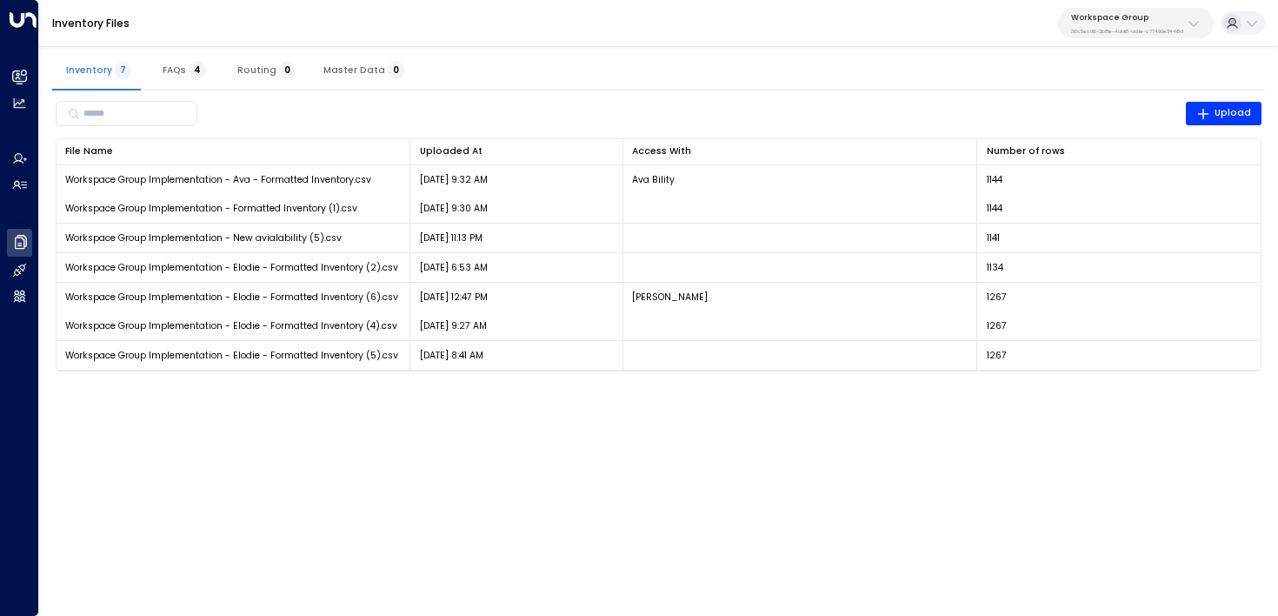
click at [1066, 12] on button "Workspace Group 36c5ec06-2b8e-4dd6-aa1e-c77490e3446d" at bounding box center [1136, 23] width 156 height 30
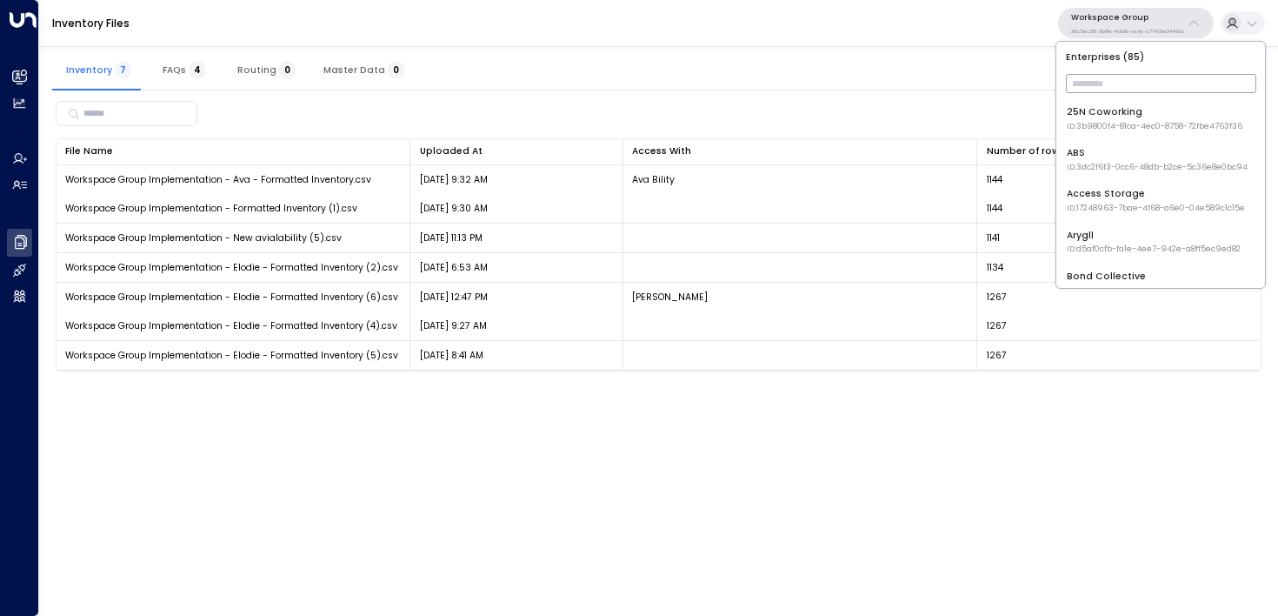
click at [1089, 78] on input "text" at bounding box center [1161, 84] width 190 height 28
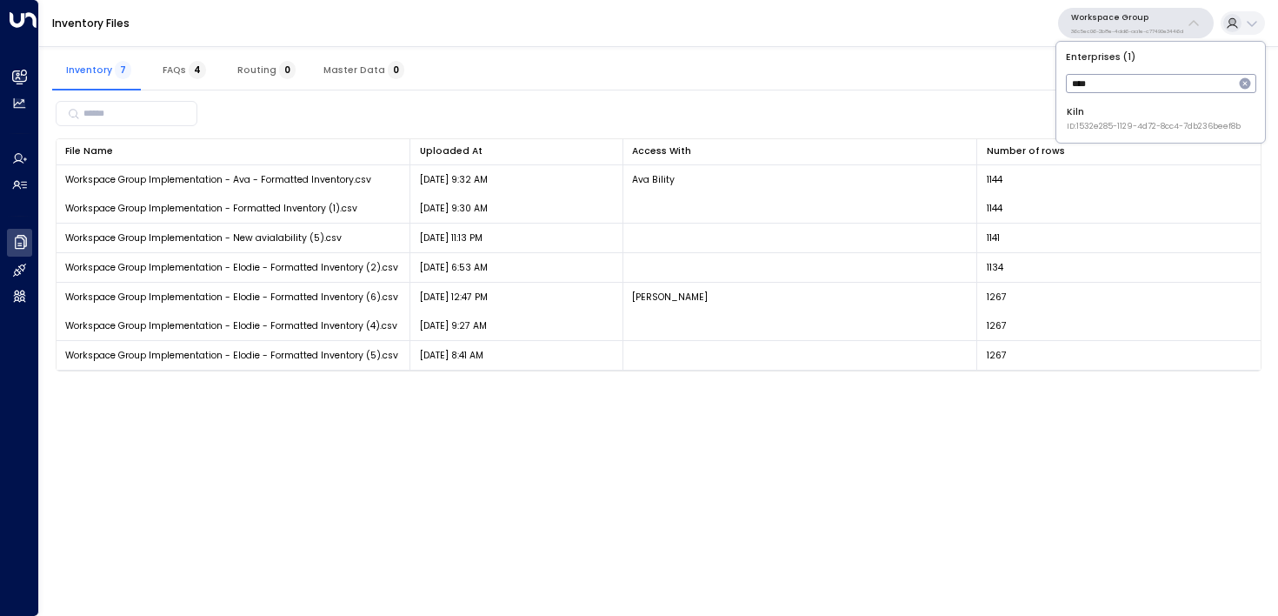
type input "****"
click at [1088, 125] on span "ID: 1532e285-1129-4d72-8cc4-7db236beef8b" at bounding box center [1154, 127] width 174 height 12
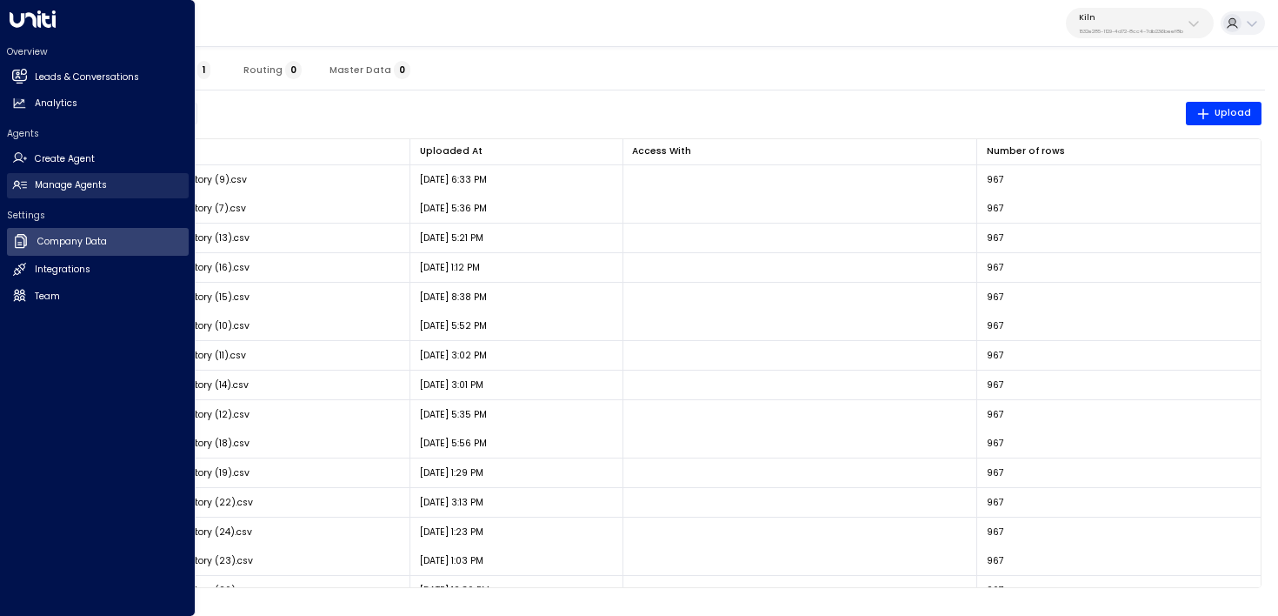
click at [33, 183] on link "Manage Agents Manage Agents" at bounding box center [98, 185] width 182 height 25
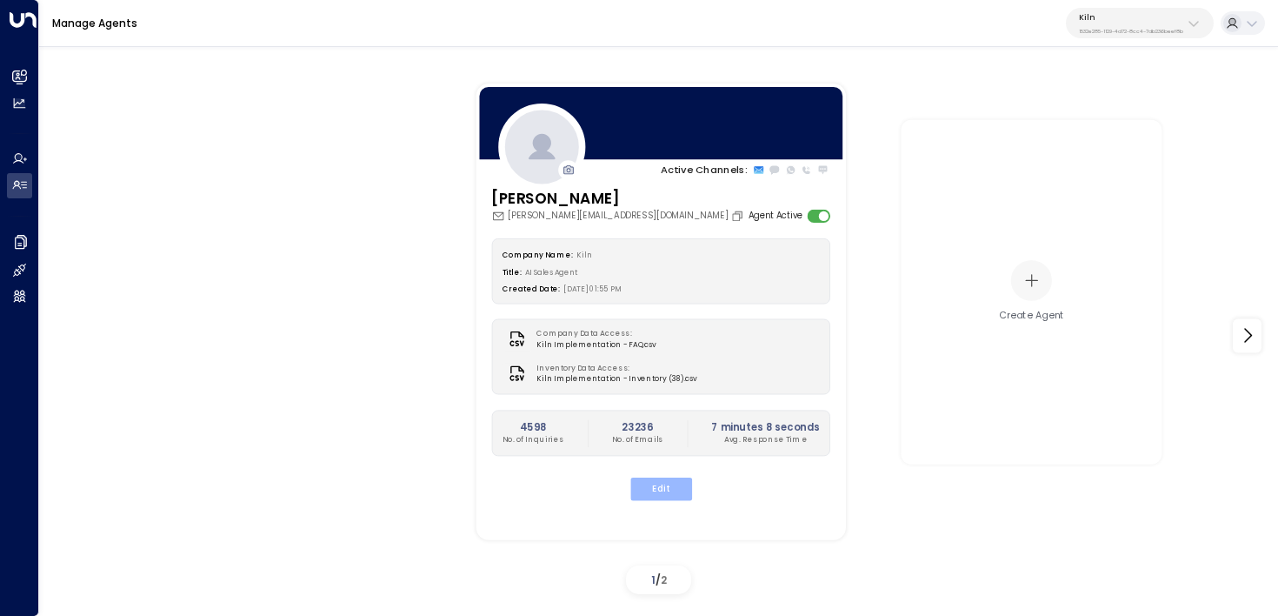
click at [654, 487] on button "Edit" at bounding box center [660, 488] width 62 height 23
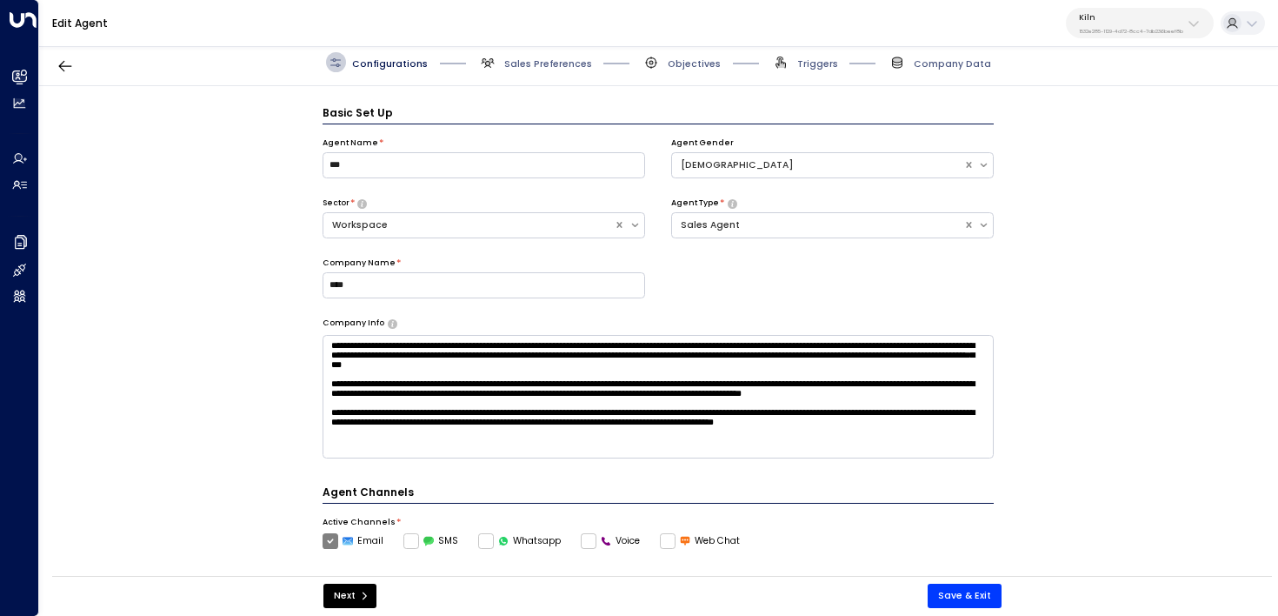
scroll to position [19, 0]
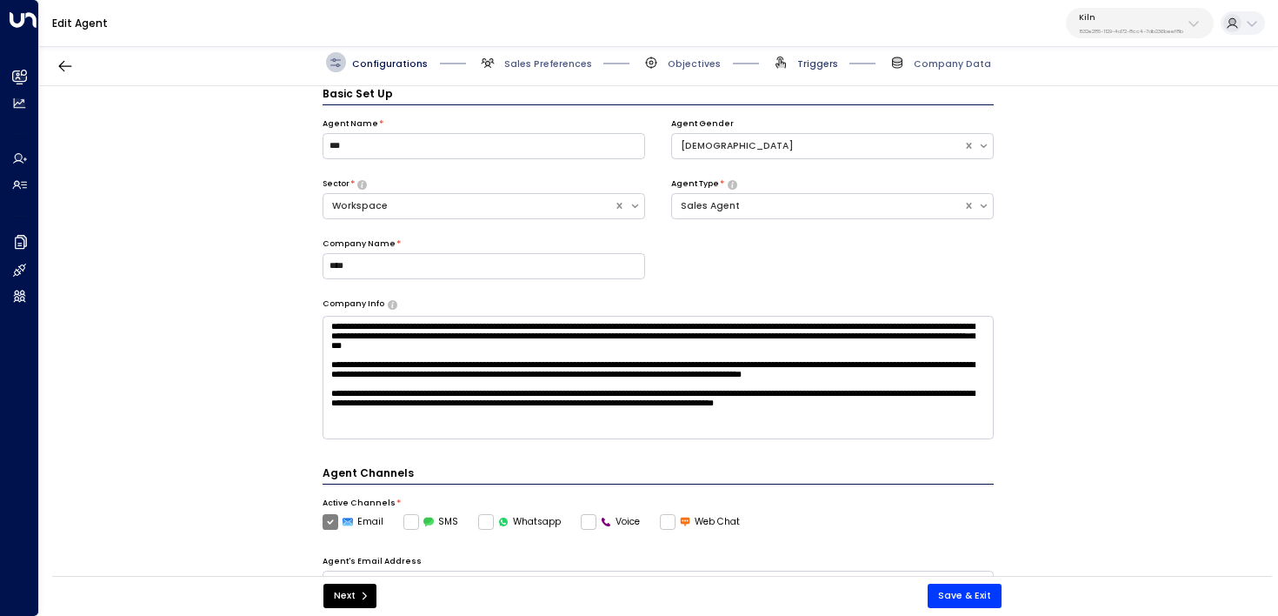
click at [815, 63] on span "Triggers" at bounding box center [817, 63] width 41 height 13
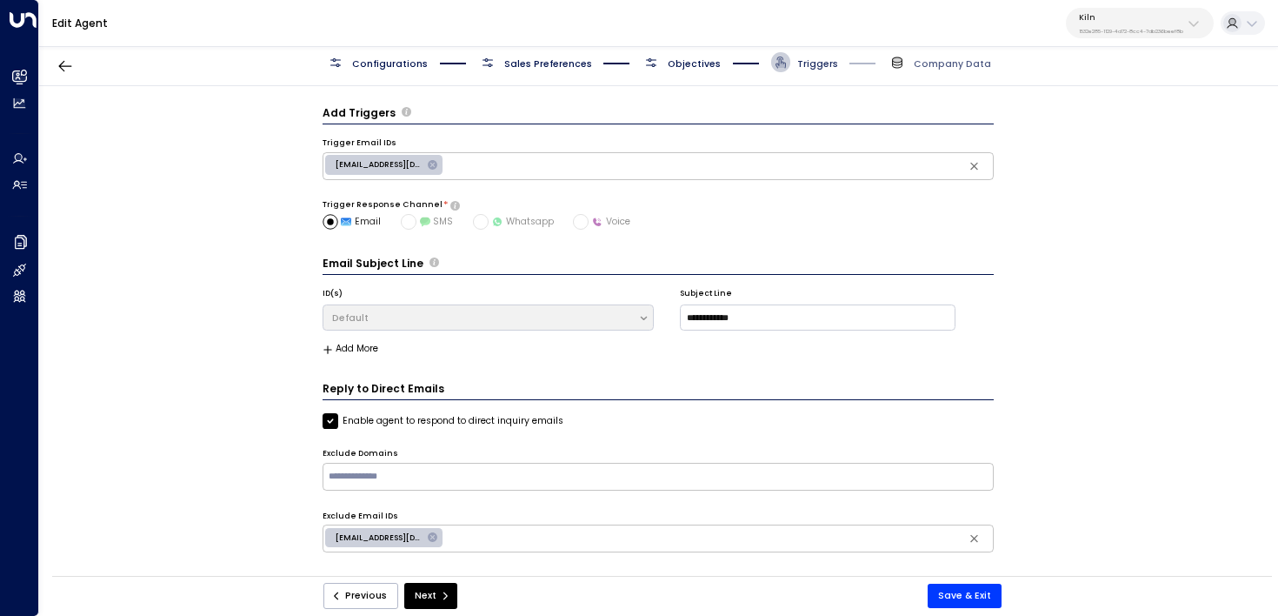
scroll to position [0, 0]
click at [687, 66] on span "Objectives" at bounding box center [694, 63] width 53 height 13
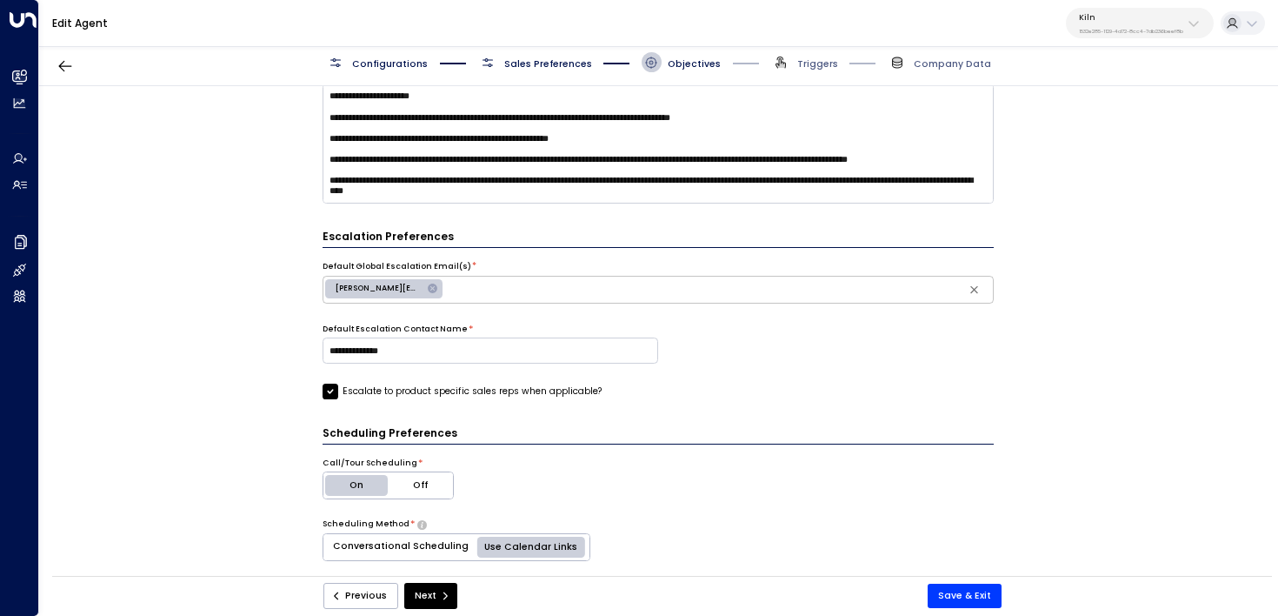
scroll to position [941, 0]
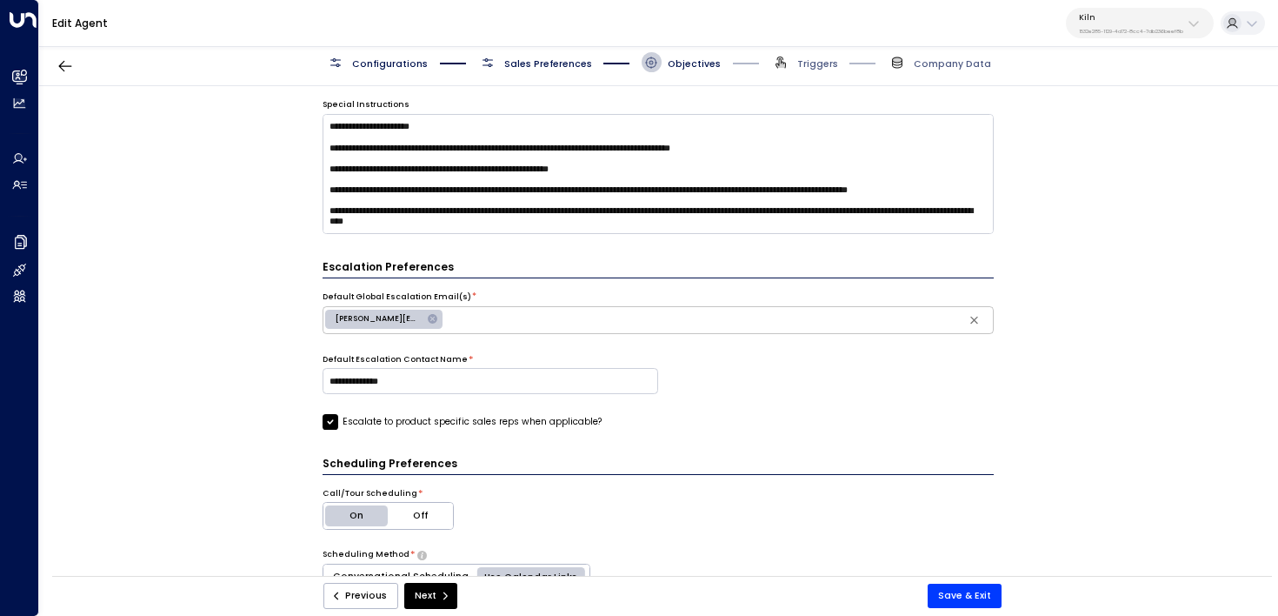
click at [807, 49] on div "Configurations Sales Preferences Objectives Triggers Company Data" at bounding box center [658, 62] width 1239 height 47
click at [807, 53] on span "Triggers" at bounding box center [804, 62] width 67 height 20
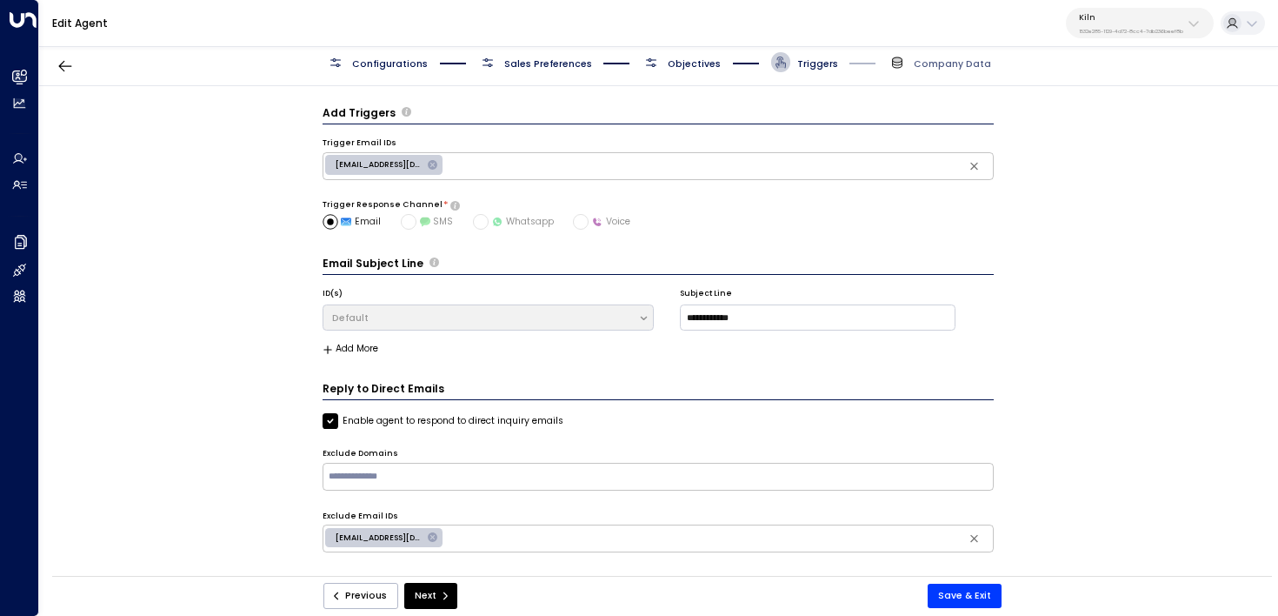
scroll to position [0, 0]
click at [687, 61] on span "Objectives" at bounding box center [694, 63] width 53 height 13
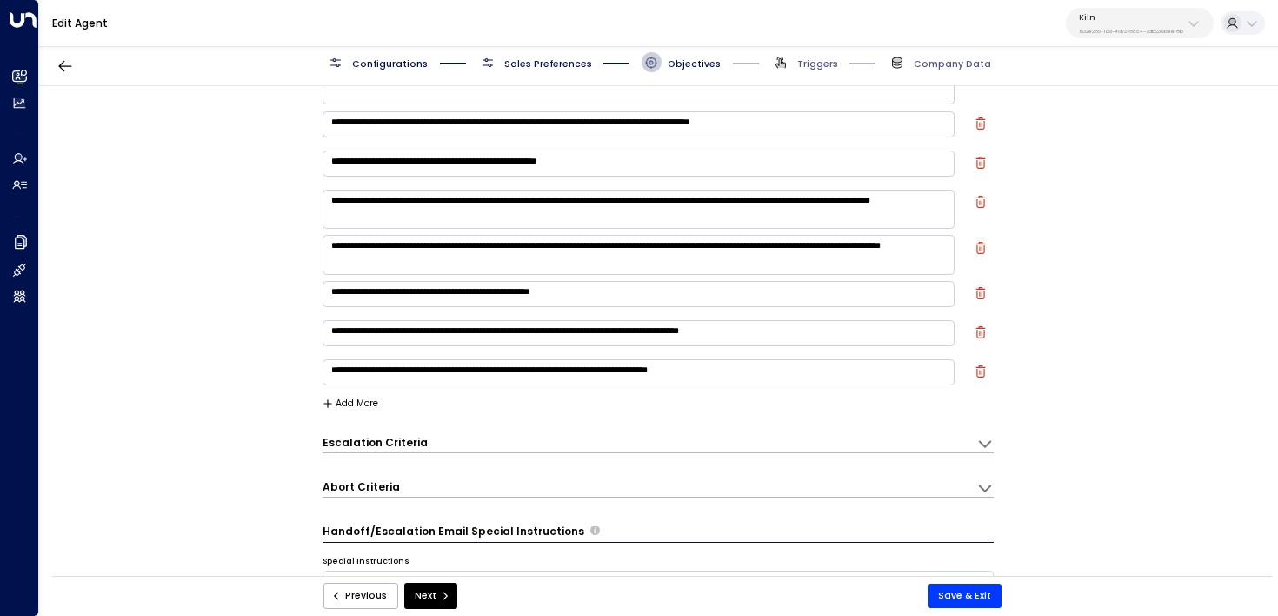
click at [434, 452] on div "Abort Criteria" at bounding box center [650, 443] width 655 height 17
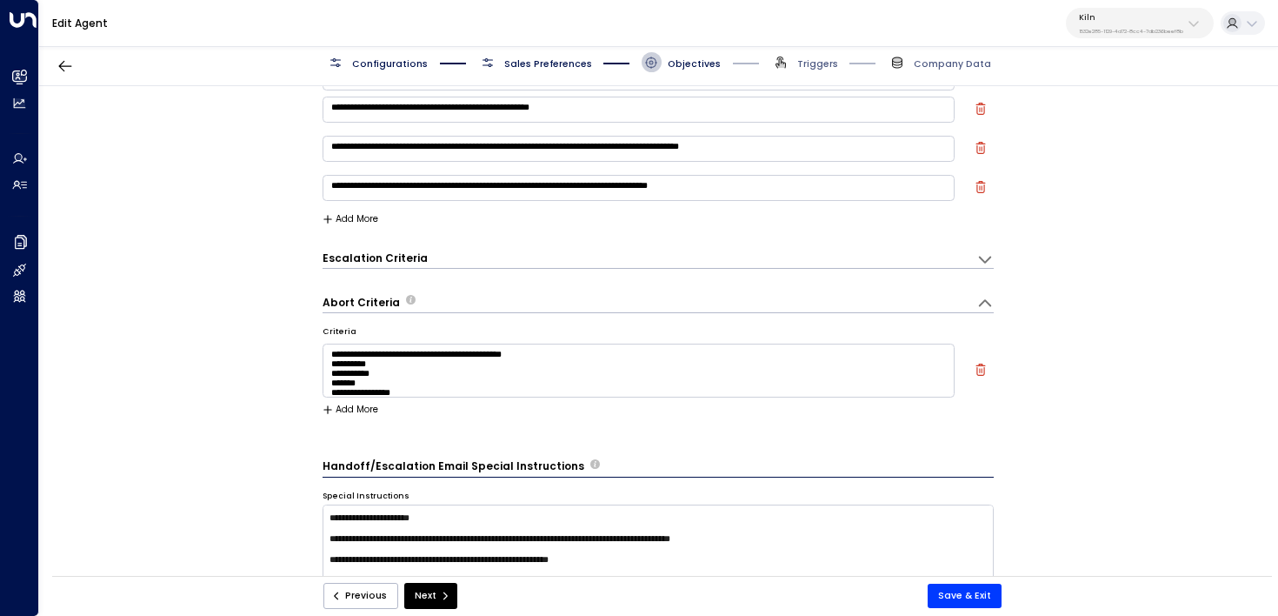
scroll to position [52, 0]
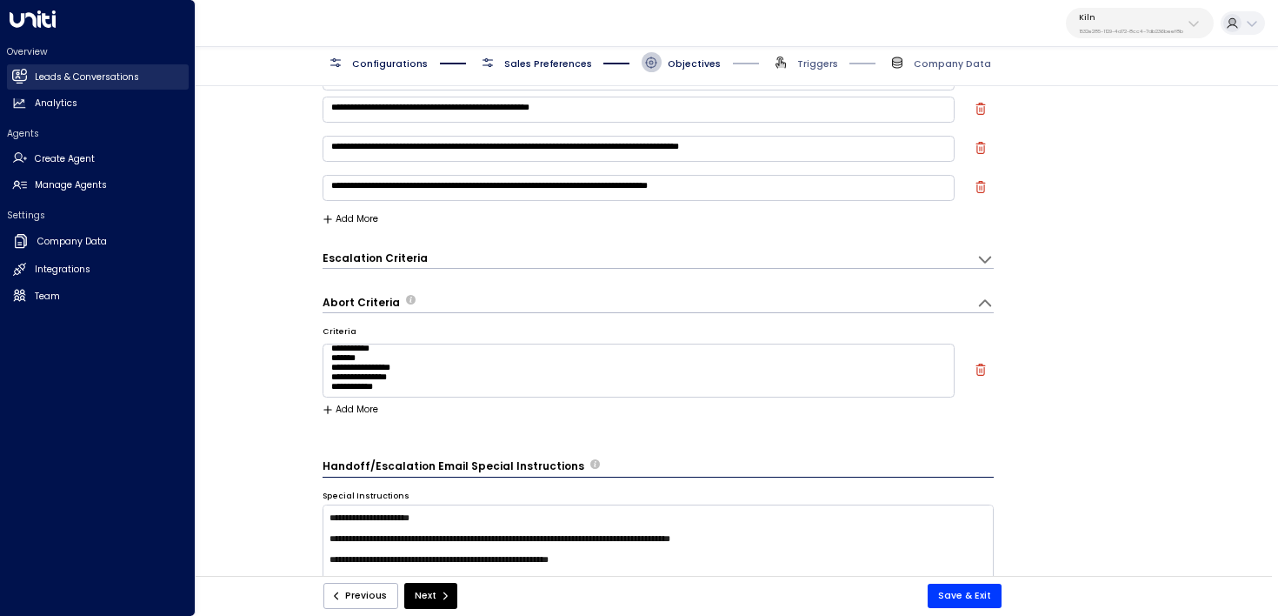
click at [33, 72] on link "Leads & Conversations Leads & Conversations" at bounding box center [98, 76] width 182 height 25
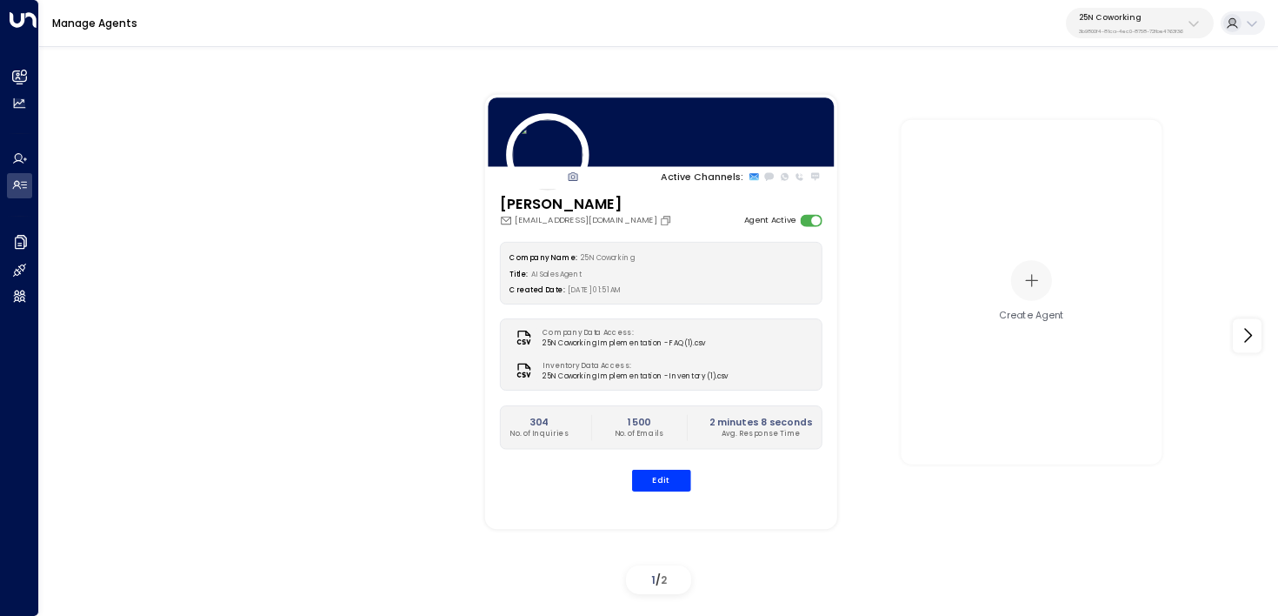
click at [1104, 33] on p "3b9800f4-81ca-4ec0-8758-72fbe4763f36" at bounding box center [1131, 31] width 104 height 7
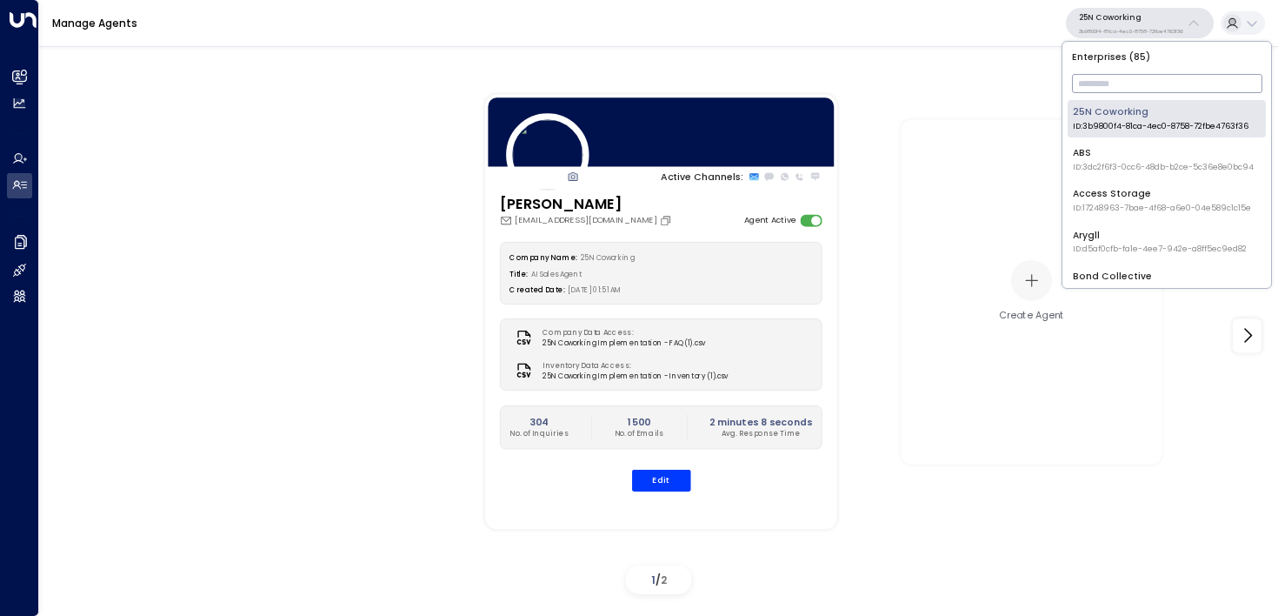
click at [1105, 88] on input "text" at bounding box center [1167, 84] width 190 height 28
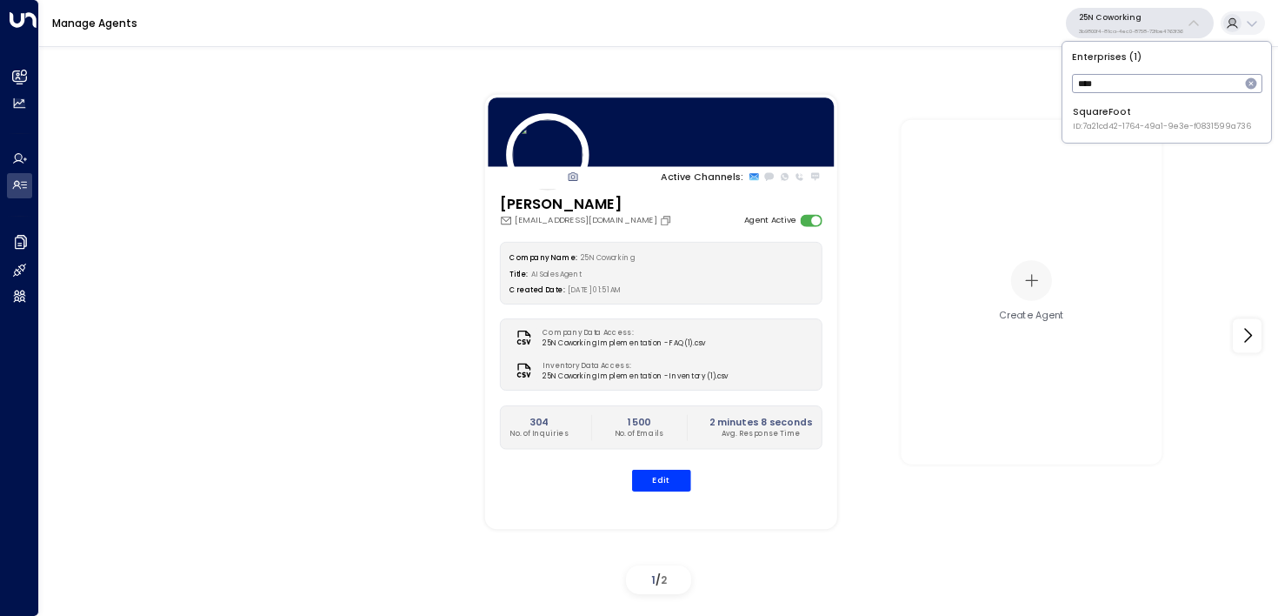
type input "****"
click at [1088, 107] on div "SquareFoot ID: 7a21cd42-1764-49a1-9e3e-f0831599a736" at bounding box center [1162, 118] width 178 height 27
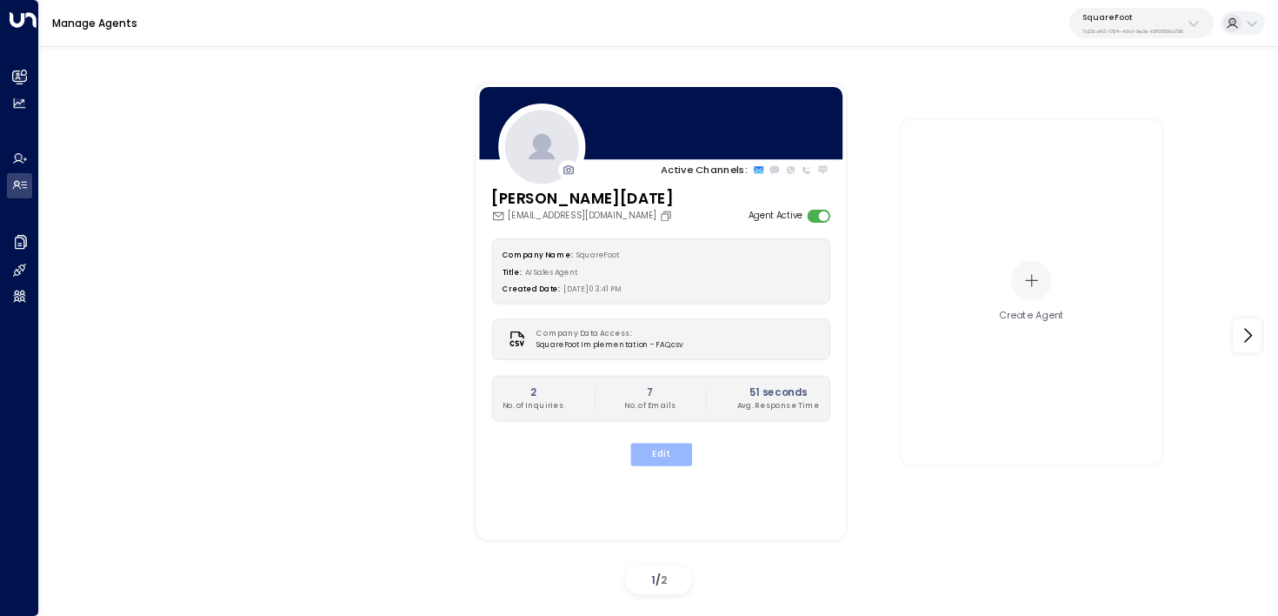
click at [646, 454] on button "Edit" at bounding box center [660, 454] width 62 height 23
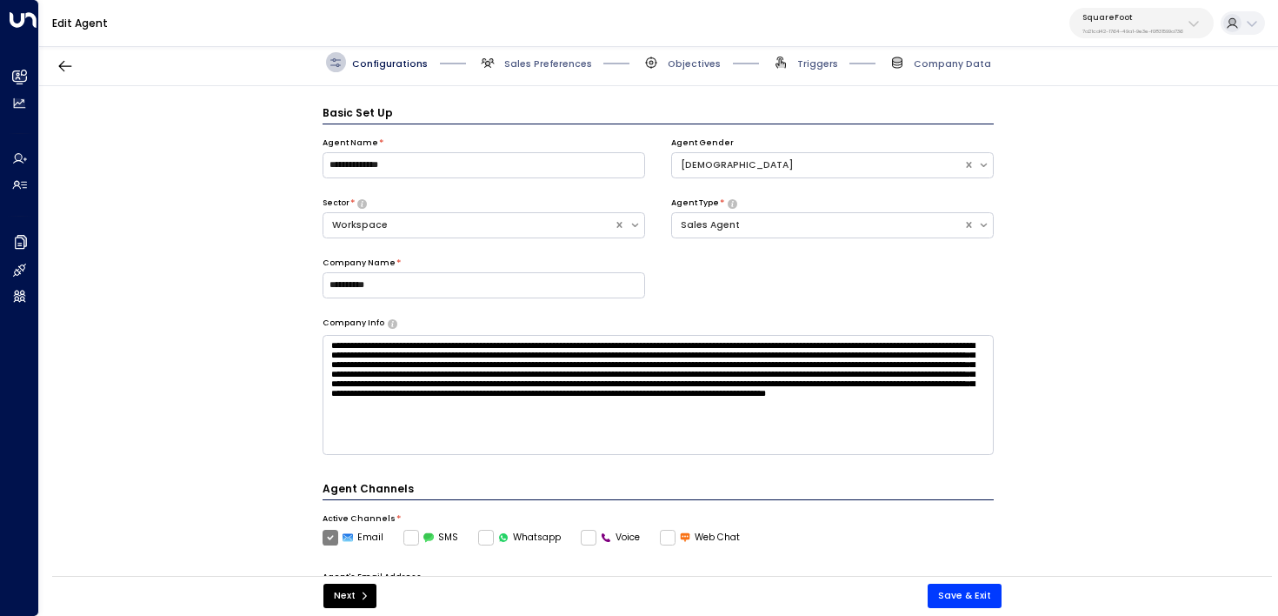
scroll to position [19, 0]
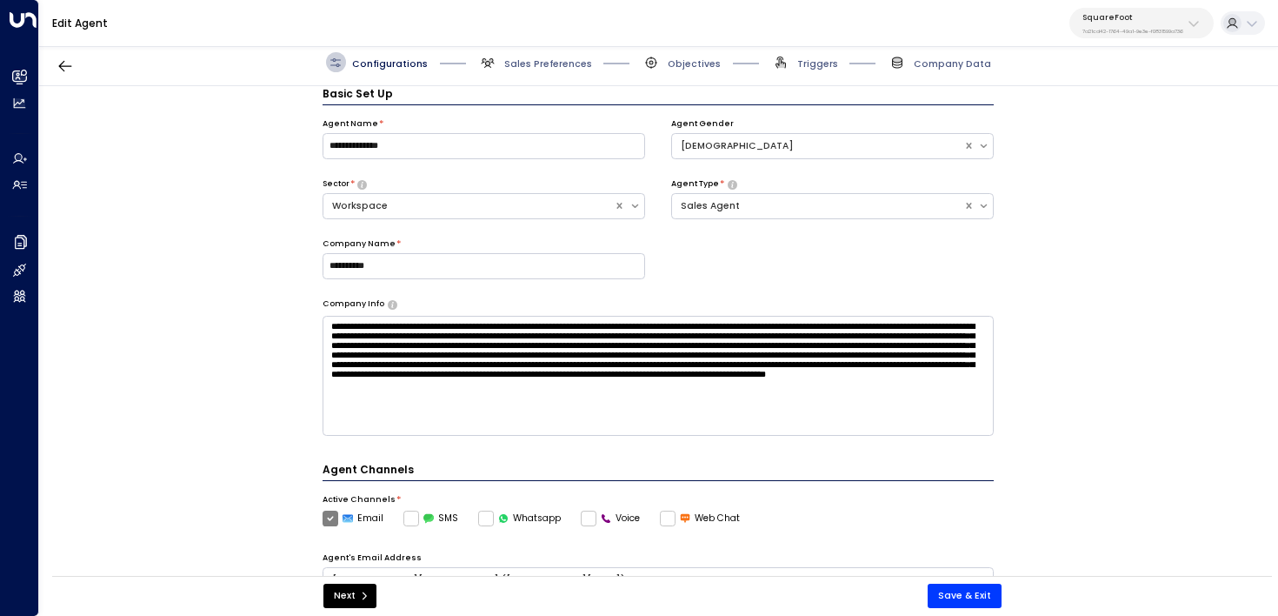
click at [793, 64] on span "Triggers" at bounding box center [804, 62] width 67 height 20
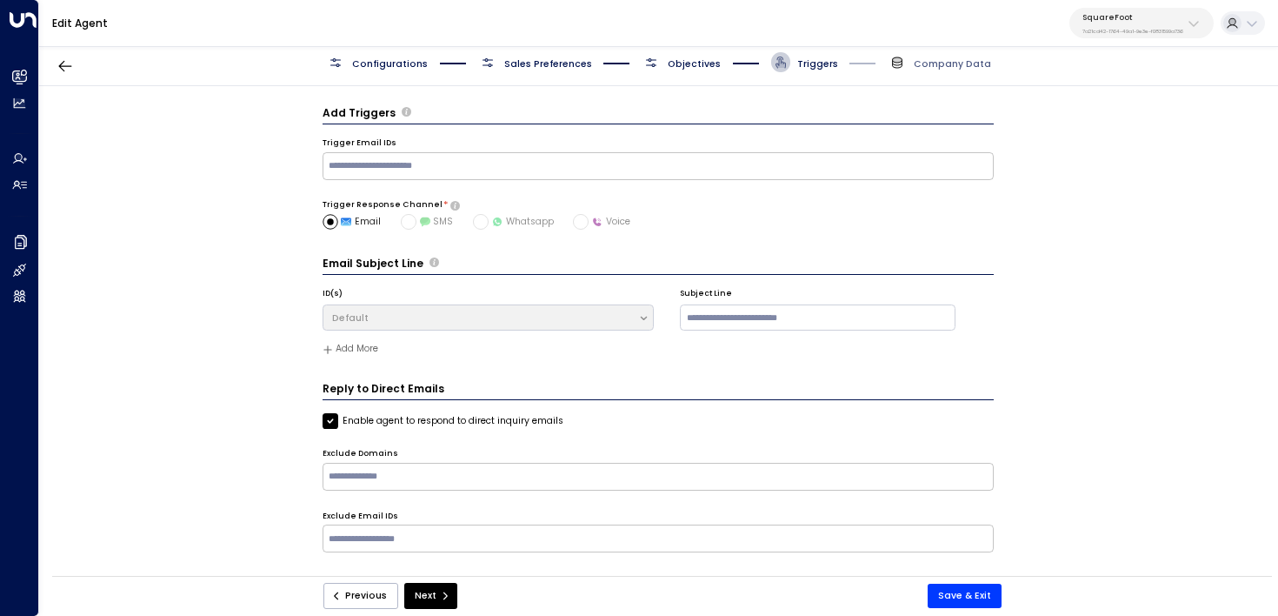
scroll to position [0, 0]
click at [672, 71] on span "Objectives" at bounding box center [681, 62] width 79 height 20
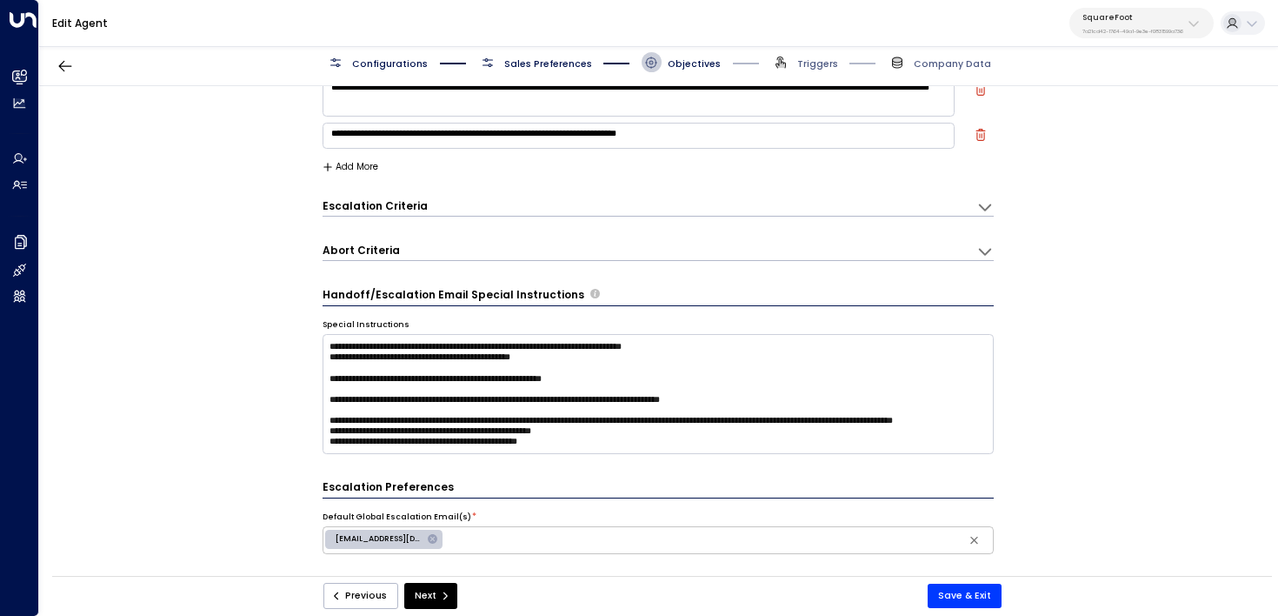
scroll to position [571, 0]
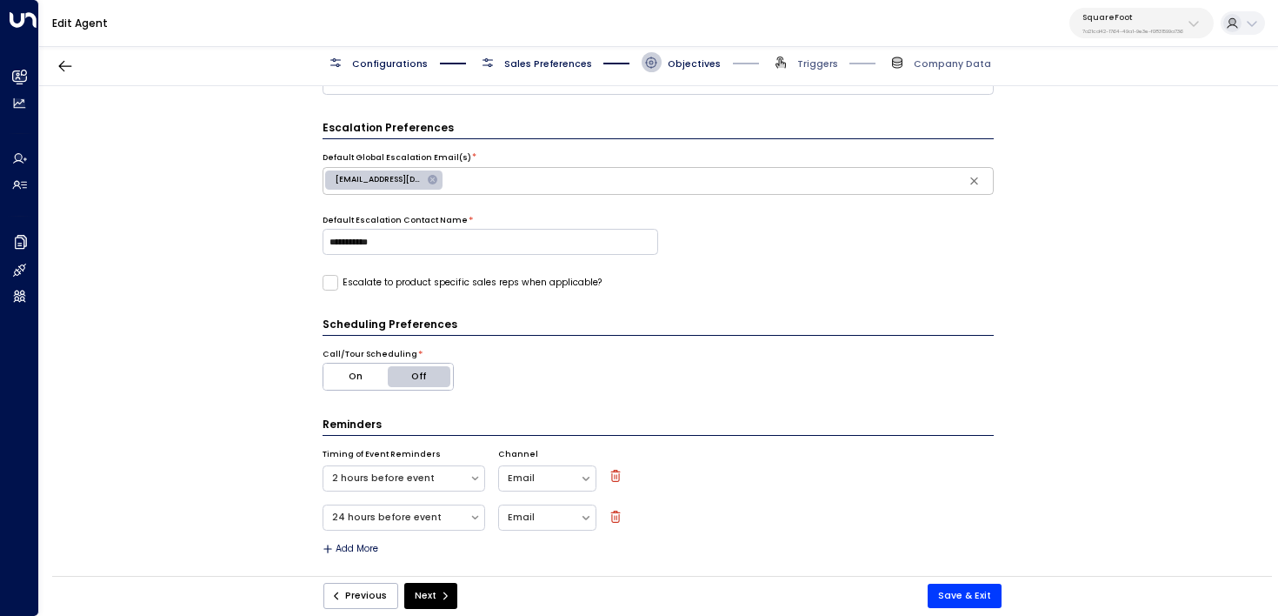
click at [509, 163] on div "Default Global Escalation Email(s) * [EMAIL_ADDRESS][DOMAIN_NAME] ​" at bounding box center [659, 173] width 672 height 43
click at [509, 170] on input "text" at bounding box center [718, 181] width 544 height 22
paste input "**********"
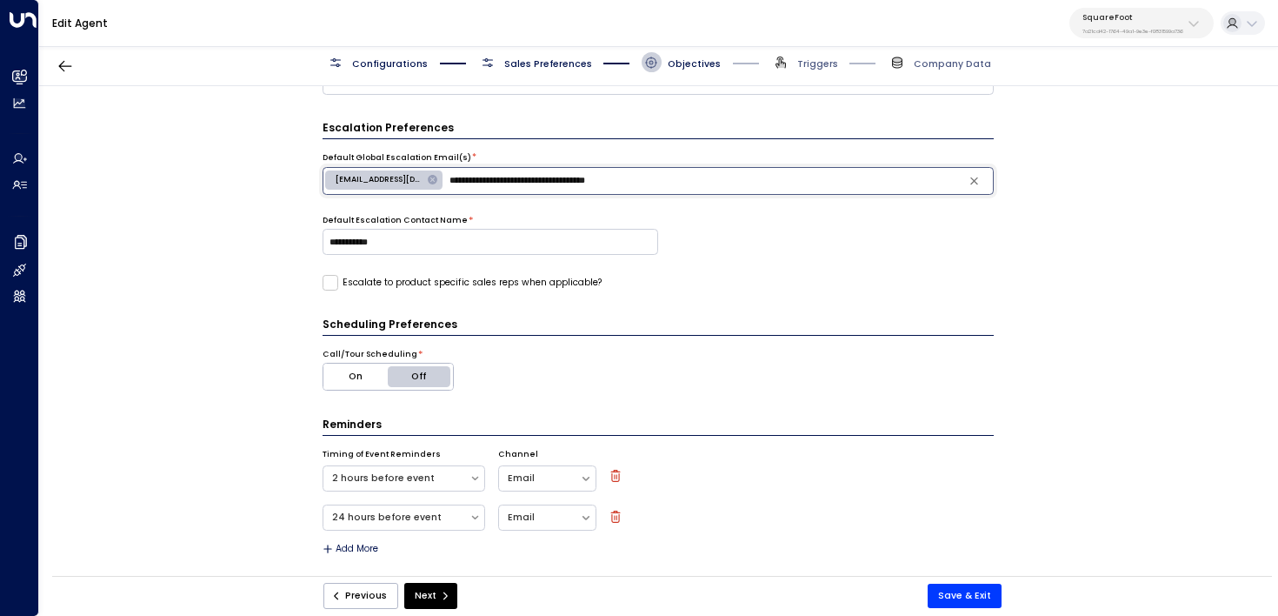
drag, startPoint x: 507, startPoint y: 181, endPoint x: 400, endPoint y: 178, distance: 107.0
click at [400, 178] on div "**********" at bounding box center [659, 181] width 672 height 28
type input "**********"
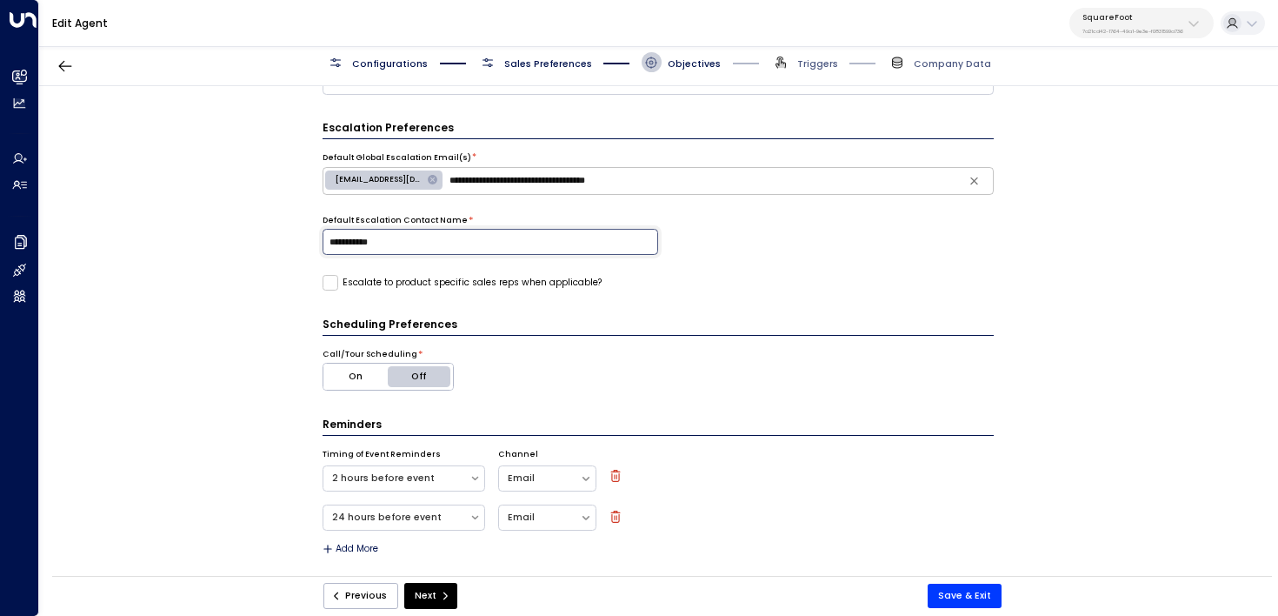
drag, startPoint x: 411, startPoint y: 239, endPoint x: 273, endPoint y: 238, distance: 138.2
click at [276, 239] on div "**********" at bounding box center [658, 335] width 1238 height 498
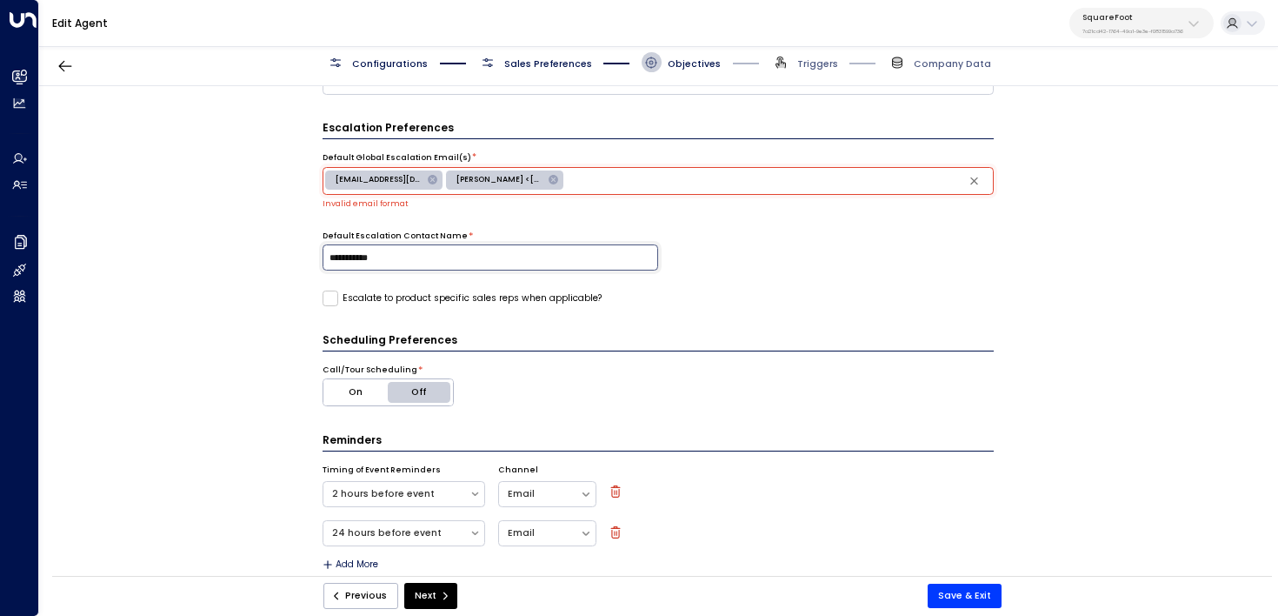
paste input
type input "**********"
click at [624, 179] on input "text" at bounding box center [779, 181] width 424 height 22
paste input "**********"
click at [516, 183] on span "[PERSON_NAME] <[EMAIL_ADDRESS][DOMAIN_NAME]>" at bounding box center [499, 179] width 107 height 11
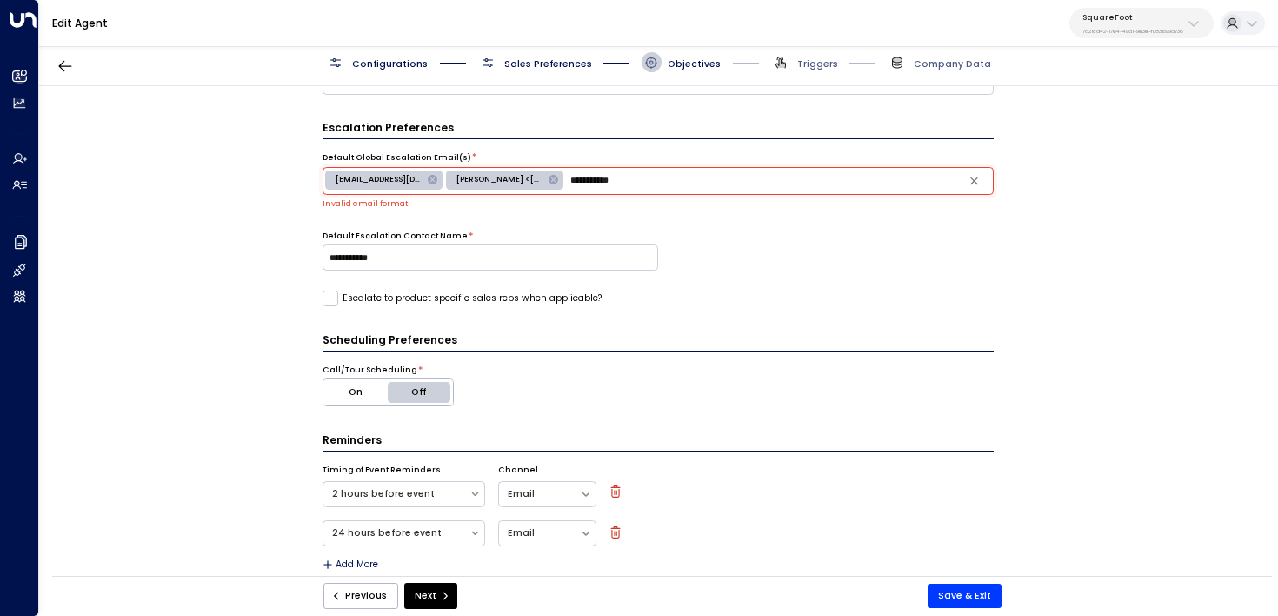
click at [516, 183] on span "[PERSON_NAME] <[EMAIL_ADDRESS][DOMAIN_NAME]>" at bounding box center [499, 179] width 107 height 11
click at [776, 176] on input "**********" at bounding box center [779, 181] width 424 height 22
drag, startPoint x: 630, startPoint y: 179, endPoint x: 560, endPoint y: 176, distance: 70.5
click at [560, 176] on div "**********" at bounding box center [659, 181] width 672 height 28
type input "**********"
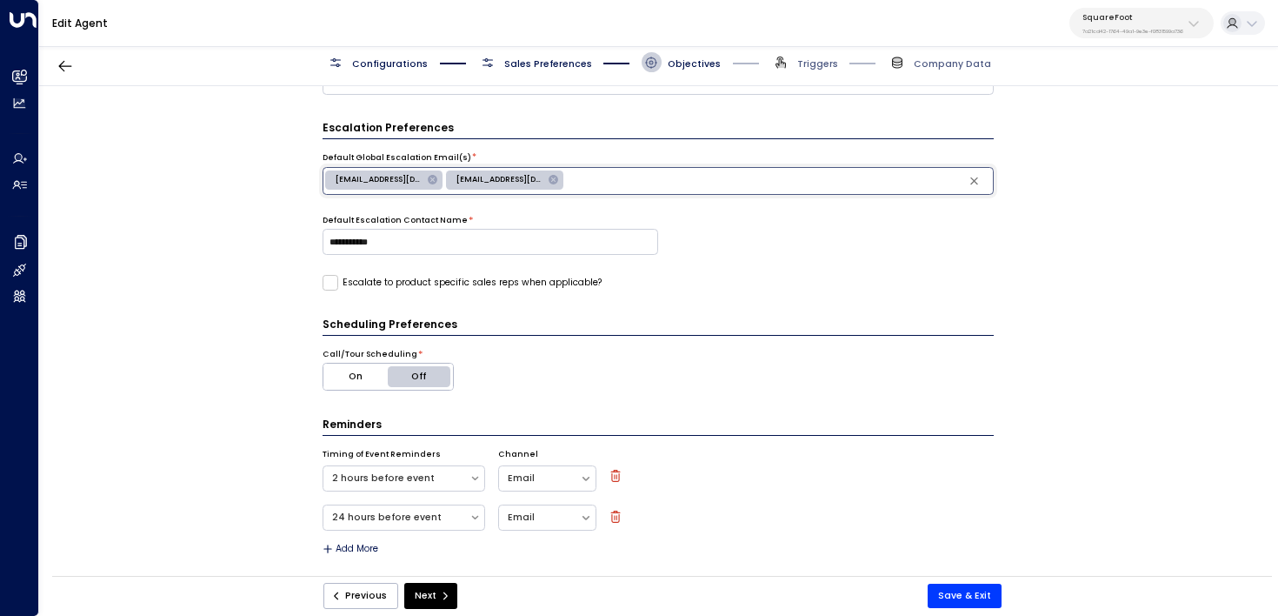
click at [512, 176] on span "[EMAIL_ADDRESS][DOMAIN_NAME]" at bounding box center [499, 179] width 107 height 11
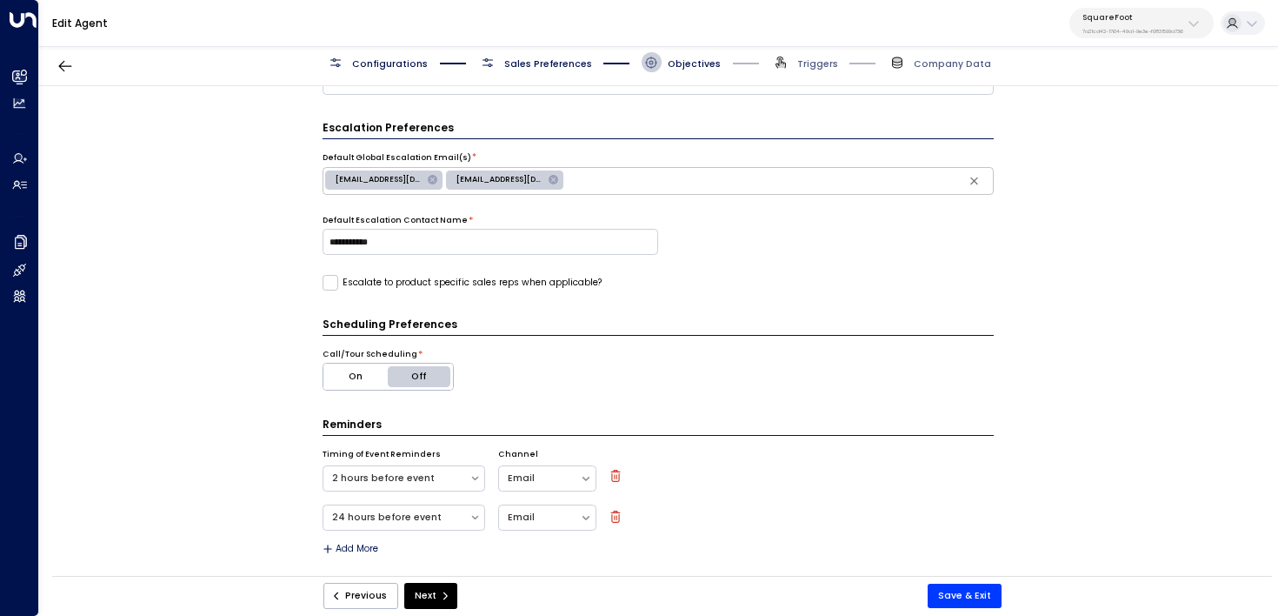
click at [512, 176] on span "[EMAIL_ADDRESS][DOMAIN_NAME]" at bounding box center [499, 179] width 107 height 11
type input "**********"
click at [404, 179] on span "[EMAIL_ADDRESS][DOMAIN_NAME]" at bounding box center [378, 179] width 107 height 11
click at [429, 179] on icon at bounding box center [433, 180] width 12 height 12
click at [276, 238] on div "**********" at bounding box center [658, 335] width 1238 height 498
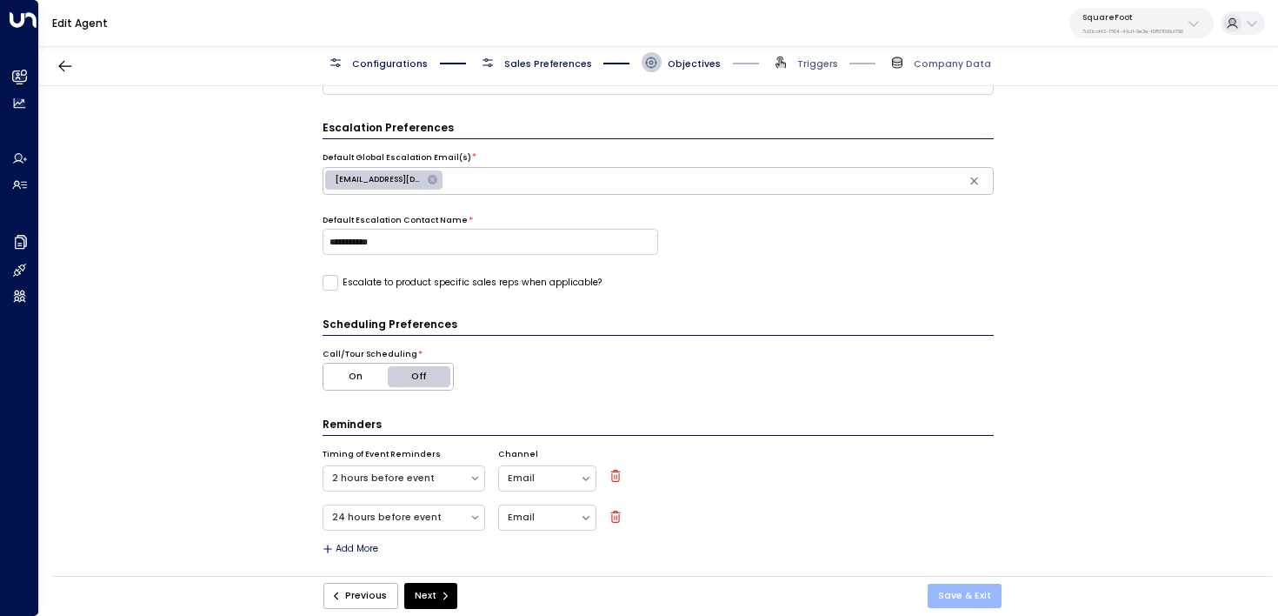
click at [968, 599] on button "Save & Exit" at bounding box center [965, 595] width 74 height 24
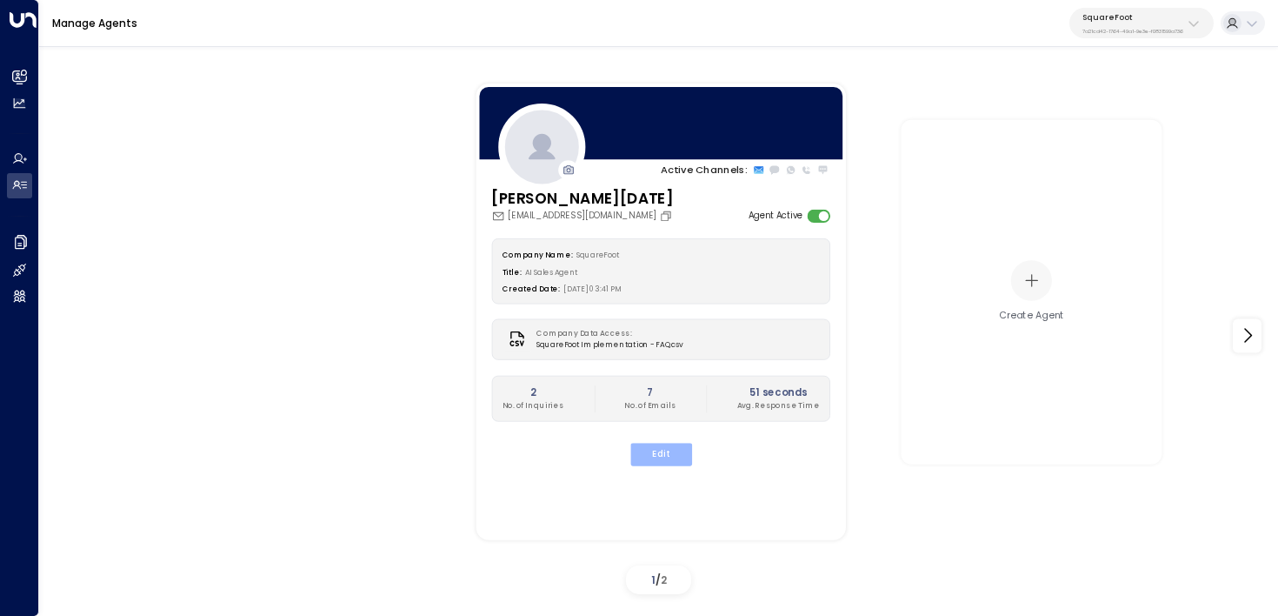
click at [669, 450] on button "Edit" at bounding box center [660, 454] width 62 height 23
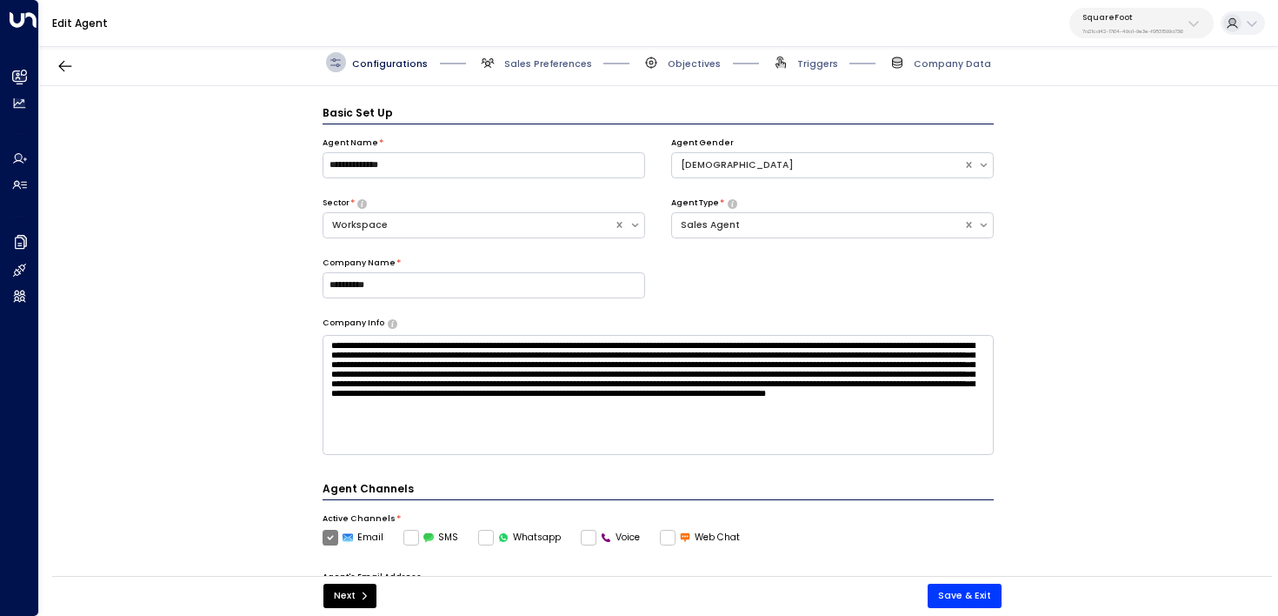
scroll to position [19, 0]
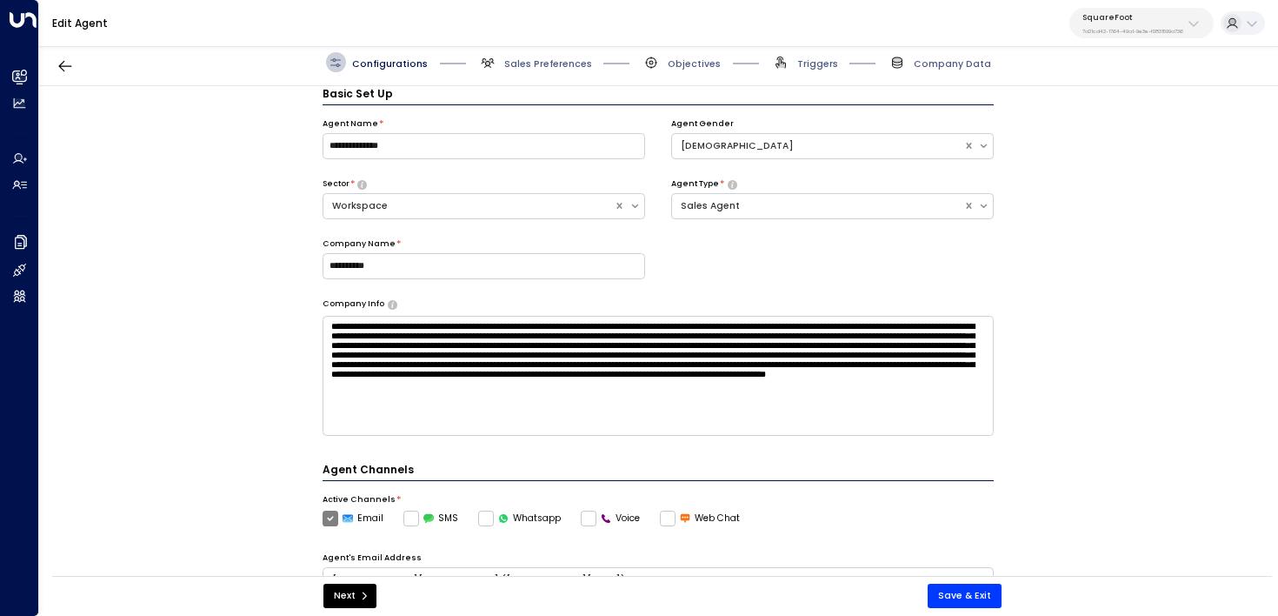
click at [800, 55] on span "Triggers" at bounding box center [804, 62] width 67 height 20
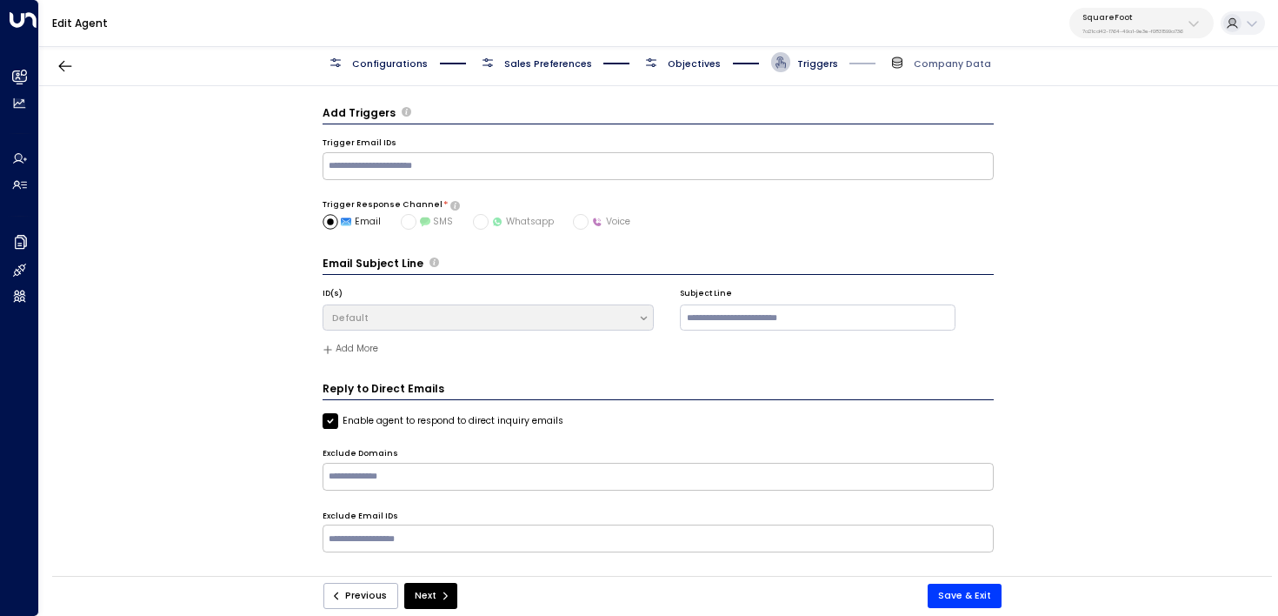
scroll to position [0, 0]
click at [682, 64] on span "Objectives" at bounding box center [694, 63] width 53 height 13
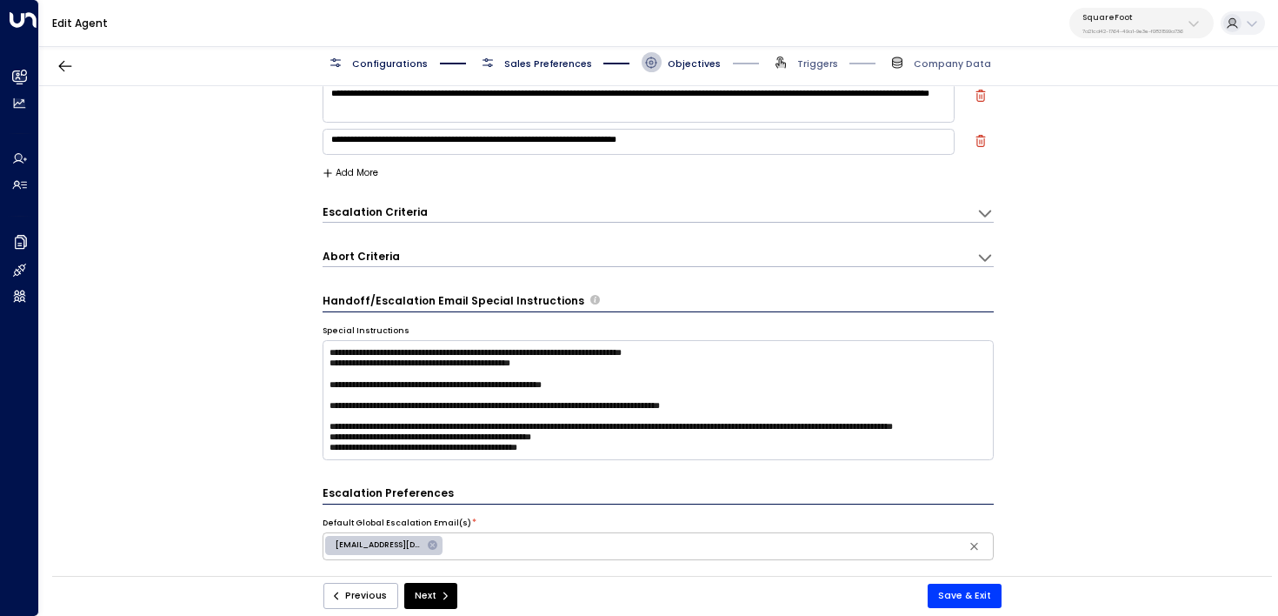
scroll to position [283, 0]
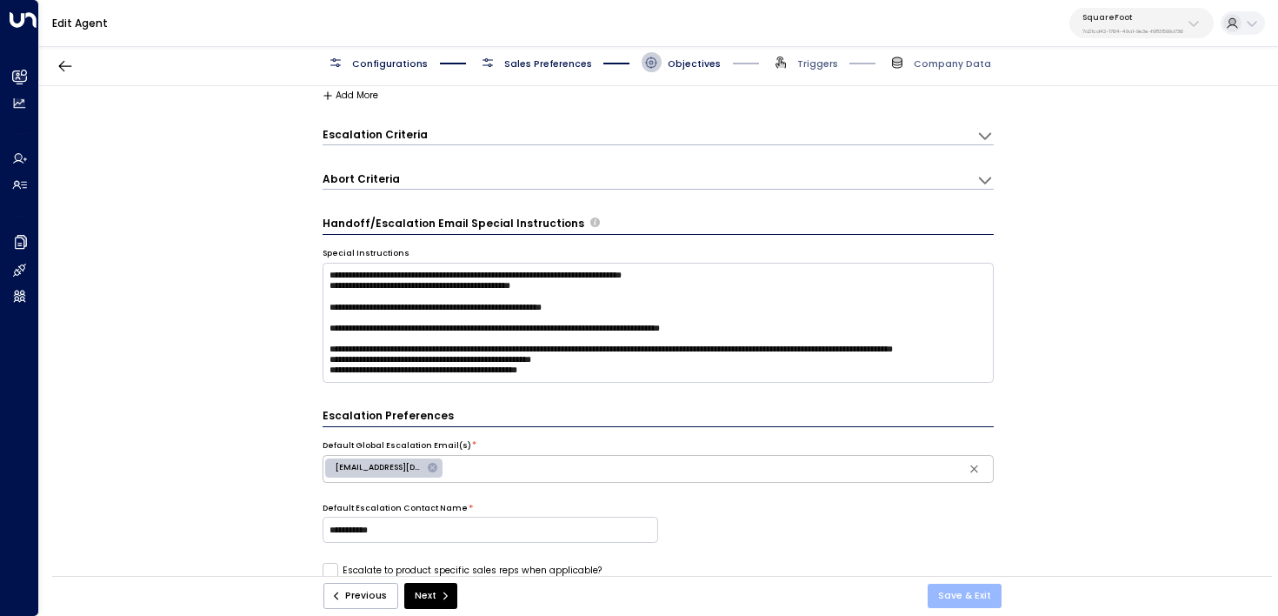
click at [945, 592] on button "Save & Exit" at bounding box center [965, 595] width 74 height 24
